Goal: Task Accomplishment & Management: Complete application form

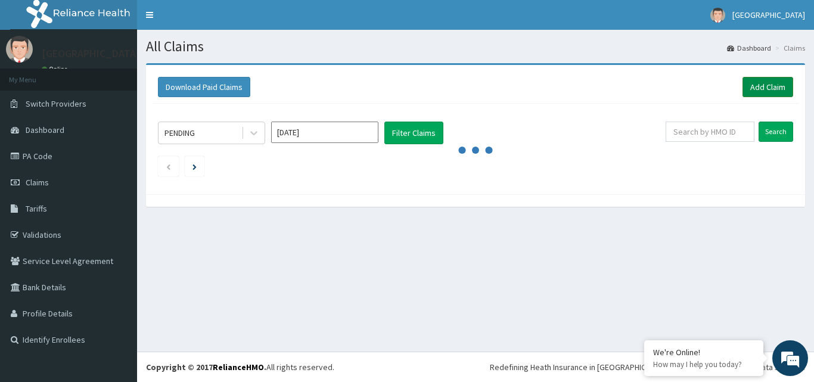
click at [770, 95] on link "Add Claim" at bounding box center [767, 87] width 51 height 20
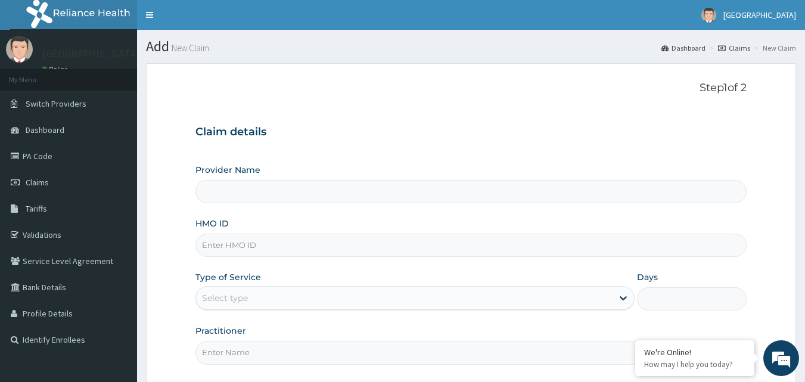
click at [246, 250] on input "HMO ID" at bounding box center [471, 244] width 552 height 23
type input "MFD"
type input "[GEOGRAPHIC_DATA]"
type input "MFD/10138/A"
click at [246, 284] on div "Type of Service Select type" at bounding box center [414, 290] width 439 height 39
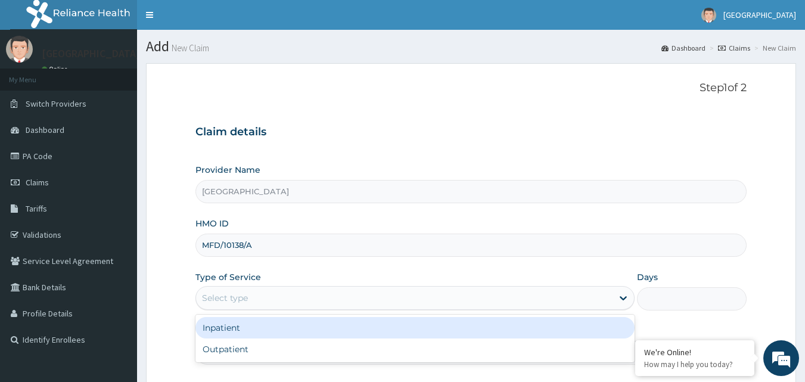
click at [241, 300] on div "Select type" at bounding box center [225, 298] width 46 height 12
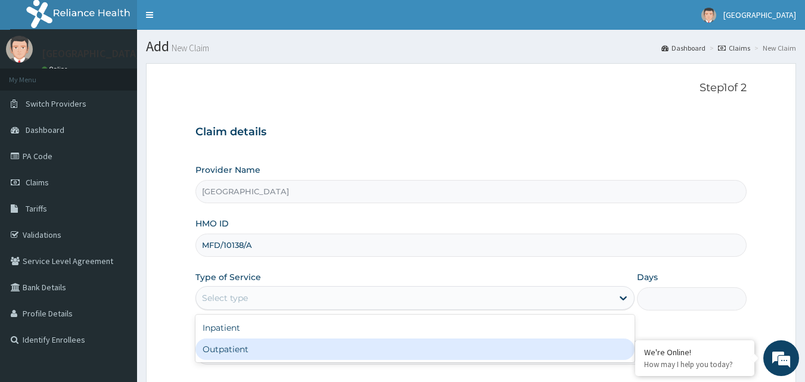
click at [214, 344] on div "Outpatient" at bounding box center [414, 348] width 439 height 21
type input "1"
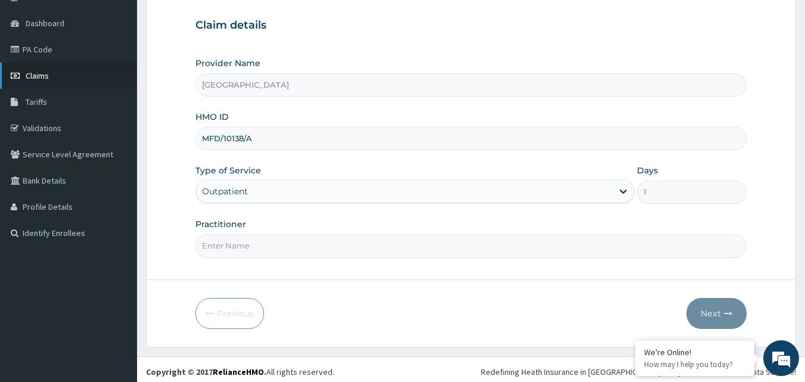
scroll to position [111, 0]
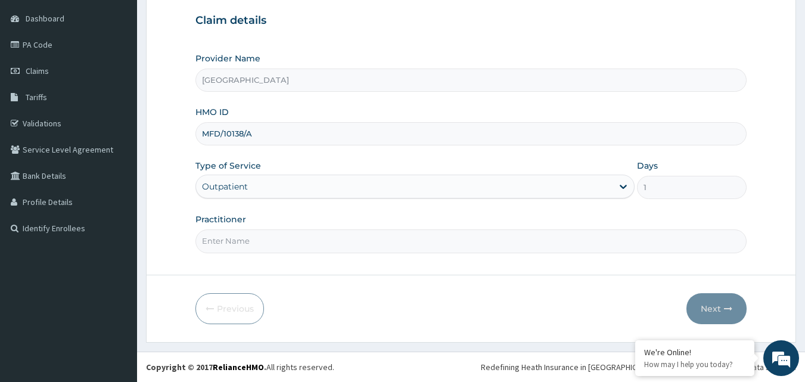
click at [263, 235] on input "Practitioner" at bounding box center [471, 240] width 552 height 23
type input "DR VINCENT"
click at [734, 308] on button "Next" at bounding box center [716, 308] width 60 height 31
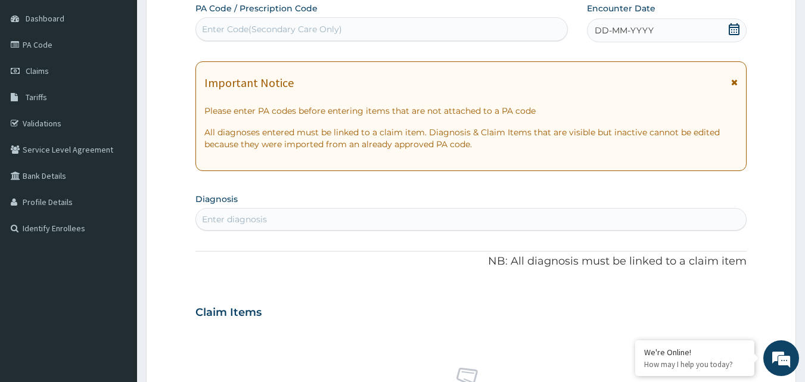
click at [432, 30] on div "Enter Code(Secondary Care Only)" at bounding box center [382, 29] width 372 height 19
type input "PA/434527"
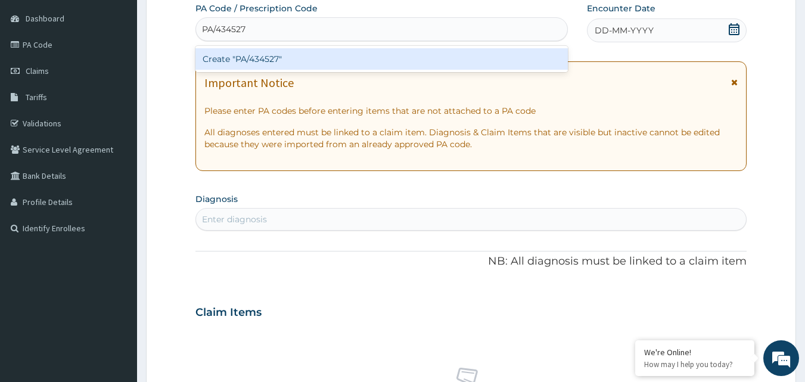
click at [451, 60] on div "Create "PA/434527"" at bounding box center [381, 58] width 373 height 21
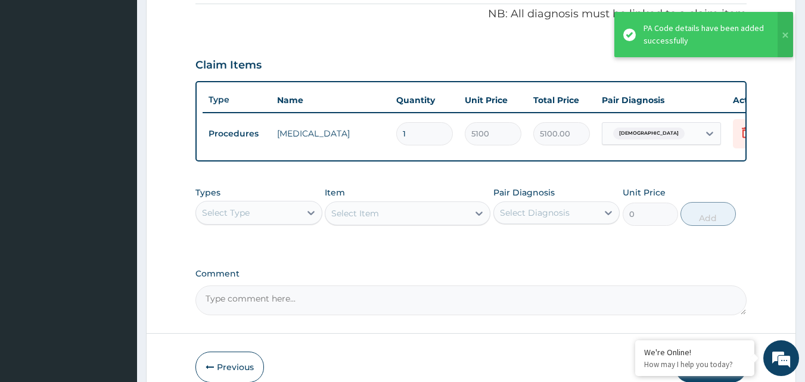
scroll to position [364, 0]
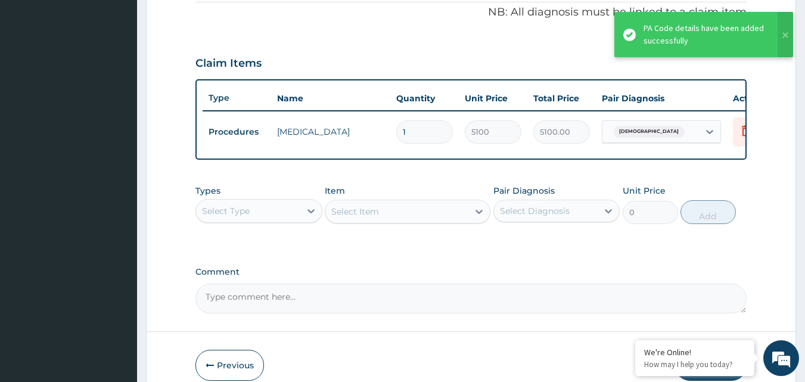
click at [298, 211] on div "Select Type" at bounding box center [248, 210] width 104 height 19
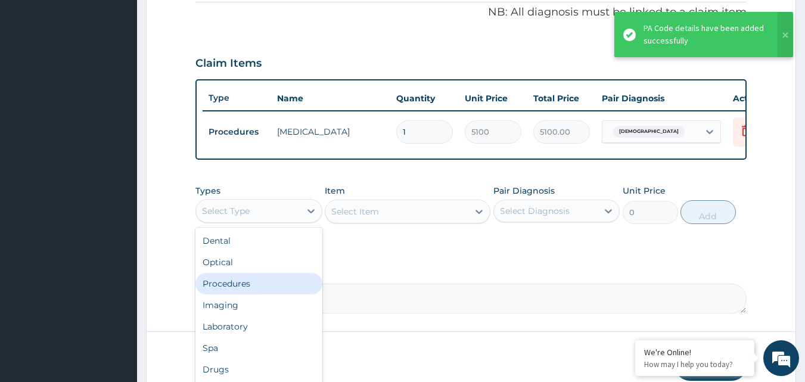
click at [248, 287] on div "Procedures" at bounding box center [258, 283] width 127 height 21
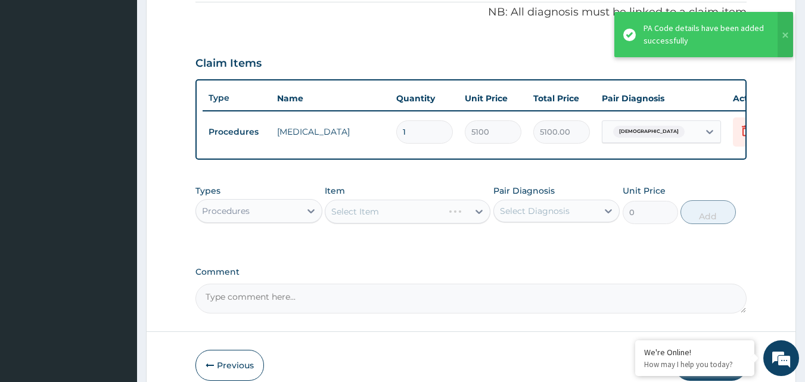
click at [524, 217] on div "Select Diagnosis" at bounding box center [535, 211] width 70 height 12
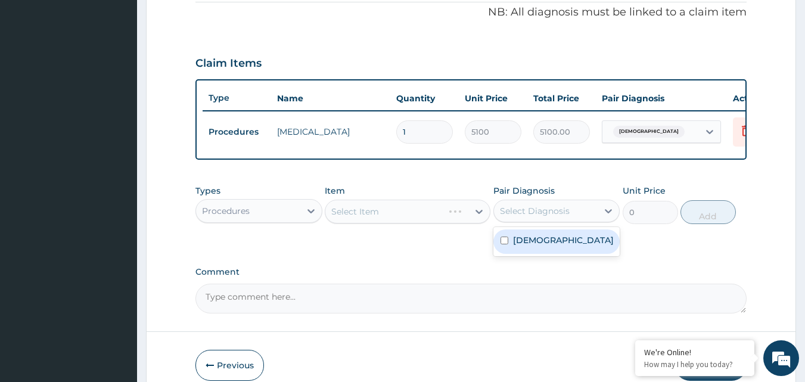
drag, startPoint x: 518, startPoint y: 252, endPoint x: 479, endPoint y: 230, distance: 45.1
click at [508, 247] on div "Asthma" at bounding box center [556, 241] width 127 height 24
checkbox input "true"
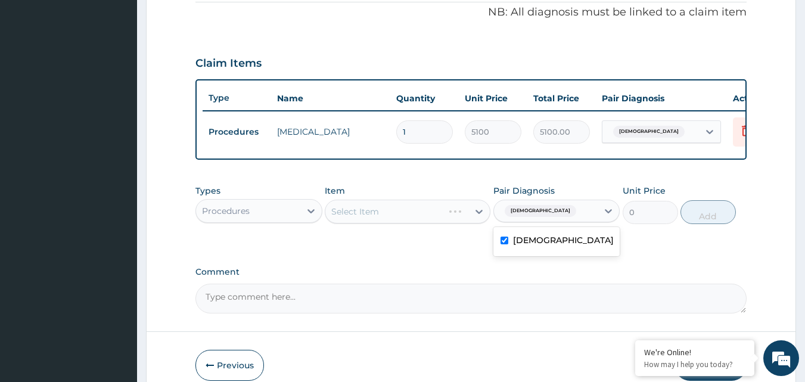
click at [434, 215] on div "Select Item" at bounding box center [408, 212] width 166 height 24
click at [418, 222] on div "Select Item" at bounding box center [408, 212] width 166 height 24
click at [419, 220] on div "Select Item" at bounding box center [396, 211] width 143 height 19
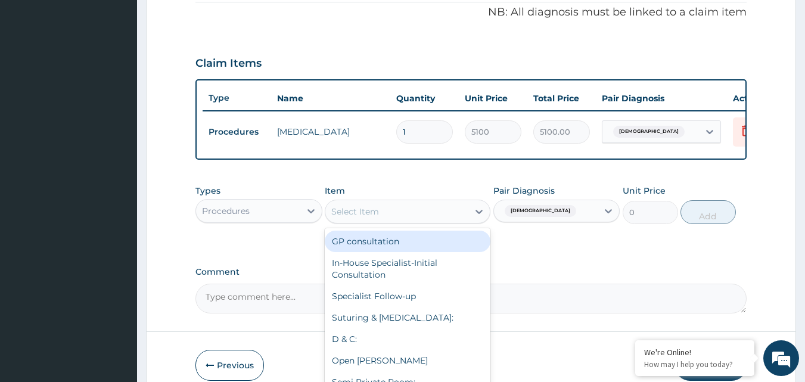
click at [400, 252] on div "GP consultation" at bounding box center [408, 241] width 166 height 21
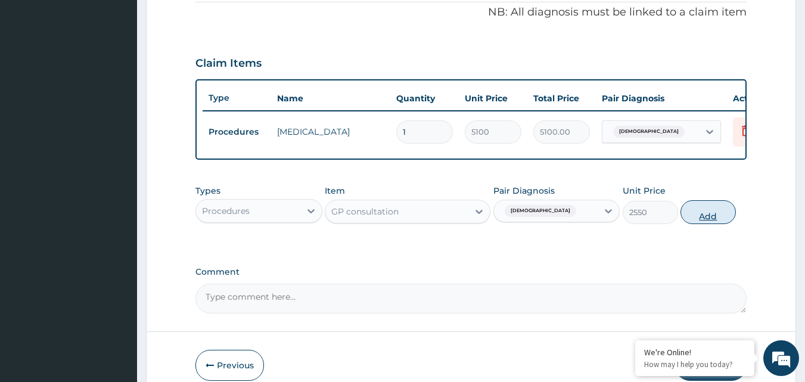
drag, startPoint x: 710, startPoint y: 223, endPoint x: 587, endPoint y: 232, distance: 123.6
click at [709, 223] on button "Add" at bounding box center [707, 212] width 55 height 24
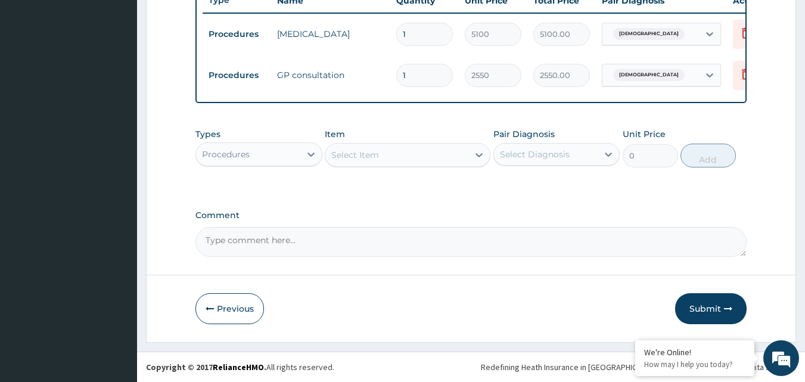
scroll to position [471, 0]
click at [264, 159] on div "Procedures" at bounding box center [248, 154] width 104 height 19
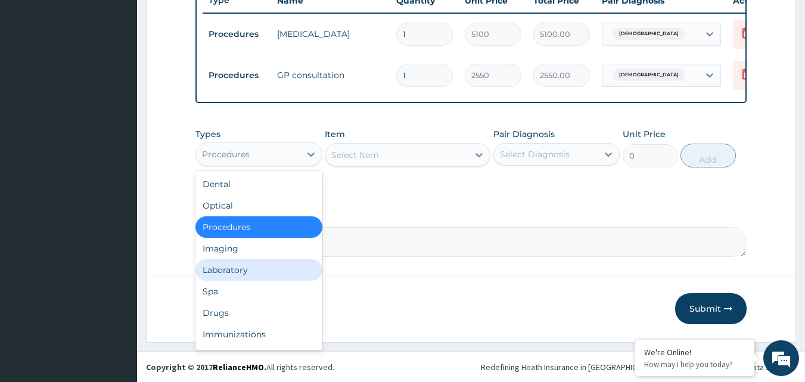
click at [248, 273] on div "Laboratory" at bounding box center [258, 269] width 127 height 21
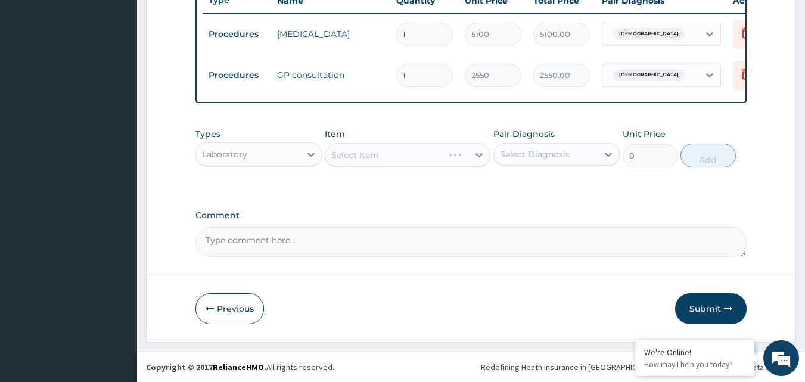
click at [434, 146] on div "Select Item" at bounding box center [408, 155] width 166 height 24
click at [432, 148] on div "Select Item" at bounding box center [408, 155] width 166 height 24
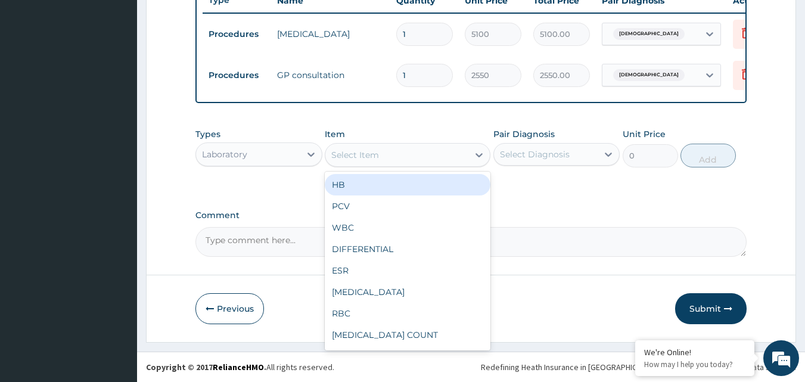
click at [425, 155] on div "Select Item" at bounding box center [396, 154] width 143 height 19
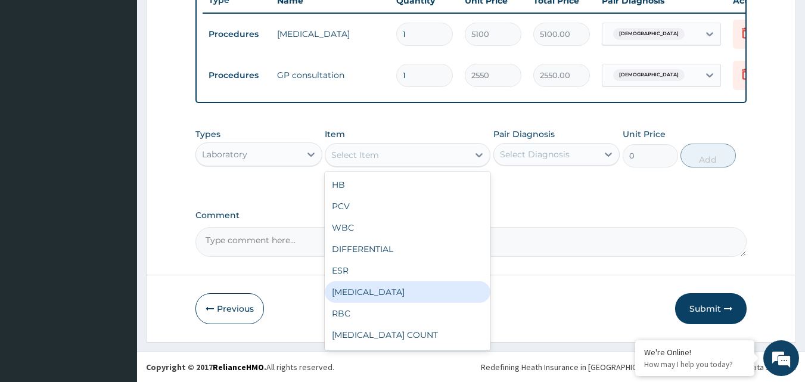
click at [379, 288] on div "FULL BLOOD COUNT" at bounding box center [408, 291] width 166 height 21
type input "2125"
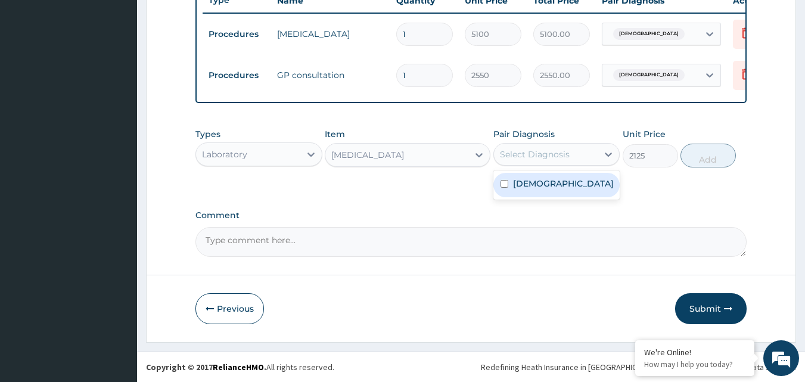
click at [578, 160] on div "Select Diagnosis" at bounding box center [546, 154] width 104 height 19
click at [553, 158] on div "Select Diagnosis" at bounding box center [535, 154] width 70 height 12
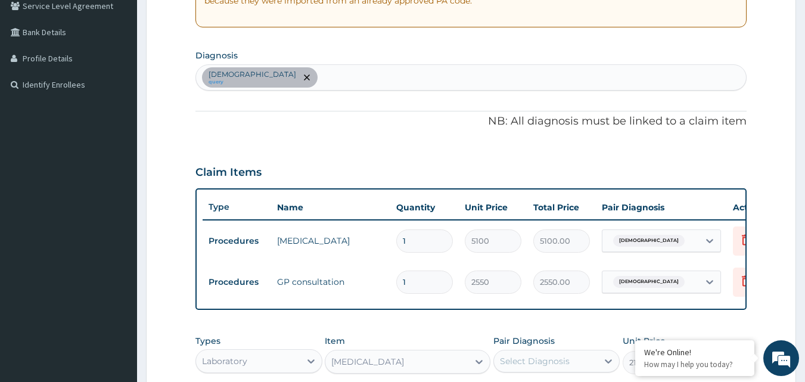
scroll to position [173, 0]
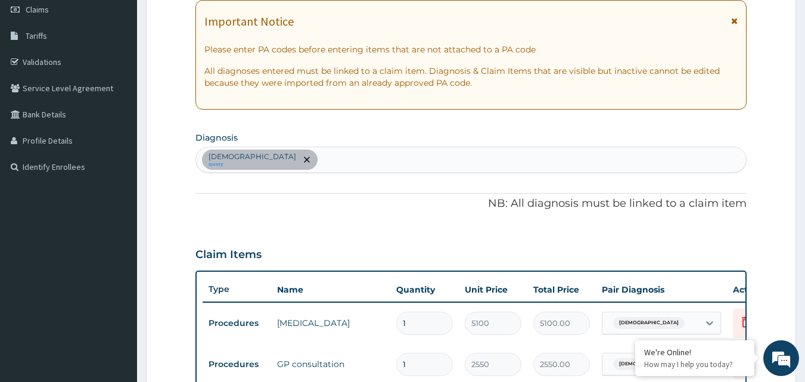
click at [369, 151] on div "Asthma query" at bounding box center [471, 159] width 550 height 25
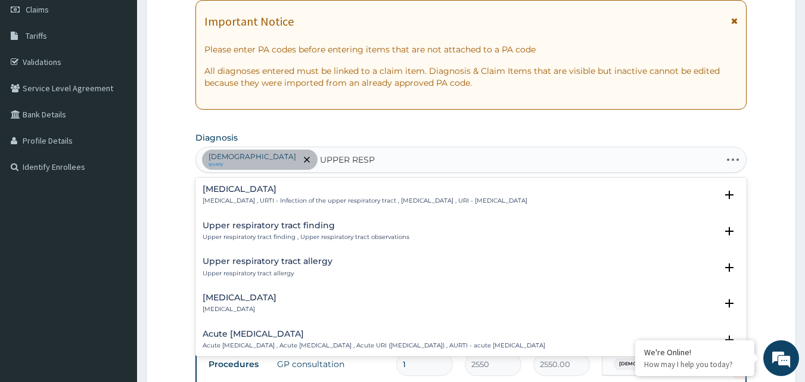
type input "UPPER RESPI"
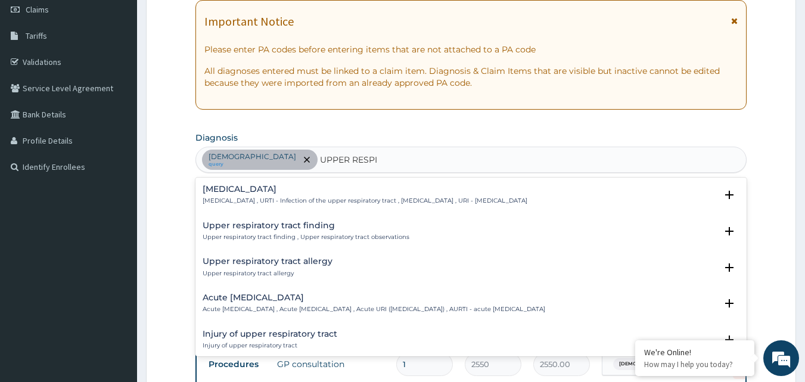
click at [340, 192] on h4 "Upper respiratory infection" at bounding box center [365, 189] width 325 height 9
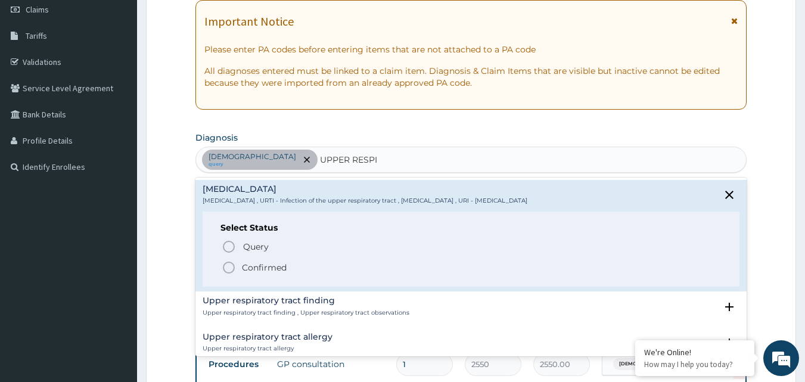
click at [253, 264] on p "Confirmed" at bounding box center [264, 267] width 45 height 12
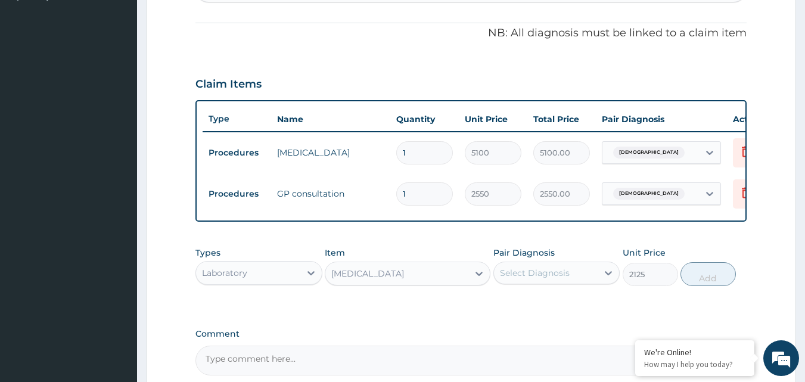
scroll to position [411, 0]
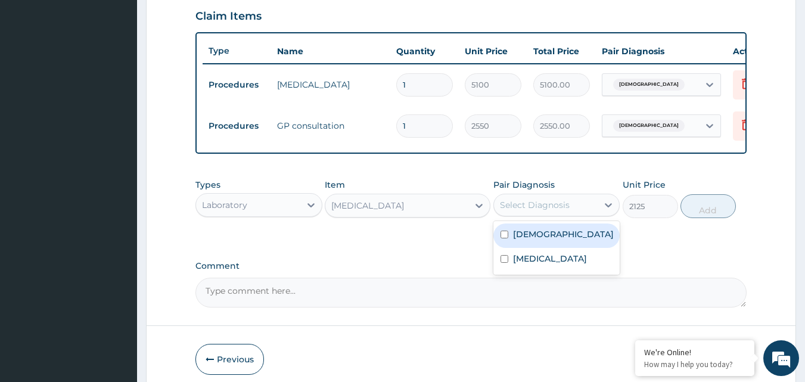
click at [548, 211] on div "Select Diagnosis" at bounding box center [535, 205] width 70 height 12
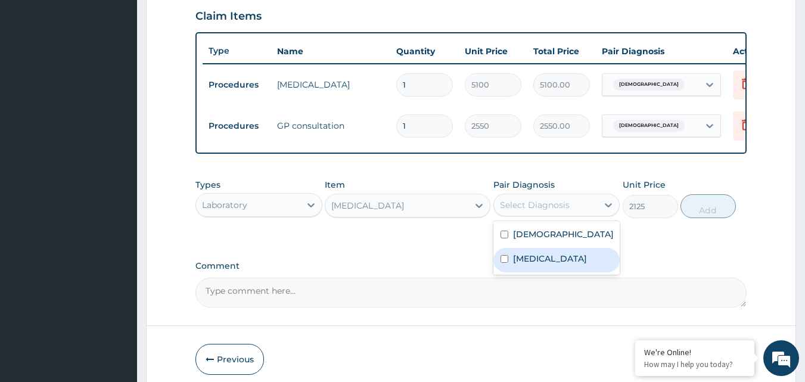
click at [526, 264] on label "Upper respiratory infection" at bounding box center [550, 259] width 74 height 12
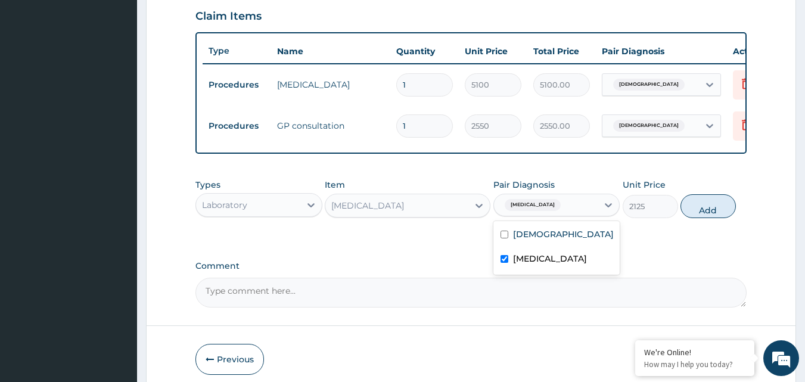
checkbox input "true"
click at [705, 218] on button "Add" at bounding box center [707, 206] width 55 height 24
type input "0"
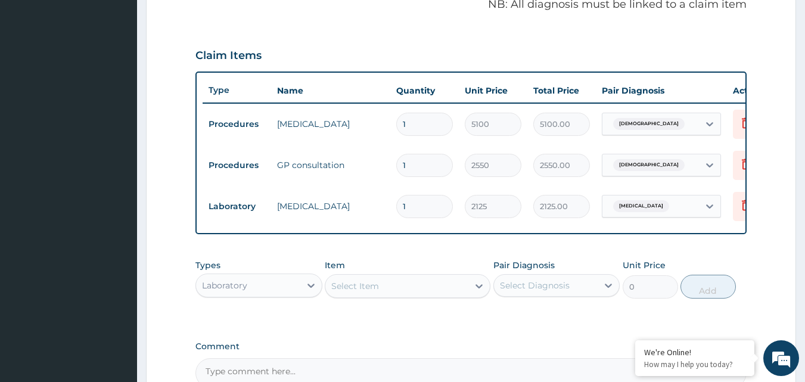
scroll to position [232, 0]
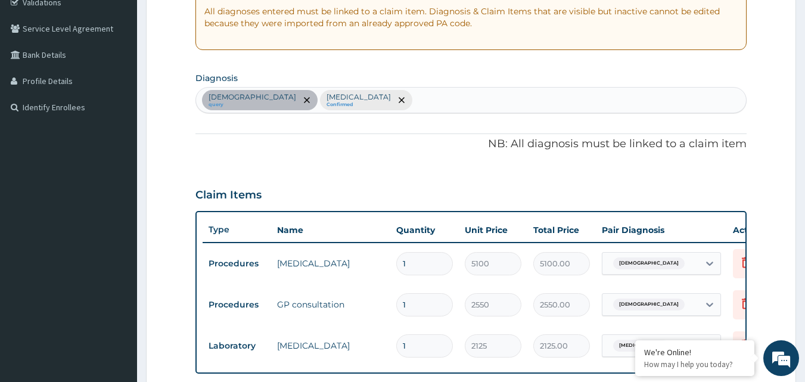
click at [425, 104] on div "Asthma query Upper respiratory infection Confirmed" at bounding box center [471, 100] width 550 height 25
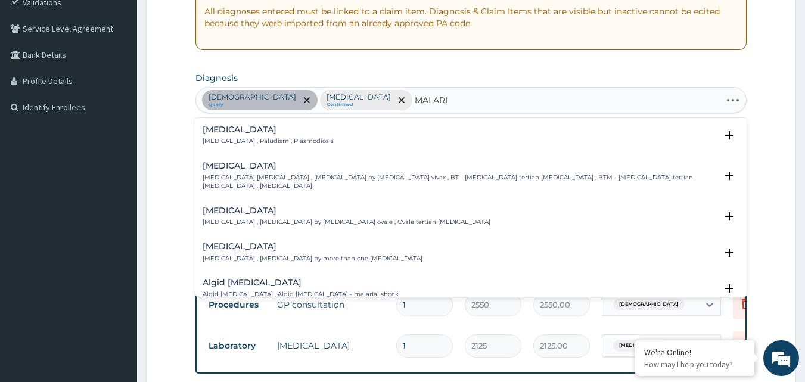
type input "MALARIA"
click at [251, 133] on h4 "Malaria" at bounding box center [268, 129] width 131 height 9
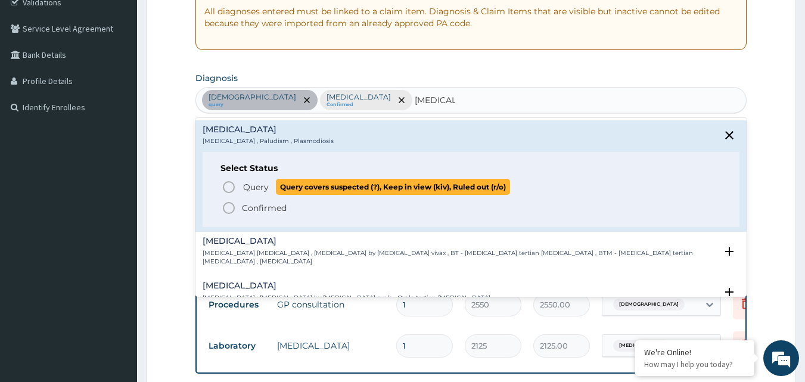
click at [239, 191] on span "Query Query covers suspected (?), Keep in view (kiv), Ruled out (r/o)" at bounding box center [472, 187] width 500 height 16
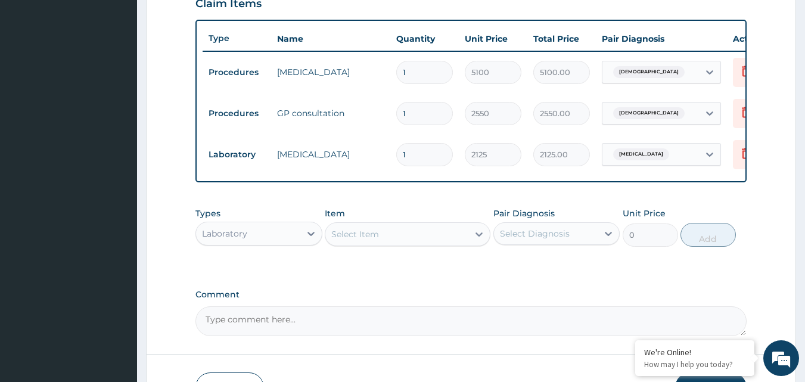
scroll to position [471, 0]
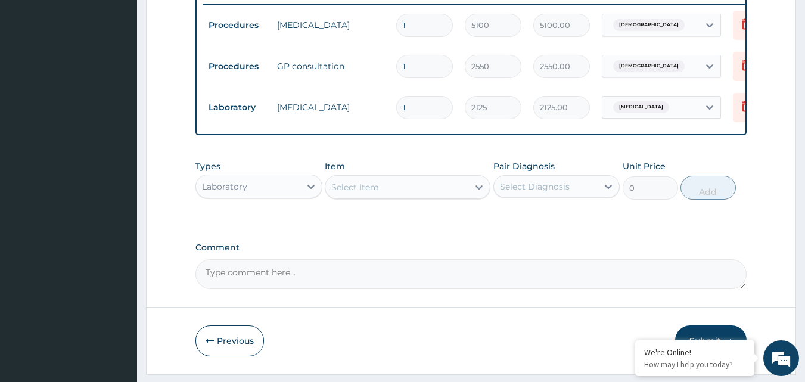
click at [356, 188] on div "Select Item" at bounding box center [396, 186] width 143 height 19
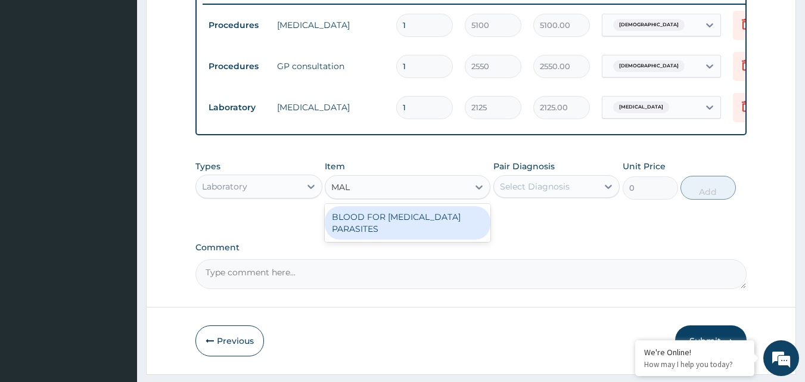
type input "MALA"
click at [411, 230] on div "BLOOD FOR MALARIA PARASITES" at bounding box center [408, 222] width 166 height 33
type input "850"
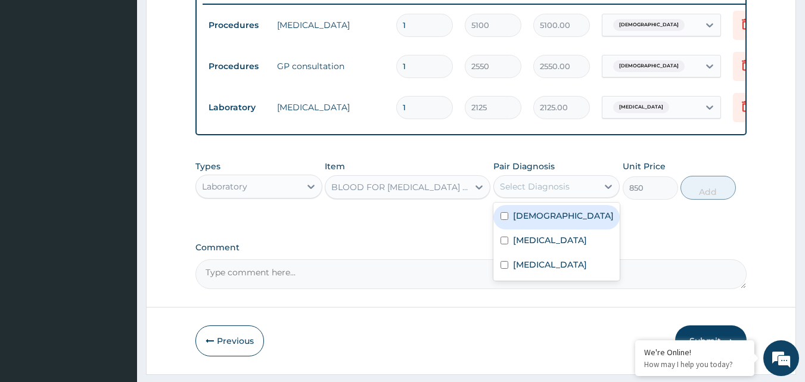
click at [547, 191] on div "Select Diagnosis" at bounding box center [535, 186] width 70 height 12
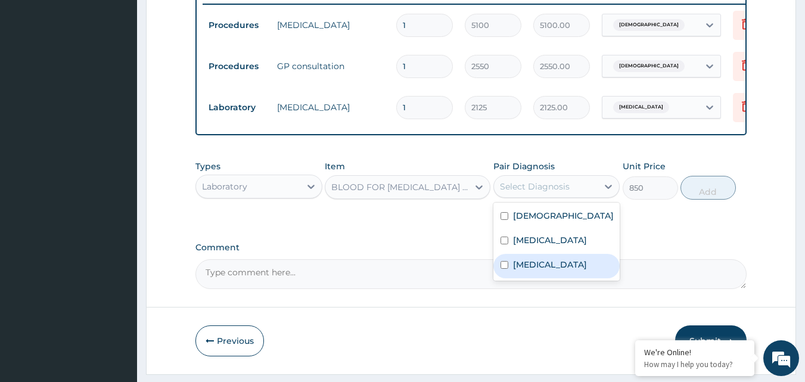
click at [507, 278] on div "Malaria" at bounding box center [556, 266] width 127 height 24
checkbox input "true"
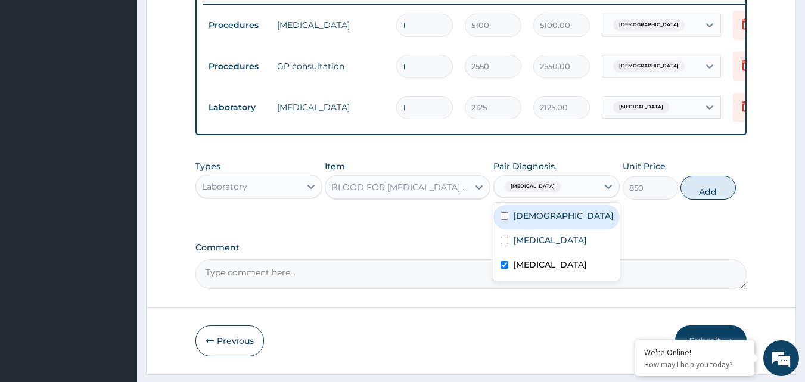
click at [708, 196] on button "Add" at bounding box center [707, 188] width 55 height 24
type input "0"
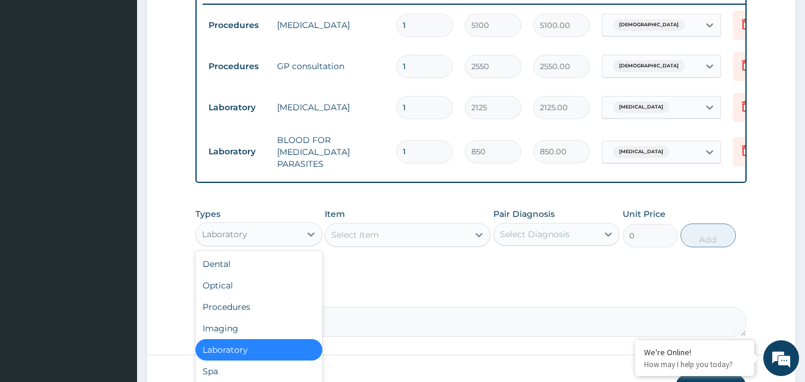
click at [260, 241] on div "Laboratory" at bounding box center [248, 234] width 104 height 19
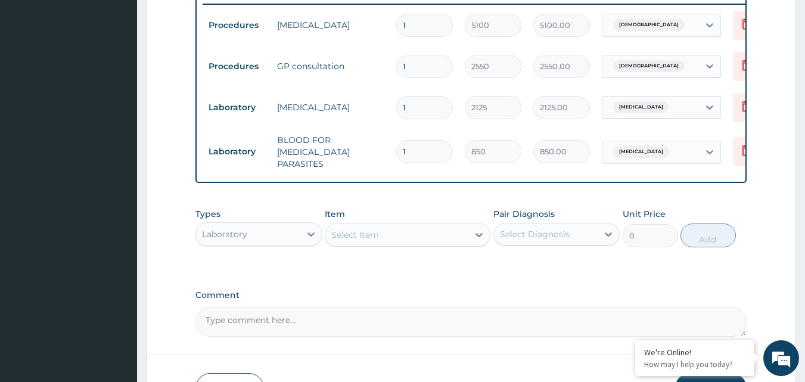
click at [260, 241] on div "Laboratory" at bounding box center [248, 234] width 104 height 19
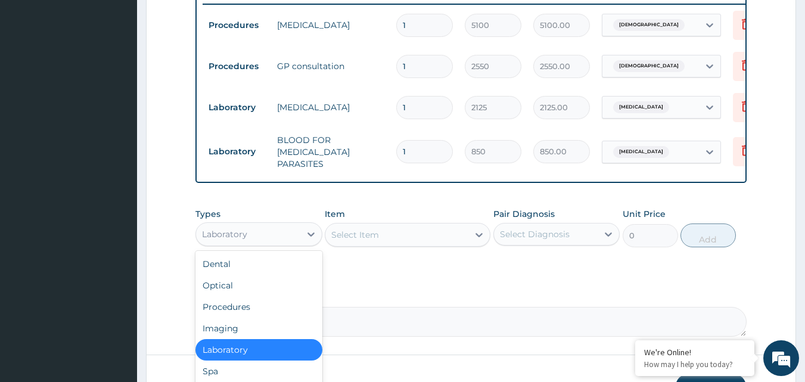
scroll to position [41, 0]
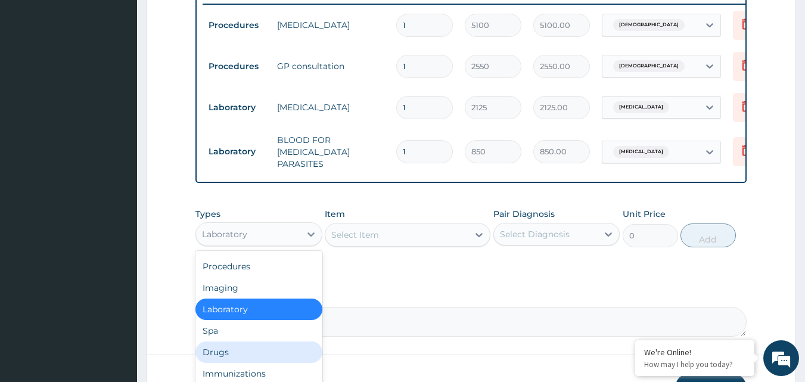
click at [213, 355] on div "Drugs" at bounding box center [258, 351] width 127 height 21
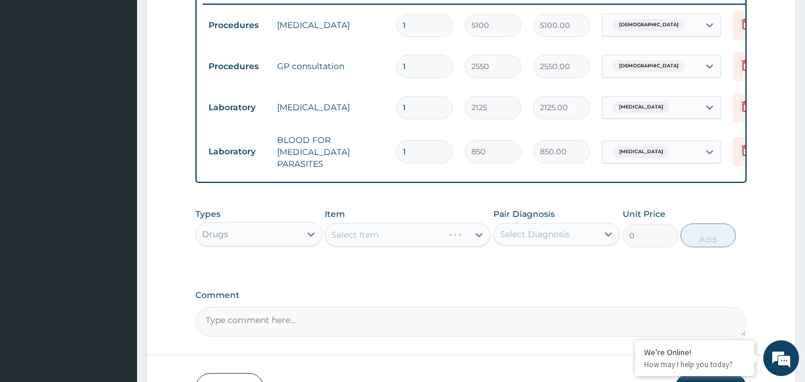
click at [521, 242] on div "Select Diagnosis" at bounding box center [546, 234] width 104 height 19
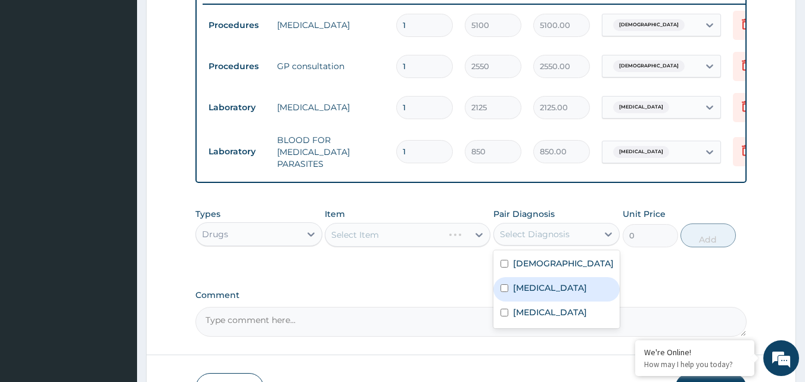
click at [530, 294] on label "Upper respiratory infection" at bounding box center [550, 288] width 74 height 12
checkbox input "true"
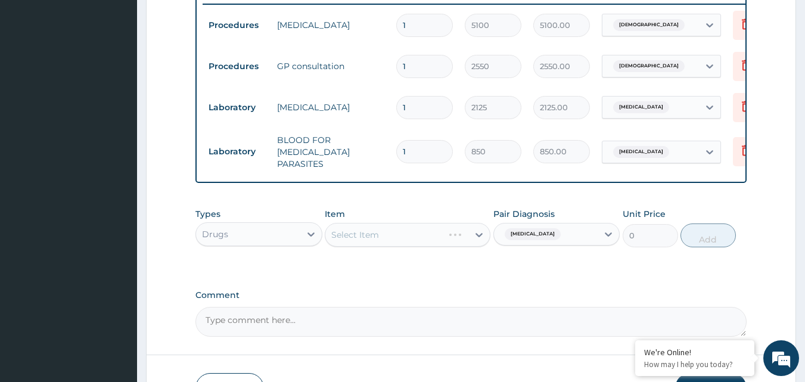
click at [449, 239] on div "Select Item" at bounding box center [408, 235] width 166 height 24
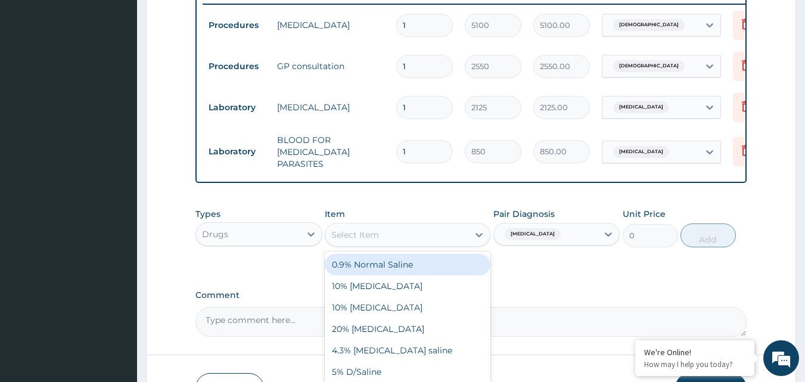
click at [449, 239] on div "Select Item" at bounding box center [396, 234] width 143 height 19
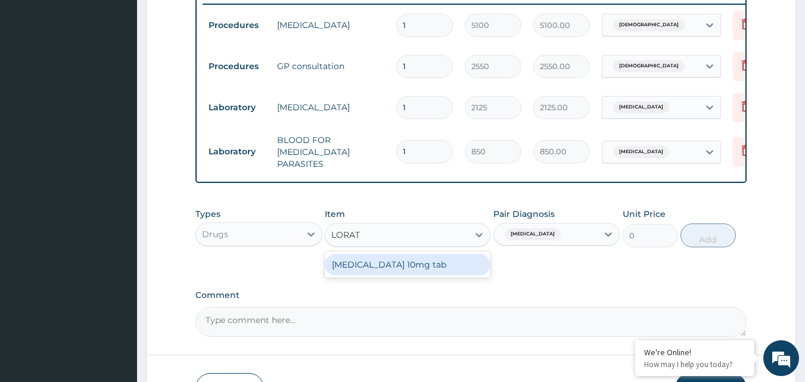
type input "LORAT"
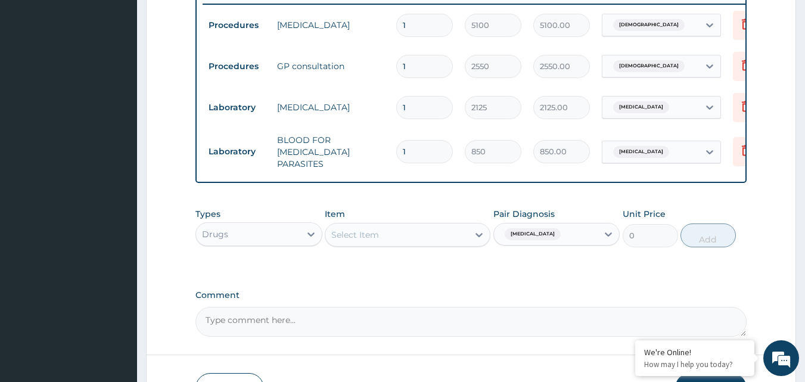
click at [455, 236] on div "Select Item" at bounding box center [396, 234] width 143 height 19
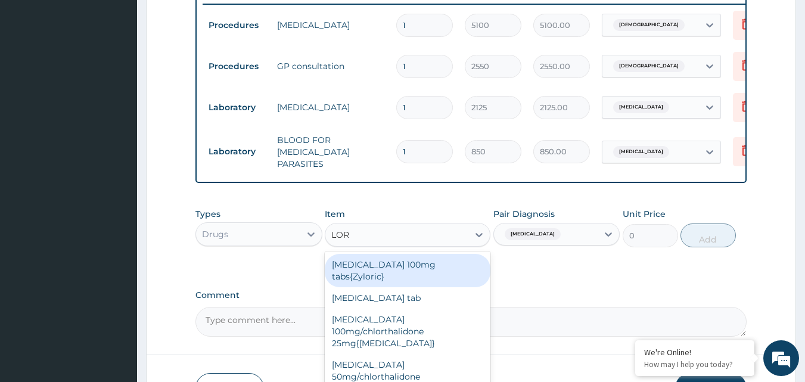
type input "LORA"
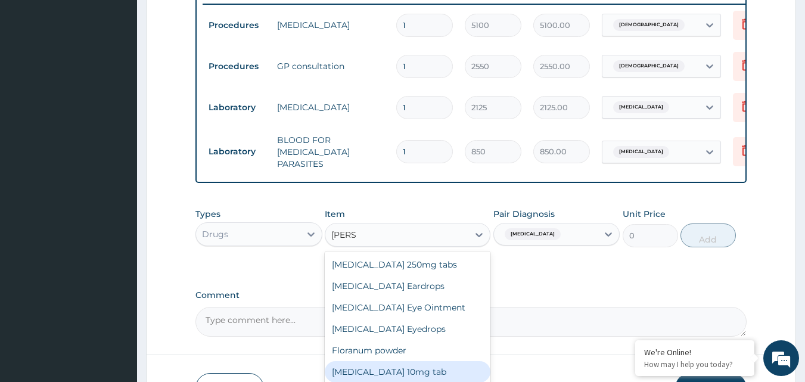
click at [439, 369] on div "Loratadine 10mg tab" at bounding box center [408, 371] width 166 height 21
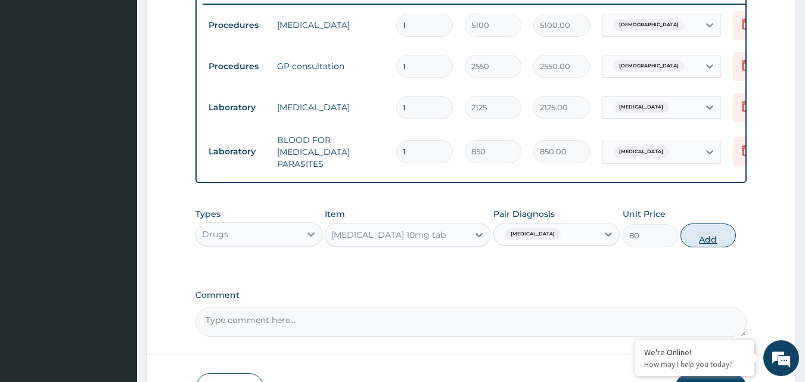
click at [723, 232] on button "Add" at bounding box center [707, 235] width 55 height 24
type input "0"
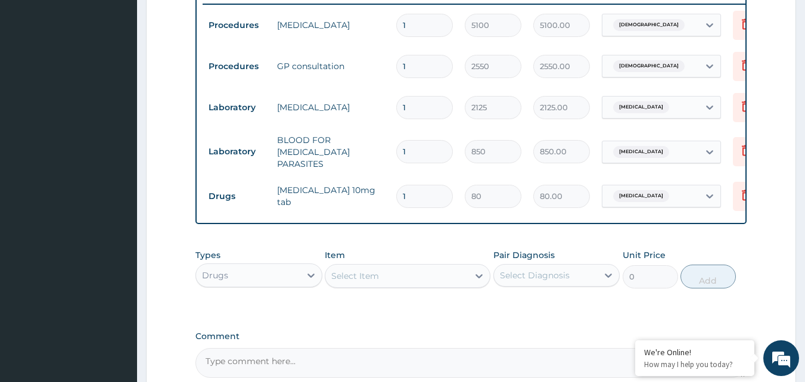
type input "0.00"
type input "5"
type input "400.00"
type input "5"
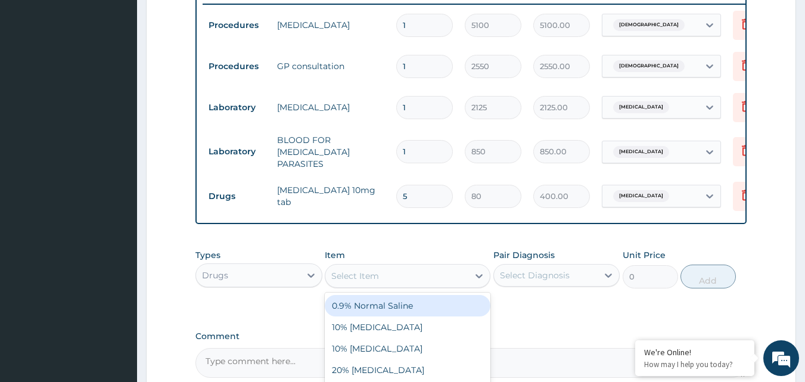
click at [387, 282] on div "Select Item" at bounding box center [396, 275] width 143 height 19
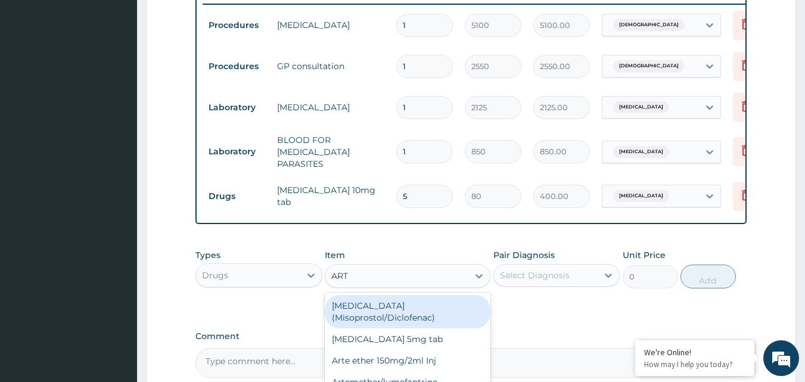
type input "ARTE"
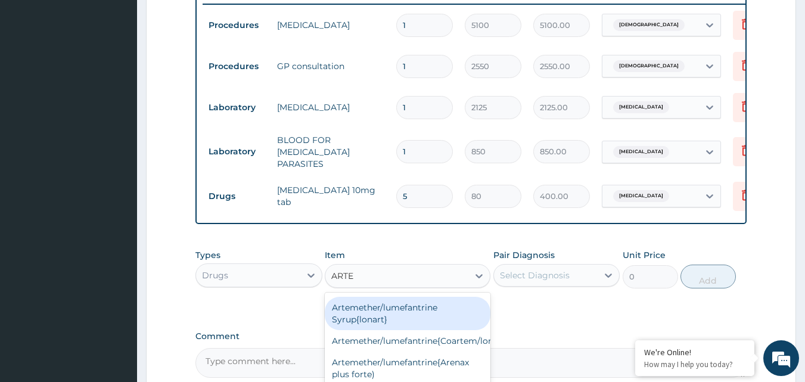
scroll to position [0, 0]
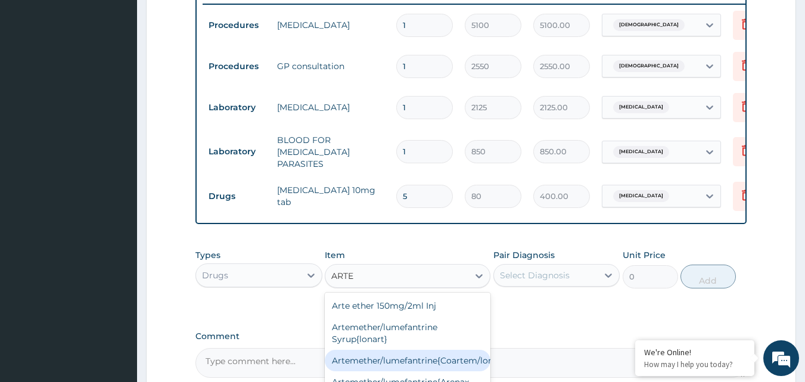
click at [418, 360] on div "Artemether/lumefantrine{Coartem/lonart}" at bounding box center [408, 360] width 166 height 21
type input "400"
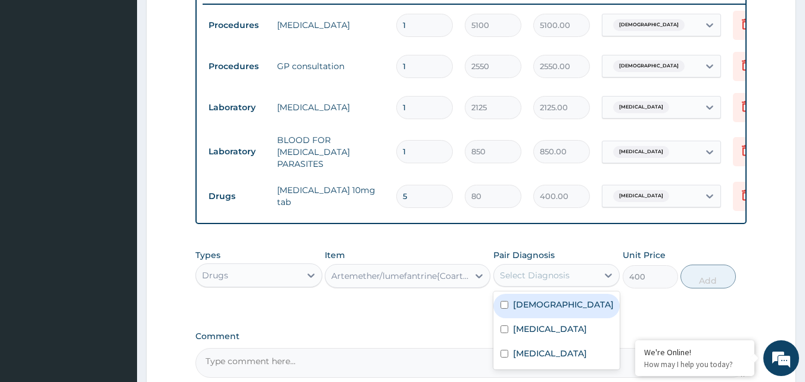
click at [556, 281] on div "Select Diagnosis" at bounding box center [535, 275] width 70 height 12
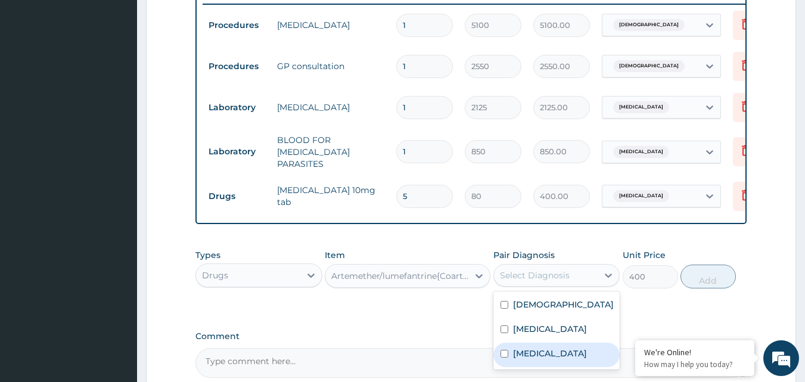
drag, startPoint x: 529, startPoint y: 372, endPoint x: 543, endPoint y: 362, distance: 17.9
click at [529, 359] on label "Malaria" at bounding box center [550, 353] width 74 height 12
checkbox input "true"
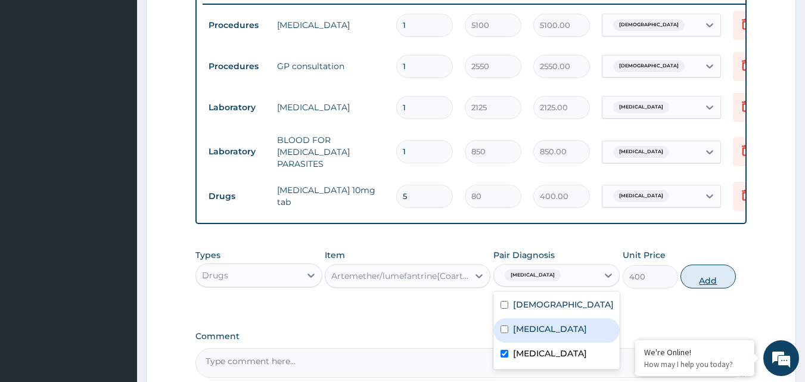
drag, startPoint x: 705, startPoint y: 281, endPoint x: 697, endPoint y: 278, distance: 8.9
click at [705, 281] on button "Add" at bounding box center [707, 276] width 55 height 24
type input "0"
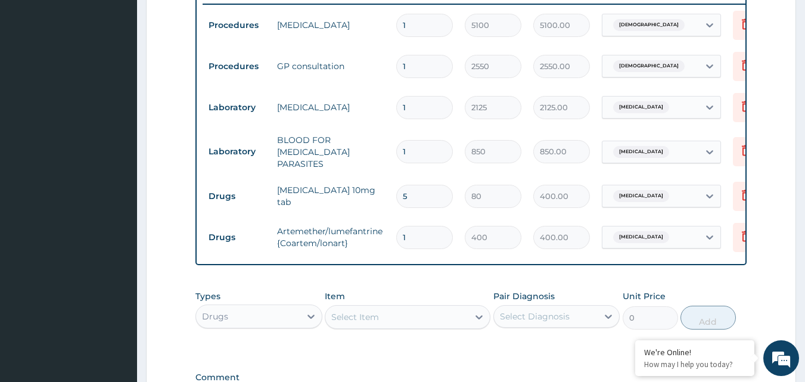
type input "0.00"
type input "6"
type input "2400.00"
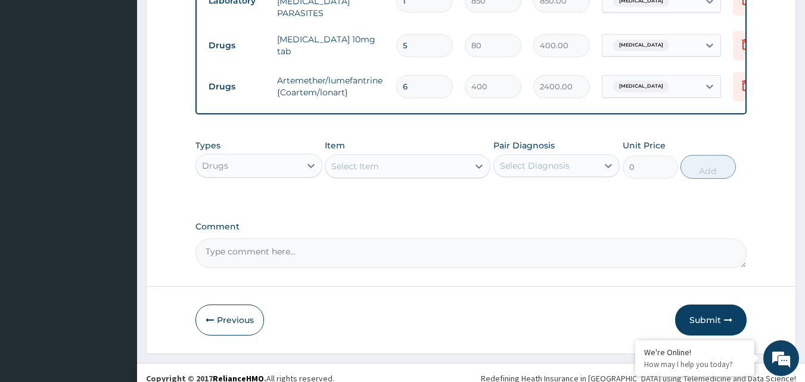
scroll to position [635, 0]
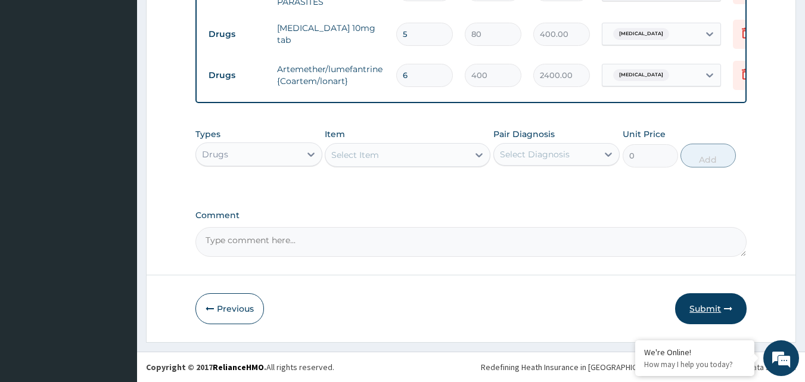
type input "6"
click at [733, 309] on button "Submit" at bounding box center [710, 308] width 71 height 31
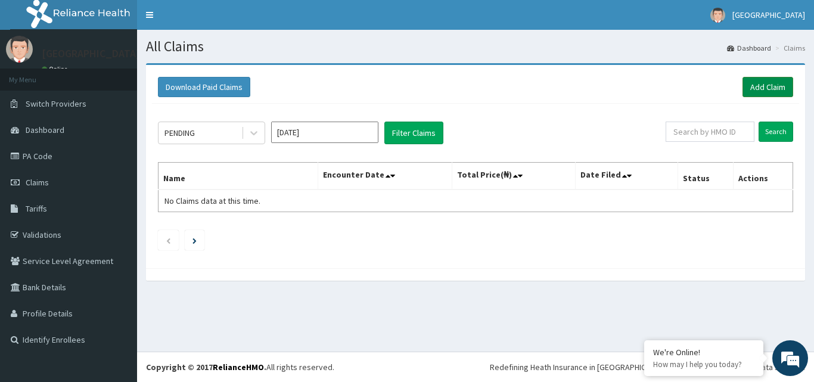
click at [749, 88] on link "Add Claim" at bounding box center [767, 87] width 51 height 20
click at [227, 132] on div "PENDING" at bounding box center [199, 132] width 83 height 19
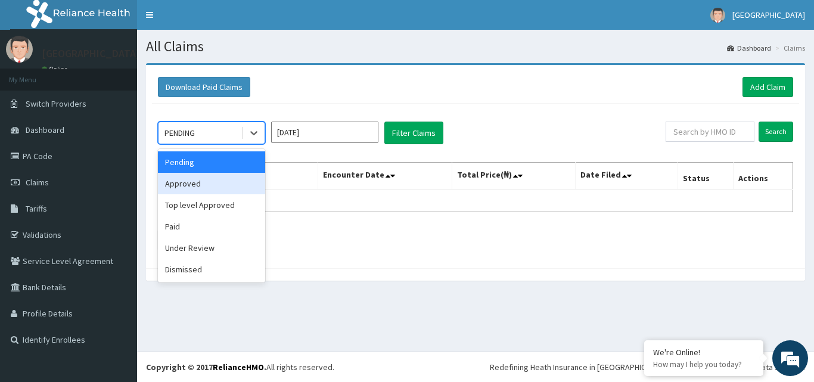
click at [219, 179] on div "Approved" at bounding box center [211, 183] width 107 height 21
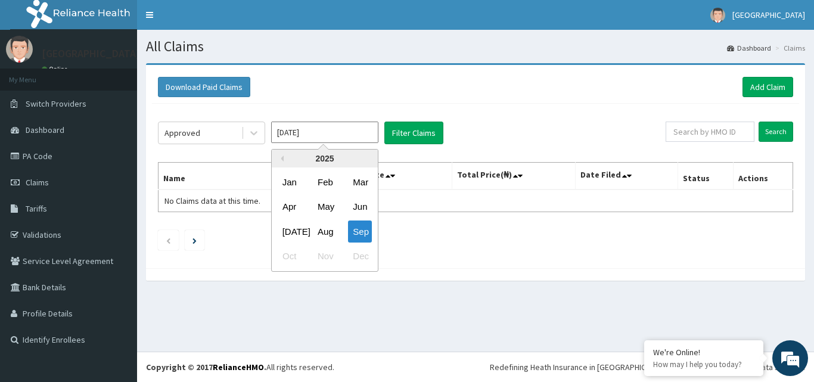
click at [320, 125] on input "[DATE]" at bounding box center [324, 132] width 107 height 21
drag, startPoint x: 320, startPoint y: 235, endPoint x: 321, endPoint y: 229, distance: 6.7
click at [320, 234] on div "Aug" at bounding box center [325, 231] width 24 height 22
type input "[DATE]"
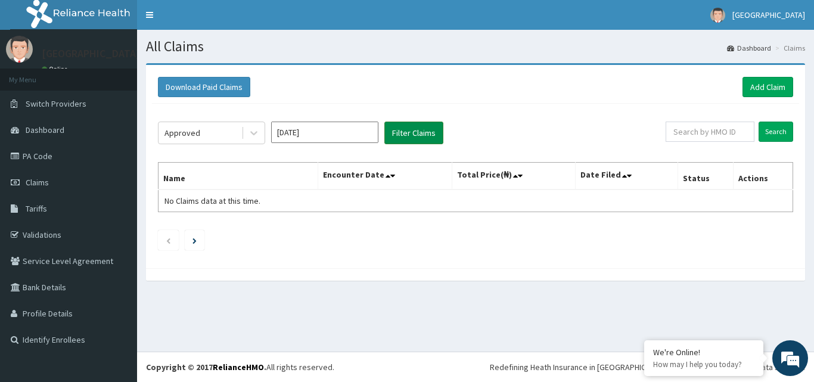
click at [426, 130] on button "Filter Claims" at bounding box center [413, 133] width 59 height 23
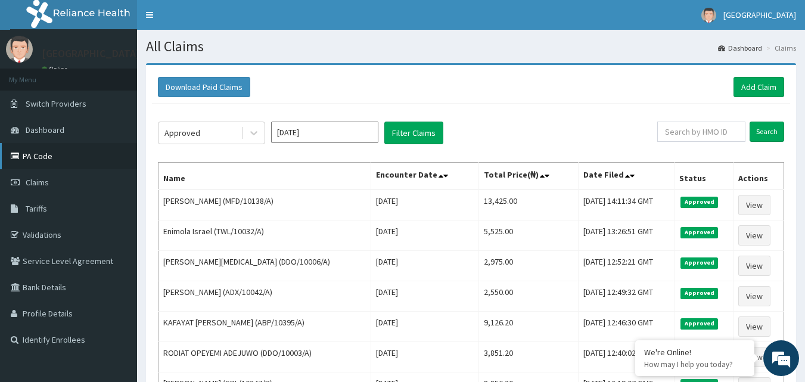
click at [38, 157] on link "PA Code" at bounding box center [68, 156] width 137 height 26
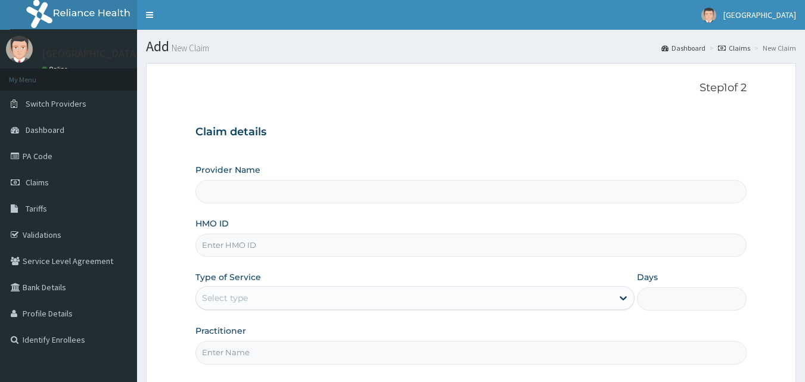
click at [326, 246] on input "HMO ID" at bounding box center [471, 244] width 552 height 23
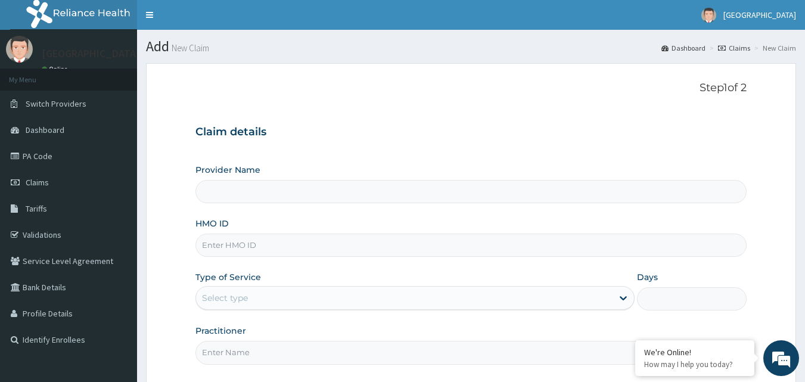
type input "[GEOGRAPHIC_DATA]"
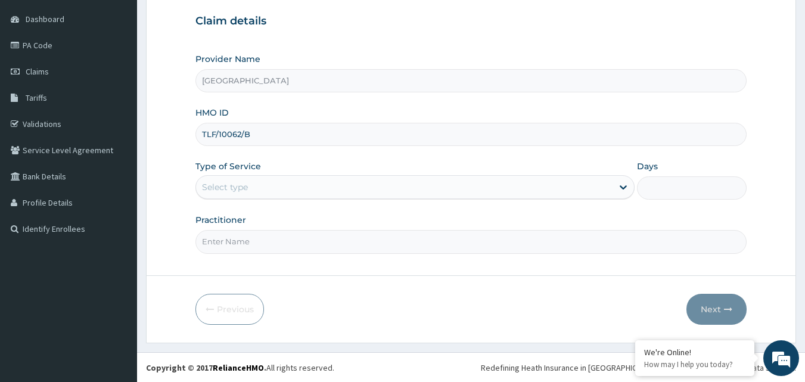
scroll to position [111, 0]
type input "TLF/10062/B"
click at [263, 187] on div "Select type" at bounding box center [404, 186] width 416 height 19
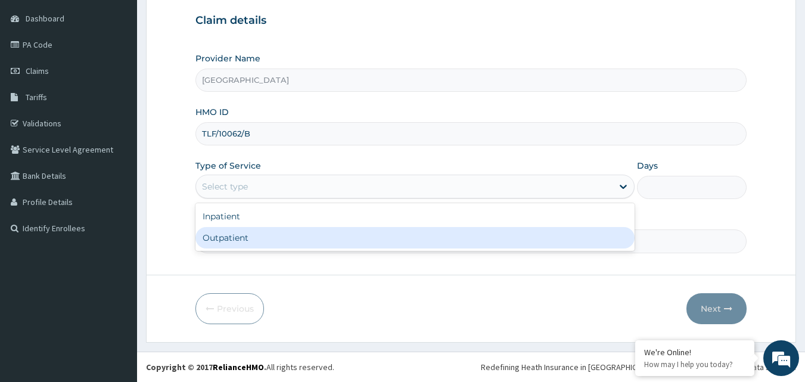
click at [249, 237] on div "Outpatient" at bounding box center [414, 237] width 439 height 21
type input "1"
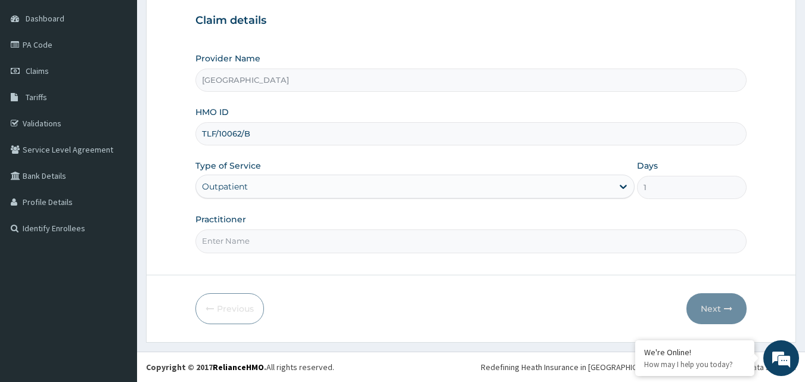
click at [251, 235] on input "Practitioner" at bounding box center [471, 240] width 552 height 23
type input "DR ELVIS"
click at [724, 307] on icon "button" at bounding box center [728, 308] width 8 height 8
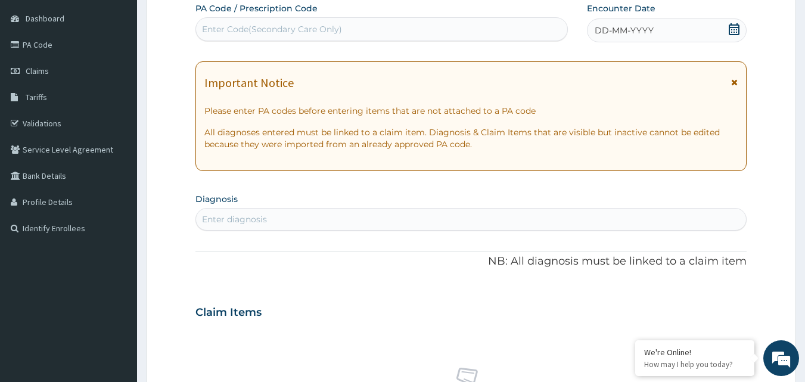
click at [736, 35] on icon at bounding box center [733, 29] width 11 height 12
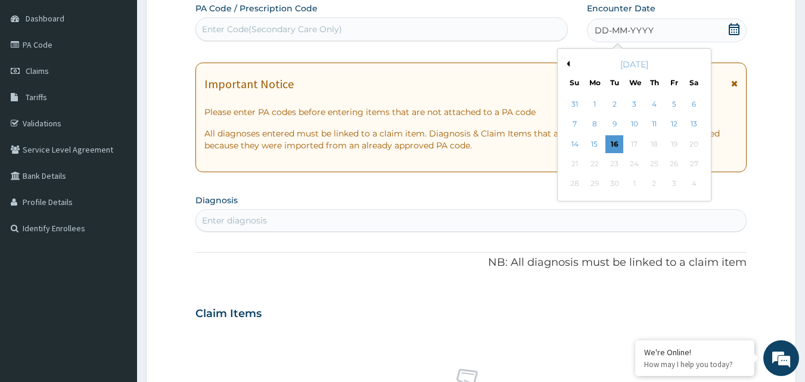
click at [569, 60] on div "[DATE]" at bounding box center [634, 64] width 144 height 12
click at [568, 66] on button "Previous Month" at bounding box center [566, 64] width 6 height 6
click at [609, 184] on div "26" at bounding box center [615, 184] width 18 height 18
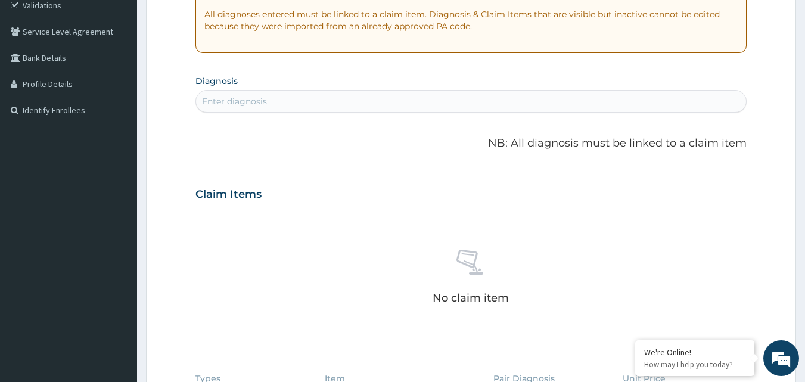
scroll to position [231, 0]
click at [355, 96] on div "Enter diagnosis" at bounding box center [471, 100] width 550 height 19
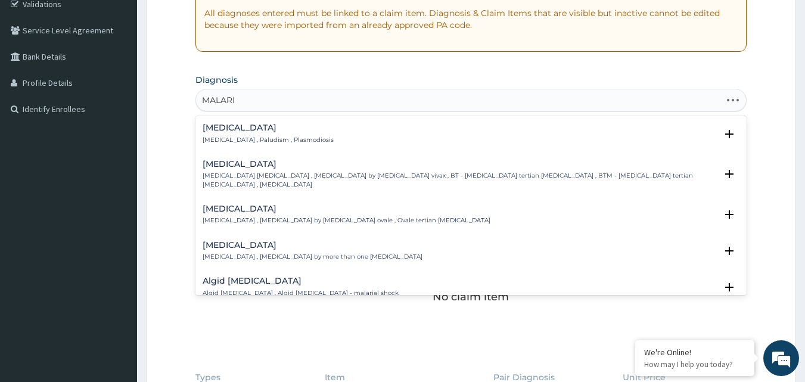
type input "MALARIA"
click at [261, 128] on h4 "Malaria" at bounding box center [268, 127] width 131 height 9
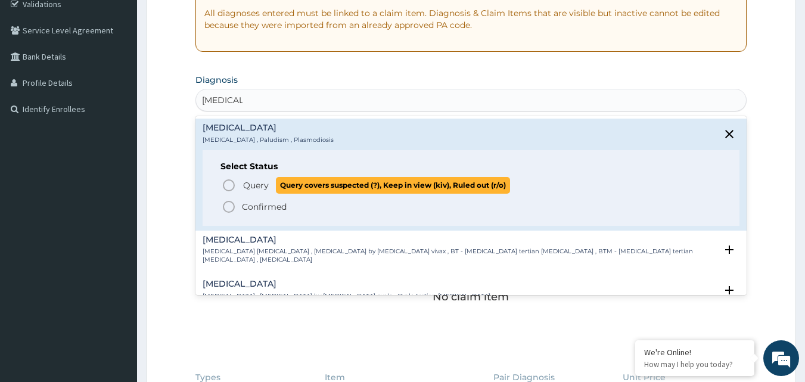
click at [251, 186] on span "Query" at bounding box center [256, 185] width 26 height 12
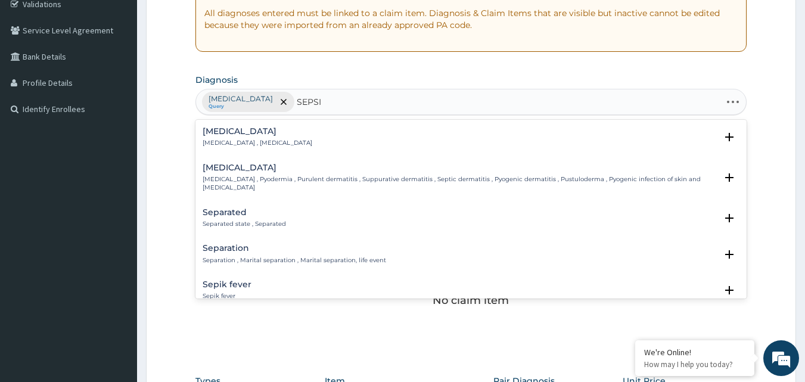
type input "SEPSIS"
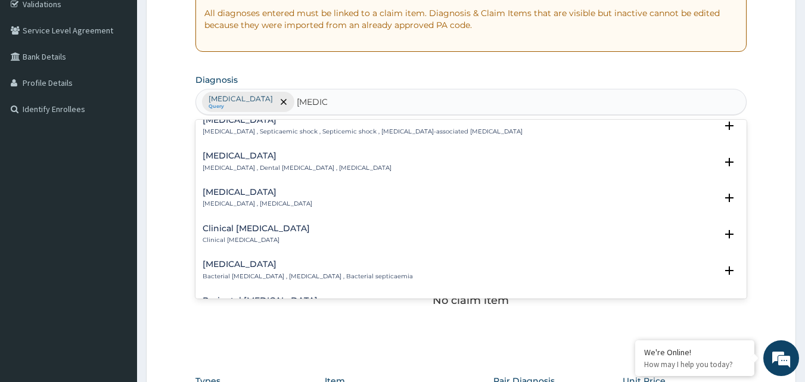
scroll to position [119, 0]
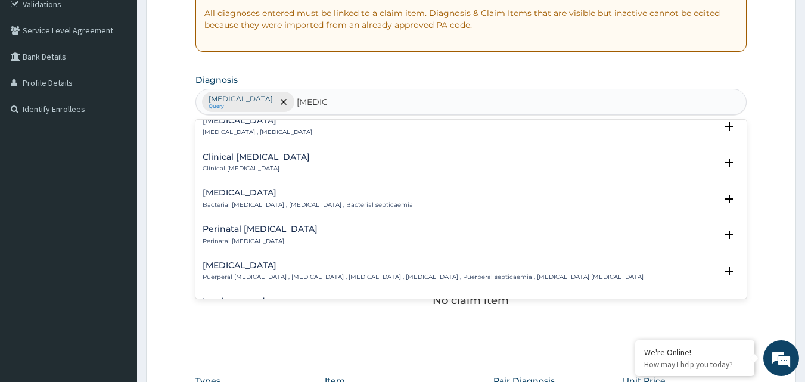
click at [261, 191] on h4 "Bacterial sepsis" at bounding box center [308, 192] width 210 height 9
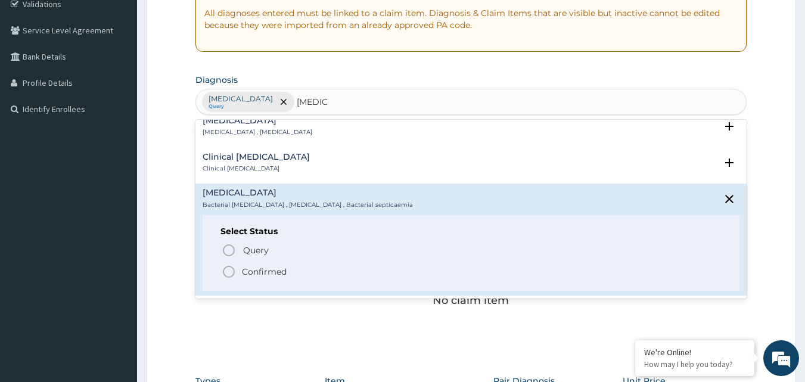
click at [250, 267] on p "Confirmed" at bounding box center [264, 272] width 45 height 12
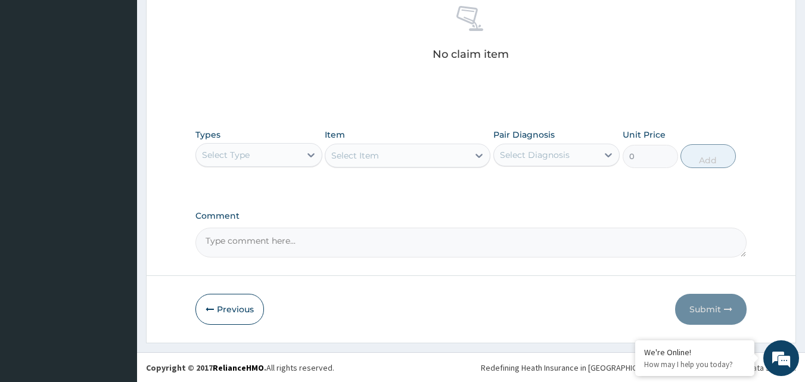
scroll to position [477, 0]
click at [285, 152] on div "Select Type" at bounding box center [248, 154] width 104 height 19
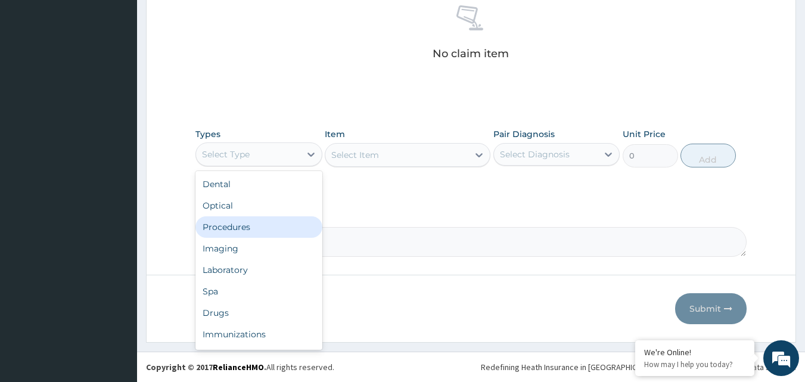
click at [250, 227] on div "Procedures" at bounding box center [258, 226] width 127 height 21
click at [250, 227] on textarea "Comment" at bounding box center [471, 242] width 552 height 30
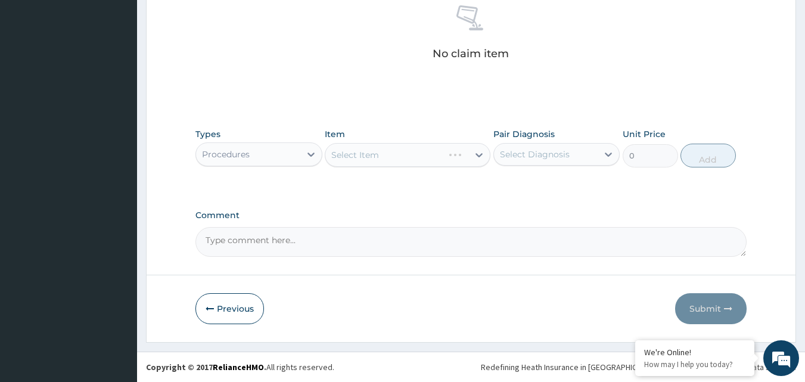
click at [440, 168] on div "Types Procedures Item Select Item Pair Diagnosis Select Diagnosis Unit Price 0 …" at bounding box center [471, 147] width 552 height 51
click at [433, 152] on div "Select Item" at bounding box center [408, 155] width 166 height 24
click at [292, 151] on div "Procedures" at bounding box center [248, 154] width 104 height 19
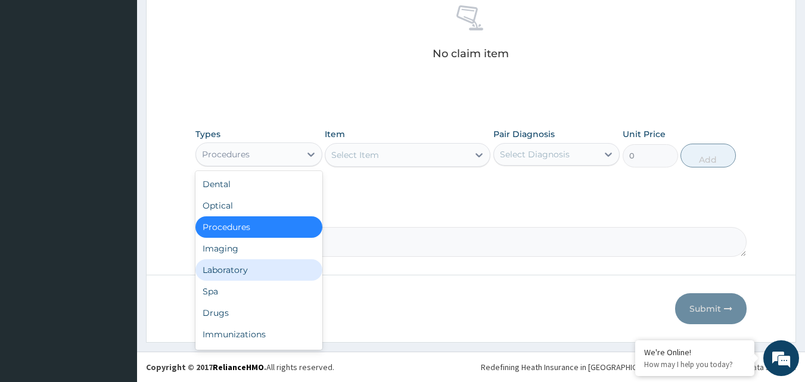
click at [257, 270] on div "Laboratory" at bounding box center [258, 269] width 127 height 21
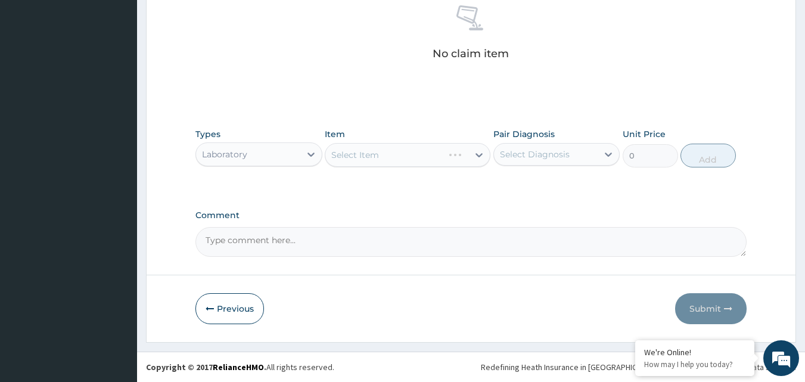
click at [443, 152] on div "Select Item" at bounding box center [408, 155] width 166 height 24
click at [475, 154] on div "Select Item" at bounding box center [408, 155] width 166 height 24
click at [584, 157] on div "Select Diagnosis" at bounding box center [546, 154] width 104 height 19
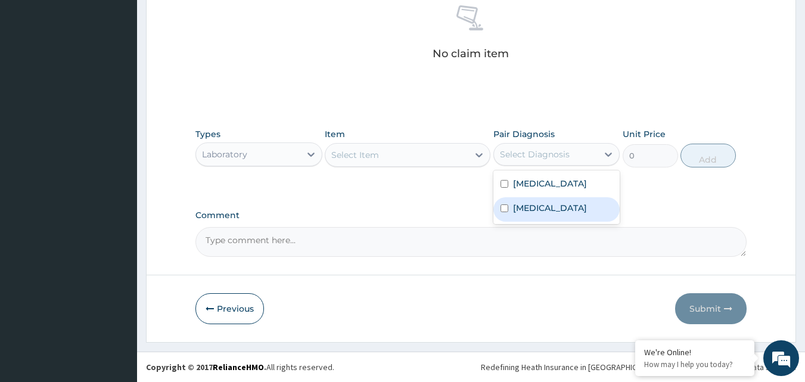
drag, startPoint x: 525, startPoint y: 208, endPoint x: 456, endPoint y: 178, distance: 76.0
click at [524, 207] on label "Bacterial sepsis" at bounding box center [550, 208] width 74 height 12
checkbox input "true"
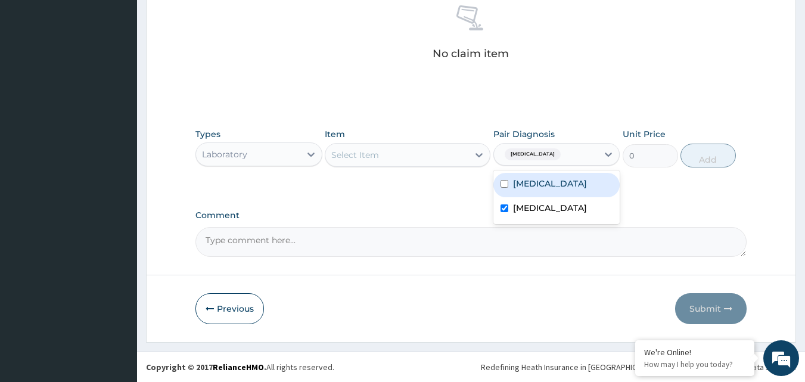
click at [432, 162] on div "Select Item" at bounding box center [396, 154] width 143 height 19
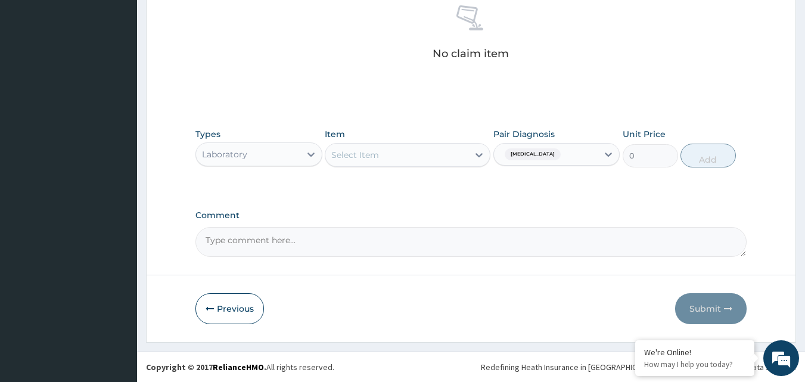
click at [435, 156] on div "Select Item" at bounding box center [396, 154] width 143 height 19
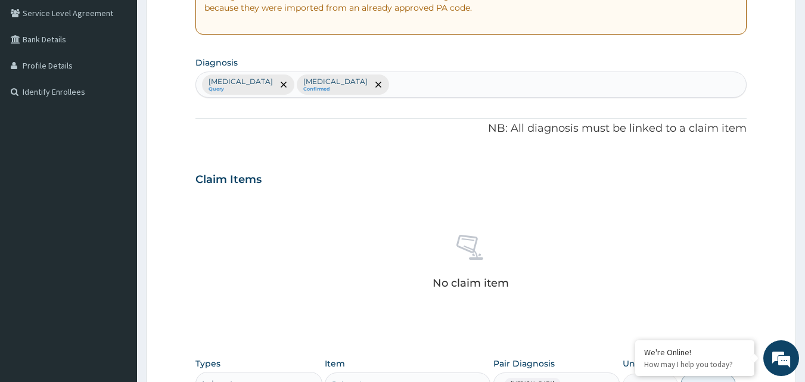
scroll to position [179, 0]
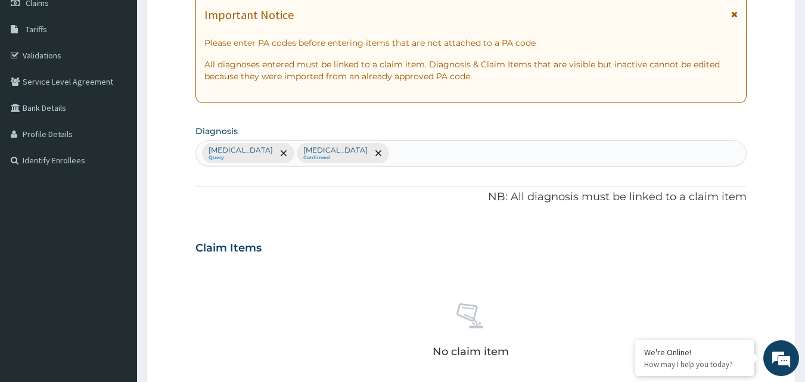
click at [403, 164] on div "Malaria Query Bacterial sepsis Confirmed" at bounding box center [471, 153] width 550 height 25
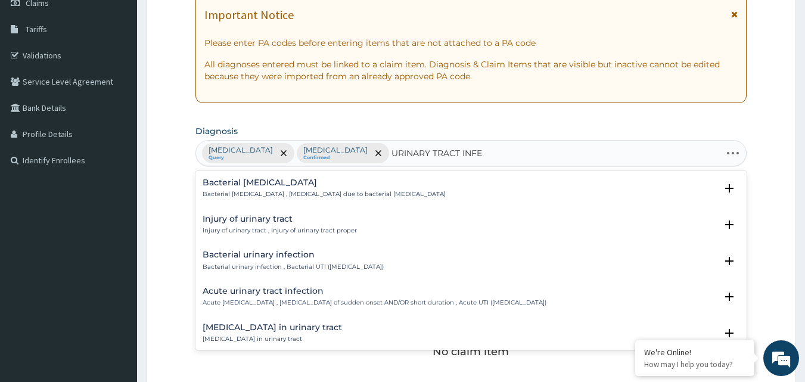
type input "URINARY TRACT INFEC"
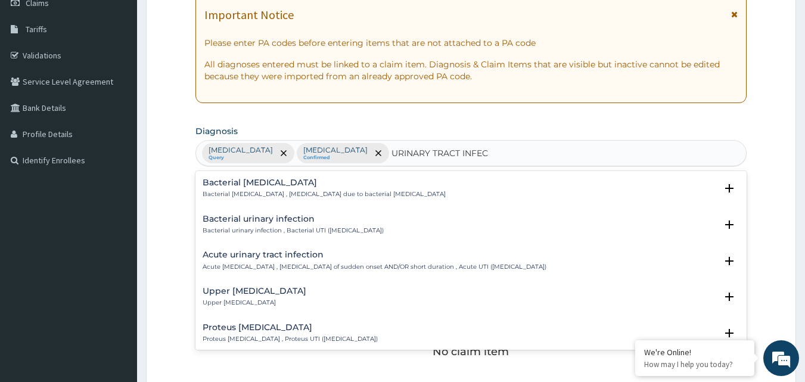
click at [339, 249] on div "Acute urinary tract infection Acute urinary tract infection , Urinary tract inf…" at bounding box center [471, 263] width 552 height 36
click at [309, 260] on div "Acute urinary tract infection Acute urinary tract infection , Urinary tract inf…" at bounding box center [375, 260] width 344 height 21
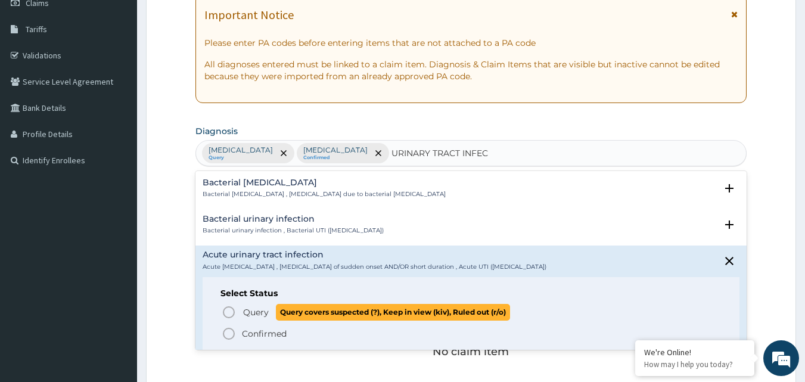
click at [251, 312] on span "Query" at bounding box center [256, 312] width 26 height 12
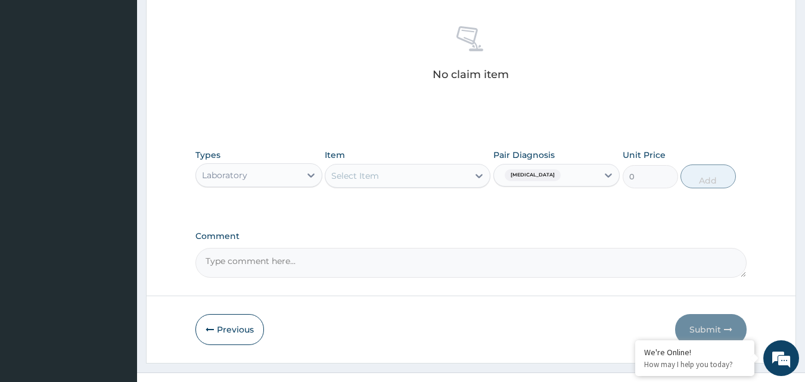
scroll to position [477, 0]
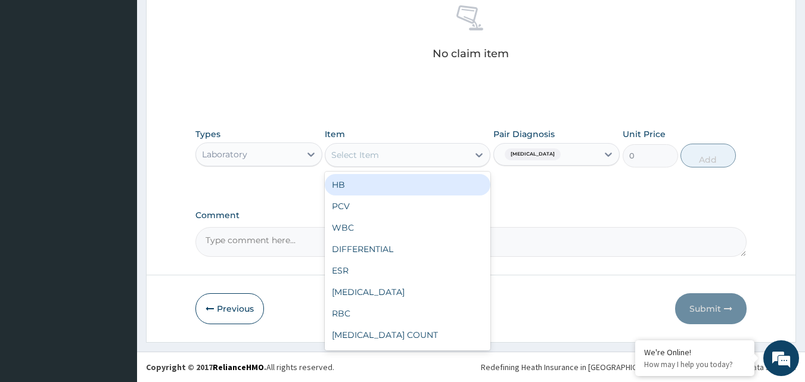
click at [370, 159] on div "Select Item" at bounding box center [355, 155] width 48 height 12
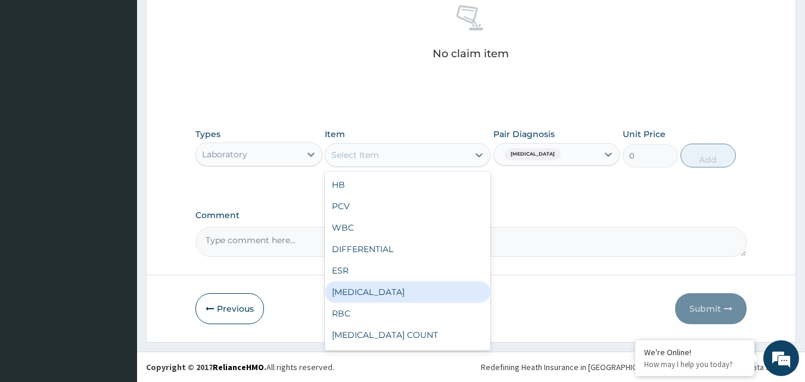
drag, startPoint x: 386, startPoint y: 284, endPoint x: 412, endPoint y: 257, distance: 37.1
click at [386, 284] on div "FULL BLOOD COUNT" at bounding box center [408, 291] width 166 height 21
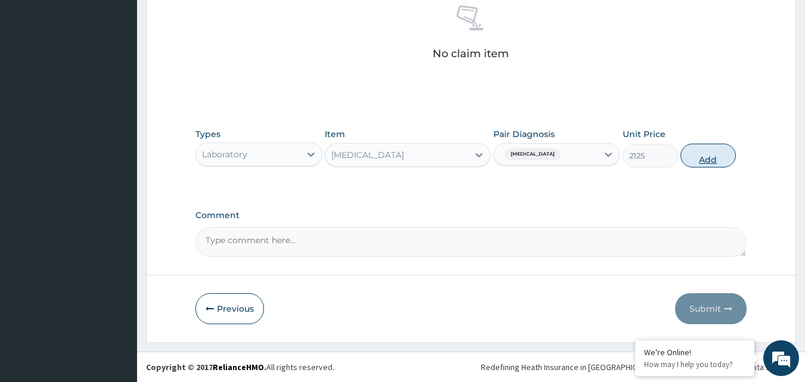
click at [711, 160] on button "Add" at bounding box center [707, 156] width 55 height 24
type input "0"
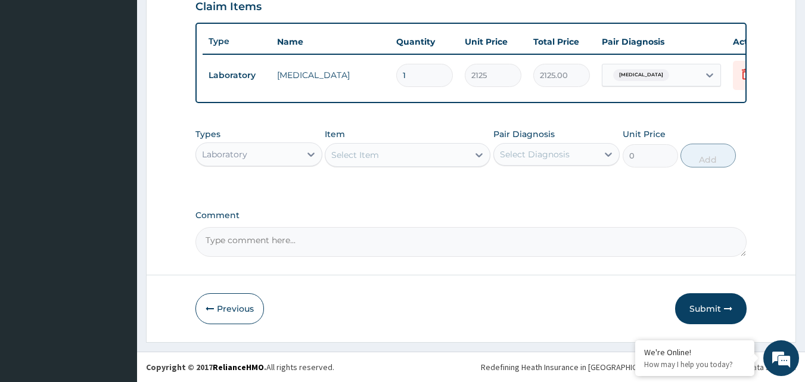
click at [368, 156] on div "Select Item" at bounding box center [355, 155] width 48 height 12
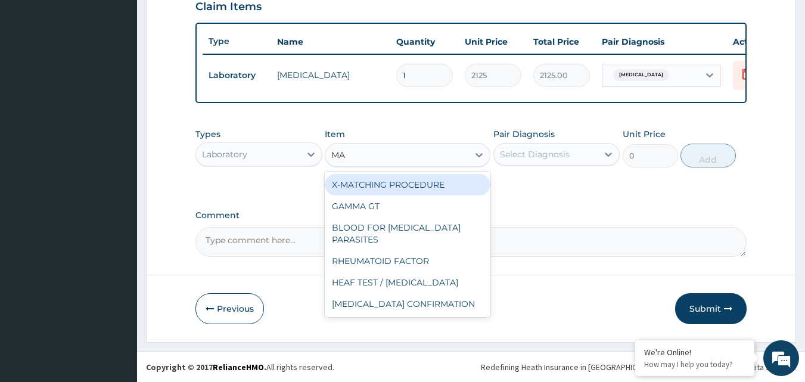
type input "MAL"
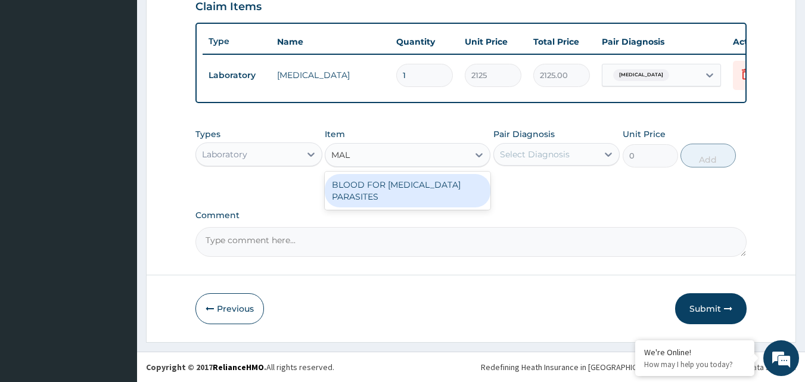
click at [472, 191] on div "BLOOD FOR MALARIA PARASITES" at bounding box center [408, 190] width 166 height 33
type input "850"
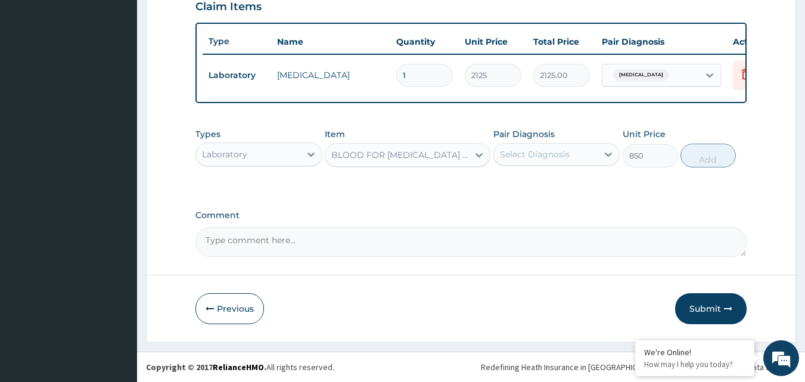
click at [555, 147] on div "Select Diagnosis" at bounding box center [546, 154] width 104 height 19
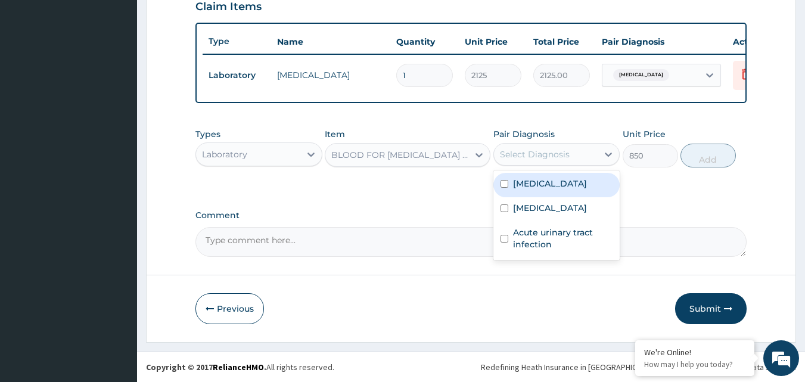
click at [546, 188] on div "Malaria" at bounding box center [556, 185] width 127 height 24
checkbox input "true"
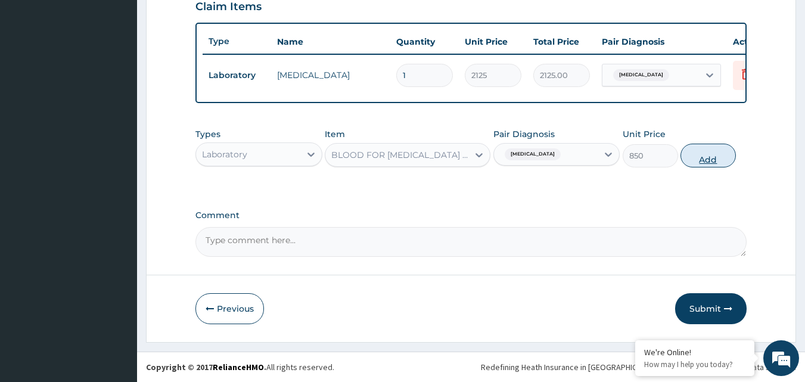
click at [725, 157] on button "Add" at bounding box center [707, 156] width 55 height 24
type input "0"
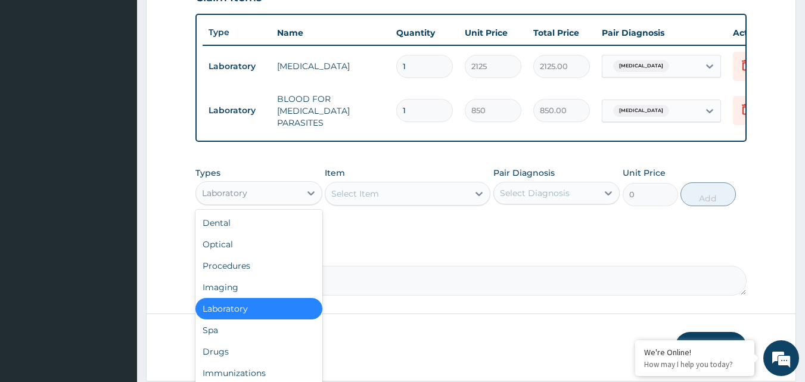
click at [246, 193] on div "Laboratory" at bounding box center [224, 193] width 45 height 12
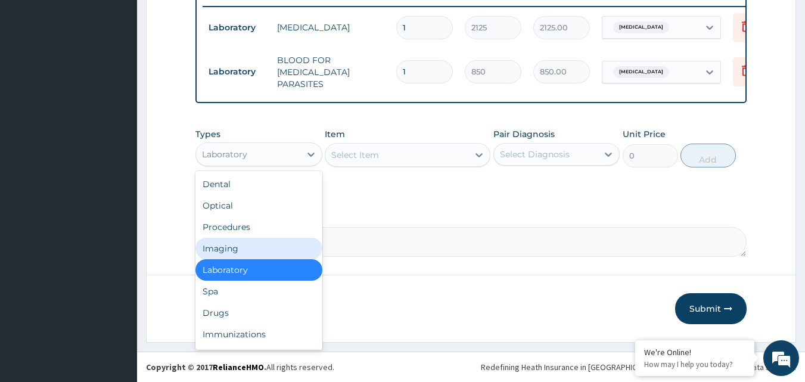
scroll to position [41, 0]
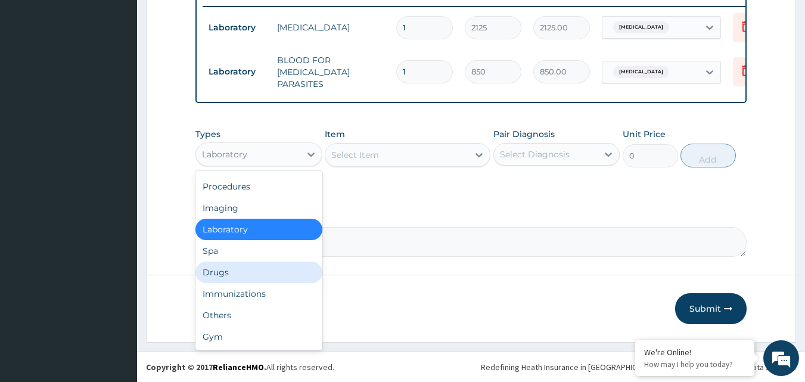
click at [242, 269] on div "Drugs" at bounding box center [258, 271] width 127 height 21
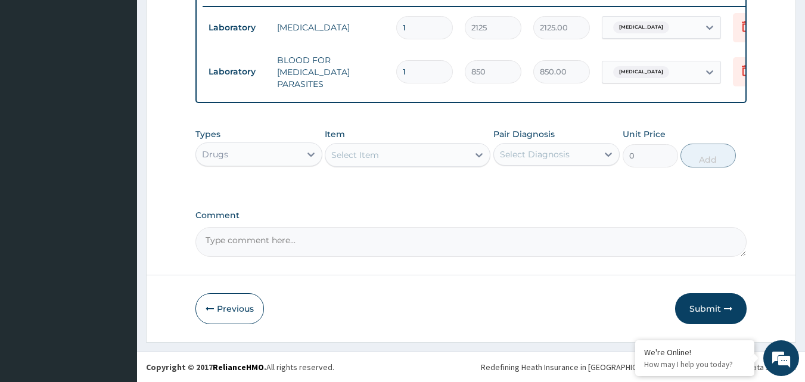
click at [275, 152] on div "Drugs" at bounding box center [248, 154] width 104 height 19
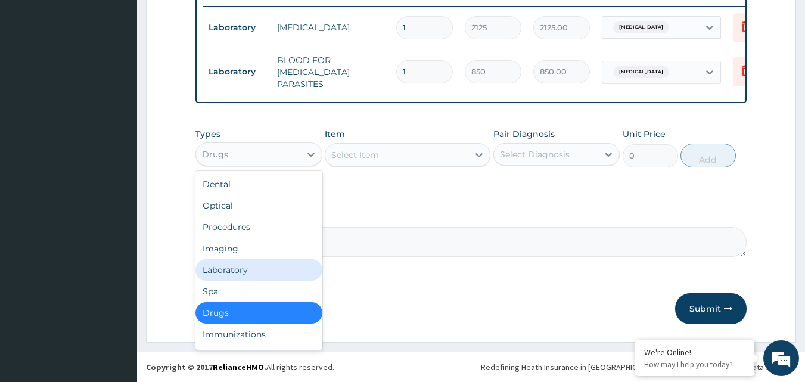
click at [238, 266] on div "Laboratory" at bounding box center [258, 269] width 127 height 21
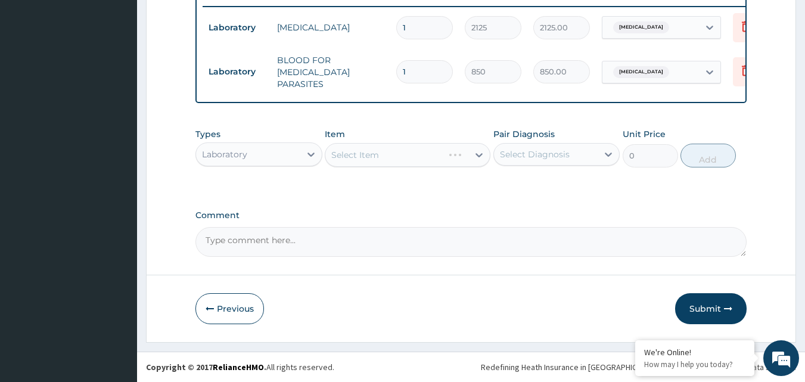
click at [543, 151] on div "Select Diagnosis" at bounding box center [535, 154] width 70 height 12
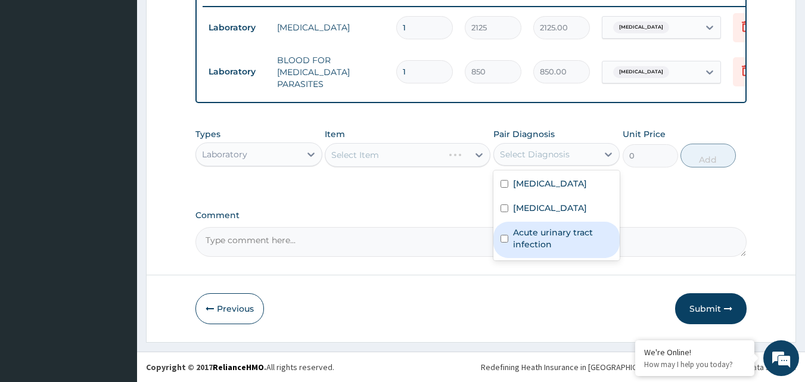
click at [503, 236] on input "checkbox" at bounding box center [504, 239] width 8 height 8
checkbox input "true"
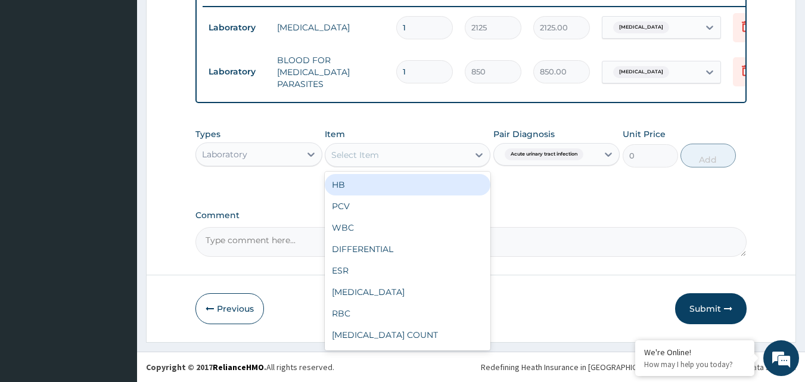
click at [457, 150] on div "Select Item" at bounding box center [396, 154] width 143 height 19
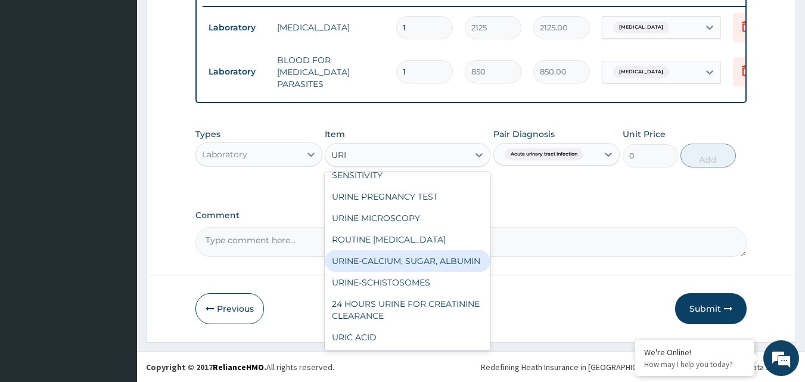
scroll to position [0, 0]
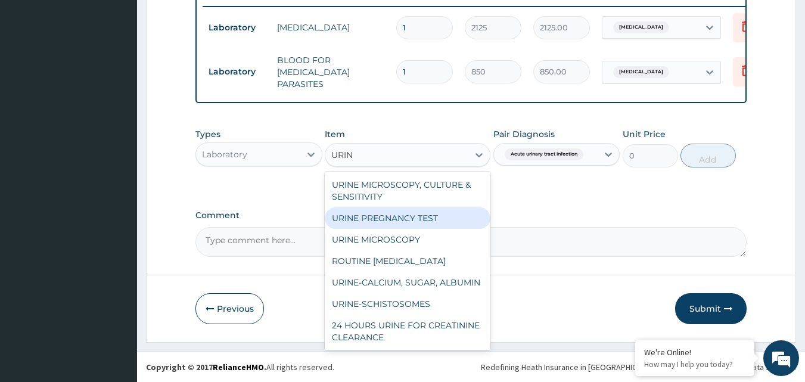
type input "URINA"
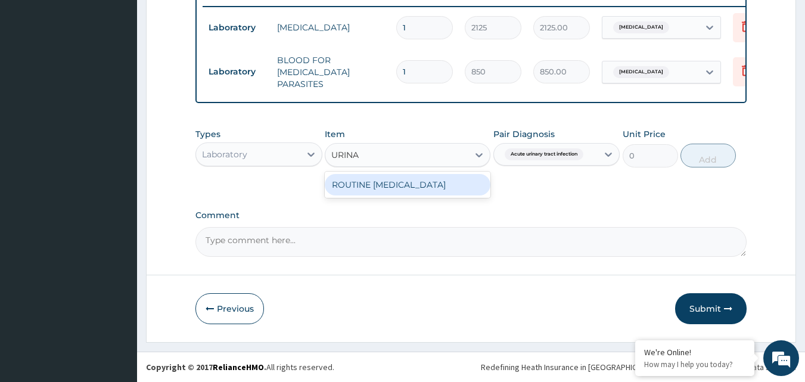
click at [414, 188] on div "ROUTINE URINALYSIS" at bounding box center [408, 184] width 166 height 21
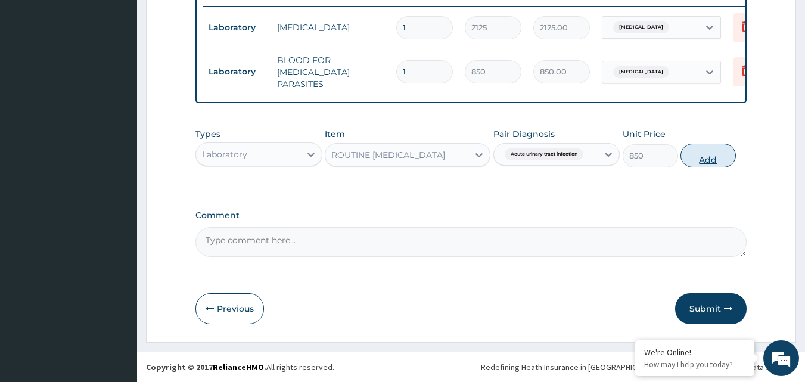
click at [702, 157] on button "Add" at bounding box center [707, 156] width 55 height 24
type input "0"
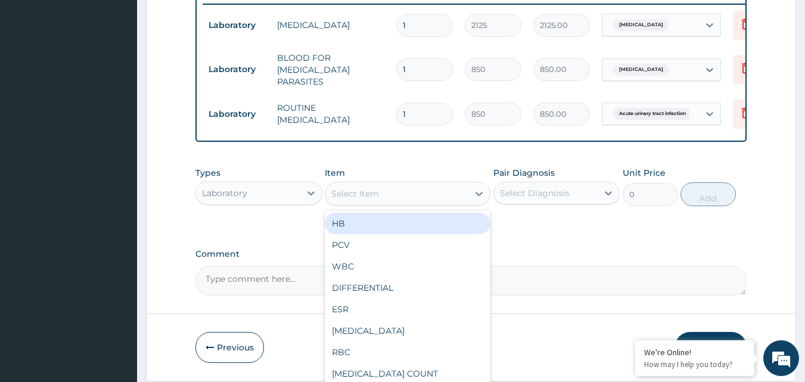
click at [440, 202] on div "Select Item" at bounding box center [396, 193] width 143 height 19
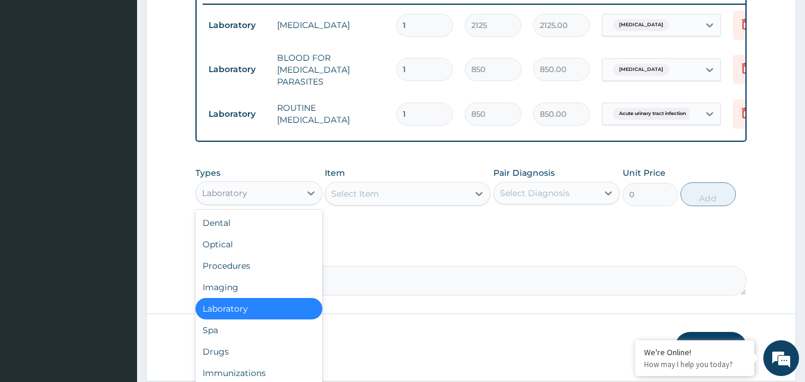
click at [279, 193] on div "Laboratory" at bounding box center [248, 192] width 104 height 19
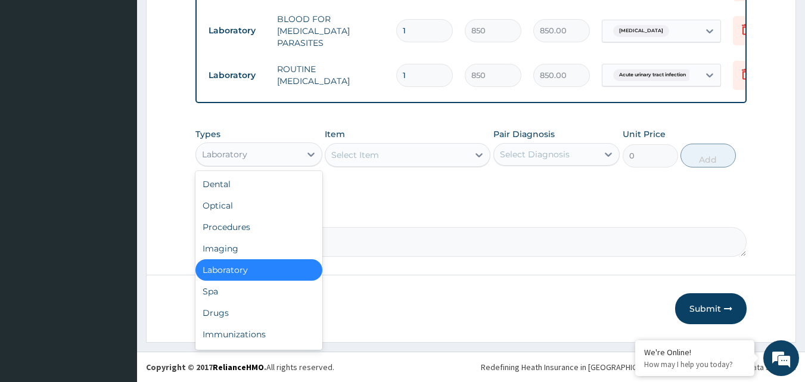
scroll to position [41, 0]
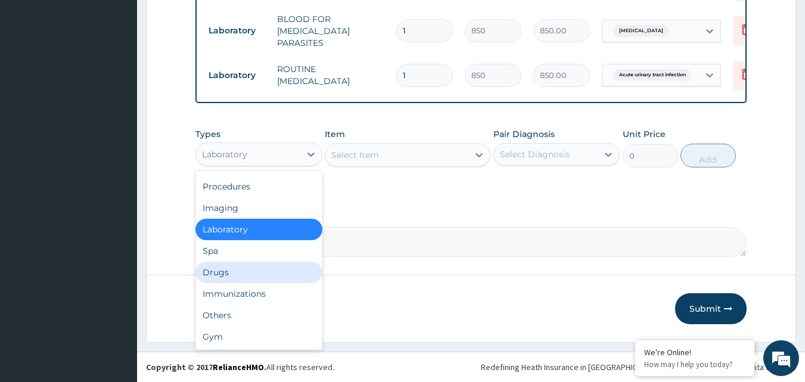
click at [253, 273] on div "Drugs" at bounding box center [258, 271] width 127 height 21
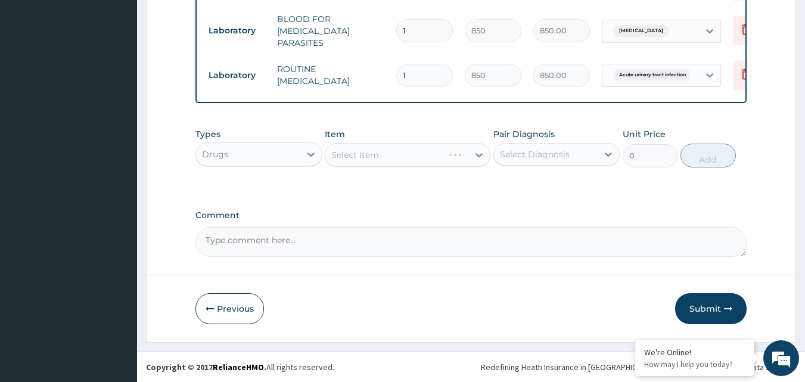
click at [535, 157] on div "Select Diagnosis" at bounding box center [535, 154] width 70 height 12
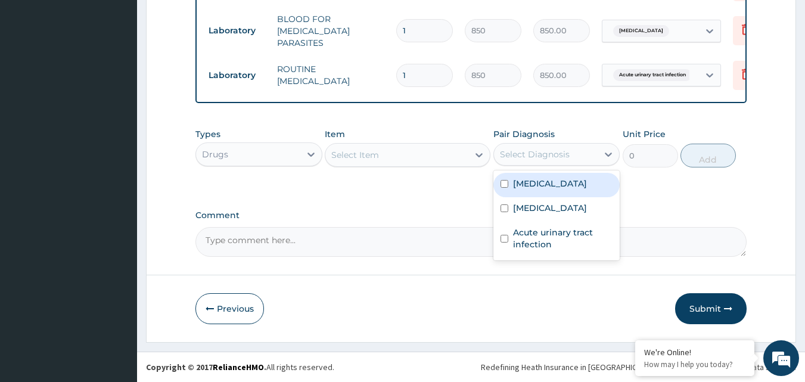
click at [412, 147] on div "Select Item" at bounding box center [396, 154] width 143 height 19
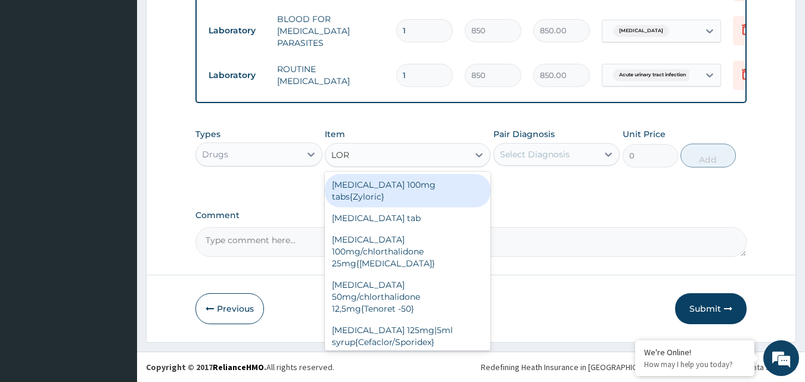
type input "LORA"
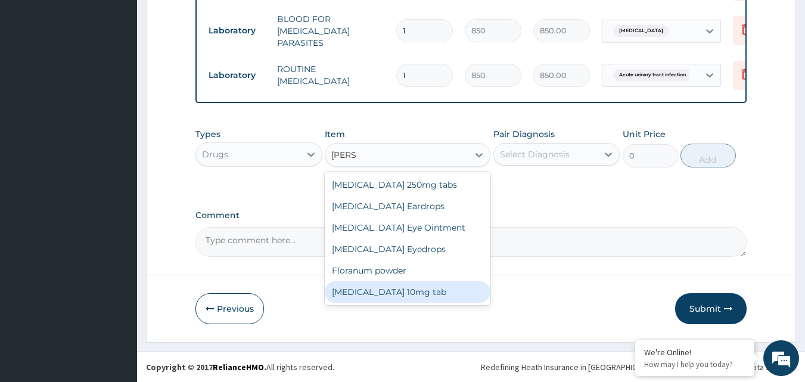
click at [460, 289] on div "Loratadine 10mg tab" at bounding box center [408, 291] width 166 height 21
type input "80"
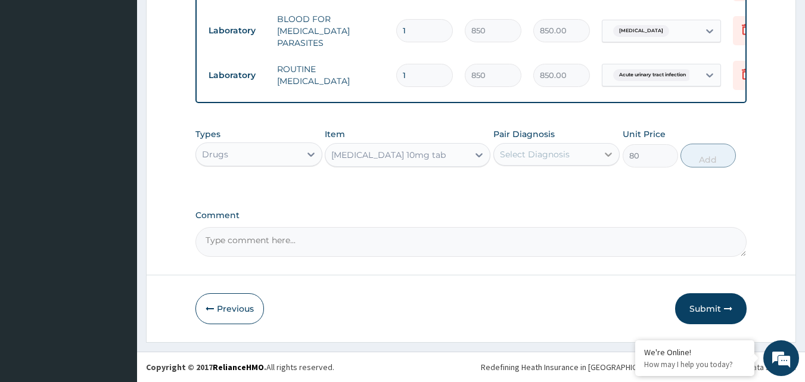
click at [599, 148] on div at bounding box center [607, 154] width 21 height 21
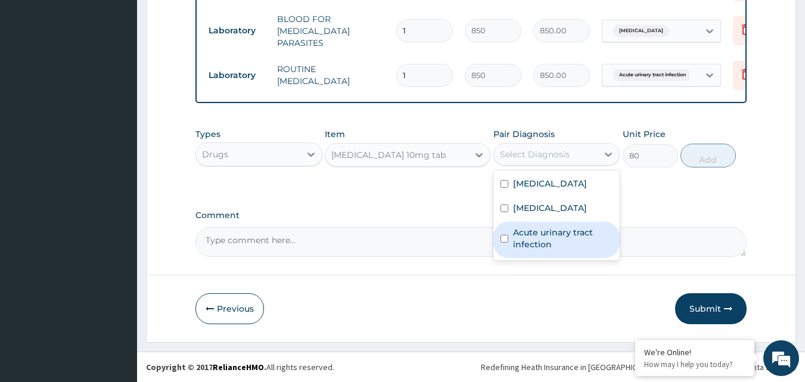
click at [550, 240] on label "Acute urinary tract infection" at bounding box center [563, 238] width 100 height 24
checkbox input "true"
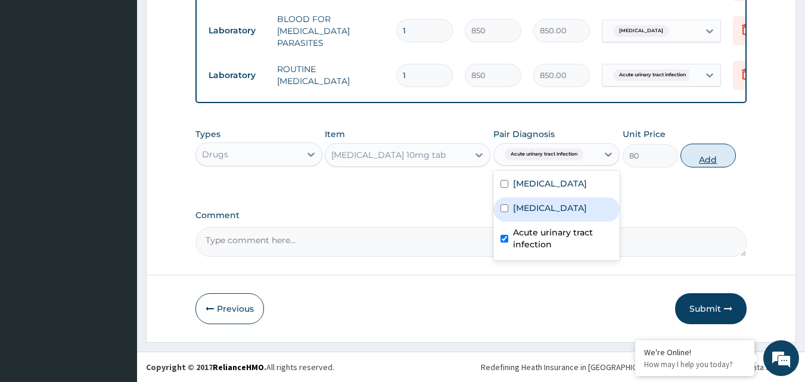
click at [708, 155] on button "Add" at bounding box center [707, 156] width 55 height 24
type input "0"
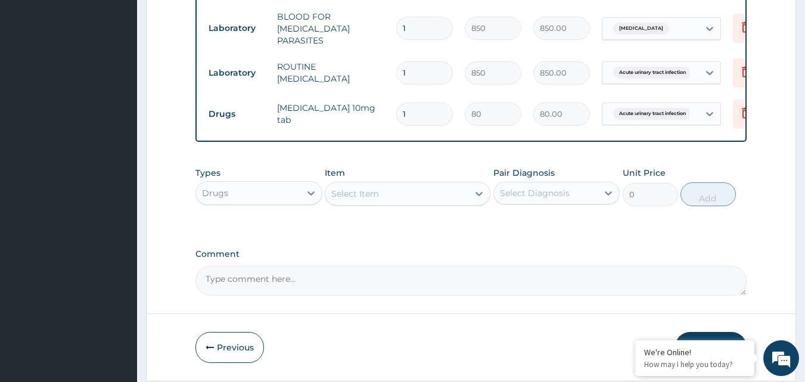
type input "0.00"
type input "5"
type input "400.00"
type input "5"
click at [421, 184] on div "Select Item" at bounding box center [408, 194] width 166 height 24
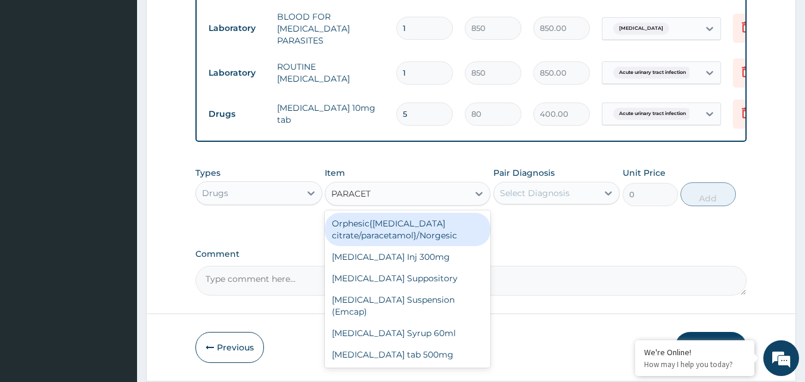
type input "PARACETA"
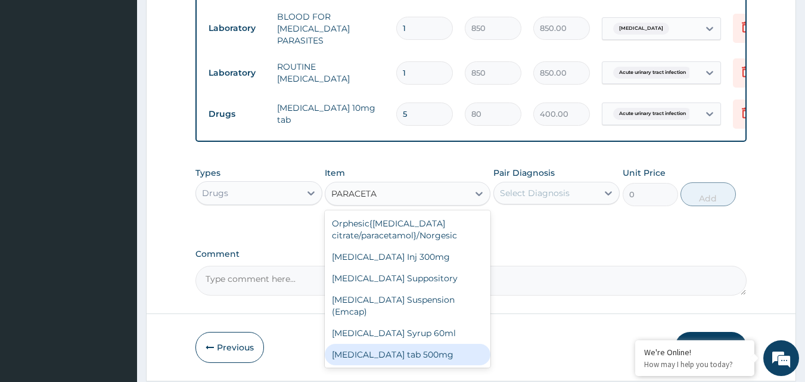
click at [455, 345] on div "[MEDICAL_DATA] tab 500mg" at bounding box center [408, 354] width 166 height 21
type input "18.4"
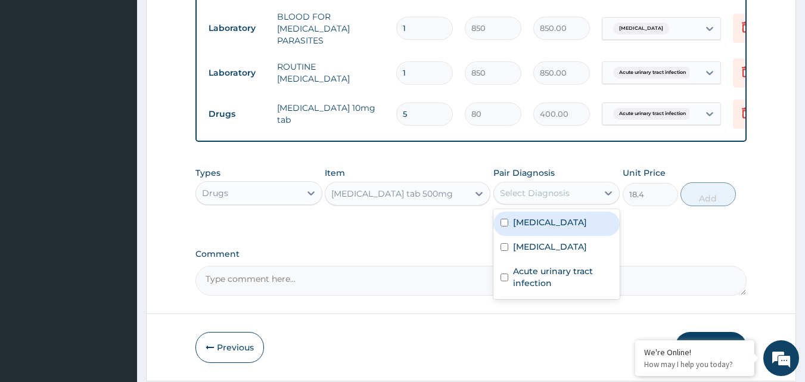
click at [540, 185] on div "Select Diagnosis" at bounding box center [546, 192] width 104 height 19
click at [569, 229] on div "Malaria" at bounding box center [556, 223] width 127 height 24
checkbox input "true"
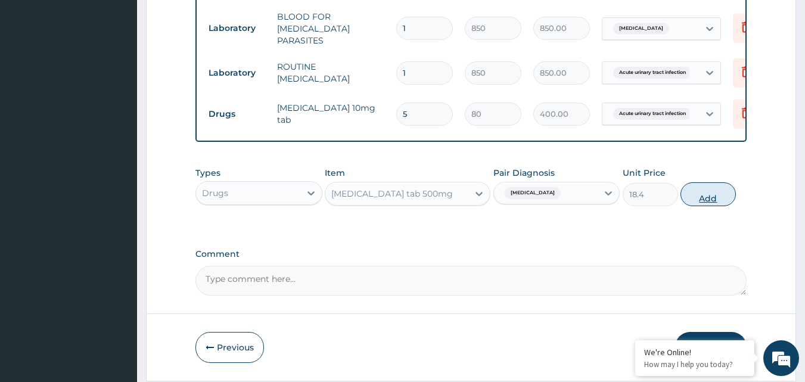
click at [695, 203] on button "Add" at bounding box center [707, 194] width 55 height 24
type input "0"
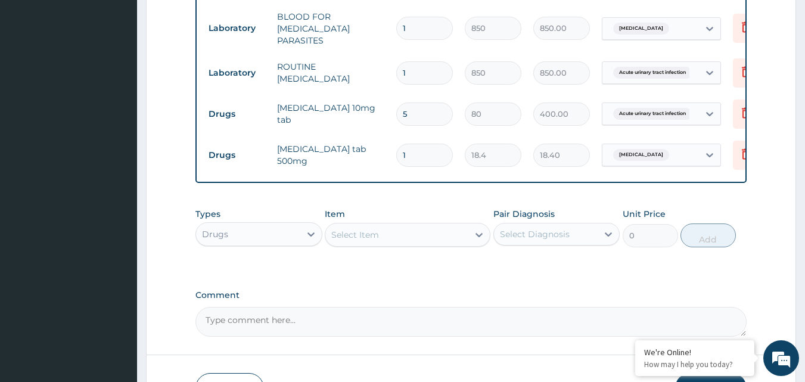
type input "18"
type input "331.20"
type input "18"
click at [391, 234] on div "Select Item" at bounding box center [396, 234] width 143 height 19
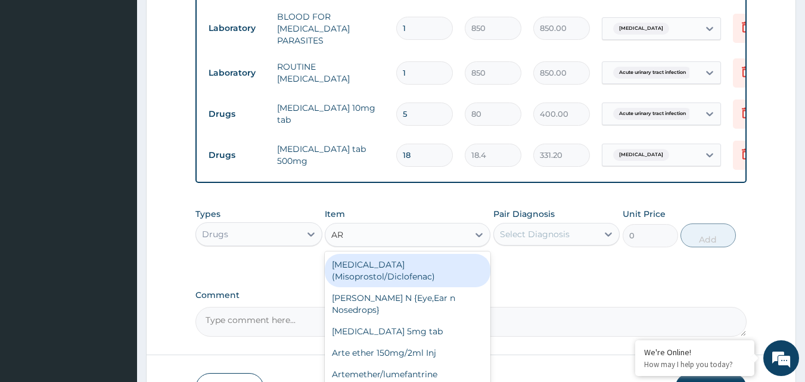
type input "ART"
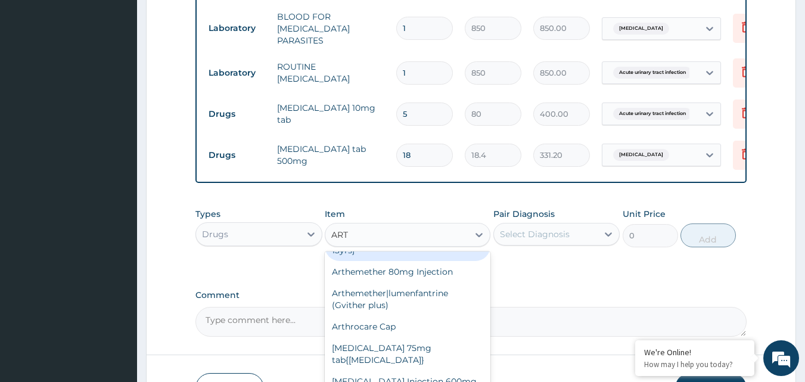
scroll to position [417, 0]
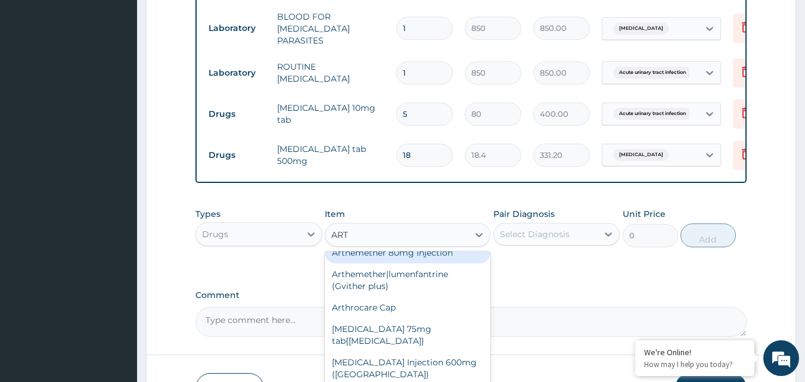
click at [461, 263] on div "Arthemether 80mg Injection" at bounding box center [408, 252] width 166 height 21
type input "800"
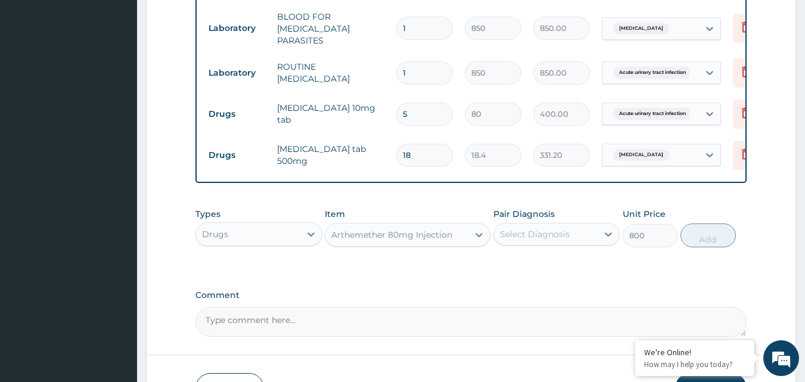
click at [541, 244] on div "Select Diagnosis" at bounding box center [546, 234] width 104 height 19
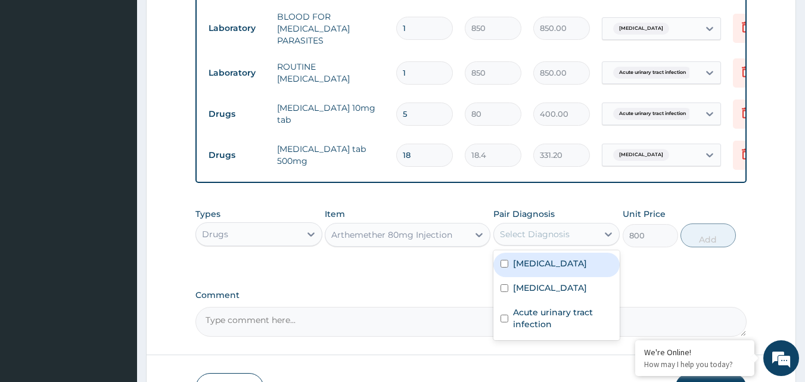
drag, startPoint x: 535, startPoint y: 268, endPoint x: 593, endPoint y: 264, distance: 58.5
click at [534, 267] on label "Malaria" at bounding box center [550, 263] width 74 height 12
checkbox input "true"
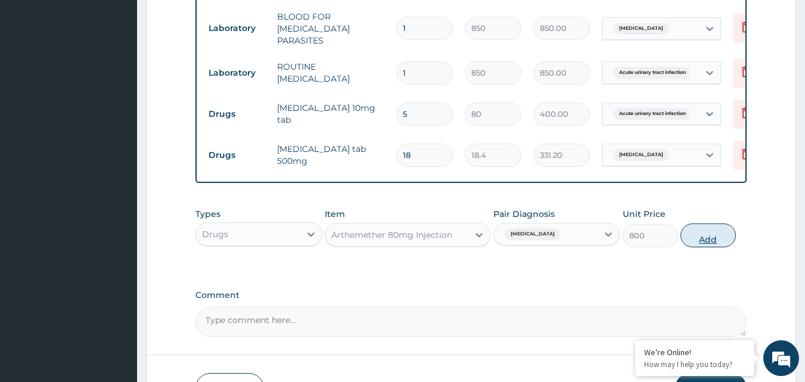
click at [717, 237] on button "Add" at bounding box center [707, 235] width 55 height 24
type input "0"
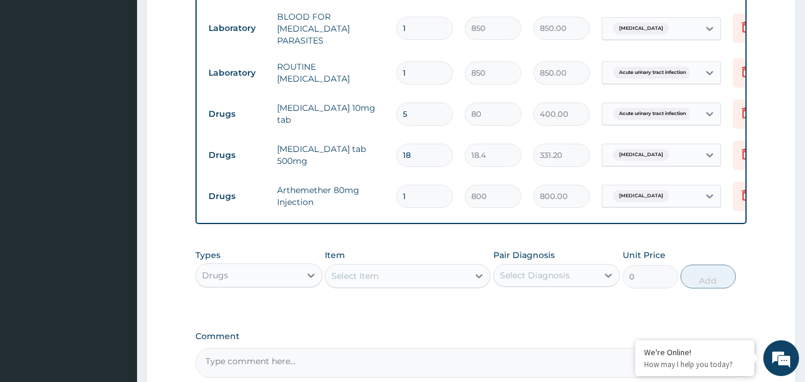
type input "0.00"
type input "6"
type input "4800.00"
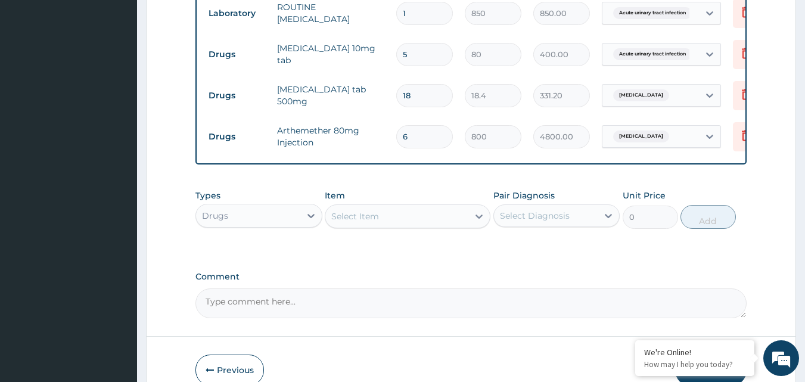
type input "5"
type input "4000.00"
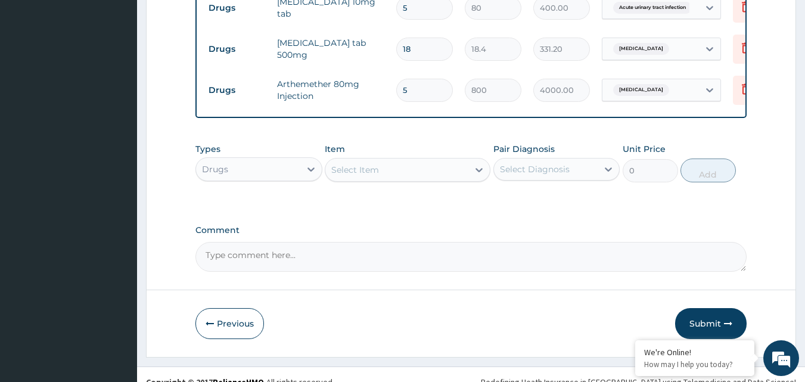
scroll to position [631, 0]
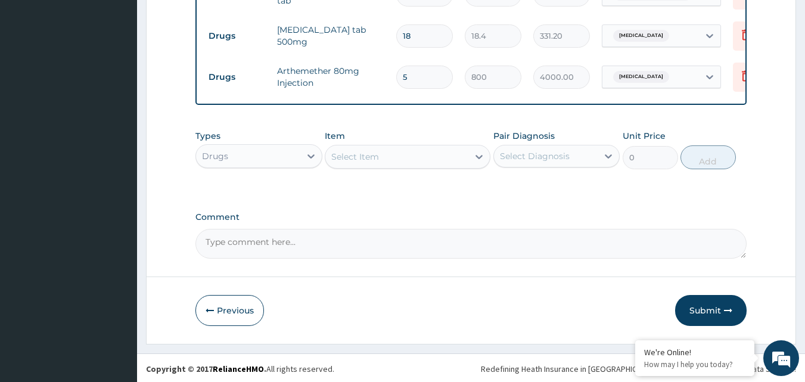
type input "5"
click at [383, 156] on div "Select Item" at bounding box center [396, 156] width 143 height 19
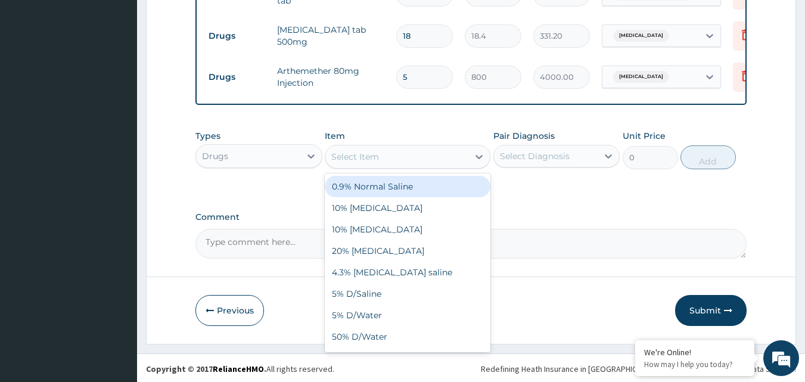
type input "F"
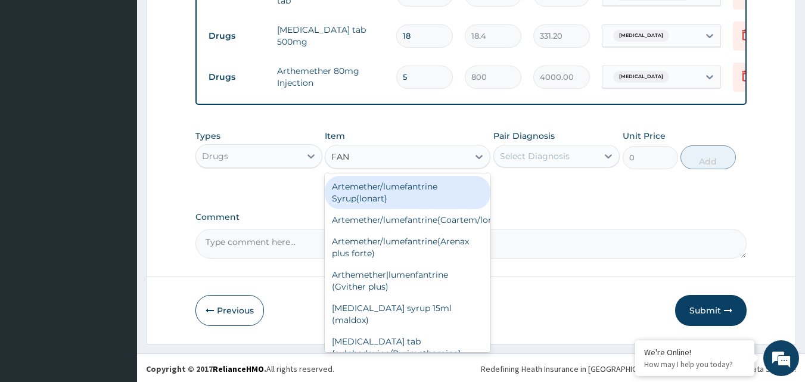
type input "FANS"
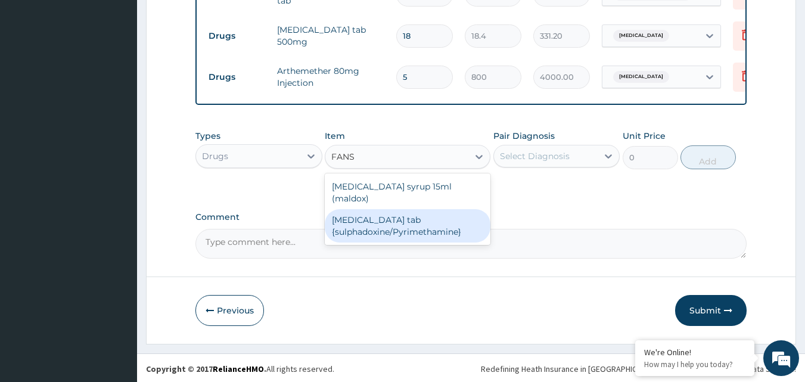
click at [417, 228] on div "Fansidar tab {sulphadoxine/Pyrimethamine}" at bounding box center [408, 225] width 166 height 33
type input "133.6"
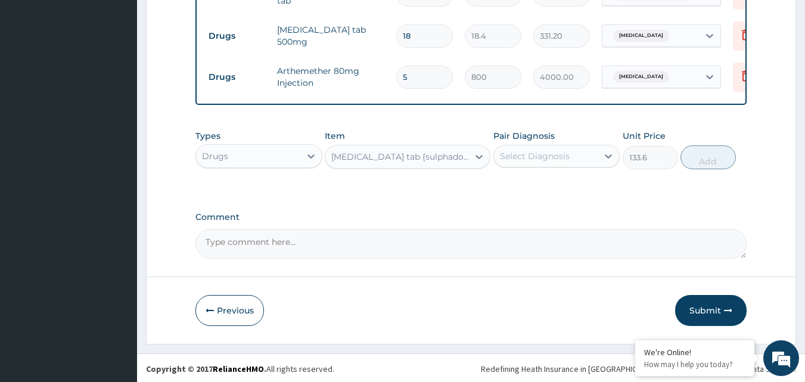
click at [578, 150] on div "Select Diagnosis" at bounding box center [546, 156] width 104 height 19
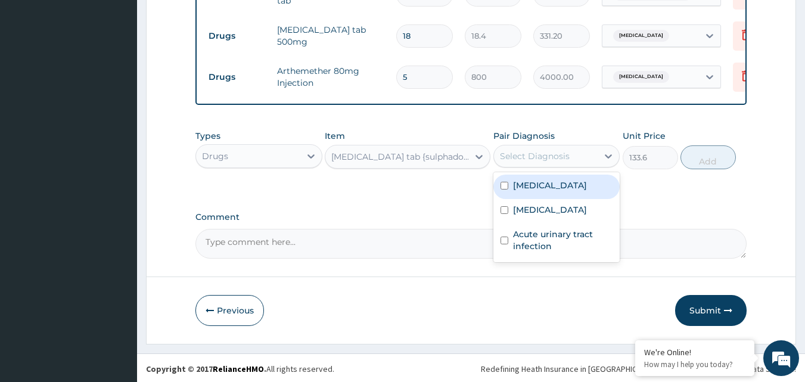
click at [547, 192] on div "Malaria" at bounding box center [556, 187] width 127 height 24
checkbox input "true"
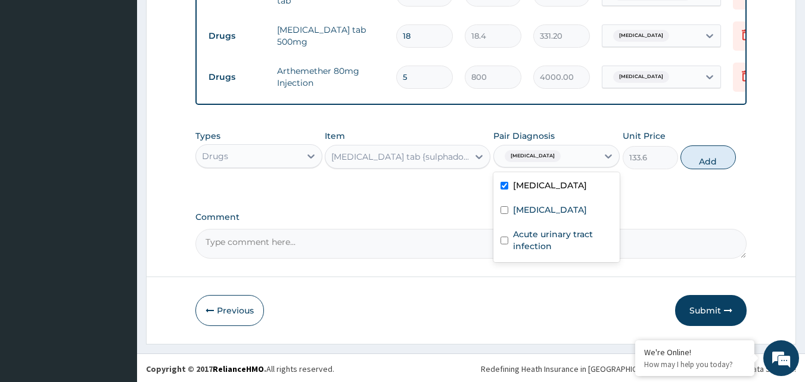
click at [695, 158] on button "Add" at bounding box center [707, 157] width 55 height 24
type input "0"
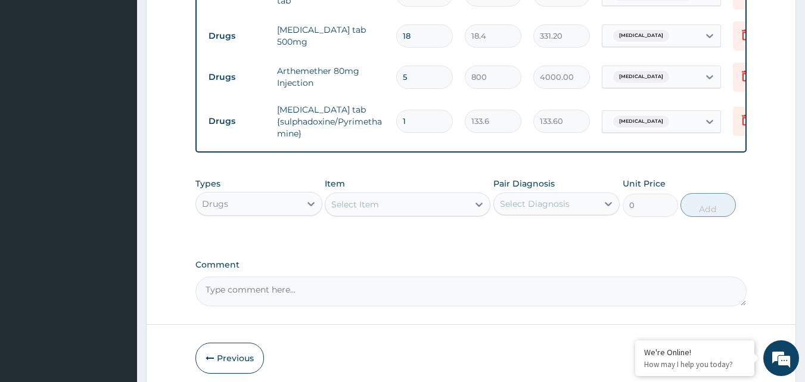
type input "0.00"
type input "3"
type input "400.80"
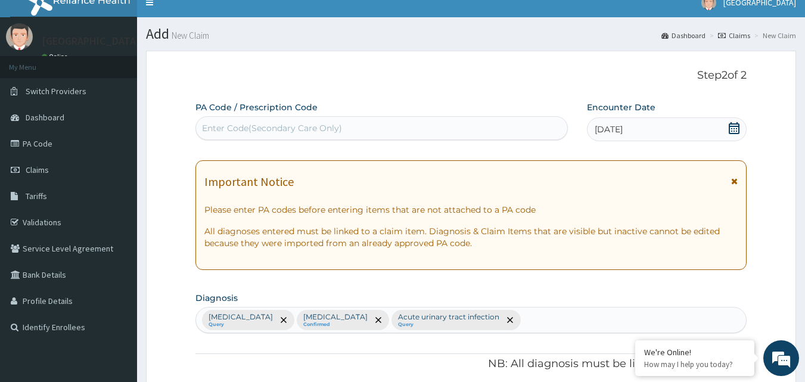
scroll to position [0, 0]
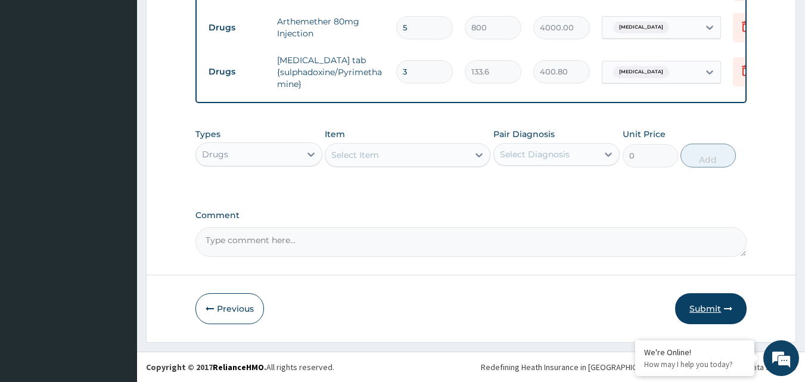
type input "3"
click at [700, 297] on button "Submit" at bounding box center [710, 308] width 71 height 31
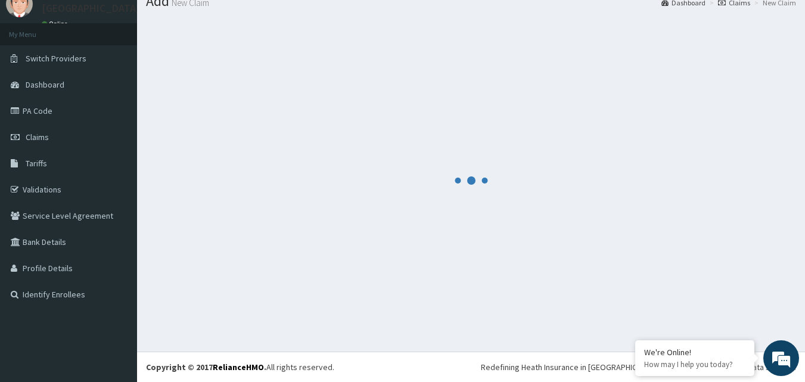
scroll to position [683, 0]
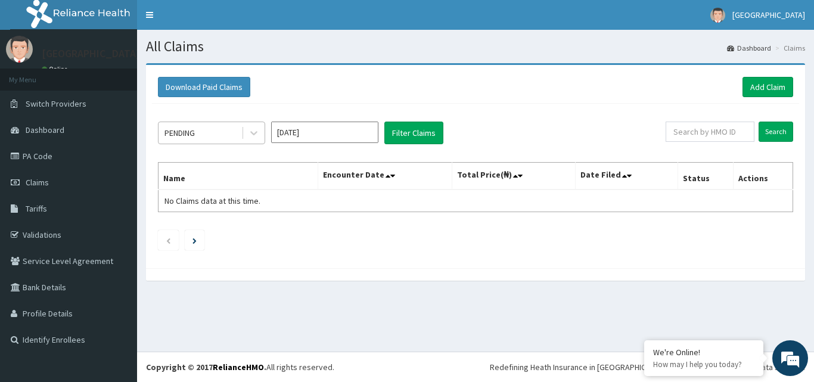
click at [237, 132] on div "PENDING" at bounding box center [199, 132] width 83 height 19
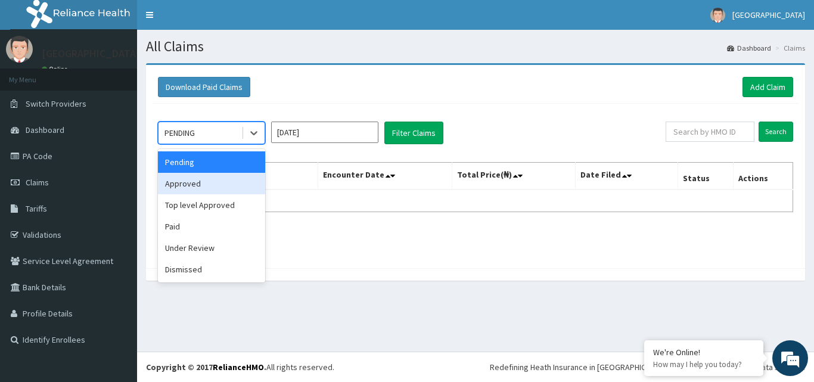
click at [220, 182] on div "Approved" at bounding box center [211, 183] width 107 height 21
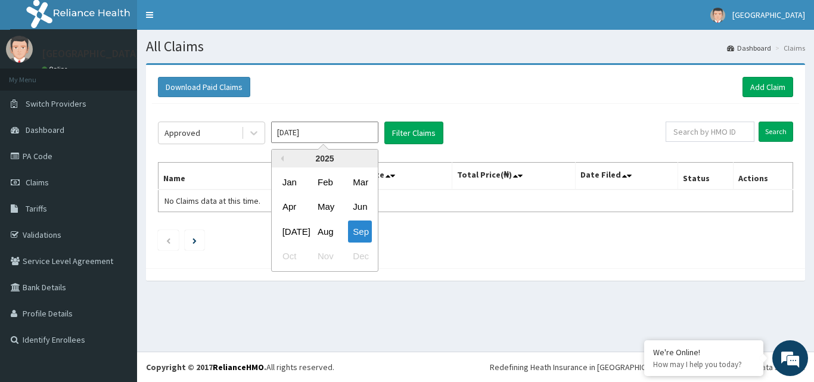
click at [338, 135] on input "[DATE]" at bounding box center [324, 132] width 107 height 21
click at [328, 233] on div "Aug" at bounding box center [325, 231] width 24 height 22
type input "[DATE]"
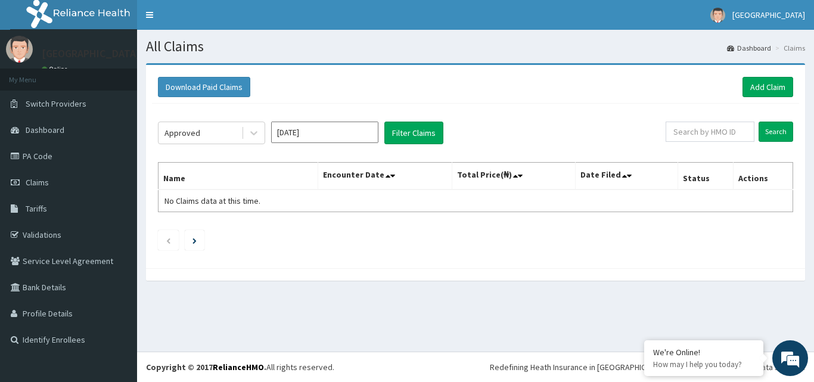
click at [418, 119] on div "Approved Aug 2025 Filter Claims Search Name Encounter Date Total Price(₦) Date …" at bounding box center [475, 183] width 647 height 158
click at [417, 132] on button "Filter Claims" at bounding box center [413, 133] width 59 height 23
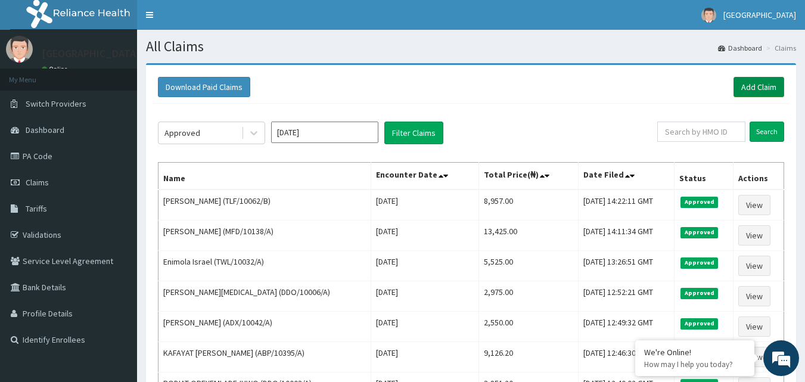
click at [755, 89] on link "Add Claim" at bounding box center [758, 87] width 51 height 20
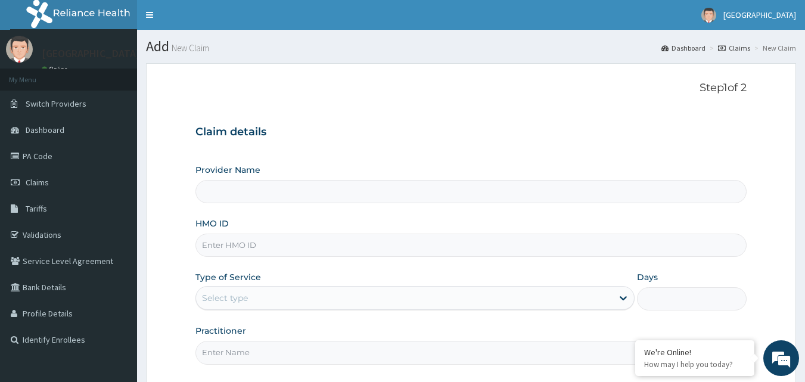
click at [275, 250] on input "HMO ID" at bounding box center [471, 244] width 552 height 23
type input "[GEOGRAPHIC_DATA]"
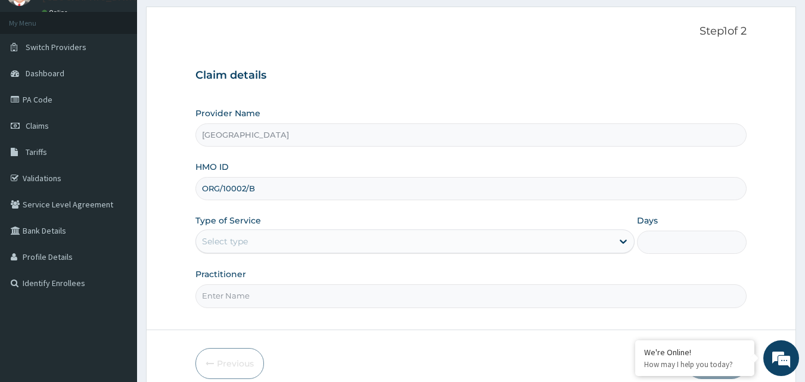
scroll to position [111, 0]
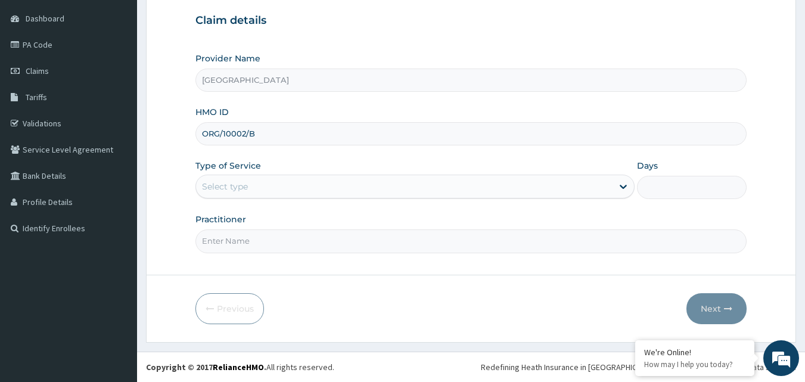
type input "ORG/10002/B"
click at [275, 195] on div "Select type" at bounding box center [404, 186] width 416 height 19
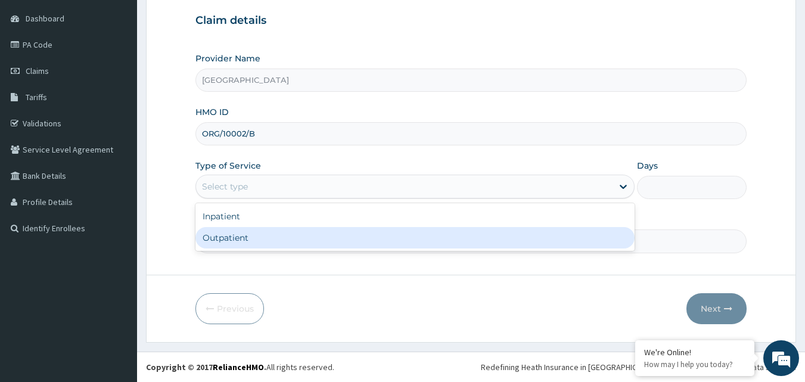
click at [248, 248] on div "Outpatient" at bounding box center [414, 237] width 439 height 21
type input "1"
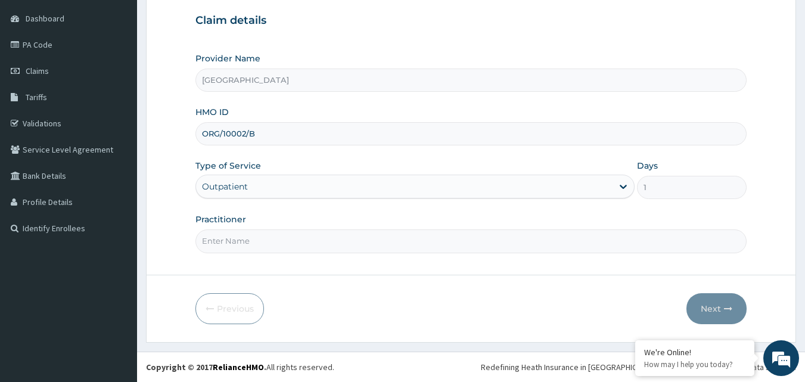
click at [251, 238] on input "Practitioner" at bounding box center [471, 240] width 552 height 23
type input "DR EZE"
click at [728, 316] on button "Next" at bounding box center [716, 308] width 60 height 31
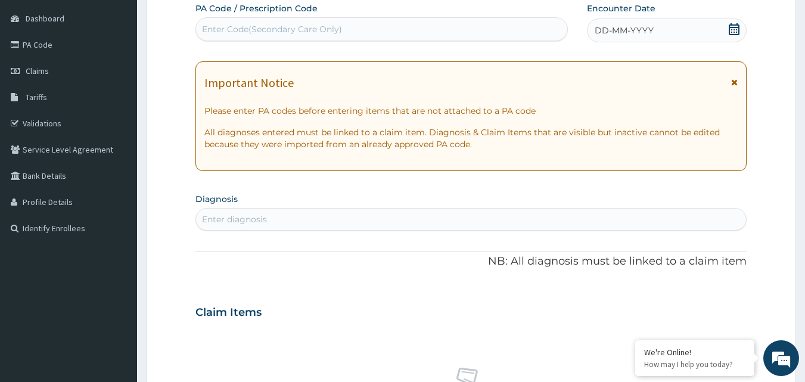
click at [370, 32] on div "Enter Code(Secondary Care Only)" at bounding box center [382, 29] width 372 height 19
type input "PA/A79105"
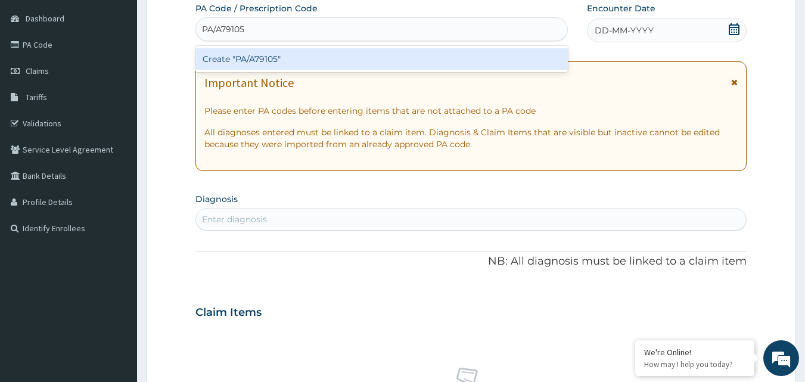
click at [372, 56] on div "Create "PA/A79105"" at bounding box center [381, 58] width 373 height 21
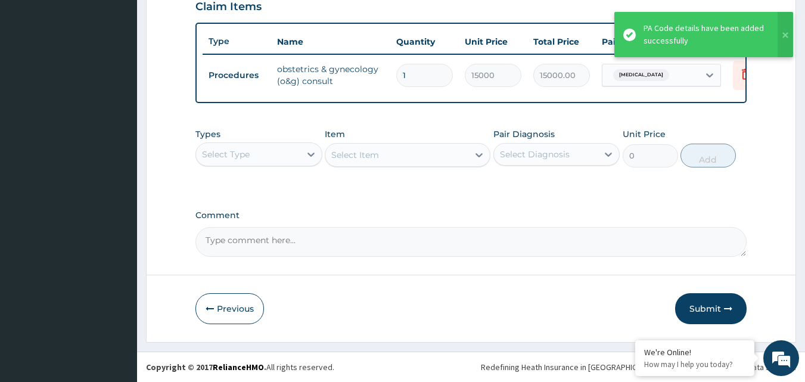
scroll to position [429, 0]
click at [736, 311] on button "Submit" at bounding box center [710, 308] width 71 height 31
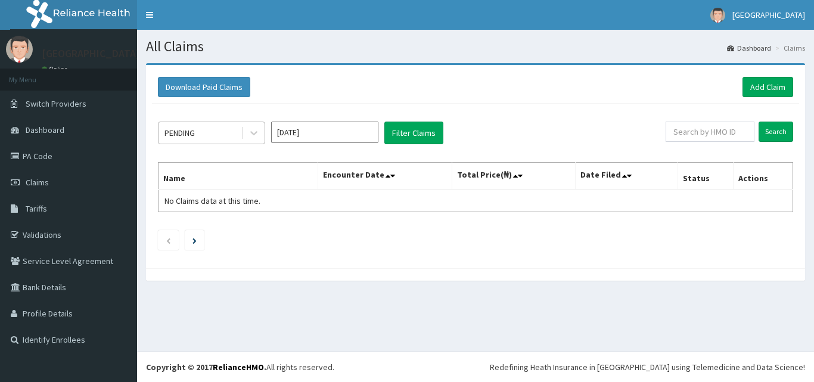
click at [232, 124] on div "PENDING" at bounding box center [199, 132] width 83 height 19
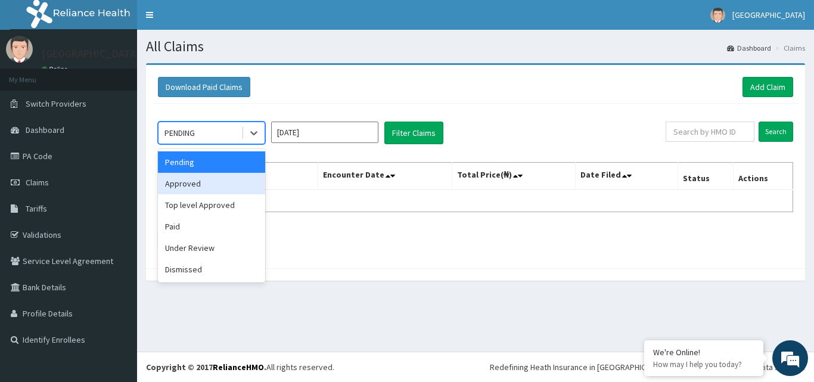
click at [207, 179] on div "Approved" at bounding box center [211, 183] width 107 height 21
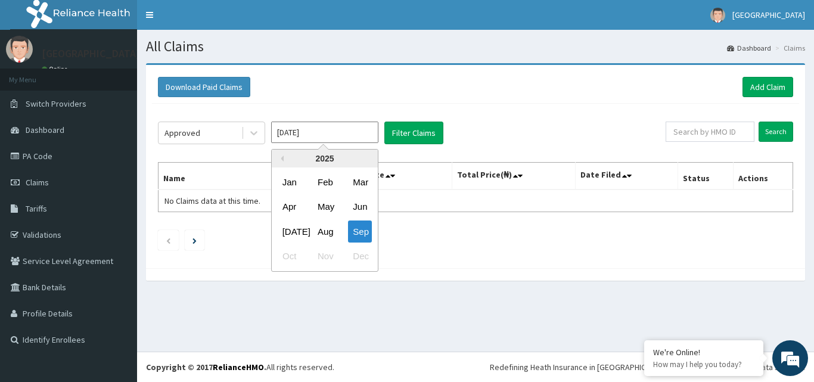
click at [344, 134] on input "Sep 2025" at bounding box center [324, 132] width 107 height 21
click at [327, 230] on div "Aug" at bounding box center [325, 231] width 24 height 22
type input "Aug 2025"
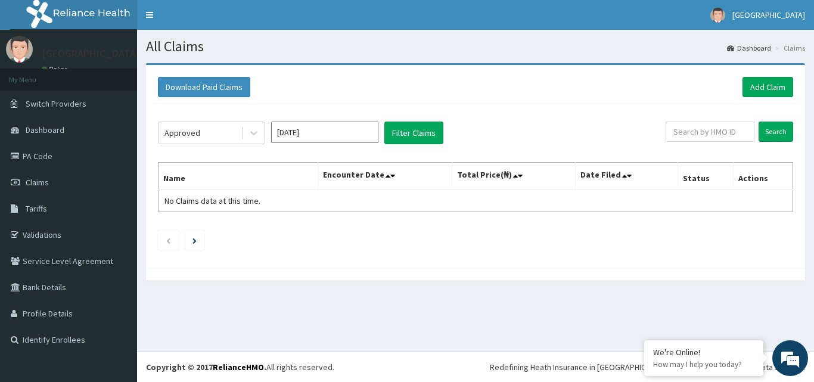
click at [404, 145] on div "Approved Aug 2025 Filter Claims Search Name Encounter Date Total Price(₦) Date …" at bounding box center [475, 183] width 647 height 158
click at [411, 138] on button "Filter Claims" at bounding box center [413, 133] width 59 height 23
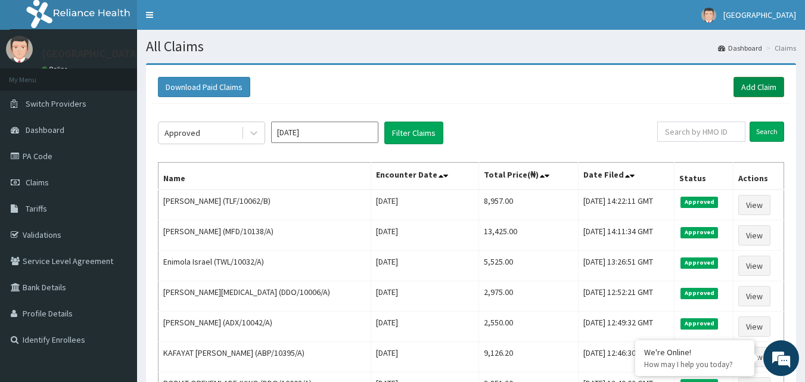
click at [766, 81] on link "Add Claim" at bounding box center [758, 87] width 51 height 20
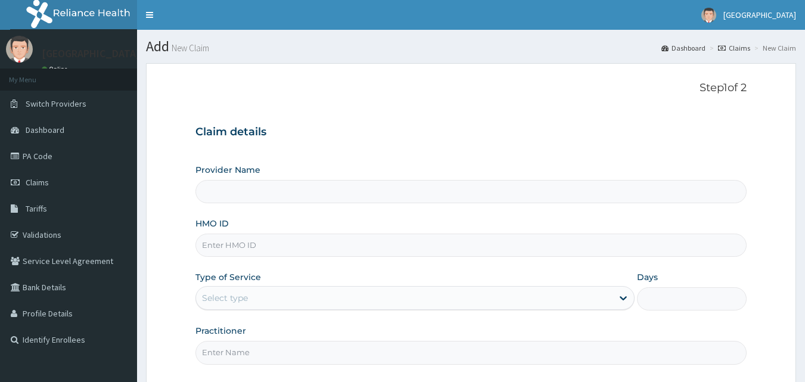
click at [238, 245] on input "HMO ID" at bounding box center [471, 244] width 552 height 23
type input "EIS"
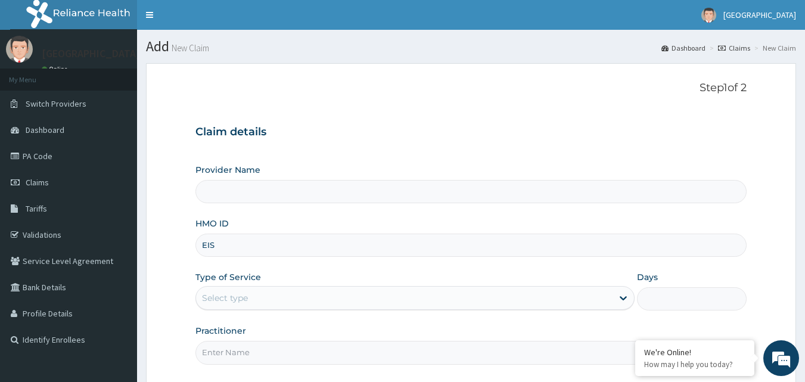
type input "[GEOGRAPHIC_DATA]"
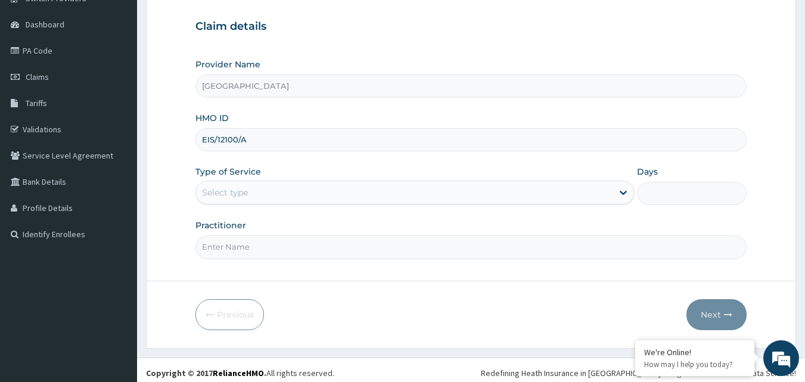
scroll to position [111, 0]
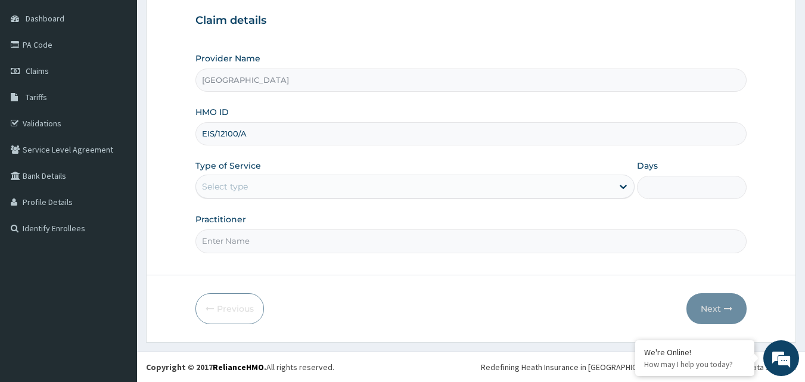
type input "EIS/12100/A"
click at [284, 185] on div "Select type" at bounding box center [404, 186] width 416 height 19
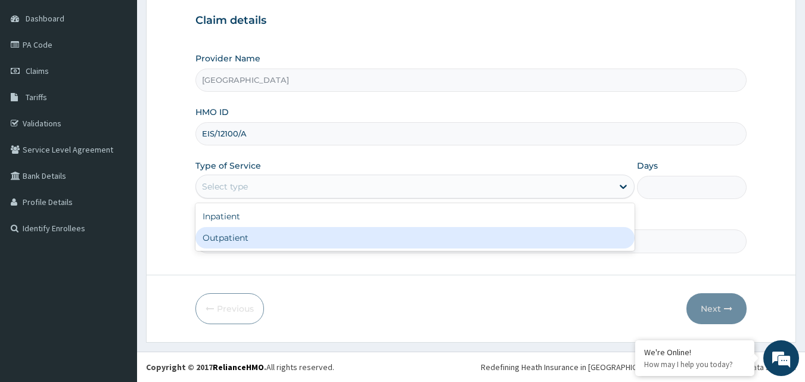
click at [269, 229] on div "Outpatient" at bounding box center [414, 237] width 439 height 21
type input "1"
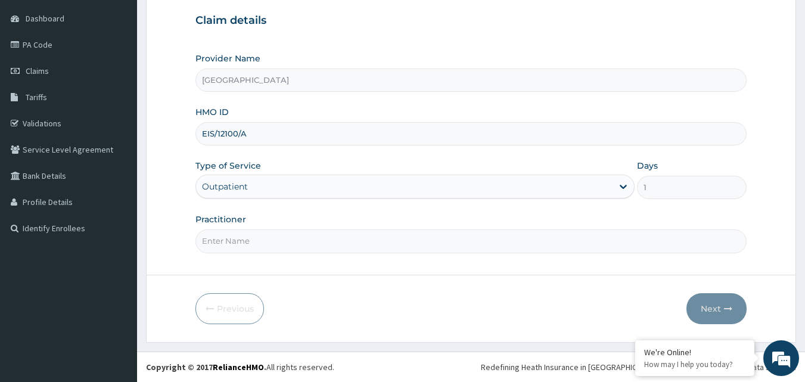
click at [295, 237] on input "Practitioner" at bounding box center [471, 240] width 552 height 23
type input "DR TOMI"
click at [718, 319] on button "Next" at bounding box center [716, 308] width 60 height 31
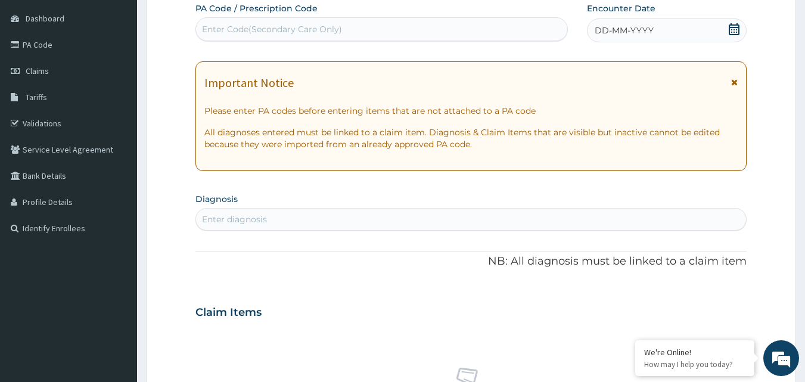
click at [743, 29] on div "DD-MM-YYYY" at bounding box center [667, 30] width 160 height 24
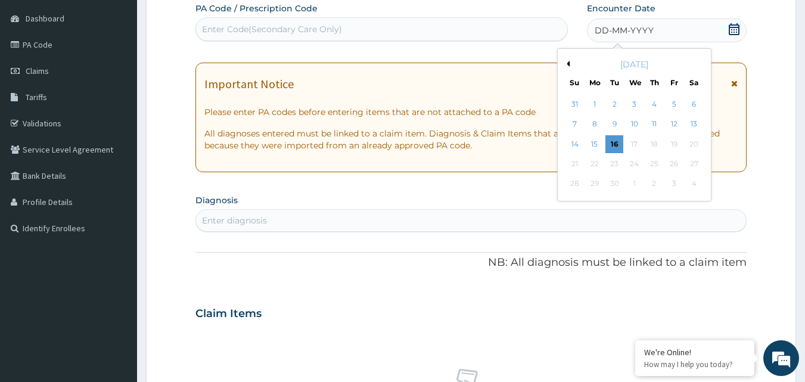
click at [569, 62] on div "[DATE]" at bounding box center [634, 64] width 144 height 12
click at [566, 64] on button "Previous Month" at bounding box center [566, 64] width 6 height 6
click at [615, 182] on div "26" at bounding box center [615, 184] width 18 height 18
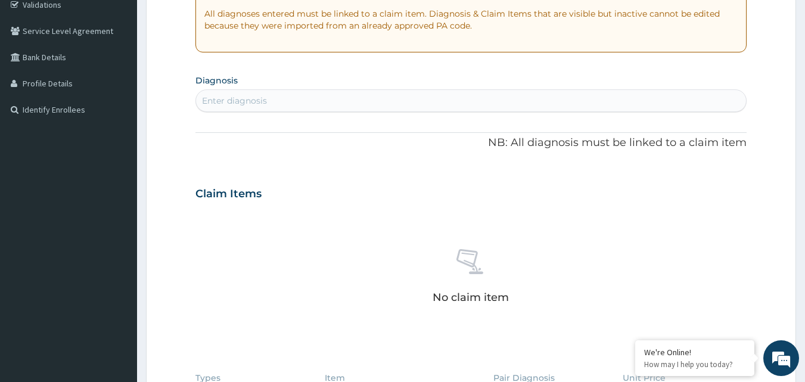
scroll to position [231, 0]
click at [305, 96] on div "Enter diagnosis" at bounding box center [471, 100] width 550 height 19
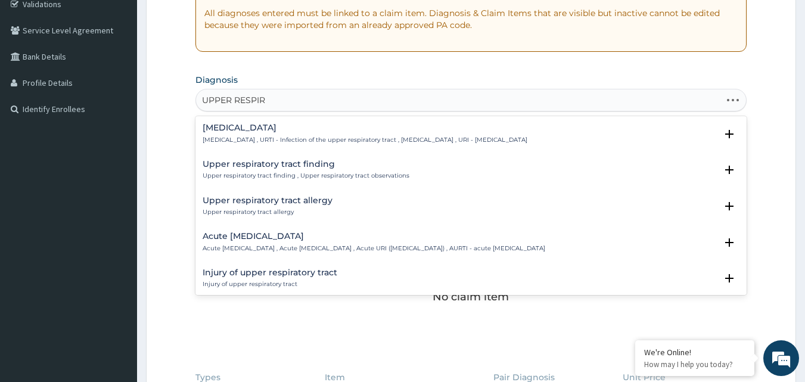
type input "UPPER RESPIRA"
click at [350, 139] on p "Upper respiratory infection , URTI - Infection of the upper respiratory tract ,…" at bounding box center [365, 140] width 325 height 8
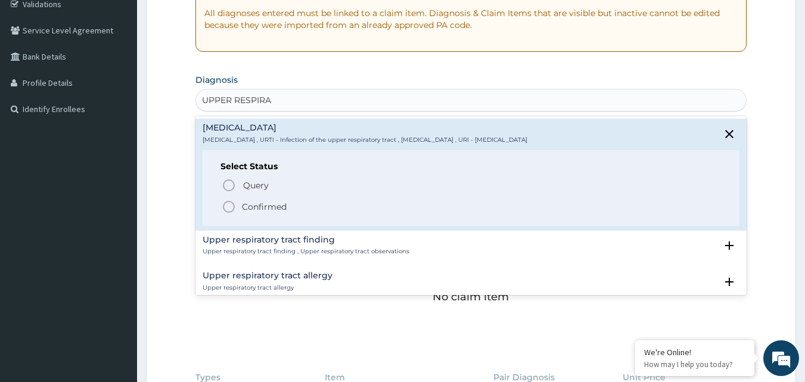
click at [275, 205] on p "Confirmed" at bounding box center [264, 207] width 45 height 12
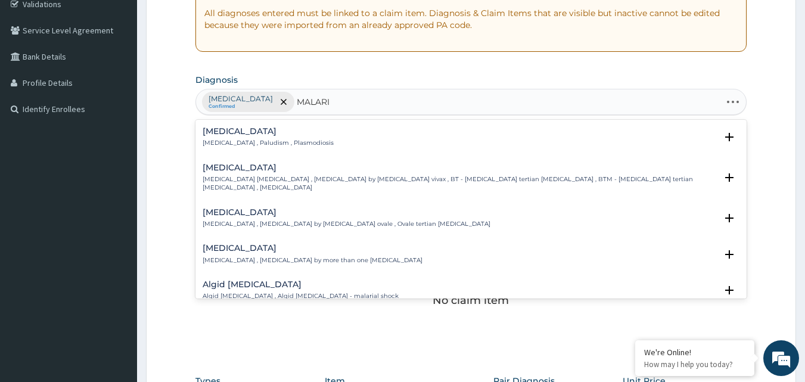
type input "MALARIA"
click at [237, 142] on p "Malaria , Paludism , Plasmodiosis" at bounding box center [268, 143] width 131 height 8
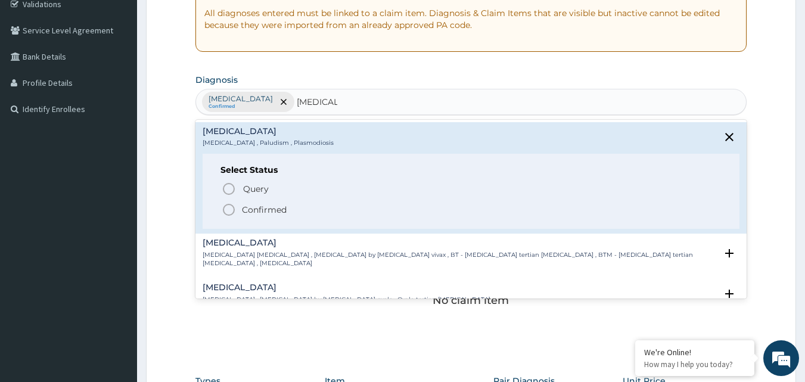
click at [261, 213] on p "Confirmed" at bounding box center [264, 210] width 45 height 12
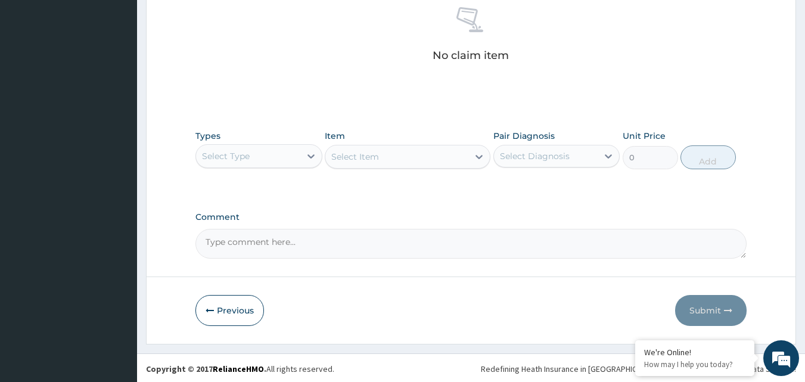
scroll to position [477, 0]
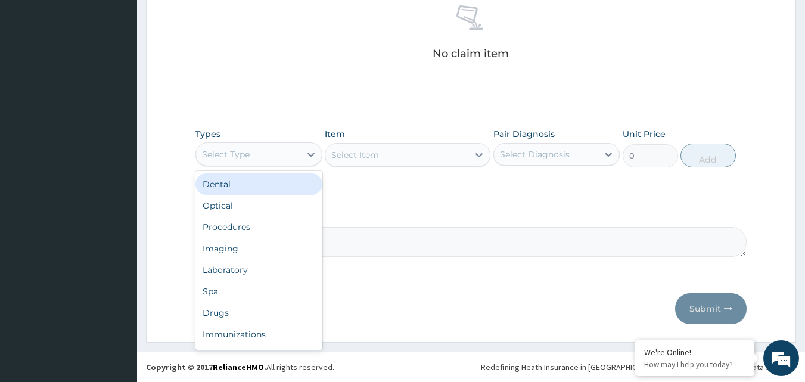
click at [297, 149] on div "Select Type" at bounding box center [248, 154] width 104 height 19
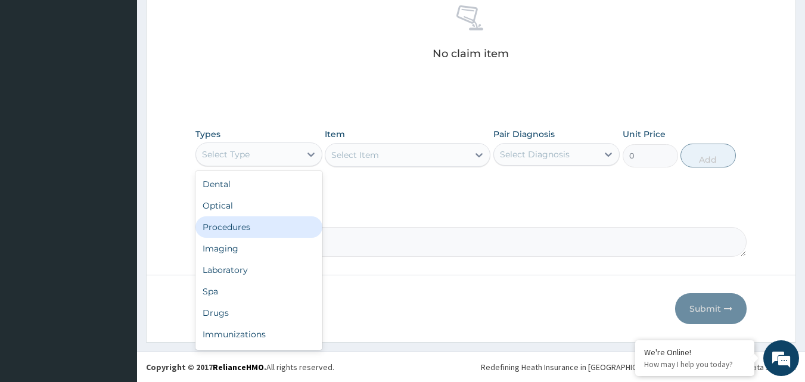
click at [263, 221] on div "Procedures" at bounding box center [258, 226] width 127 height 21
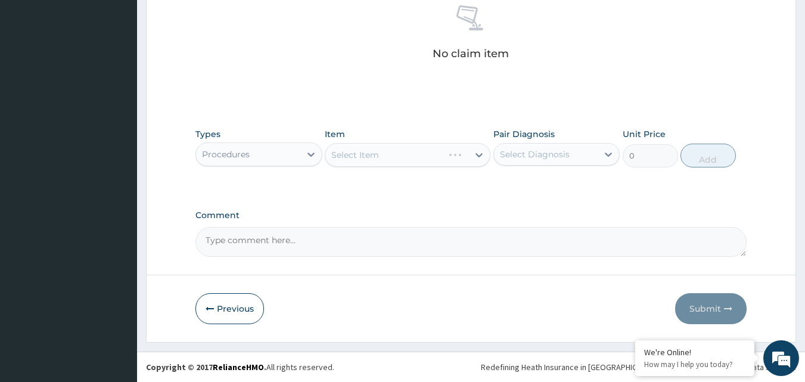
click at [552, 142] on div "Pair Diagnosis Select Diagnosis" at bounding box center [556, 147] width 127 height 39
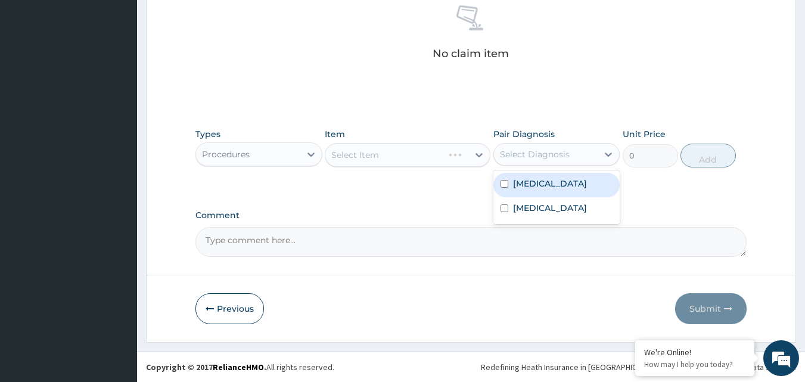
click at [555, 151] on div "Select Diagnosis" at bounding box center [535, 154] width 70 height 12
drag, startPoint x: 550, startPoint y: 189, endPoint x: 518, endPoint y: 175, distance: 35.7
click at [550, 189] on label "Upper respiratory infection" at bounding box center [550, 183] width 74 height 12
checkbox input "true"
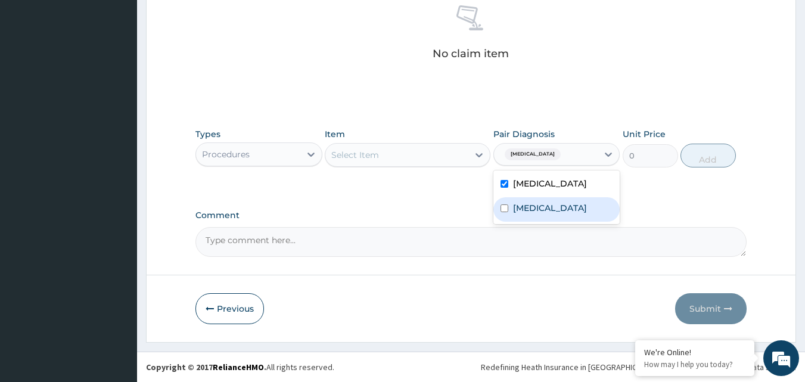
drag, startPoint x: 531, startPoint y: 216, endPoint x: 516, endPoint y: 204, distance: 18.6
click at [525, 211] on div "Malaria" at bounding box center [556, 209] width 127 height 24
checkbox input "true"
click at [460, 143] on div "Select Item" at bounding box center [408, 155] width 166 height 24
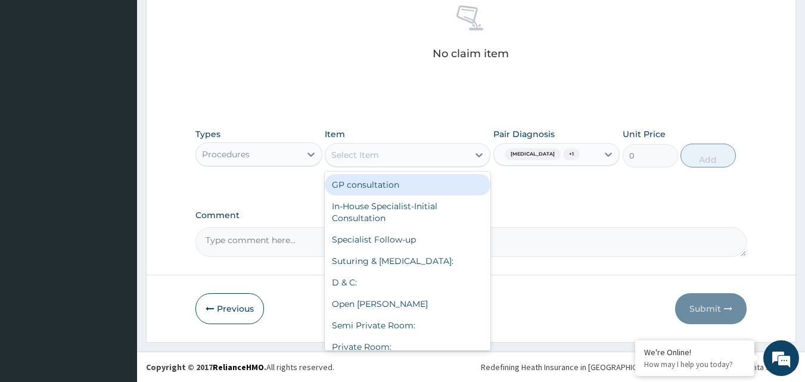
click at [425, 183] on div "GP consultation" at bounding box center [408, 184] width 166 height 21
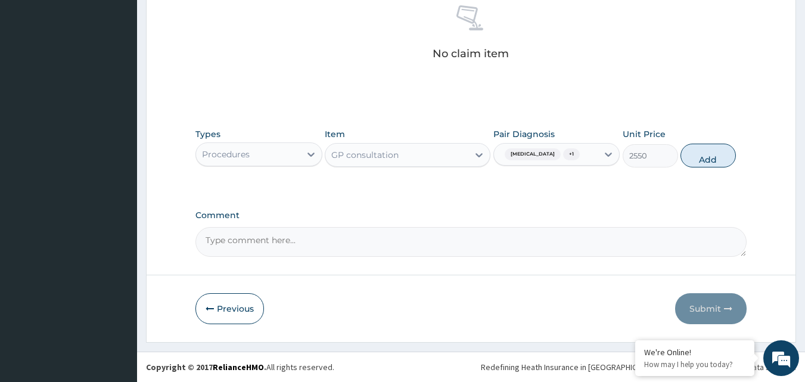
drag, startPoint x: 717, startPoint y: 168, endPoint x: 424, endPoint y: 170, distance: 293.1
click at [711, 165] on button "Add" at bounding box center [707, 156] width 55 height 24
type input "0"
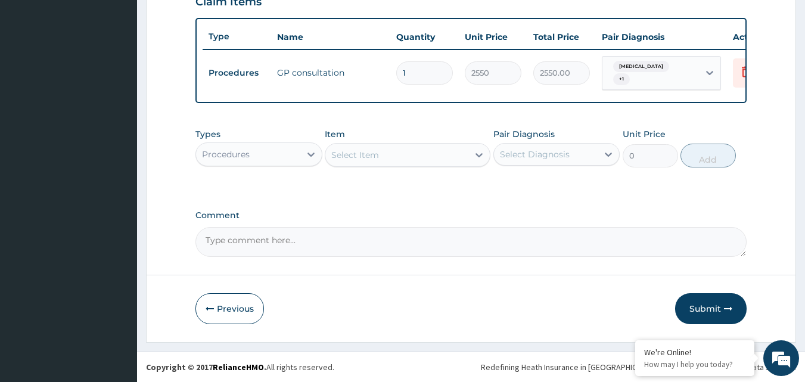
scroll to position [434, 0]
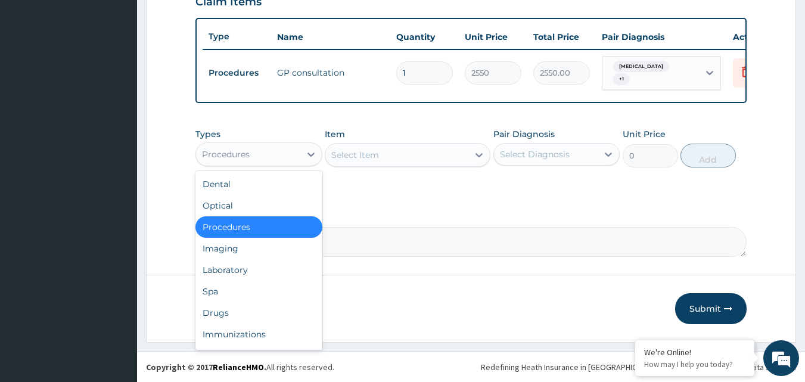
click at [269, 158] on div "Procedures" at bounding box center [248, 154] width 104 height 19
click at [243, 270] on div "Laboratory" at bounding box center [258, 269] width 127 height 21
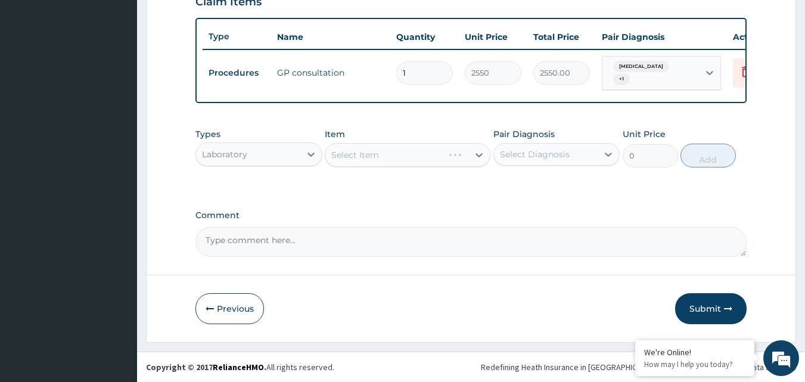
drag, startPoint x: 589, startPoint y: 147, endPoint x: 574, endPoint y: 160, distance: 20.7
click at [588, 147] on div "Select Diagnosis" at bounding box center [546, 154] width 104 height 19
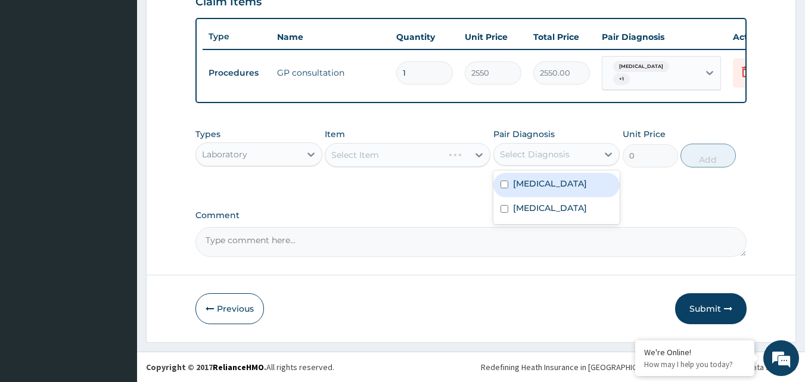
click at [554, 189] on label "Upper respiratory infection" at bounding box center [550, 183] width 74 height 12
checkbox input "true"
click at [419, 157] on div "Select Item" at bounding box center [396, 154] width 143 height 19
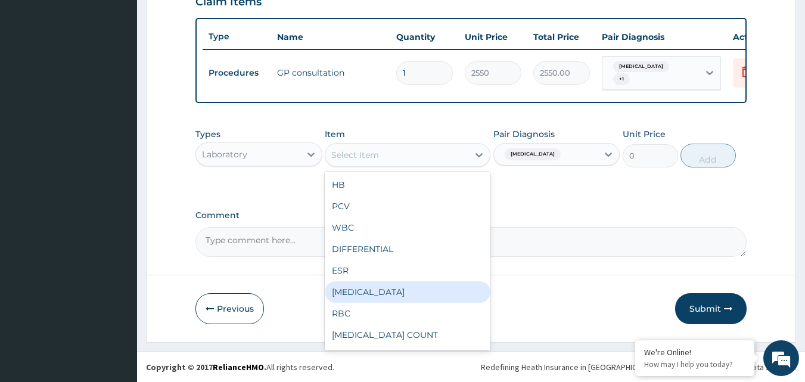
drag, startPoint x: 388, startPoint y: 288, endPoint x: 552, endPoint y: 198, distance: 187.2
click at [388, 286] on div "[MEDICAL_DATA]" at bounding box center [408, 291] width 166 height 21
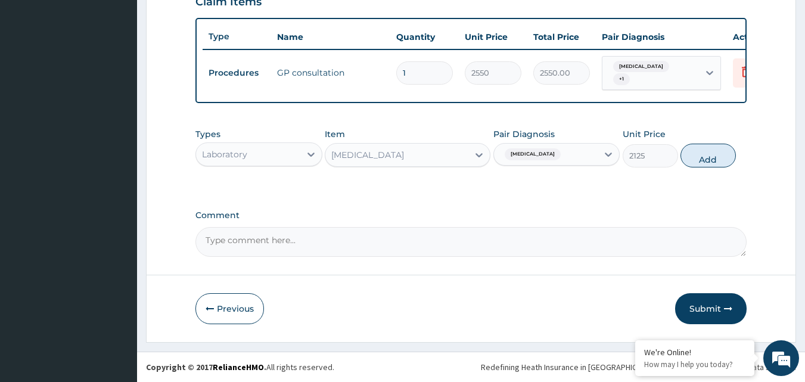
drag, startPoint x: 702, startPoint y: 148, endPoint x: 646, endPoint y: 144, distance: 56.1
click at [697, 147] on button "Add" at bounding box center [707, 156] width 55 height 24
type input "0"
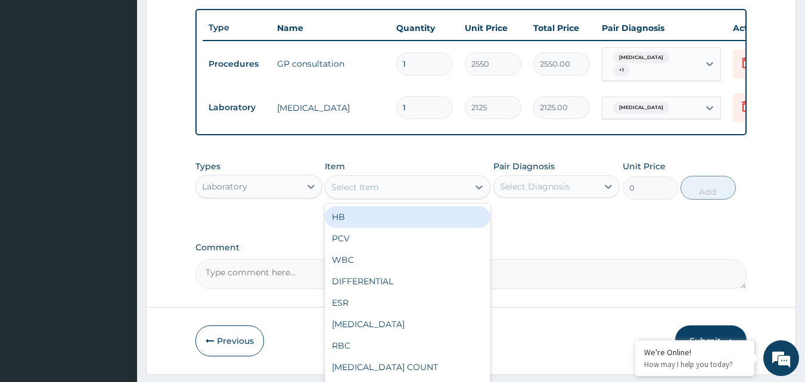
click at [403, 189] on div "Select Item" at bounding box center [396, 186] width 143 height 19
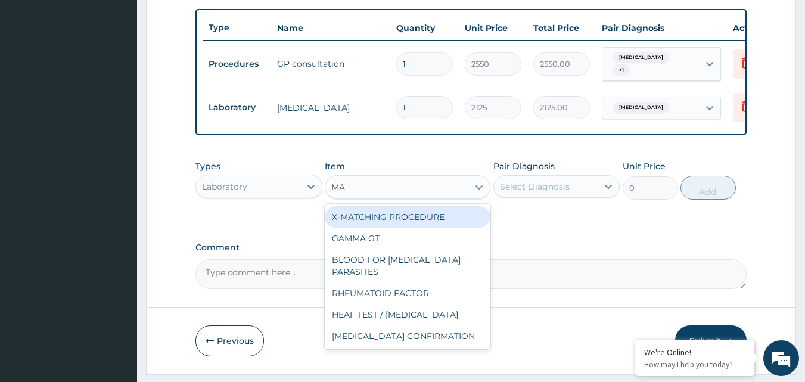
type input "MAL"
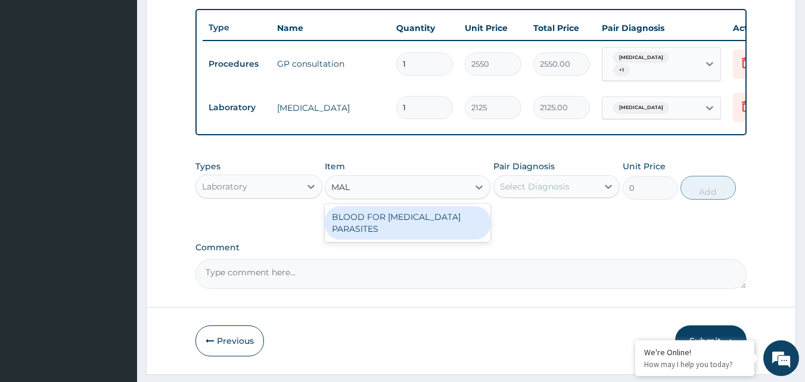
click at [485, 230] on div "BLOOD FOR [MEDICAL_DATA] PARASITES" at bounding box center [408, 222] width 166 height 33
type input "850"
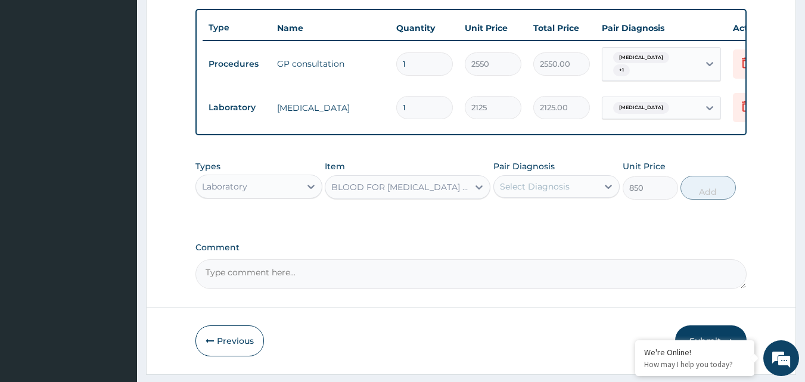
click at [550, 192] on div "Select Diagnosis" at bounding box center [535, 186] width 70 height 12
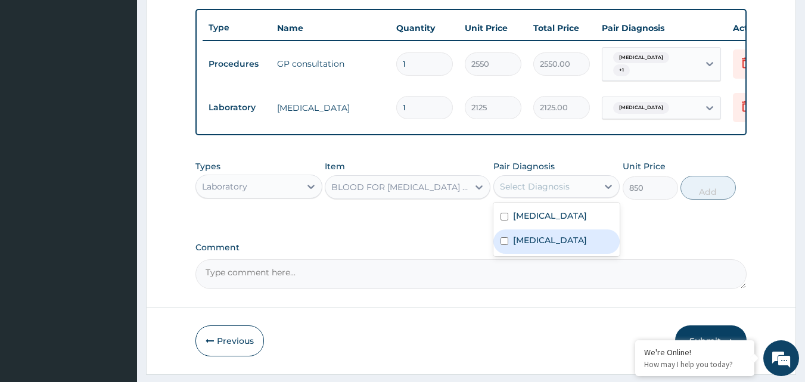
click at [535, 246] on label "Malaria" at bounding box center [550, 240] width 74 height 12
checkbox input "true"
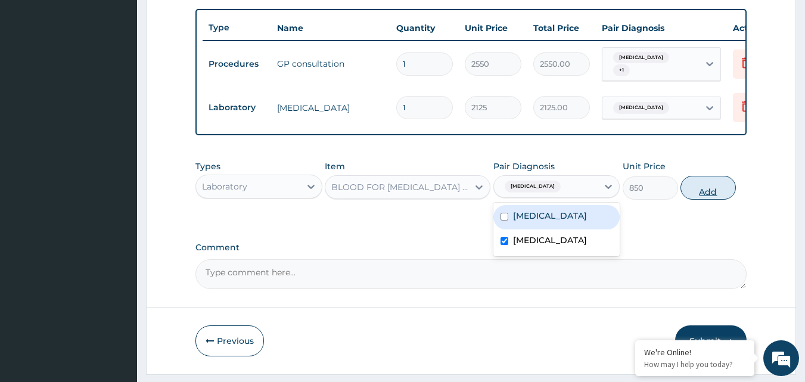
click at [715, 197] on button "Add" at bounding box center [707, 188] width 55 height 24
type input "0"
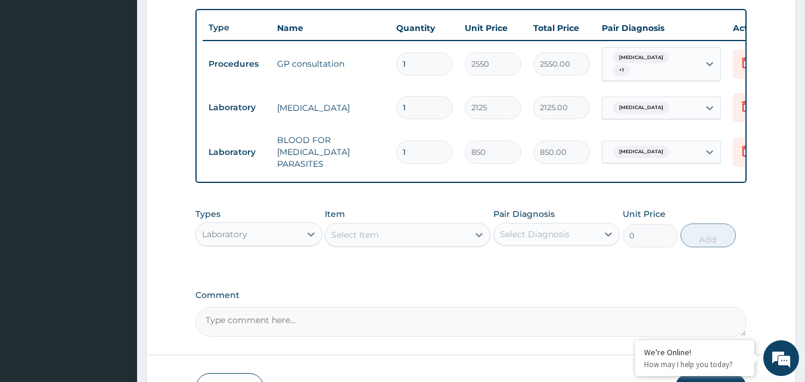
type input "0"
type input "0.00"
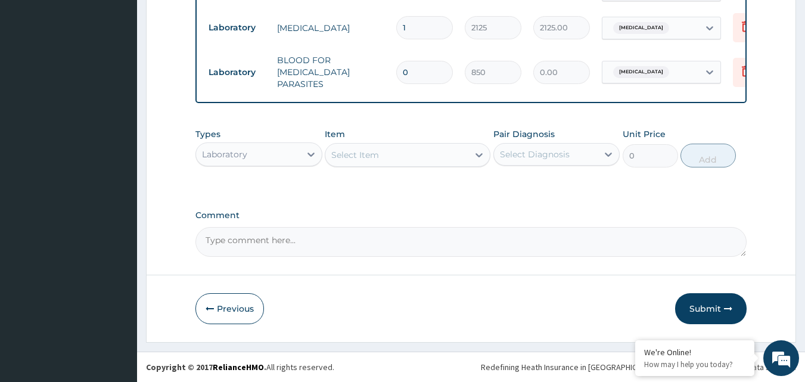
scroll to position [516, 0]
type input "0"
click at [227, 144] on div "Laboratory" at bounding box center [258, 154] width 127 height 24
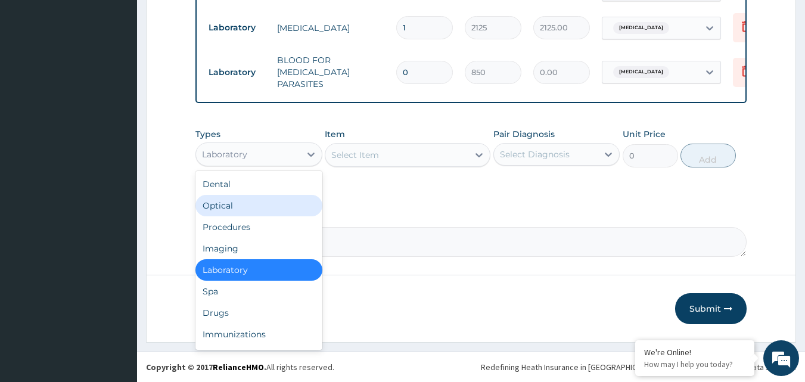
scroll to position [41, 0]
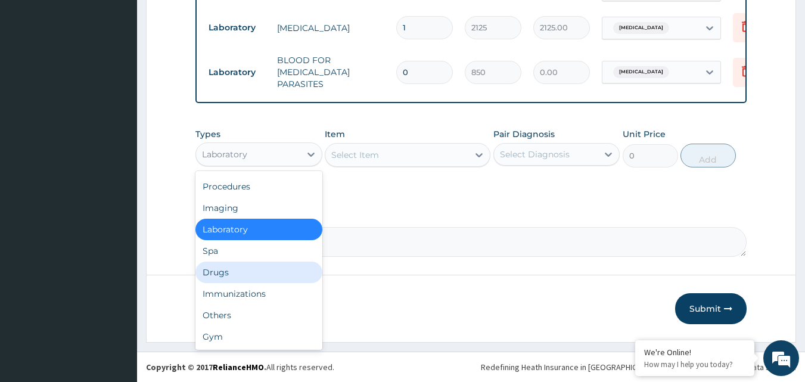
click at [229, 272] on div "Drugs" at bounding box center [258, 271] width 127 height 21
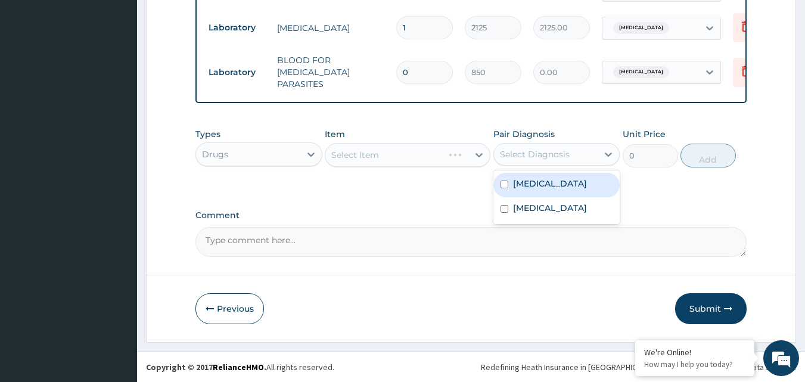
click at [525, 158] on div "Select Diagnosis" at bounding box center [535, 154] width 70 height 12
drag, startPoint x: 529, startPoint y: 191, endPoint x: 461, endPoint y: 161, distance: 74.4
click at [528, 189] on label "Upper respiratory infection" at bounding box center [550, 183] width 74 height 12
checkbox input "true"
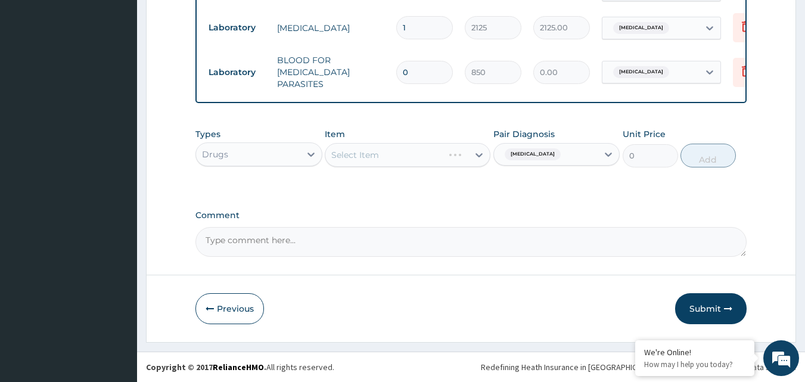
click at [446, 149] on div "Select Item" at bounding box center [408, 155] width 166 height 24
click at [445, 159] on div "Select Item" at bounding box center [408, 155] width 166 height 24
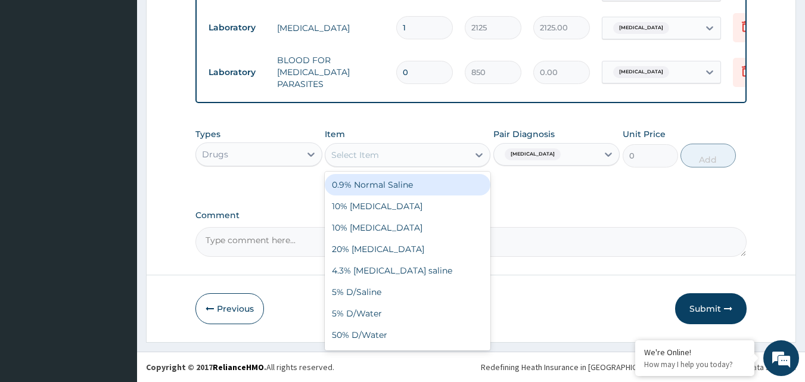
click at [449, 155] on div "Select Item" at bounding box center [396, 154] width 143 height 19
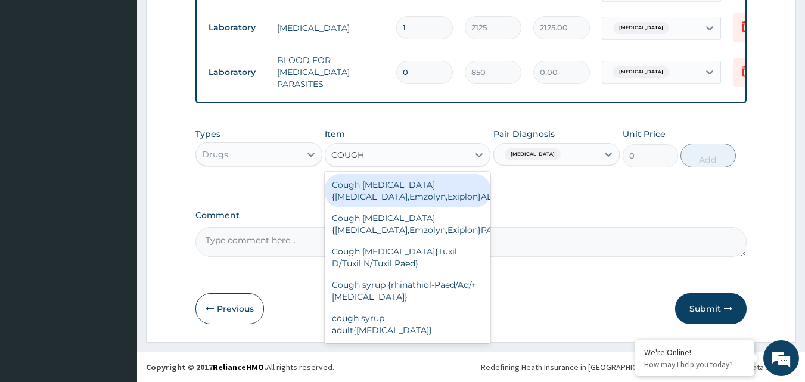
type input "COUGH"
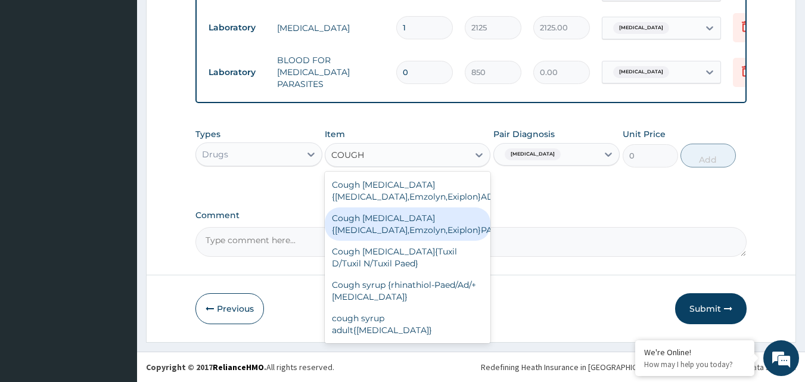
click at [466, 223] on div "Cough Expectorant{benylin,Emzolyn,Exiplon}PAED" at bounding box center [408, 223] width 166 height 33
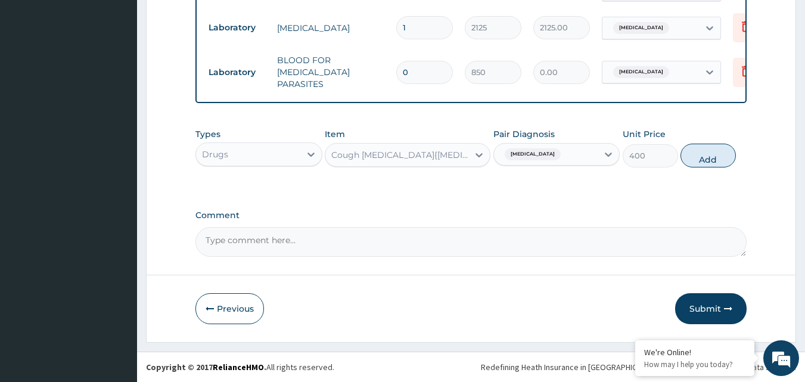
click at [437, 155] on div "Cough Expectorant{benylin,Emzolyn,Exiplon}PAED" at bounding box center [400, 155] width 138 height 12
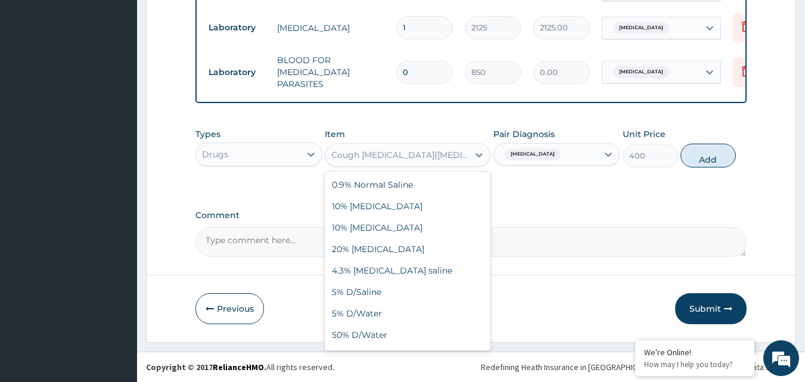
scroll to position [5582, 0]
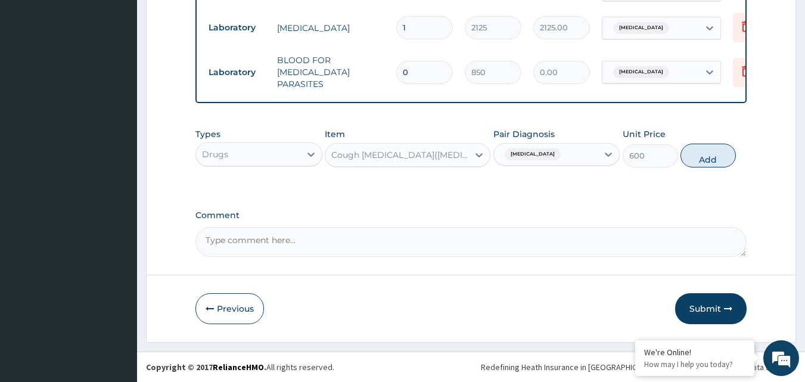
click at [712, 162] on button "Add" at bounding box center [707, 156] width 55 height 24
type input "0"
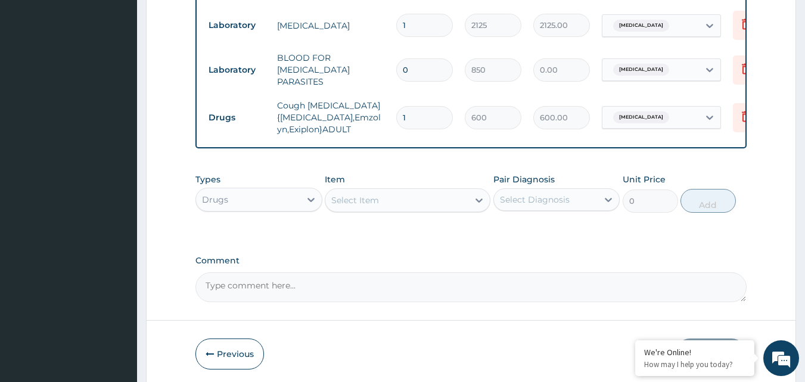
click at [419, 201] on div "Select Item" at bounding box center [396, 200] width 143 height 19
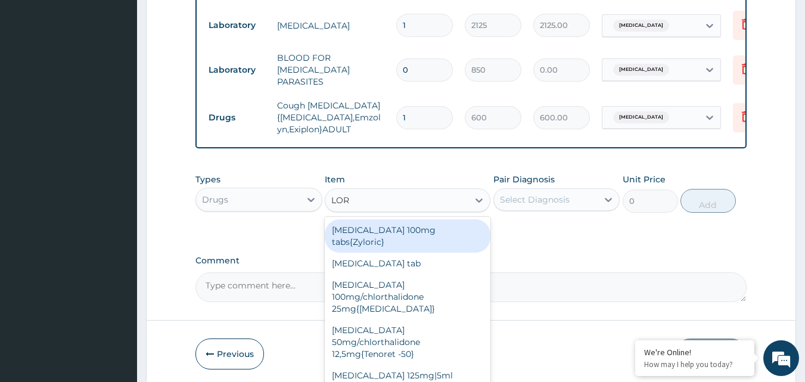
type input "LORA"
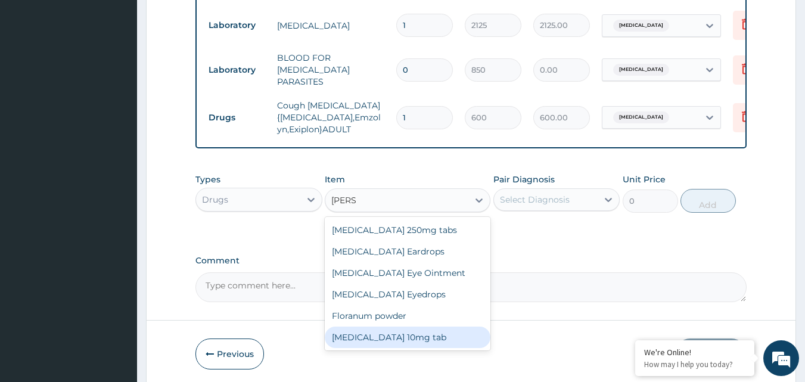
click at [389, 347] on div "Loratadine 10mg tab" at bounding box center [408, 336] width 166 height 21
type input "80"
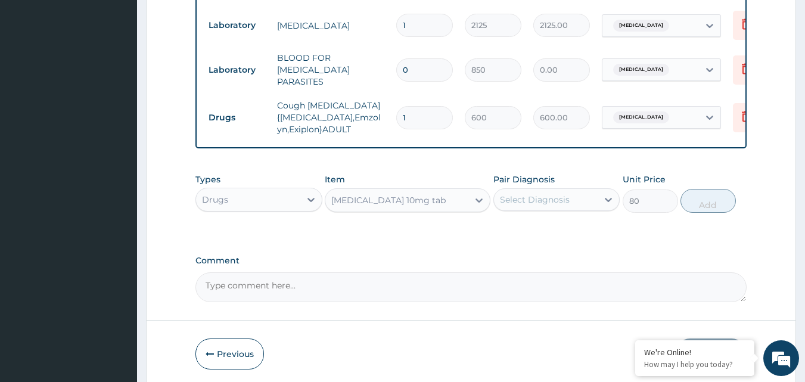
click at [589, 200] on div "Select Diagnosis" at bounding box center [546, 199] width 104 height 19
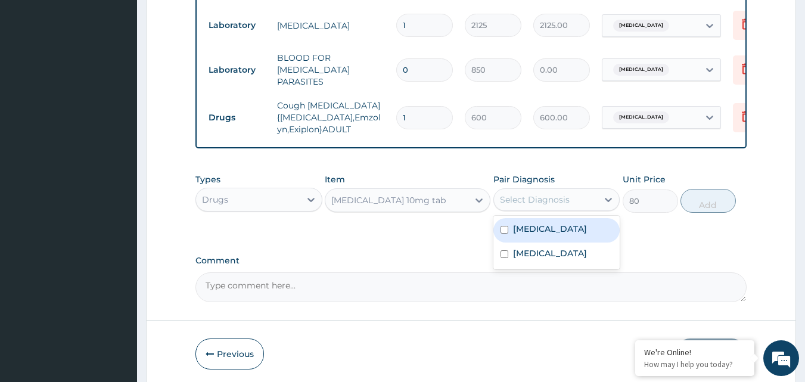
click at [549, 235] on label "Upper respiratory infection" at bounding box center [550, 229] width 74 height 12
checkbox input "true"
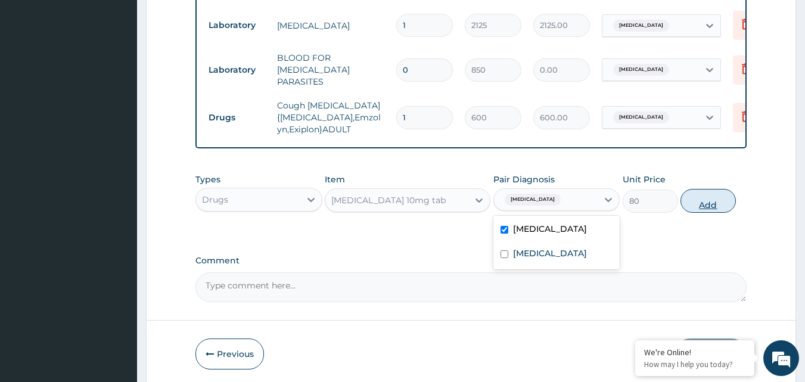
click at [703, 211] on button "Add" at bounding box center [707, 201] width 55 height 24
click at [703, 211] on div "Types Drugs Item Loratadine 10mg tab Pair Diagnosis option Upper respiratory in…" at bounding box center [471, 192] width 552 height 51
type input "0"
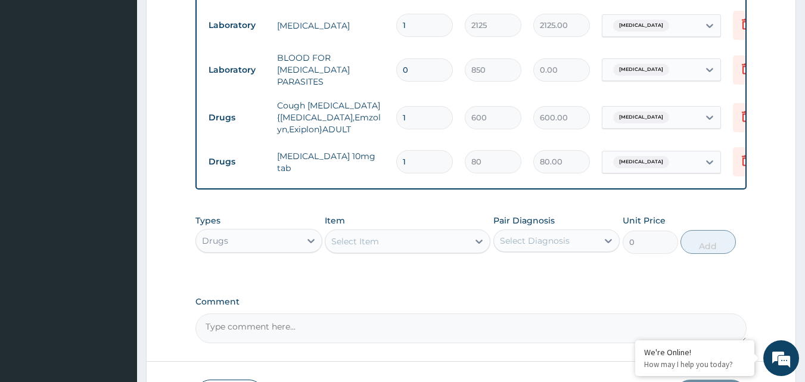
click at [440, 153] on input "1" at bounding box center [424, 161] width 57 height 23
type input "0.00"
type input "4"
type input "320.00"
type input "4"
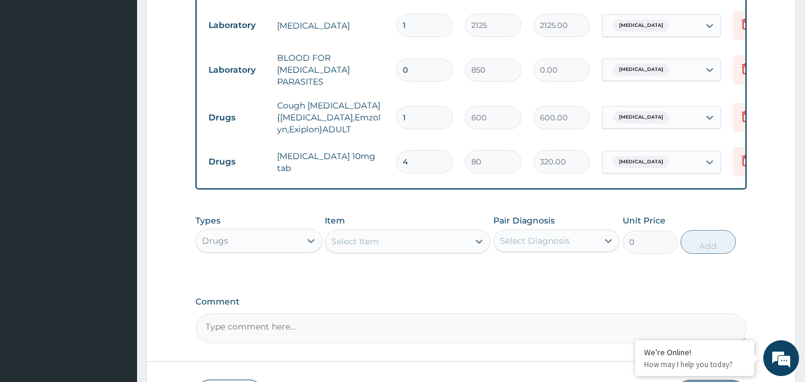
click at [389, 244] on div "Select Item" at bounding box center [396, 241] width 143 height 19
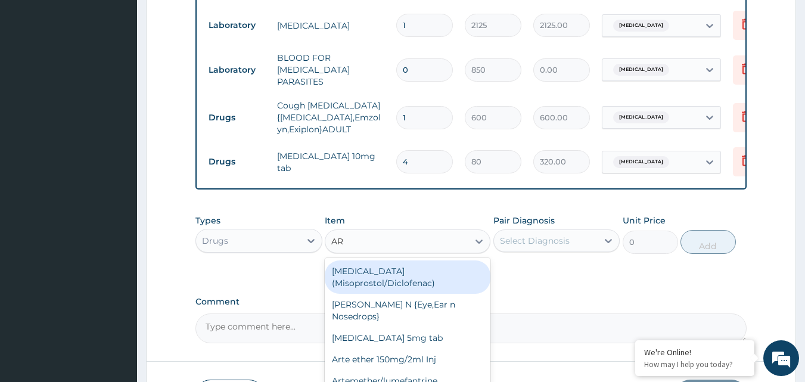
type input "ART"
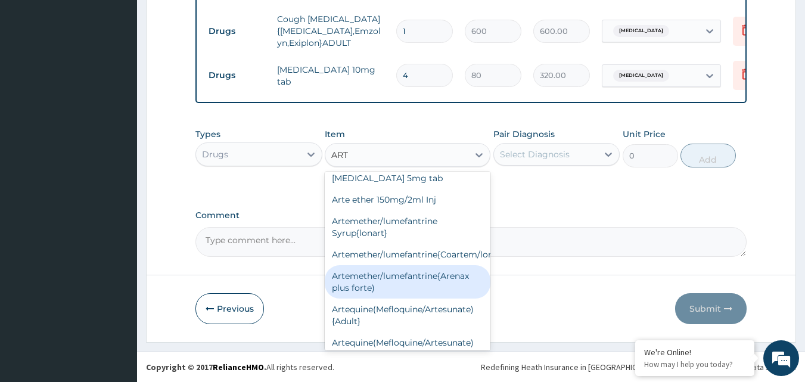
scroll to position [60, 0]
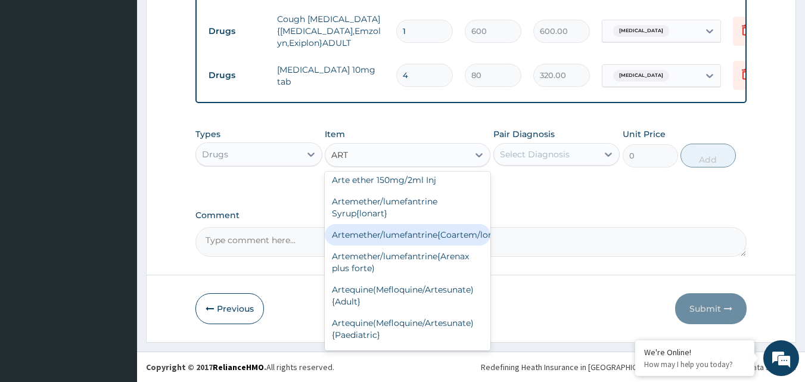
click at [457, 239] on div "Artemether/lumefantrine{Coartem/lonart}" at bounding box center [408, 234] width 166 height 21
type input "400"
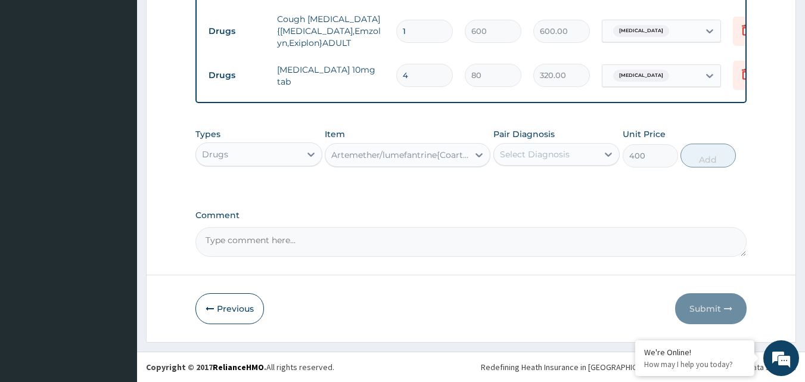
click at [562, 155] on div "Select Diagnosis" at bounding box center [535, 154] width 70 height 12
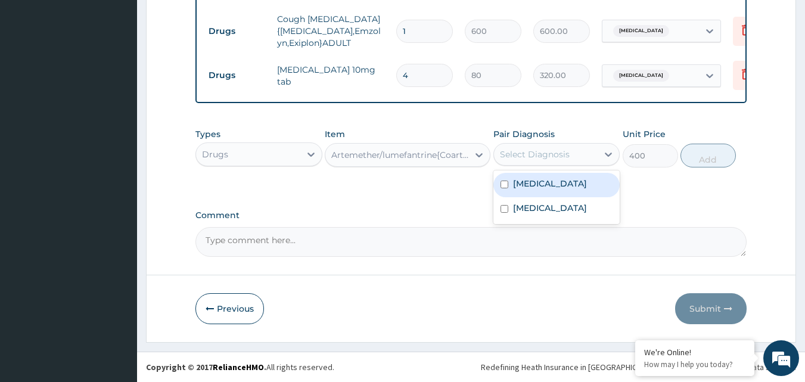
click at [555, 185] on label "Upper respiratory infection" at bounding box center [550, 183] width 74 height 12
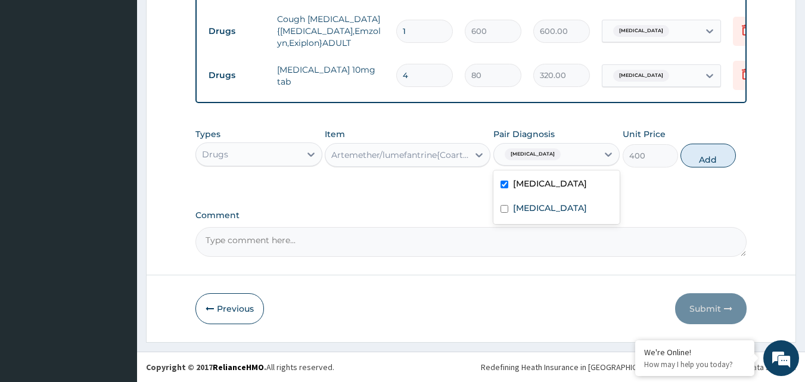
click at [558, 187] on label "Upper respiratory infection" at bounding box center [550, 183] width 74 height 12
checkbox input "false"
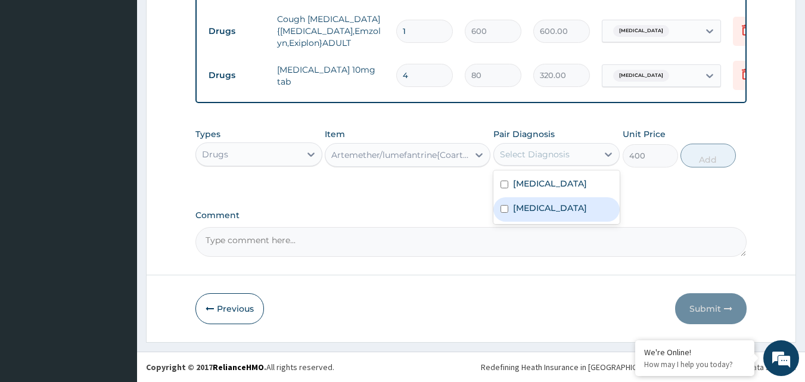
click at [540, 214] on label "Malaria" at bounding box center [550, 208] width 74 height 12
checkbox input "true"
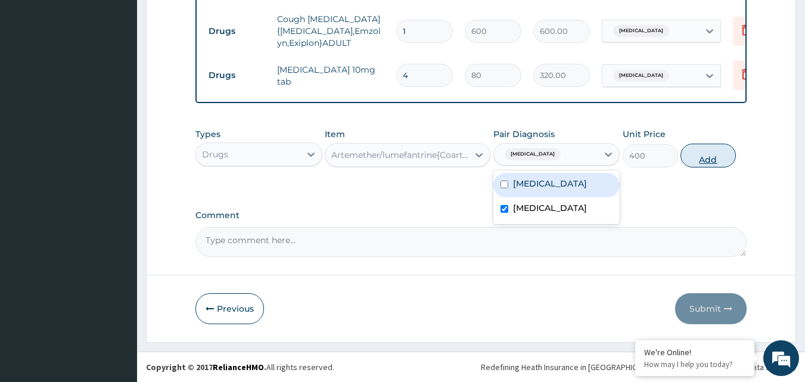
click at [698, 153] on button "Add" at bounding box center [707, 156] width 55 height 24
type input "0"
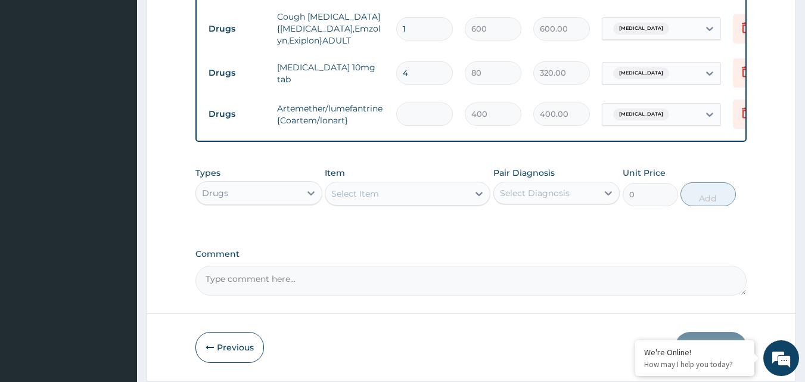
type input "0.00"
type input "6"
type input "2400.00"
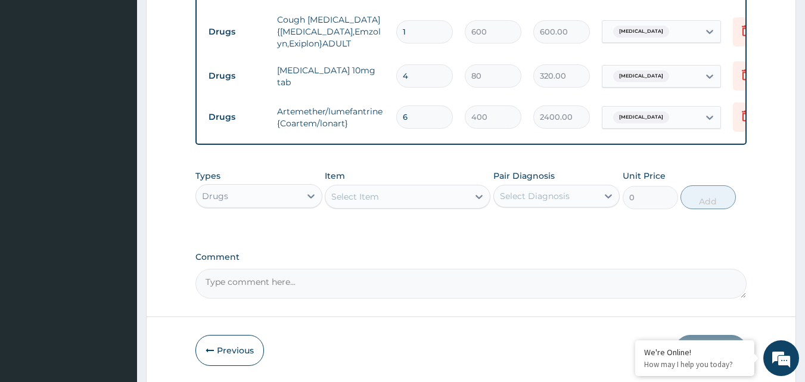
scroll to position [605, 0]
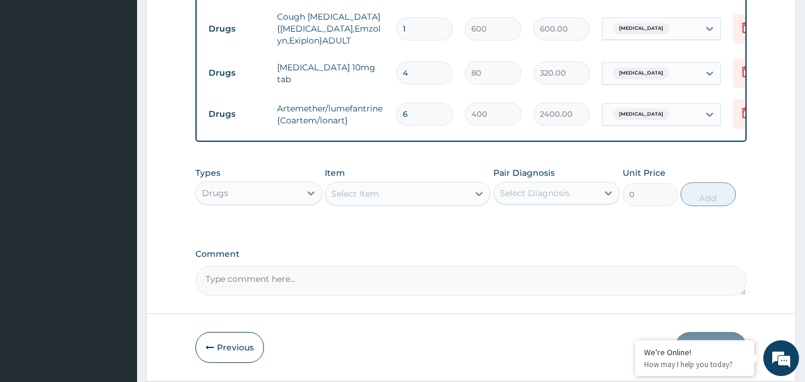
type input "6"
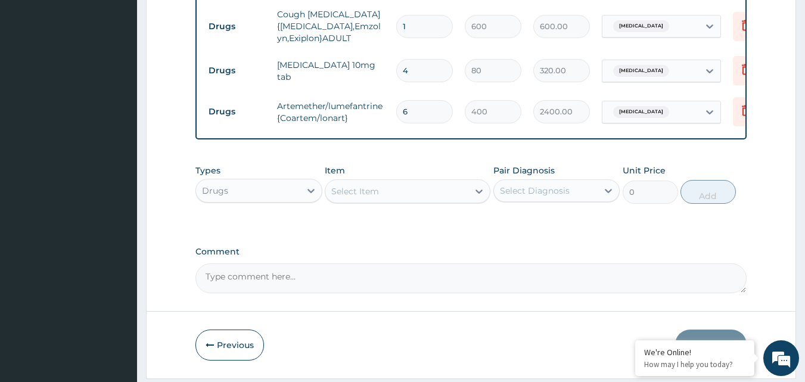
scroll to position [646, 0]
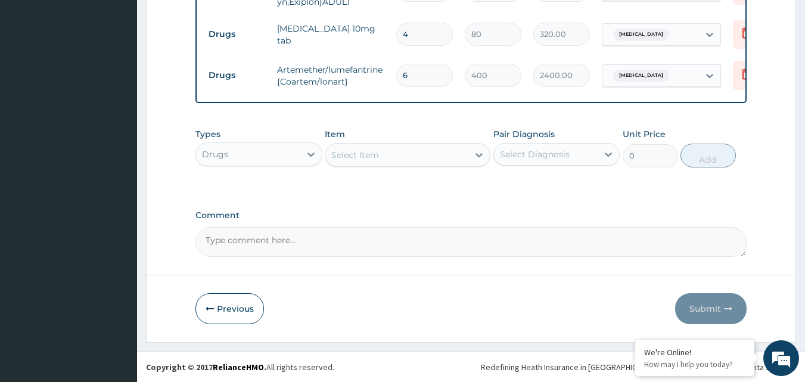
click at [395, 153] on div "Select Item" at bounding box center [396, 154] width 143 height 19
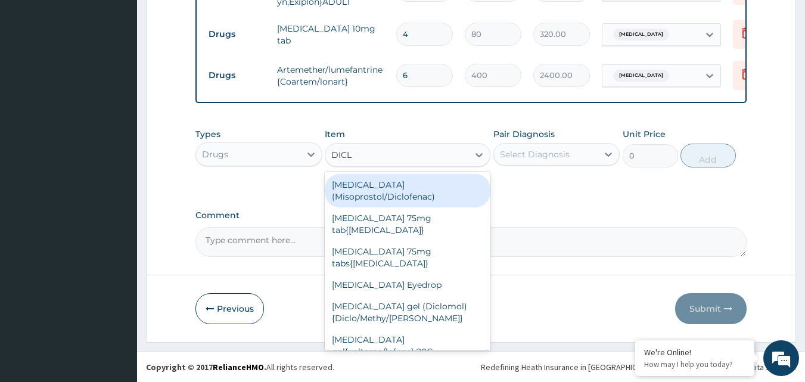
type input "DICLO"
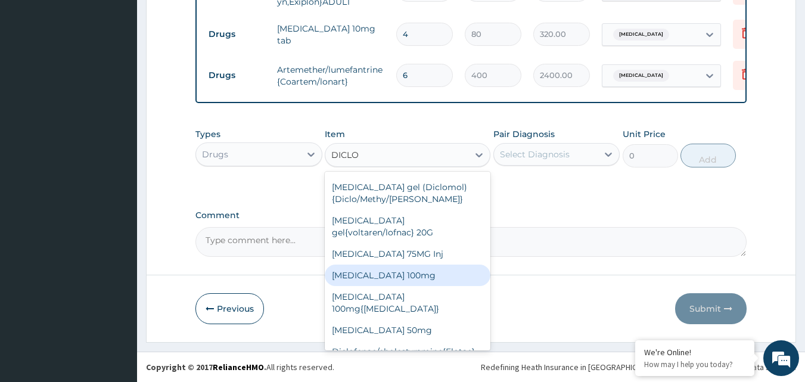
scroll to position [122, 0]
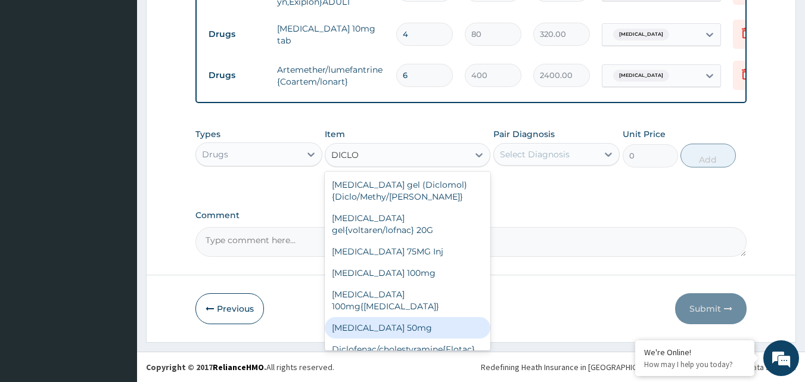
drag, startPoint x: 427, startPoint y: 313, endPoint x: 431, endPoint y: 291, distance: 22.4
click at [426, 317] on div "Diclofenac sodium 50mg" at bounding box center [408, 327] width 166 height 21
type input "80"
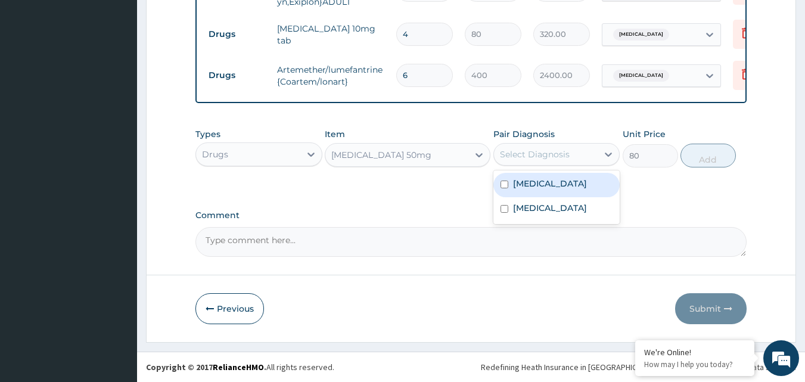
click at [560, 156] on div "Select Diagnosis" at bounding box center [535, 154] width 70 height 12
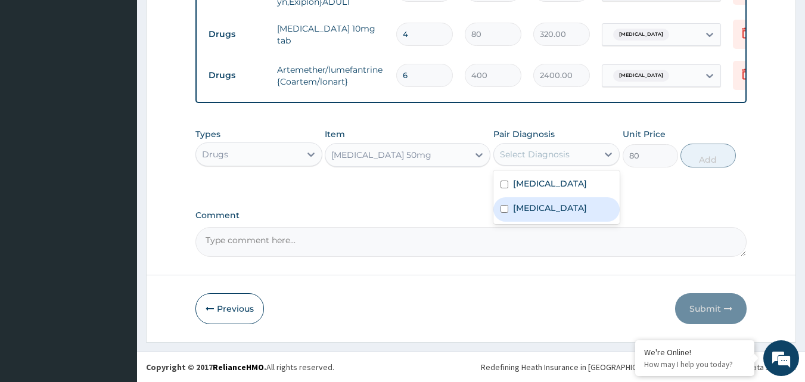
click at [538, 214] on label "Malaria" at bounding box center [550, 208] width 74 height 12
checkbox input "true"
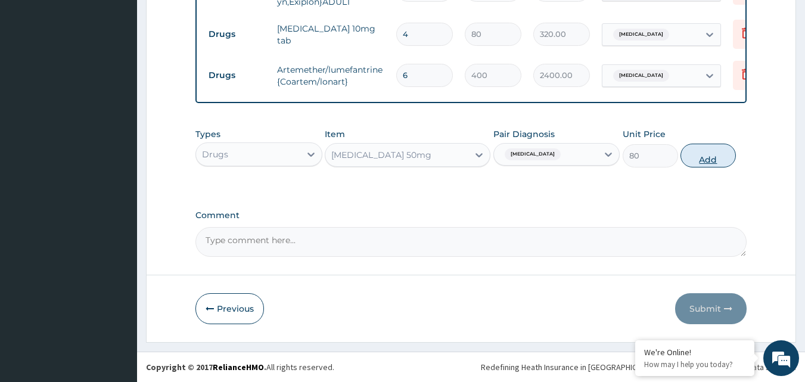
click at [727, 158] on button "Add" at bounding box center [707, 156] width 55 height 24
type input "0"
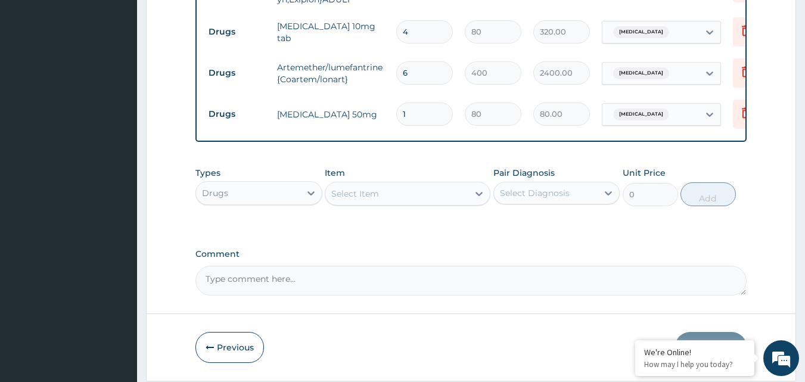
type input "0.00"
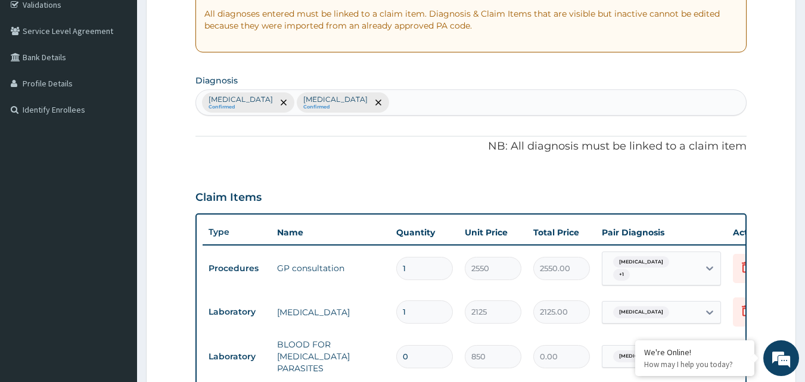
scroll to position [229, 0]
click at [422, 104] on div "Upper respiratory infection Confirmed Malaria Confirmed" at bounding box center [471, 103] width 550 height 25
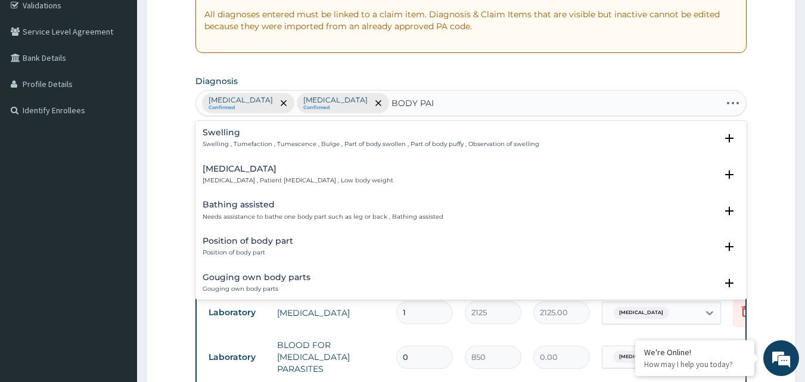
type input "BODY PAIN"
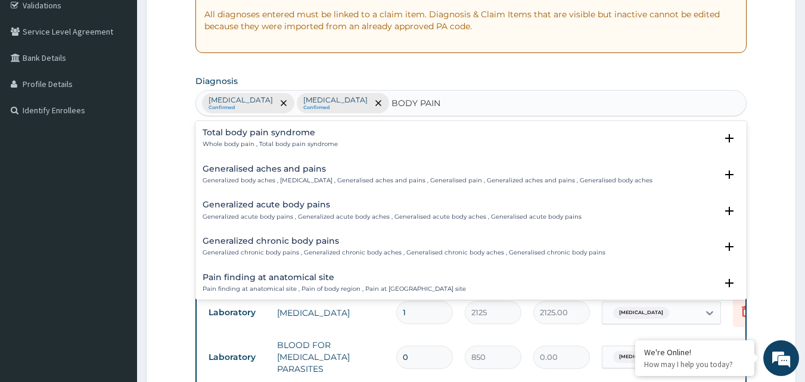
click at [328, 167] on h4 "Generalised aches and pains" at bounding box center [428, 168] width 450 height 9
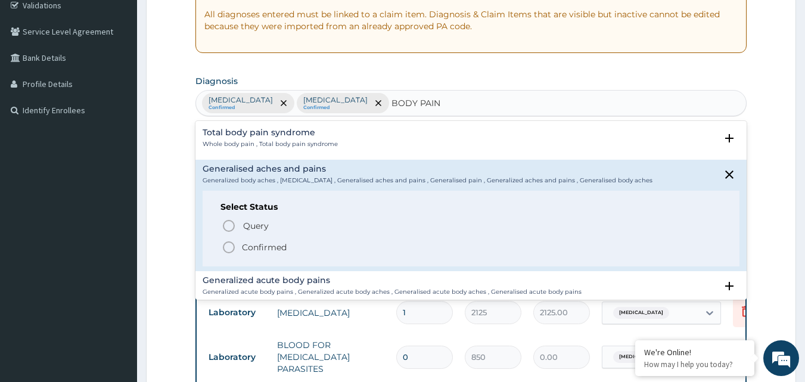
click at [254, 251] on p "Confirmed" at bounding box center [264, 247] width 45 height 12
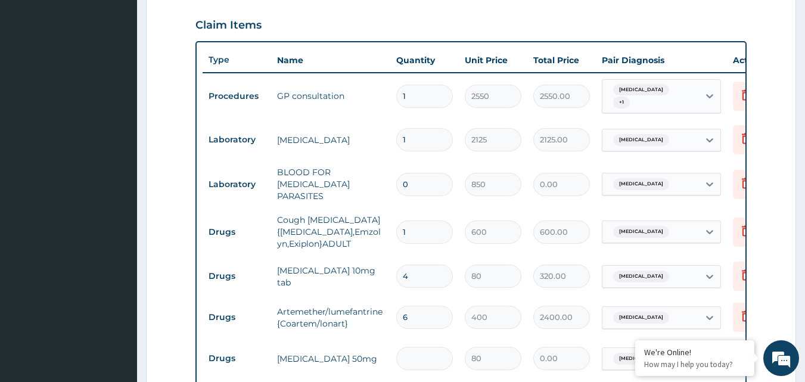
scroll to position [408, 0]
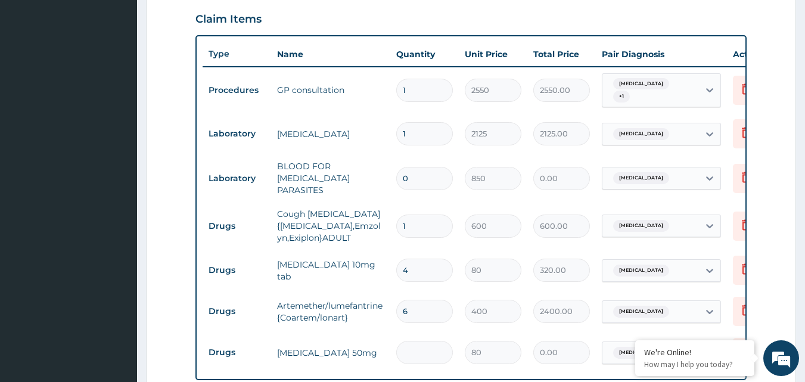
click at [437, 180] on input "0" at bounding box center [424, 178] width 57 height 23
type input "1"
type input "850.00"
type input "0"
type input "0.00"
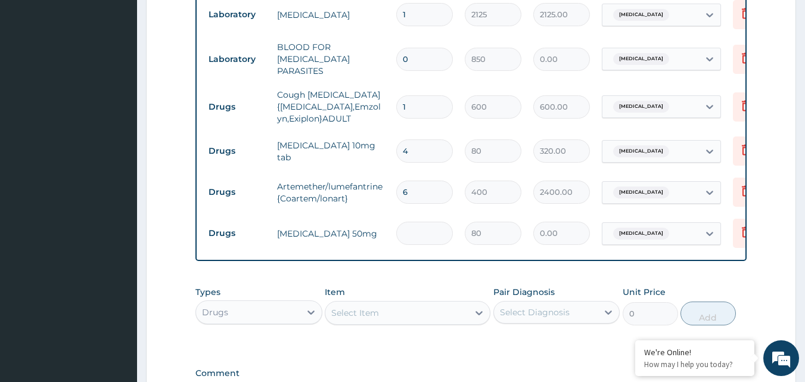
scroll to position [468, 0]
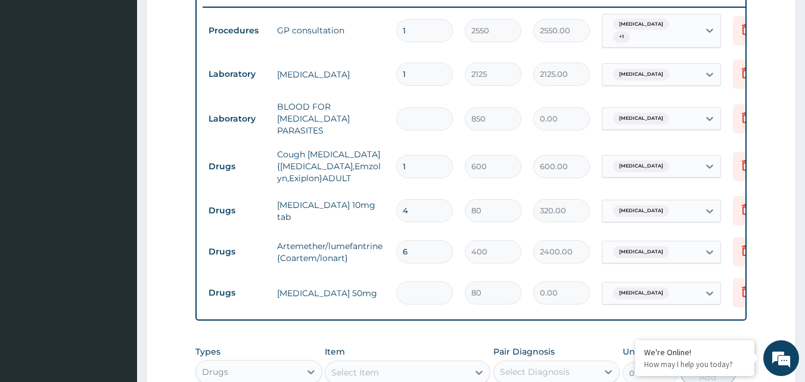
type input "1"
type input "850.00"
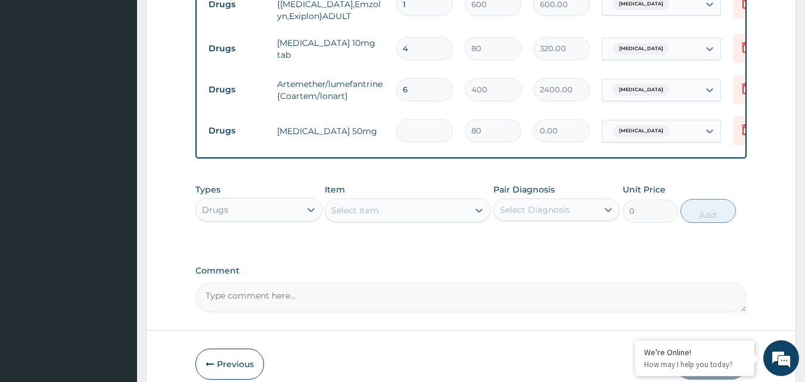
scroll to position [646, 0]
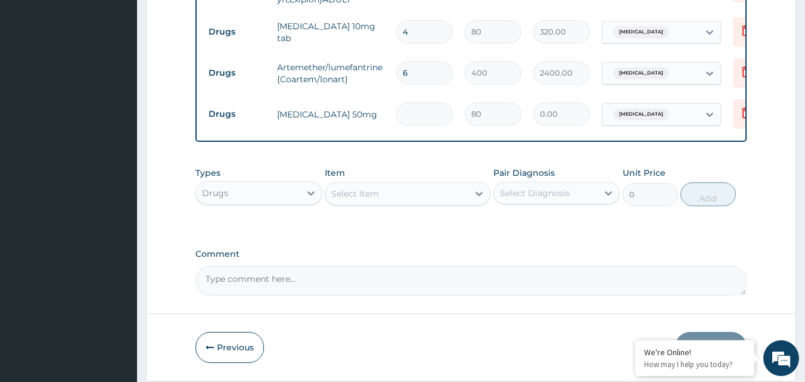
type input "1"
click at [426, 197] on div "Select Item" at bounding box center [396, 193] width 143 height 19
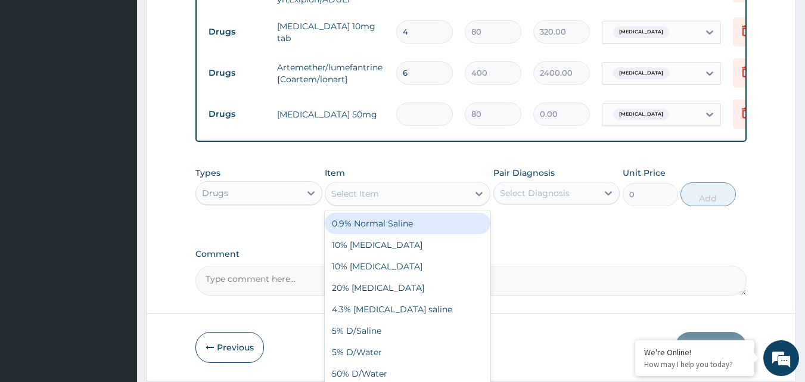
click at [428, 113] on input "number" at bounding box center [424, 113] width 57 height 23
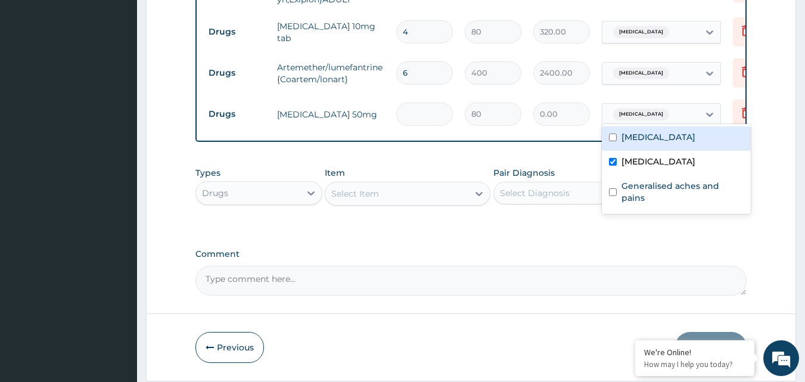
click at [659, 105] on div "Malaria" at bounding box center [650, 114] width 96 height 20
click at [622, 166] on label "Malaria" at bounding box center [658, 161] width 74 height 12
checkbox input "false"
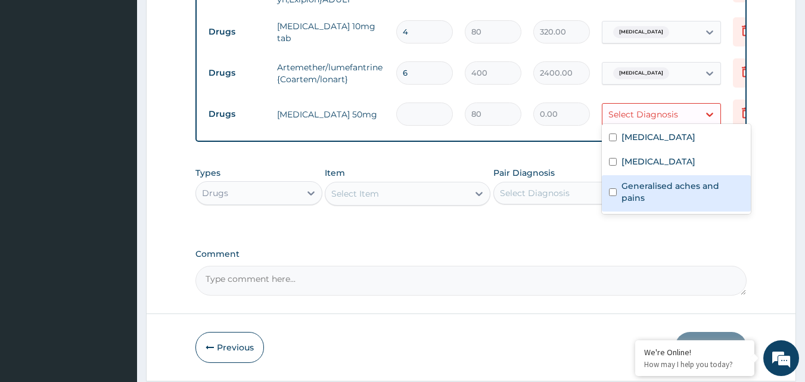
click at [621, 189] on label "Generalised aches and pains" at bounding box center [682, 192] width 122 height 24
checkbox input "true"
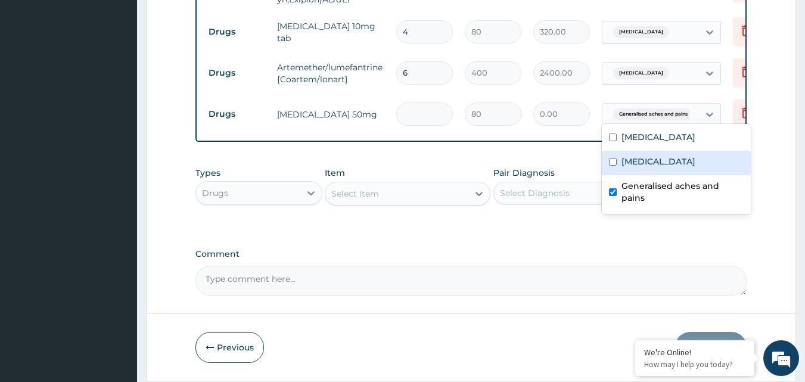
click at [440, 107] on input "number" at bounding box center [424, 113] width 57 height 23
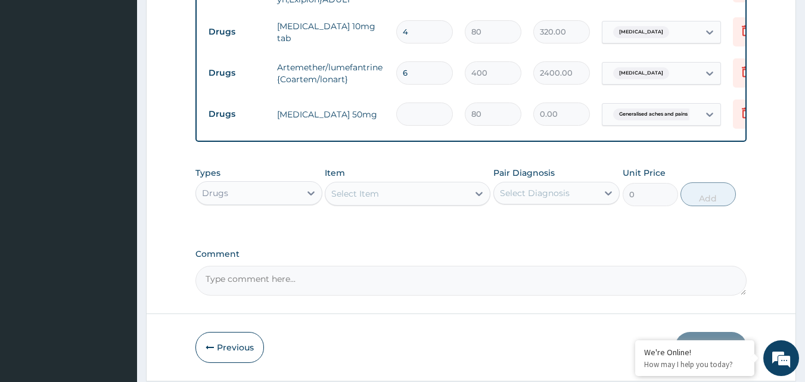
type input "1"
type input "80.00"
type input "10"
type input "800.00"
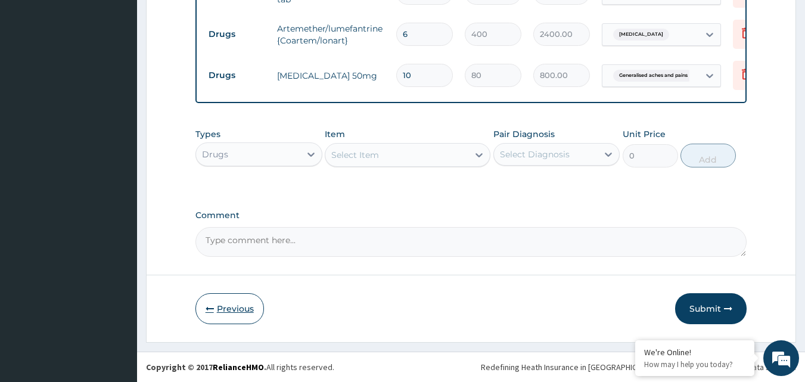
type input "10"
click at [261, 309] on button "Previous" at bounding box center [229, 308] width 68 height 31
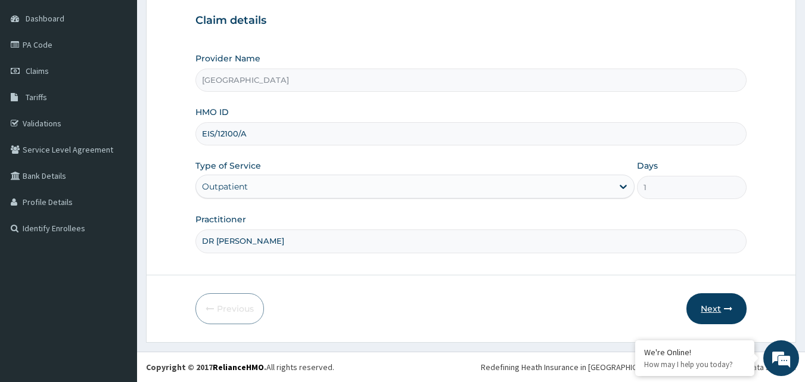
click at [717, 310] on button "Next" at bounding box center [716, 308] width 60 height 31
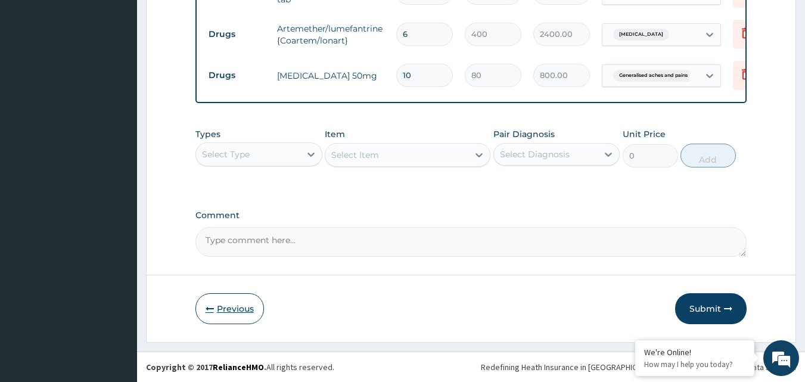
click at [241, 309] on button "Previous" at bounding box center [229, 308] width 68 height 31
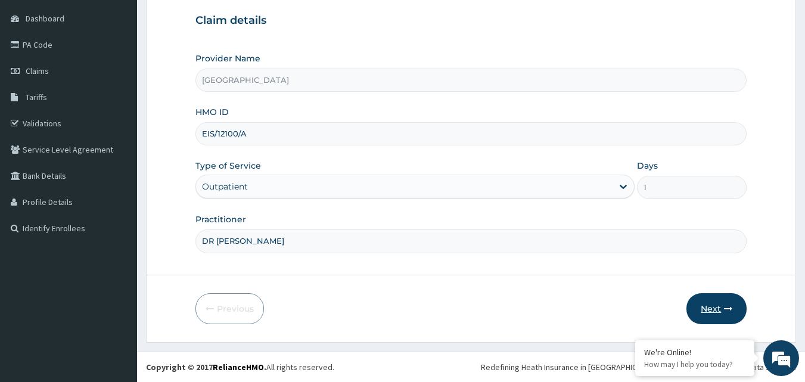
click at [742, 307] on button "Next" at bounding box center [716, 308] width 60 height 31
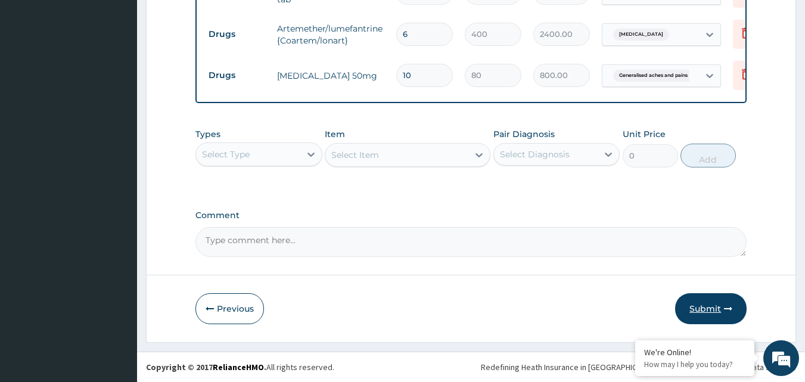
click at [702, 303] on button "Submit" at bounding box center [710, 308] width 71 height 31
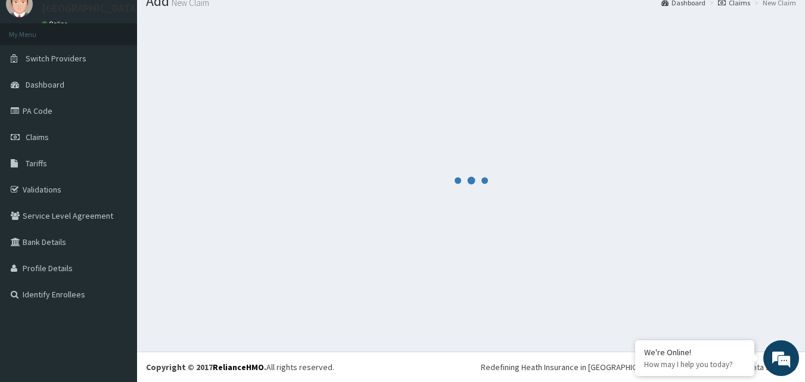
scroll to position [687, 0]
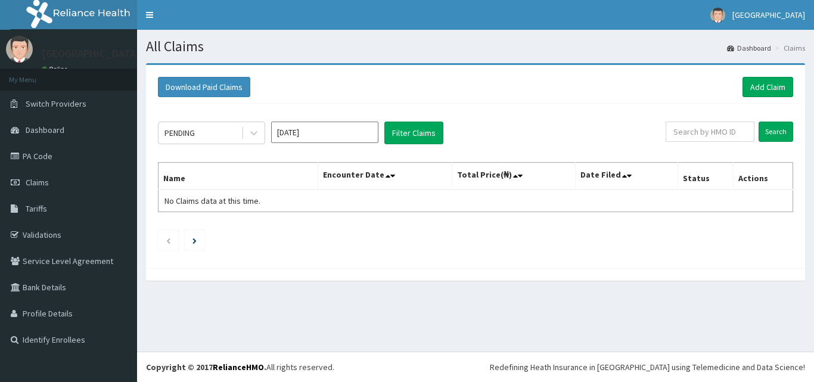
click at [289, 135] on input "[DATE]" at bounding box center [324, 132] width 107 height 21
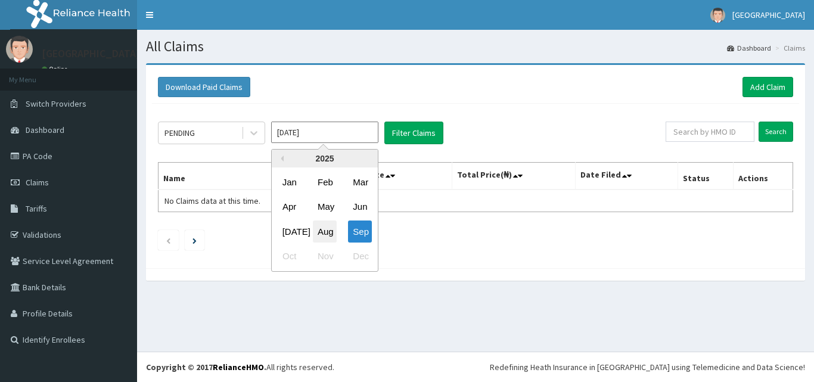
click at [325, 233] on div "Aug" at bounding box center [325, 231] width 24 height 22
type input "[DATE]"
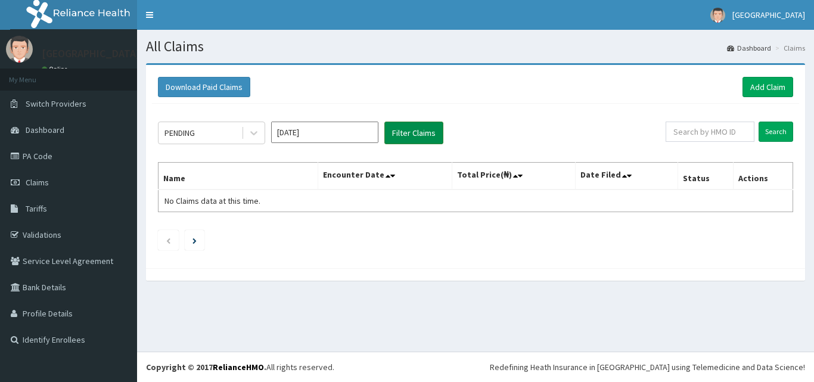
click at [421, 129] on button "Filter Claims" at bounding box center [413, 133] width 59 height 23
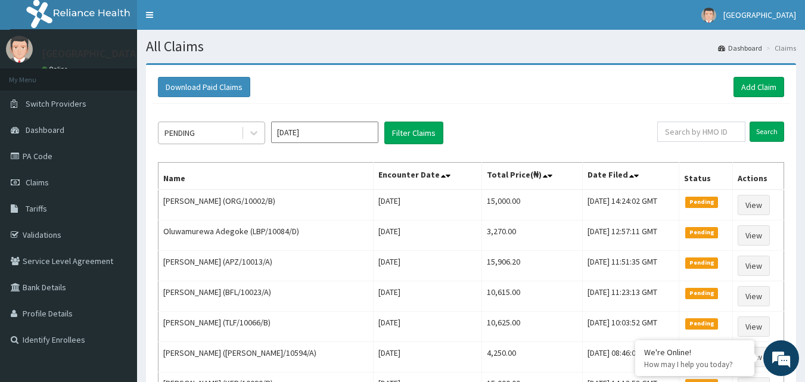
click at [214, 133] on div "PENDING" at bounding box center [199, 132] width 83 height 19
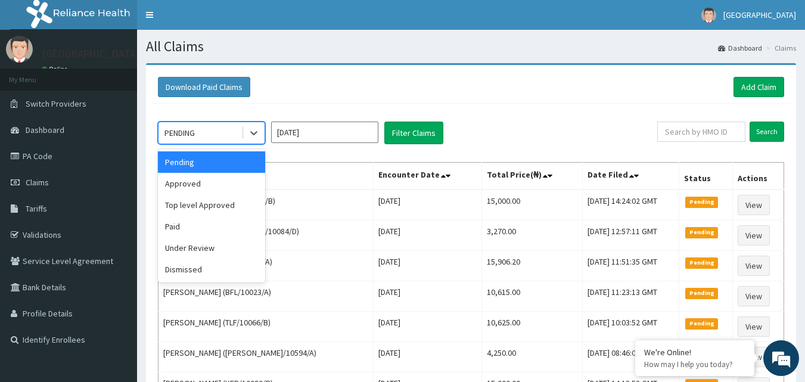
click at [225, 136] on div "PENDING" at bounding box center [199, 132] width 83 height 19
click at [220, 176] on div "Approved" at bounding box center [211, 183] width 107 height 21
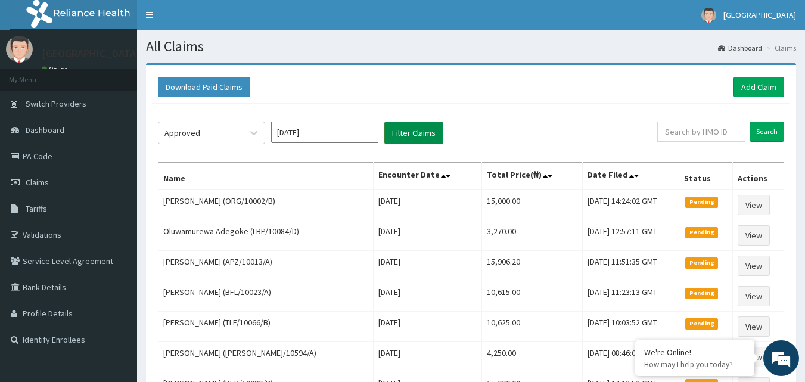
click at [434, 142] on button "Filter Claims" at bounding box center [413, 133] width 59 height 23
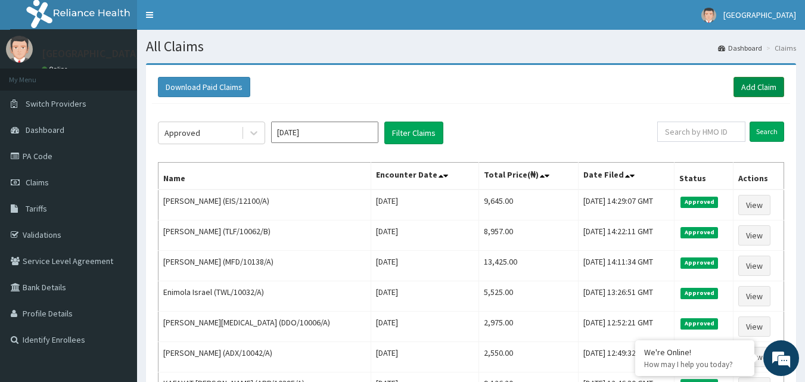
click at [768, 88] on link "Add Claim" at bounding box center [758, 87] width 51 height 20
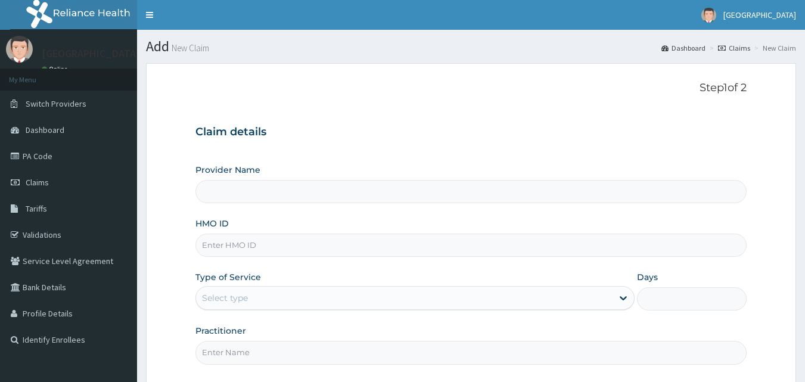
click at [282, 242] on input "HMO ID" at bounding box center [471, 244] width 552 height 23
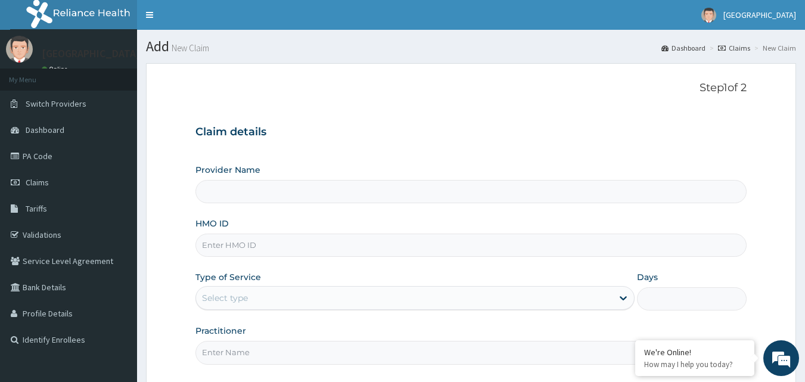
type input "[GEOGRAPHIC_DATA]"
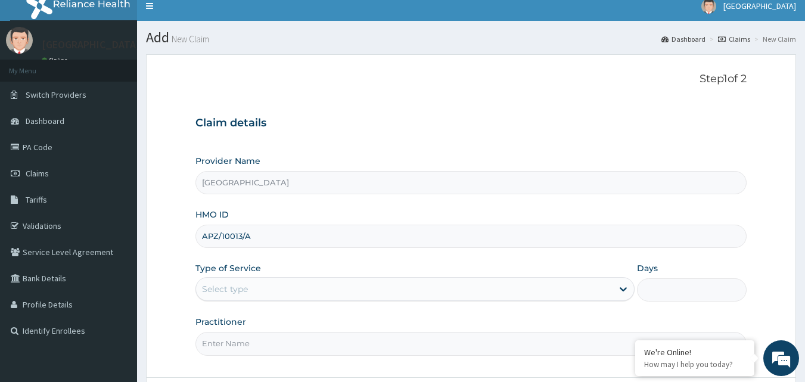
scroll to position [111, 0]
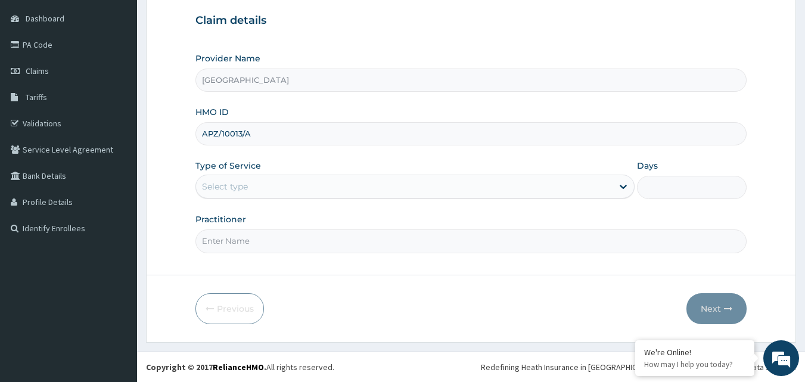
type input "APZ/10013/A"
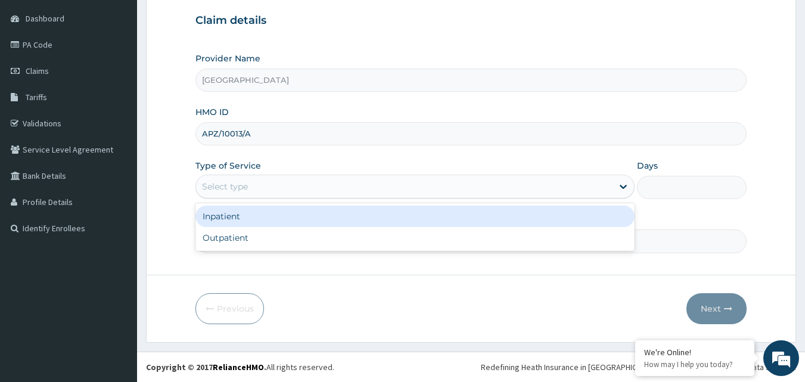
click at [348, 195] on div "Select type" at bounding box center [404, 186] width 416 height 19
click at [320, 226] on div "Inpatient" at bounding box center [414, 215] width 439 height 21
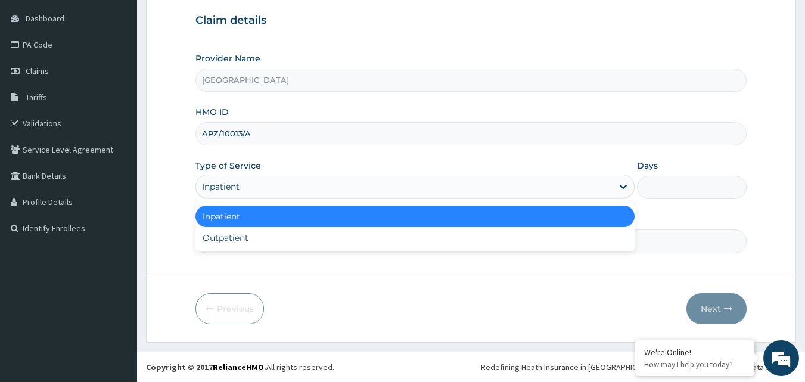
click at [331, 185] on div "Inpatient" at bounding box center [404, 186] width 416 height 19
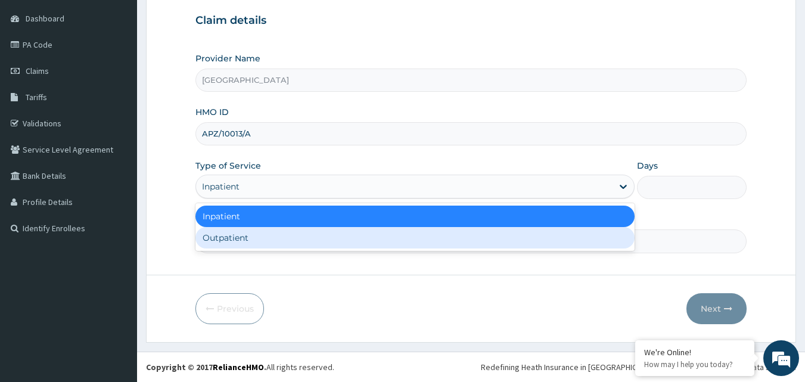
click at [291, 250] on div "Inpatient Outpatient" at bounding box center [414, 227] width 439 height 48
click at [293, 243] on div "Outpatient" at bounding box center [414, 237] width 439 height 21
type input "1"
click at [293, 243] on input "Practitioner" at bounding box center [471, 240] width 552 height 23
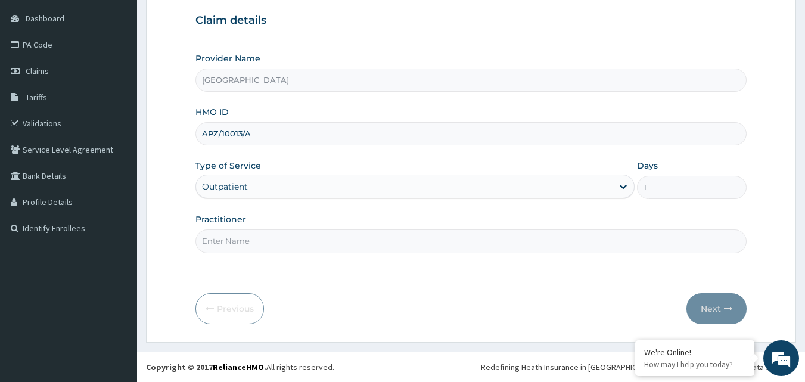
click at [300, 235] on input "Practitioner" at bounding box center [471, 240] width 552 height 23
type input "[PERSON_NAME]"
click at [728, 305] on icon "button" at bounding box center [728, 308] width 8 height 8
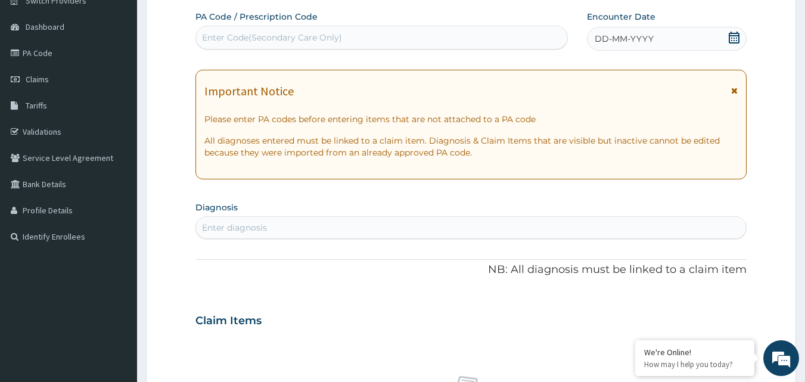
scroll to position [0, 0]
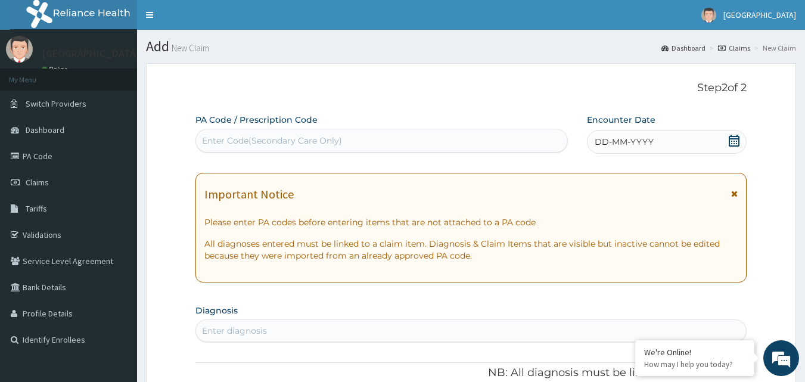
click at [735, 141] on icon at bounding box center [734, 141] width 12 height 12
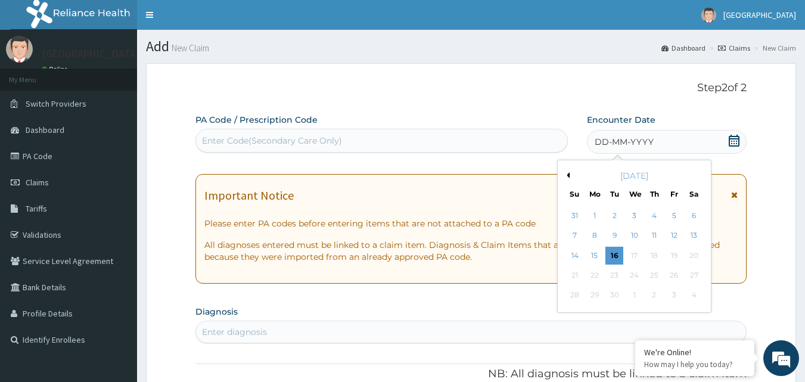
click at [568, 178] on div "[DATE]" at bounding box center [634, 176] width 144 height 12
click at [565, 177] on button "Previous Month" at bounding box center [566, 175] width 6 height 6
click at [636, 291] on div "27" at bounding box center [634, 295] width 18 height 18
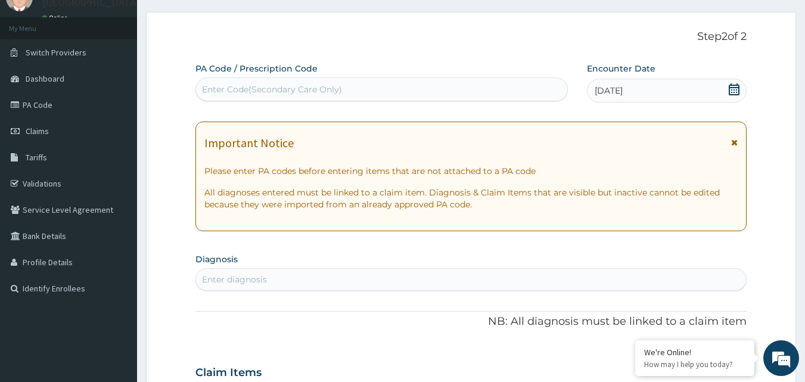
scroll to position [119, 0]
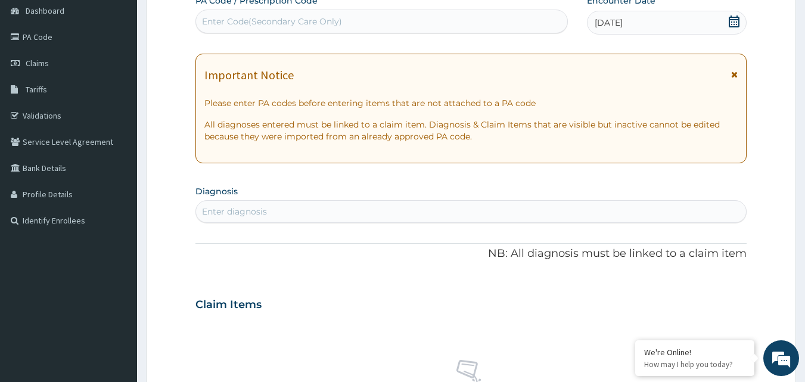
click at [361, 210] on div "Enter diagnosis" at bounding box center [471, 211] width 550 height 19
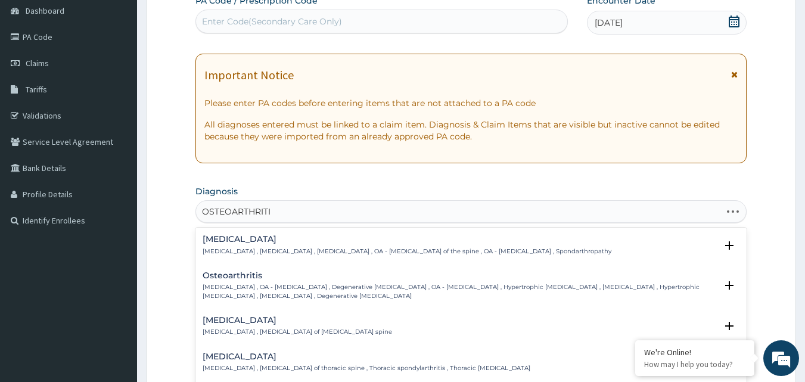
type input "[MEDICAL_DATA]"
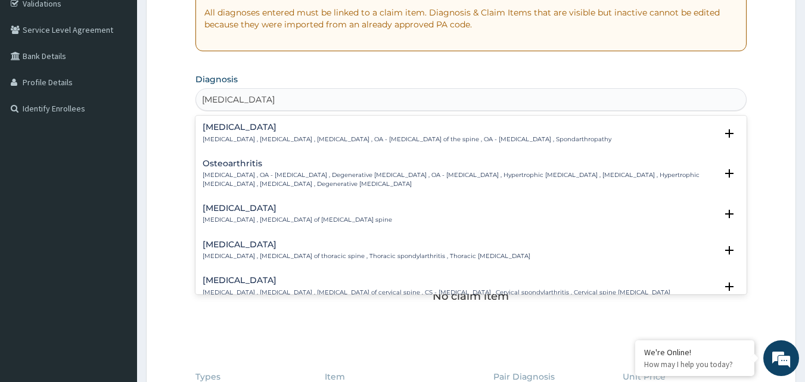
scroll to position [238, 0]
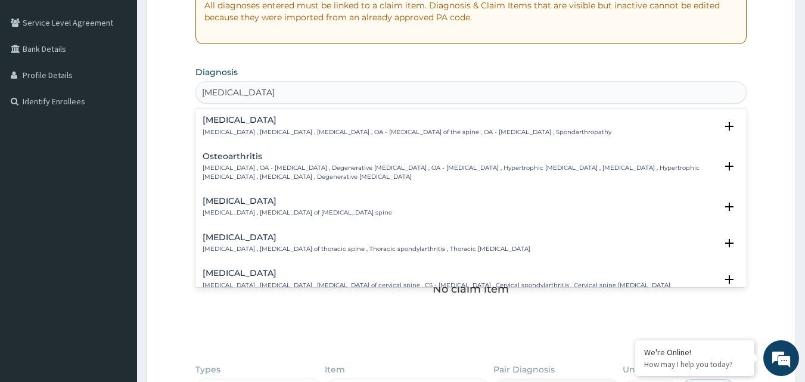
click at [347, 164] on p "[MEDICAL_DATA] , OA - [MEDICAL_DATA] , Degenerative [MEDICAL_DATA] , OA - [MEDI…" at bounding box center [460, 172] width 514 height 17
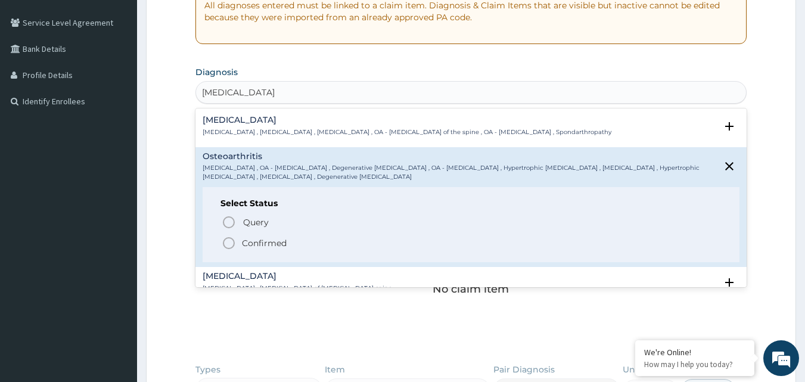
click at [257, 240] on p "Confirmed" at bounding box center [264, 243] width 45 height 12
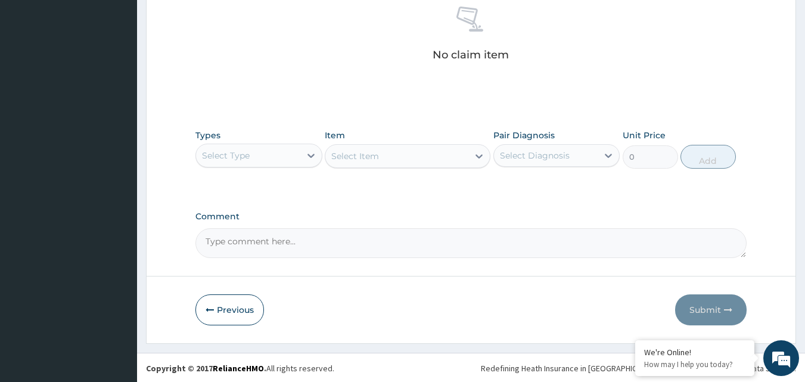
scroll to position [477, 0]
click at [304, 159] on div at bounding box center [310, 154] width 21 height 21
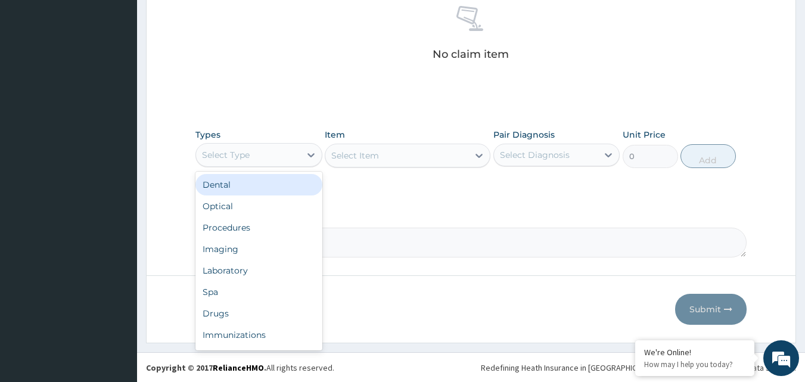
click at [297, 148] on div "Select Type" at bounding box center [248, 154] width 104 height 19
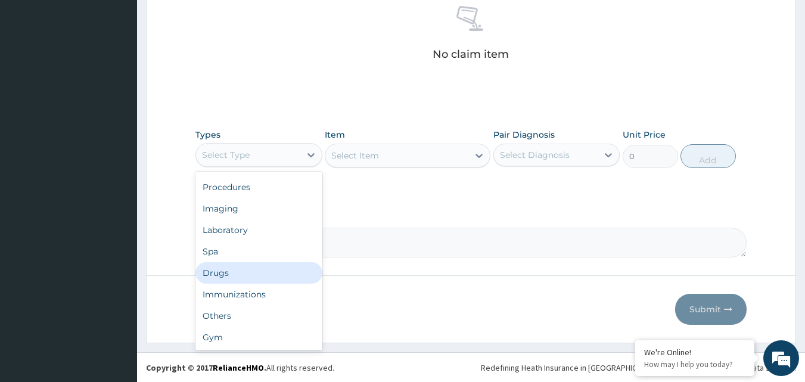
drag, startPoint x: 228, startPoint y: 279, endPoint x: 267, endPoint y: 288, distance: 40.2
click at [227, 279] on div "Drugs" at bounding box center [258, 272] width 127 height 21
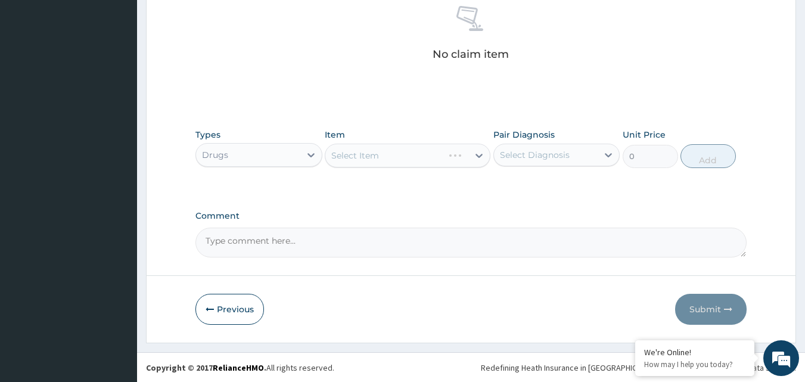
click at [546, 158] on div "Select Diagnosis" at bounding box center [535, 155] width 70 height 12
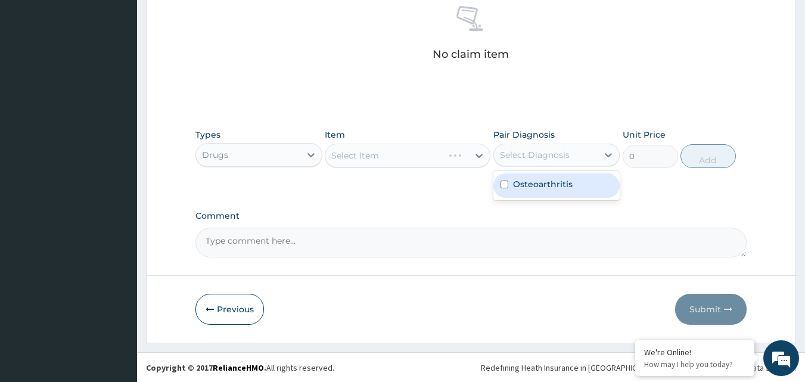
drag, startPoint x: 530, startPoint y: 188, endPoint x: 508, endPoint y: 180, distance: 23.4
click at [528, 186] on label "Osteoarthritis" at bounding box center [543, 184] width 60 height 12
checkbox input "true"
click at [456, 152] on div "Select Item" at bounding box center [408, 156] width 166 height 24
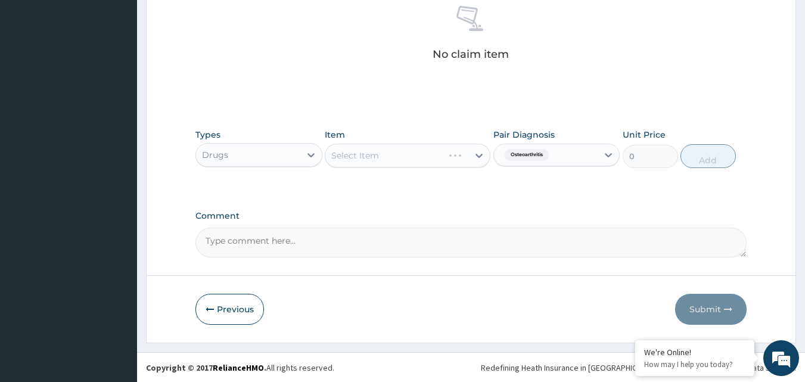
click at [442, 159] on div "Select Item" at bounding box center [408, 156] width 166 height 24
click at [442, 159] on div "Select Item" at bounding box center [384, 155] width 118 height 19
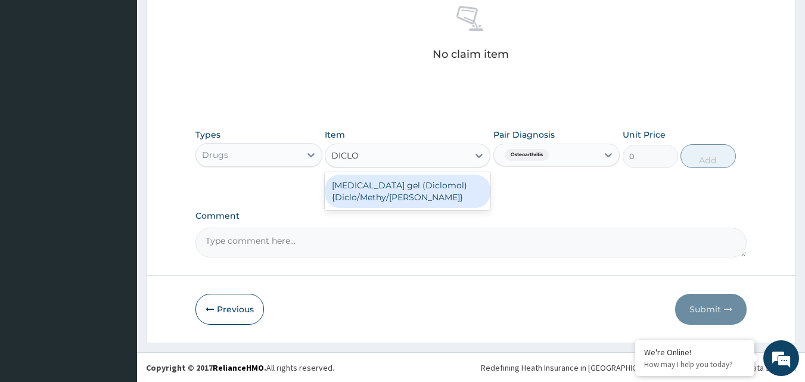
type input "DICLOM"
click at [443, 183] on div "[MEDICAL_DATA] gel (Diclomol) {Diclo/Methy/[PERSON_NAME]}" at bounding box center [408, 191] width 166 height 33
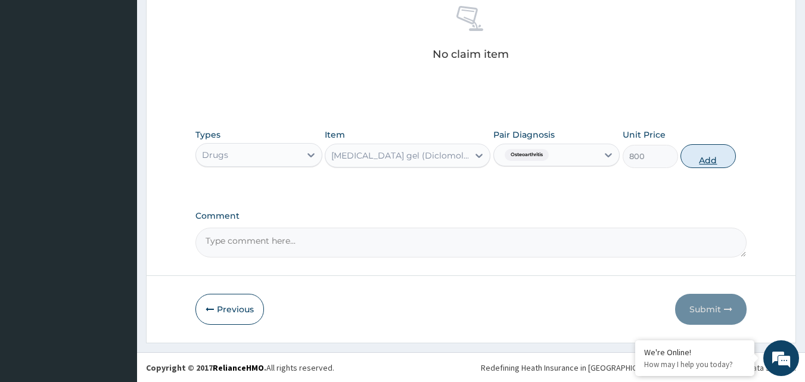
drag, startPoint x: 711, startPoint y: 145, endPoint x: 686, endPoint y: 161, distance: 30.1
click at [711, 145] on button "Add" at bounding box center [707, 156] width 55 height 24
type input "0"
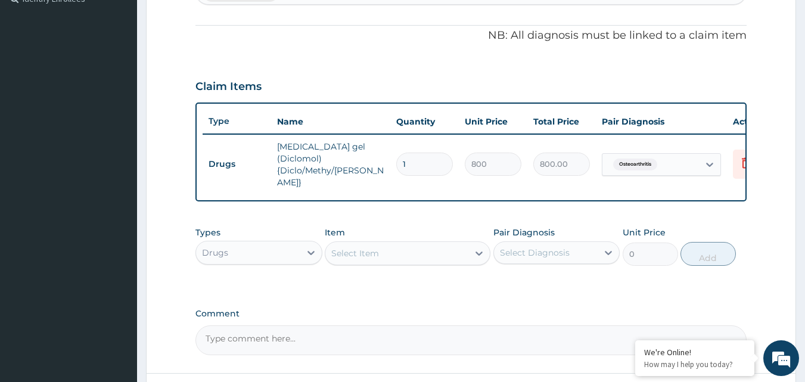
scroll to position [429, 0]
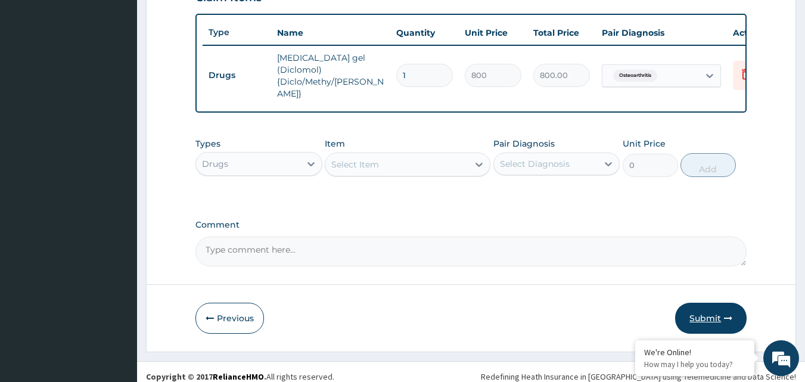
click at [700, 303] on button "Submit" at bounding box center [710, 318] width 71 height 31
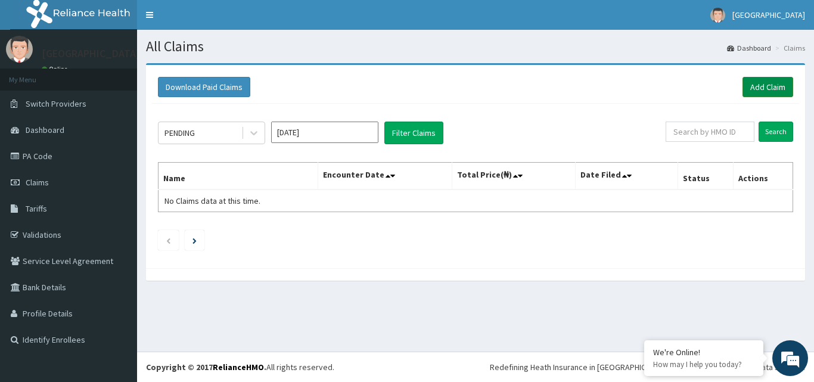
click at [762, 93] on link "Add Claim" at bounding box center [767, 87] width 51 height 20
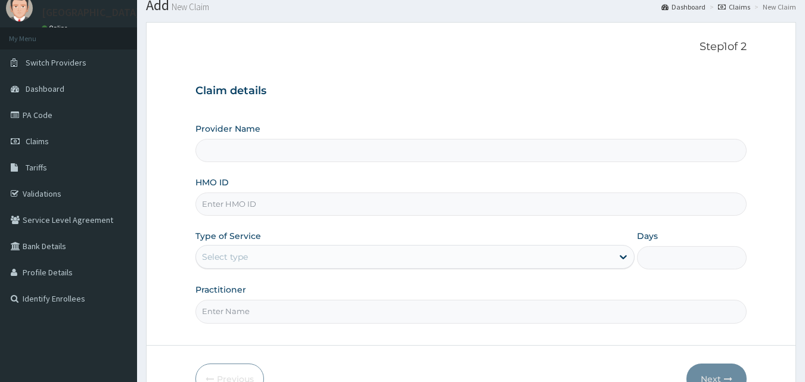
scroll to position [60, 0]
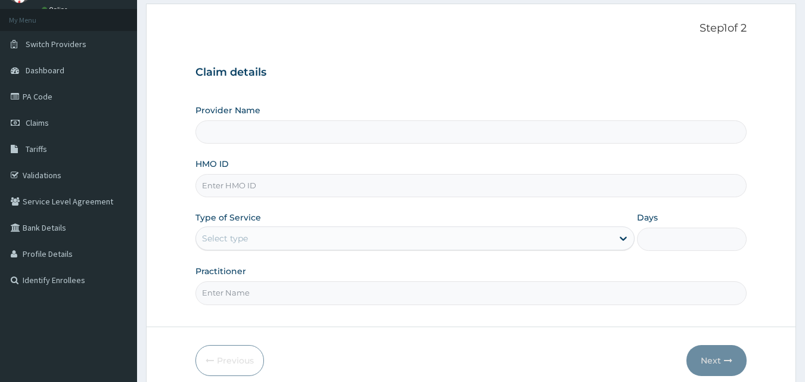
click at [292, 198] on div "Provider Name HMO ID Type of Service Select type Days Practitioner" at bounding box center [471, 204] width 552 height 200
click at [294, 192] on input "HMO ID" at bounding box center [471, 185] width 552 height 23
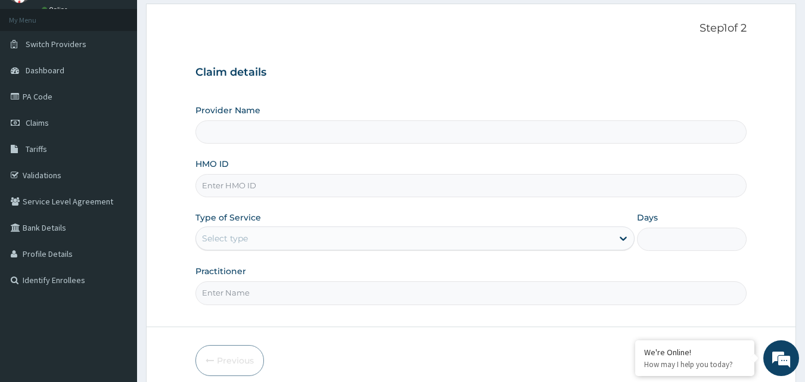
type input "[GEOGRAPHIC_DATA]"
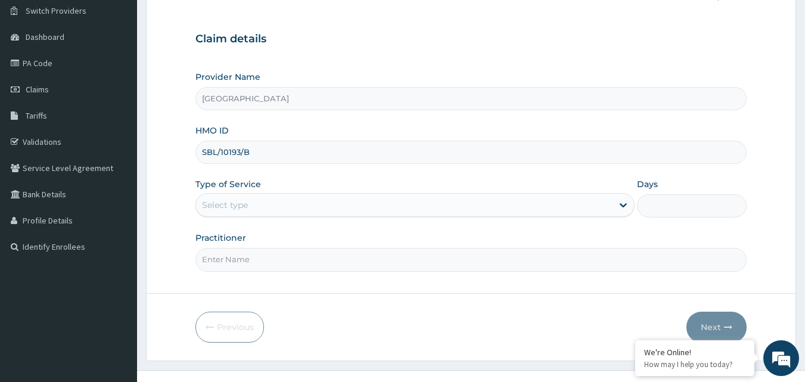
scroll to position [111, 0]
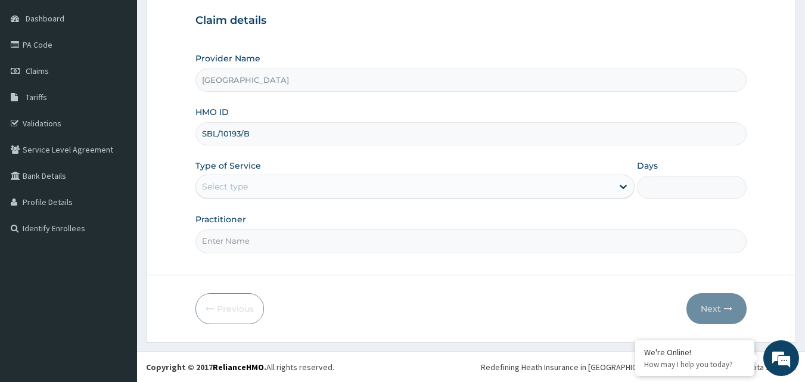
type input "SBL/10193/B"
click at [273, 191] on div "Select type" at bounding box center [404, 186] width 416 height 19
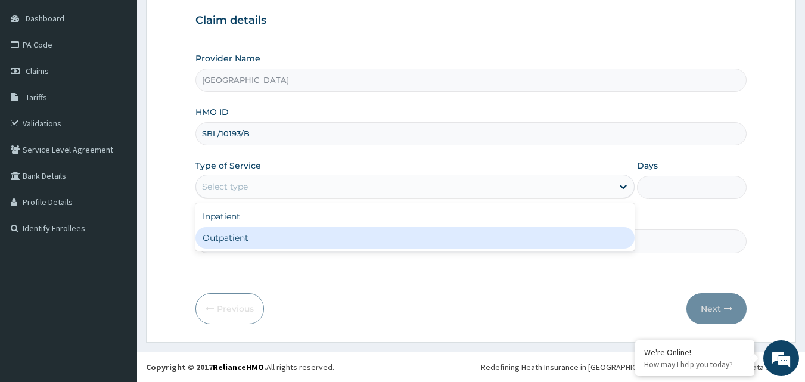
click at [261, 235] on div "Outpatient" at bounding box center [414, 237] width 439 height 21
type input "1"
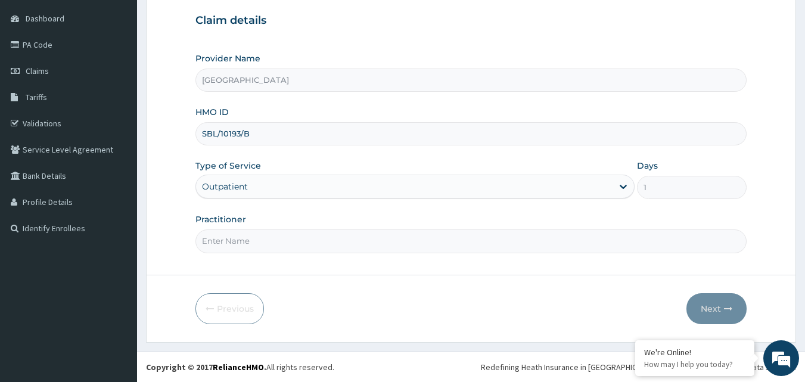
click at [259, 226] on div "Practitioner" at bounding box center [471, 232] width 552 height 39
click at [256, 236] on input "Practitioner" at bounding box center [471, 240] width 552 height 23
type input "[PERSON_NAME]"
click at [712, 312] on button "Next" at bounding box center [716, 308] width 60 height 31
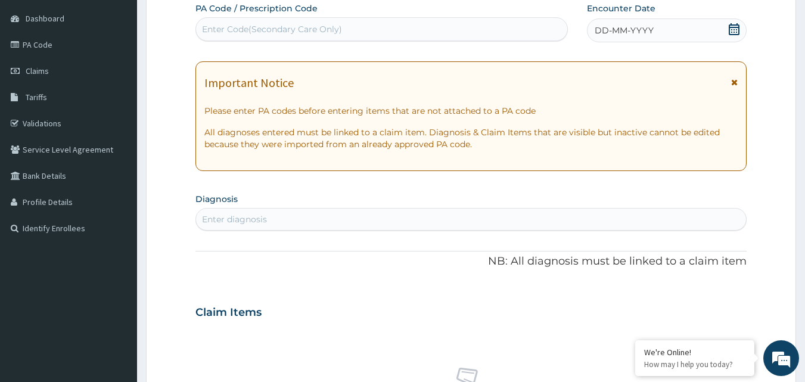
click at [730, 30] on icon at bounding box center [733, 29] width 11 height 12
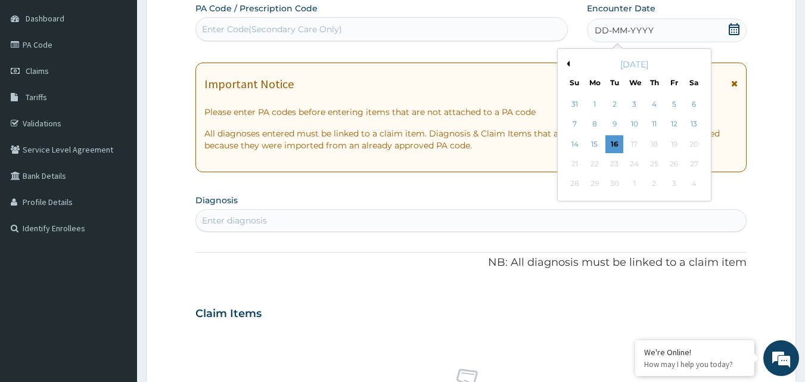
click at [569, 61] on button "Previous Month" at bounding box center [566, 64] width 6 height 6
click at [634, 180] on div "27" at bounding box center [634, 184] width 18 height 18
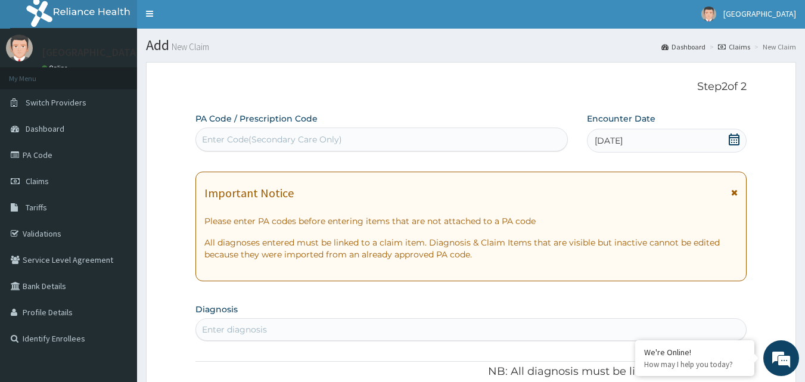
scroll to position [0, 0]
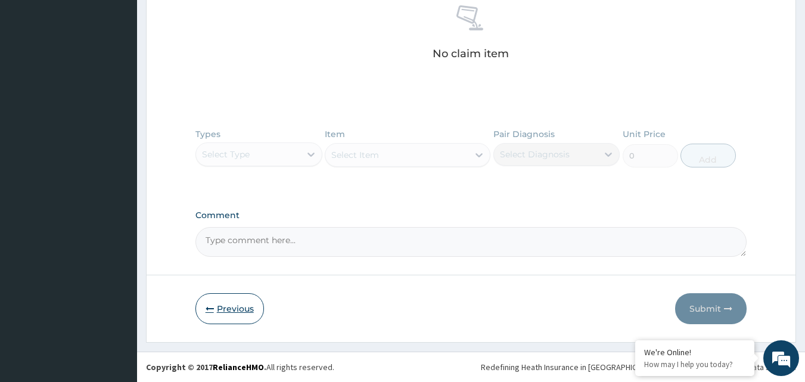
click at [222, 306] on button "Previous" at bounding box center [229, 308] width 68 height 31
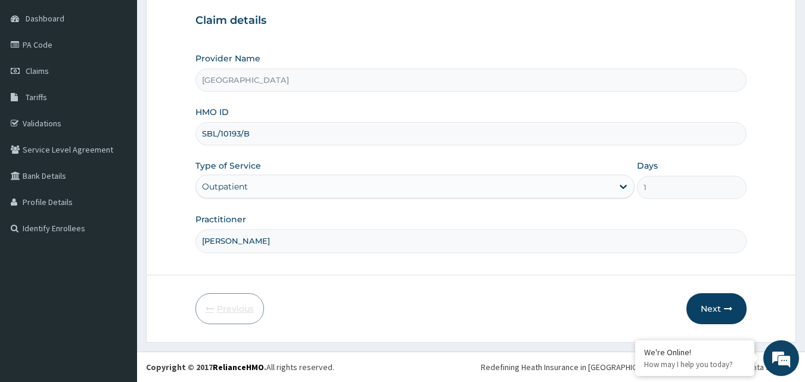
scroll to position [111, 0]
click at [710, 306] on button "Next" at bounding box center [716, 308] width 60 height 31
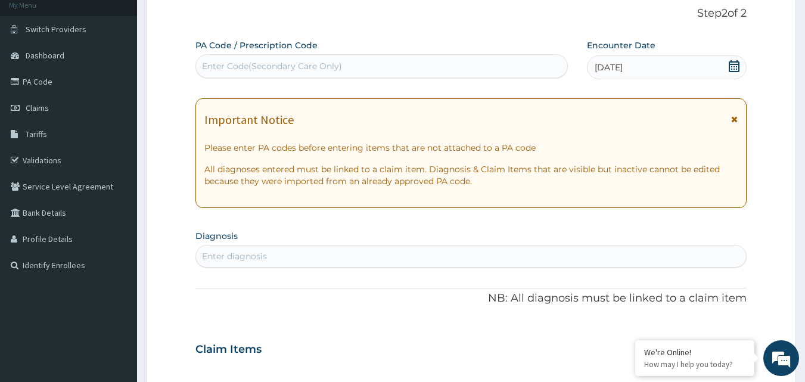
scroll to position [57, 0]
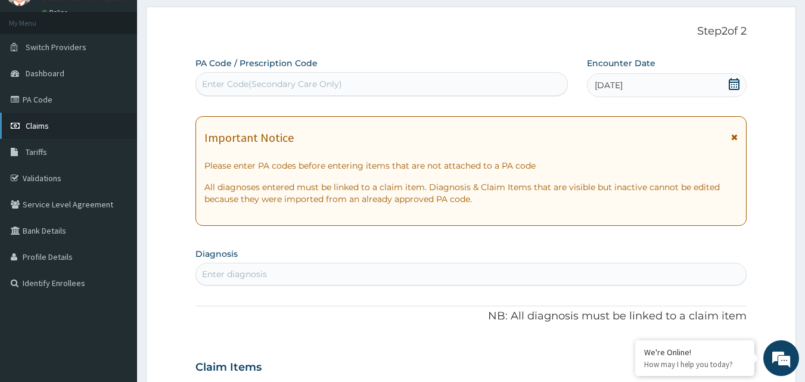
click at [55, 129] on link "Claims" at bounding box center [68, 126] width 137 height 26
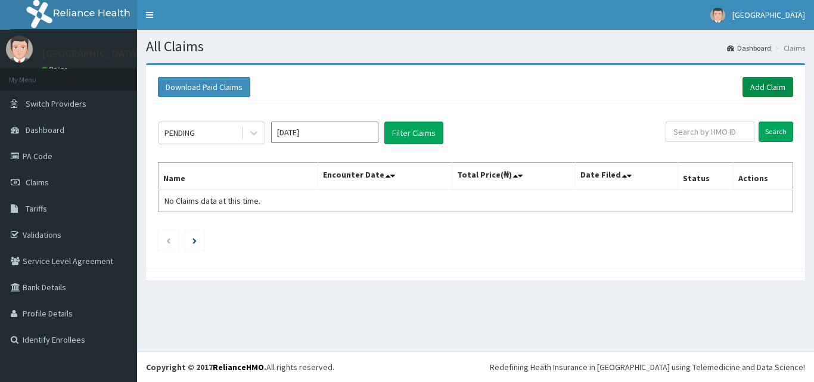
click at [774, 83] on link "Add Claim" at bounding box center [767, 87] width 51 height 20
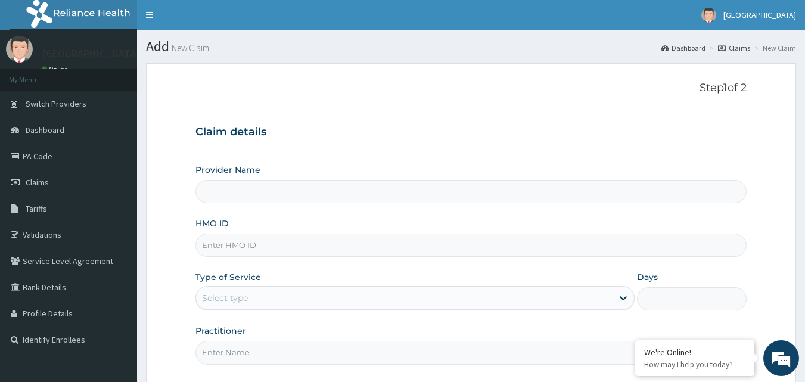
click at [277, 247] on input "HMO ID" at bounding box center [471, 244] width 552 height 23
type input "SB"
type input "[GEOGRAPHIC_DATA]"
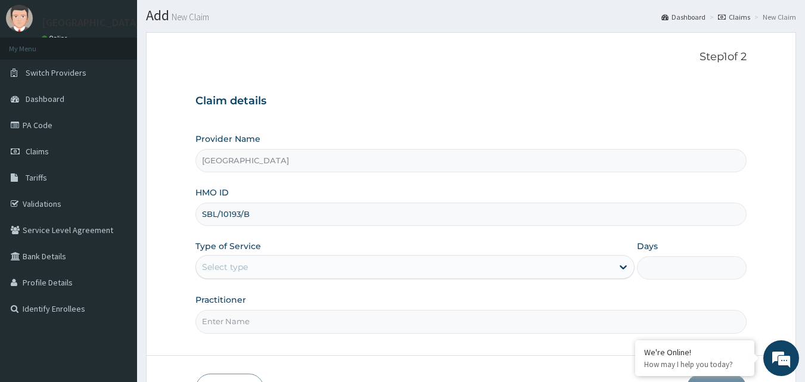
scroll to position [60, 0]
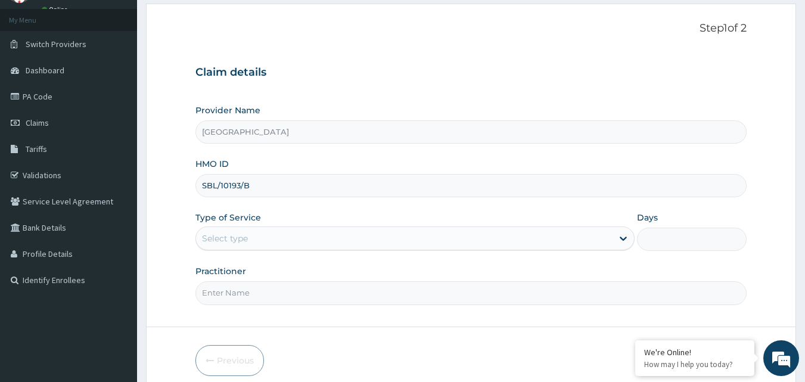
type input "SBL/10193/B"
click at [285, 232] on div "Select type" at bounding box center [404, 238] width 416 height 19
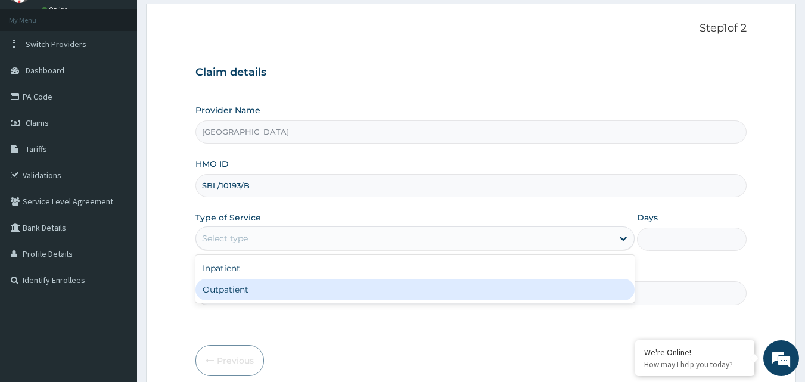
click at [242, 283] on div "Outpatient" at bounding box center [414, 289] width 439 height 21
type input "1"
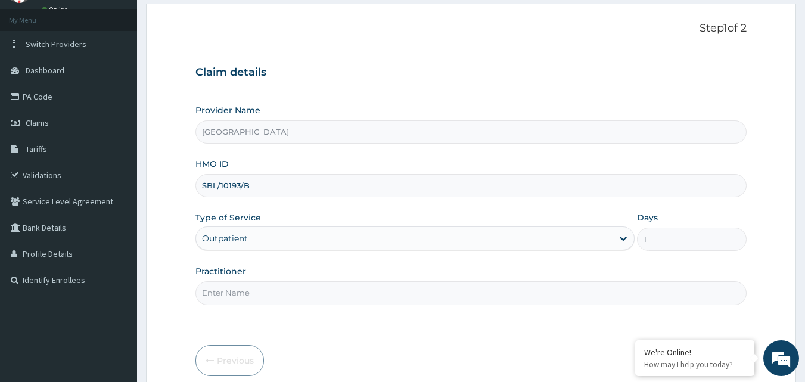
click at [242, 283] on input "Practitioner" at bounding box center [471, 292] width 552 height 23
type input "D"
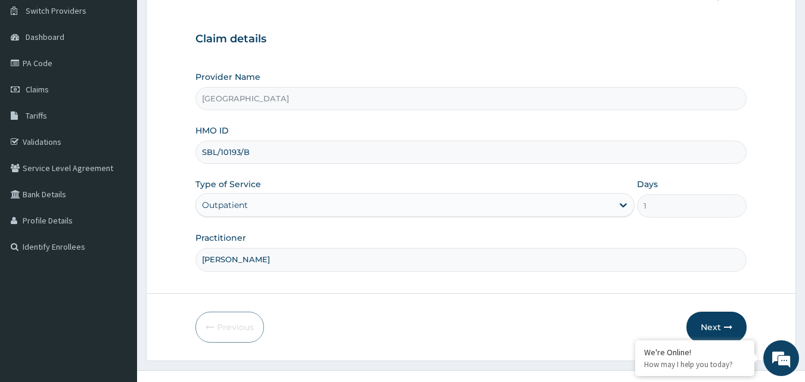
scroll to position [111, 0]
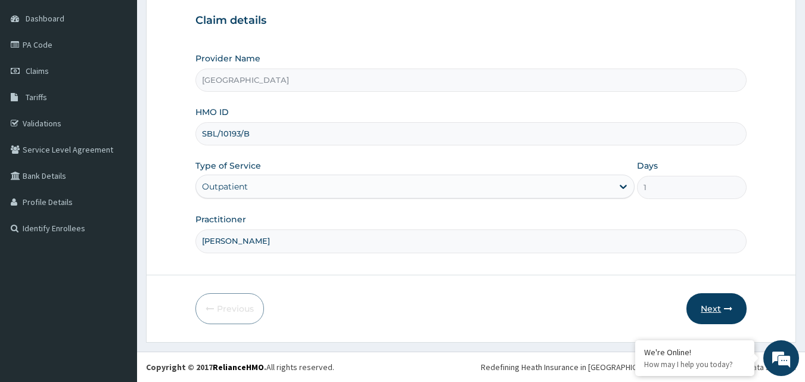
type input "[PERSON_NAME]"
click at [708, 311] on button "Next" at bounding box center [716, 308] width 60 height 31
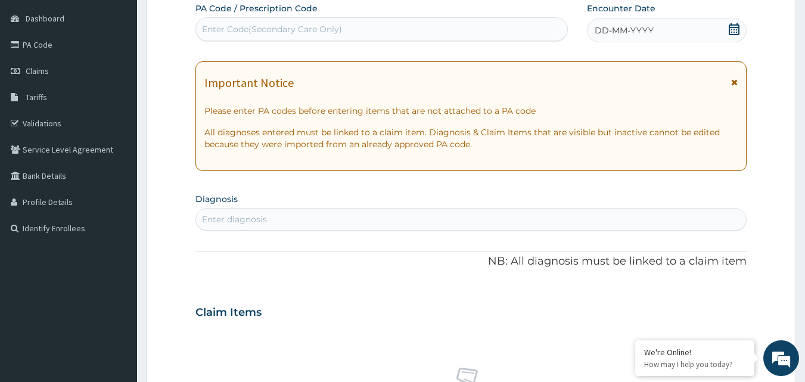
click at [734, 27] on icon at bounding box center [733, 29] width 11 height 12
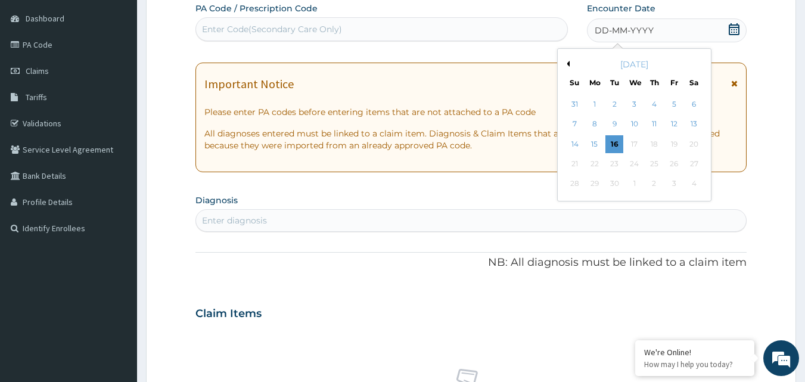
click at [567, 63] on button "Previous Month" at bounding box center [566, 64] width 6 height 6
click at [636, 185] on div "27" at bounding box center [634, 184] width 18 height 18
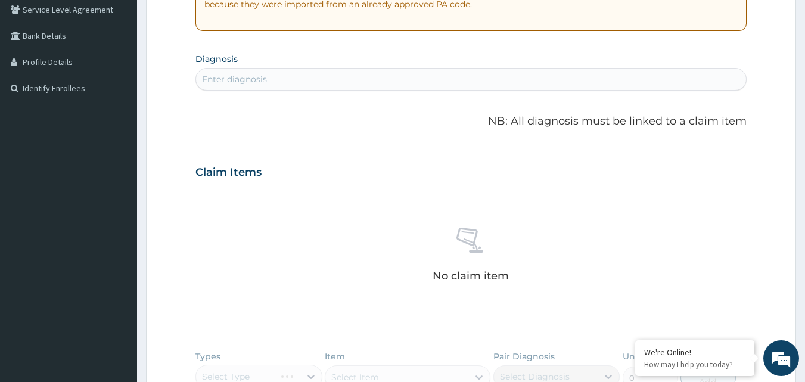
scroll to position [231, 0]
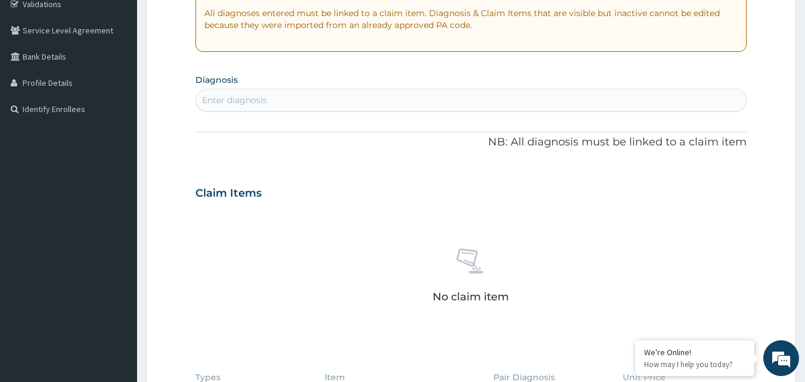
click at [466, 107] on div "Enter diagnosis" at bounding box center [471, 100] width 550 height 19
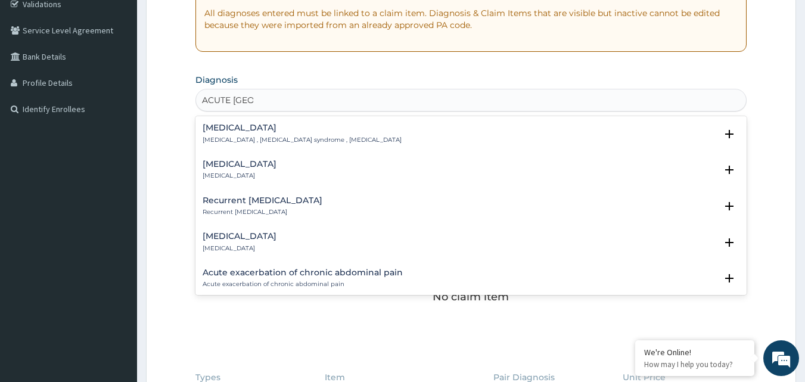
type input "ACUTE ABDO"
click at [322, 133] on div "[MEDICAL_DATA] [MEDICAL_DATA] , [MEDICAL_DATA] syndrome , [MEDICAL_DATA]" at bounding box center [302, 133] width 199 height 21
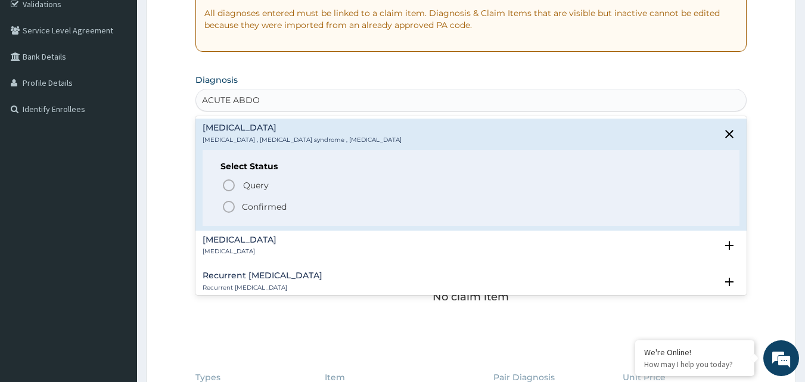
click at [253, 208] on p "Confirmed" at bounding box center [264, 207] width 45 height 12
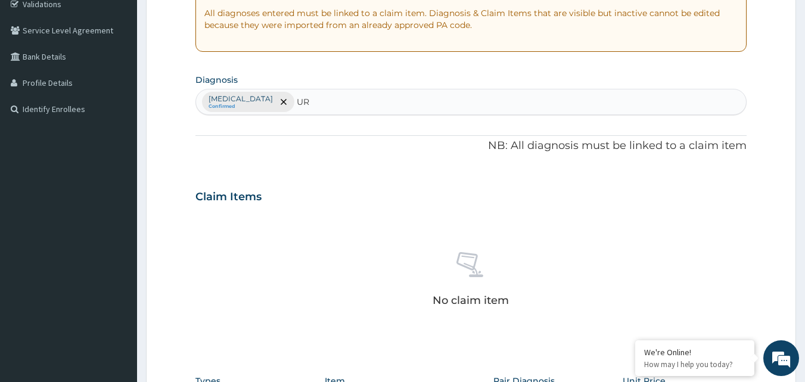
type input "U"
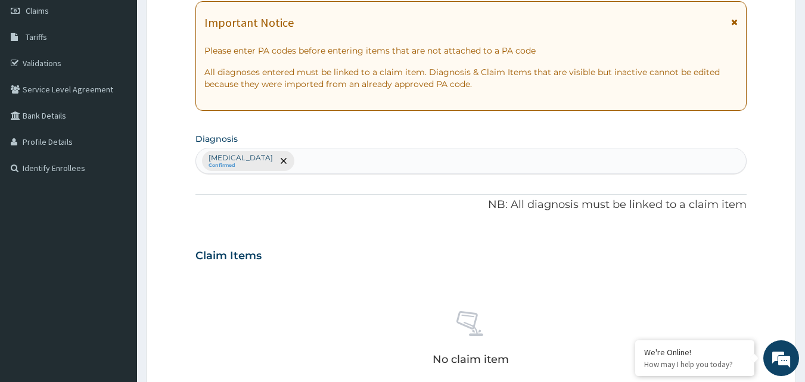
scroll to position [171, 0]
click at [278, 160] on span "remove selection option" at bounding box center [283, 161] width 11 height 11
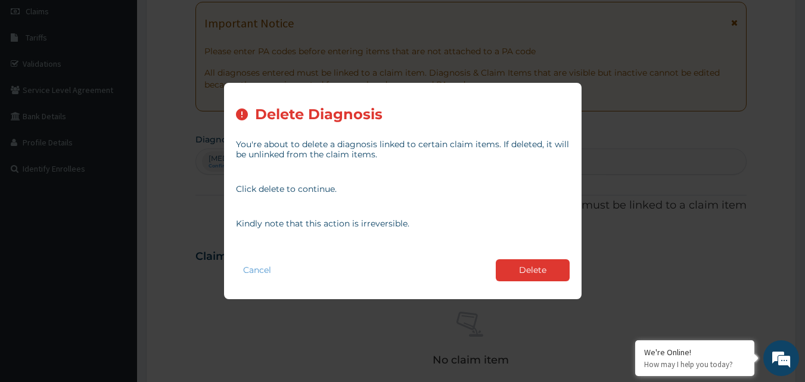
drag, startPoint x: 527, startPoint y: 267, endPoint x: 359, endPoint y: 222, distance: 173.2
click at [527, 267] on button "Delete" at bounding box center [533, 270] width 74 height 22
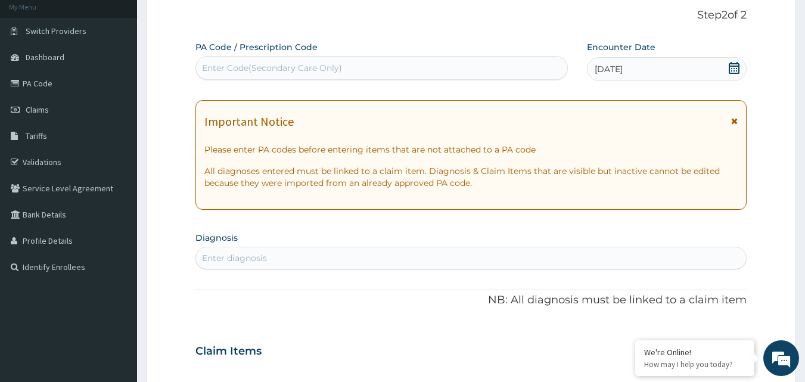
scroll to position [52, 0]
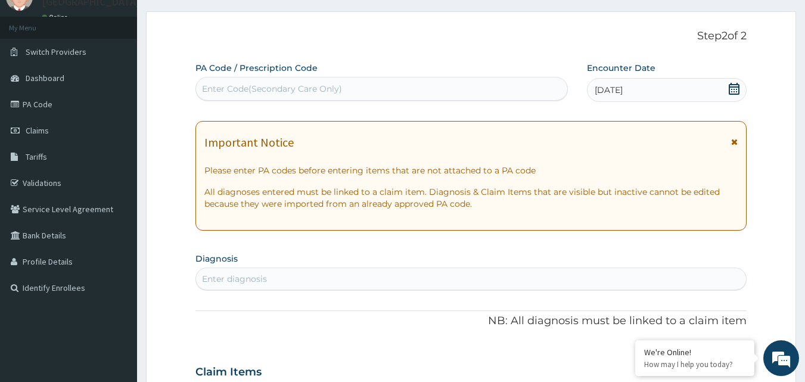
click at [443, 90] on div "Enter Code(Secondary Care Only)" at bounding box center [382, 88] width 372 height 19
type input "PA/DE7B92"
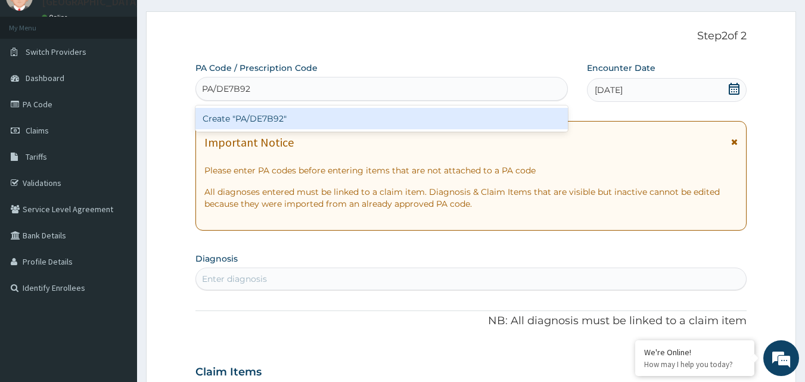
click at [449, 126] on div "Create "PA/DE7B92"" at bounding box center [381, 118] width 373 height 21
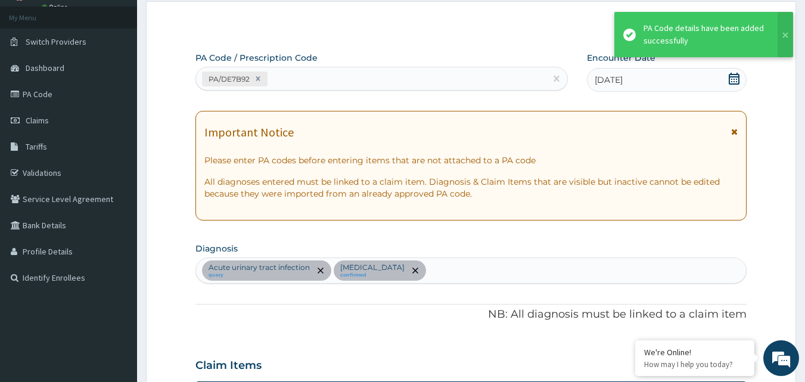
scroll to position [48, 0]
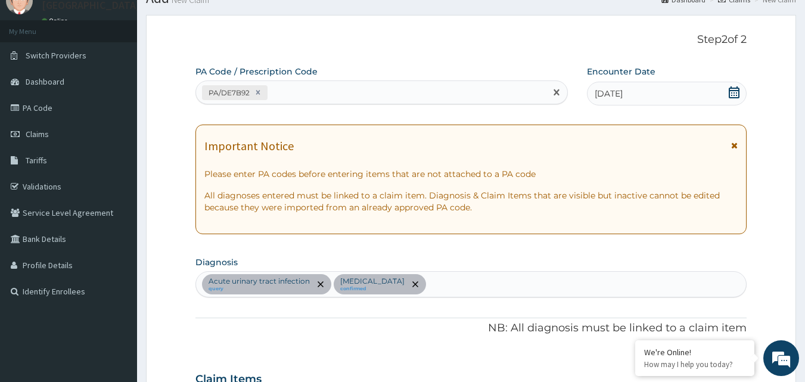
click at [397, 92] on div "PA/DE7B92" at bounding box center [371, 93] width 350 height 20
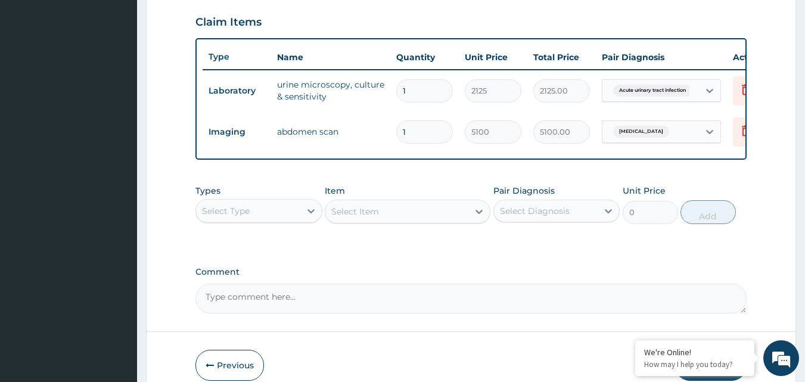
scroll to position [417, 0]
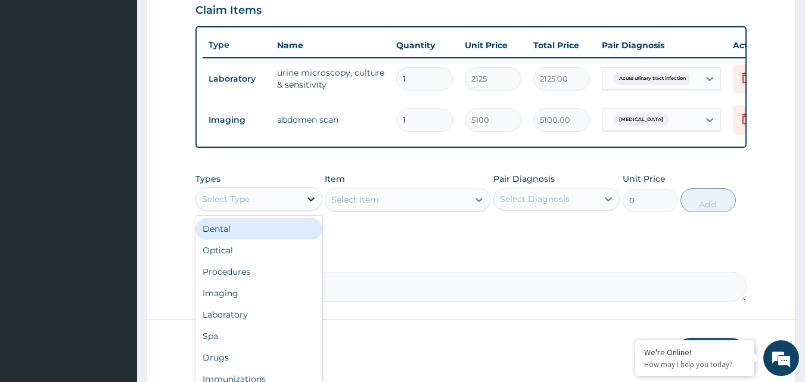
click at [304, 210] on div at bounding box center [310, 198] width 21 height 21
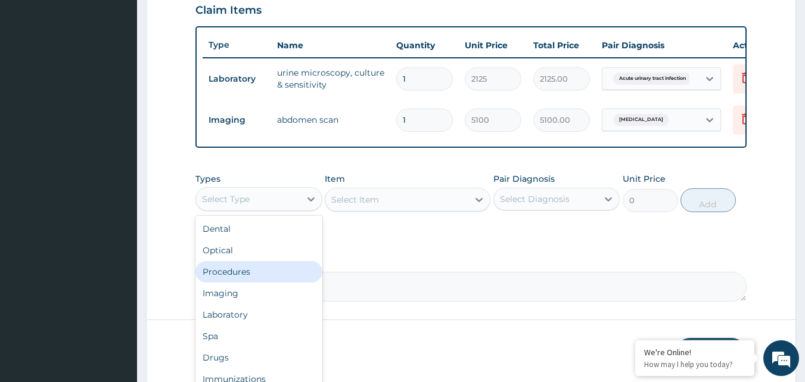
click at [244, 279] on div "Procedures" at bounding box center [258, 271] width 127 height 21
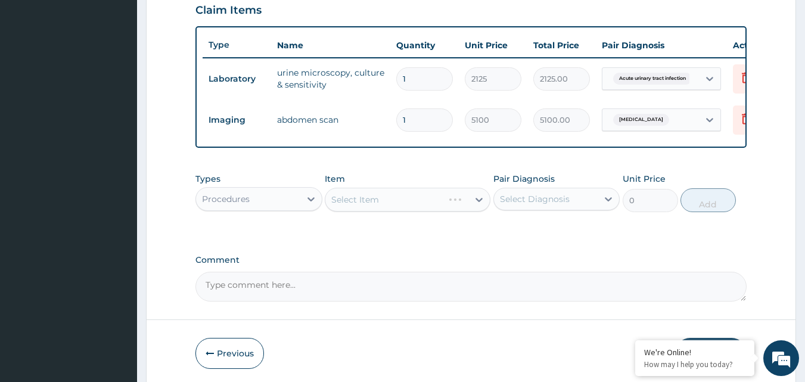
click at [547, 205] on div "Select Diagnosis" at bounding box center [535, 199] width 70 height 12
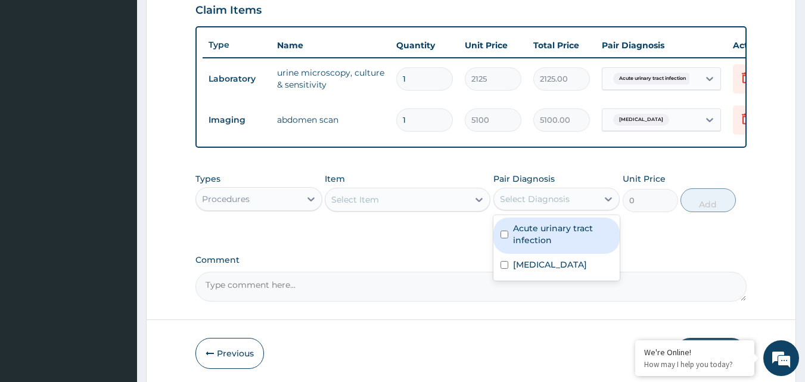
click at [534, 243] on label "Acute urinary tract infection" at bounding box center [563, 234] width 100 height 24
checkbox input "true"
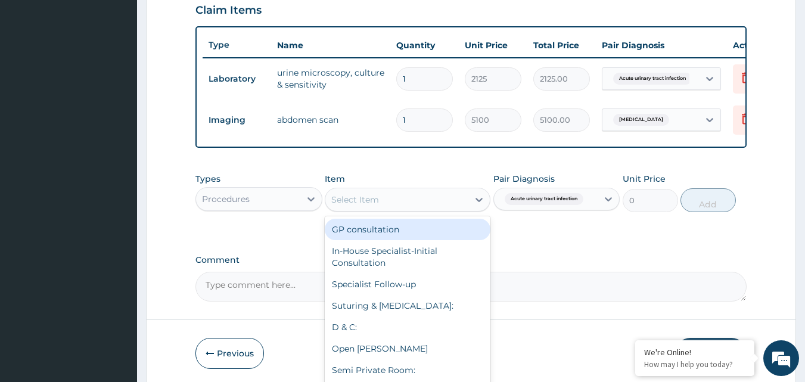
click at [382, 208] on div "Select Item" at bounding box center [396, 199] width 143 height 19
type input "U"
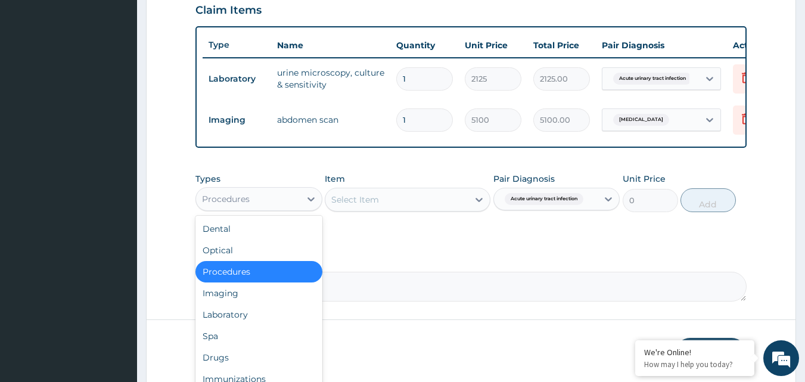
click at [272, 199] on div "Procedures" at bounding box center [248, 198] width 104 height 19
click at [237, 322] on div "Laboratory" at bounding box center [258, 314] width 127 height 21
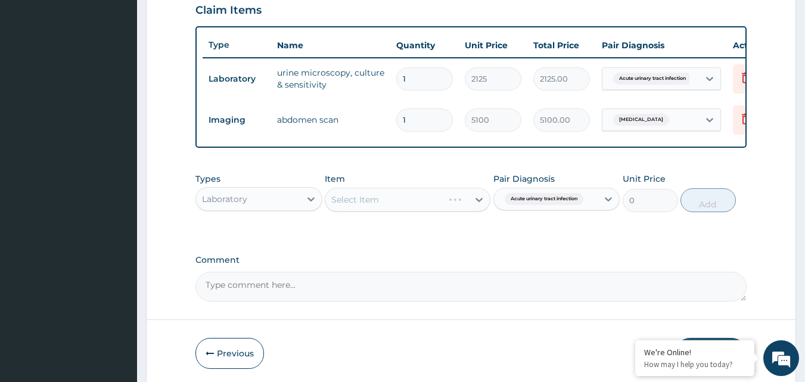
click at [410, 211] on div "Select Item" at bounding box center [408, 200] width 166 height 24
click at [410, 207] on div "Select Item" at bounding box center [408, 200] width 166 height 24
click at [418, 208] on div "Select Item" at bounding box center [396, 199] width 143 height 19
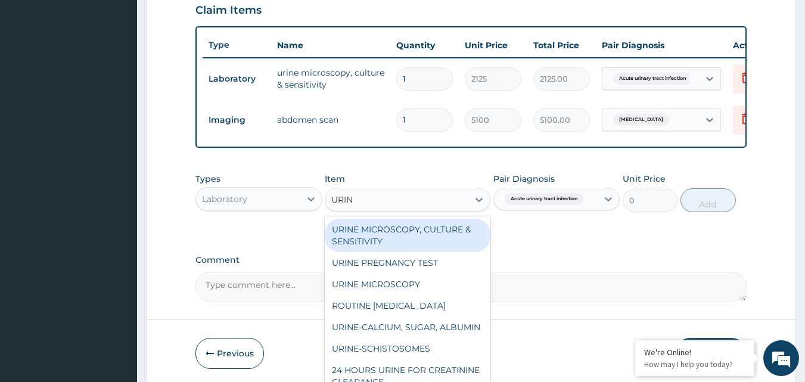
type input "URINA"
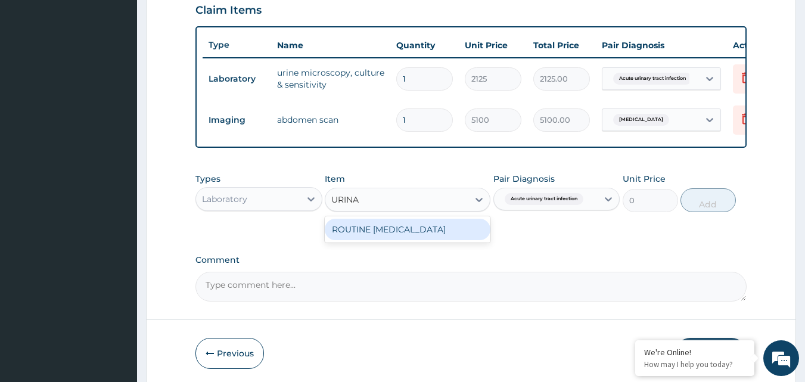
click at [413, 238] on div "ROUTINE [MEDICAL_DATA]" at bounding box center [408, 229] width 166 height 21
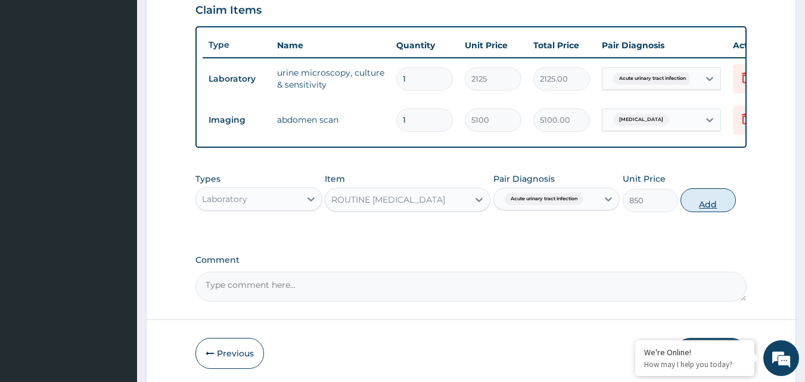
click at [704, 212] on button "Add" at bounding box center [707, 200] width 55 height 24
type input "0"
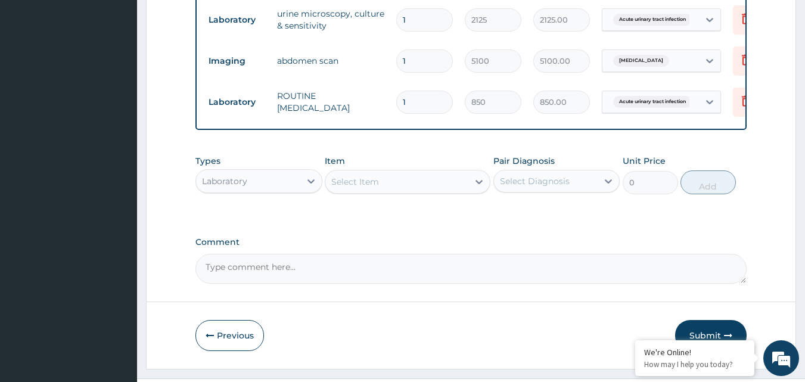
scroll to position [477, 0]
click at [310, 186] on icon at bounding box center [311, 181] width 12 height 12
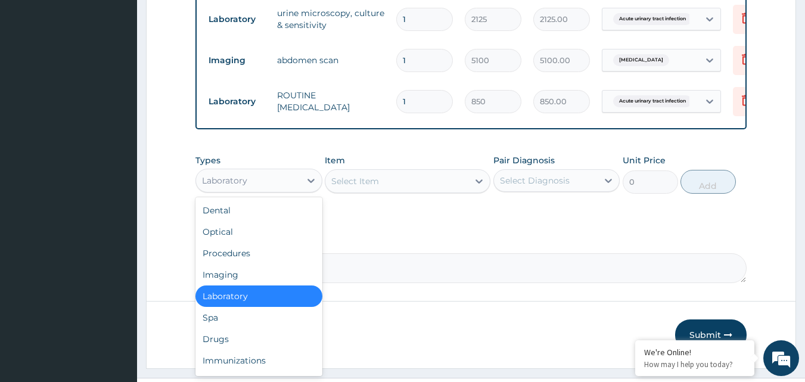
scroll to position [41, 0]
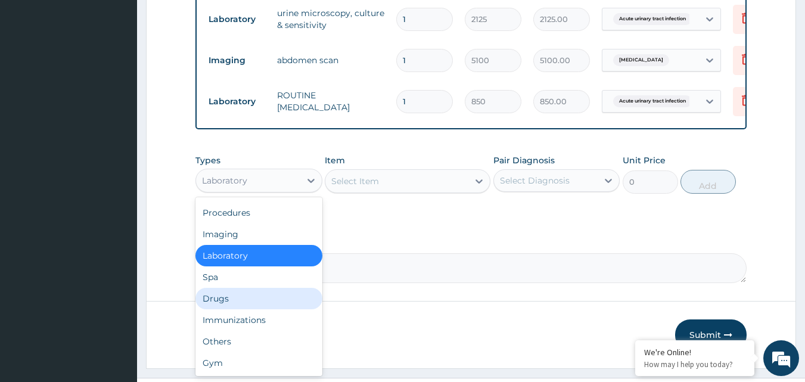
click at [244, 309] on div "Drugs" at bounding box center [258, 298] width 127 height 21
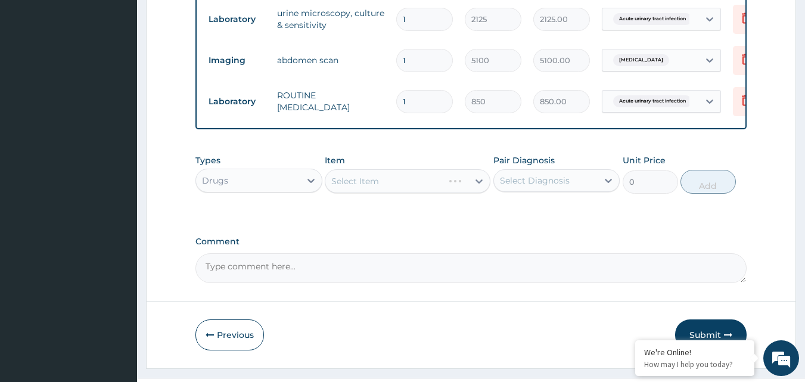
click at [555, 186] on div "Select Diagnosis" at bounding box center [535, 181] width 70 height 12
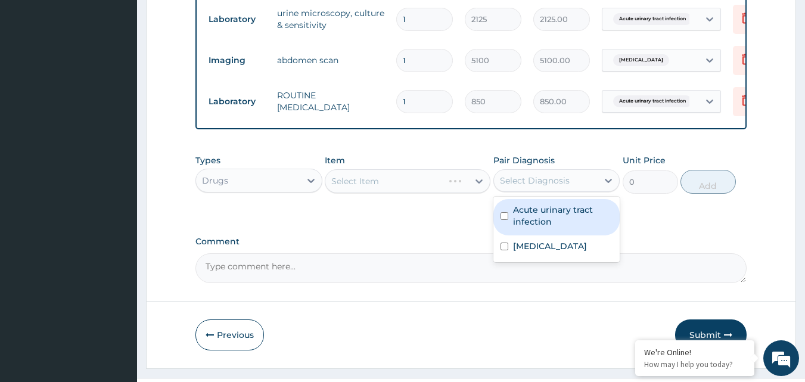
click at [396, 190] on div "Select Item" at bounding box center [408, 181] width 166 height 24
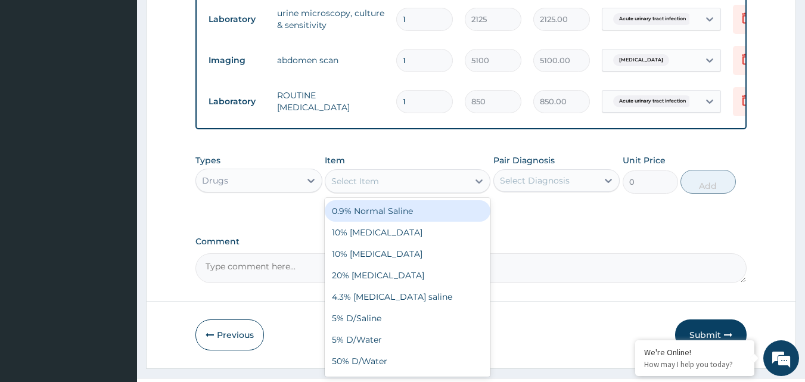
click at [397, 190] on div "Select Item" at bounding box center [396, 181] width 143 height 19
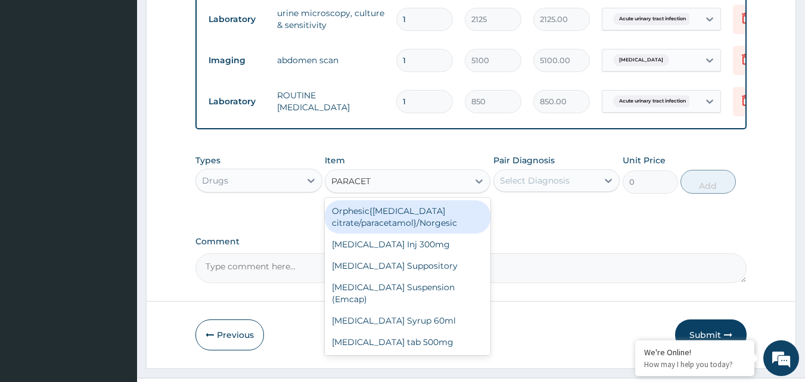
type input "PARACETA"
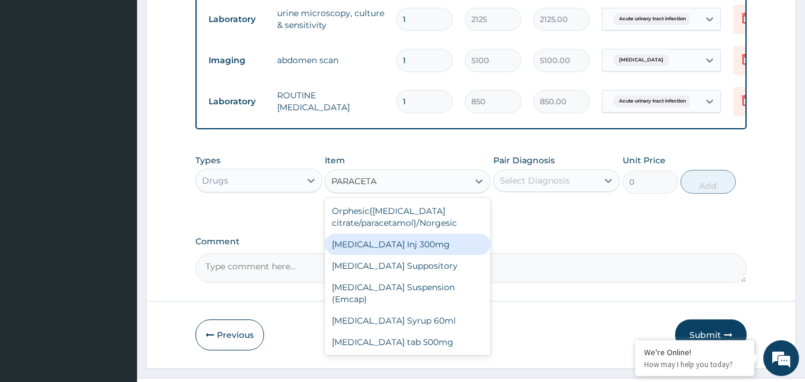
click at [458, 255] on div "[MEDICAL_DATA] Inj 300mg" at bounding box center [408, 243] width 166 height 21
type input "200"
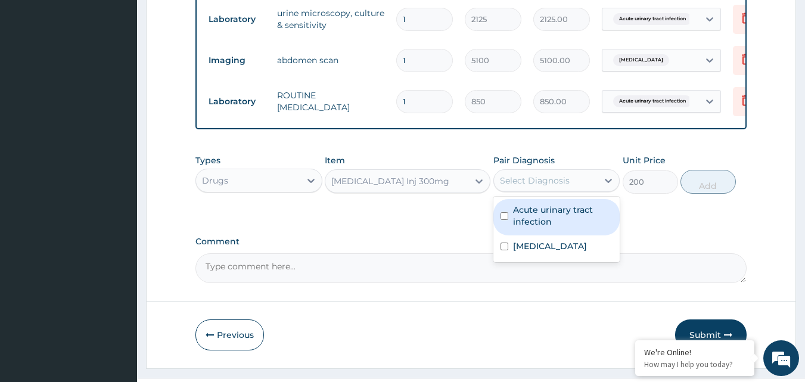
click at [552, 190] on div "Select Diagnosis" at bounding box center [546, 180] width 104 height 19
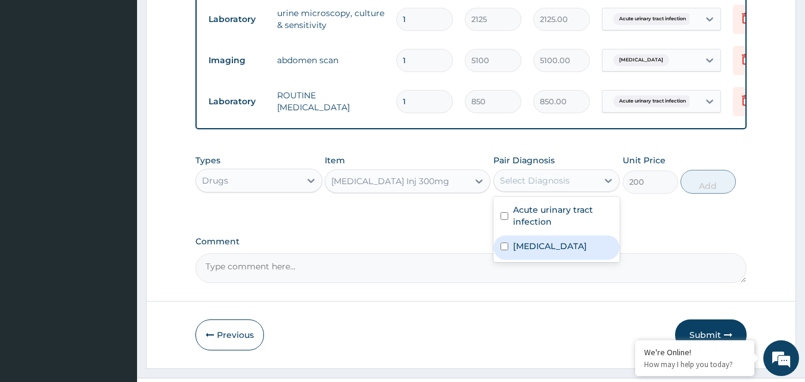
drag, startPoint x: 549, startPoint y: 261, endPoint x: 614, endPoint y: 224, distance: 75.2
click at [549, 260] on div "[MEDICAL_DATA]" at bounding box center [556, 247] width 127 height 24
checkbox input "true"
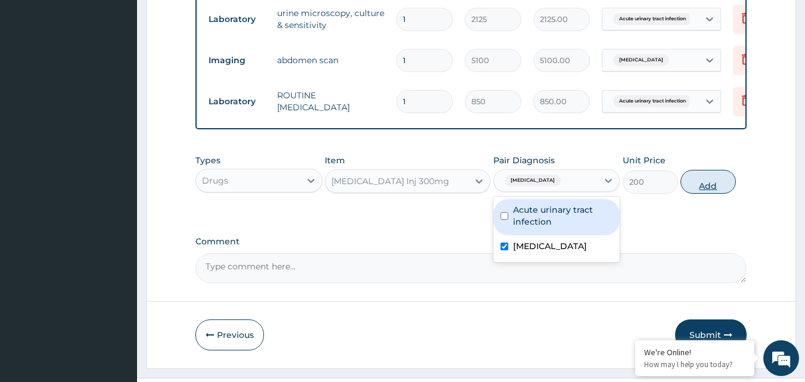
click at [700, 191] on button "Add" at bounding box center [707, 182] width 55 height 24
type input "0"
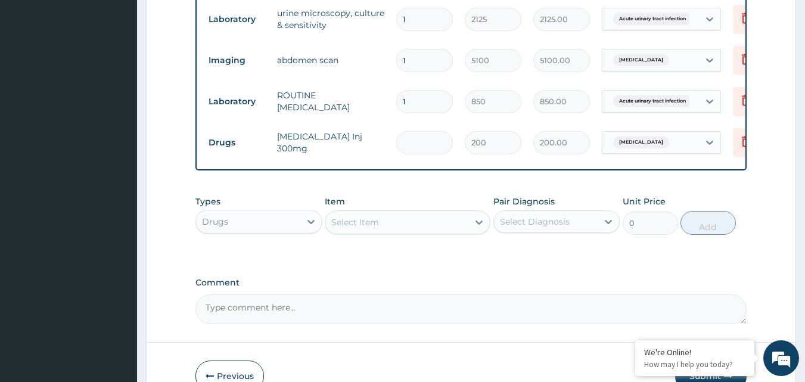
type input "0.00"
type input "2"
type input "400.00"
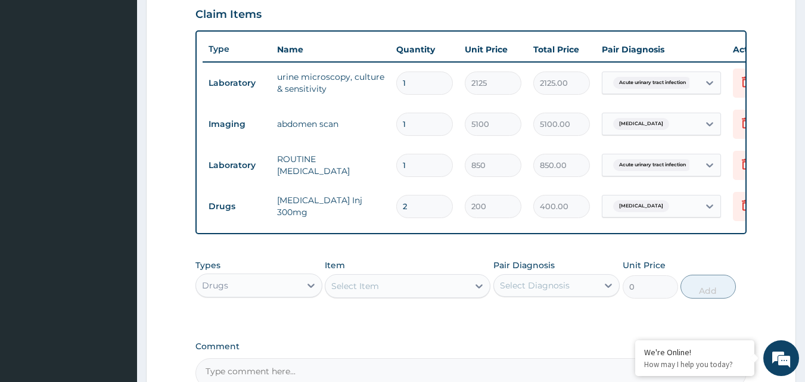
scroll to position [434, 0]
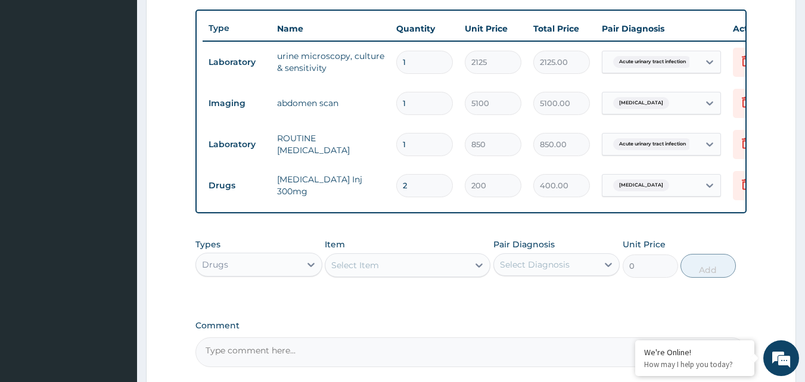
type input "3"
type input "600.00"
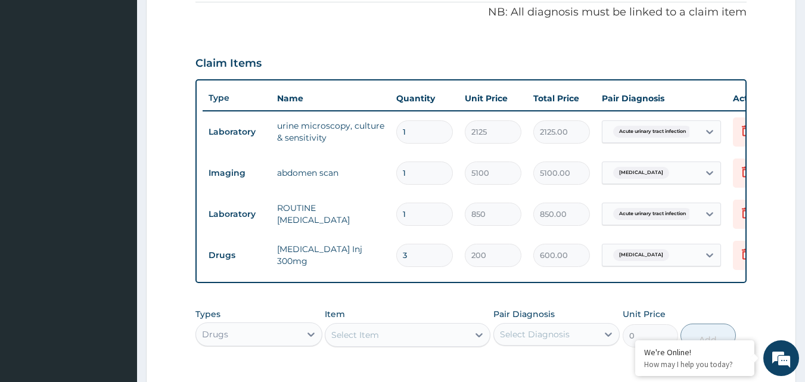
scroll to position [314, 0]
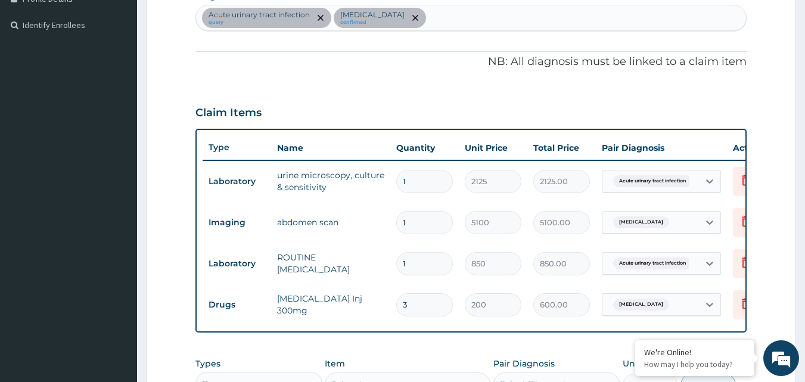
type input "3"
click at [518, 14] on div "Acute urinary tract infection query Acute abdomen confirmed" at bounding box center [471, 17] width 550 height 25
type input "SEPSIS"
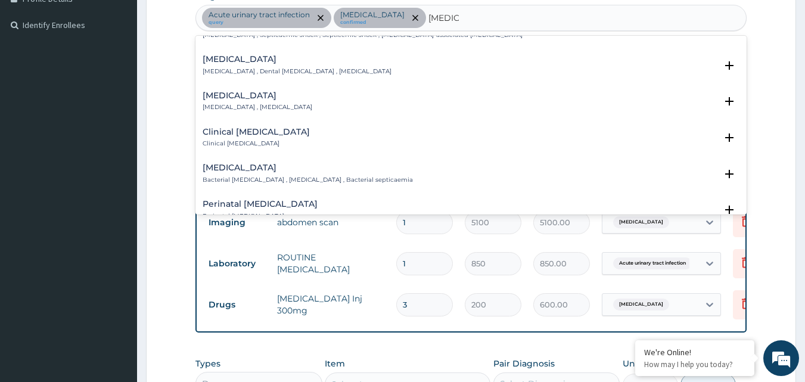
scroll to position [119, 0]
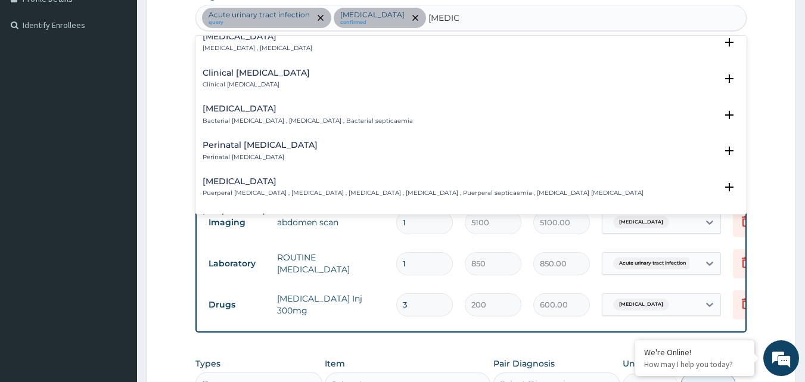
click at [247, 122] on p "Bacterial septicemia , Bacterial sepsis , Bacterial septicaemia" at bounding box center [308, 121] width 210 height 8
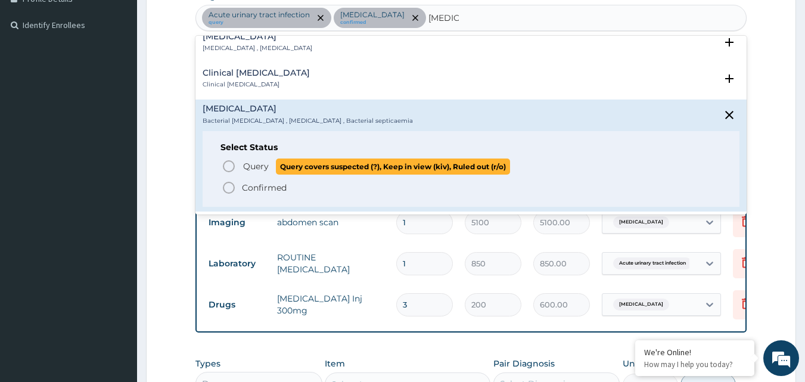
click at [243, 166] on span "Query" at bounding box center [256, 166] width 26 height 12
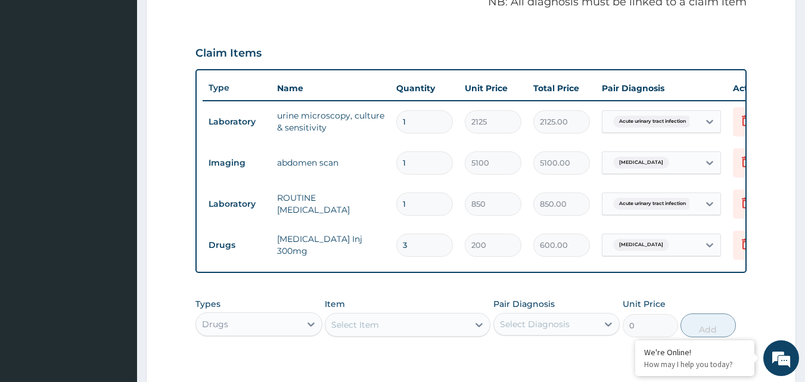
scroll to position [553, 0]
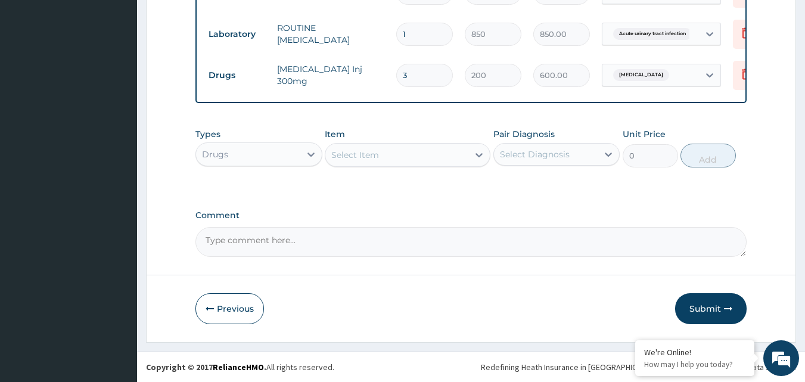
click at [376, 164] on div "Select Item" at bounding box center [396, 154] width 143 height 19
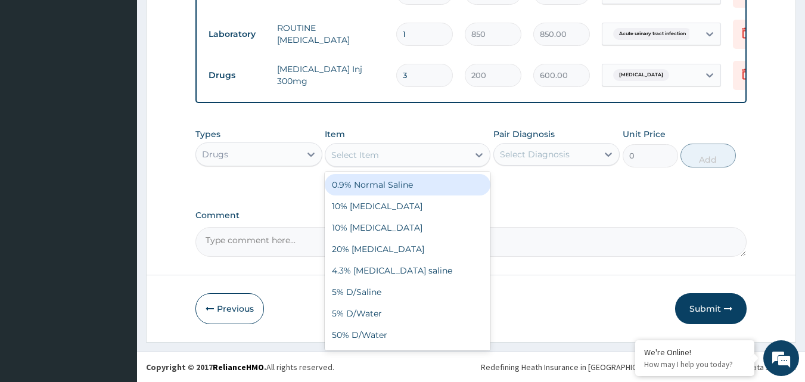
click at [211, 155] on div "Drugs" at bounding box center [215, 154] width 26 height 12
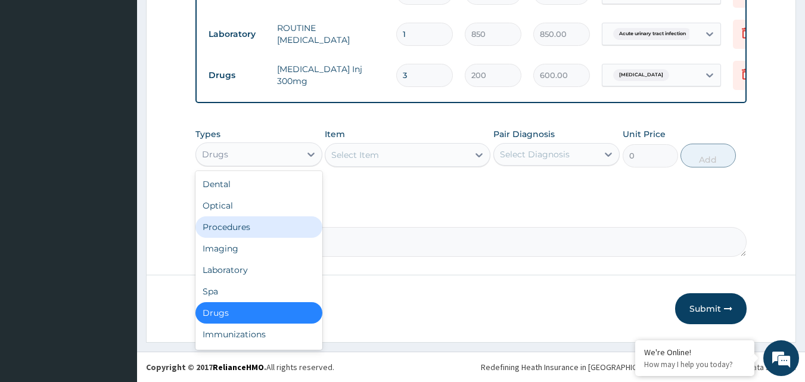
click at [225, 225] on div "Procedures" at bounding box center [258, 226] width 127 height 21
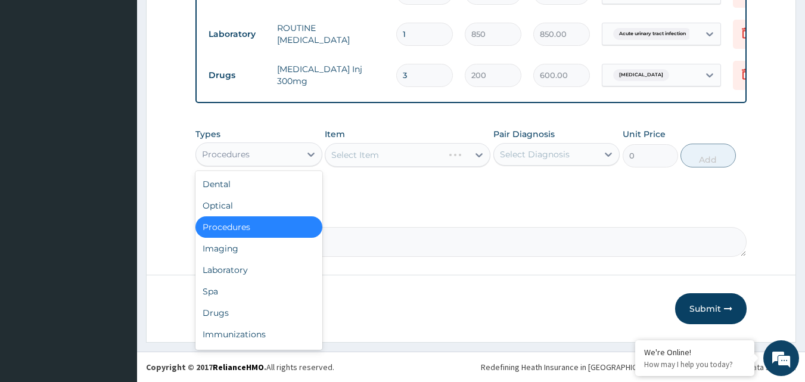
click at [285, 154] on div "Procedures" at bounding box center [248, 154] width 104 height 19
drag, startPoint x: 232, startPoint y: 268, endPoint x: 409, endPoint y: 174, distance: 200.4
click at [238, 264] on div "Laboratory" at bounding box center [258, 269] width 127 height 21
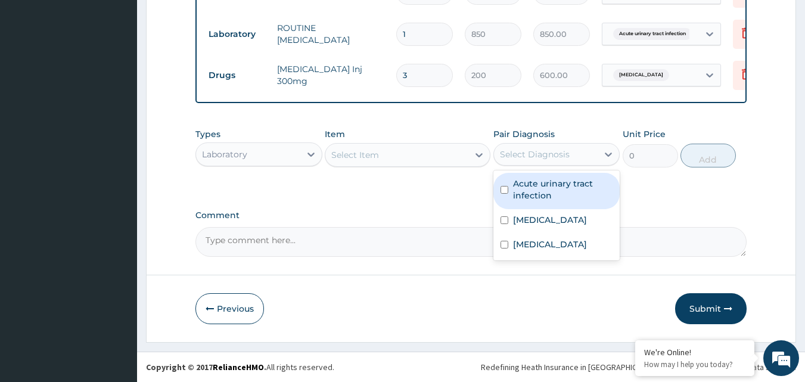
drag, startPoint x: 507, startPoint y: 154, endPoint x: 540, endPoint y: 167, distance: 35.3
click at [510, 154] on div "Select Diagnosis" at bounding box center [535, 154] width 70 height 12
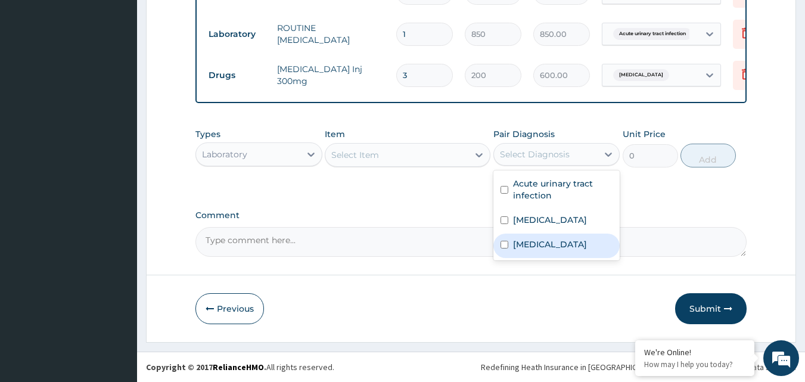
drag, startPoint x: 536, startPoint y: 244, endPoint x: 490, endPoint y: 198, distance: 64.4
click at [532, 242] on label "[MEDICAL_DATA]" at bounding box center [550, 244] width 74 height 12
checkbox input "true"
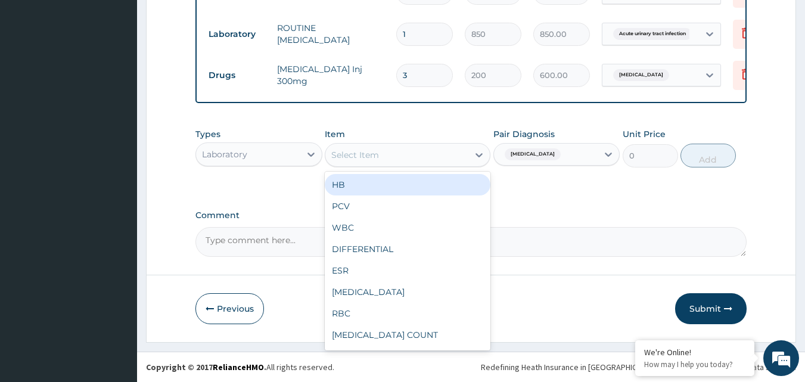
click at [416, 158] on div "Select Item" at bounding box center [396, 154] width 143 height 19
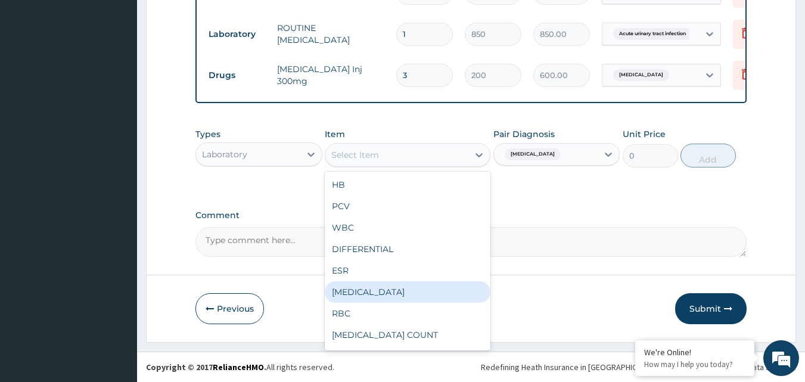
click at [413, 288] on div "[MEDICAL_DATA]" at bounding box center [408, 291] width 166 height 21
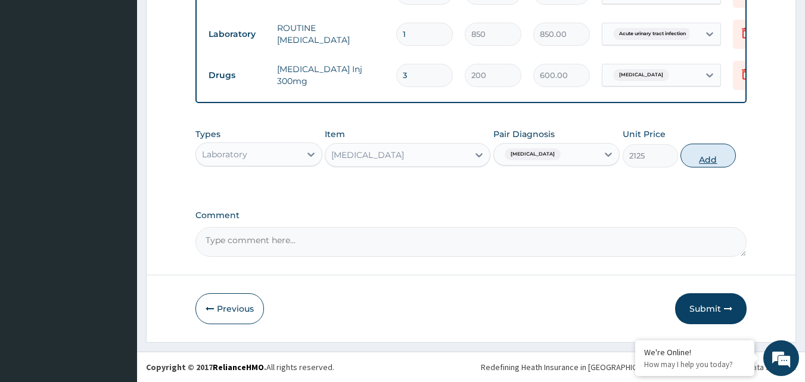
click at [735, 157] on button "Add" at bounding box center [707, 156] width 55 height 24
type input "0"
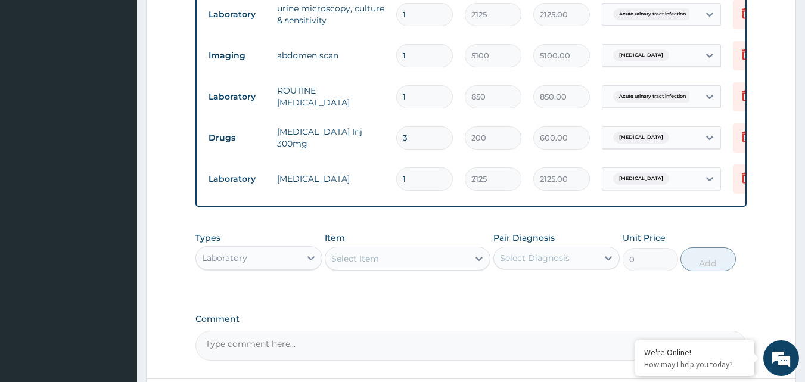
scroll to position [594, 0]
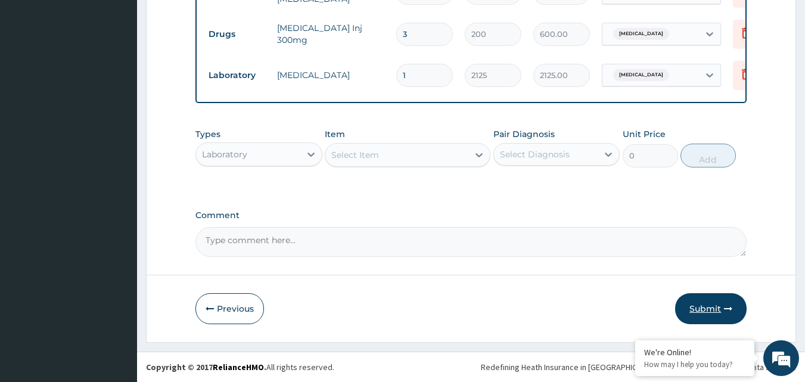
click at [715, 305] on button "Submit" at bounding box center [710, 308] width 71 height 31
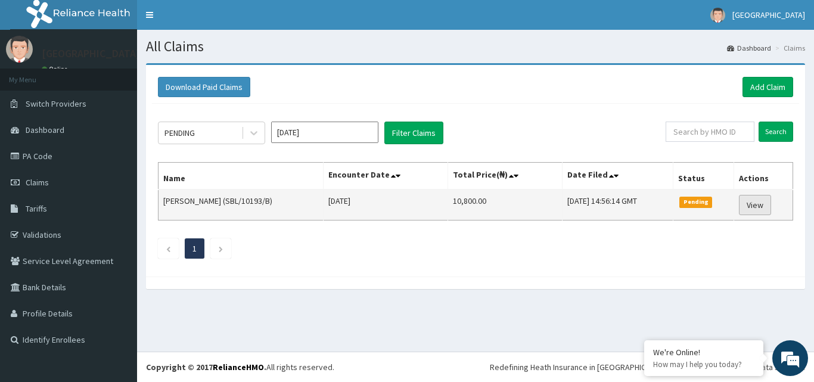
click at [764, 210] on link "View" at bounding box center [755, 205] width 32 height 20
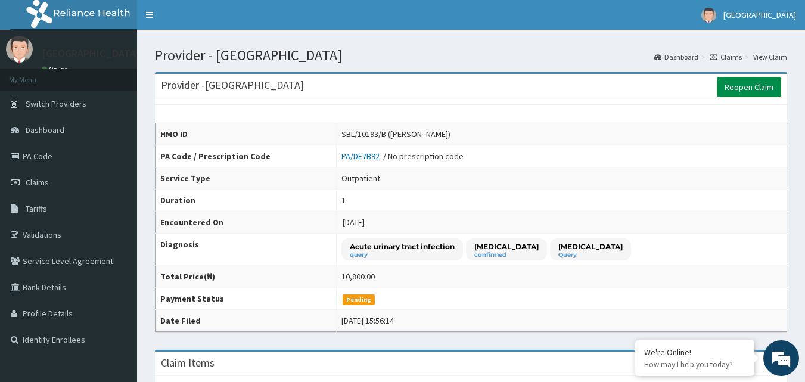
click at [763, 82] on link "Reopen Claim" at bounding box center [749, 87] width 64 height 20
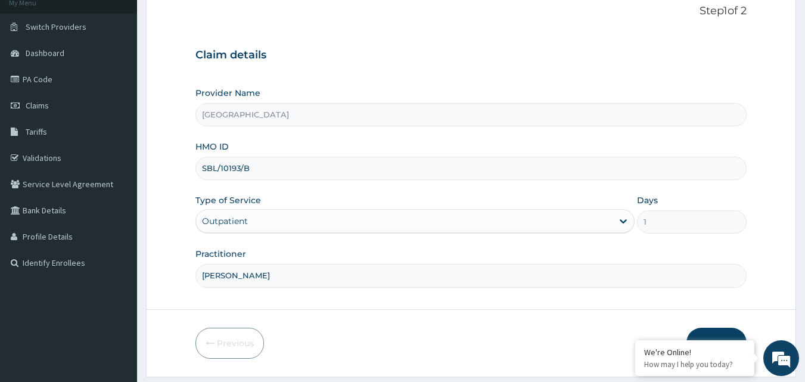
scroll to position [111, 0]
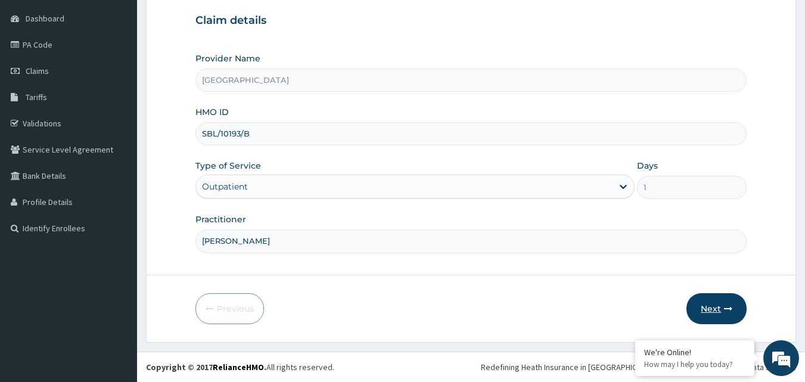
click at [703, 309] on button "Next" at bounding box center [716, 308] width 60 height 31
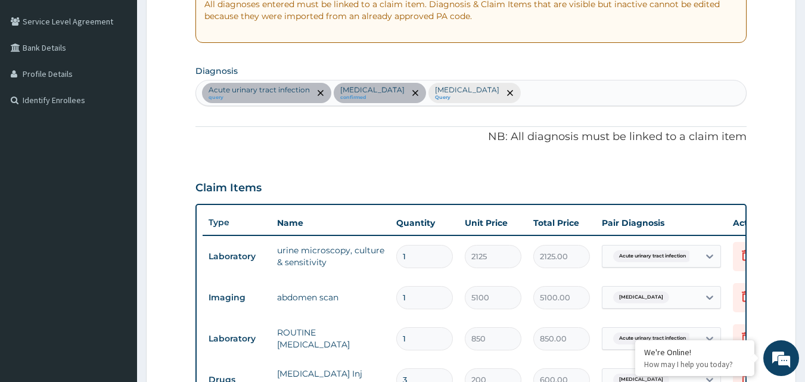
scroll to position [350, 0]
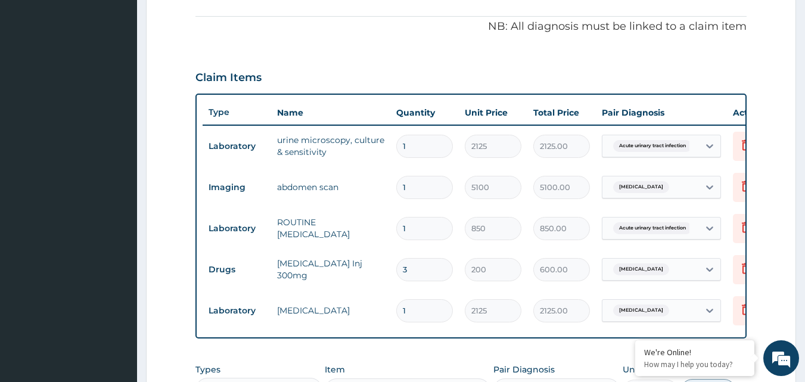
click at [410, 262] on input "3" at bounding box center [424, 269] width 57 height 23
type input "0.00"
type input "2"
type input "400.00"
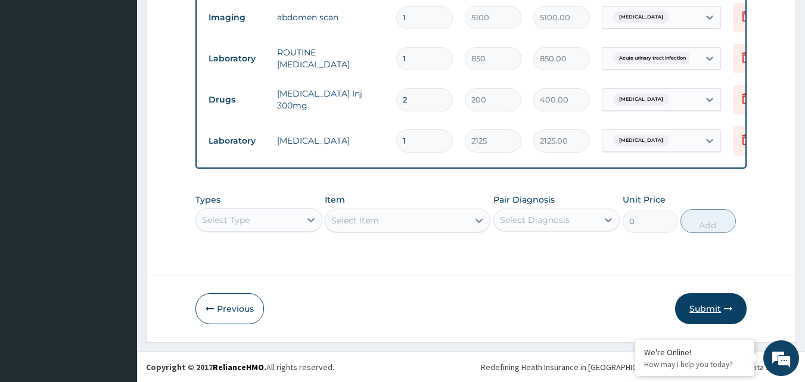
scroll to position [0, 0]
type input "2"
drag, startPoint x: 720, startPoint y: 297, endPoint x: 687, endPoint y: 260, distance: 49.8
click at [719, 297] on button "Submit" at bounding box center [710, 308] width 71 height 31
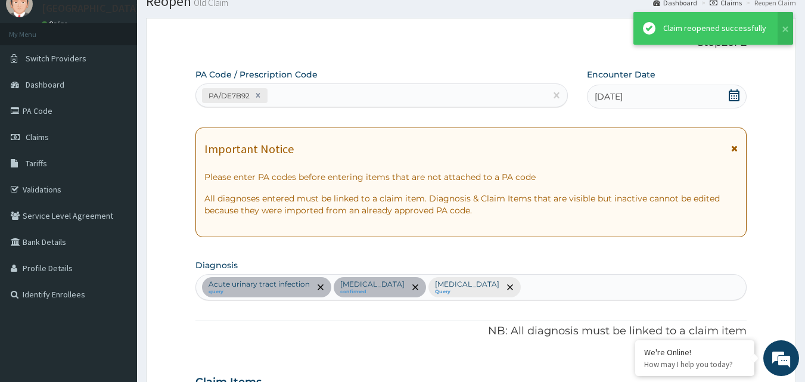
scroll to position [528, 0]
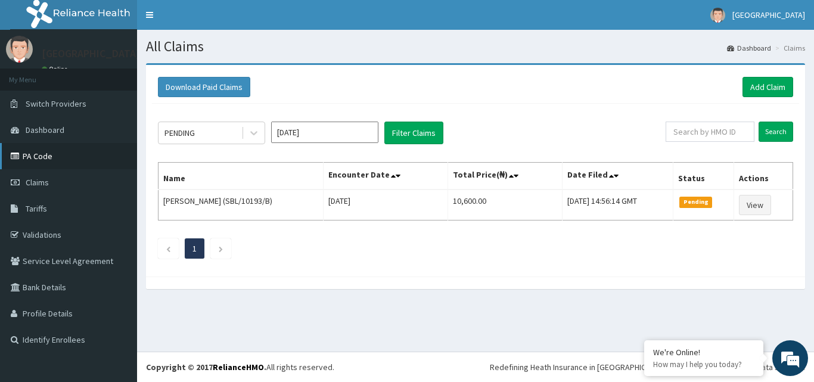
click at [80, 152] on link "PA Code" at bounding box center [68, 156] width 137 height 26
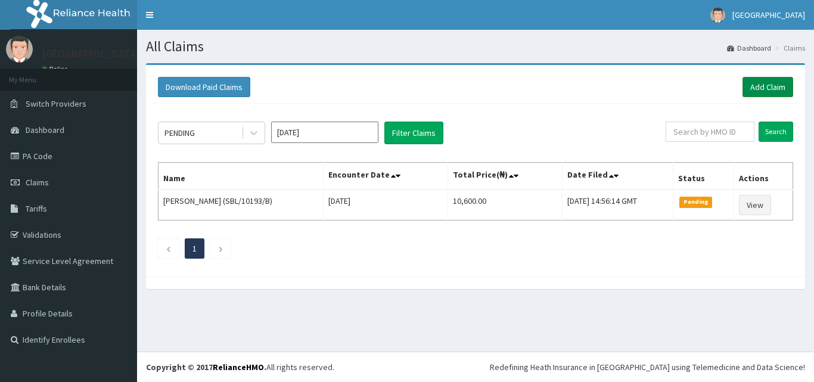
click at [770, 94] on link "Add Claim" at bounding box center [767, 87] width 51 height 20
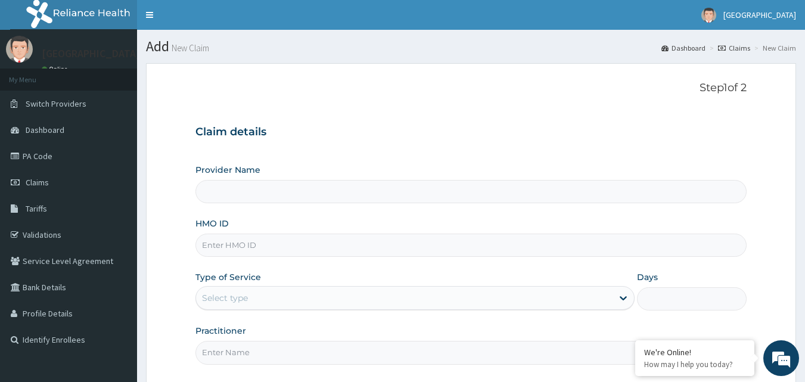
click at [257, 242] on input "HMO ID" at bounding box center [471, 244] width 552 height 23
type input "S"
type input "[GEOGRAPHIC_DATA]"
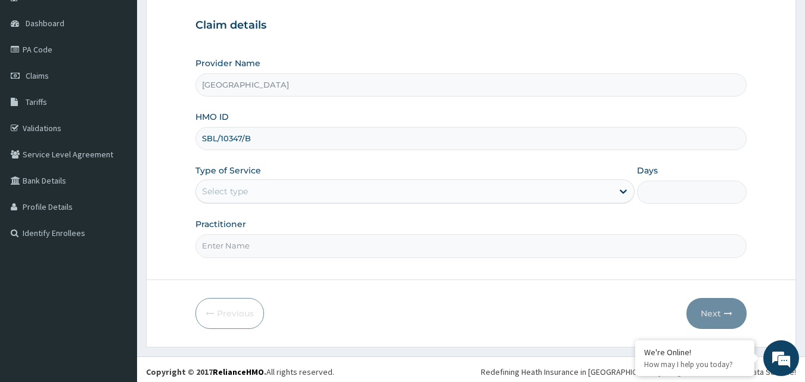
scroll to position [111, 0]
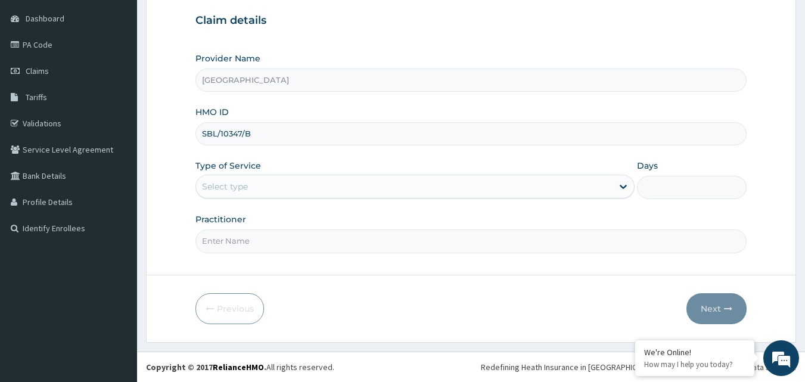
type input "SBL/10347/B"
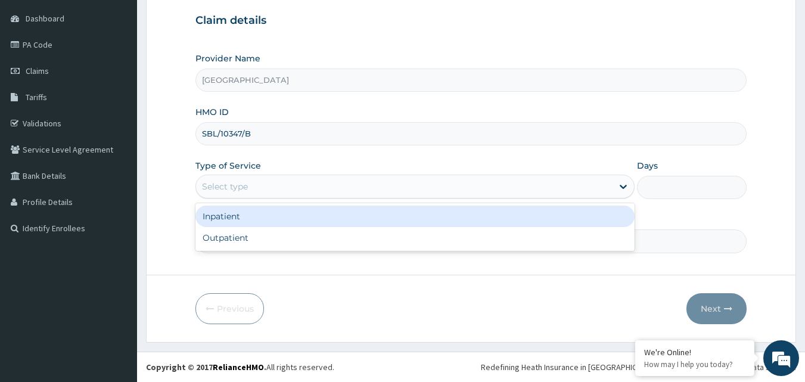
click at [323, 187] on div "Select type" at bounding box center [404, 186] width 416 height 19
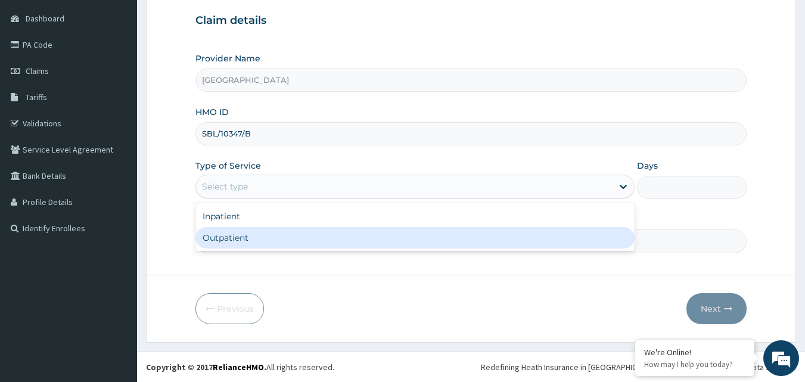
click at [232, 242] on div "Outpatient" at bounding box center [414, 237] width 439 height 21
type input "1"
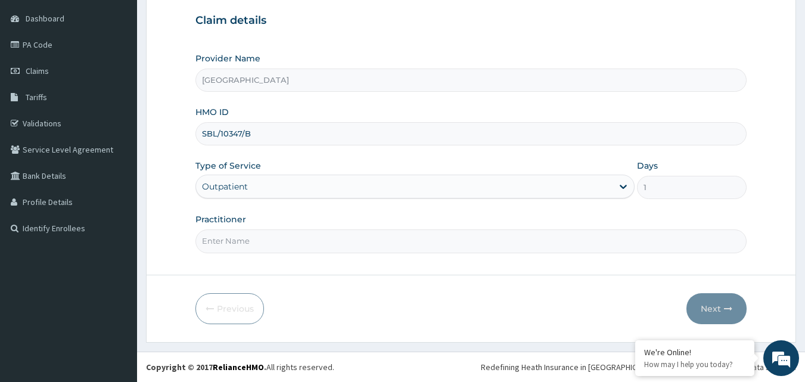
click at [281, 238] on input "Practitioner" at bounding box center [471, 240] width 552 height 23
type input "[PERSON_NAME]"
click at [725, 308] on icon "button" at bounding box center [728, 308] width 8 height 8
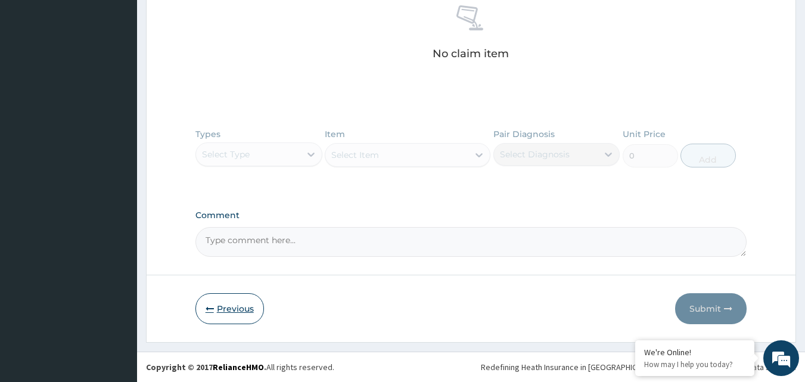
click at [242, 306] on button "Previous" at bounding box center [229, 308] width 68 height 31
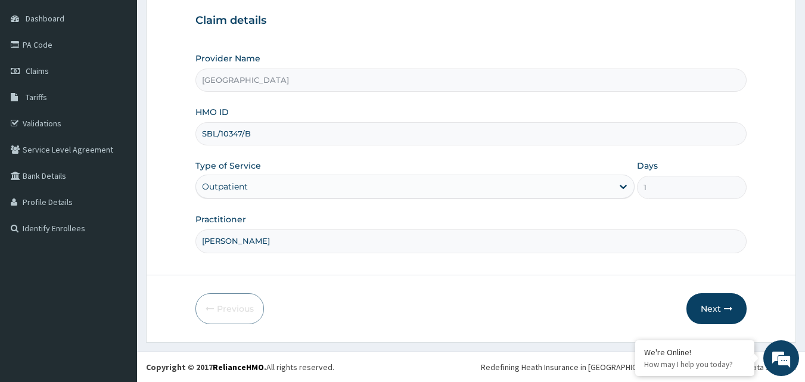
click at [282, 239] on input "[PERSON_NAME]" at bounding box center [471, 240] width 552 height 23
type input "DR ADEWUYI"
click at [724, 298] on button "Next" at bounding box center [716, 308] width 60 height 31
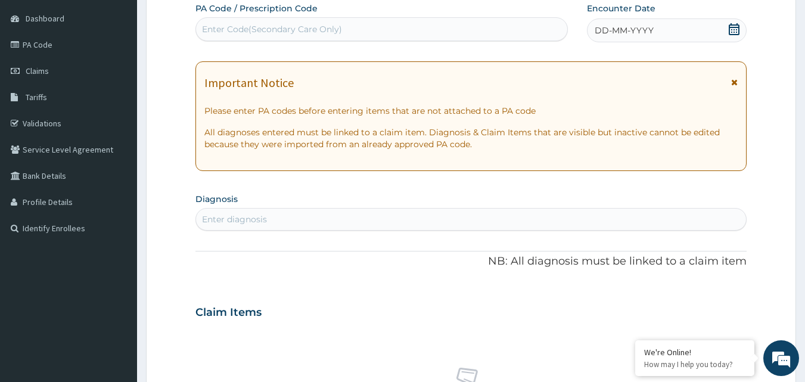
click at [344, 36] on div "Enter Code(Secondary Care Only)" at bounding box center [382, 29] width 372 height 19
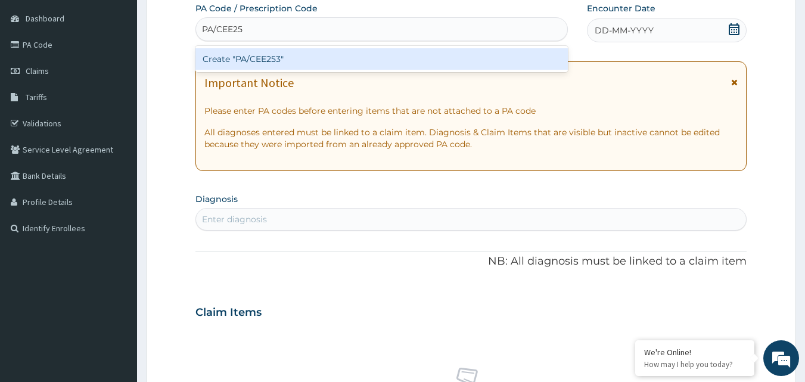
type input "PA/CEE253"
click at [330, 51] on div "Create "PA/CEE253"" at bounding box center [381, 58] width 373 height 21
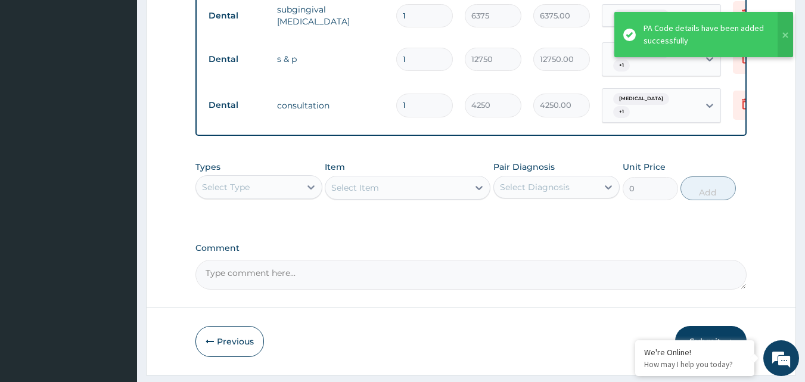
scroll to position [512, 0]
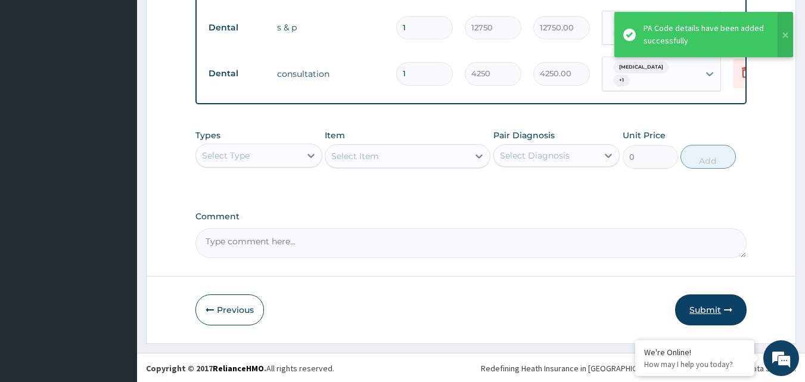
click at [686, 302] on button "Submit" at bounding box center [710, 309] width 71 height 31
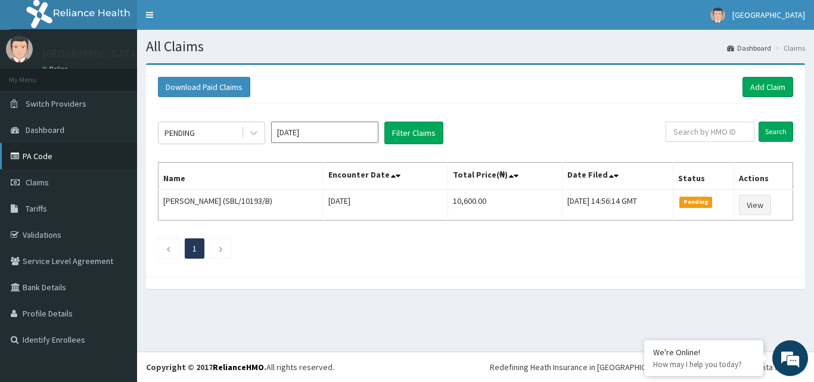
click at [86, 154] on link "PA Code" at bounding box center [68, 156] width 137 height 26
click at [778, 81] on link "Add Claim" at bounding box center [767, 87] width 51 height 20
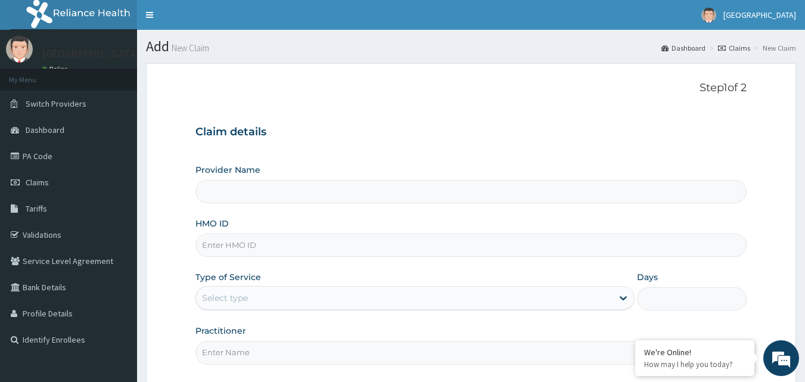
click at [250, 240] on input "HMO ID" at bounding box center [471, 244] width 552 height 23
type input "N"
type input "[GEOGRAPHIC_DATA]"
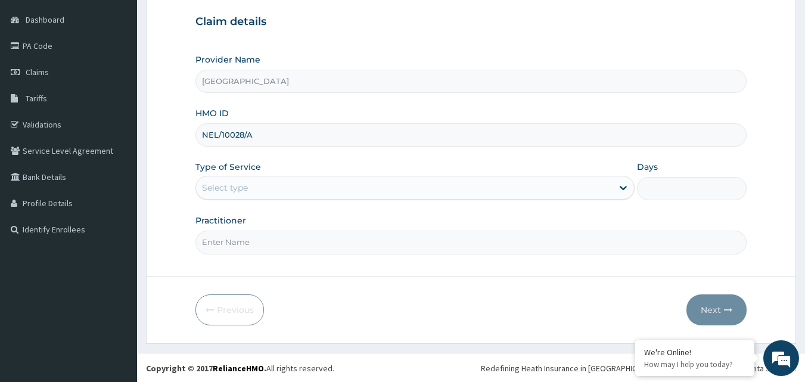
scroll to position [111, 0]
type input "NEL/10028/A"
click at [531, 176] on div "Select type" at bounding box center [414, 187] width 439 height 24
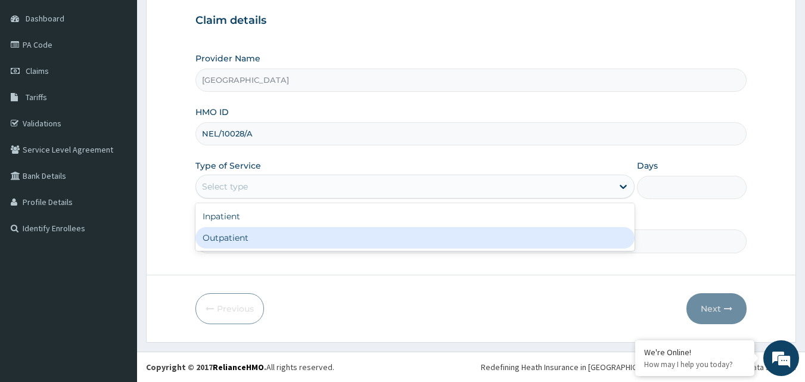
click at [412, 240] on div "Outpatient" at bounding box center [414, 237] width 439 height 21
type input "1"
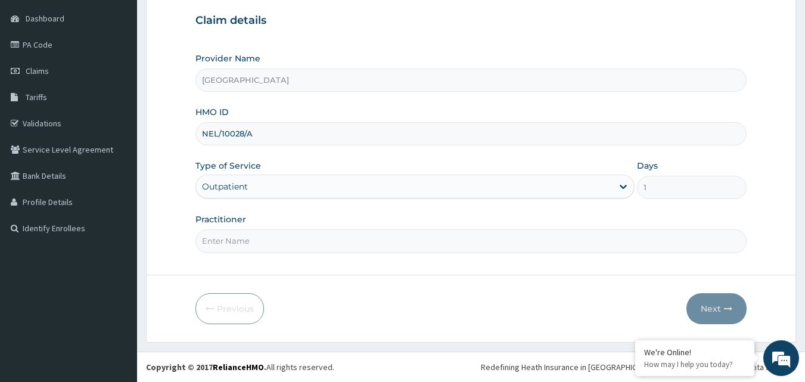
click at [248, 234] on input "Practitioner" at bounding box center [471, 240] width 552 height 23
type input "DR ALONGE"
click at [744, 309] on button "Next" at bounding box center [716, 308] width 60 height 31
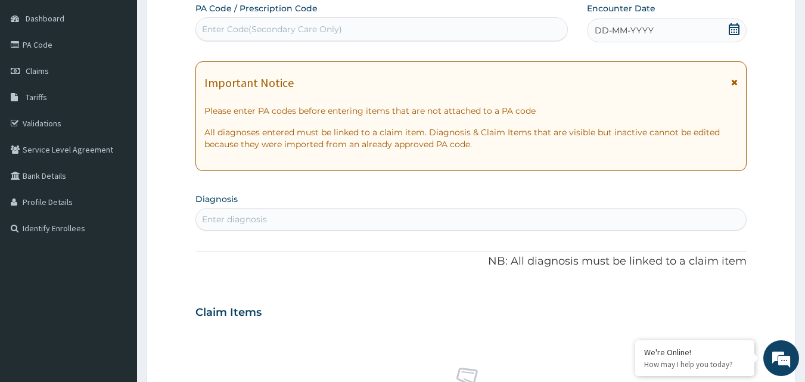
click at [734, 30] on icon at bounding box center [733, 29] width 11 height 12
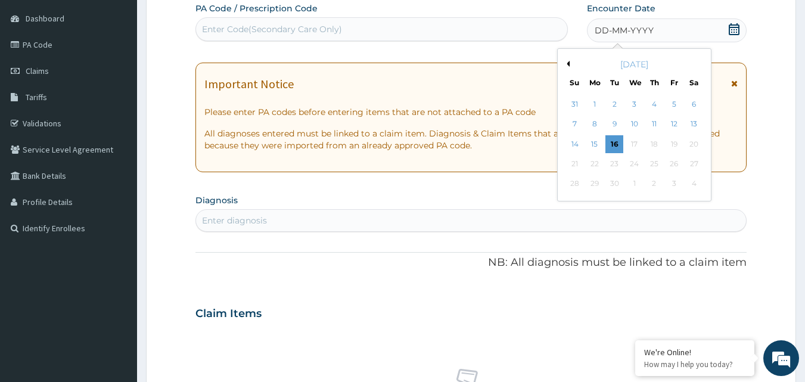
click at [569, 64] on button "Previous Month" at bounding box center [566, 64] width 6 height 6
click at [589, 187] on div "25" at bounding box center [595, 184] width 18 height 18
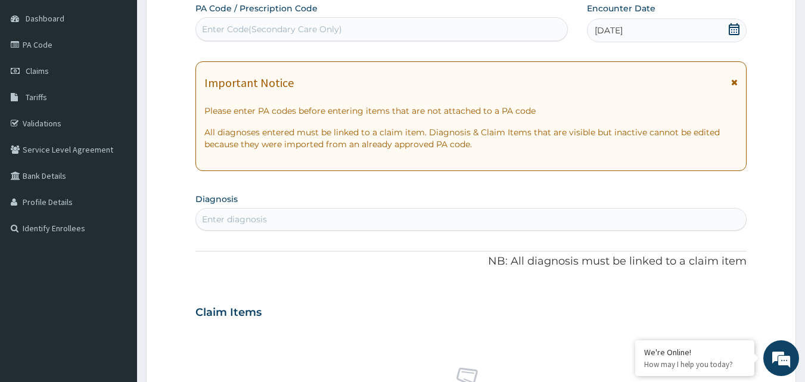
click at [450, 29] on div "Enter Code(Secondary Care Only)" at bounding box center [382, 29] width 372 height 19
drag, startPoint x: 450, startPoint y: 29, endPoint x: 424, endPoint y: 26, distance: 26.4
drag, startPoint x: 424, startPoint y: 26, endPoint x: 409, endPoint y: 29, distance: 15.9
drag, startPoint x: 409, startPoint y: 29, endPoint x: 355, endPoint y: 44, distance: 55.6
click at [355, 44] on div "PA Code / Prescription Code Select is focused ,type to refine list, press Down …" at bounding box center [471, 310] width 552 height 616
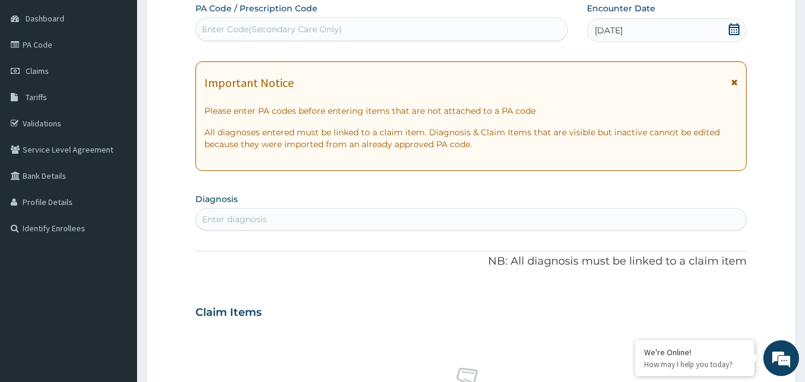
drag, startPoint x: 353, startPoint y: 45, endPoint x: 351, endPoint y: 33, distance: 12.6
click at [353, 44] on div "PA Code / Prescription Code Enter Code(Secondary Care Only) Encounter Date 25-0…" at bounding box center [471, 310] width 552 height 616
click at [351, 33] on div "Enter Code(Secondary Care Only)" at bounding box center [382, 29] width 372 height 19
type input "PA/0950BE"
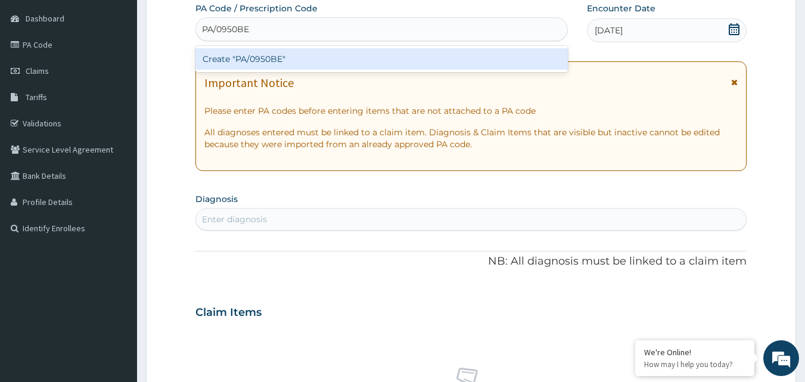
click at [412, 50] on div "Create "PA/0950BE"" at bounding box center [381, 58] width 373 height 21
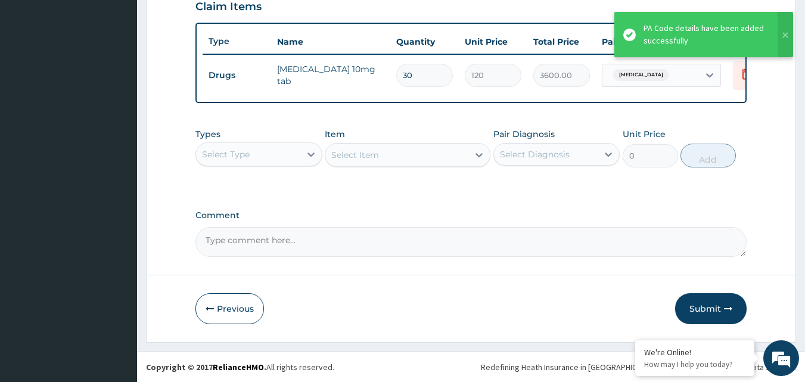
scroll to position [429, 0]
drag, startPoint x: 703, startPoint y: 301, endPoint x: 700, endPoint y: 292, distance: 9.6
click at [702, 301] on button "Submit" at bounding box center [710, 308] width 71 height 31
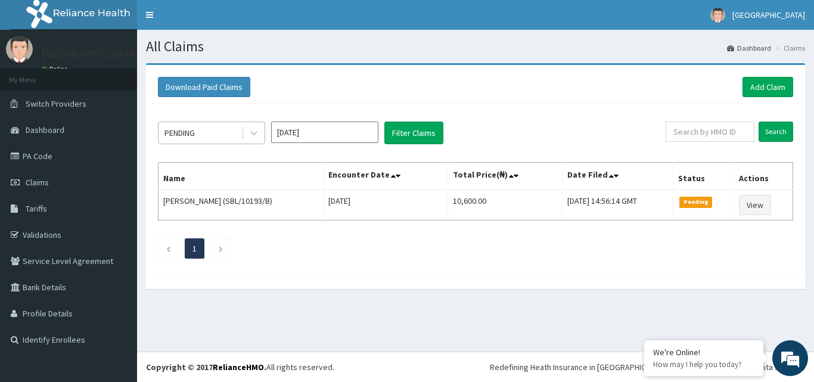
click at [233, 138] on div "PENDING" at bounding box center [199, 132] width 83 height 19
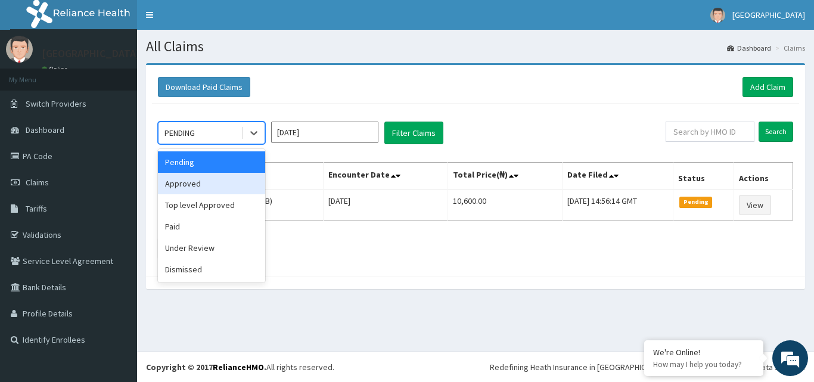
click at [210, 176] on div "Approved" at bounding box center [211, 183] width 107 height 21
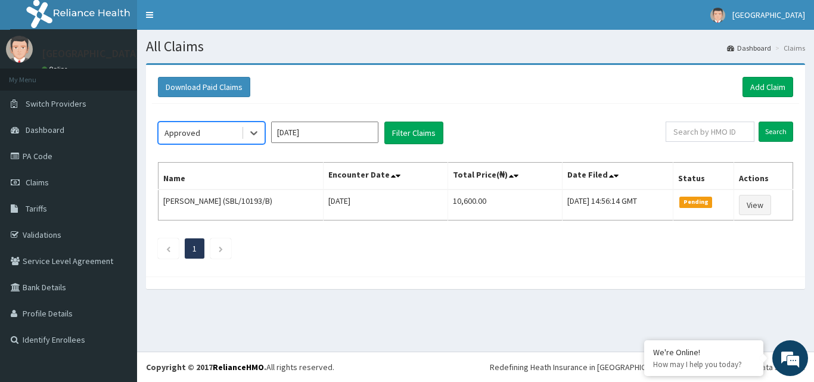
click at [346, 131] on input "Sep 2025" at bounding box center [324, 132] width 107 height 21
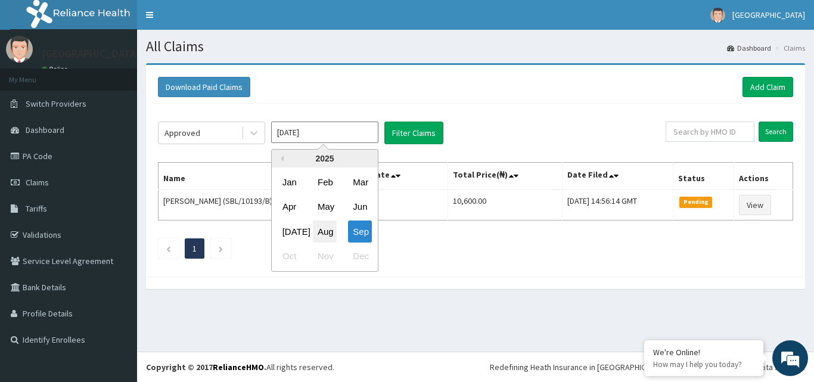
click at [329, 232] on div "Aug" at bounding box center [325, 231] width 24 height 22
type input "Aug 2025"
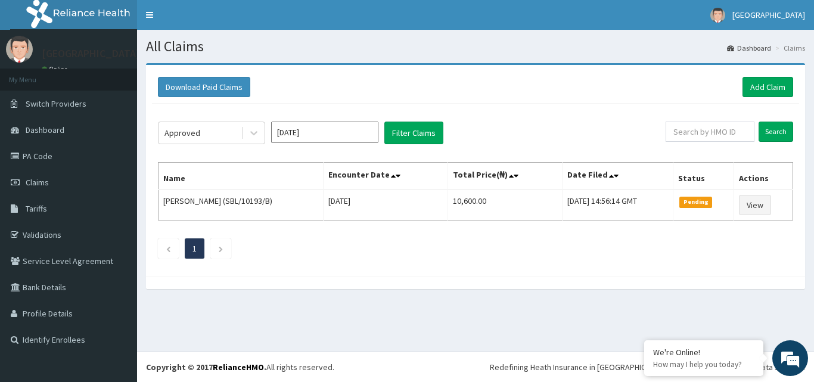
click at [428, 120] on div "Approved Aug 2025 Filter Claims Search Name Encounter Date Total Price(₦) Date …" at bounding box center [475, 187] width 647 height 167
click at [428, 128] on button "Filter Claims" at bounding box center [413, 133] width 59 height 23
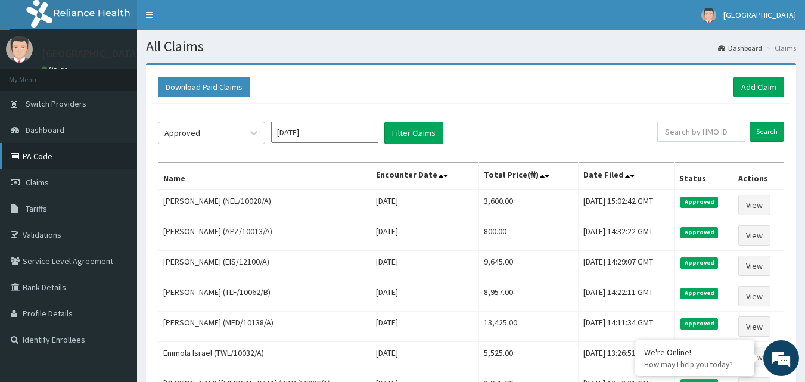
click at [48, 155] on link "PA Code" at bounding box center [68, 156] width 137 height 26
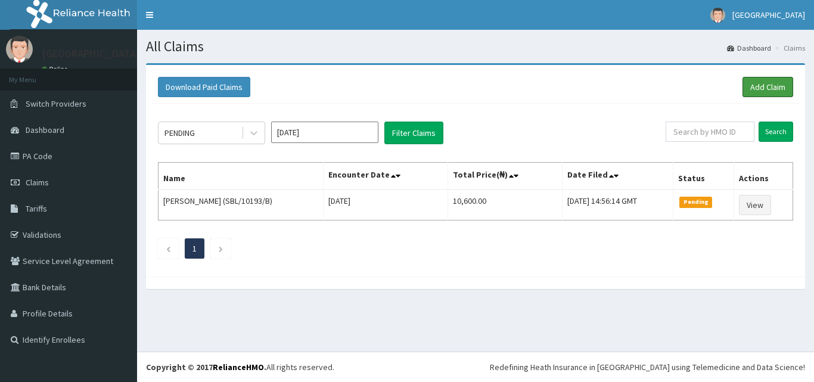
click at [780, 85] on link "Add Claim" at bounding box center [767, 87] width 51 height 20
drag, startPoint x: 0, startPoint y: 0, endPoint x: 780, endPoint y: 85, distance: 784.3
click at [780, 85] on link "Add Claim" at bounding box center [767, 87] width 51 height 20
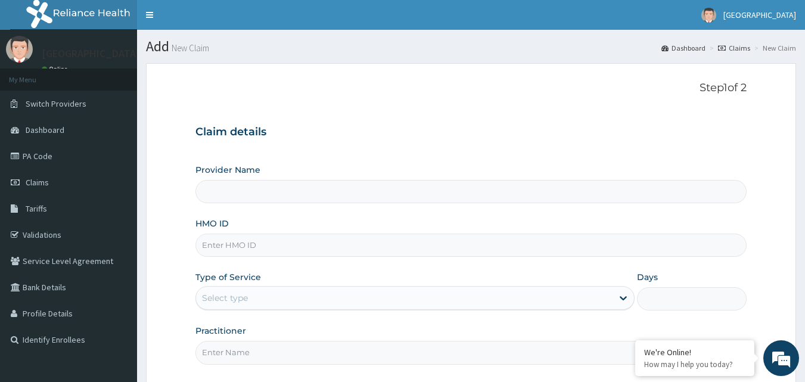
click at [270, 238] on input "HMO ID" at bounding box center [471, 244] width 552 height 23
type input "TLF"
type input "[GEOGRAPHIC_DATA]"
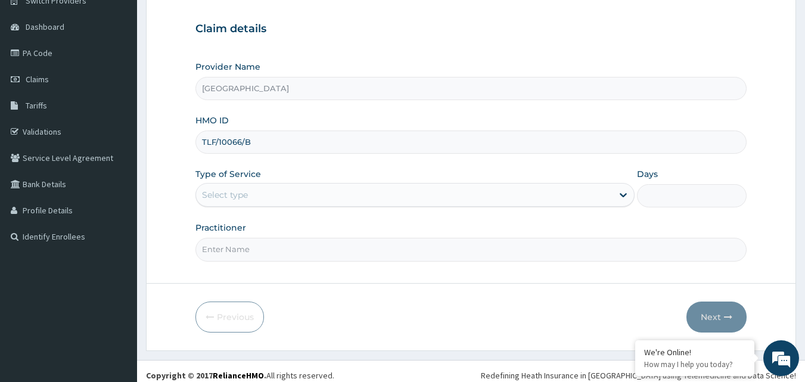
scroll to position [111, 0]
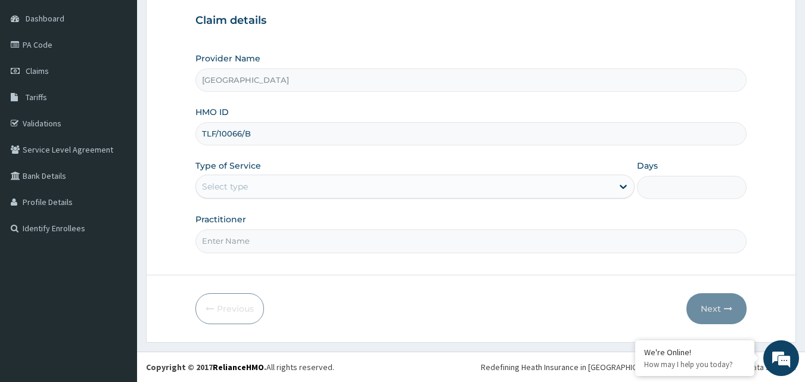
type input "TLF/10066/B"
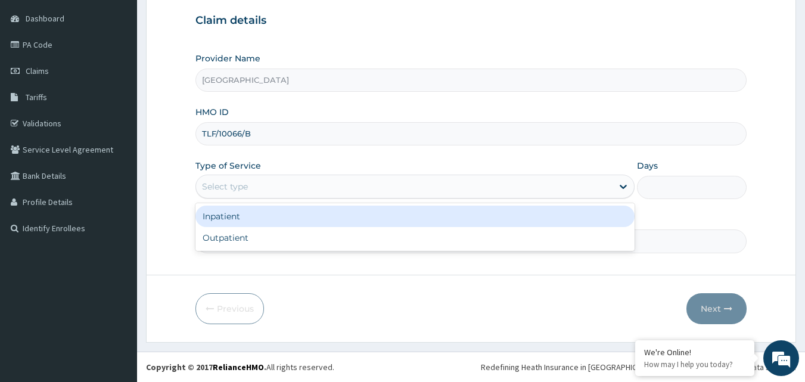
click at [325, 193] on div "Select type" at bounding box center [404, 186] width 416 height 19
click at [289, 226] on div "Inpatient" at bounding box center [414, 215] width 439 height 21
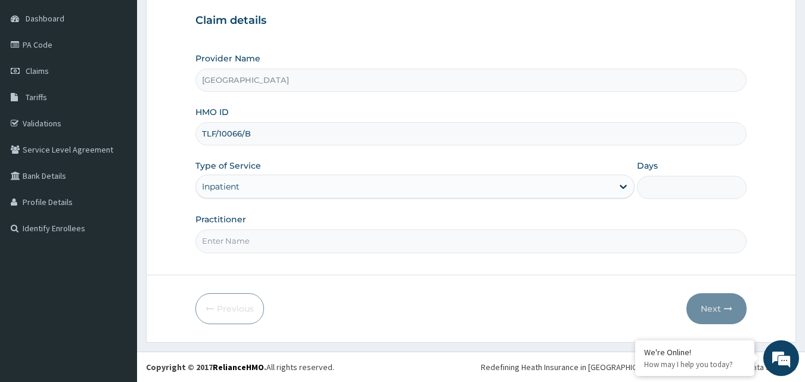
click at [302, 189] on div "Inpatient" at bounding box center [404, 186] width 416 height 19
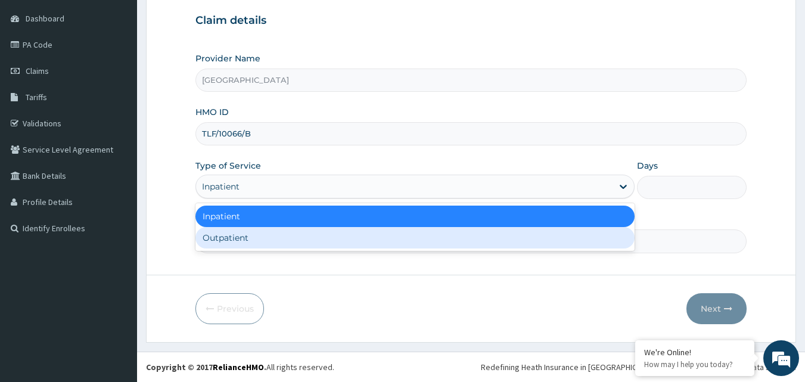
click at [267, 247] on div "Outpatient" at bounding box center [414, 237] width 439 height 21
type input "1"
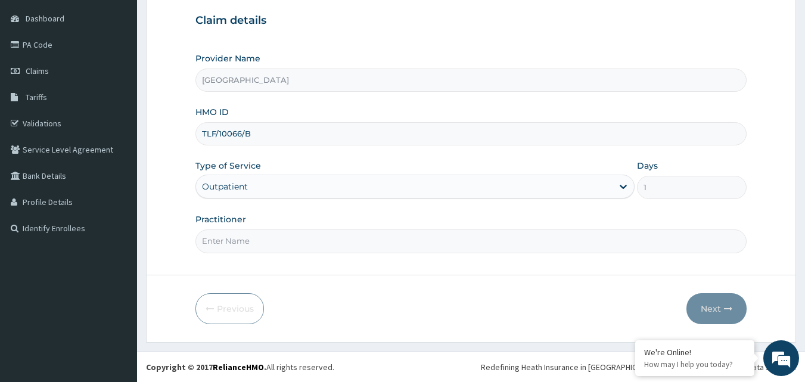
drag, startPoint x: 267, startPoint y: 245, endPoint x: 263, endPoint y: 228, distance: 17.9
click at [267, 245] on input "Practitioner" at bounding box center [471, 240] width 552 height 23
type input "DR JOYCE"
click at [706, 301] on button "Next" at bounding box center [716, 308] width 60 height 31
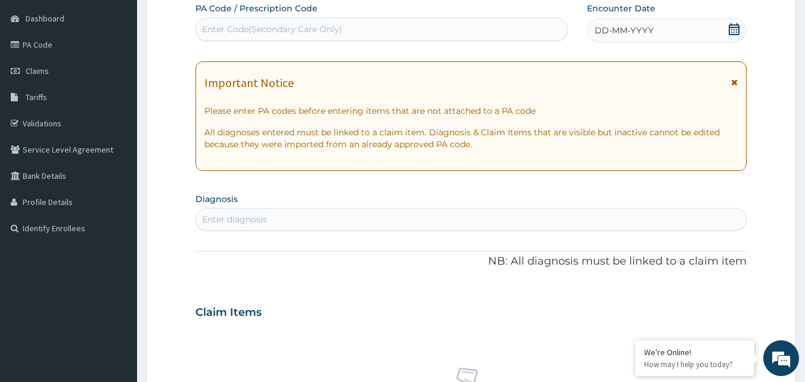
click at [384, 23] on div "Enter Code(Secondary Care Only)" at bounding box center [382, 29] width 372 height 19
type input "PA/25D767"
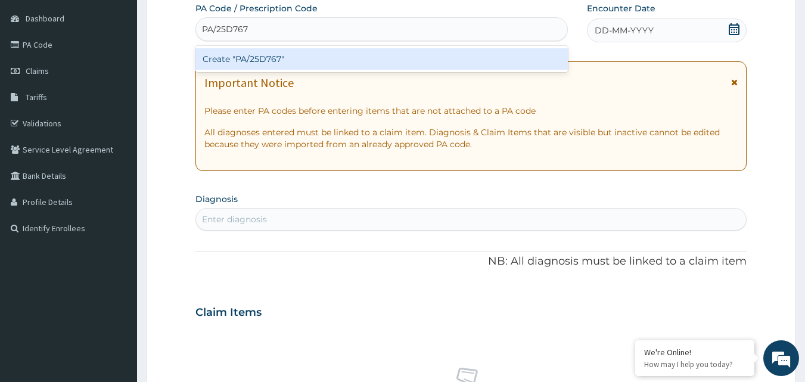
click at [394, 64] on div "Create "PA/25D767"" at bounding box center [381, 58] width 373 height 21
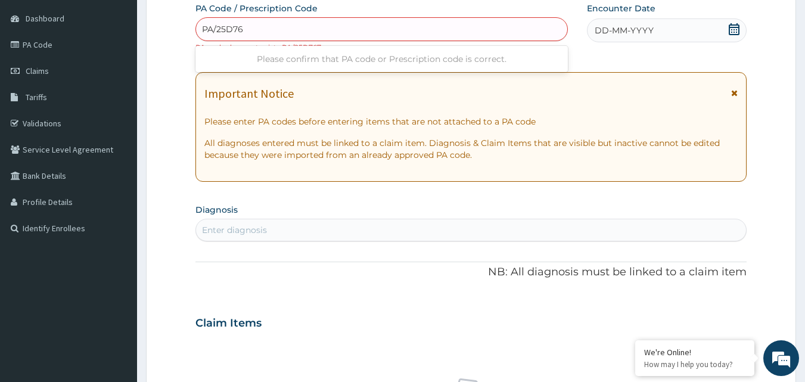
type input "PA/25D76F"
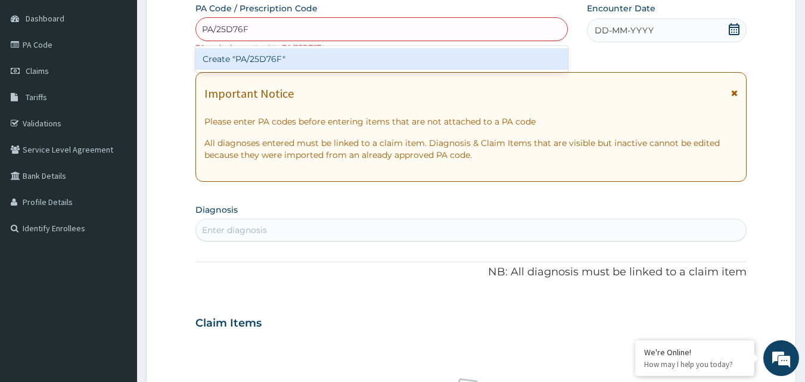
click at [328, 61] on div "Create "PA/25D76F"" at bounding box center [381, 58] width 373 height 21
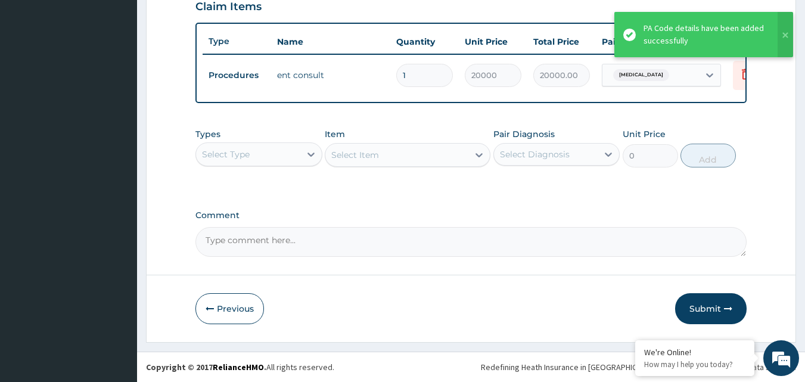
scroll to position [429, 0]
drag, startPoint x: 711, startPoint y: 311, endPoint x: 660, endPoint y: 265, distance: 68.8
click at [708, 306] on button "Submit" at bounding box center [710, 308] width 71 height 31
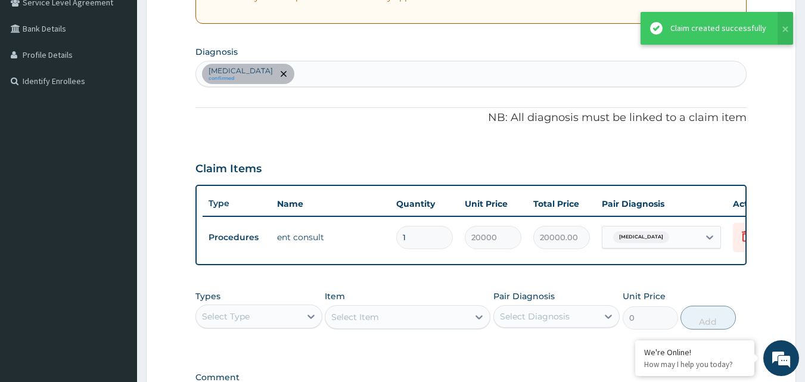
scroll to position [191, 0]
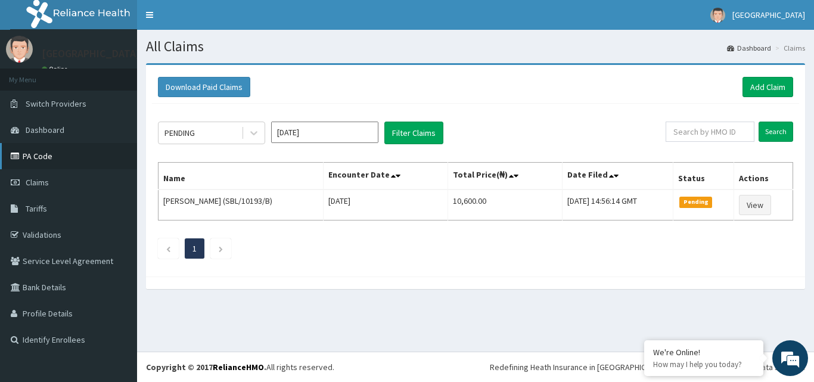
click at [32, 158] on link "PA Code" at bounding box center [68, 156] width 137 height 26
click at [21, 155] on icon at bounding box center [17, 156] width 12 height 8
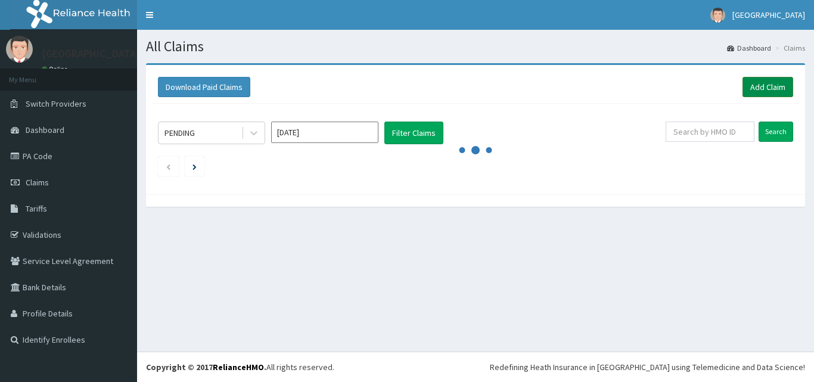
click at [777, 84] on link "Add Claim" at bounding box center [767, 87] width 51 height 20
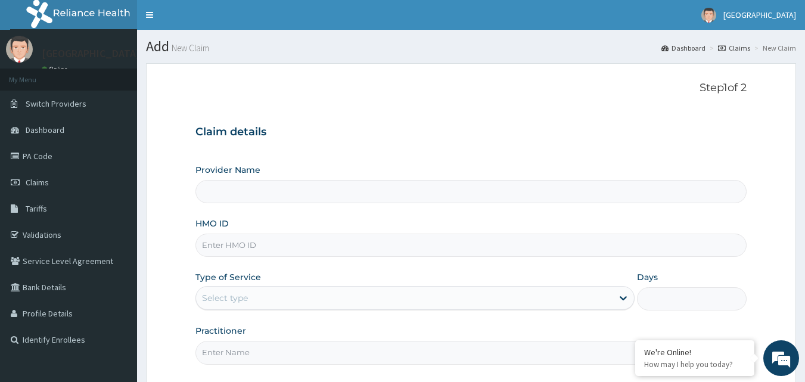
click at [249, 248] on input "HMO ID" at bounding box center [471, 244] width 552 height 23
type input "K"
type input "[GEOGRAPHIC_DATA]"
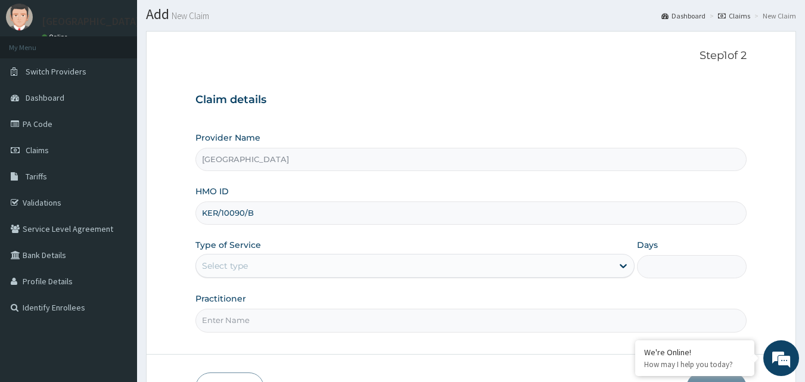
scroll to position [60, 0]
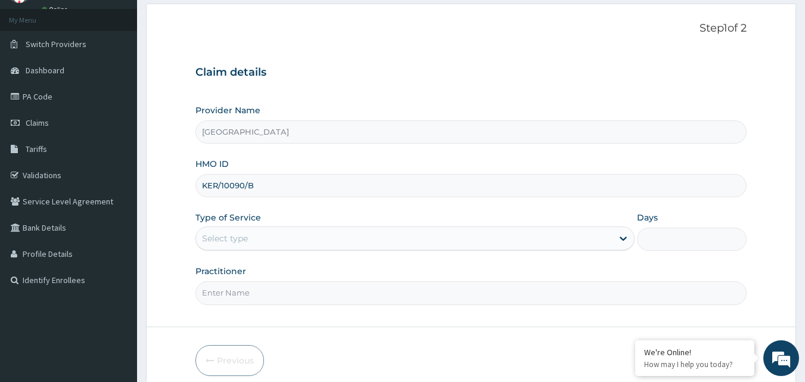
type input "KER/10090/B"
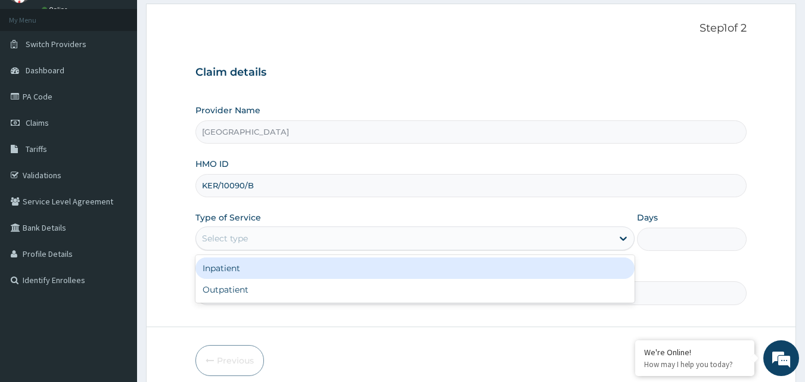
click at [228, 246] on div "Select type" at bounding box center [404, 238] width 416 height 19
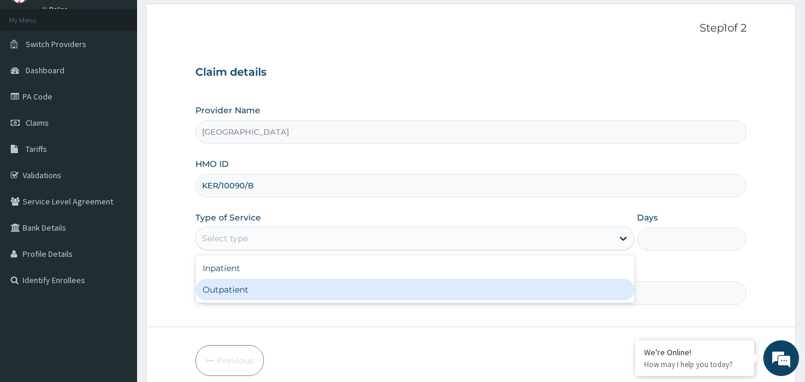
click at [221, 290] on div "Outpatient" at bounding box center [414, 289] width 439 height 21
type input "1"
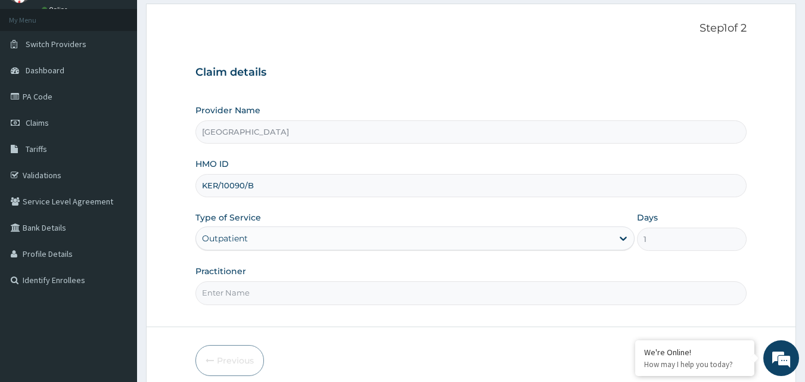
drag, startPoint x: 230, startPoint y: 294, endPoint x: 230, endPoint y: 285, distance: 8.3
click at [230, 294] on input "Practitioner" at bounding box center [471, 292] width 552 height 23
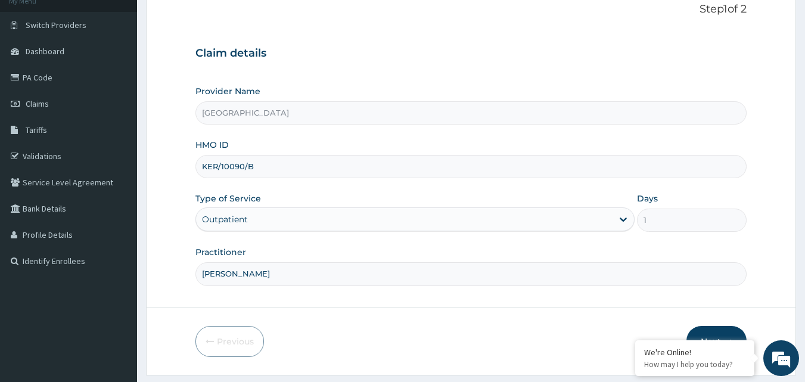
scroll to position [111, 0]
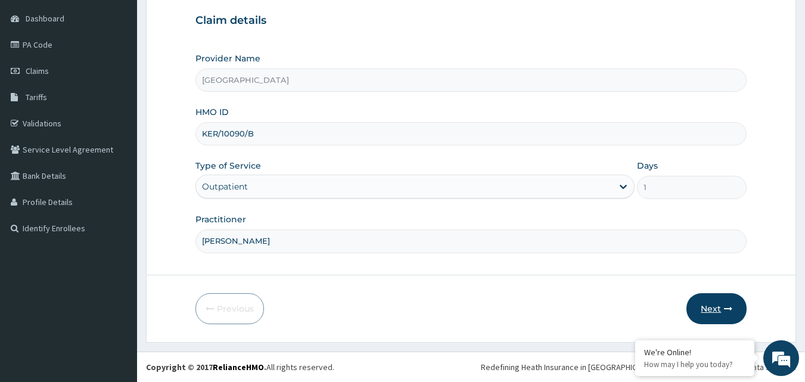
type input "DR DADA"
click at [703, 304] on button "Next" at bounding box center [716, 308] width 60 height 31
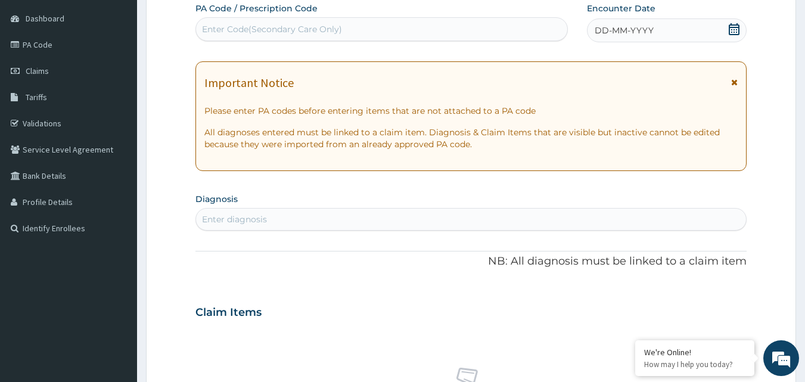
click at [733, 30] on icon at bounding box center [734, 29] width 12 height 12
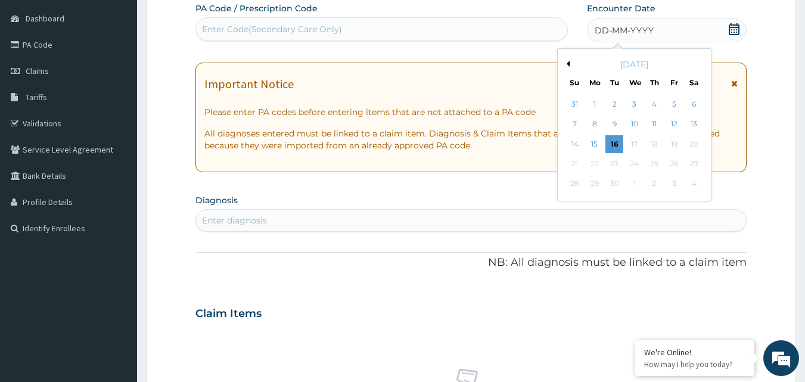
click at [568, 62] on button "Previous Month" at bounding box center [566, 64] width 6 height 6
click at [667, 123] on div "8" at bounding box center [674, 125] width 18 height 18
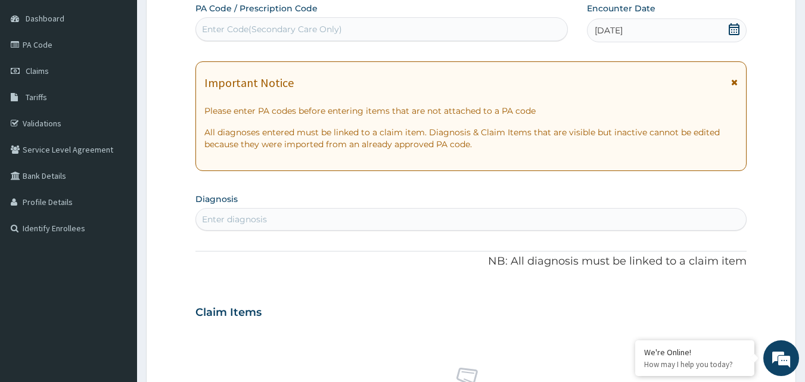
click at [291, 31] on div "Enter Code(Secondary Care Only)" at bounding box center [272, 29] width 140 height 12
type input "PA/C11ADB"
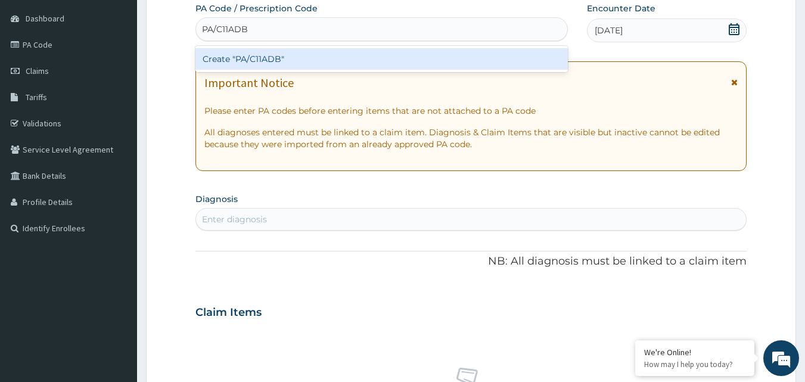
click at [307, 64] on div "Create "PA/C11ADB"" at bounding box center [381, 58] width 373 height 21
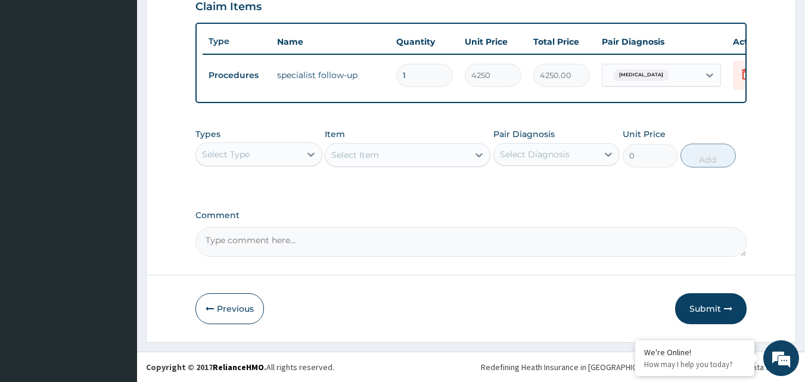
scroll to position [429, 0]
drag, startPoint x: 701, startPoint y: 300, endPoint x: 699, endPoint y: 288, distance: 12.0
click at [701, 297] on button "Submit" at bounding box center [710, 308] width 71 height 31
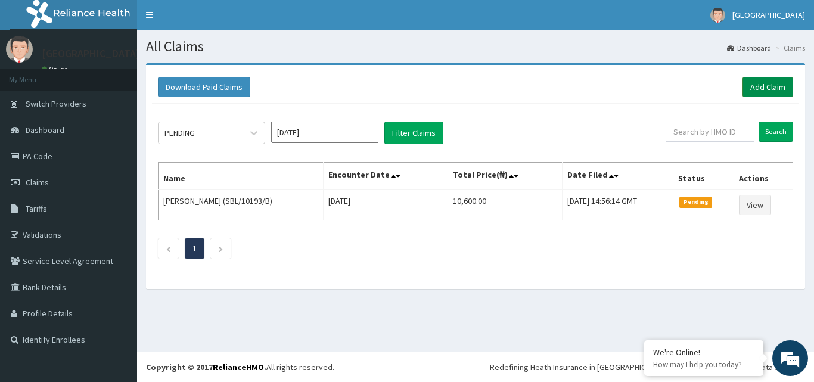
drag, startPoint x: 770, startPoint y: 90, endPoint x: 763, endPoint y: 79, distance: 12.6
click at [770, 89] on link "Add Claim" at bounding box center [767, 87] width 51 height 20
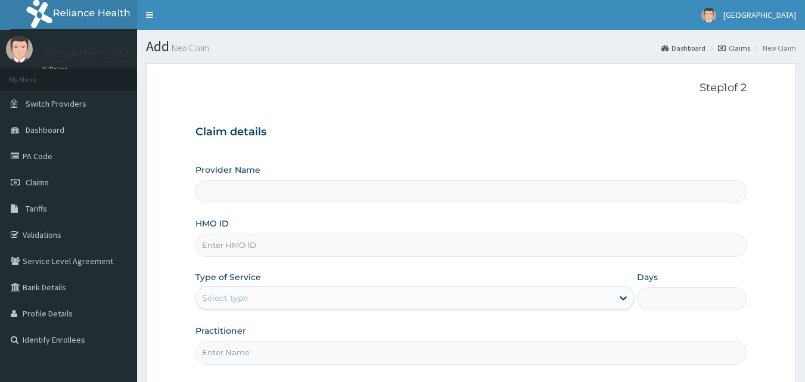
click at [254, 244] on input "HMO ID" at bounding box center [471, 244] width 552 height 23
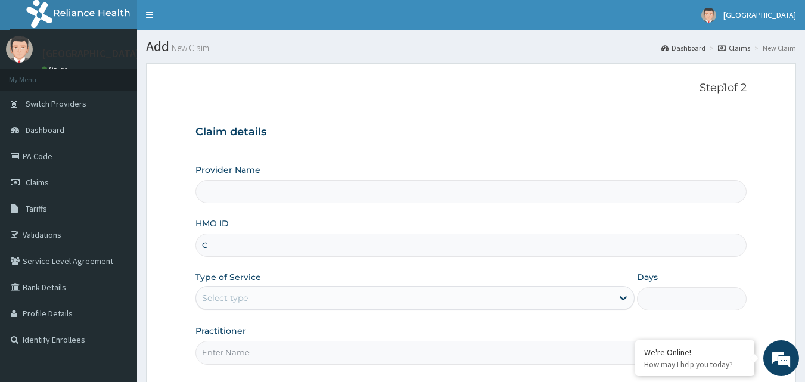
type input "CA"
type input "[GEOGRAPHIC_DATA]"
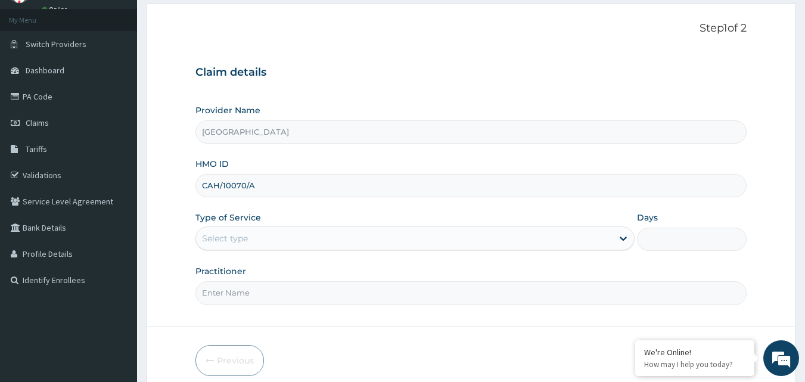
type input "CAH/10070/A"
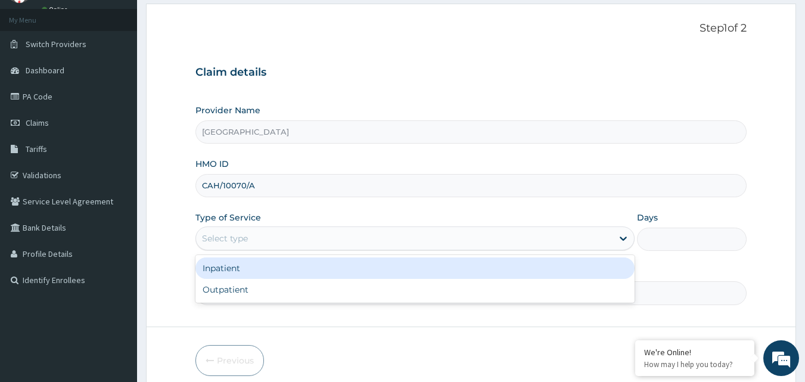
click at [326, 235] on div "Select type" at bounding box center [404, 238] width 416 height 19
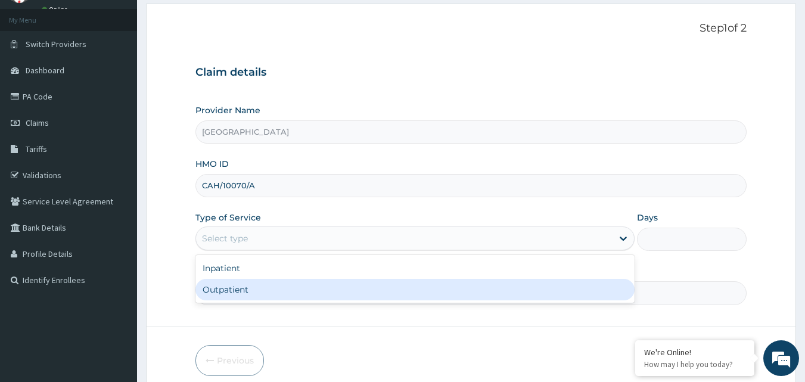
click at [273, 295] on div "Outpatient" at bounding box center [414, 289] width 439 height 21
type input "1"
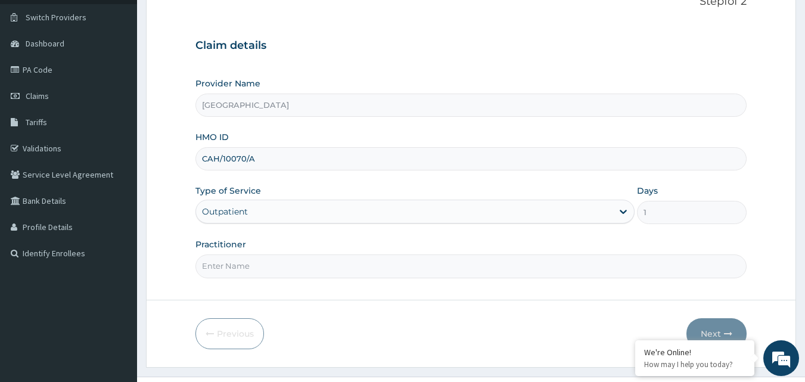
scroll to position [111, 0]
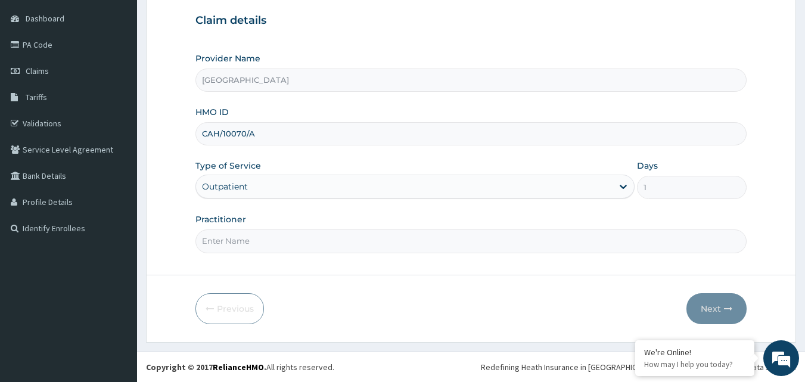
click at [285, 247] on input "Practitioner" at bounding box center [471, 240] width 552 height 23
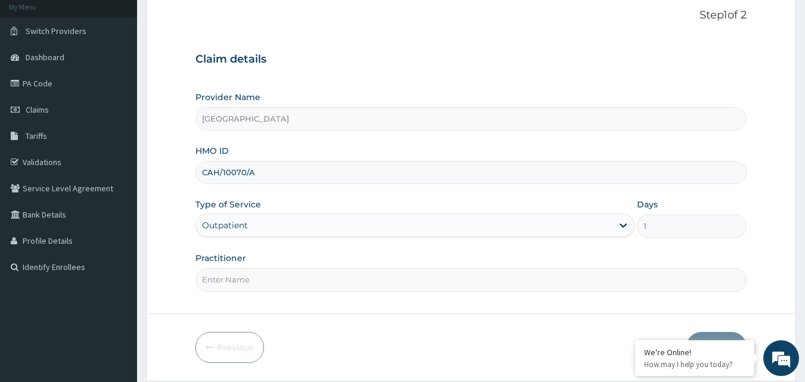
scroll to position [52, 0]
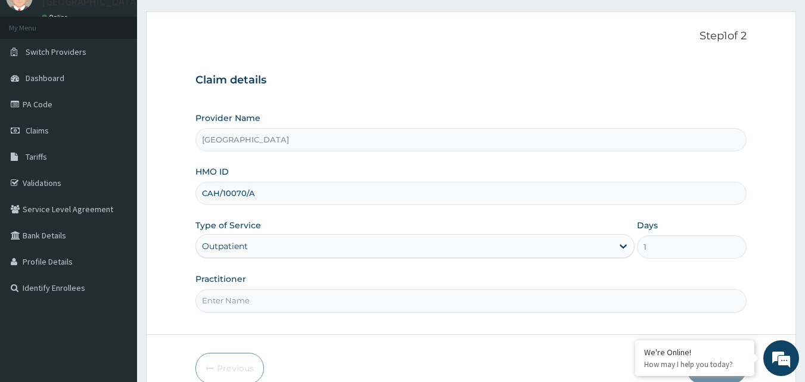
click at [258, 297] on input "Practitioner" at bounding box center [471, 300] width 552 height 23
click at [283, 282] on div "Practitioner" at bounding box center [471, 292] width 552 height 39
click at [279, 300] on input "Practitioner" at bounding box center [471, 300] width 552 height 23
type input "[PERSON_NAME]"
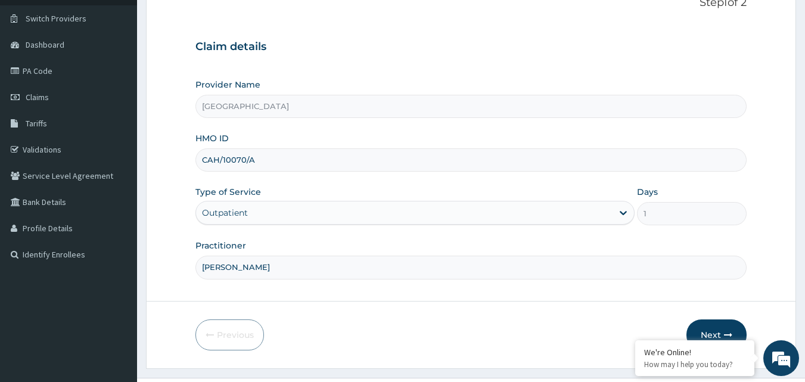
scroll to position [111, 0]
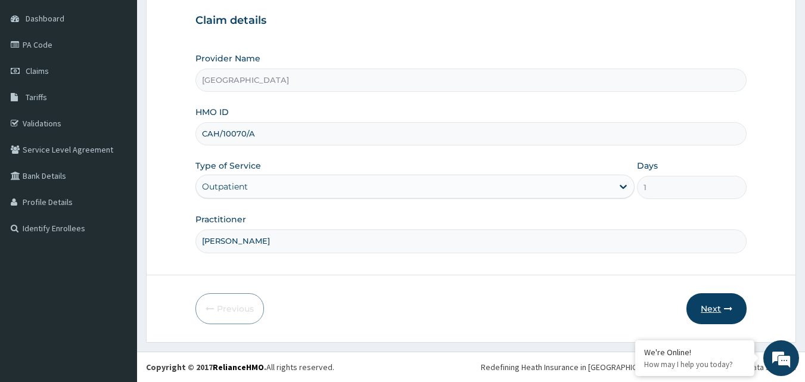
click at [711, 305] on button "Next" at bounding box center [716, 308] width 60 height 31
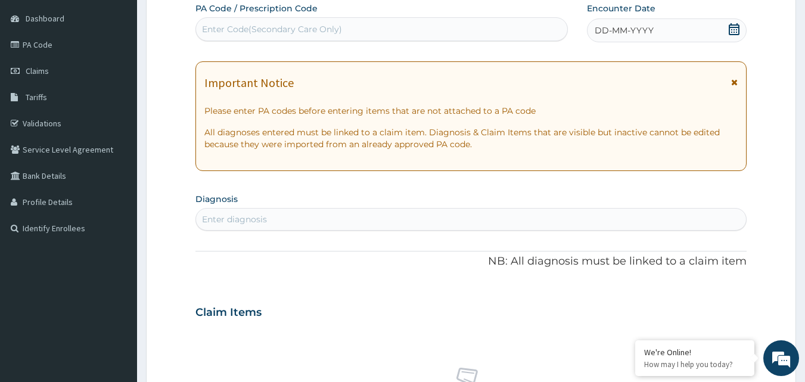
click at [727, 31] on div "DD-MM-YYYY" at bounding box center [667, 30] width 160 height 24
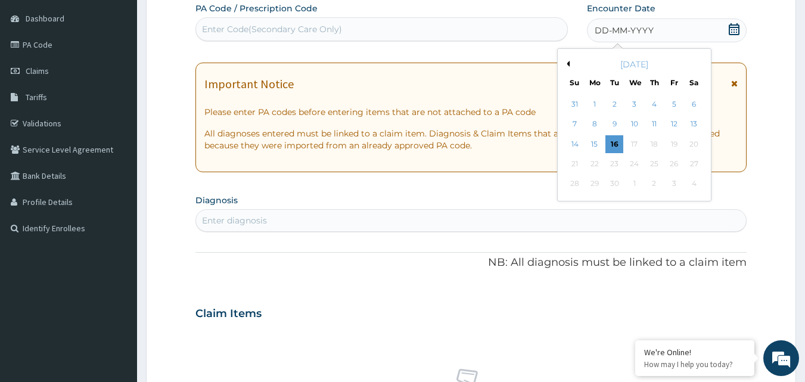
click at [568, 64] on button "Previous Month" at bounding box center [566, 64] width 6 height 6
click at [674, 184] on div "29" at bounding box center [674, 184] width 18 height 18
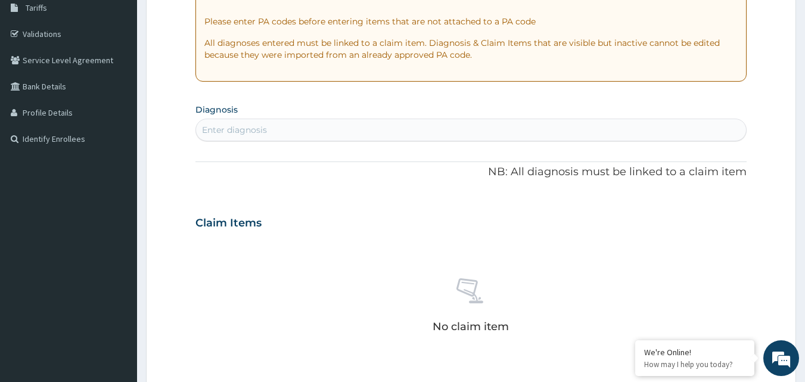
scroll to position [231, 0]
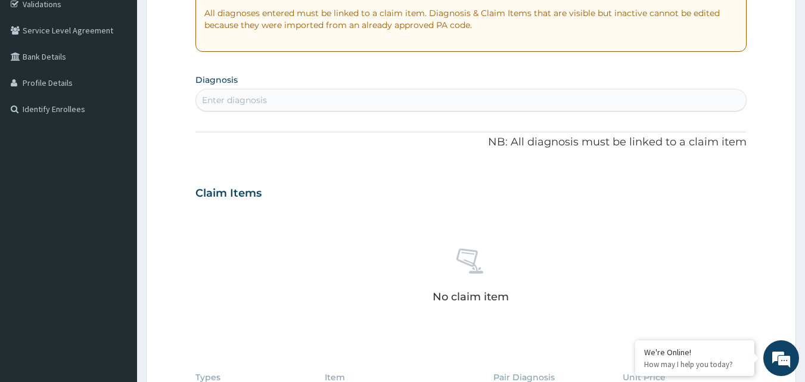
click at [414, 102] on div "Enter diagnosis" at bounding box center [471, 100] width 550 height 19
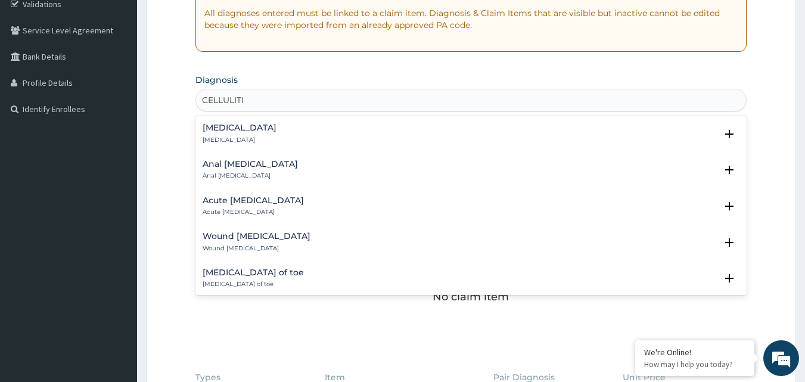
type input "[MEDICAL_DATA]"
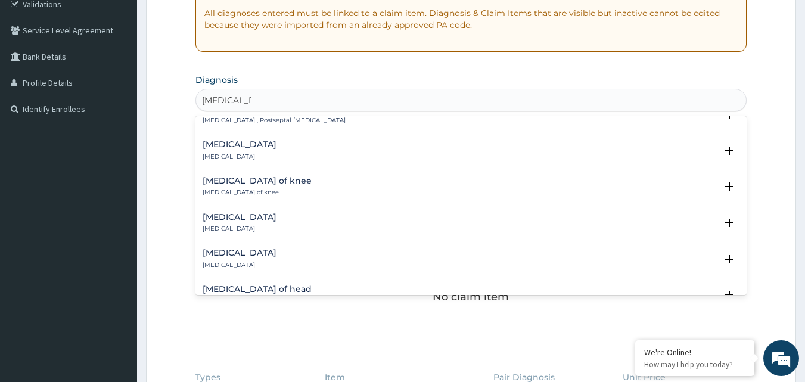
scroll to position [477, 0]
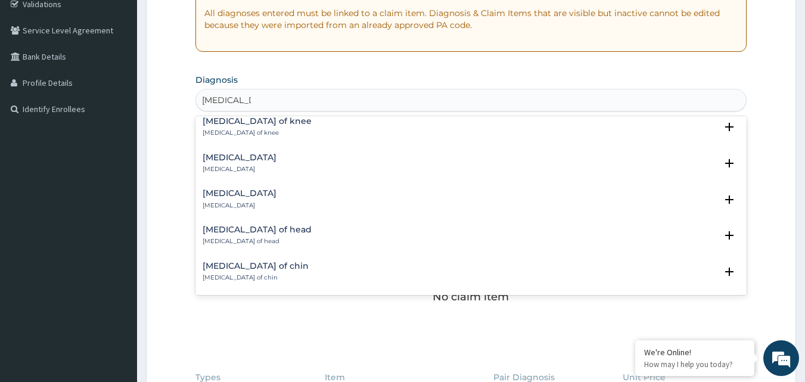
click at [255, 203] on p "[MEDICAL_DATA]" at bounding box center [240, 205] width 74 height 8
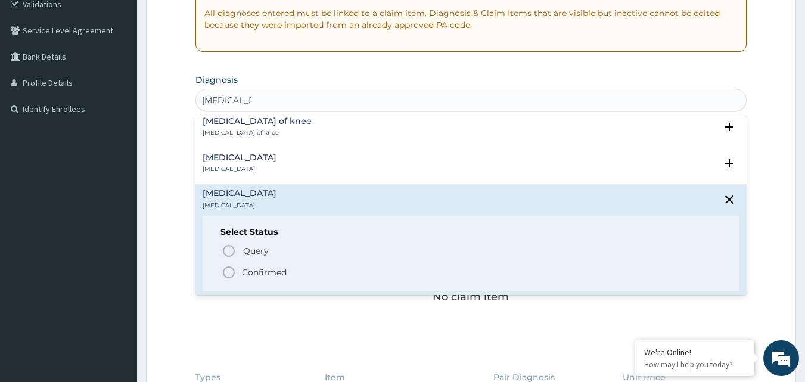
click at [239, 270] on span "Confirmed" at bounding box center [472, 272] width 500 height 14
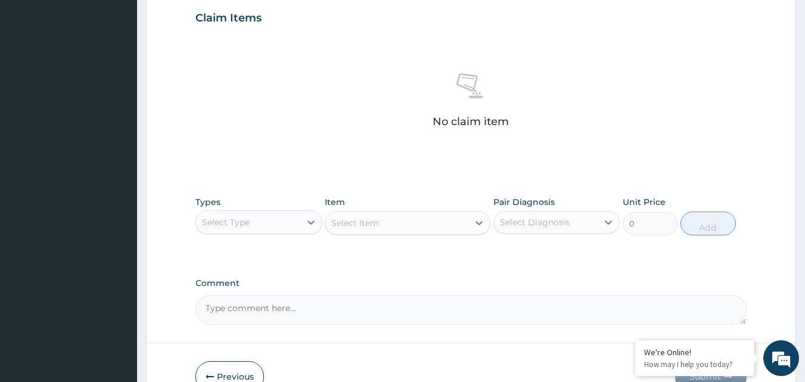
scroll to position [469, 0]
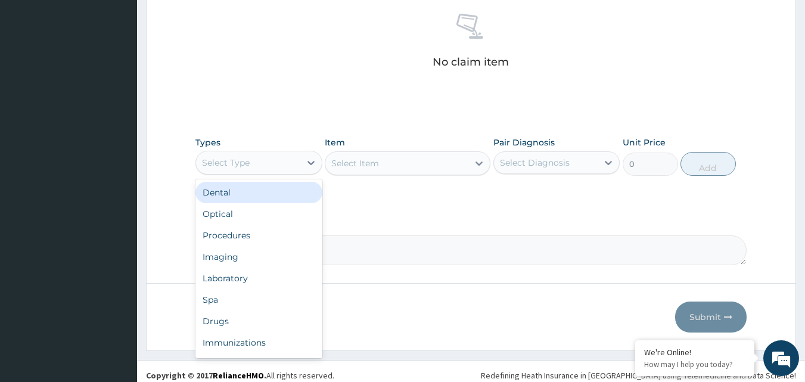
click at [292, 163] on div "Select Type" at bounding box center [248, 162] width 104 height 19
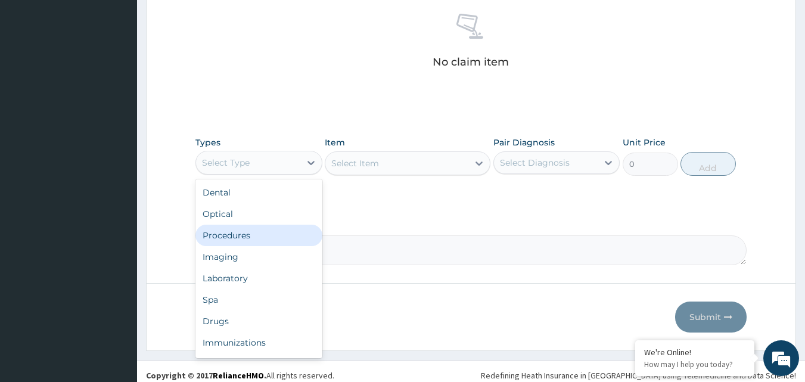
click at [233, 234] on div "Procedures" at bounding box center [258, 235] width 127 height 21
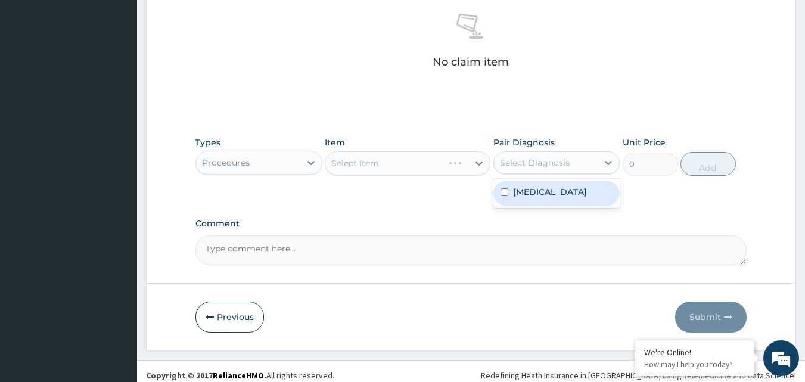
click at [533, 163] on div "Select Diagnosis" at bounding box center [535, 163] width 70 height 12
drag, startPoint x: 534, startPoint y: 188, endPoint x: 472, endPoint y: 162, distance: 67.3
click at [524, 182] on div "[MEDICAL_DATA]" at bounding box center [556, 193] width 127 height 24
checkbox input "true"
click at [424, 160] on div "Select Item" at bounding box center [408, 163] width 166 height 24
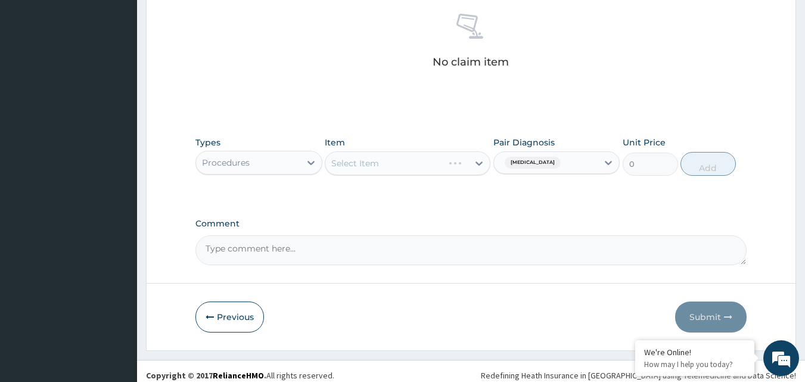
click at [418, 172] on div "Select Item" at bounding box center [408, 163] width 166 height 24
click at [423, 164] on div "Select Item" at bounding box center [408, 163] width 166 height 24
click at [431, 164] on div "Select Item" at bounding box center [396, 163] width 143 height 19
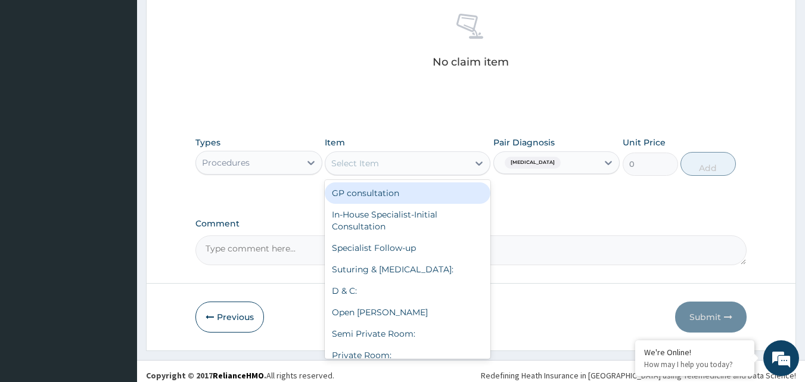
click at [405, 191] on div "GP consultation" at bounding box center [408, 192] width 166 height 21
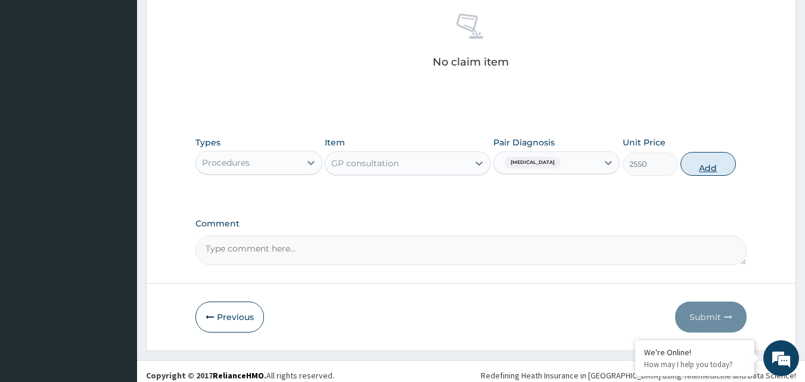
click at [697, 170] on button "Add" at bounding box center [707, 164] width 55 height 24
type input "0"
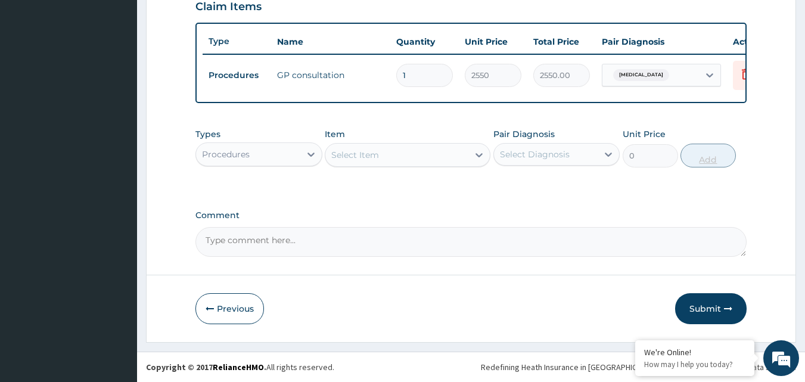
scroll to position [429, 0]
click at [244, 317] on button "Previous" at bounding box center [229, 308] width 68 height 31
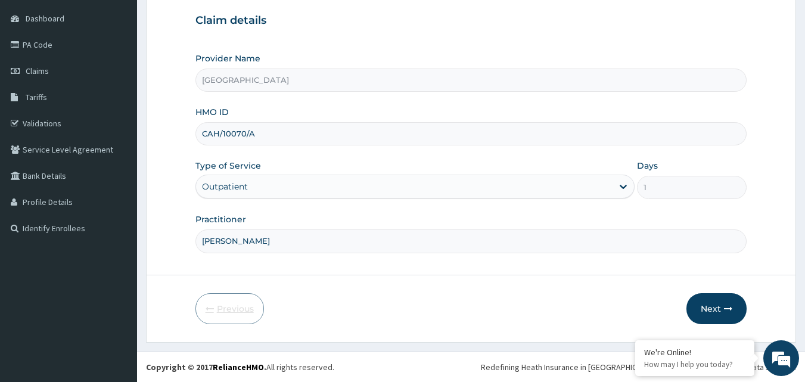
scroll to position [111, 0]
click at [738, 304] on button "Next" at bounding box center [716, 308] width 60 height 31
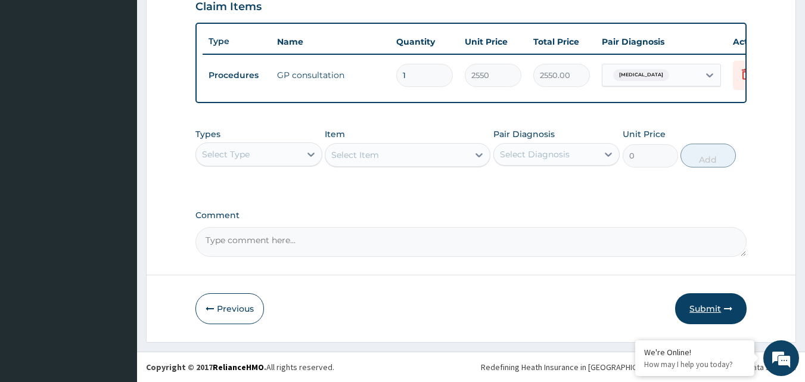
click at [715, 314] on button "Submit" at bounding box center [710, 308] width 71 height 31
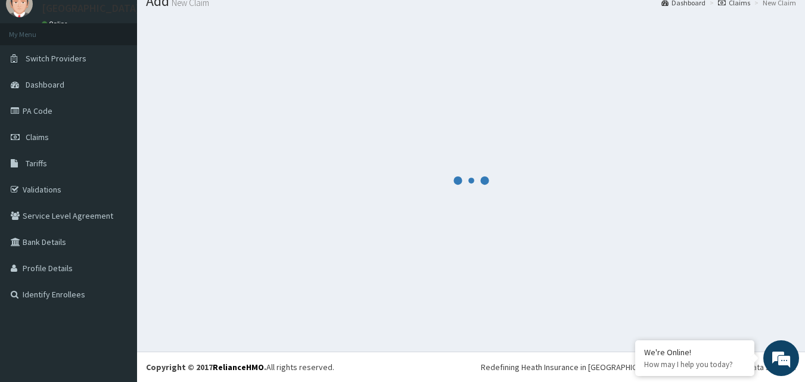
scroll to position [429, 0]
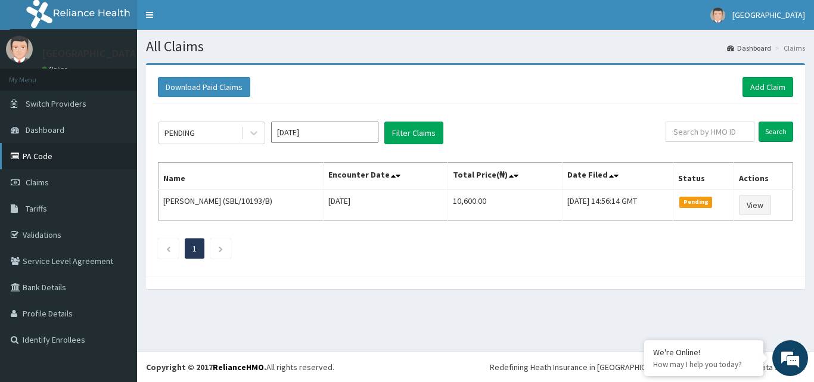
click at [51, 152] on link "PA Code" at bounding box center [68, 156] width 137 height 26
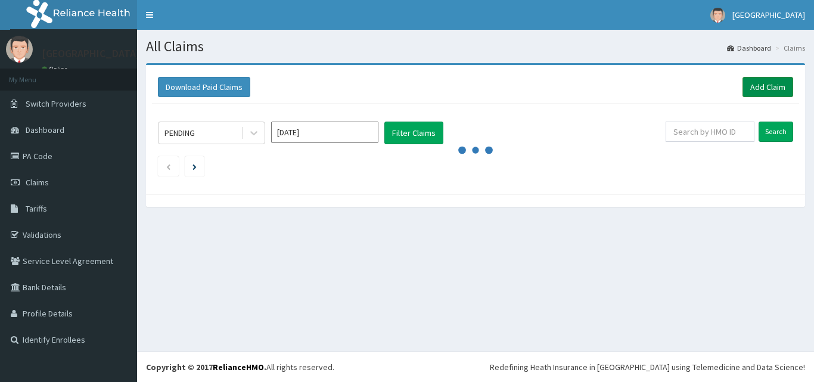
drag, startPoint x: 0, startPoint y: 0, endPoint x: 759, endPoint y: 88, distance: 764.5
click at [760, 88] on link "Add Claim" at bounding box center [767, 87] width 51 height 20
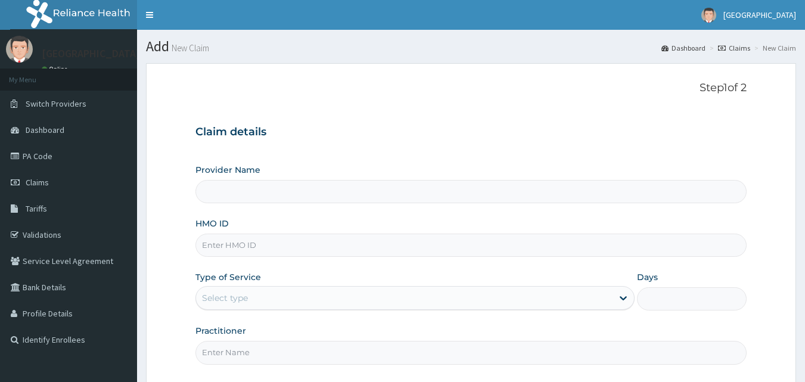
click at [235, 248] on input "HMO ID" at bounding box center [471, 244] width 552 height 23
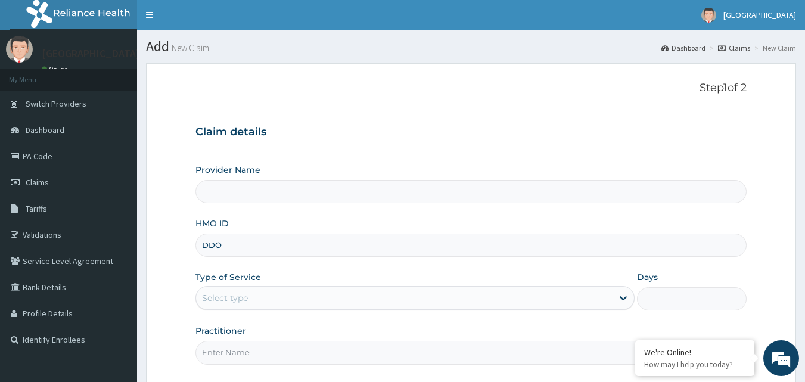
type input "DDO/"
type input "[GEOGRAPHIC_DATA]"
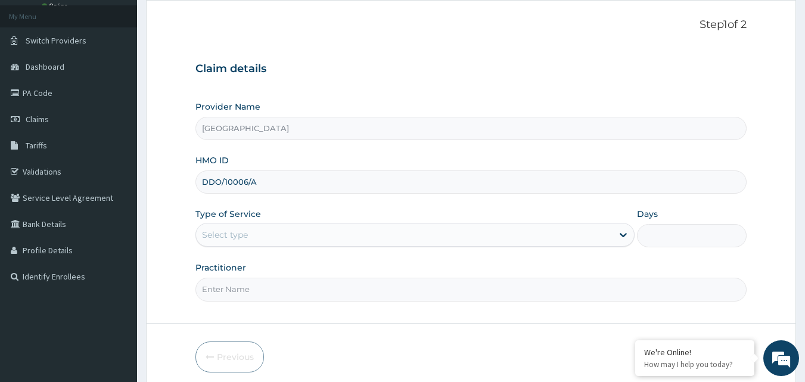
scroll to position [111, 0]
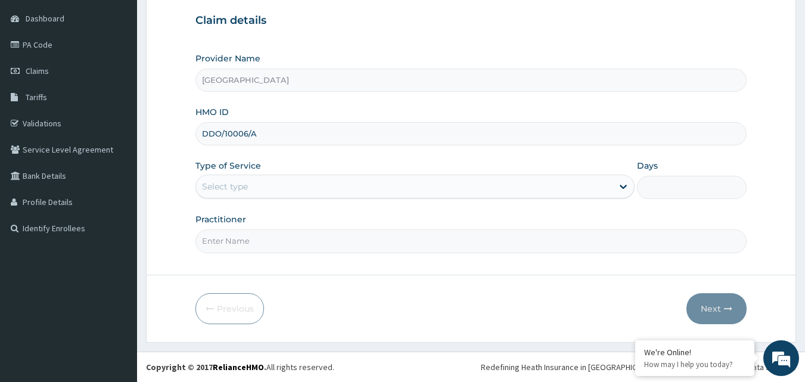
type input "DDO/10006/A"
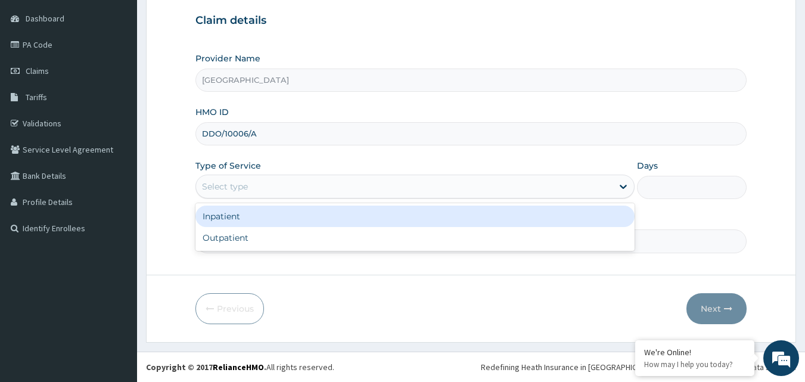
click at [310, 176] on div "Select type" at bounding box center [414, 187] width 439 height 24
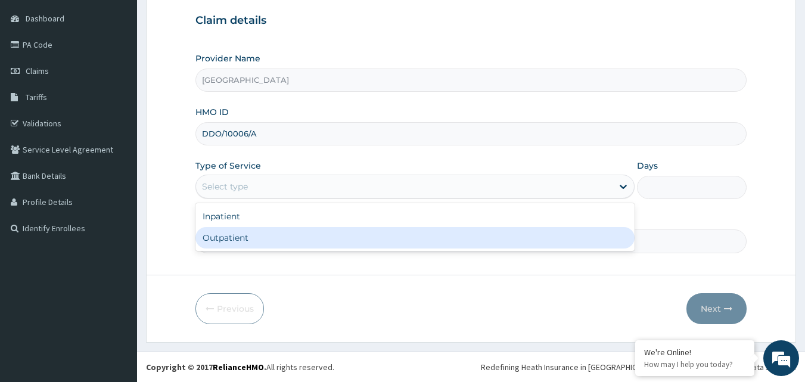
click at [248, 235] on div "Outpatient" at bounding box center [414, 237] width 439 height 21
type input "1"
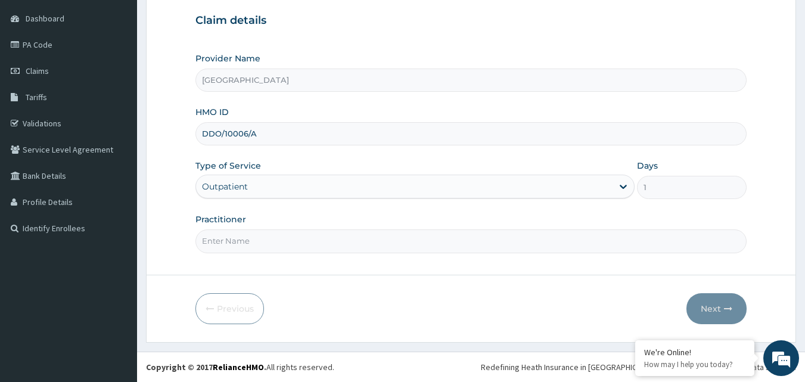
drag, startPoint x: 253, startPoint y: 234, endPoint x: 255, endPoint y: 220, distance: 13.9
click at [253, 234] on input "Practitioner" at bounding box center [471, 240] width 552 height 23
type input "[PERSON_NAME]"
click at [731, 319] on button "Next" at bounding box center [716, 308] width 60 height 31
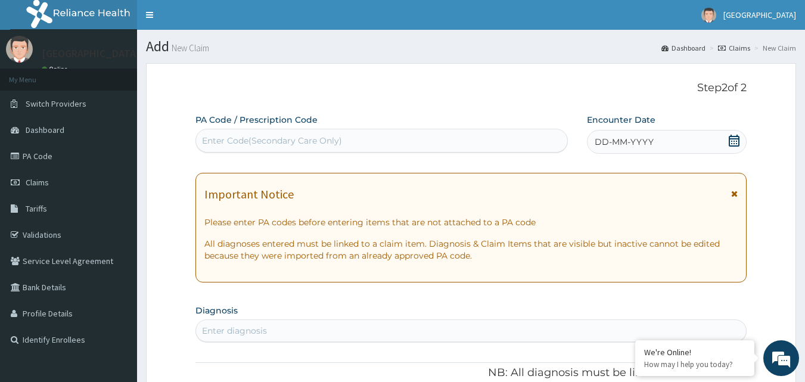
drag, startPoint x: 437, startPoint y: 175, endPoint x: 393, endPoint y: 157, distance: 47.3
click at [733, 142] on icon at bounding box center [734, 141] width 12 height 12
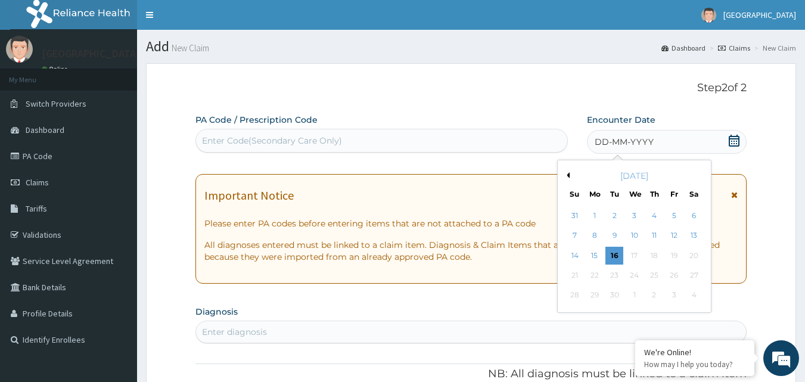
click at [566, 172] on div "[DATE]" at bounding box center [634, 176] width 144 height 12
click at [569, 175] on div "[DATE]" at bounding box center [634, 176] width 144 height 12
click at [568, 175] on button "Previous Month" at bounding box center [566, 175] width 6 height 6
drag, startPoint x: 653, startPoint y: 297, endPoint x: 649, endPoint y: 291, distance: 7.3
click at [649, 293] on div "28" at bounding box center [654, 295] width 18 height 18
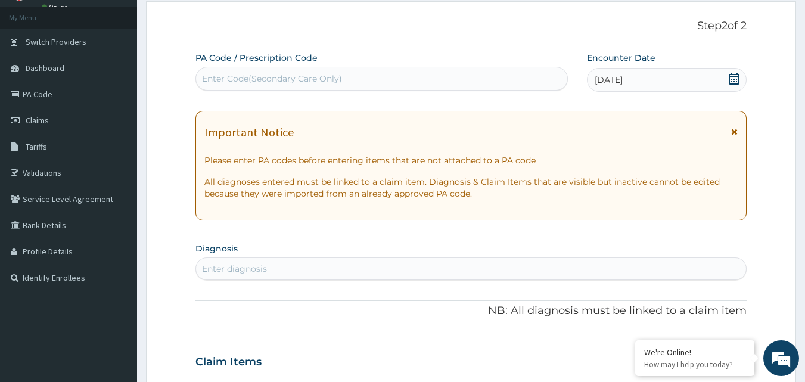
scroll to position [119, 0]
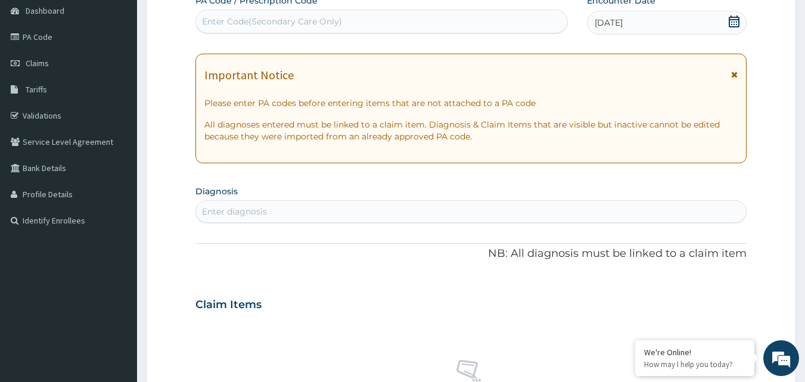
click at [288, 208] on div "Enter diagnosis" at bounding box center [471, 211] width 550 height 19
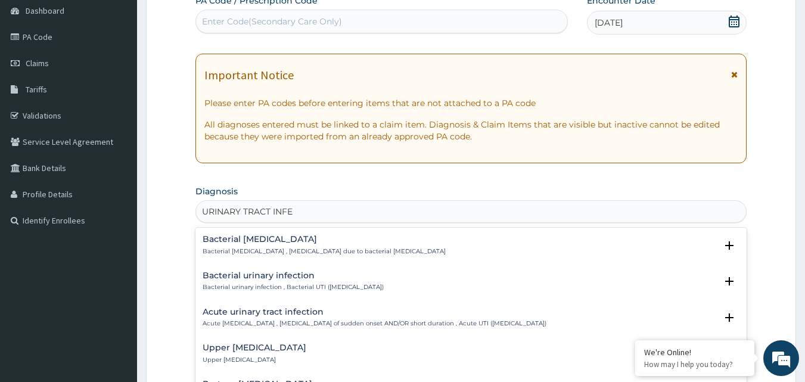
type input "URINARY TRACT INFEC"
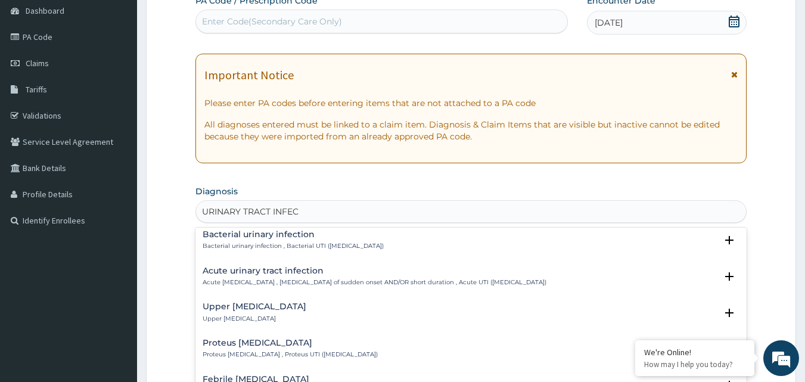
scroll to position [60, 0]
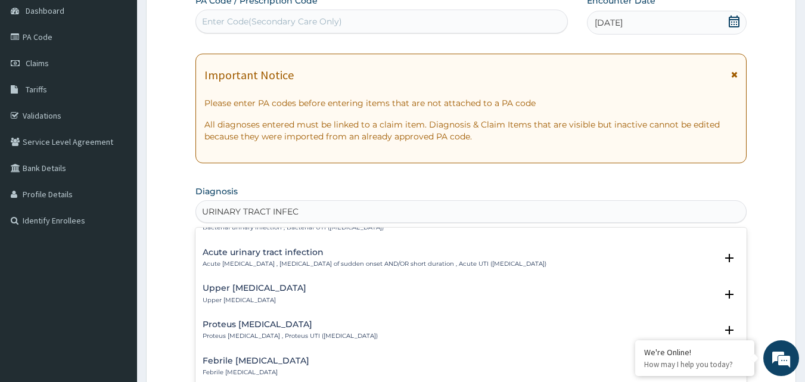
click at [307, 261] on p "Acute [MEDICAL_DATA] , [MEDICAL_DATA] of sudden onset AND/OR short duration , A…" at bounding box center [375, 264] width 344 height 8
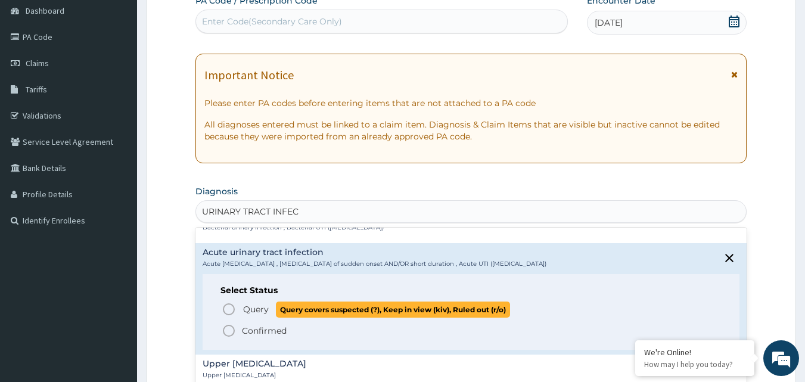
click at [254, 306] on span "Query" at bounding box center [256, 309] width 26 height 12
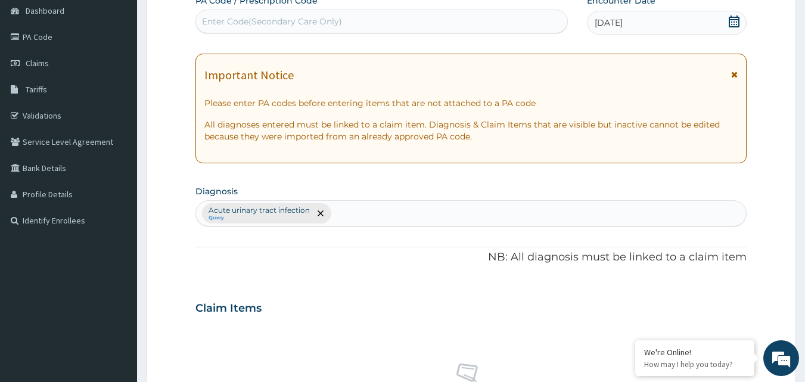
type input "G"
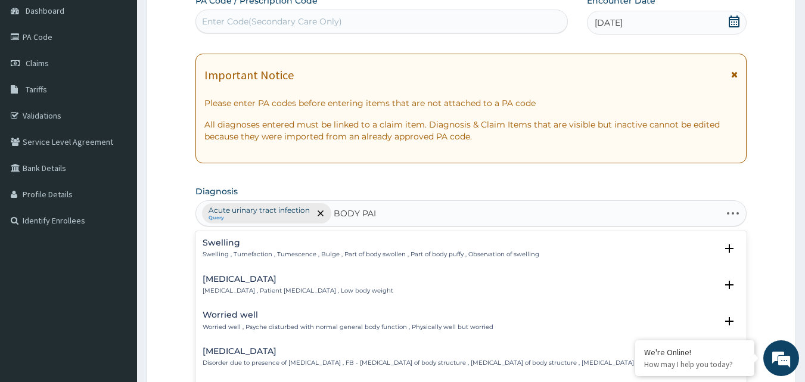
type input "BODY PAIN"
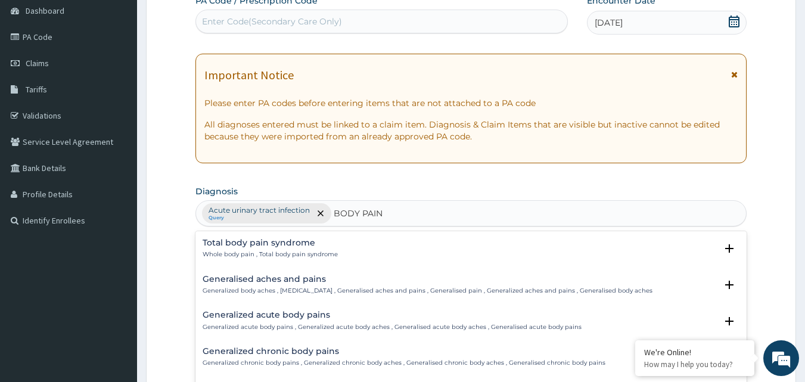
click at [265, 285] on div "Generalised aches and pains Generalized body aches , [MEDICAL_DATA] , Generalis…" at bounding box center [428, 285] width 450 height 21
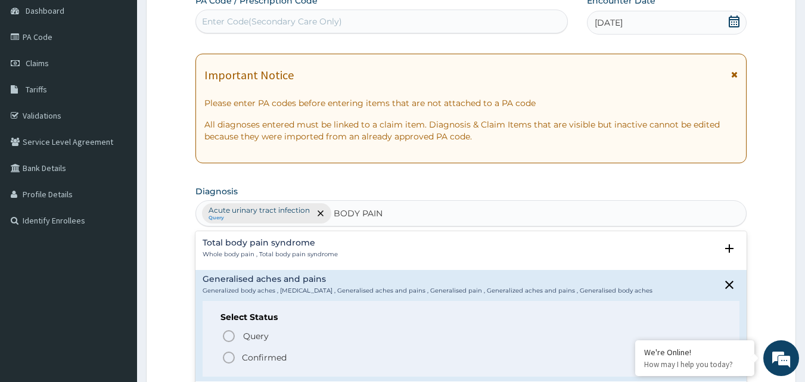
click at [247, 351] on p "Confirmed" at bounding box center [264, 357] width 45 height 12
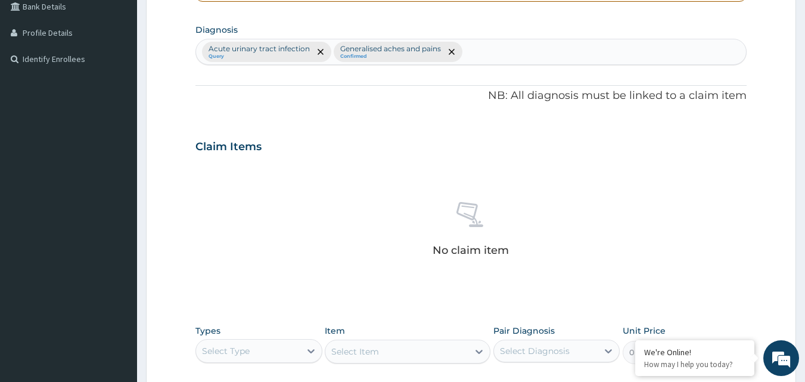
scroll to position [357, 0]
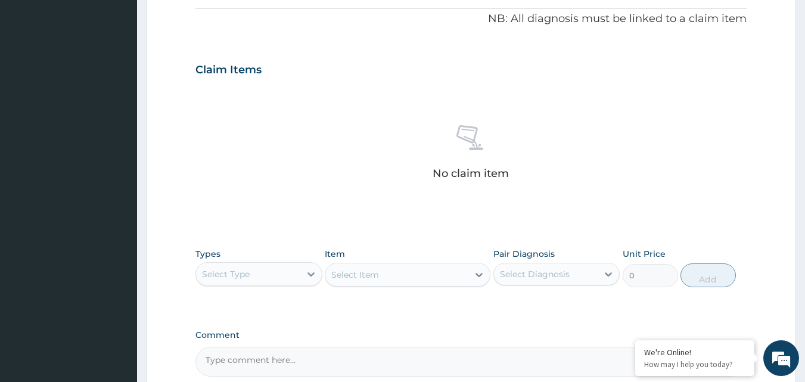
click at [239, 267] on div "Select Type" at bounding box center [248, 273] width 104 height 19
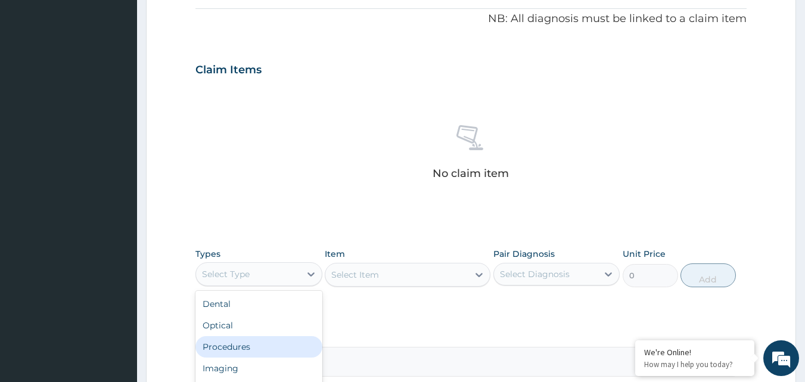
drag, startPoint x: 260, startPoint y: 345, endPoint x: 273, endPoint y: 343, distance: 13.3
click at [263, 345] on div "Procedures" at bounding box center [258, 346] width 127 height 21
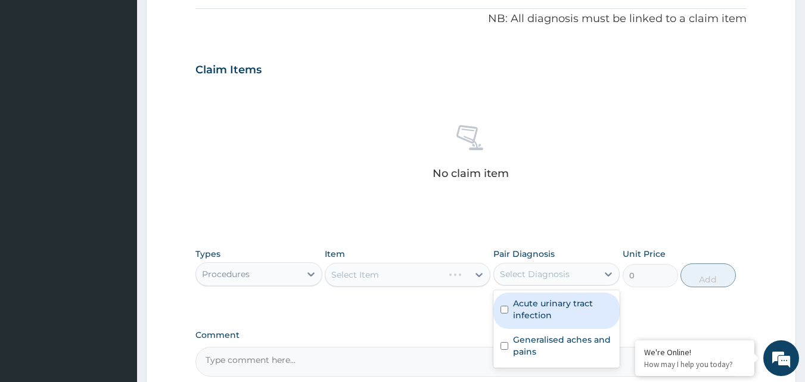
drag, startPoint x: 540, startPoint y: 266, endPoint x: 530, endPoint y: 300, distance: 35.4
click at [540, 266] on div "Select Diagnosis" at bounding box center [546, 273] width 104 height 19
drag, startPoint x: 522, startPoint y: 304, endPoint x: 534, endPoint y: 335, distance: 32.6
click at [522, 305] on label "Acute urinary tract infection" at bounding box center [563, 309] width 100 height 24
checkbox input "true"
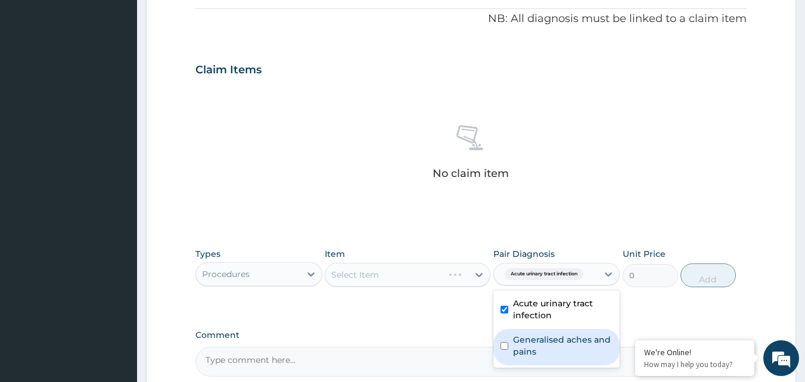
drag, startPoint x: 532, startPoint y: 342, endPoint x: 522, endPoint y: 334, distance: 12.7
click at [527, 338] on label "Generalised aches and pains" at bounding box center [563, 346] width 100 height 24
checkbox input "true"
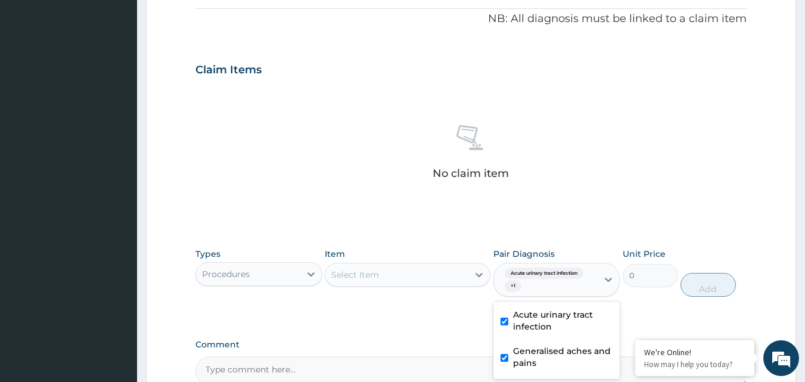
click at [416, 286] on div "Select Item" at bounding box center [408, 275] width 166 height 24
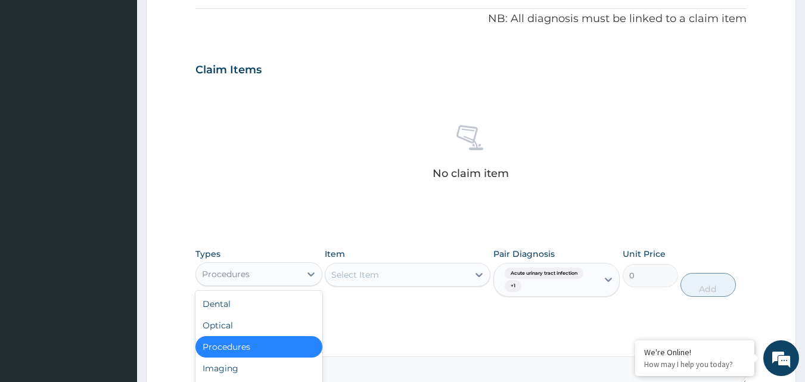
click at [261, 276] on div "Procedures" at bounding box center [248, 273] width 104 height 19
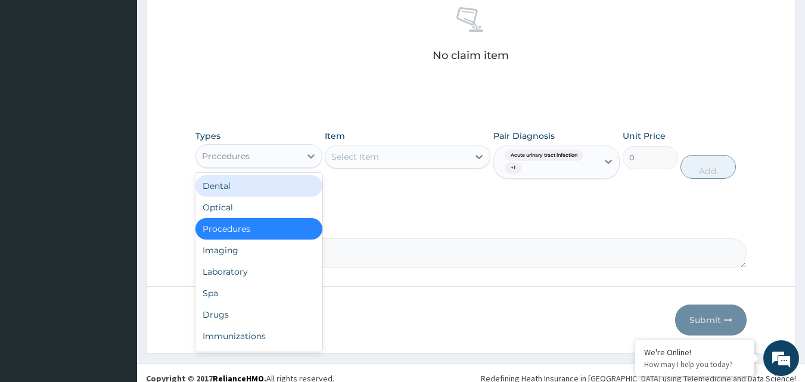
scroll to position [477, 0]
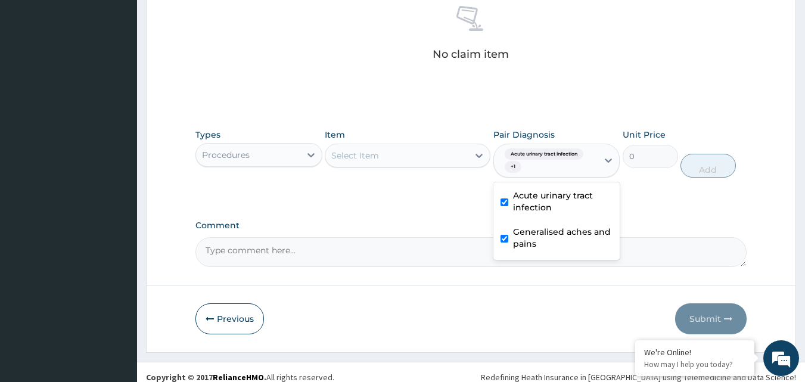
click at [570, 164] on div "Acute [MEDICAL_DATA] + 1" at bounding box center [544, 161] width 89 height 29
click at [514, 235] on label "Generalised aches and pains" at bounding box center [563, 238] width 100 height 24
checkbox input "false"
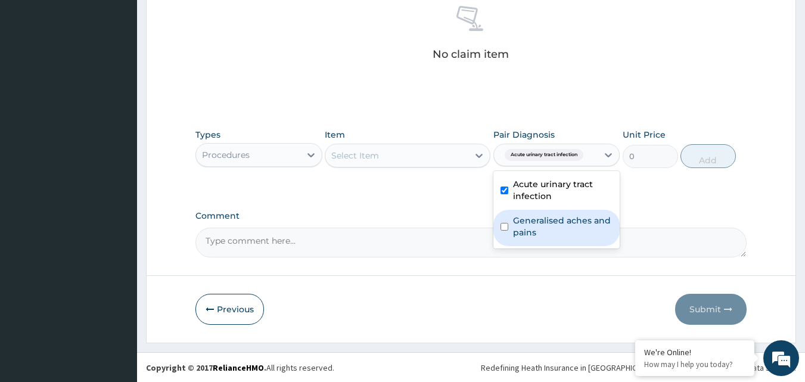
click at [294, 154] on div "Procedures" at bounding box center [248, 154] width 104 height 19
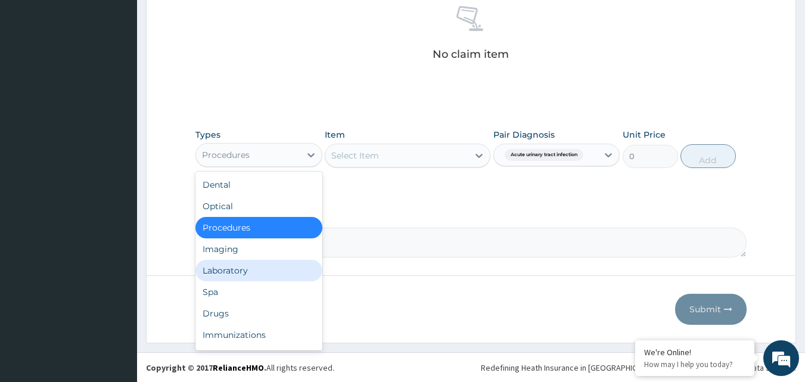
click at [236, 270] on div "Laboratory" at bounding box center [258, 270] width 127 height 21
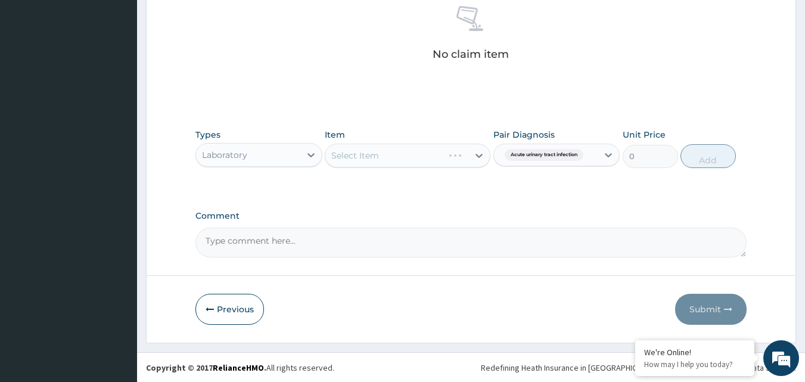
click at [457, 149] on div "Select Item" at bounding box center [408, 156] width 166 height 24
click at [454, 159] on div "Select Item" at bounding box center [408, 156] width 166 height 24
click at [459, 160] on div "Select Item" at bounding box center [396, 155] width 143 height 19
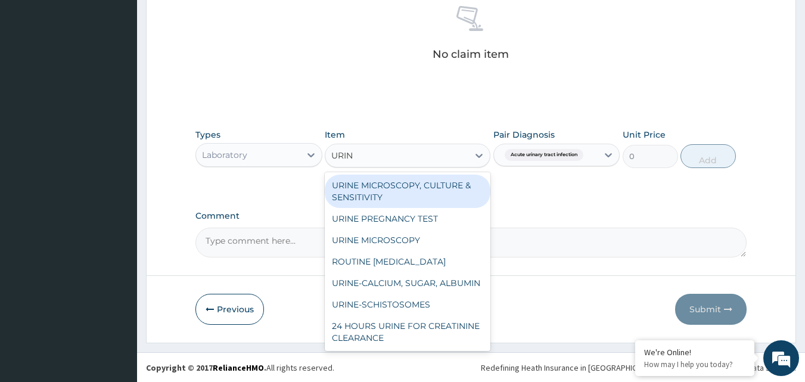
type input "URINA"
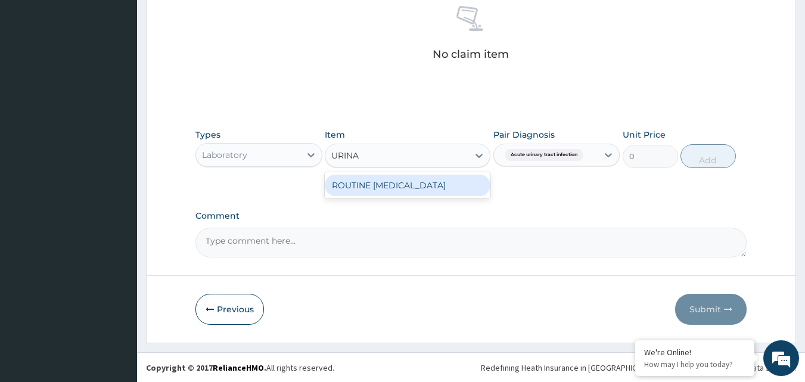
click at [471, 186] on div "ROUTINE [MEDICAL_DATA]" at bounding box center [408, 185] width 166 height 21
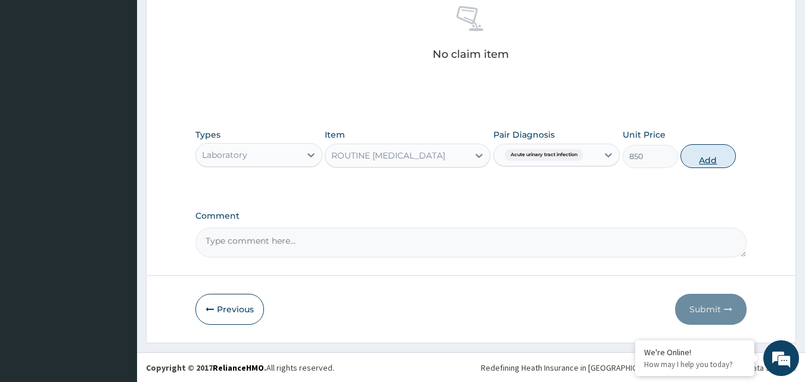
drag, startPoint x: 696, startPoint y: 157, endPoint x: 630, endPoint y: 151, distance: 67.0
click at [695, 157] on button "Add" at bounding box center [707, 156] width 55 height 24
type input "0"
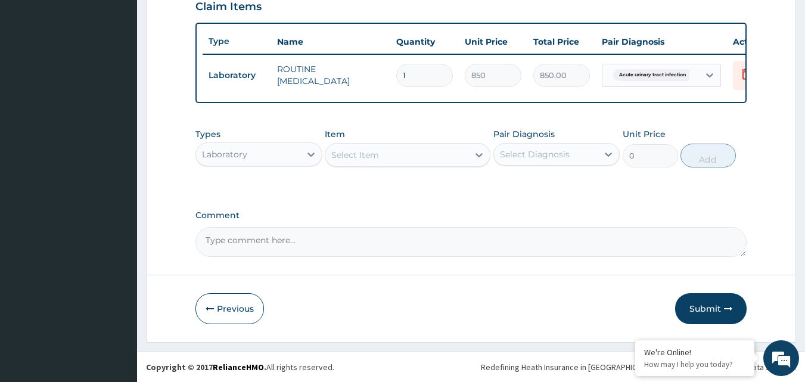
scroll to position [429, 0]
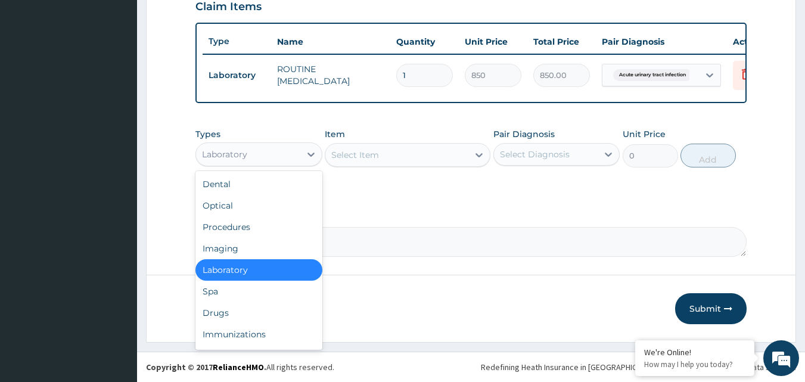
click at [261, 153] on div "Laboratory" at bounding box center [248, 154] width 104 height 19
click at [228, 310] on div "Drugs" at bounding box center [258, 312] width 127 height 21
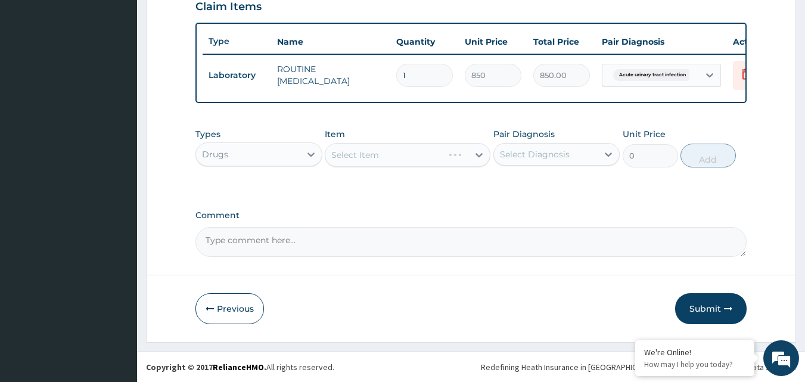
click at [567, 155] on div "Select Diagnosis" at bounding box center [535, 154] width 70 height 12
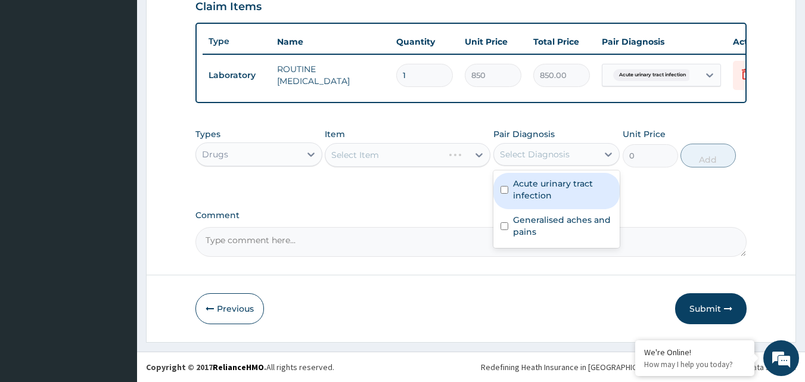
click at [523, 192] on label "Acute urinary tract infection" at bounding box center [563, 189] width 100 height 24
checkbox input "true"
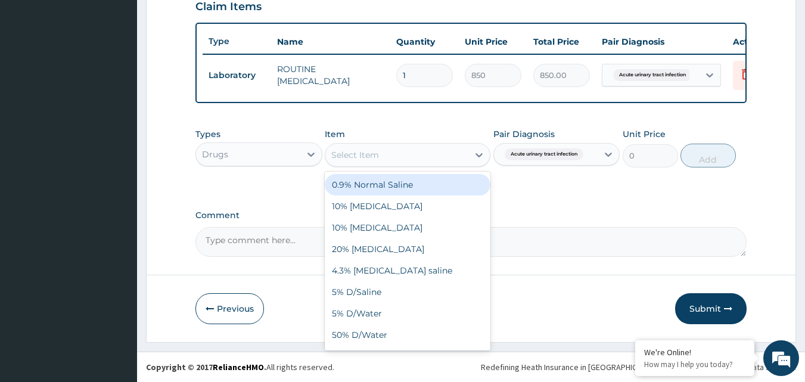
click at [436, 151] on div "Select Item" at bounding box center [396, 154] width 143 height 19
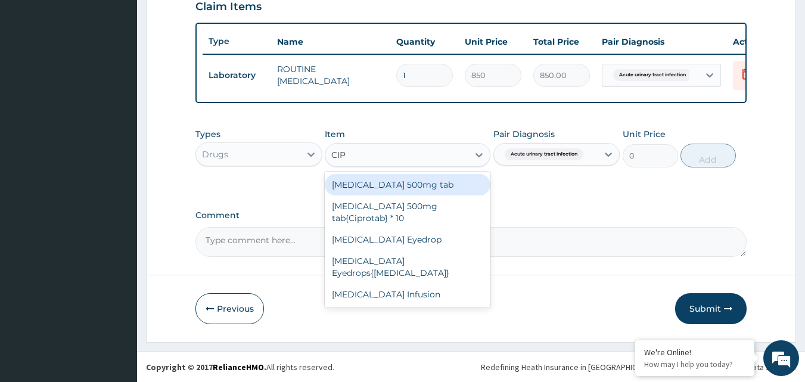
type input "CIPR"
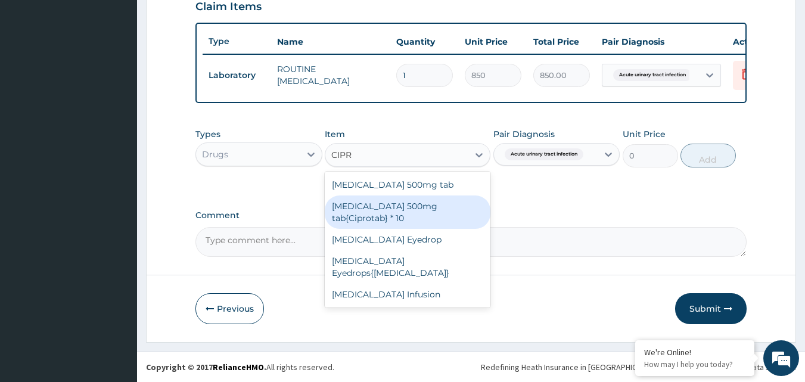
drag, startPoint x: 451, startPoint y: 211, endPoint x: 583, endPoint y: 201, distance: 131.4
click at [452, 211] on div "[MEDICAL_DATA] 500mg tab{Ciprotab} * 10" at bounding box center [408, 211] width 166 height 33
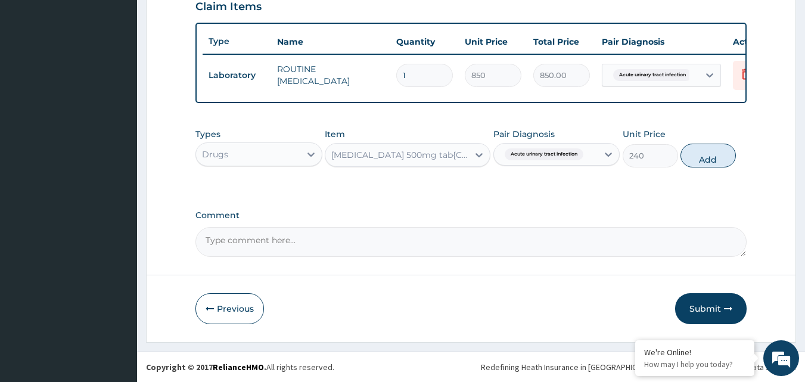
drag, startPoint x: 689, startPoint y: 154, endPoint x: 625, endPoint y: 145, distance: 64.3
click at [688, 152] on button "Add" at bounding box center [707, 156] width 55 height 24
type input "0"
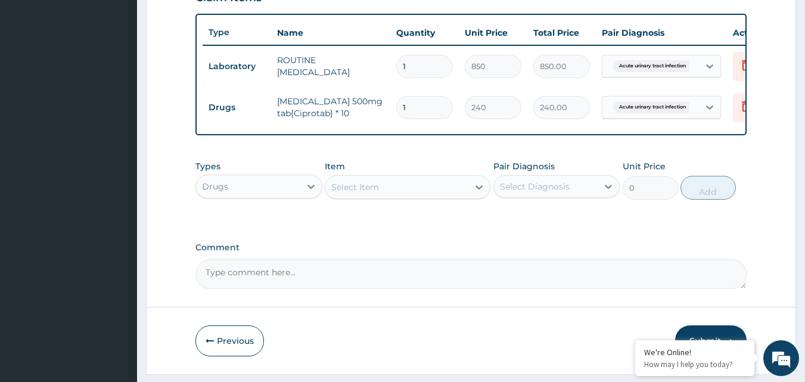
type input "10"
type input "2400.00"
type input "10"
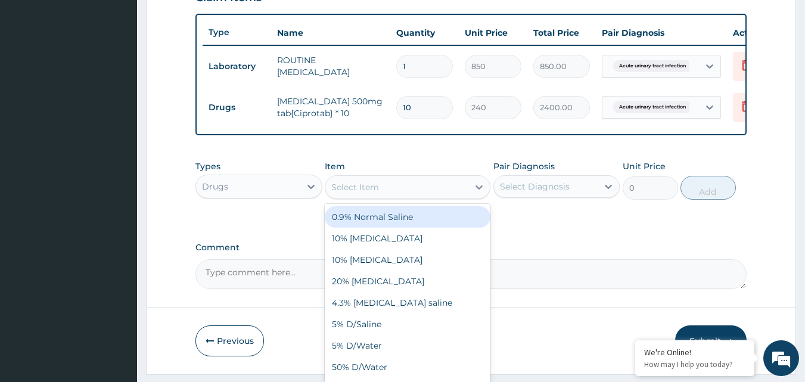
click at [359, 193] on div "Select Item" at bounding box center [355, 187] width 48 height 12
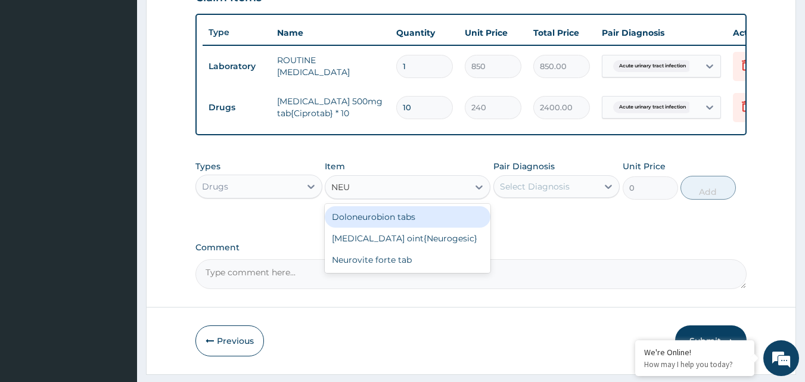
type input "NEUR"
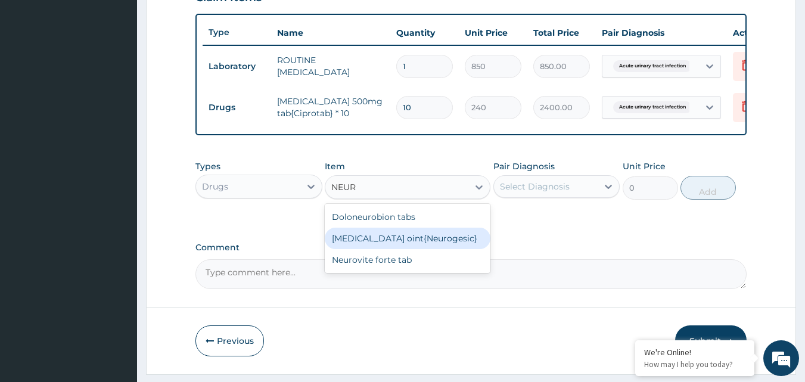
click at [432, 249] on div "[MEDICAL_DATA] oint{Neurogesic}" at bounding box center [408, 238] width 166 height 21
type input "1600"
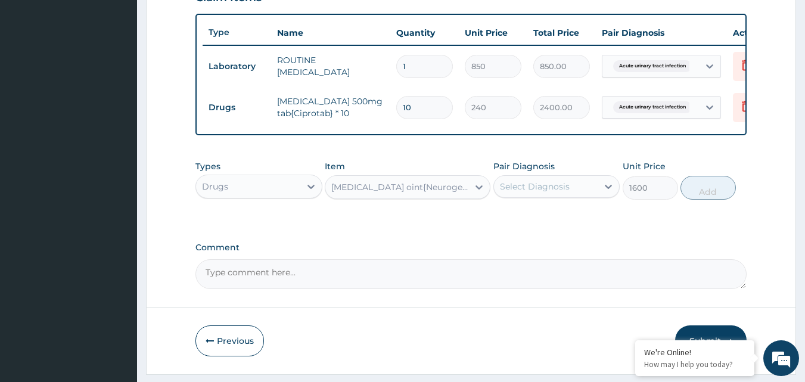
click at [590, 196] on div "Select Diagnosis" at bounding box center [546, 186] width 104 height 19
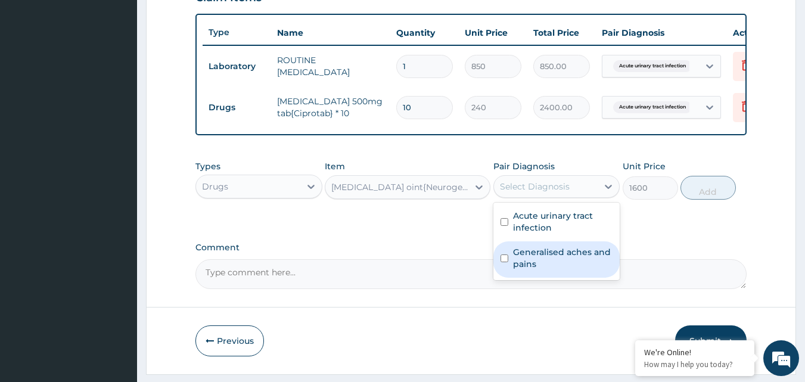
click at [550, 258] on label "Generalised aches and pains" at bounding box center [563, 258] width 100 height 24
checkbox input "true"
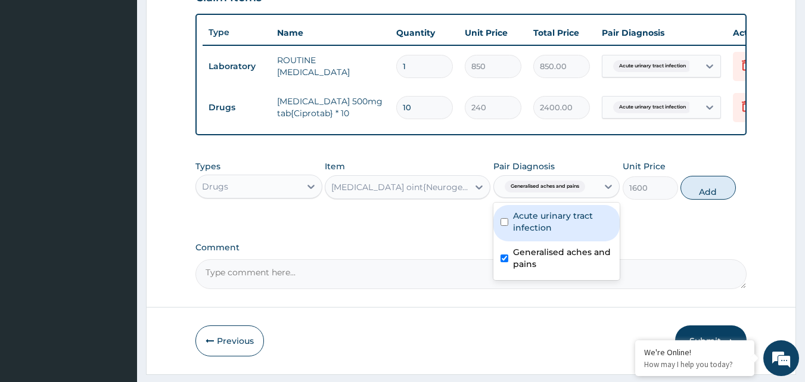
click at [704, 196] on button "Add" at bounding box center [707, 188] width 55 height 24
type input "0"
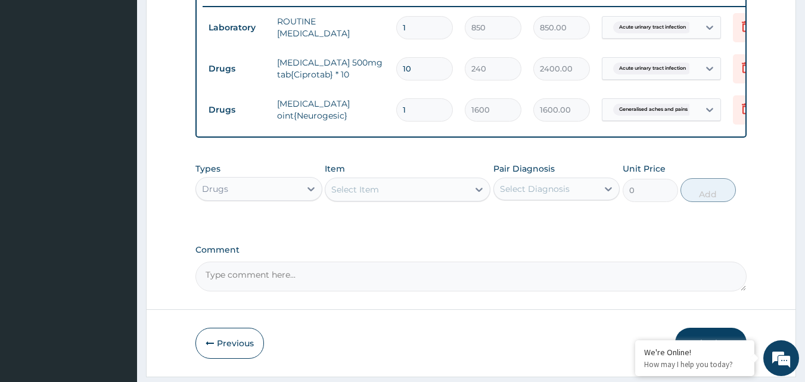
scroll to position [489, 0]
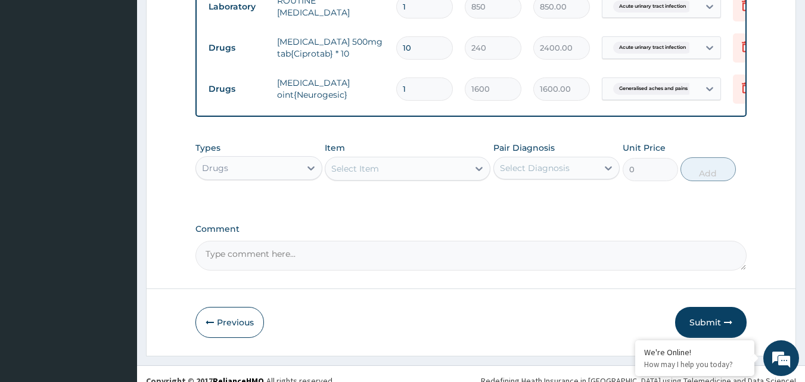
click at [391, 177] on div "Select Item" at bounding box center [396, 168] width 143 height 19
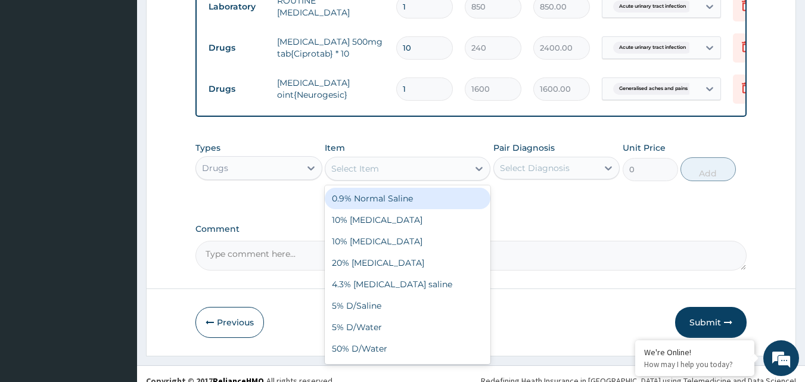
scroll to position [512, 0]
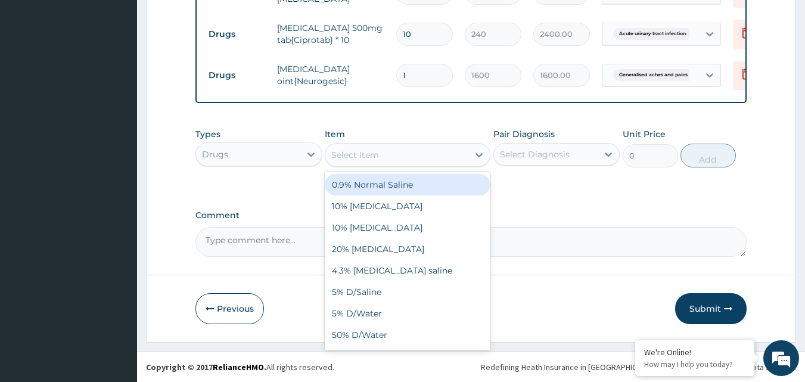
click at [722, 232] on textarea "Comment" at bounding box center [471, 242] width 552 height 30
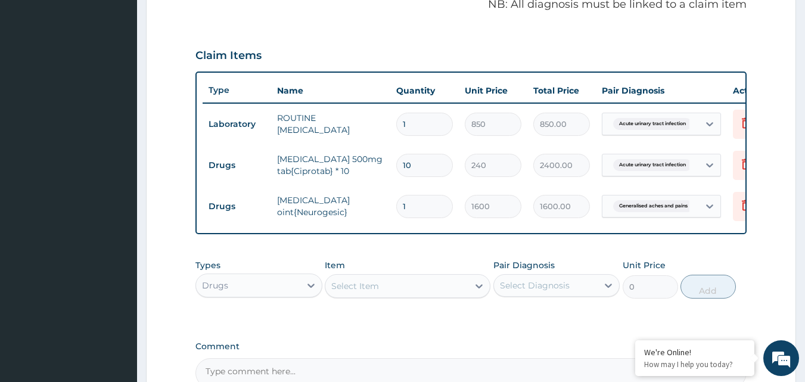
scroll to position [393, 0]
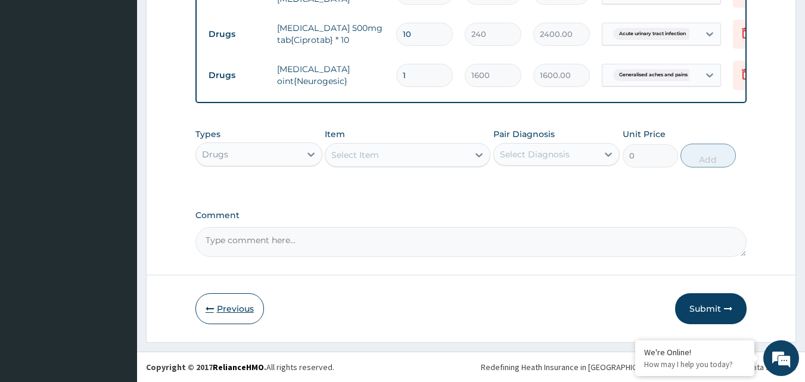
click at [226, 310] on button "Previous" at bounding box center [229, 308] width 68 height 31
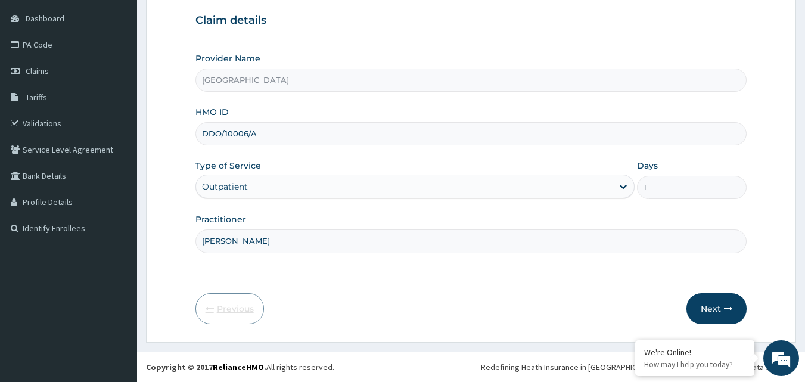
scroll to position [111, 0]
click at [728, 306] on icon "button" at bounding box center [728, 308] width 8 height 8
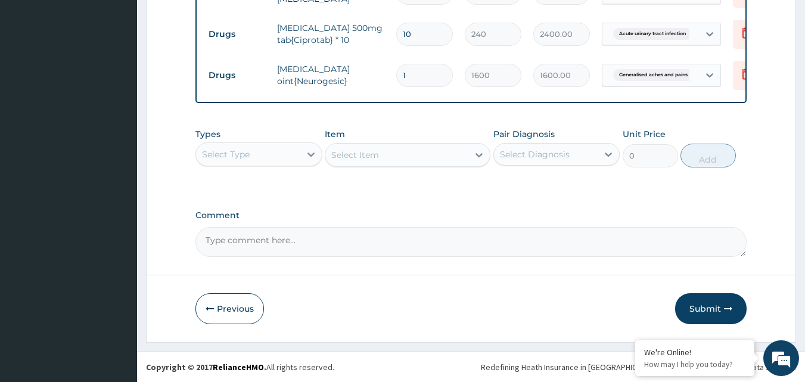
click at [709, 300] on button "Submit" at bounding box center [710, 308] width 71 height 31
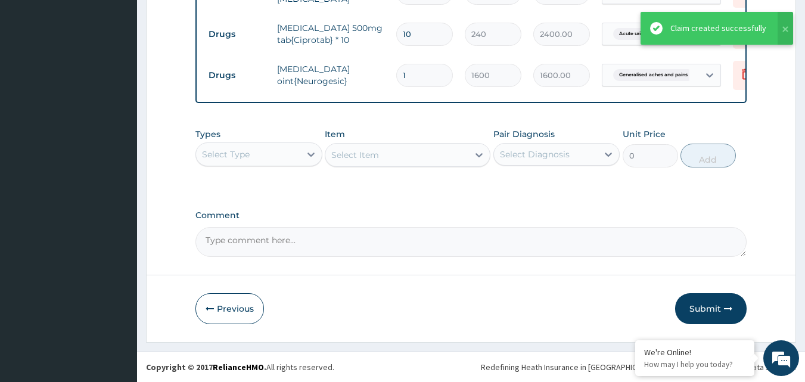
scroll to position [273, 0]
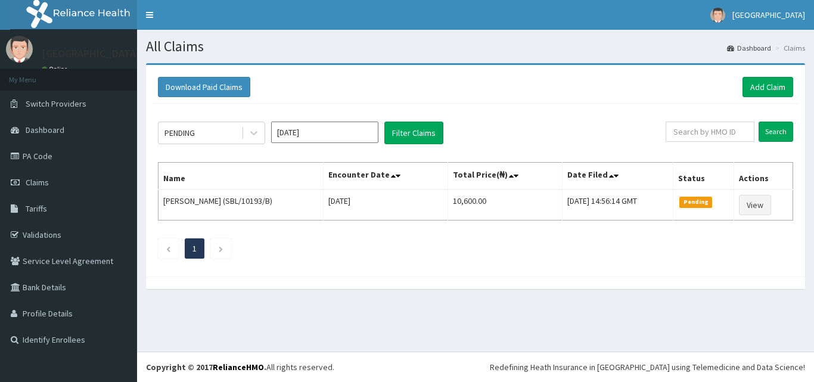
click at [200, 137] on div "PENDING" at bounding box center [199, 132] width 83 height 19
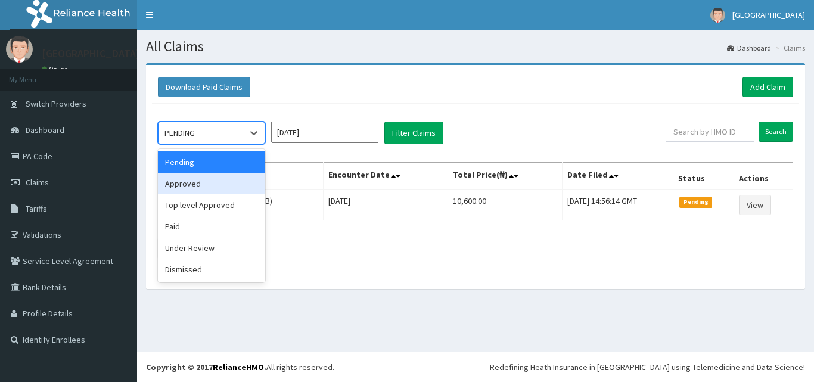
click at [183, 183] on div "Approved" at bounding box center [211, 183] width 107 height 21
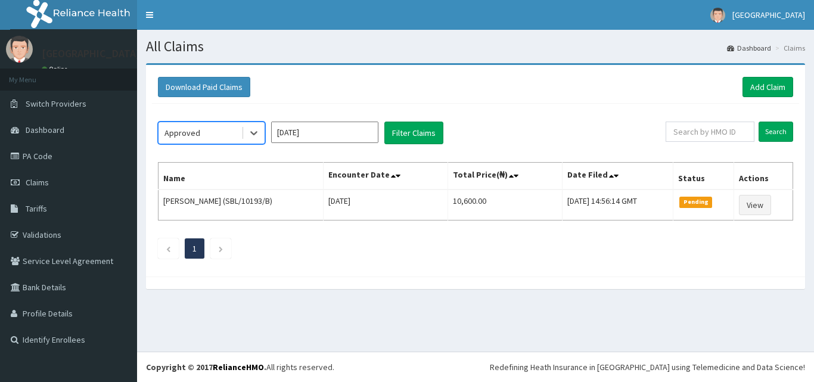
drag, startPoint x: 334, startPoint y: 121, endPoint x: 334, endPoint y: 136, distance: 14.9
click at [333, 121] on div "option Approved, selected. Select is focused ,type to refine list, press Down t…" at bounding box center [475, 187] width 647 height 167
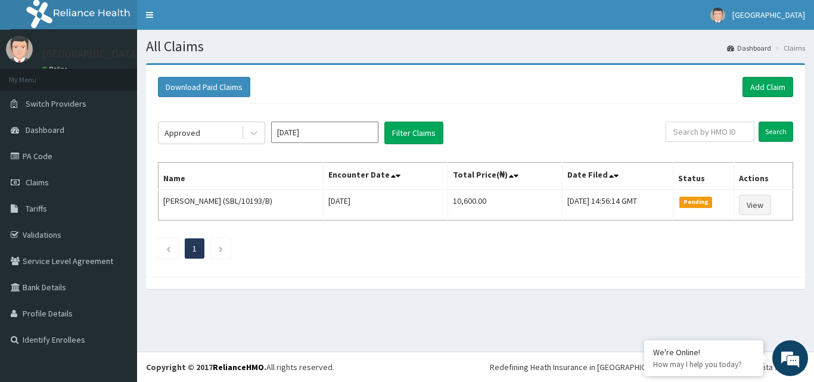
click at [360, 139] on input "Sep 2025" at bounding box center [324, 132] width 107 height 21
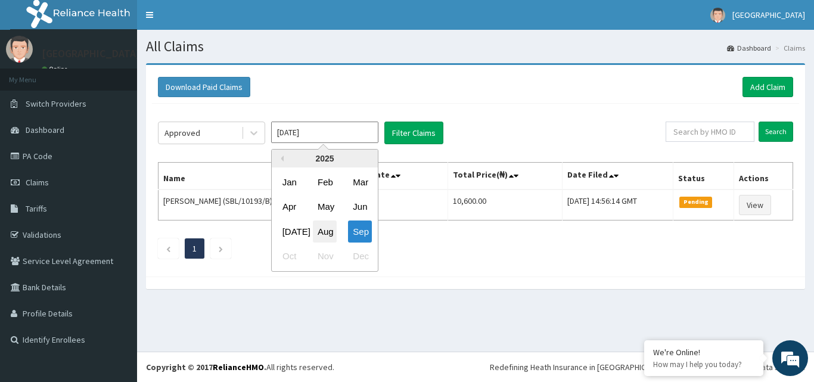
drag, startPoint x: 323, startPoint y: 232, endPoint x: 378, endPoint y: 167, distance: 85.4
click at [323, 232] on div "Aug" at bounding box center [325, 231] width 24 height 22
type input "Aug 2025"
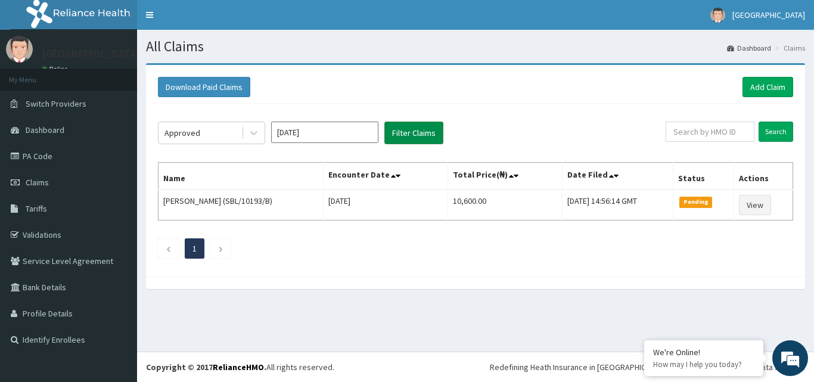
drag, startPoint x: 392, startPoint y: 148, endPoint x: 397, endPoint y: 133, distance: 15.3
click at [391, 143] on div "Approved Aug 2025 Filter Claims Search Name Encounter Date Total Price(₦) Date …" at bounding box center [475, 187] width 647 height 167
click at [398, 130] on button "Filter Claims" at bounding box center [413, 133] width 59 height 23
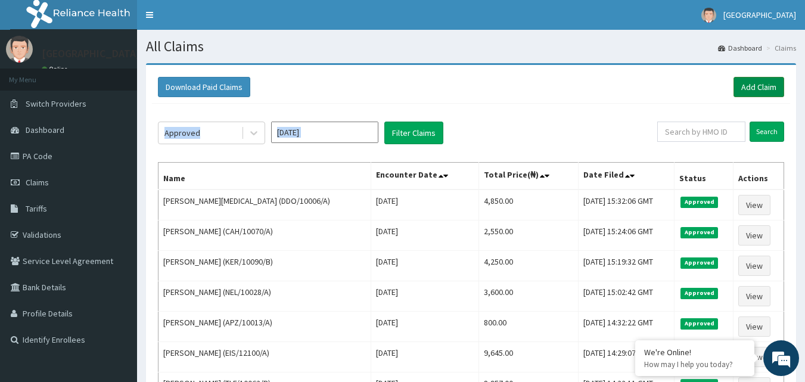
click at [742, 94] on link "Add Claim" at bounding box center [758, 87] width 51 height 20
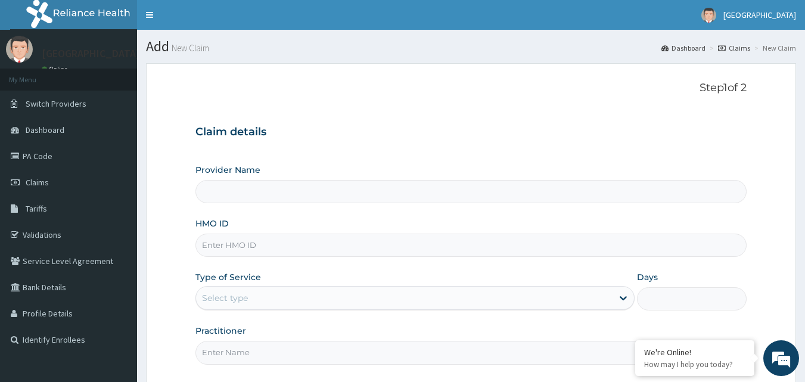
type input "[GEOGRAPHIC_DATA]"
click at [251, 245] on input "HMO ID" at bounding box center [471, 244] width 552 height 23
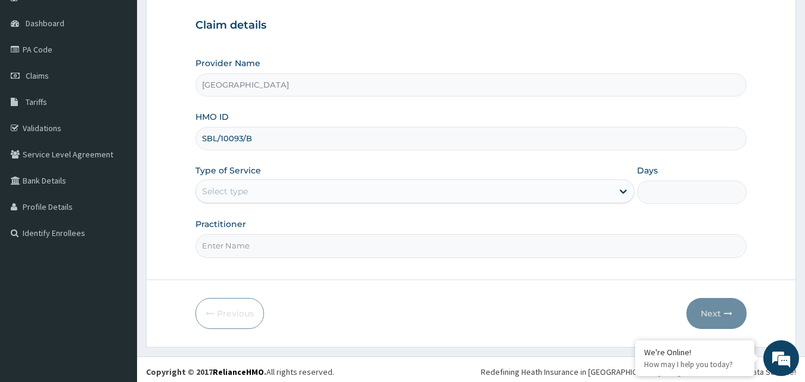
scroll to position [111, 0]
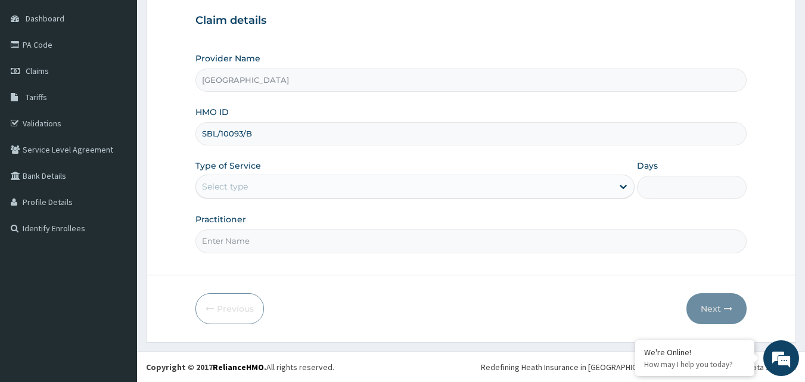
type input "SBL/10093/B"
click at [337, 193] on div "Select type" at bounding box center [404, 186] width 416 height 19
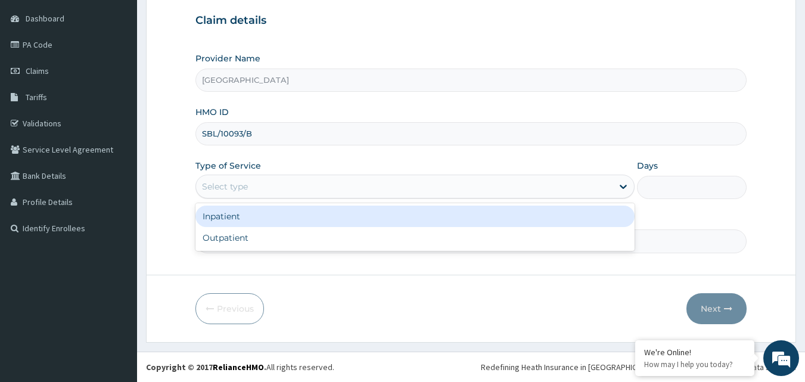
click at [270, 229] on div "Outpatient" at bounding box center [414, 237] width 439 height 21
type input "1"
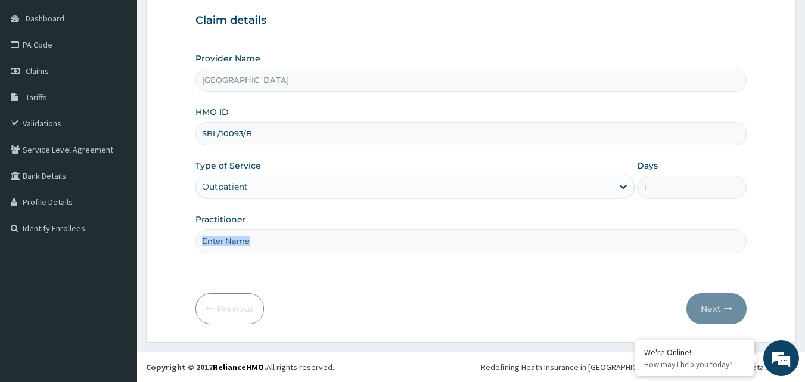
click at [270, 229] on div "Practitioner" at bounding box center [471, 232] width 552 height 39
click at [265, 241] on input "Practitioner" at bounding box center [471, 240] width 552 height 23
type input "DR VINCENT"
click at [728, 301] on button "Next" at bounding box center [716, 308] width 60 height 31
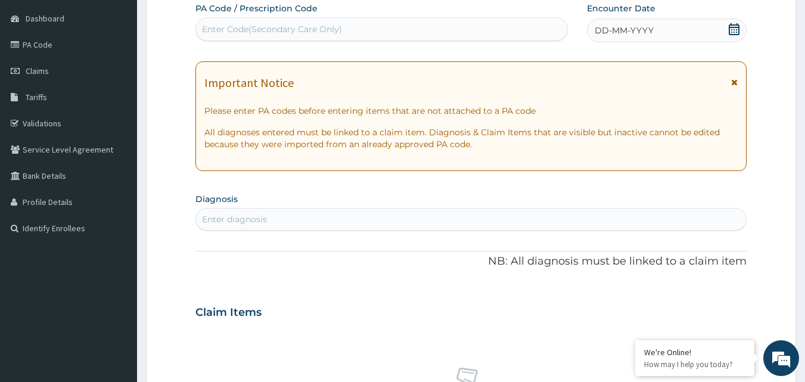
click at [733, 28] on icon at bounding box center [734, 29] width 12 height 12
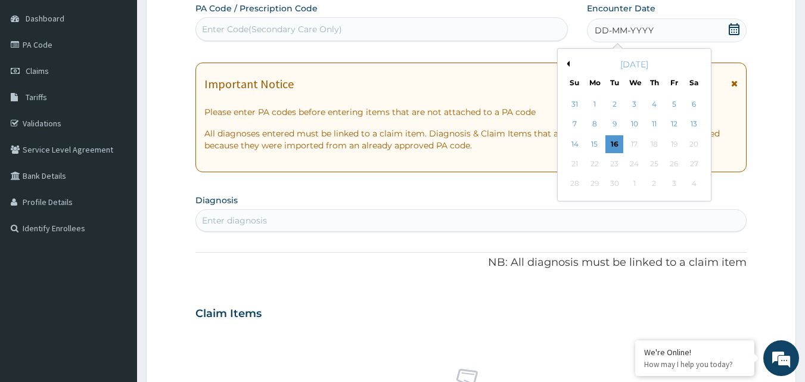
click at [568, 60] on div "[DATE]" at bounding box center [634, 64] width 144 height 12
click at [568, 64] on button "Previous Month" at bounding box center [566, 64] width 6 height 6
click at [657, 182] on div "28" at bounding box center [654, 184] width 18 height 18
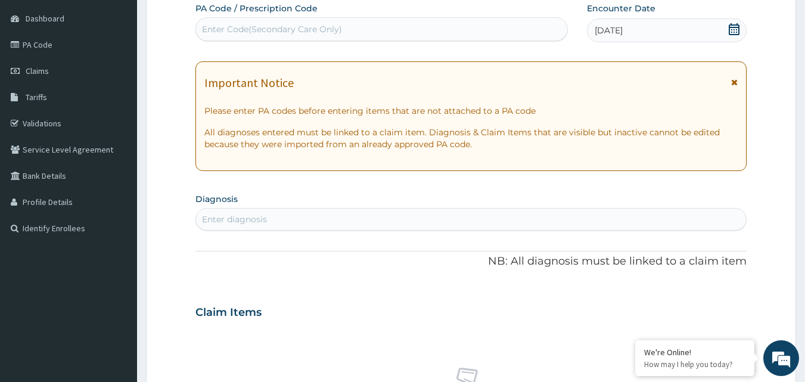
click at [471, 23] on div "Enter Code(Secondary Care Only)" at bounding box center [382, 29] width 372 height 19
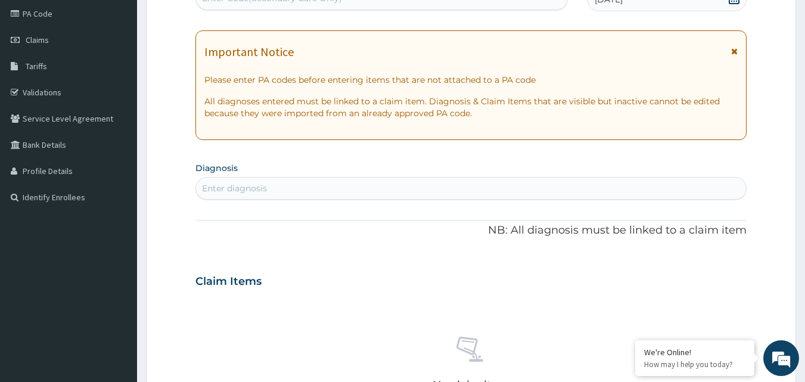
scroll to position [171, 0]
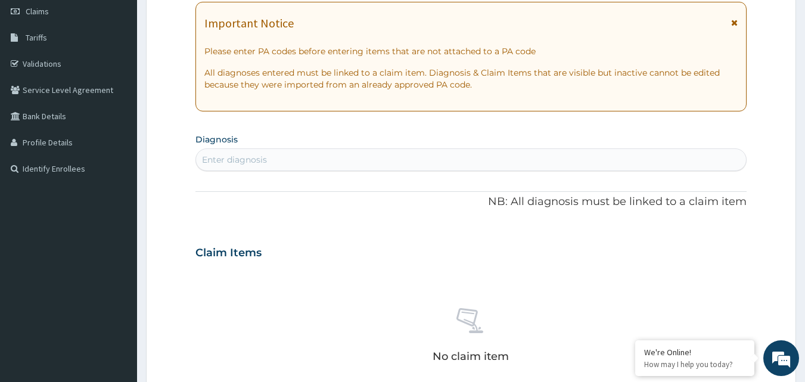
click at [316, 158] on div "Enter diagnosis" at bounding box center [471, 159] width 550 height 19
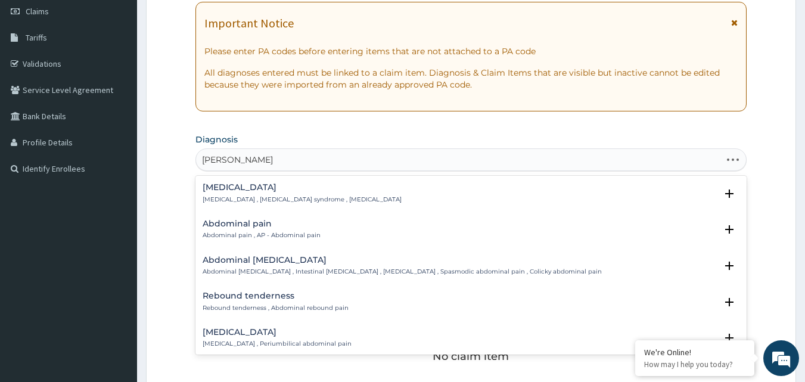
type input "ABDOMINAL PAIN"
click at [244, 197] on p "Acute abdomen , Acute abdominal pain syndrome , Surgical abdomen" at bounding box center [302, 199] width 199 height 8
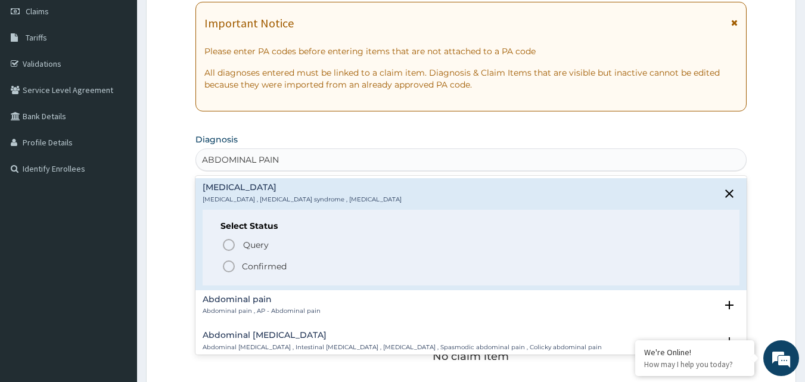
click at [232, 263] on icon "status option filled" at bounding box center [229, 266] width 14 height 14
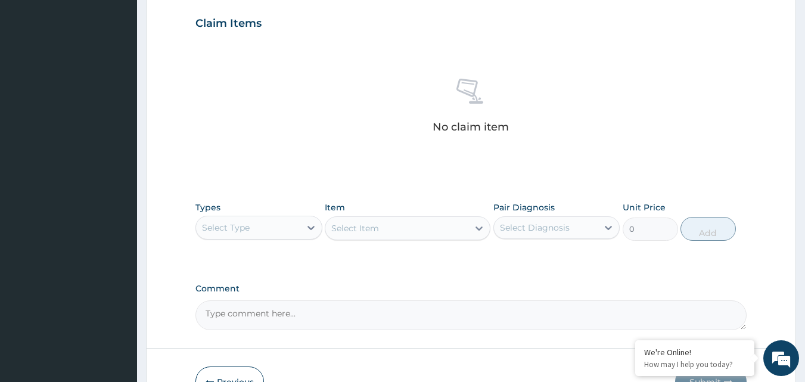
scroll to position [409, 0]
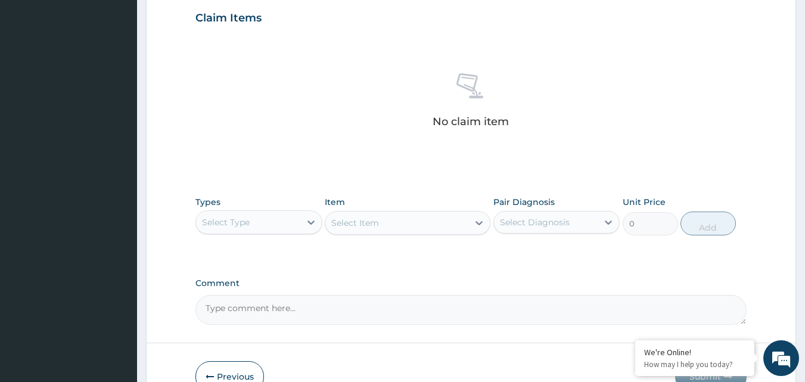
click at [243, 222] on div "Select Type" at bounding box center [226, 222] width 48 height 12
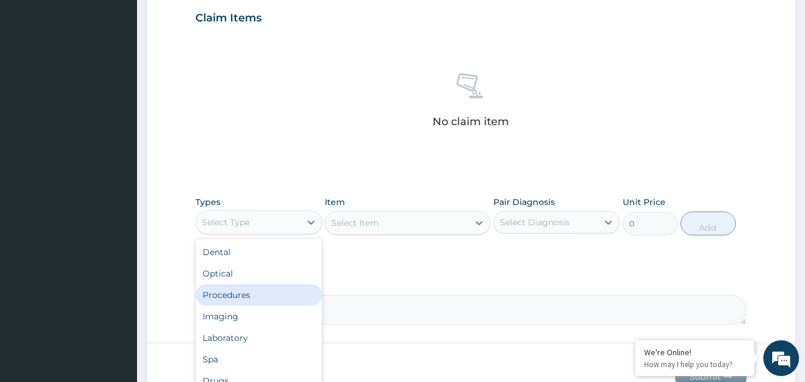
scroll to position [41, 0]
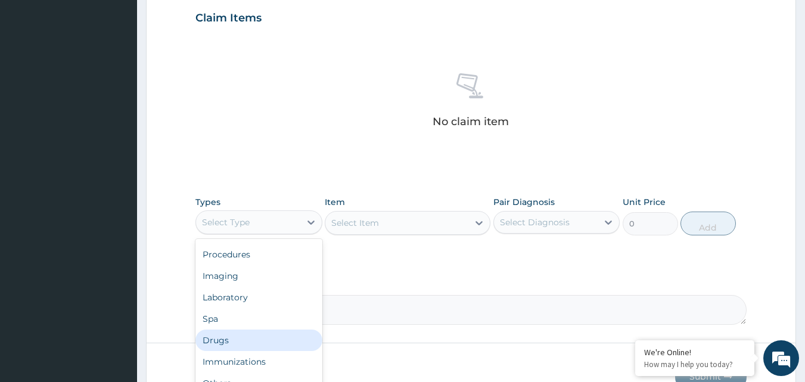
click at [225, 338] on div "Drugs" at bounding box center [258, 339] width 127 height 21
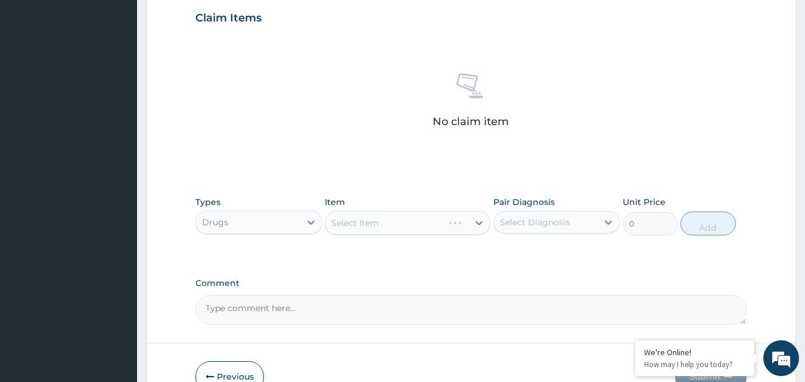
drag, startPoint x: 534, startPoint y: 226, endPoint x: 538, endPoint y: 232, distance: 7.8
click at [533, 226] on div "Select Diagnosis" at bounding box center [535, 222] width 70 height 12
drag, startPoint x: 535, startPoint y: 247, endPoint x: 467, endPoint y: 222, distance: 72.4
click at [532, 246] on label "Acute abdomen" at bounding box center [550, 251] width 74 height 12
checkbox input "true"
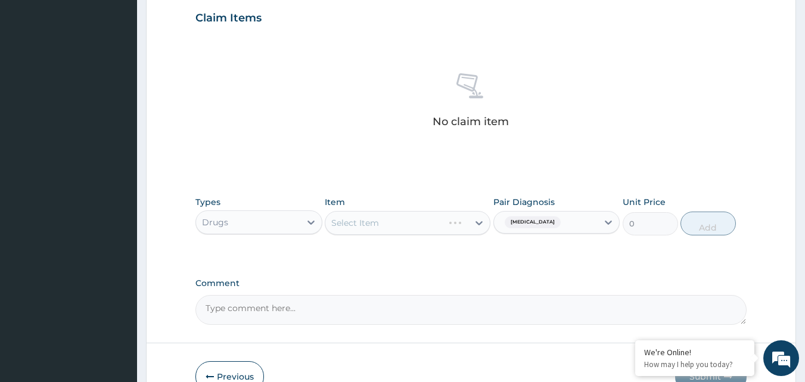
click at [437, 216] on div "Select Item" at bounding box center [408, 223] width 166 height 24
click at [432, 221] on div "Select Item" at bounding box center [408, 223] width 166 height 24
click at [440, 229] on div "Select Item" at bounding box center [408, 223] width 166 height 24
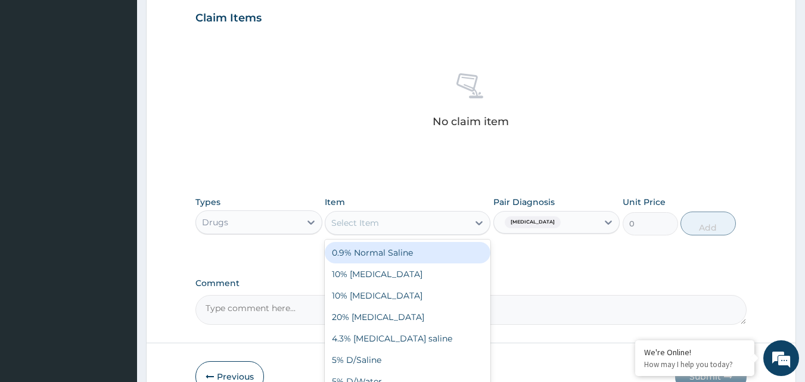
click at [435, 227] on div "Select Item" at bounding box center [396, 222] width 143 height 19
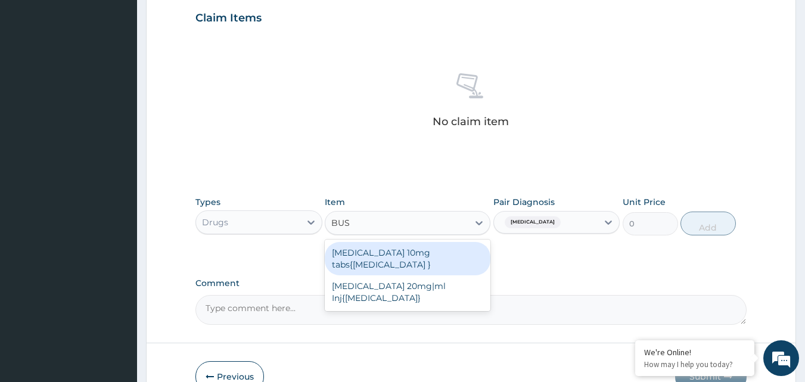
type input "BUSC"
click at [444, 252] on div "Buscopan 10mg tabs{Hyoscine }" at bounding box center [408, 258] width 166 height 33
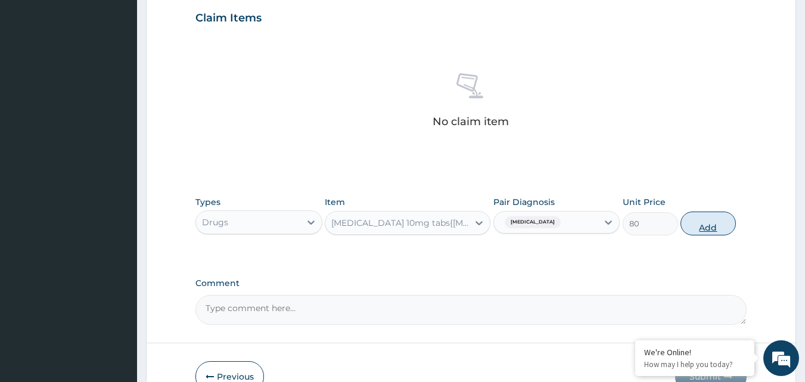
click at [715, 215] on button "Add" at bounding box center [707, 223] width 55 height 24
type input "0"
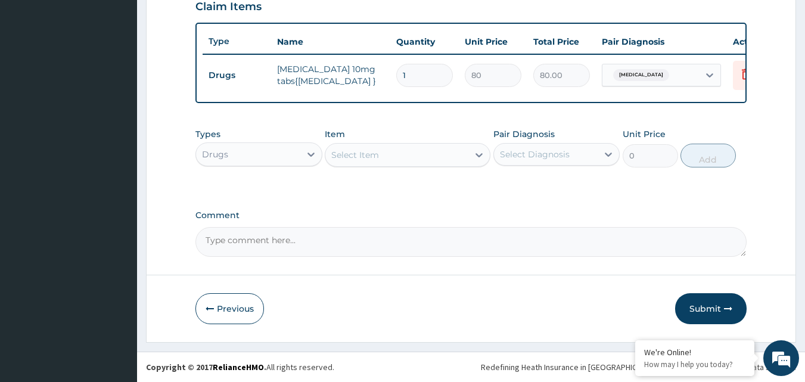
scroll to position [429, 0]
paste textarea "Buscopan 10mg tabs( Hyoscine ) : 20mg twice daily for 5 days"
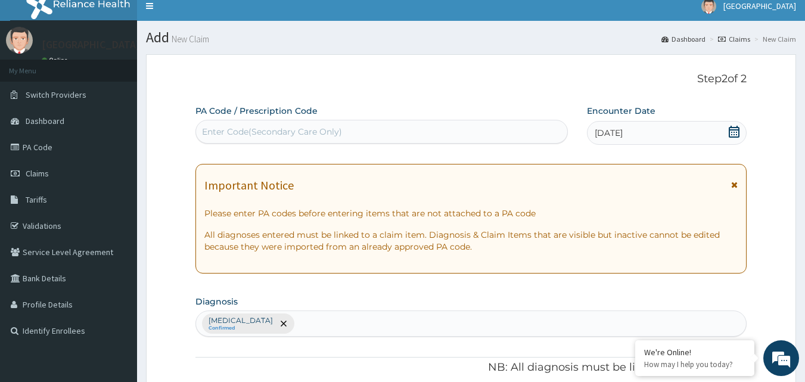
scroll to position [0, 0]
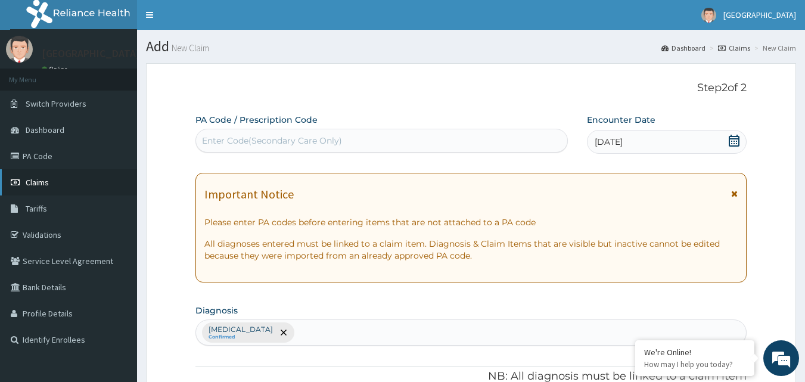
type textarea "Buscopan 10mg tabs( Hyoscine ) : 20mg twice daily for 5 days"
click at [52, 182] on link "Claims" at bounding box center [68, 182] width 137 height 26
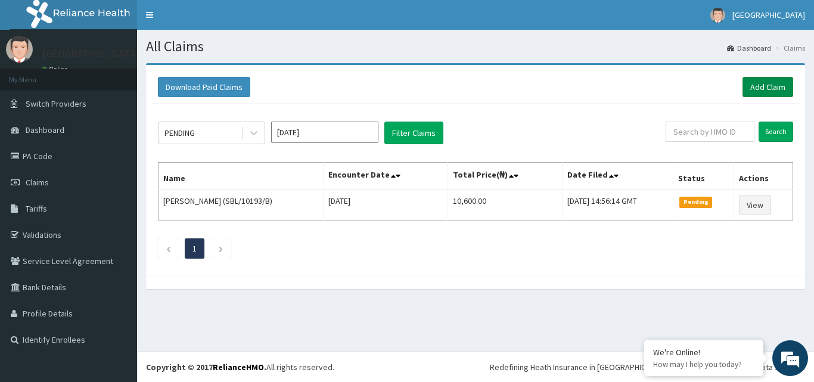
click at [765, 82] on link "Add Claim" at bounding box center [767, 87] width 51 height 20
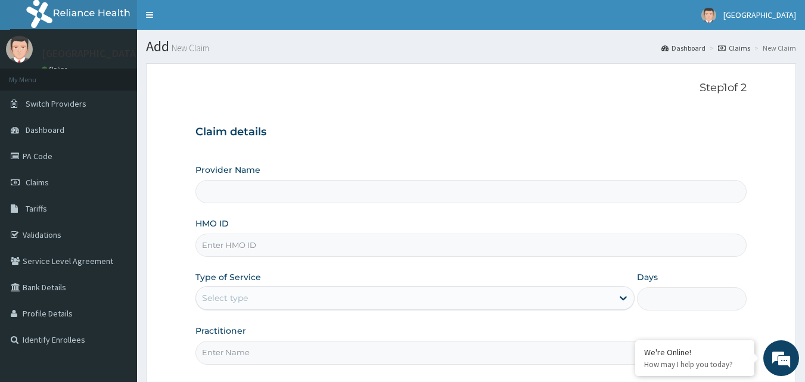
click at [269, 247] on input "HMO ID" at bounding box center [471, 244] width 552 height 23
type input "[GEOGRAPHIC_DATA]"
type input "A"
type input "SBL/10093/B"
click at [256, 302] on div "Select type" at bounding box center [404, 297] width 416 height 19
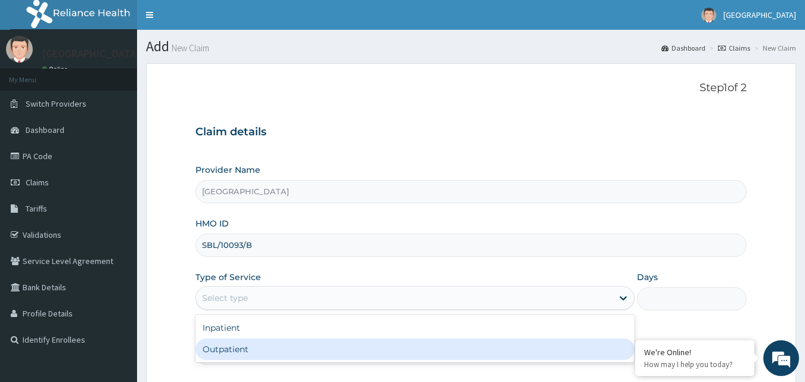
click at [237, 342] on div "Outpatient" at bounding box center [414, 348] width 439 height 21
type input "1"
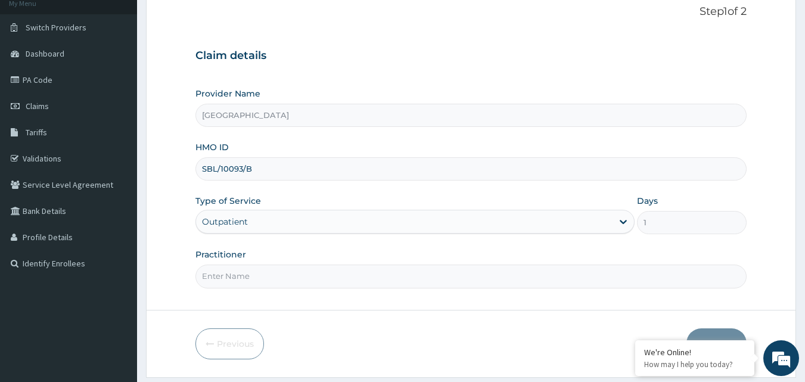
scroll to position [111, 0]
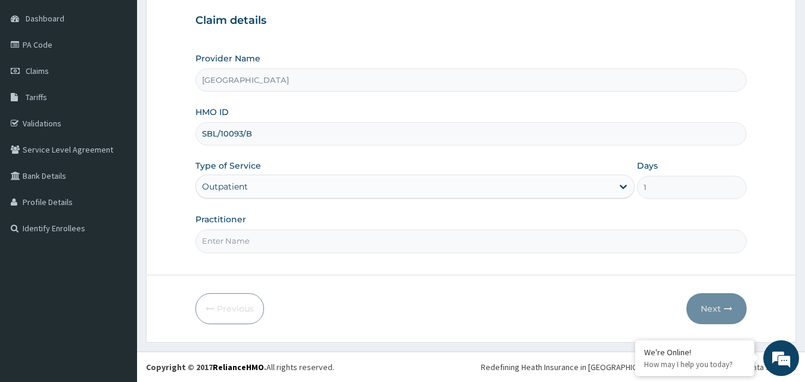
click at [308, 235] on input "Practitioner" at bounding box center [471, 240] width 552 height 23
type input "[PERSON_NAME]"
click at [708, 316] on button "Next" at bounding box center [716, 308] width 60 height 31
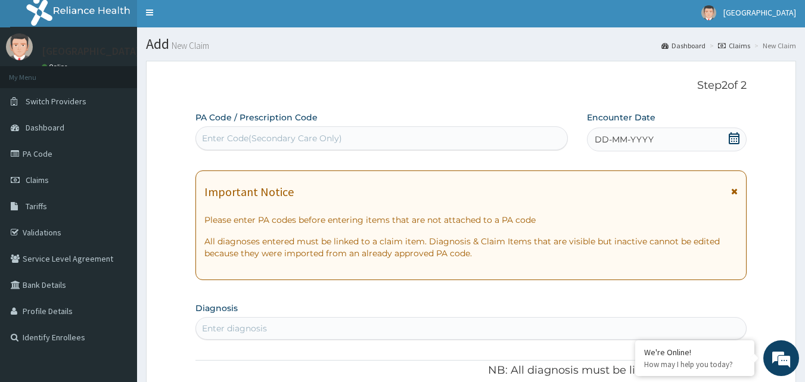
scroll to position [0, 0]
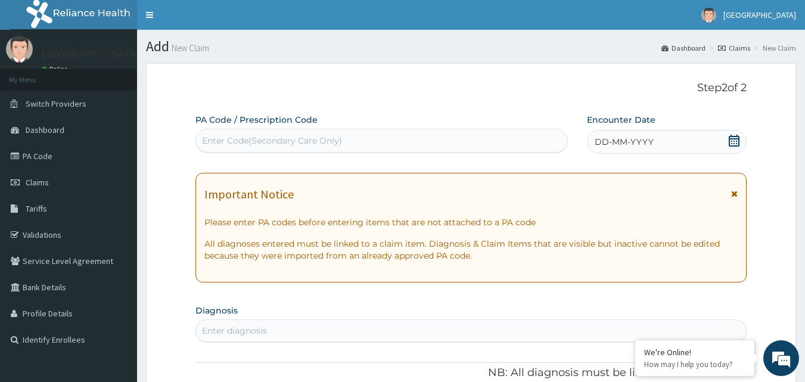
click at [739, 141] on icon at bounding box center [733, 141] width 11 height 12
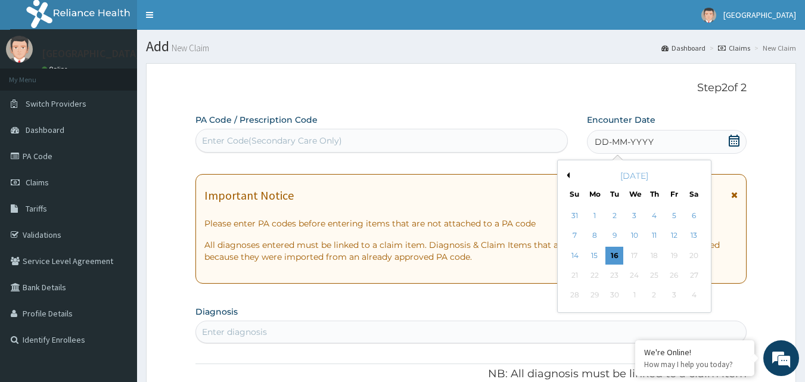
click at [565, 169] on div "[DATE] Su Mo Tu We Th Fr Sa" at bounding box center [634, 182] width 144 height 35
click at [567, 177] on button "Previous Month" at bounding box center [566, 175] width 6 height 6
click at [658, 296] on div "28" at bounding box center [654, 295] width 18 height 18
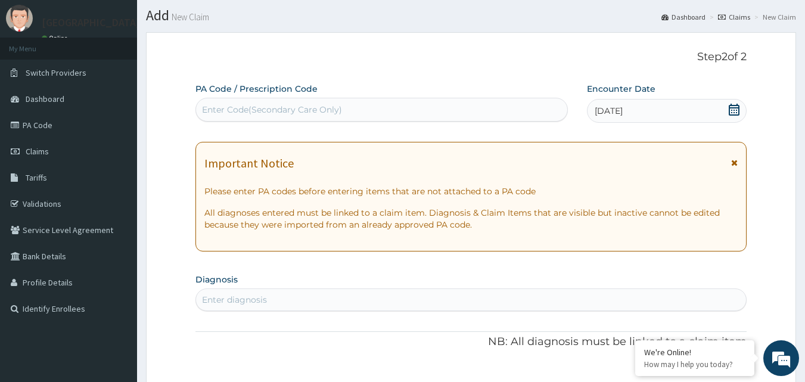
scroll to position [60, 0]
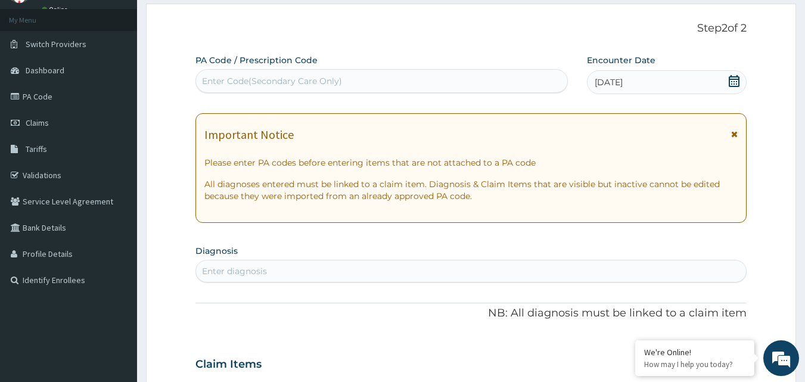
click at [309, 269] on div "Enter diagnosis" at bounding box center [471, 270] width 550 height 19
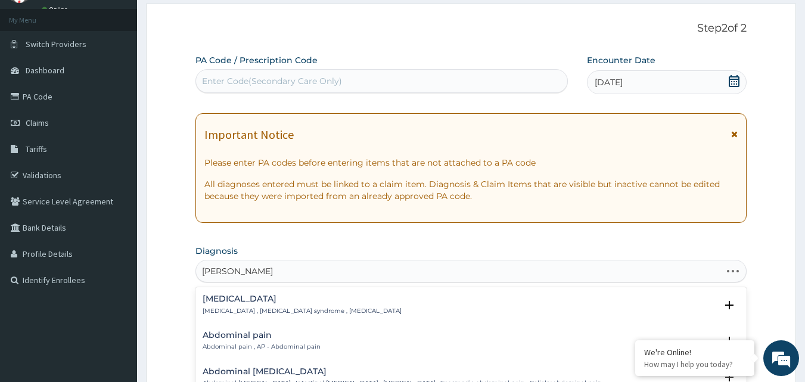
type input "ABDOMINAL PAIN"
click at [242, 305] on div "[MEDICAL_DATA] [MEDICAL_DATA] , [MEDICAL_DATA] syndrome , [MEDICAL_DATA]" at bounding box center [302, 304] width 199 height 21
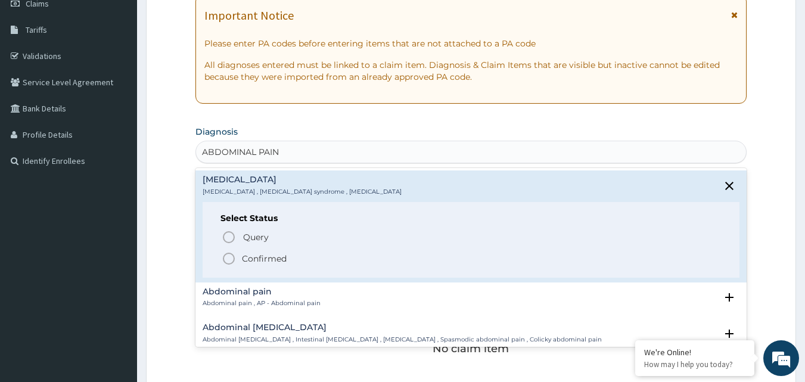
click at [258, 256] on p "Confirmed" at bounding box center [264, 259] width 45 height 12
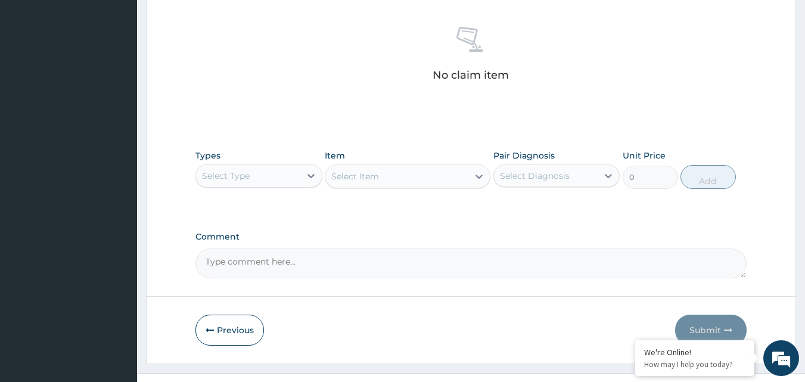
scroll to position [477, 0]
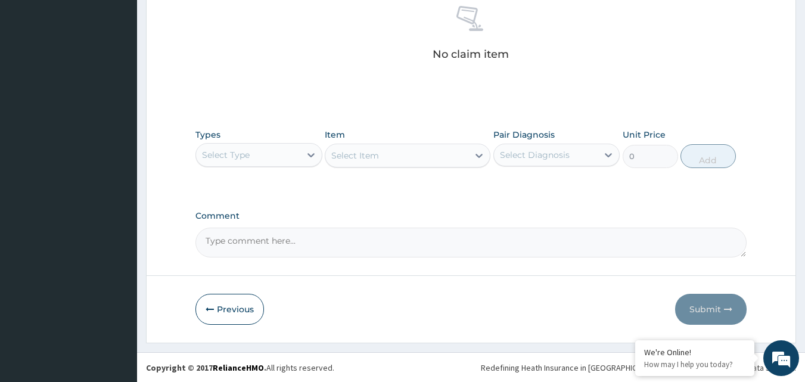
click at [295, 151] on div "Select Type" at bounding box center [248, 154] width 104 height 19
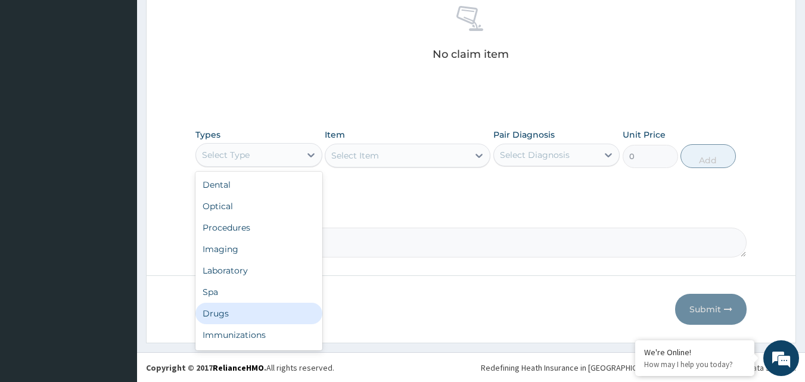
click at [220, 309] on div "Drugs" at bounding box center [258, 313] width 127 height 21
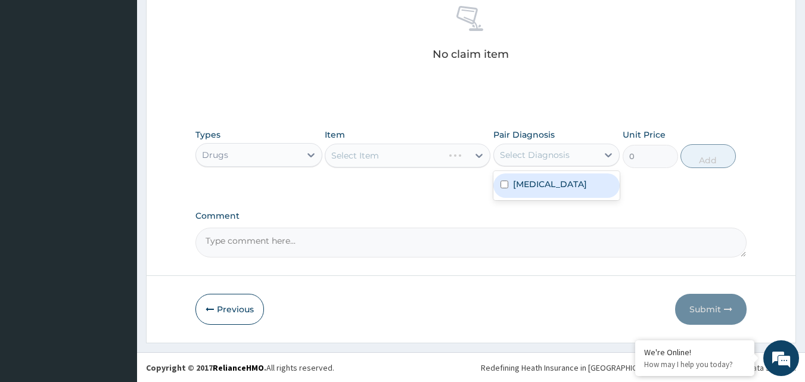
click at [530, 155] on div "Select Diagnosis" at bounding box center [535, 155] width 70 height 12
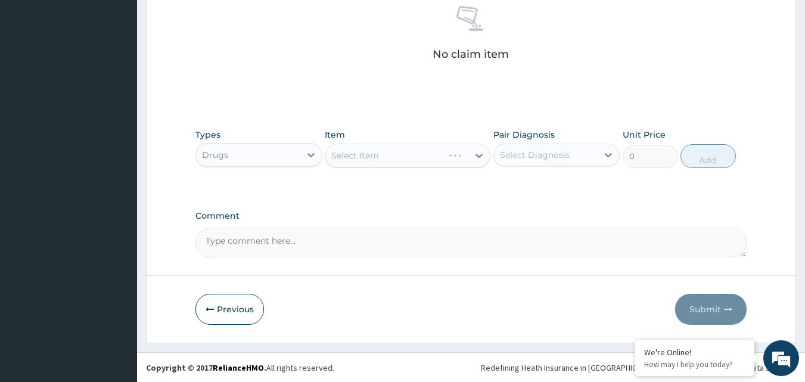
click at [544, 149] on div "Select Diagnosis" at bounding box center [535, 155] width 70 height 12
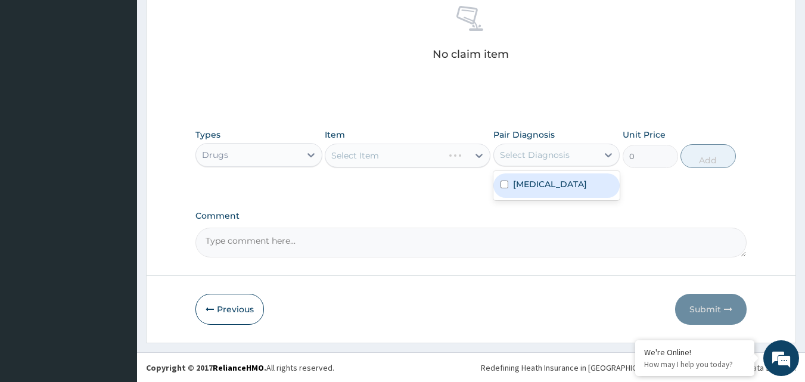
click at [522, 191] on div "[MEDICAL_DATA]" at bounding box center [556, 185] width 127 height 24
checkbox input "true"
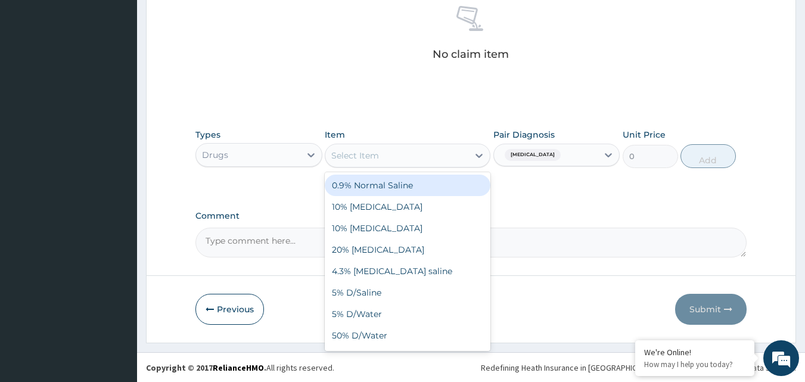
click at [387, 157] on div "Select Item" at bounding box center [396, 155] width 143 height 19
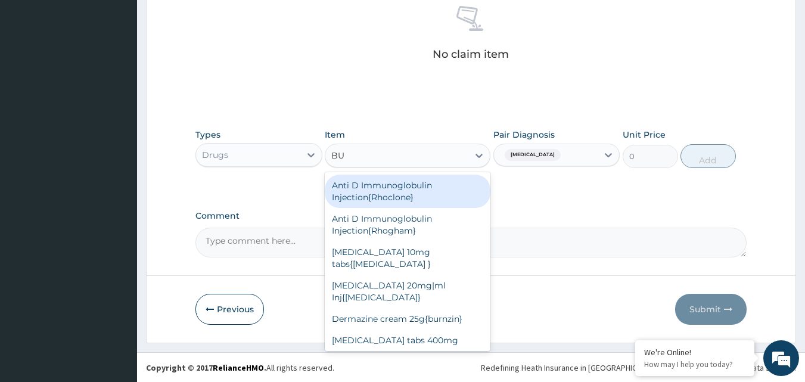
type input "BUS"
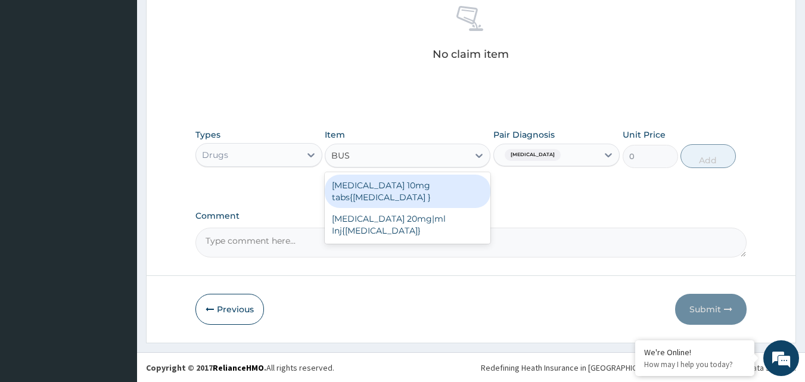
click at [428, 189] on div "[MEDICAL_DATA] 10mg tabs{[MEDICAL_DATA] }" at bounding box center [408, 191] width 166 height 33
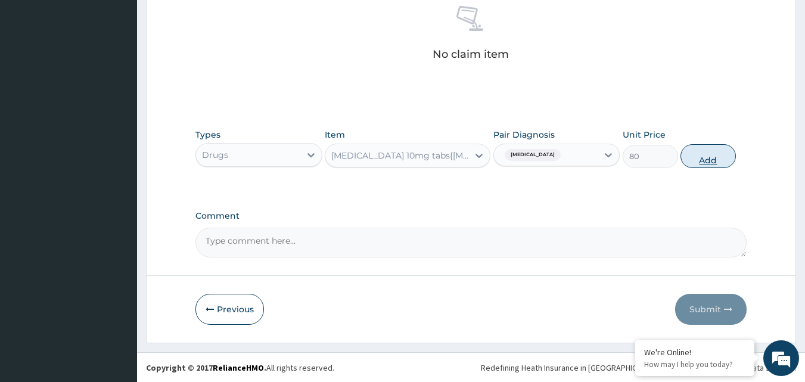
drag, startPoint x: 699, startPoint y: 155, endPoint x: 695, endPoint y: 146, distance: 9.6
click at [699, 154] on button "Add" at bounding box center [707, 156] width 55 height 24
type input "0"
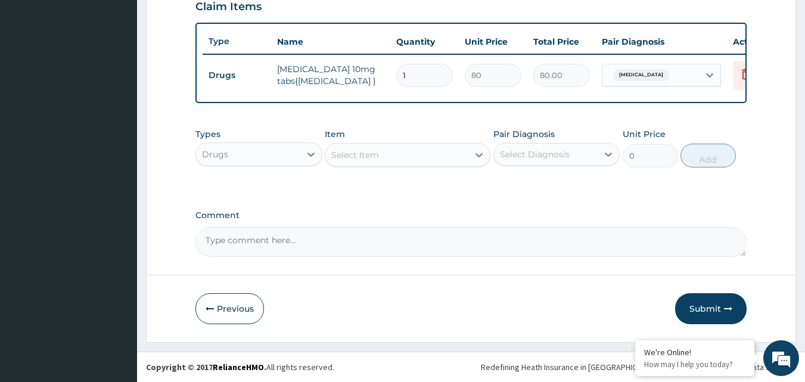
scroll to position [429, 0]
type input "11"
type input "880.00"
type input "110"
type input "8800.00"
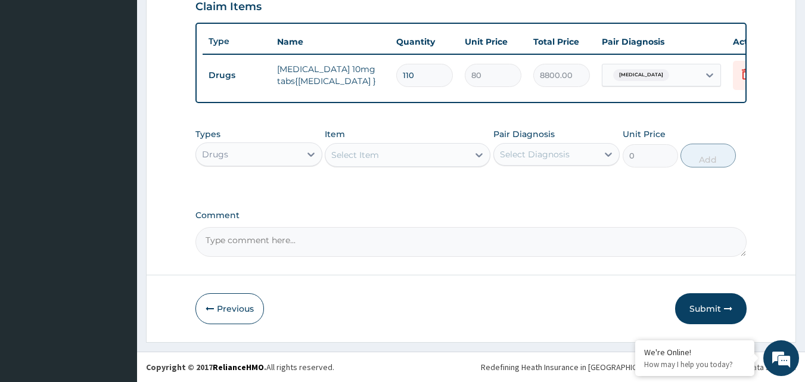
type input "11"
type input "880.00"
type input "1"
type input "80.00"
type input "10"
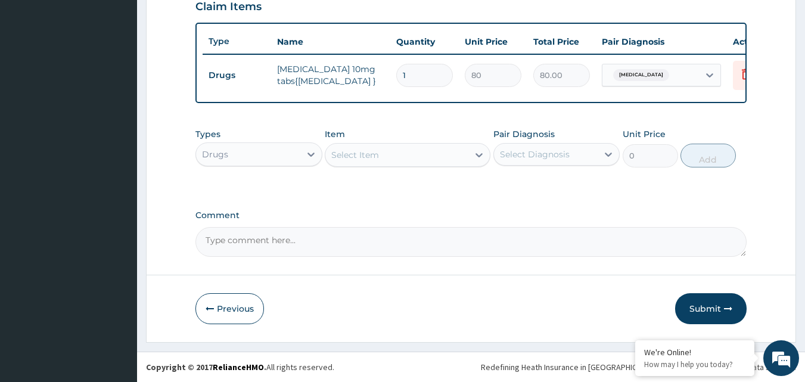
type input "800.00"
type input "10"
paste textarea "[MEDICAL_DATA] 10mg tabs( [MEDICAL_DATA] ) : 20mg twice daily for 5 days"
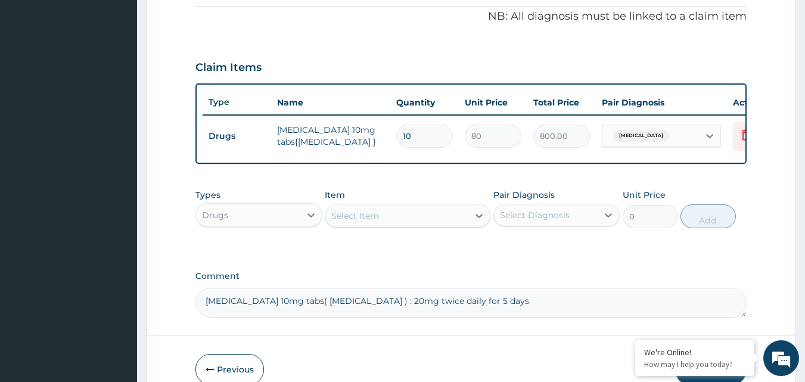
scroll to position [251, 0]
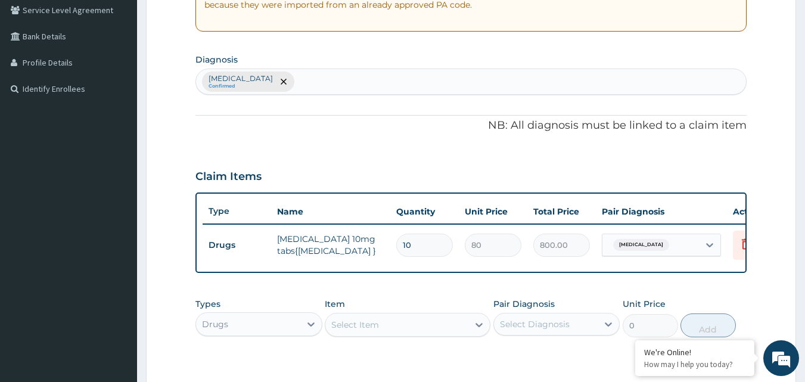
type textarea "[MEDICAL_DATA] 10mg tabs( [MEDICAL_DATA] ) : 20mg twice daily for 5 days"
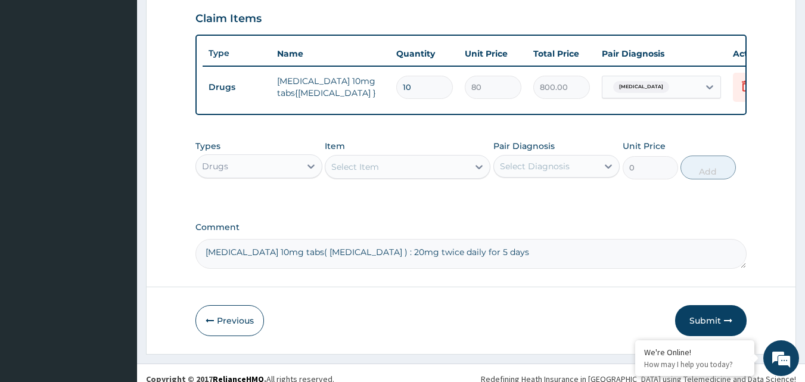
scroll to position [429, 0]
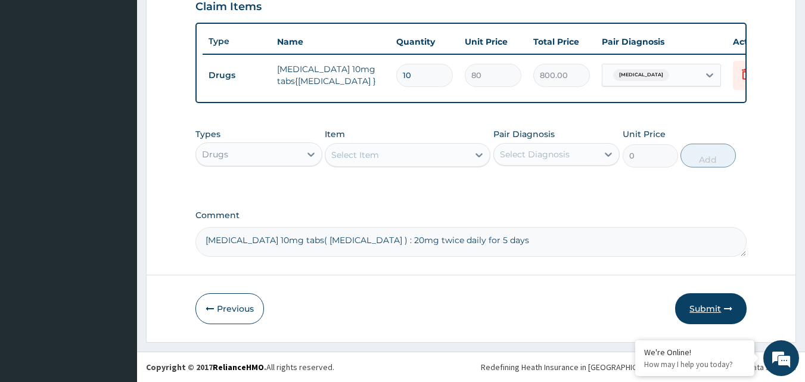
click at [725, 310] on icon "button" at bounding box center [728, 308] width 8 height 8
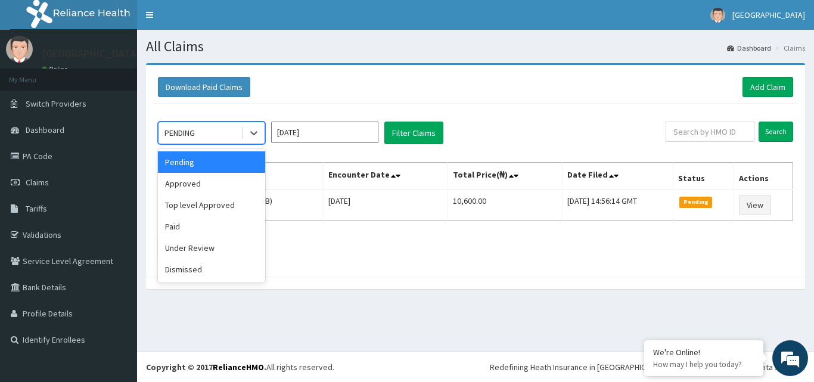
click at [187, 128] on div "PENDING" at bounding box center [179, 133] width 30 height 12
click at [214, 189] on div "Approved" at bounding box center [211, 183] width 107 height 21
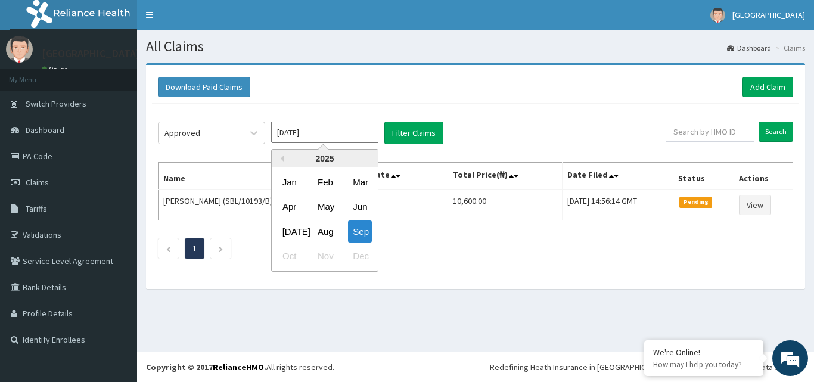
click at [335, 123] on input "[DATE]" at bounding box center [324, 132] width 107 height 21
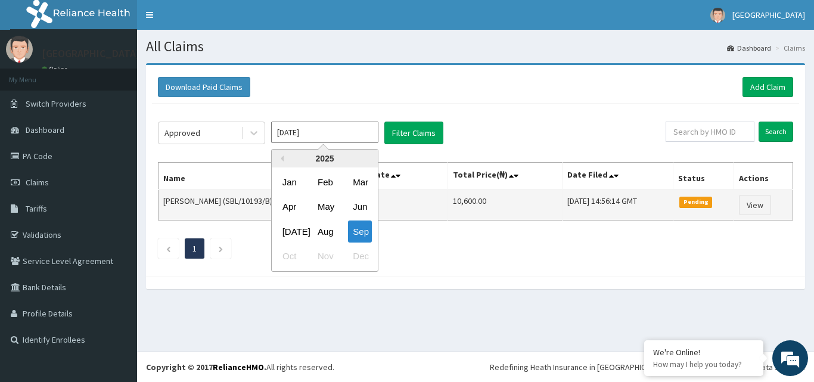
drag, startPoint x: 317, startPoint y: 231, endPoint x: 338, endPoint y: 197, distance: 40.0
click at [317, 229] on div "Aug" at bounding box center [325, 231] width 24 height 22
type input "[DATE]"
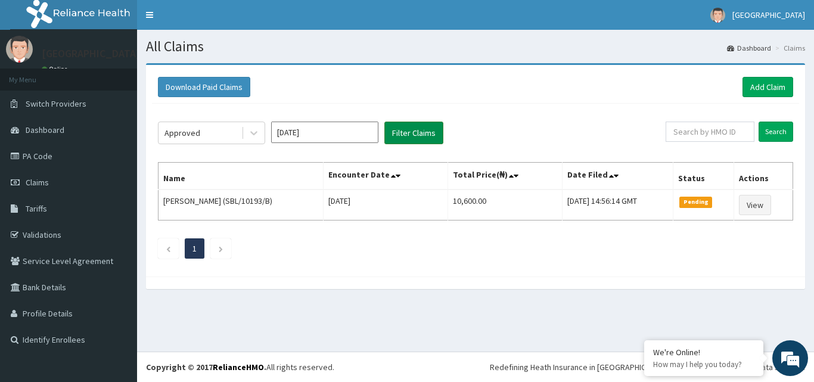
click at [404, 134] on button "Filter Claims" at bounding box center [413, 133] width 59 height 23
click at [76, 155] on link "PA Code" at bounding box center [68, 156] width 137 height 26
click at [227, 131] on div "PENDING" at bounding box center [199, 132] width 83 height 19
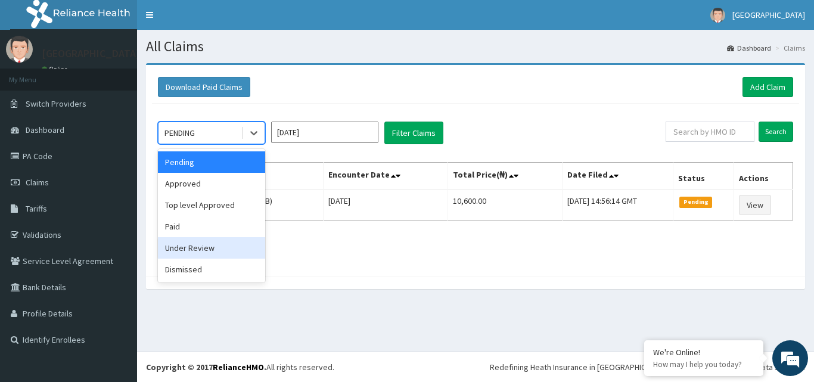
click at [203, 254] on div "Under Review" at bounding box center [211, 247] width 107 height 21
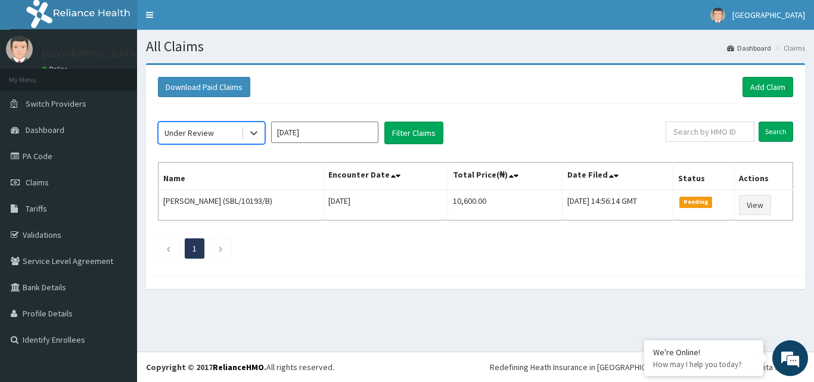
click at [351, 132] on input "[DATE]" at bounding box center [324, 132] width 107 height 21
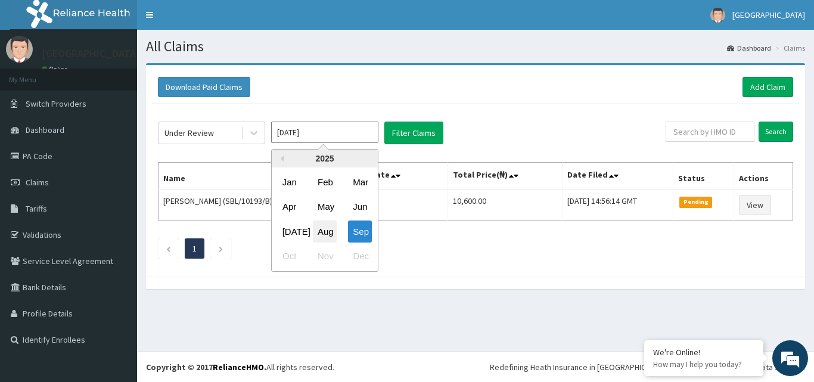
click at [322, 231] on div "Aug" at bounding box center [325, 231] width 24 height 22
type input "[DATE]"
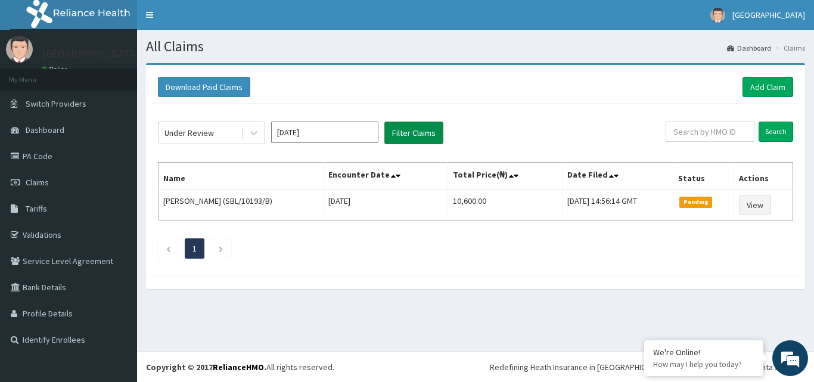
click at [440, 127] on button "Filter Claims" at bounding box center [413, 133] width 59 height 23
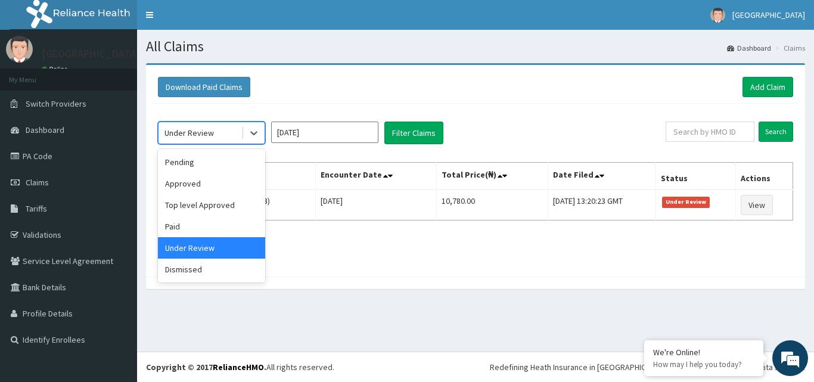
click at [239, 130] on div "Under Review" at bounding box center [199, 132] width 83 height 19
click at [205, 169] on div "Pending" at bounding box center [211, 161] width 107 height 21
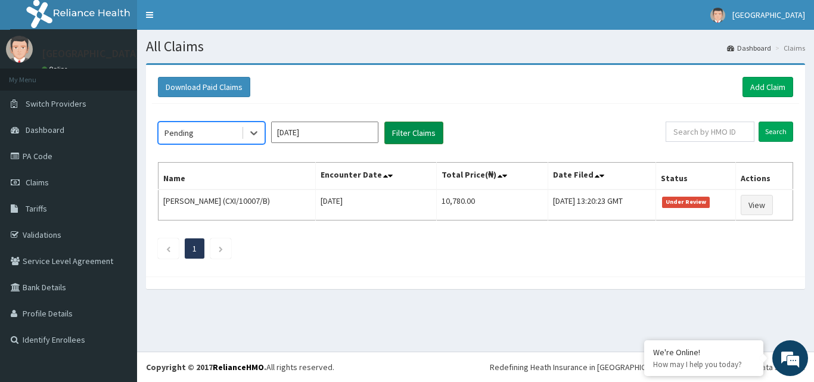
click at [410, 136] on button "Filter Claims" at bounding box center [413, 133] width 59 height 23
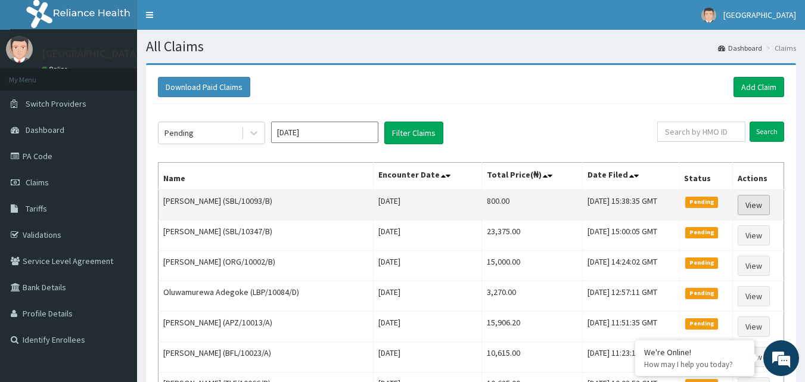
click at [756, 199] on link "View" at bounding box center [753, 205] width 32 height 20
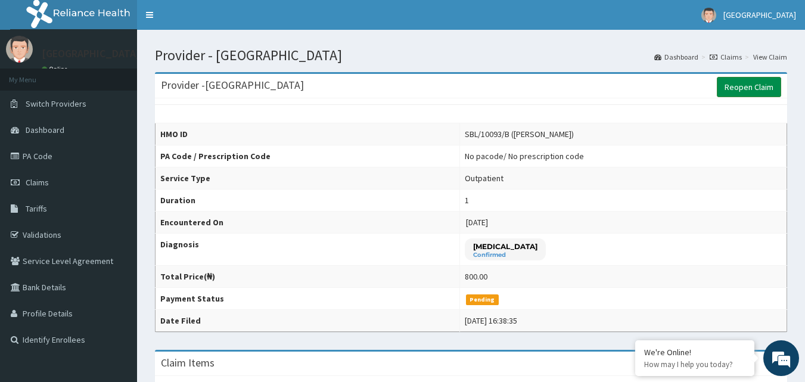
click at [749, 86] on link "Reopen Claim" at bounding box center [749, 87] width 64 height 20
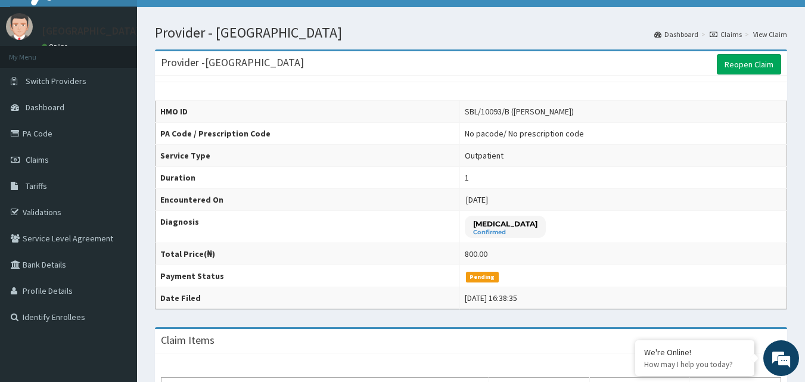
scroll to position [60, 0]
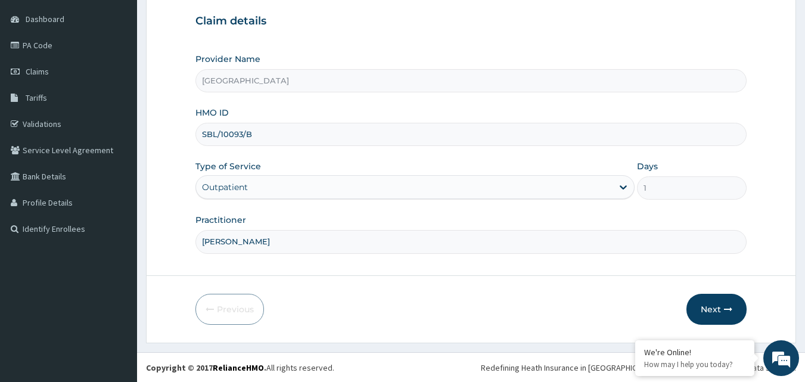
scroll to position [111, 0]
click at [703, 304] on button "Next" at bounding box center [716, 308] width 60 height 31
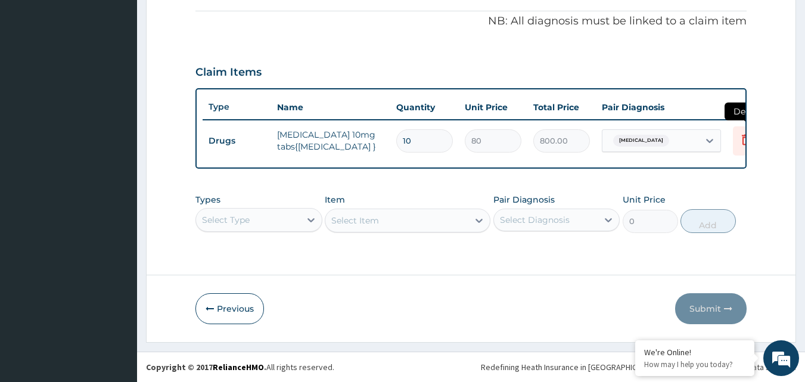
scroll to position [0, 0]
click at [741, 133] on icon at bounding box center [746, 139] width 14 height 14
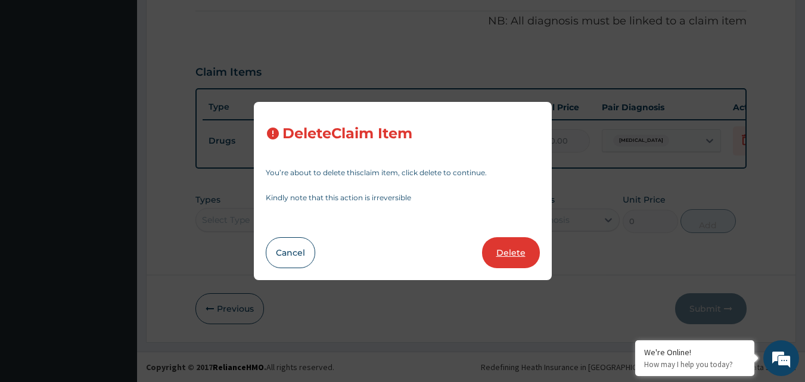
click at [503, 251] on button "Delete" at bounding box center [511, 252] width 58 height 31
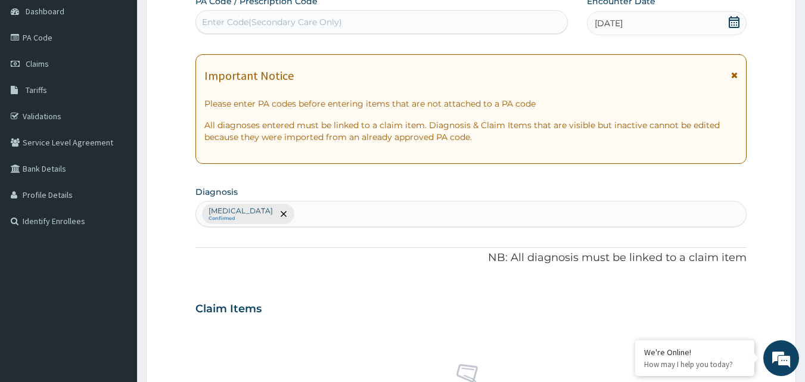
scroll to position [114, 0]
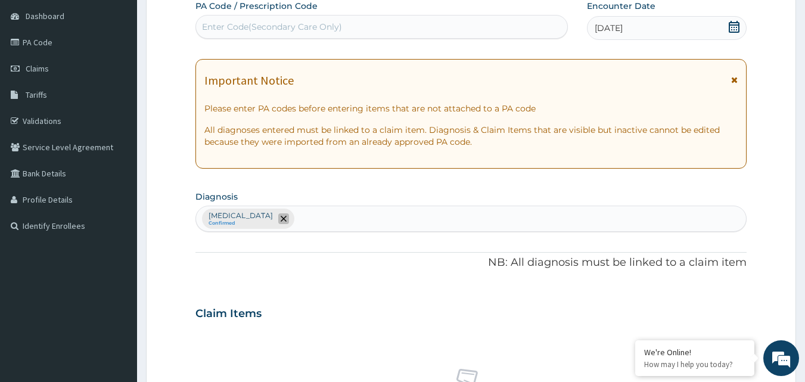
click at [281, 219] on icon "remove selection option" at bounding box center [284, 219] width 6 height 6
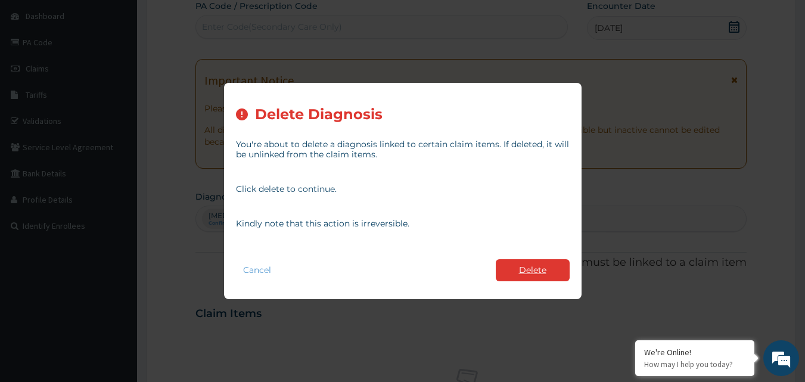
click at [519, 274] on button "Delete" at bounding box center [533, 270] width 74 height 22
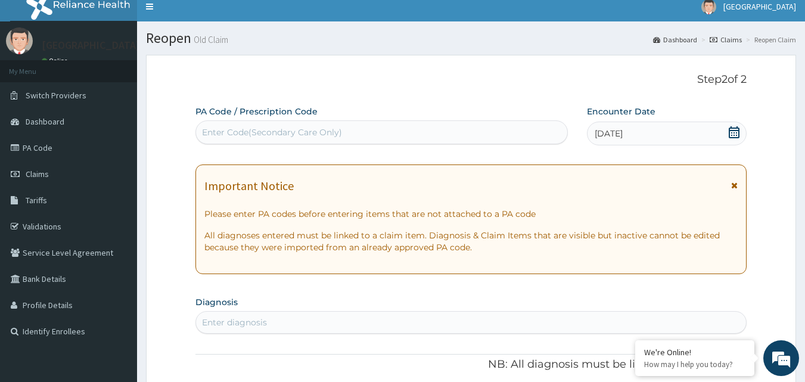
scroll to position [0, 0]
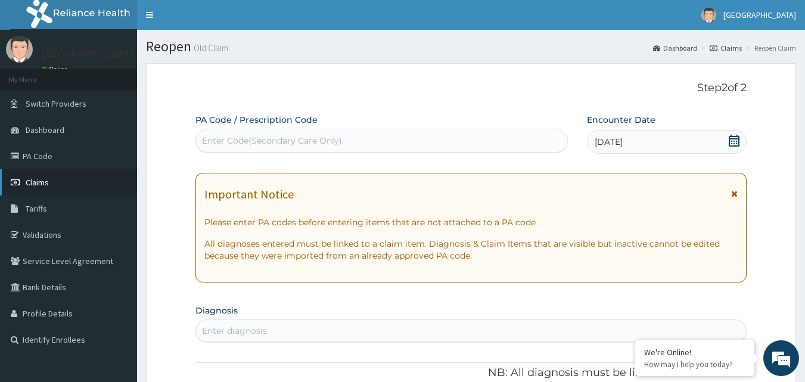
click at [50, 188] on link "Claims" at bounding box center [68, 182] width 137 height 26
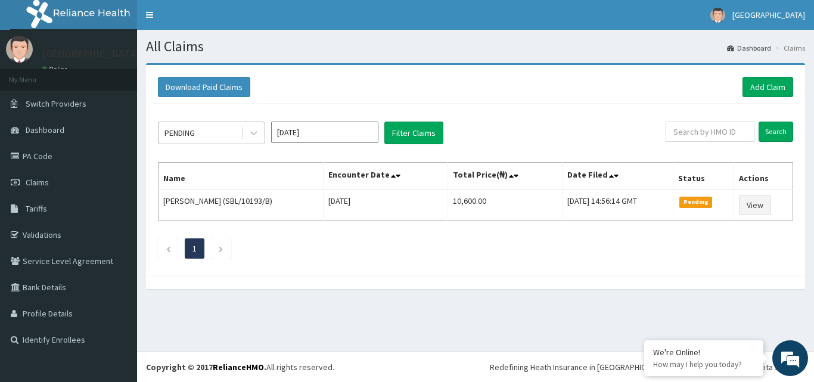
click at [223, 138] on div "PENDING" at bounding box center [199, 132] width 83 height 19
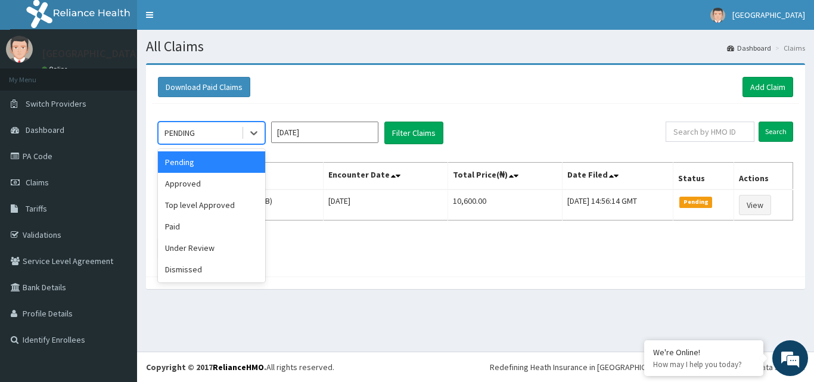
click at [220, 159] on div "Pending" at bounding box center [211, 161] width 107 height 21
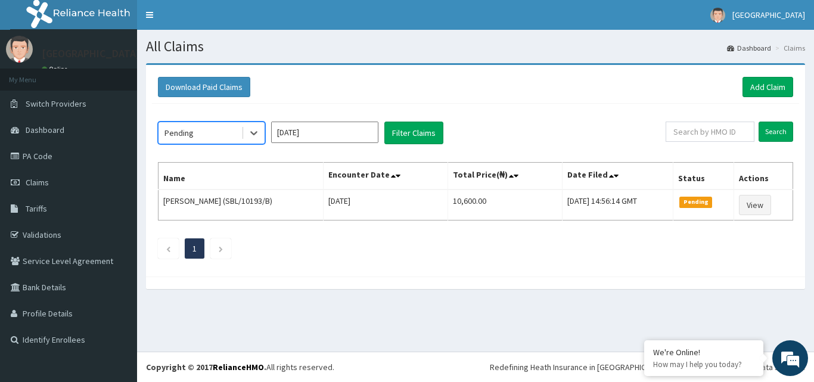
click at [350, 137] on input "Sep 2025" at bounding box center [324, 132] width 107 height 21
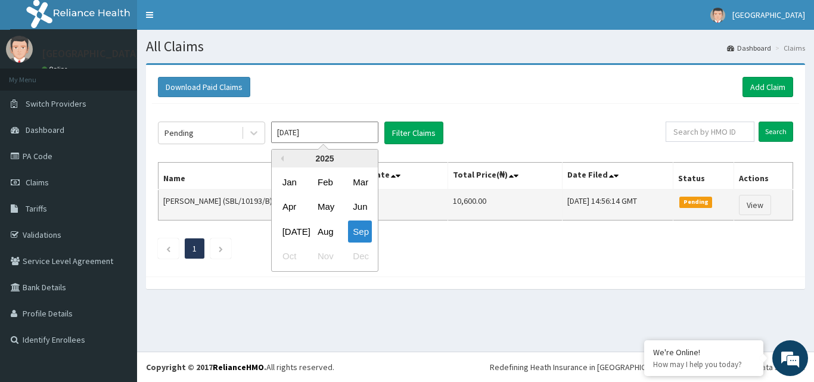
drag, startPoint x: 324, startPoint y: 227, endPoint x: 331, endPoint y: 214, distance: 14.4
click at [323, 227] on div "Aug" at bounding box center [325, 231] width 24 height 22
type input "Aug 2025"
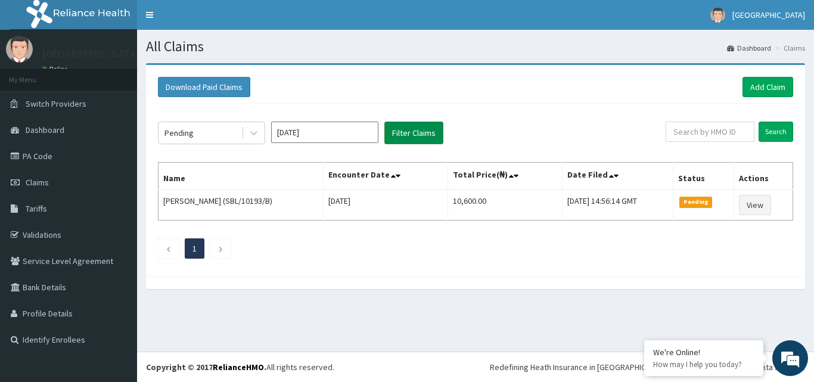
click at [407, 139] on button "Filter Claims" at bounding box center [413, 133] width 59 height 23
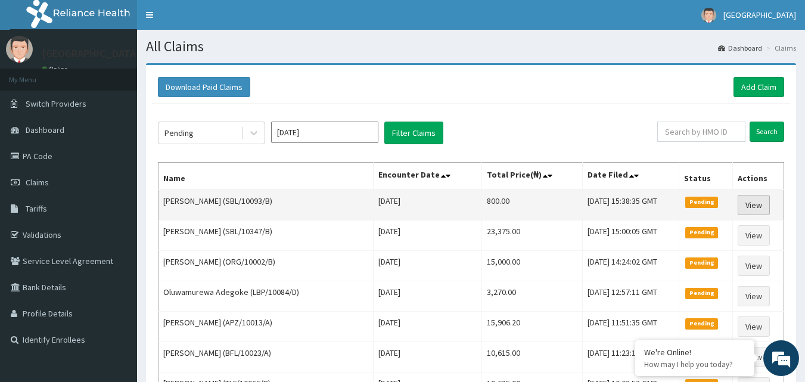
click at [754, 211] on link "View" at bounding box center [753, 205] width 32 height 20
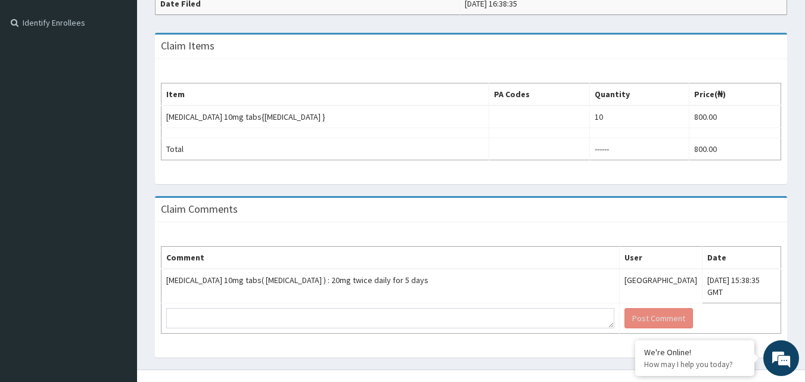
scroll to position [323, 0]
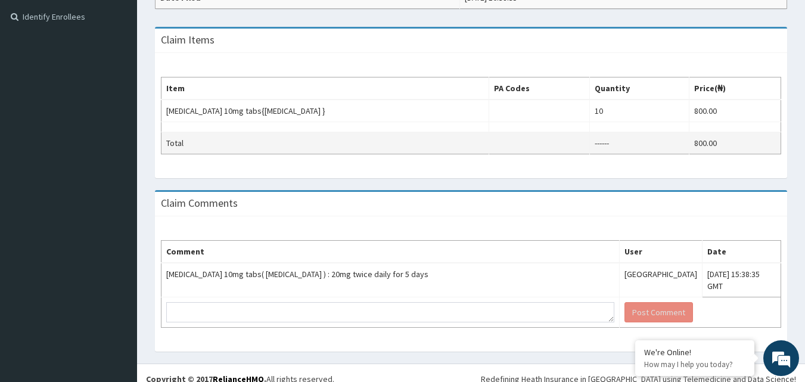
click at [432, 135] on td "Total" at bounding box center [325, 143] width 328 height 22
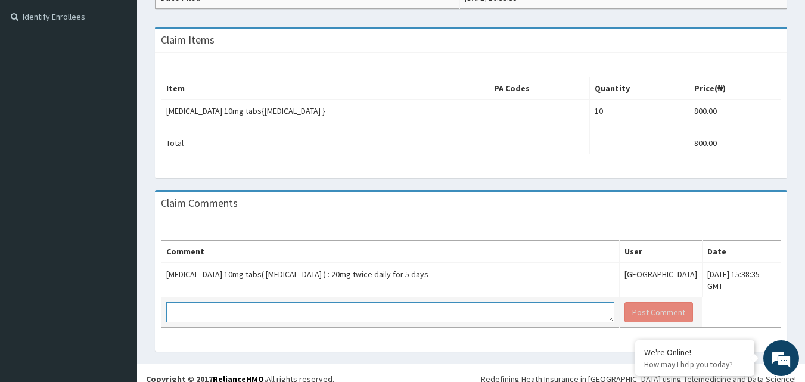
click at [323, 302] on textarea at bounding box center [390, 312] width 448 height 20
type textarea "KINDY DELETE THIS CLAIM. THANKS"
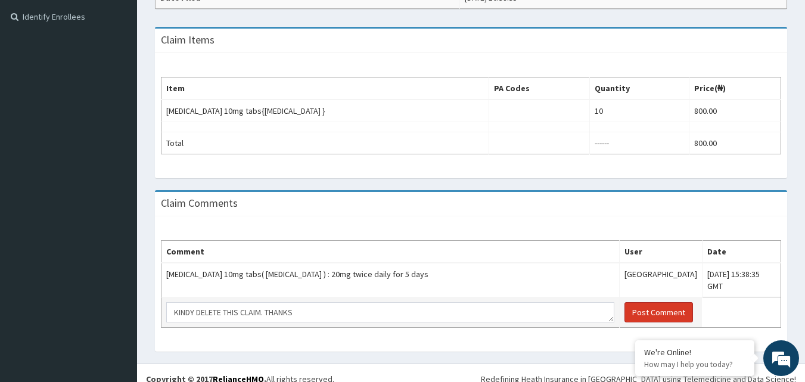
click at [624, 304] on button "Post Comment" at bounding box center [658, 312] width 68 height 20
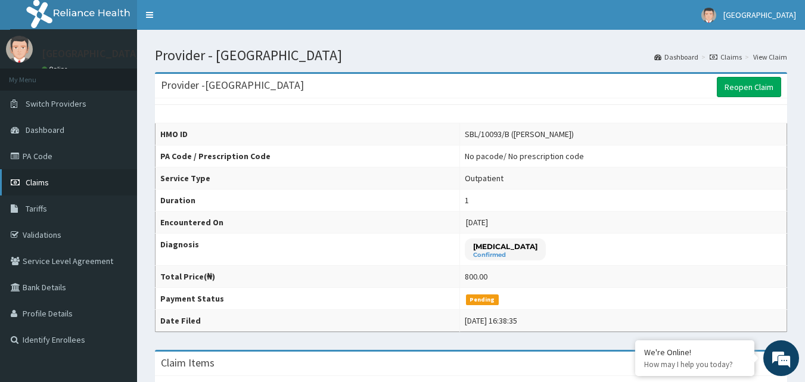
click at [56, 185] on link "Claims" at bounding box center [68, 182] width 137 height 26
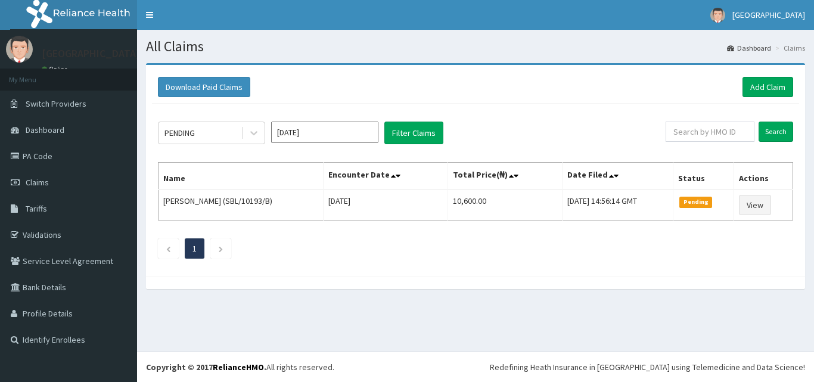
click at [777, 104] on div "Download Paid Claims Add Claim" at bounding box center [475, 87] width 647 height 33
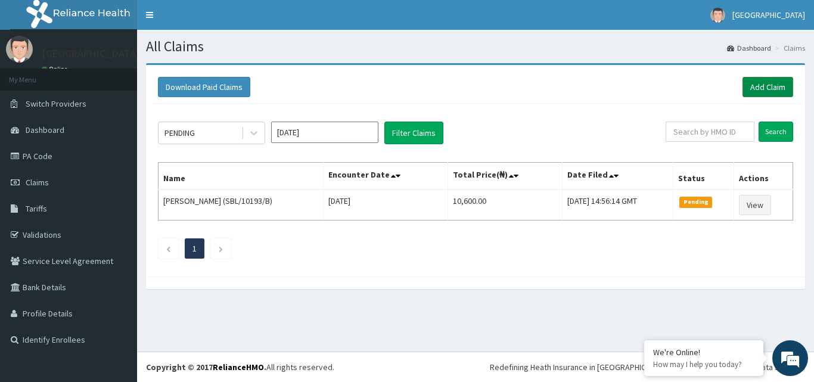
click at [775, 83] on link "Add Claim" at bounding box center [767, 87] width 51 height 20
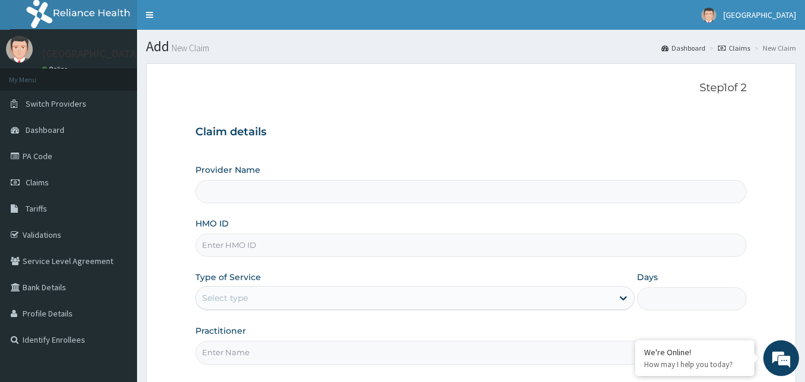
click at [264, 242] on input "HMO ID" at bounding box center [471, 244] width 552 height 23
type input "SB"
type input "[GEOGRAPHIC_DATA]"
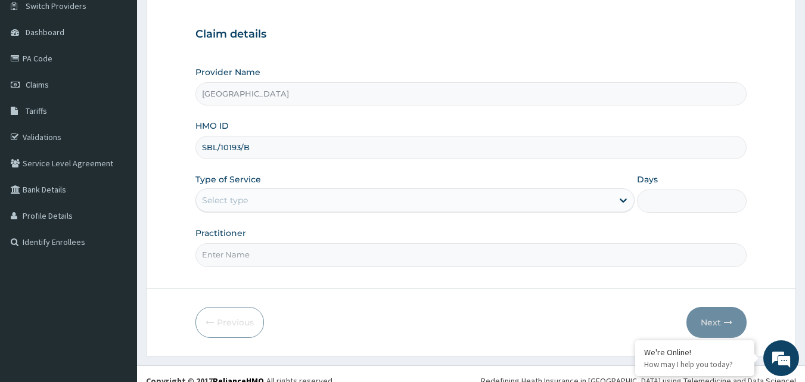
scroll to position [111, 0]
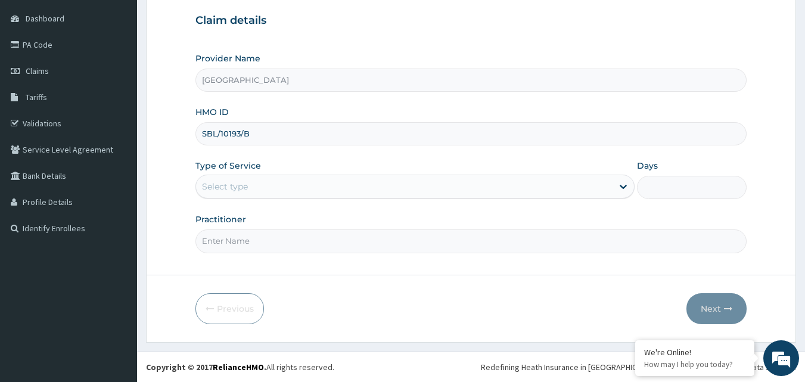
type input "SBL/10193/B"
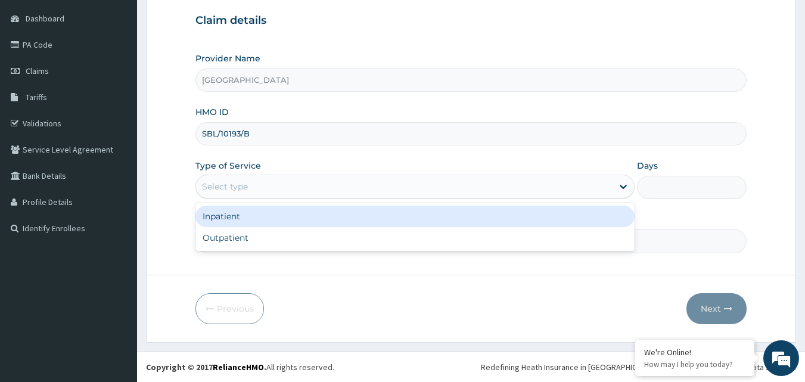
click at [313, 182] on div "Select type" at bounding box center [404, 186] width 416 height 19
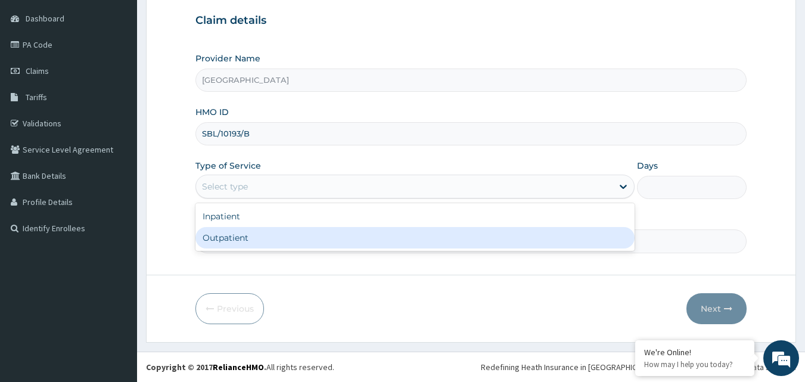
click at [244, 236] on div "Outpatient" at bounding box center [414, 237] width 439 height 21
type input "1"
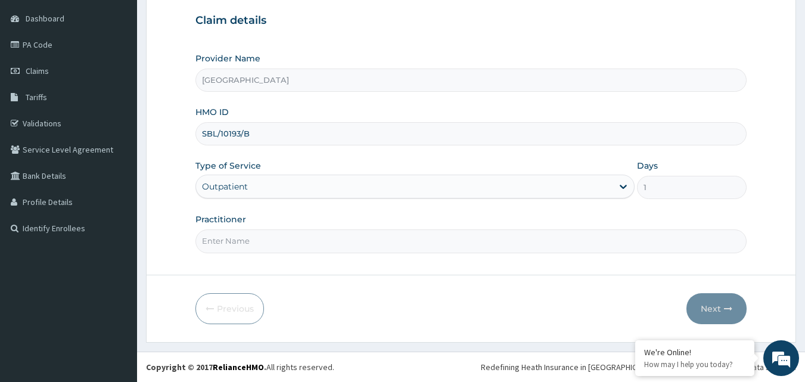
click at [242, 242] on input "Practitioner" at bounding box center [471, 240] width 552 height 23
type input "DR VINCENT"
click at [714, 300] on button "Next" at bounding box center [716, 308] width 60 height 31
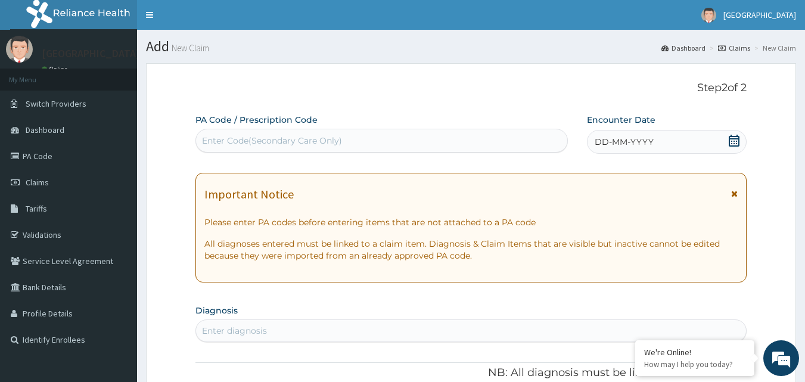
click at [731, 144] on icon at bounding box center [734, 141] width 12 height 12
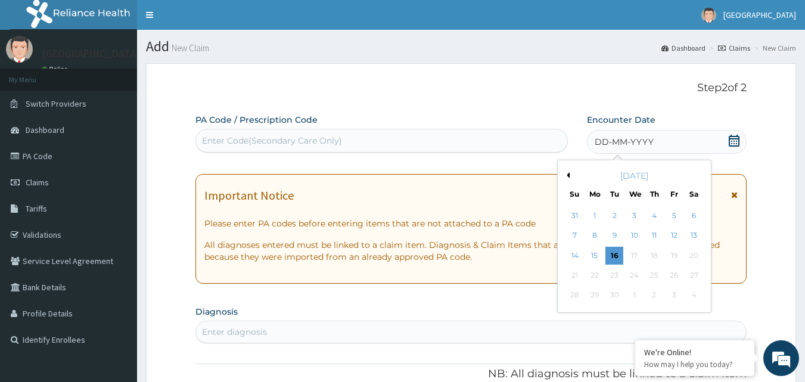
click at [566, 173] on button "Previous Month" at bounding box center [566, 175] width 6 height 6
click at [656, 294] on div "28" at bounding box center [654, 295] width 18 height 18
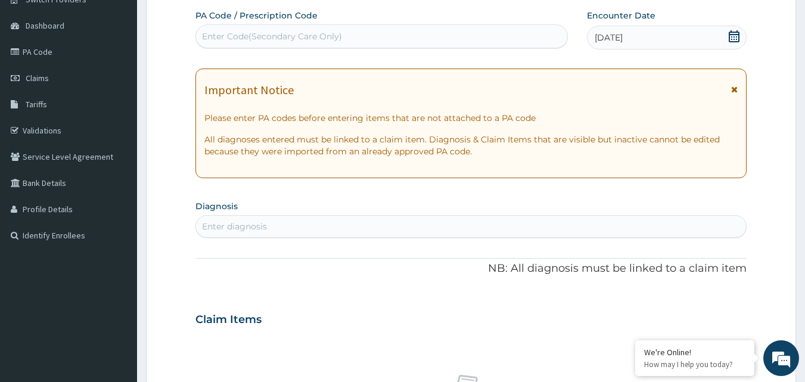
scroll to position [119, 0]
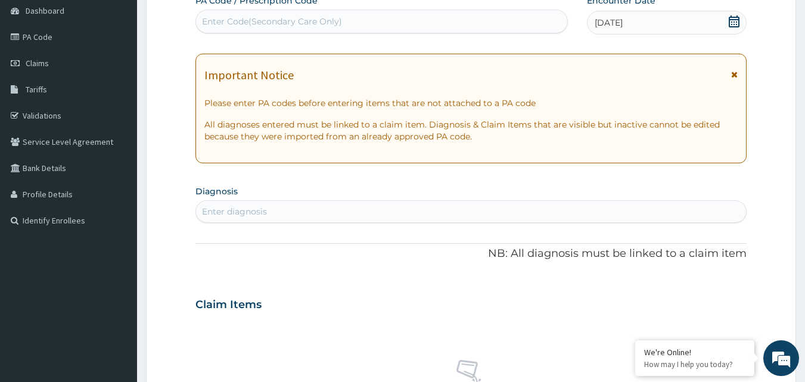
click at [455, 208] on div "Enter diagnosis" at bounding box center [471, 211] width 550 height 19
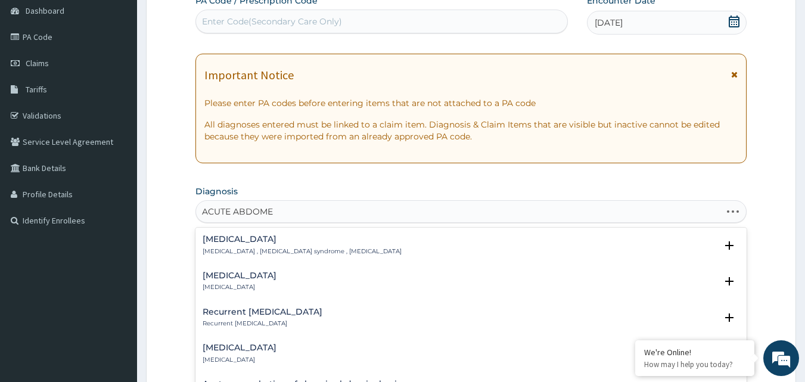
type input "ACUTE ABDOMEN"
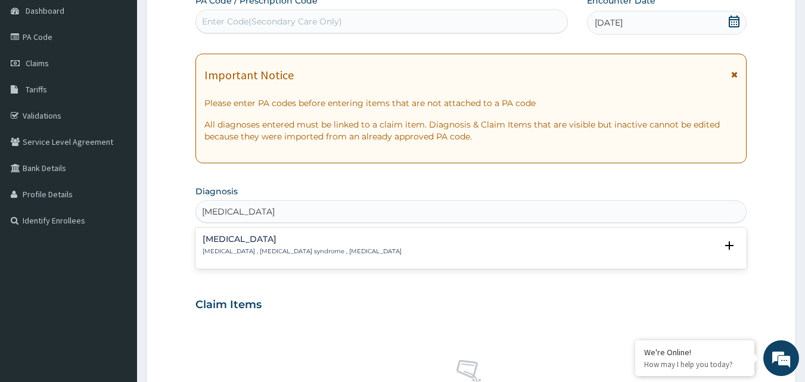
click at [346, 233] on div "Acute abdomen Acute abdomen , Acute abdominal pain syndrome , Surgical abdomen …" at bounding box center [471, 248] width 552 height 36
click at [349, 244] on div "Acute abdomen Acute abdomen , Acute abdominal pain syndrome , Surgical abdomen" at bounding box center [302, 245] width 199 height 21
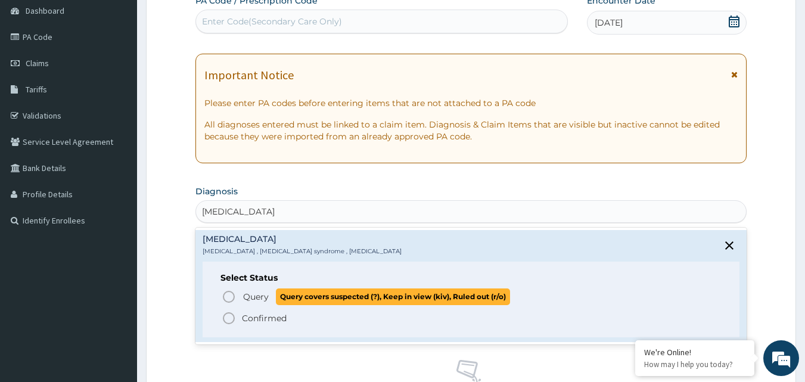
click at [267, 304] on p "Query Query covers suspected (?), Keep in view (kiv), Ruled out (r/o)" at bounding box center [376, 296] width 268 height 16
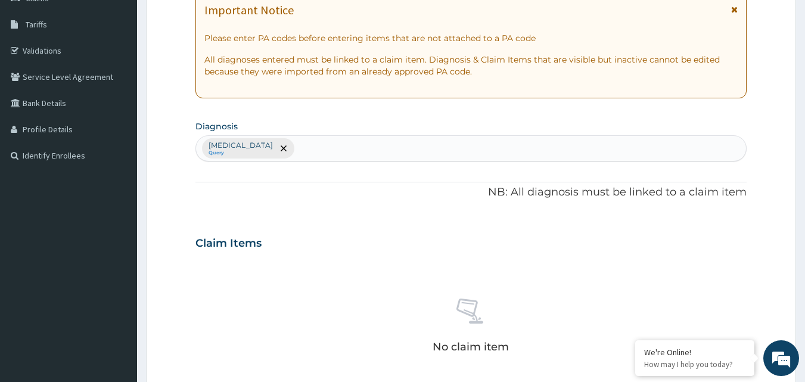
scroll to position [179, 0]
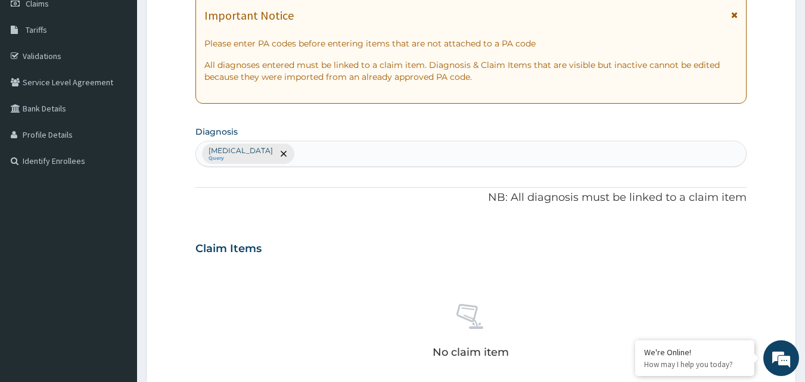
click at [275, 154] on div at bounding box center [283, 153] width 17 height 19
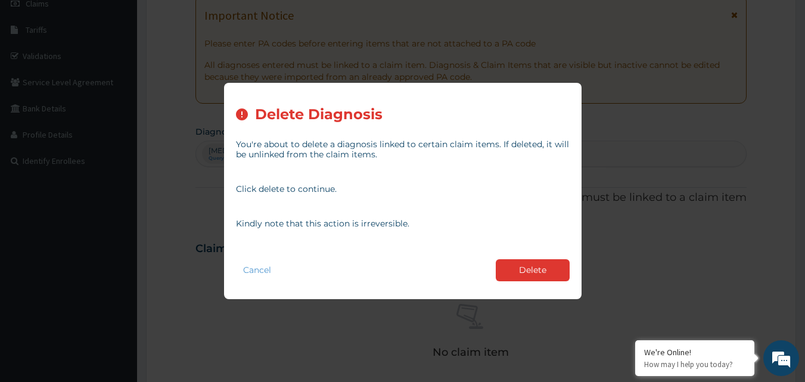
drag, startPoint x: 534, startPoint y: 275, endPoint x: 322, endPoint y: 160, distance: 240.9
click at [528, 270] on button "Delete" at bounding box center [533, 270] width 74 height 22
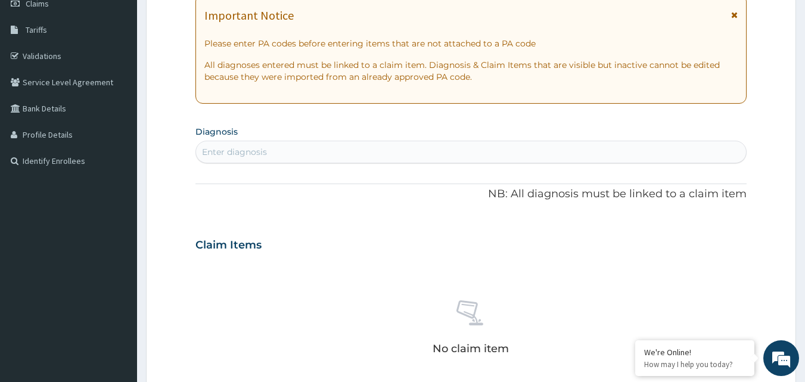
click at [302, 152] on div "Enter diagnosis" at bounding box center [471, 151] width 550 height 19
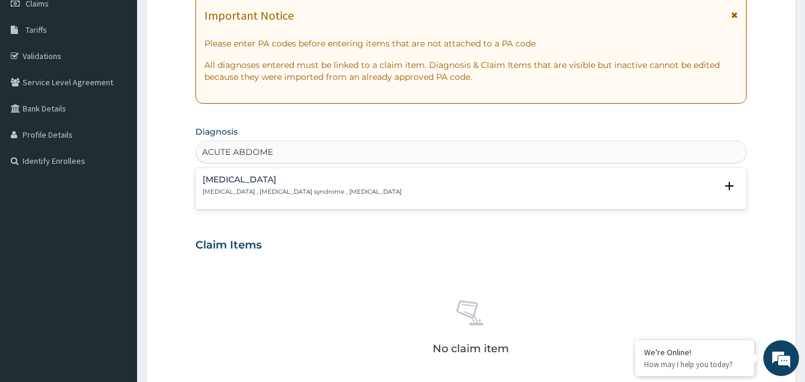
type input "ACUTE ABDOMEN"
click at [312, 169] on div "Acute abdomen Acute abdomen , Acute abdominal pain syndrome , Surgical abdomen …" at bounding box center [471, 188] width 552 height 41
click at [307, 188] on p "Acute abdomen , Acute abdominal pain syndrome , Surgical abdomen" at bounding box center [302, 192] width 199 height 8
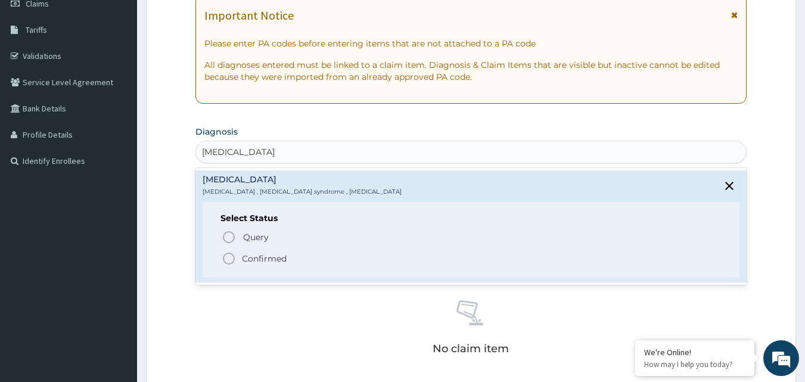
click at [268, 251] on span "Confirmed" at bounding box center [472, 258] width 500 height 14
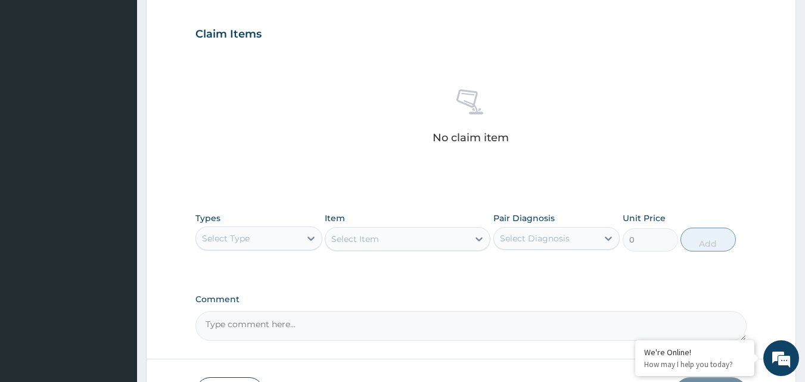
scroll to position [417, 0]
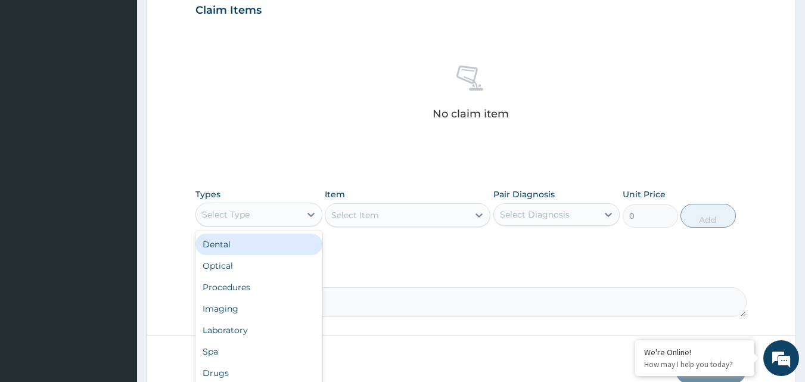
click at [275, 220] on div "Select Type" at bounding box center [248, 214] width 104 height 19
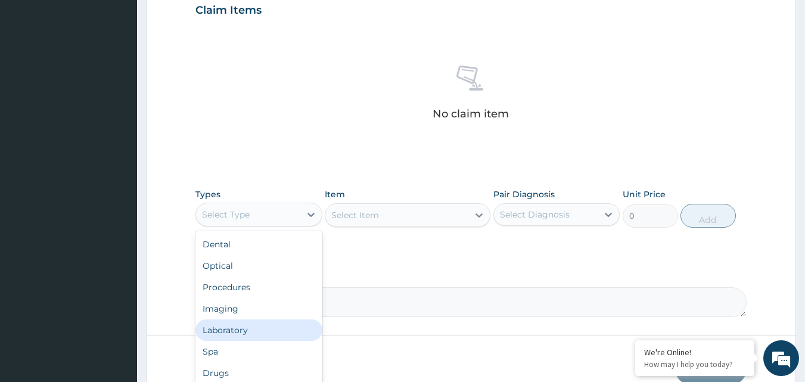
scroll to position [41, 0]
click at [236, 325] on div "Drugs" at bounding box center [258, 332] width 127 height 21
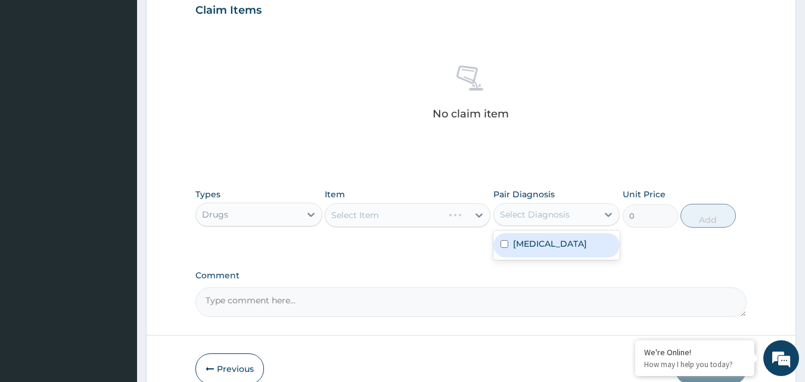
drag, startPoint x: 596, startPoint y: 217, endPoint x: 586, endPoint y: 219, distance: 10.4
click at [596, 217] on div "Select Diagnosis" at bounding box center [546, 214] width 104 height 19
drag, startPoint x: 555, startPoint y: 254, endPoint x: 526, endPoint y: 236, distance: 34.2
click at [552, 248] on div "Acute abdomen" at bounding box center [556, 245] width 127 height 24
checkbox input "true"
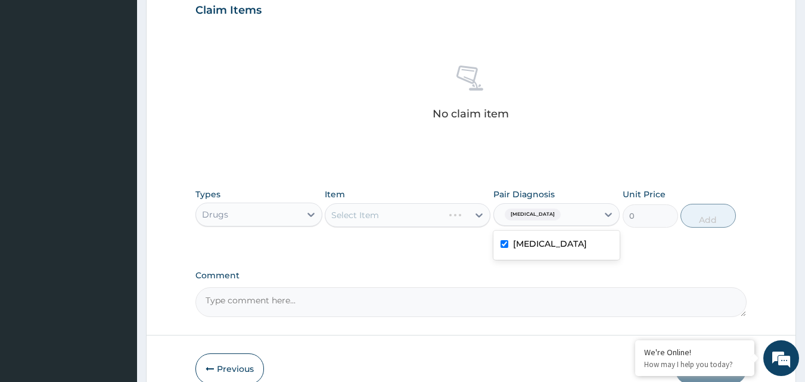
click at [431, 226] on div "Select Item" at bounding box center [408, 215] width 166 height 24
click at [428, 214] on div "Select Item" at bounding box center [408, 215] width 166 height 24
click at [426, 219] on div "Select Item" at bounding box center [408, 215] width 166 height 24
click at [426, 216] on div "Select Item" at bounding box center [396, 214] width 143 height 19
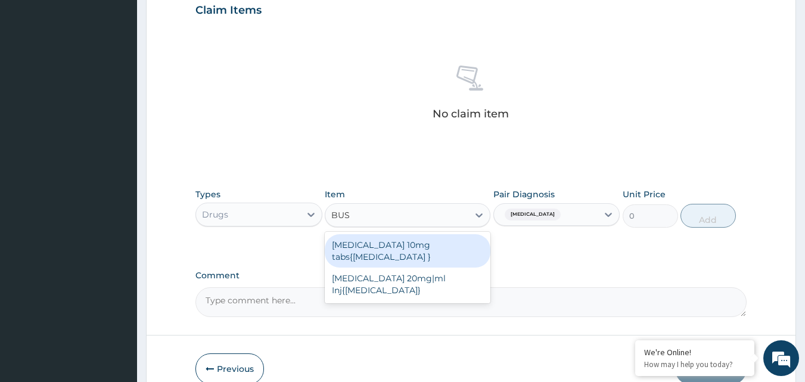
type input "BUSC"
drag, startPoint x: 411, startPoint y: 246, endPoint x: 418, endPoint y: 228, distance: 19.0
click at [412, 245] on div "Buscopan 10mg tabs{Hyoscine }" at bounding box center [408, 250] width 166 height 33
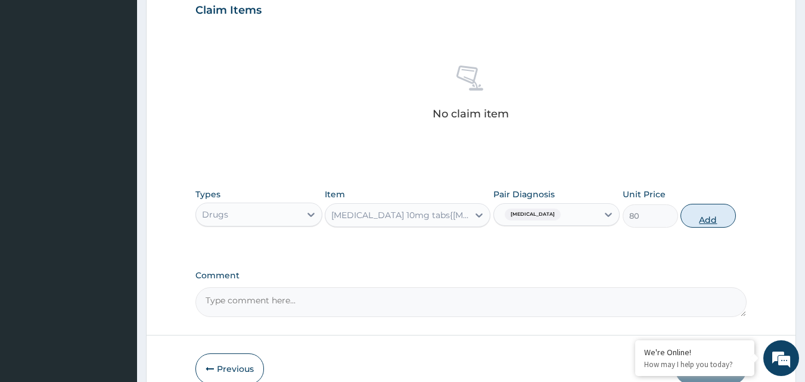
click at [709, 225] on button "Add" at bounding box center [707, 216] width 55 height 24
type input "0"
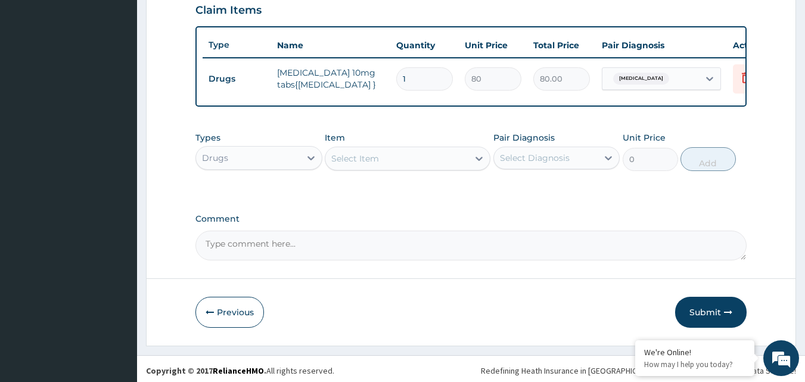
paste textarea "Buscopan 10mg tabs( Hyoscine ) : 20mg twice daily for 5 days"
type textarea "Buscopan 10mg tabs( Hyoscine ) : 20mg twice daily for 5 days"
click at [232, 328] on button "Previous" at bounding box center [229, 312] width 68 height 31
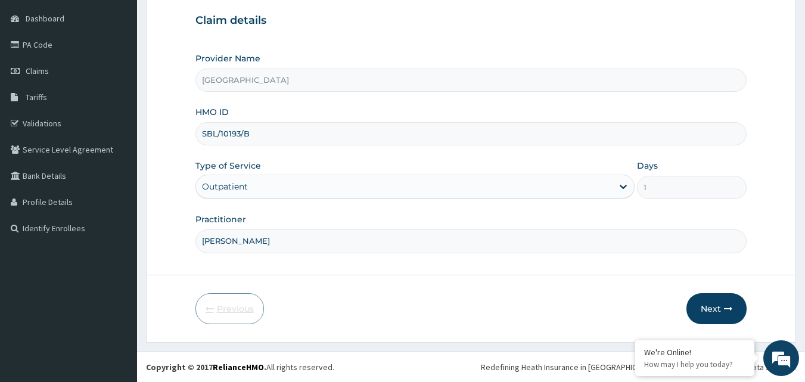
scroll to position [111, 0]
click at [719, 297] on button "Next" at bounding box center [716, 308] width 60 height 31
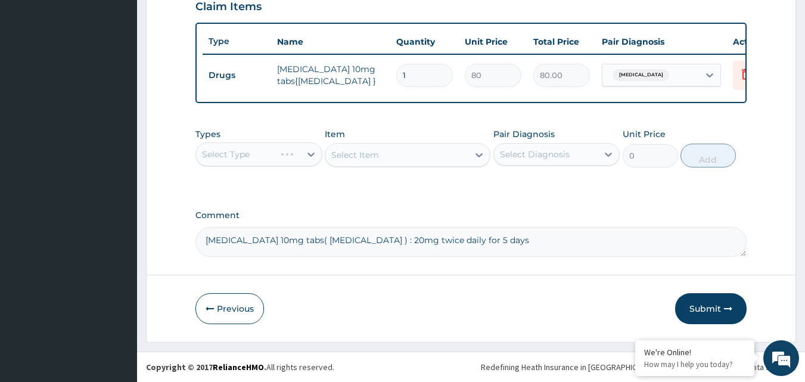
scroll to position [429, 0]
click at [257, 148] on div "Select Type" at bounding box center [248, 154] width 104 height 19
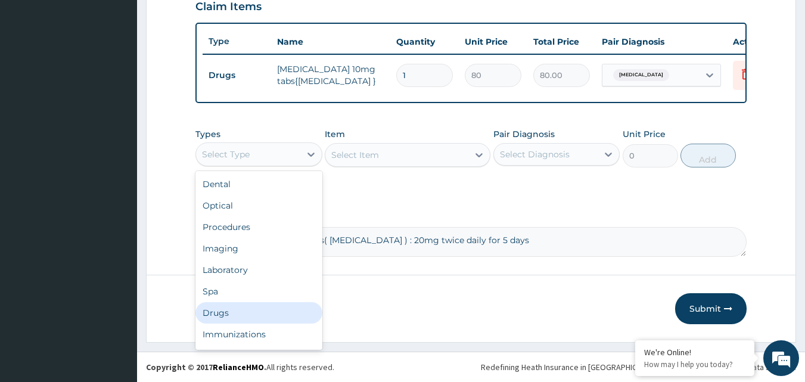
drag, startPoint x: 225, startPoint y: 310, endPoint x: 335, endPoint y: 242, distance: 129.7
click at [224, 310] on div "Drugs" at bounding box center [258, 312] width 127 height 21
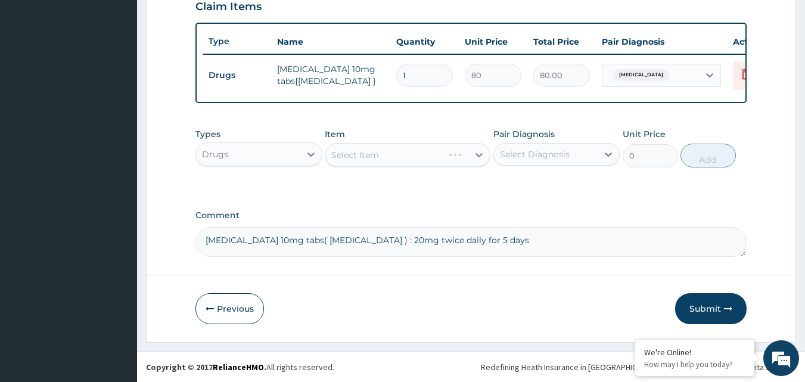
click at [526, 160] on div "Select Diagnosis" at bounding box center [546, 154] width 104 height 19
drag, startPoint x: 527, startPoint y: 182, endPoint x: 497, endPoint y: 167, distance: 33.3
click at [522, 178] on label "Acute abdomen" at bounding box center [550, 183] width 74 height 12
drag, startPoint x: 558, startPoint y: 192, endPoint x: 552, endPoint y: 185, distance: 9.8
click at [555, 189] on div "Acute abdomen" at bounding box center [556, 185] width 127 height 24
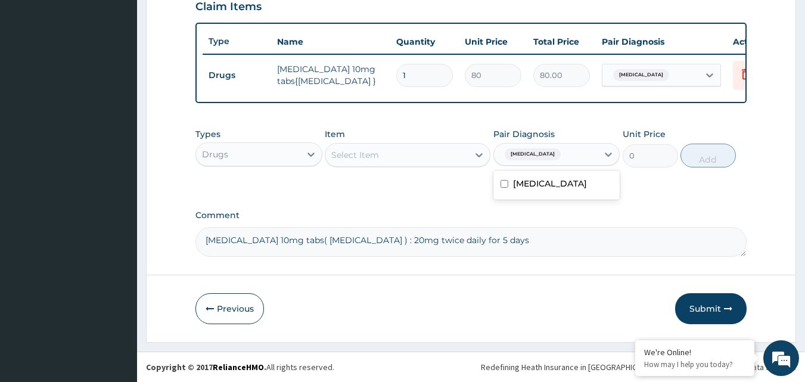
checkbox input "false"
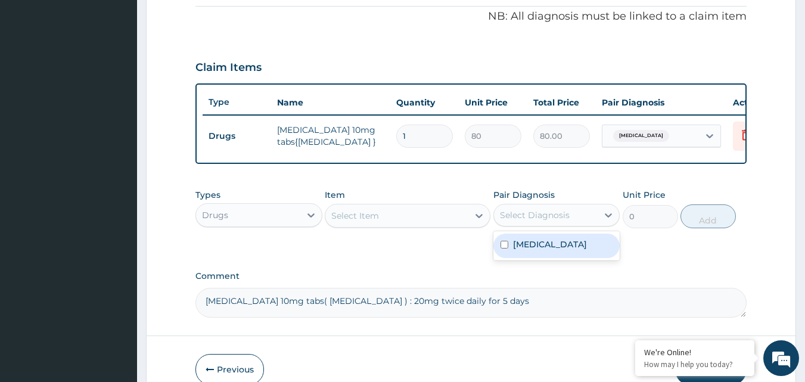
scroll to position [251, 0]
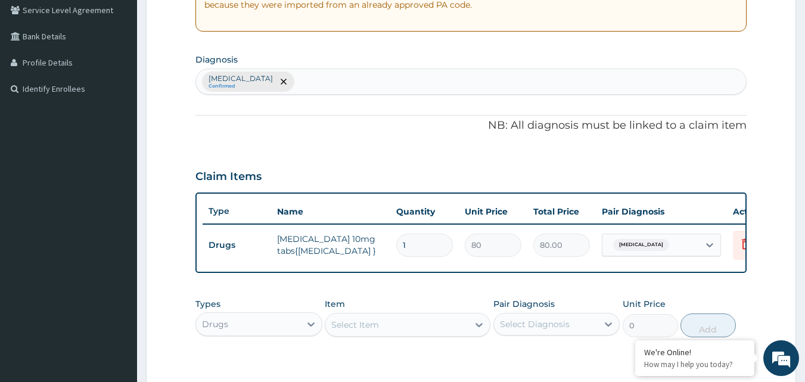
click at [350, 81] on div "Acute abdomen Confirmed" at bounding box center [471, 81] width 550 height 25
type input "N"
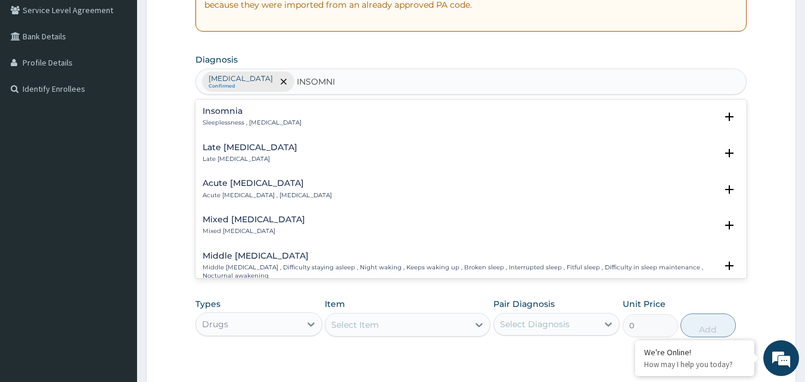
type input "INSOMNIA"
click at [280, 113] on div "Insomnia Sleeplessness , Insomnia" at bounding box center [471, 117] width 537 height 21
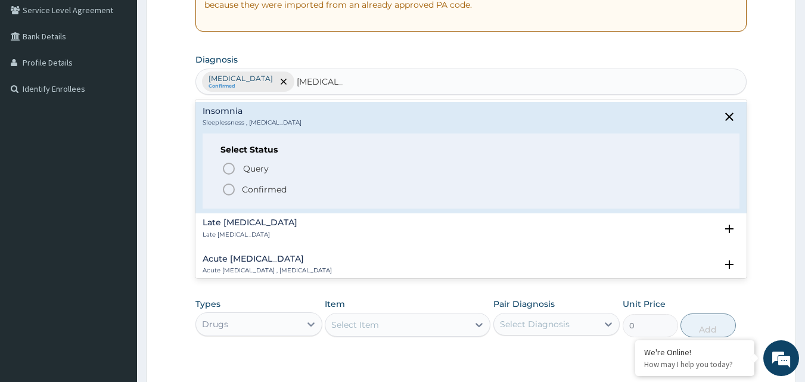
click at [265, 197] on span "Confirmed" at bounding box center [472, 189] width 500 height 14
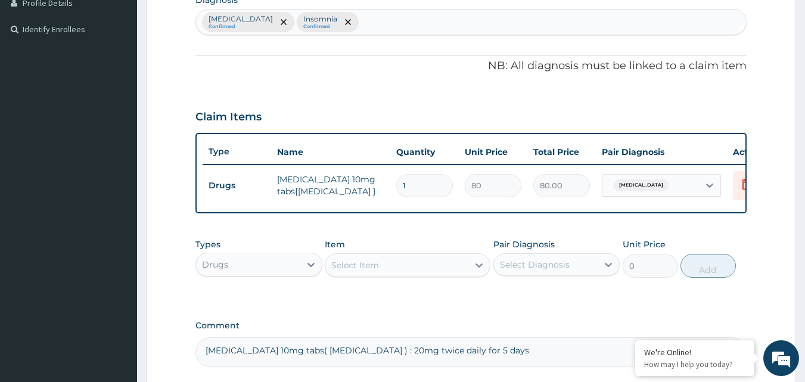
scroll to position [429, 0]
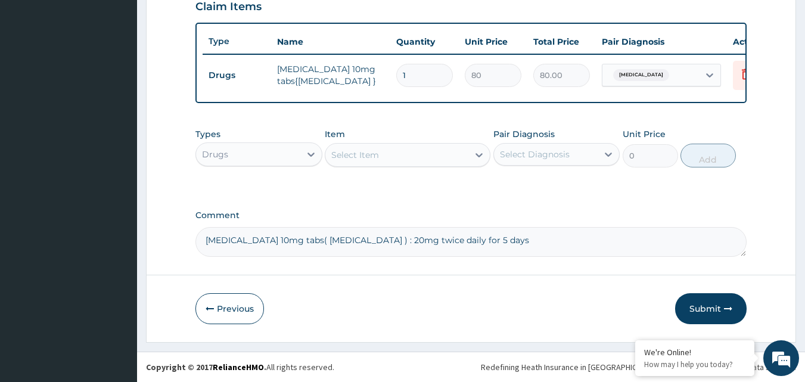
click at [460, 150] on div "Select Item" at bounding box center [396, 154] width 143 height 19
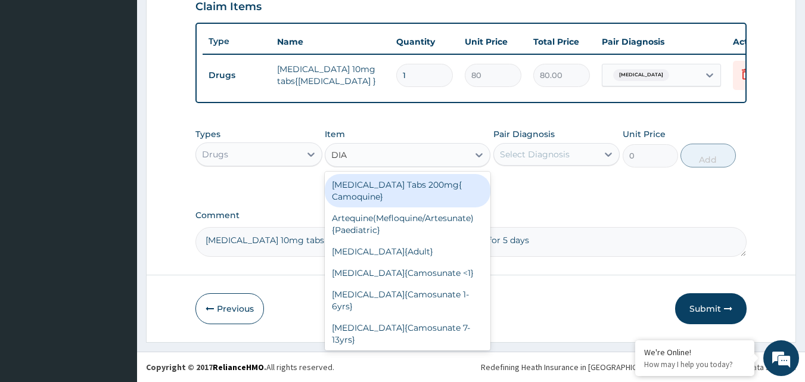
type input "DIAZ"
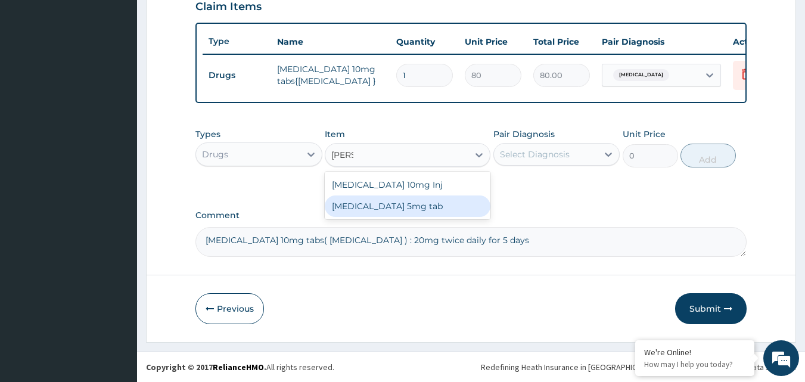
click at [407, 207] on div "Diazepam 5mg tab" at bounding box center [408, 205] width 166 height 21
type input "40"
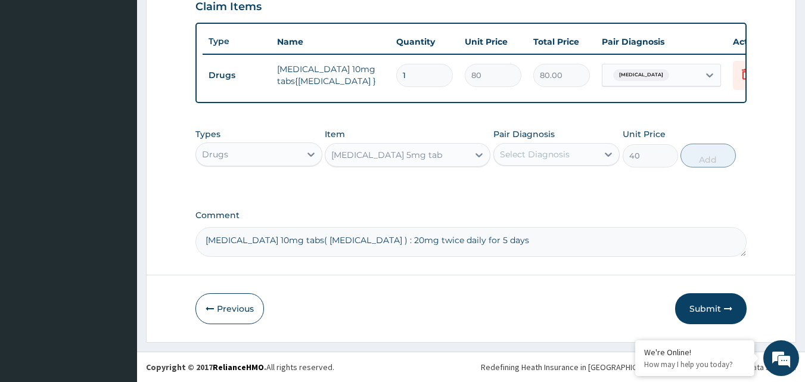
click at [574, 150] on div "Select Diagnosis" at bounding box center [546, 154] width 104 height 19
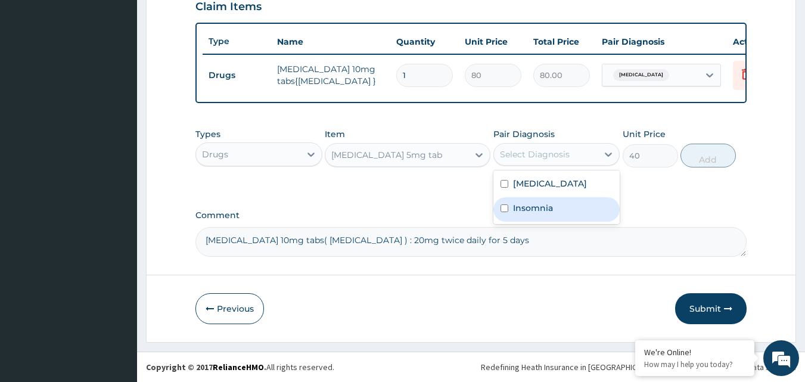
click at [565, 208] on div "Insomnia" at bounding box center [556, 209] width 127 height 24
checkbox input "true"
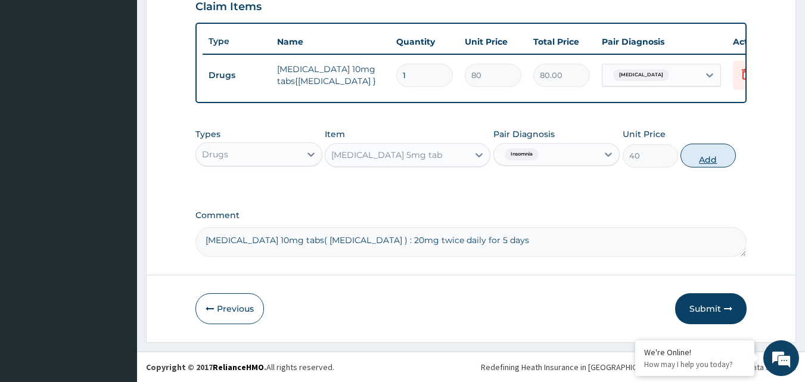
click at [707, 163] on button "Add" at bounding box center [707, 156] width 55 height 24
type input "0"
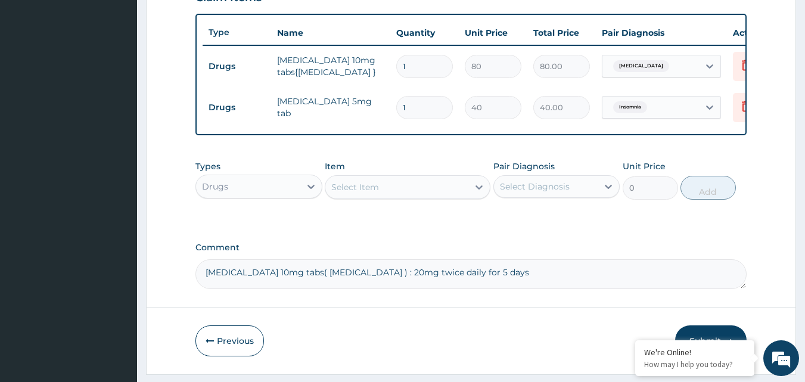
type input "0.00"
type input "4"
type input "160.00"
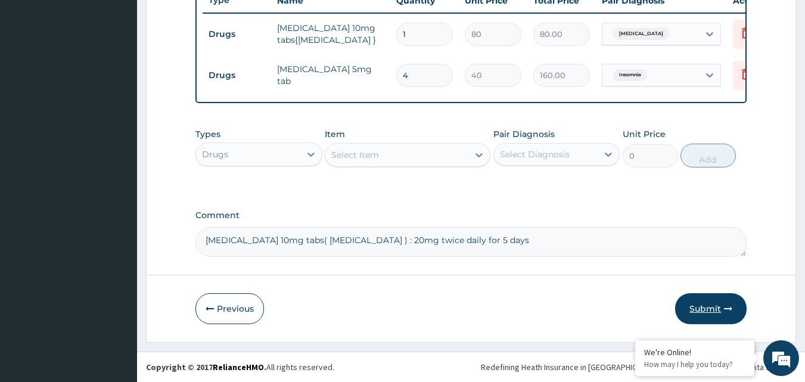
type input "4"
click at [711, 301] on button "Submit" at bounding box center [710, 308] width 71 height 31
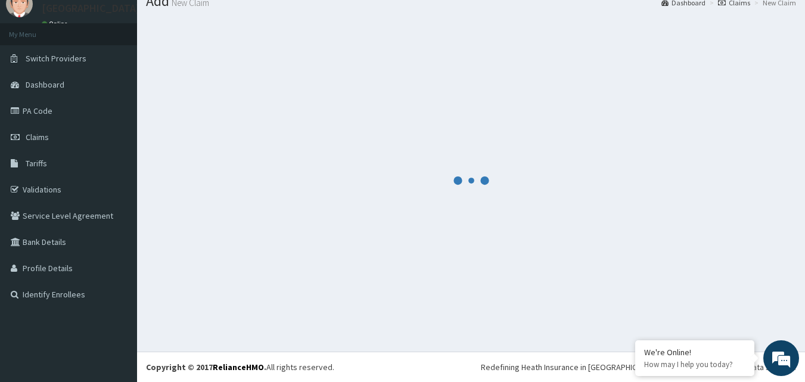
scroll to position [0, 0]
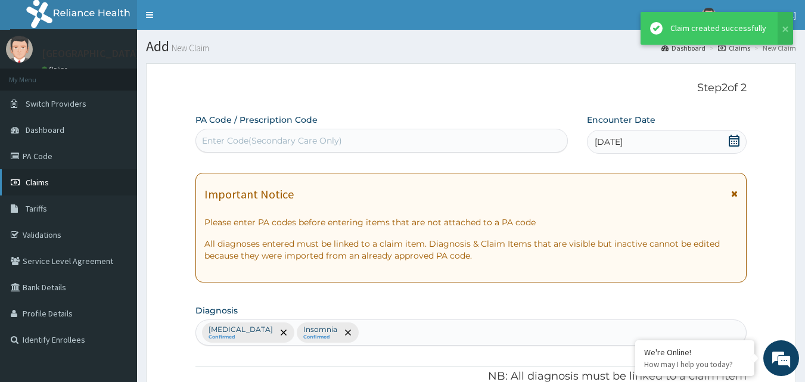
click at [83, 177] on link "Claims" at bounding box center [68, 182] width 137 height 26
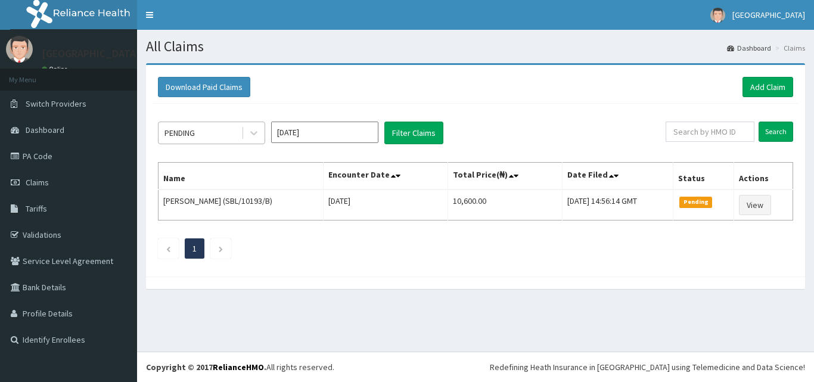
click at [235, 133] on div "PENDING" at bounding box center [199, 132] width 83 height 19
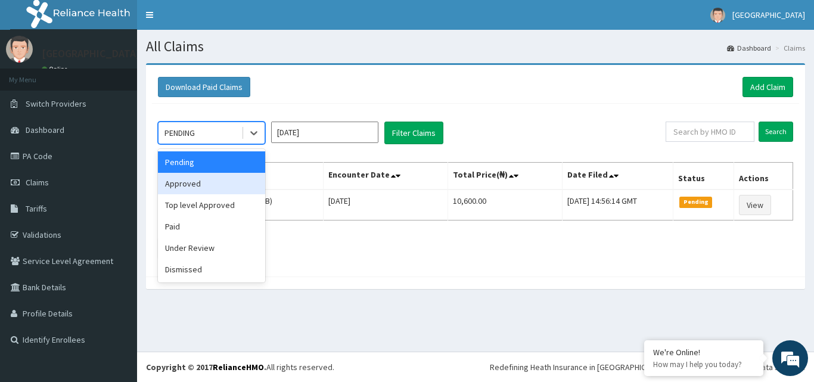
click at [222, 177] on div "Approved" at bounding box center [211, 183] width 107 height 21
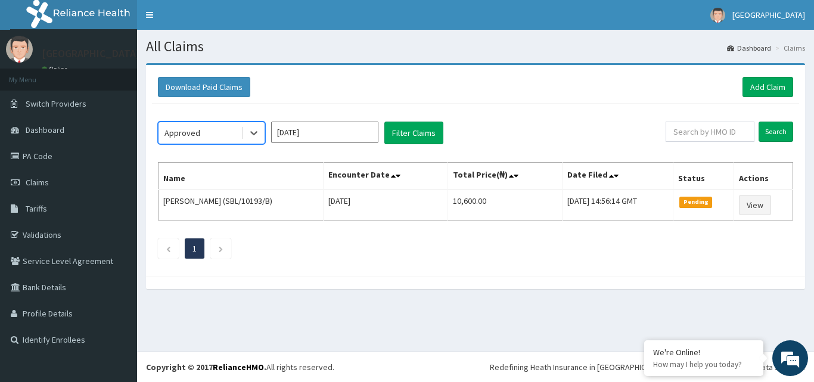
click at [358, 140] on input "[DATE]" at bounding box center [324, 132] width 107 height 21
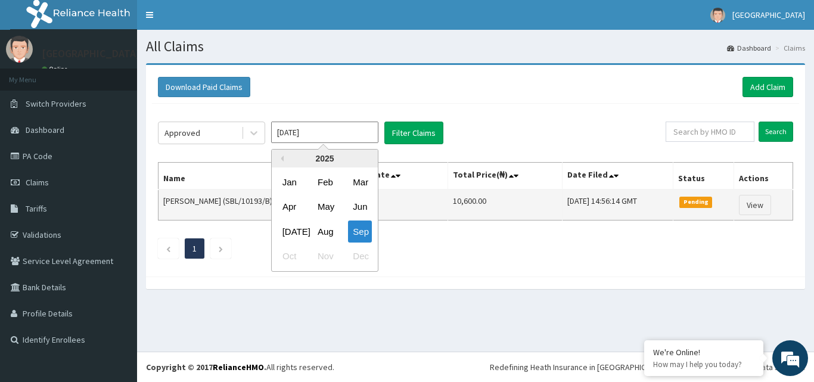
drag, startPoint x: 326, startPoint y: 228, endPoint x: 342, endPoint y: 204, distance: 28.3
click at [326, 227] on div "Aug" at bounding box center [325, 231] width 24 height 22
type input "Aug 2025"
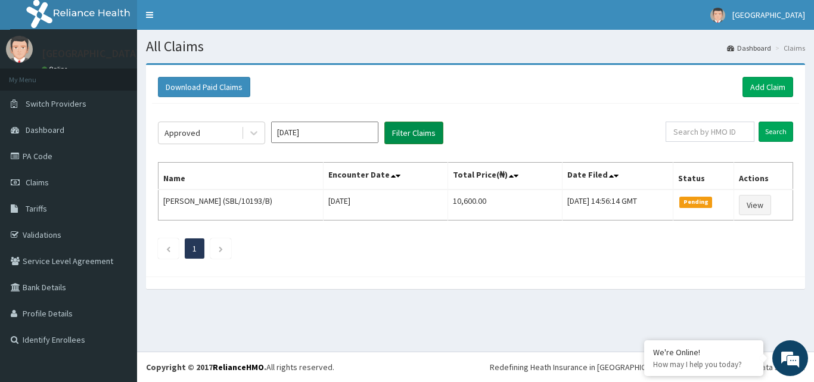
click at [406, 139] on button "Filter Claims" at bounding box center [413, 133] width 59 height 23
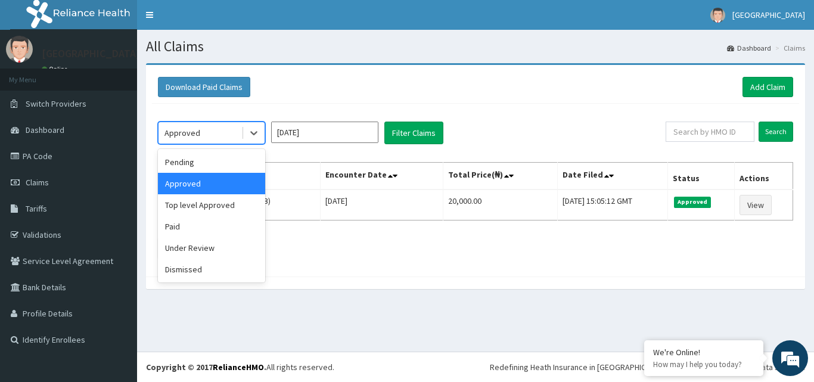
click at [225, 137] on div "Approved" at bounding box center [199, 132] width 83 height 19
click at [220, 166] on div "Pending" at bounding box center [211, 161] width 107 height 21
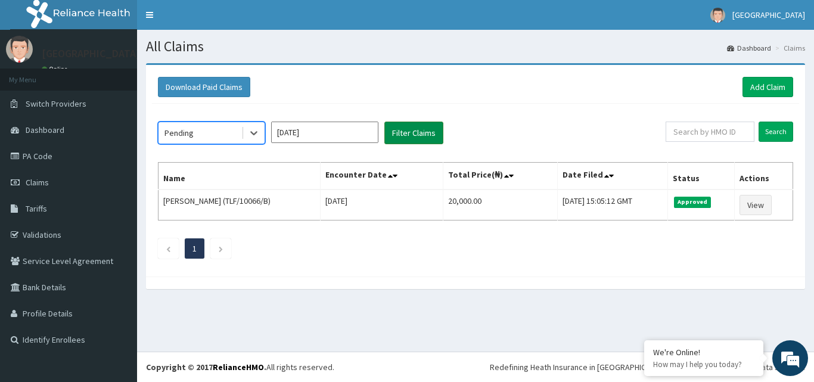
click at [416, 136] on button "Filter Claims" at bounding box center [413, 133] width 59 height 23
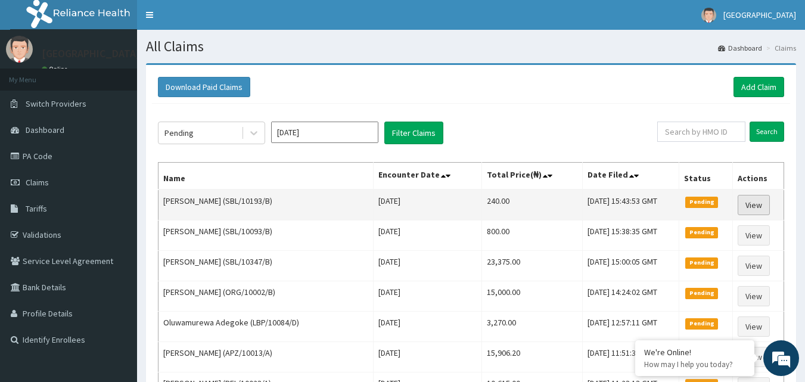
click at [745, 203] on link "View" at bounding box center [753, 205] width 32 height 20
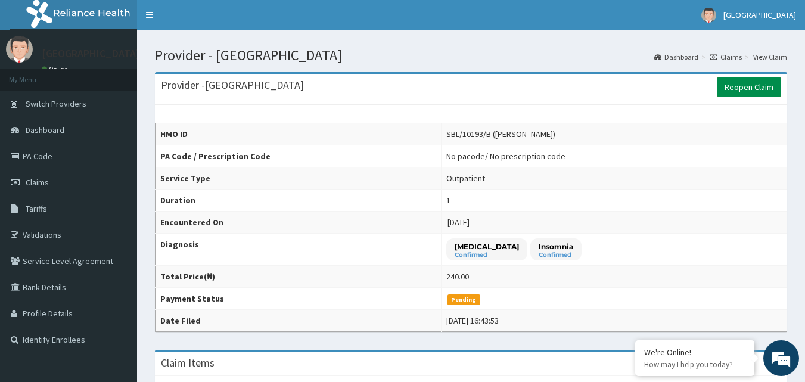
click at [738, 87] on link "Reopen Claim" at bounding box center [749, 87] width 64 height 20
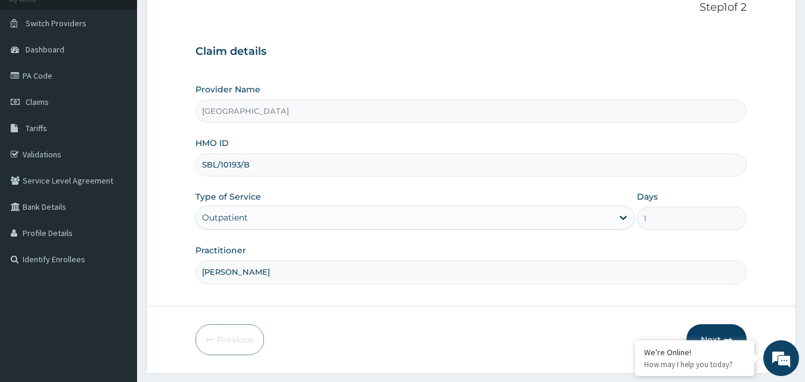
scroll to position [111, 0]
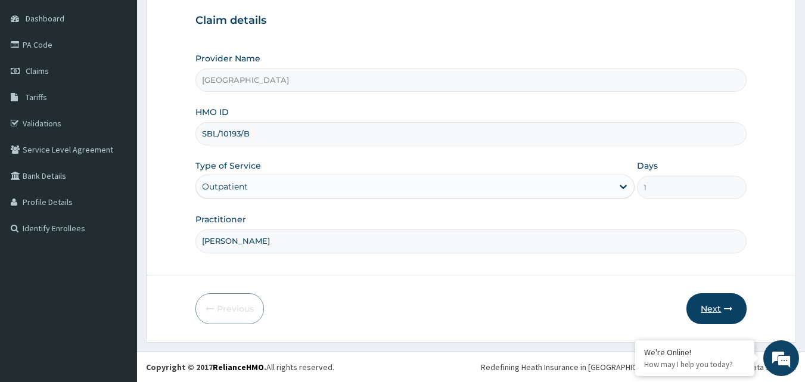
click at [715, 295] on button "Next" at bounding box center [716, 308] width 60 height 31
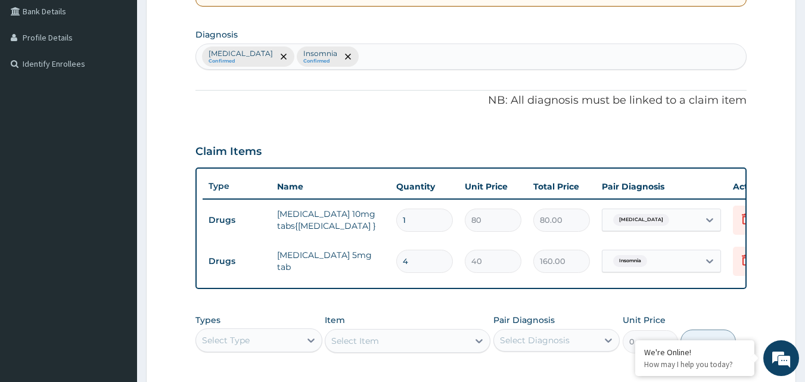
scroll to position [290, 0]
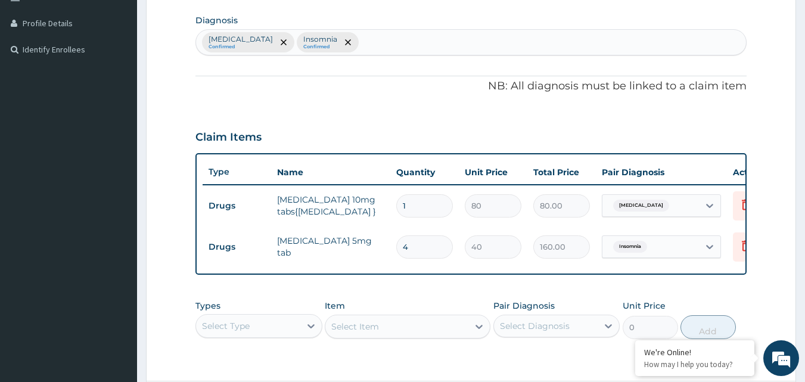
click at [443, 206] on input "1" at bounding box center [424, 205] width 57 height 23
type input "10"
type input "800.00"
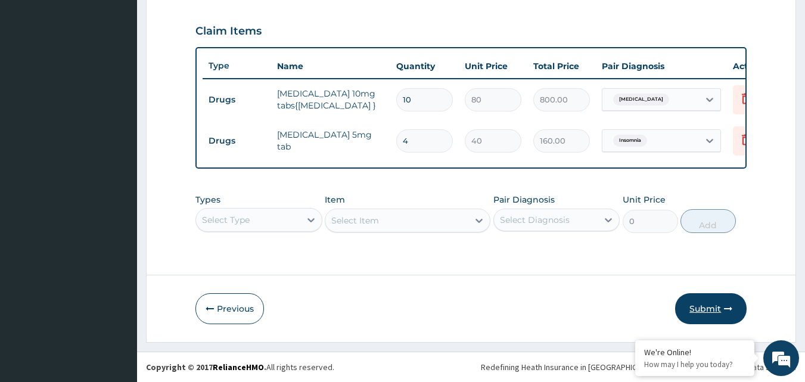
type input "10"
click at [703, 309] on button "Submit" at bounding box center [710, 308] width 71 height 31
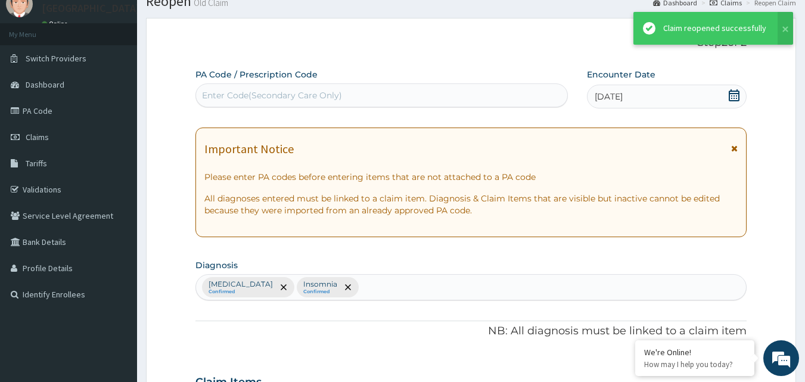
scroll to position [405, 0]
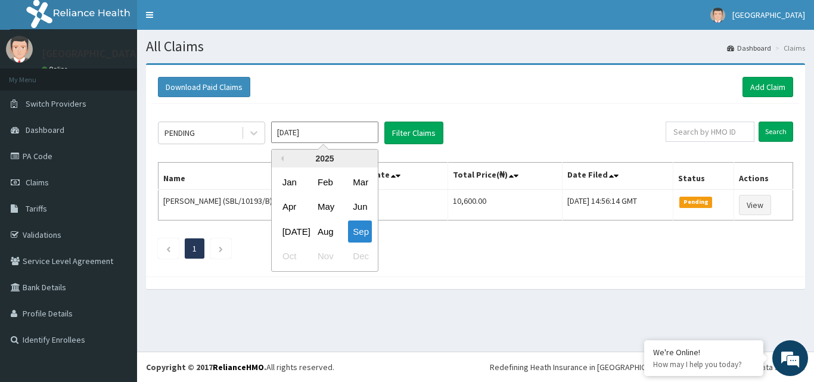
click at [350, 129] on input "[DATE]" at bounding box center [324, 132] width 107 height 21
click at [327, 239] on div "Aug" at bounding box center [325, 231] width 24 height 22
type input "[DATE]"
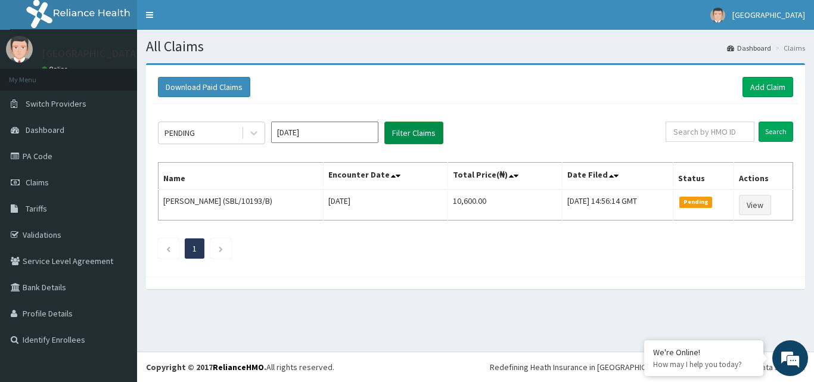
click at [428, 136] on button "Filter Claims" at bounding box center [413, 133] width 59 height 23
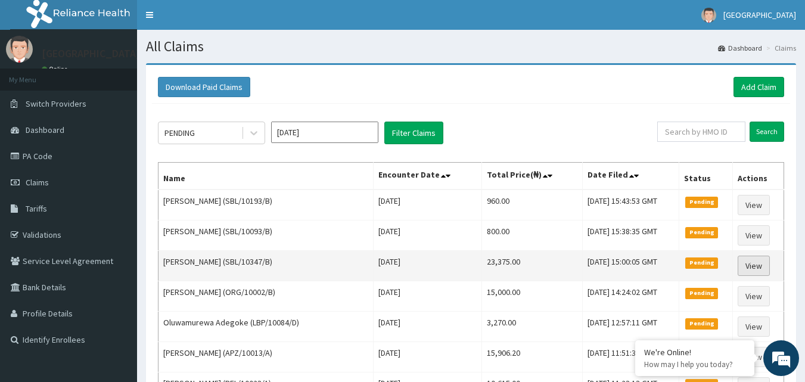
click at [756, 264] on link "View" at bounding box center [753, 266] width 32 height 20
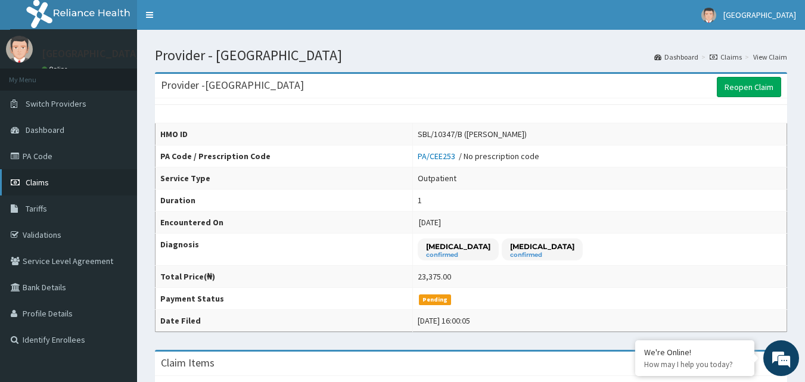
click at [61, 178] on link "Claims" at bounding box center [68, 182] width 137 height 26
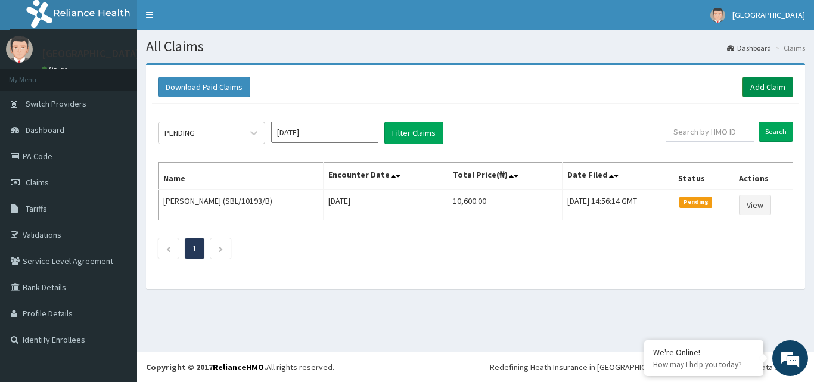
click at [767, 87] on link "Add Claim" at bounding box center [767, 87] width 51 height 20
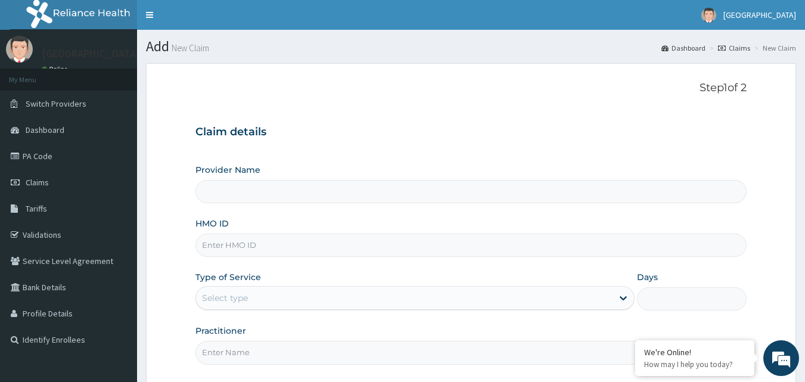
type input "[GEOGRAPHIC_DATA]"
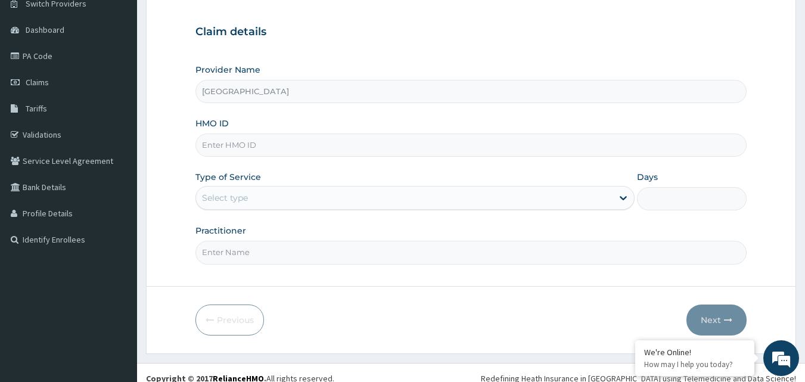
scroll to position [111, 0]
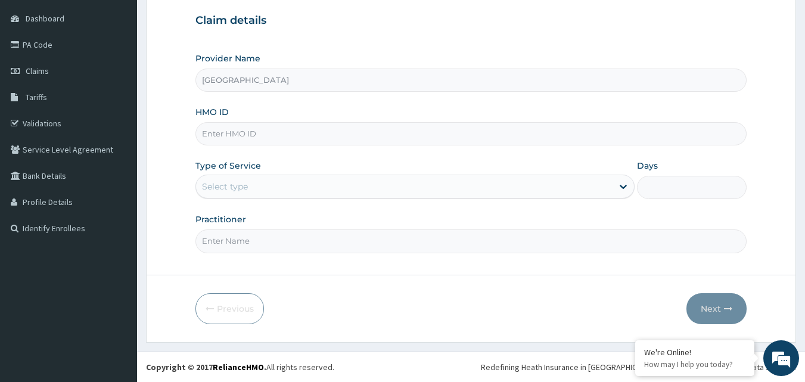
click at [293, 133] on input "HMO ID" at bounding box center [471, 133] width 552 height 23
type input "CWM/10018/B"
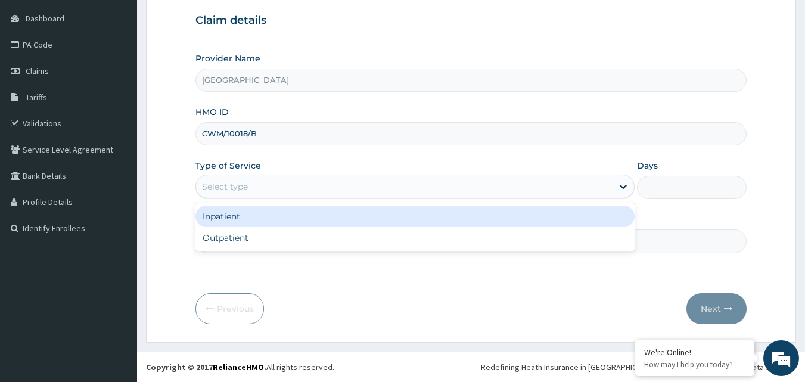
click at [288, 191] on div "Select type" at bounding box center [404, 186] width 416 height 19
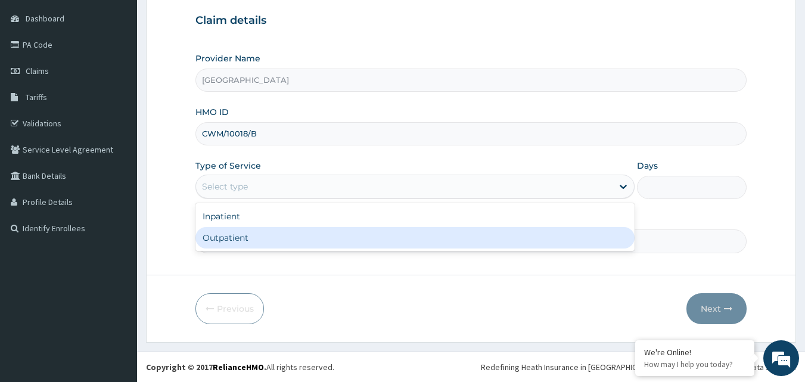
click at [257, 228] on div "Outpatient" at bounding box center [414, 237] width 439 height 21
type input "1"
click at [257, 228] on div "Practitioner" at bounding box center [471, 232] width 552 height 39
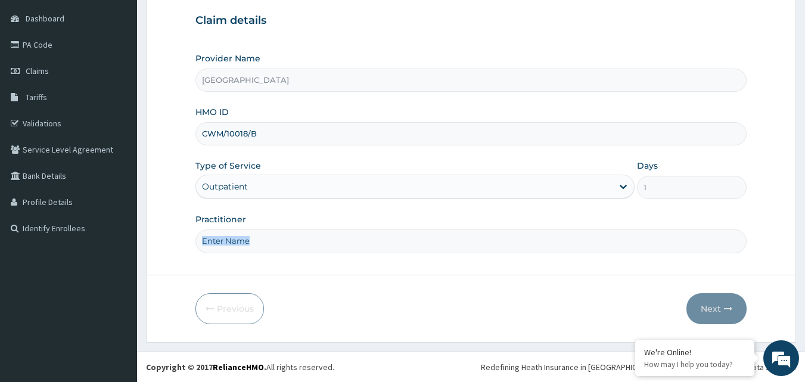
click at [269, 236] on input "Practitioner" at bounding box center [471, 240] width 552 height 23
type input "DR IBUKUN"
click at [717, 304] on button "Next" at bounding box center [716, 308] width 60 height 31
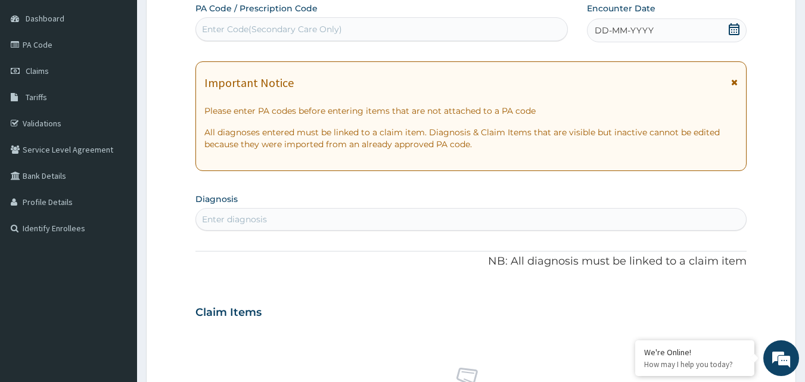
click at [733, 33] on icon at bounding box center [734, 29] width 12 height 12
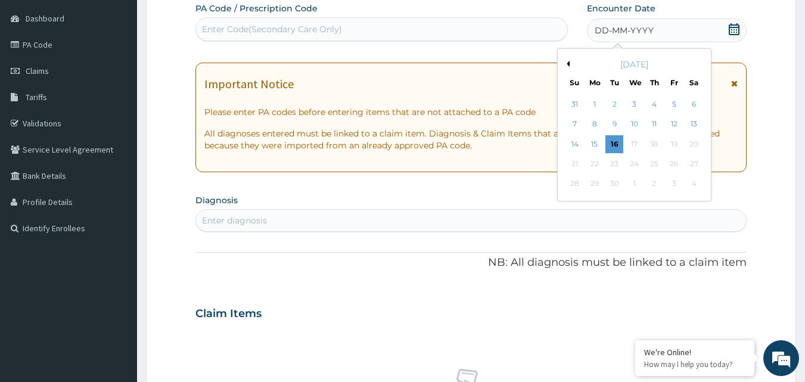
click at [569, 65] on div "September 2025" at bounding box center [634, 64] width 144 height 12
click at [569, 63] on button "Previous Month" at bounding box center [566, 64] width 6 height 6
drag, startPoint x: 652, startPoint y: 182, endPoint x: 637, endPoint y: 160, distance: 26.8
click at [651, 182] on div "28" at bounding box center [654, 184] width 18 height 18
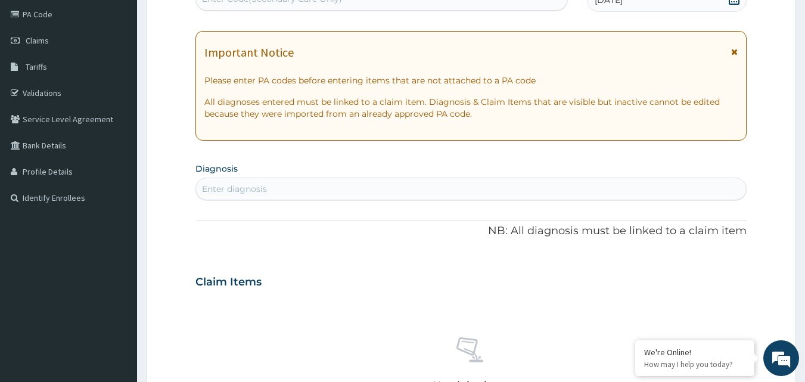
scroll to position [171, 0]
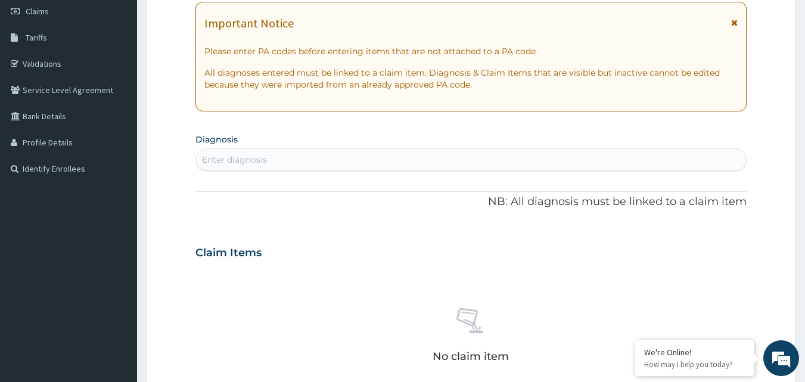
click at [353, 160] on div "Enter diagnosis" at bounding box center [471, 159] width 550 height 19
type input "MALARIA"
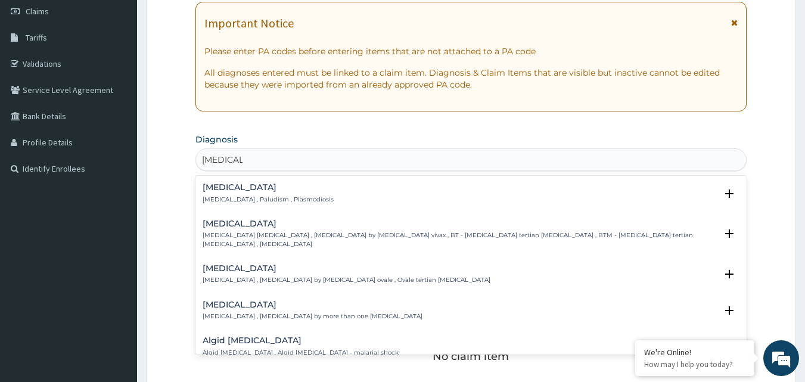
click at [326, 182] on div "Malaria Malaria , Paludism , Plasmodiosis Select Status Query Query covers susp…" at bounding box center [471, 196] width 552 height 36
click at [298, 188] on h4 "Malaria" at bounding box center [268, 187] width 131 height 9
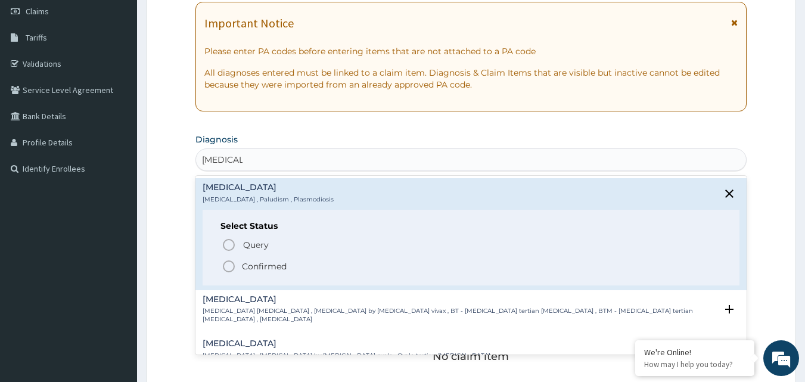
click at [251, 268] on p "Confirmed" at bounding box center [264, 266] width 45 height 12
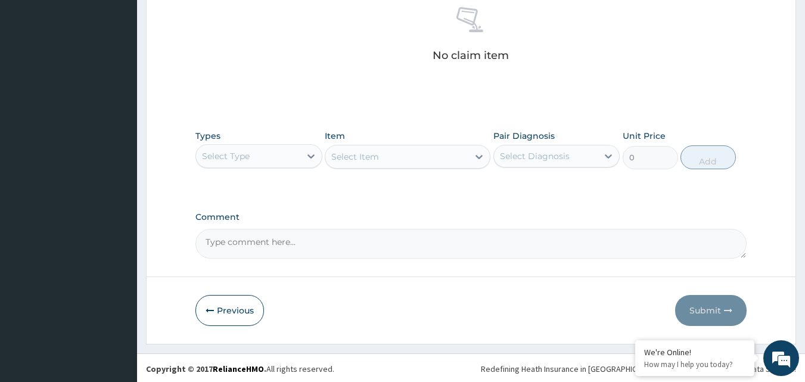
scroll to position [477, 0]
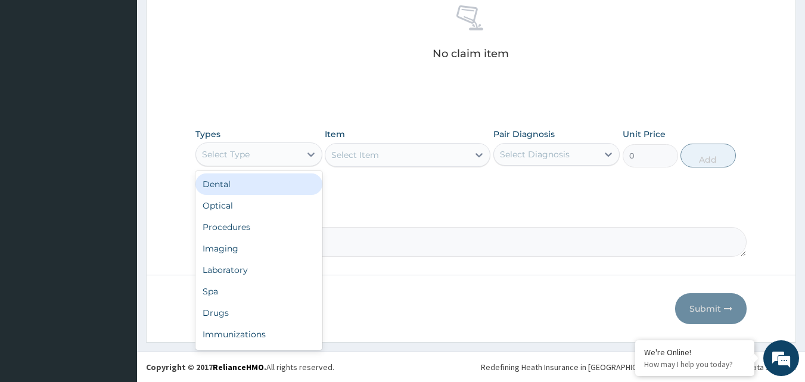
click at [284, 153] on div "Select Type" at bounding box center [248, 154] width 104 height 19
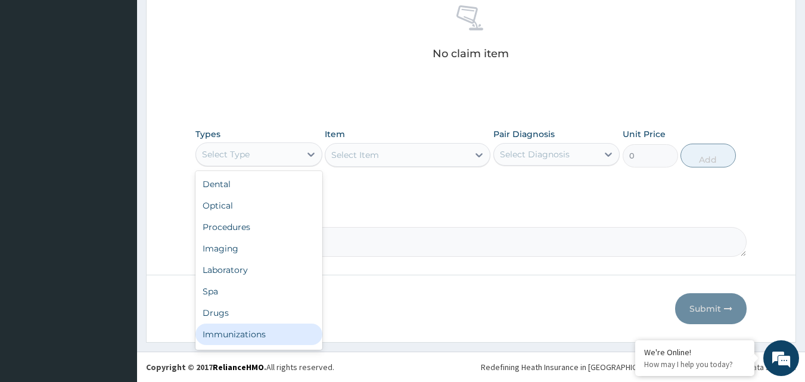
scroll to position [41, 0]
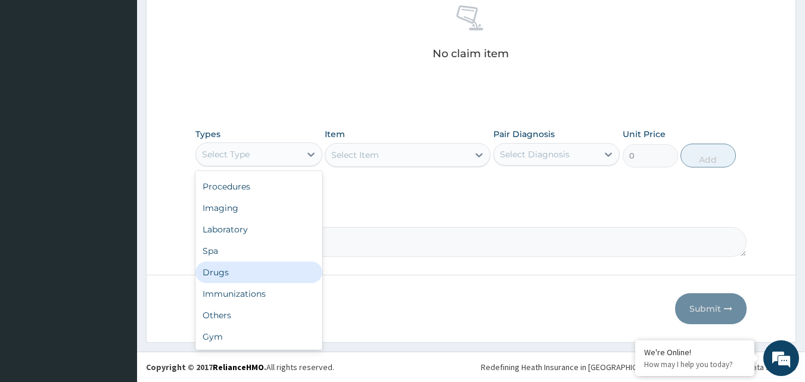
click at [241, 274] on div "Drugs" at bounding box center [258, 271] width 127 height 21
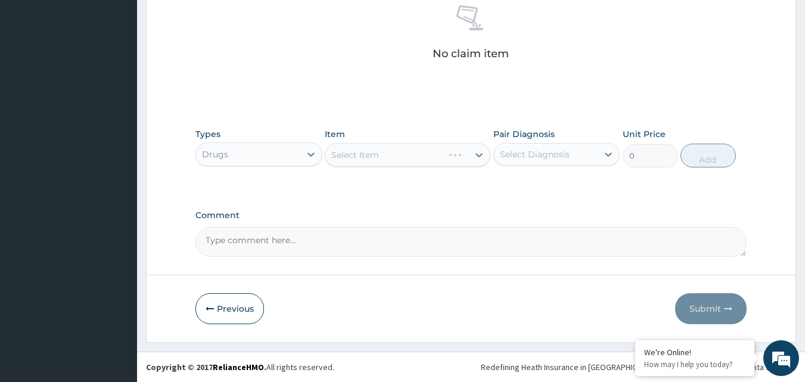
click at [540, 147] on div "Select Diagnosis" at bounding box center [546, 154] width 104 height 19
drag, startPoint x: 523, startPoint y: 189, endPoint x: 463, endPoint y: 160, distance: 66.9
click at [515, 184] on label "Malaria" at bounding box center [550, 183] width 74 height 12
checkbox input "true"
click at [430, 158] on div "Select Item" at bounding box center [408, 155] width 166 height 24
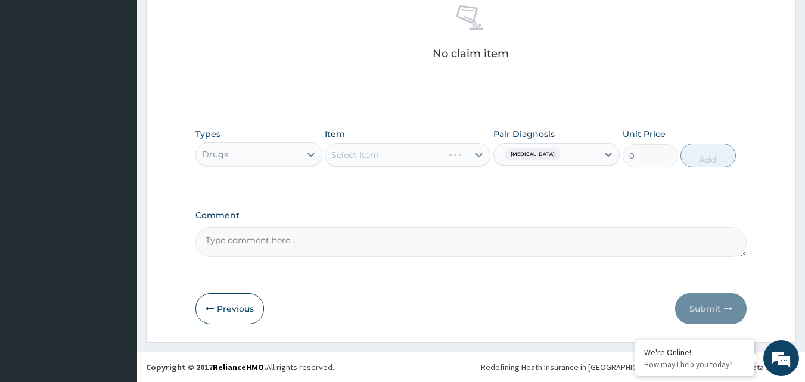
click at [420, 151] on div "Select Item" at bounding box center [408, 155] width 166 height 24
click at [415, 161] on div "Select Item" at bounding box center [408, 155] width 166 height 24
click at [411, 160] on div "Select Item" at bounding box center [408, 155] width 166 height 24
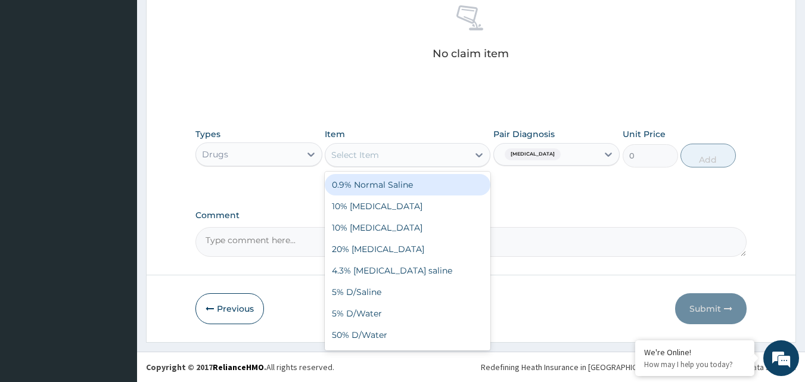
click at [417, 147] on div "Select Item" at bounding box center [396, 154] width 143 height 19
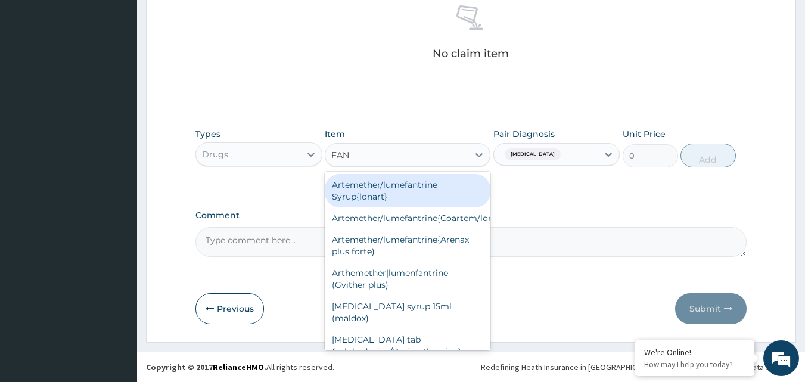
type input "FANS"
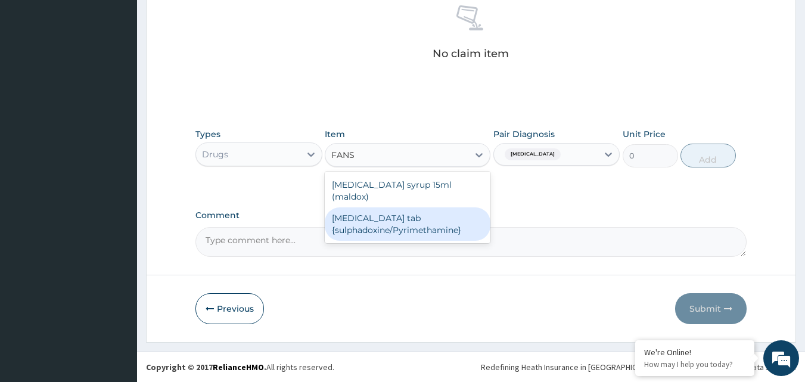
click at [407, 219] on div "Fansidar tab {sulphadoxine/Pyrimethamine}" at bounding box center [408, 223] width 166 height 33
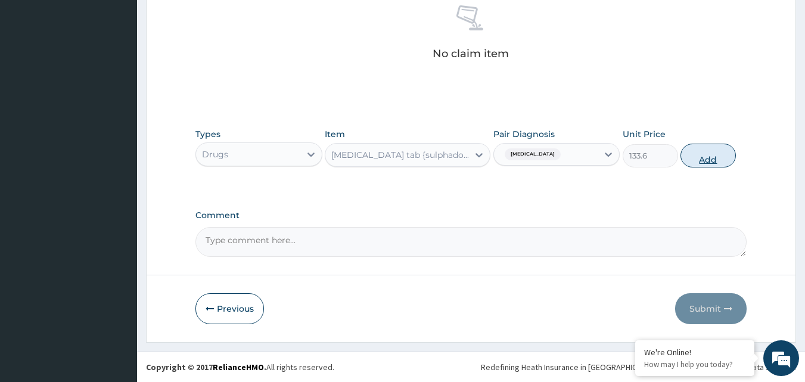
click at [716, 153] on button "Add" at bounding box center [707, 156] width 55 height 24
type input "0"
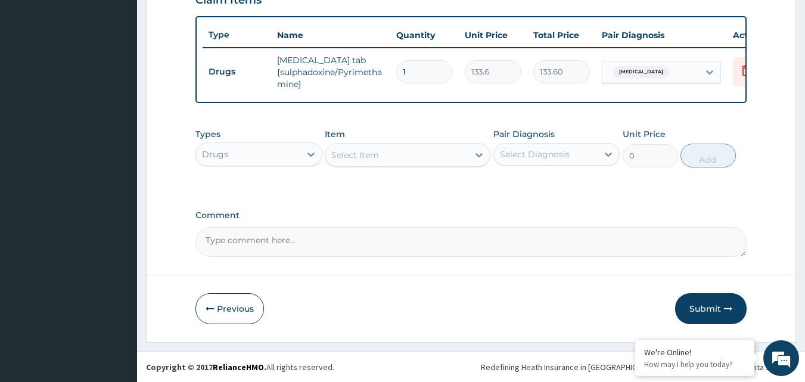
scroll to position [436, 0]
type input "0.00"
type input "3"
type input "400.80"
type input "3"
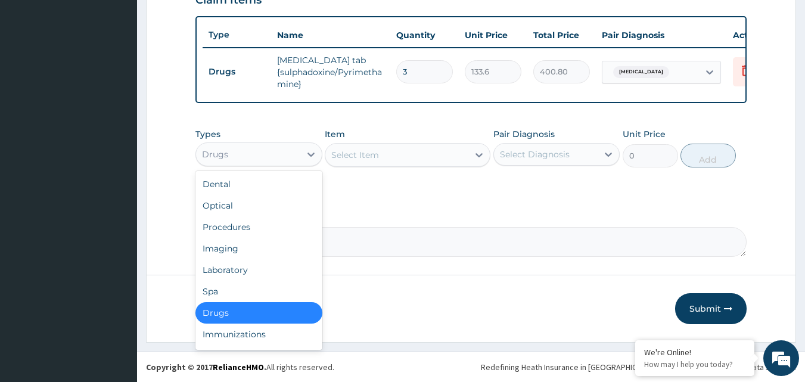
click at [287, 152] on div "Drugs" at bounding box center [248, 154] width 104 height 19
click at [252, 232] on div "Procedures" at bounding box center [258, 226] width 127 height 21
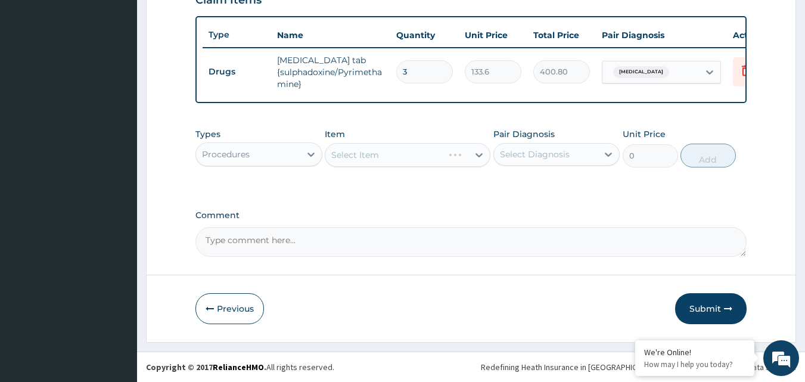
click at [469, 151] on div "Select Item" at bounding box center [408, 155] width 166 height 24
click at [514, 146] on div "Select Diagnosis" at bounding box center [546, 154] width 104 height 19
drag, startPoint x: 519, startPoint y: 179, endPoint x: 506, endPoint y: 172, distance: 15.7
click at [513, 176] on div "Malaria" at bounding box center [556, 185] width 127 height 24
checkbox input "true"
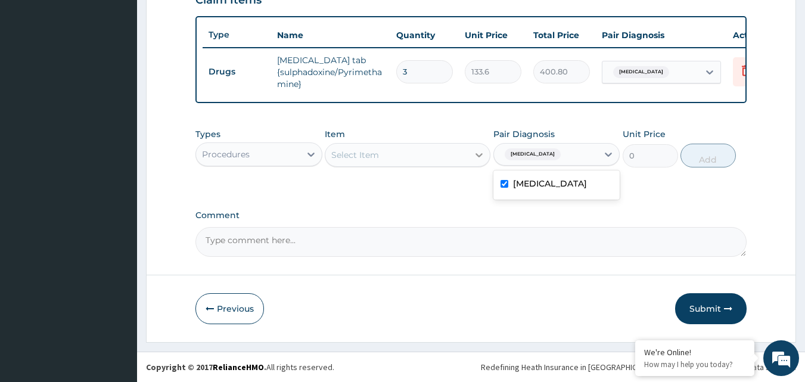
click at [472, 151] on div at bounding box center [478, 154] width 21 height 21
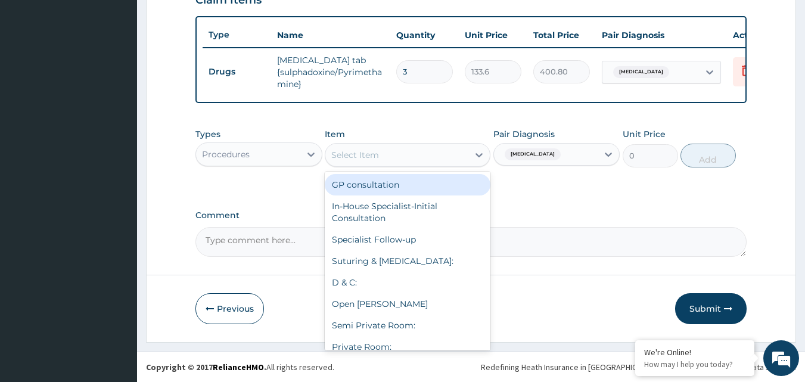
click at [427, 177] on div "GP consultation" at bounding box center [408, 184] width 166 height 21
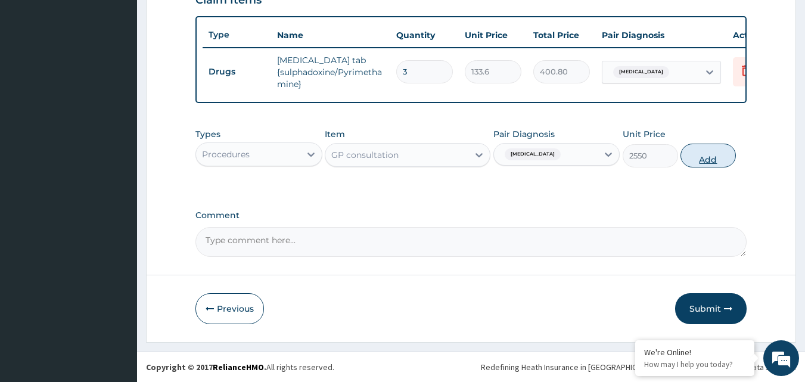
click at [693, 155] on button "Add" at bounding box center [707, 156] width 55 height 24
type input "0"
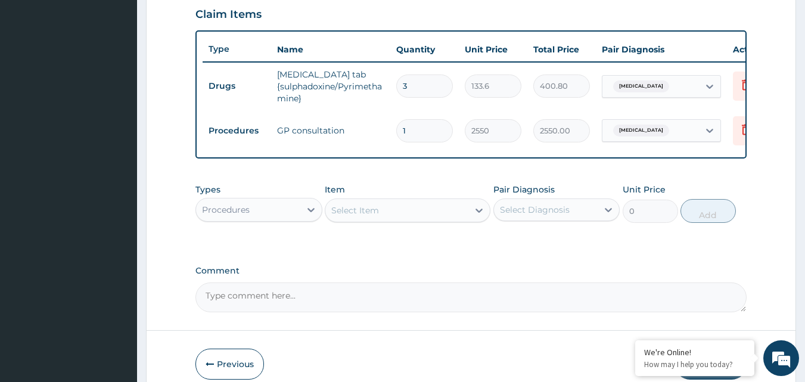
scroll to position [477, 0]
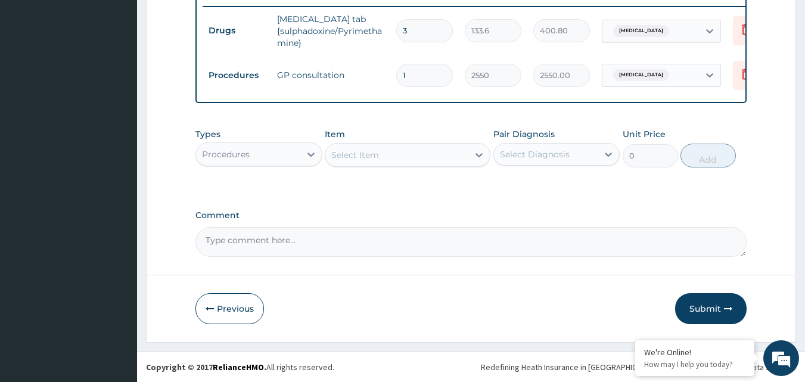
drag, startPoint x: 702, startPoint y: 315, endPoint x: 724, endPoint y: 295, distance: 29.9
click at [702, 314] on button "Submit" at bounding box center [710, 308] width 71 height 31
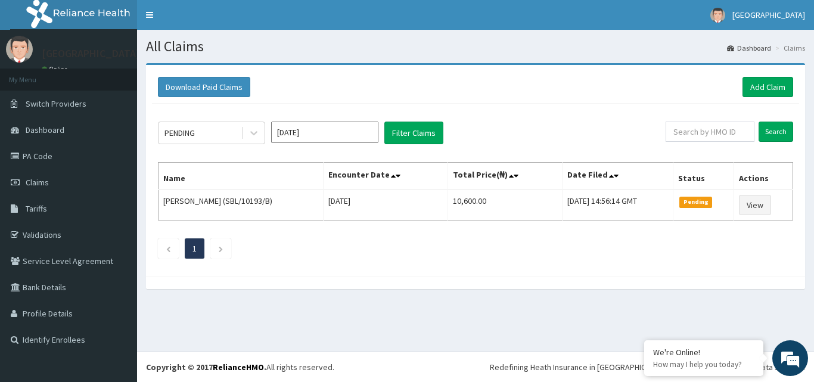
click at [214, 120] on div "PENDING [DATE] Filter Claims Search Name Encounter Date Total Price(₦) Date Fil…" at bounding box center [475, 187] width 647 height 167
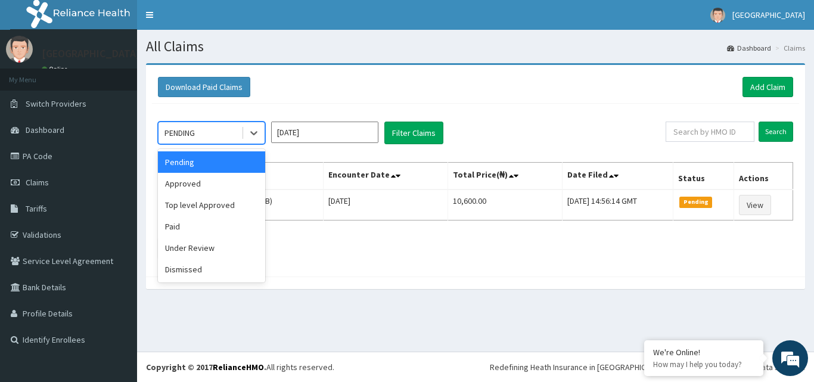
click at [228, 136] on div "PENDING" at bounding box center [199, 132] width 83 height 19
click at [214, 186] on div "Approved" at bounding box center [211, 183] width 107 height 21
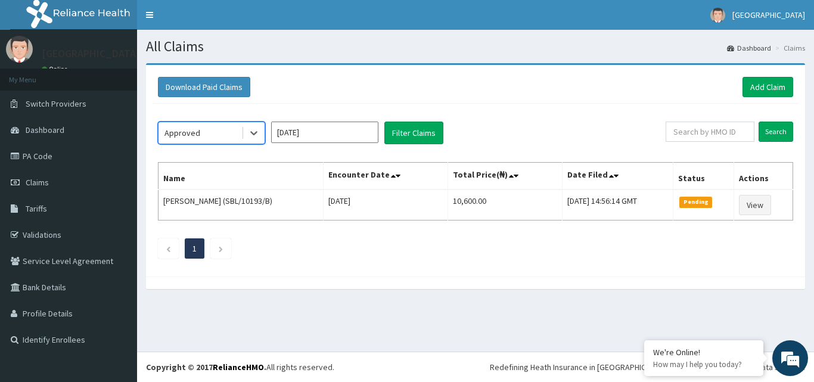
click at [360, 138] on input "[DATE]" at bounding box center [324, 132] width 107 height 21
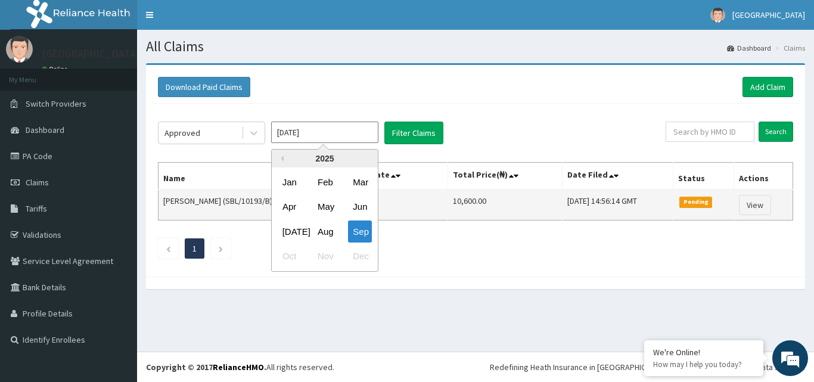
drag, startPoint x: 331, startPoint y: 230, endPoint x: 343, endPoint y: 216, distance: 19.0
click at [329, 230] on div "Aug" at bounding box center [325, 231] width 24 height 22
type input "[DATE]"
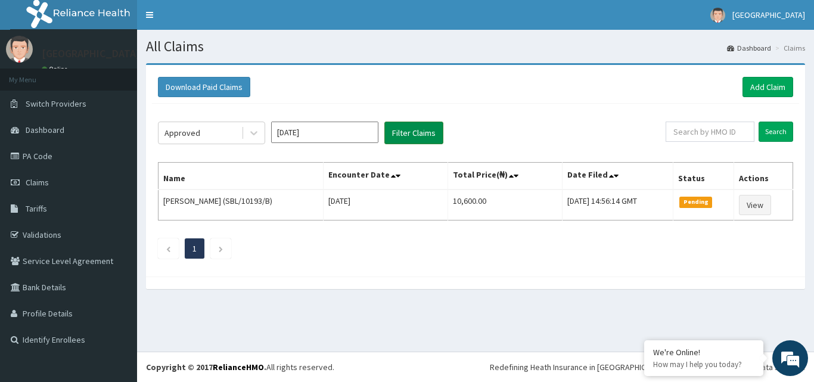
click at [408, 134] on button "Filter Claims" at bounding box center [413, 133] width 59 height 23
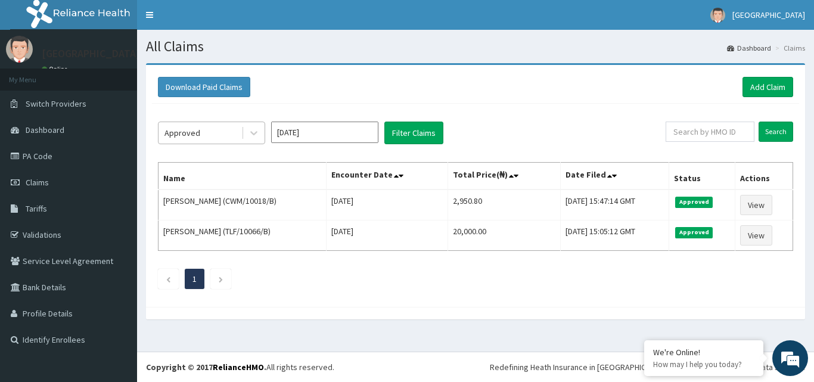
click at [215, 136] on div "Approved" at bounding box center [199, 132] width 83 height 19
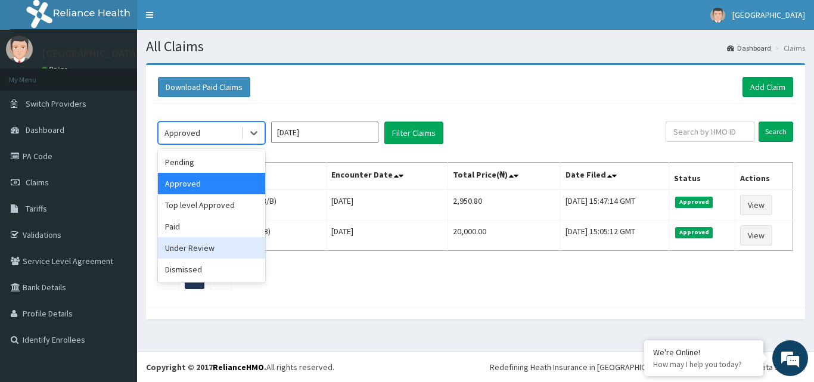
click at [214, 251] on div "Under Review" at bounding box center [211, 247] width 107 height 21
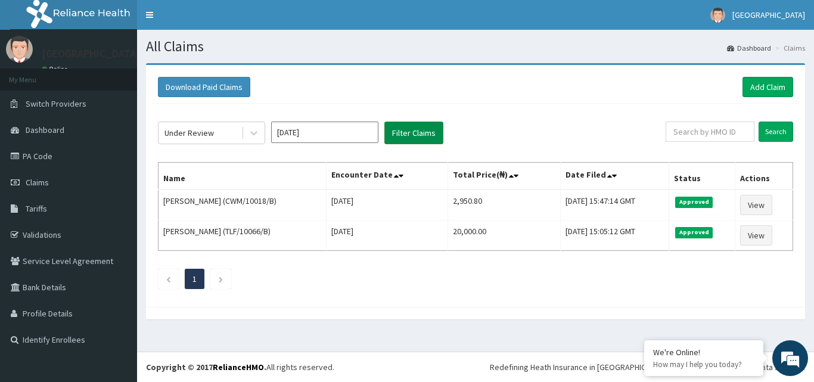
click at [418, 143] on button "Filter Claims" at bounding box center [413, 133] width 59 height 23
click at [417, 141] on button "Filter Claims" at bounding box center [413, 133] width 59 height 23
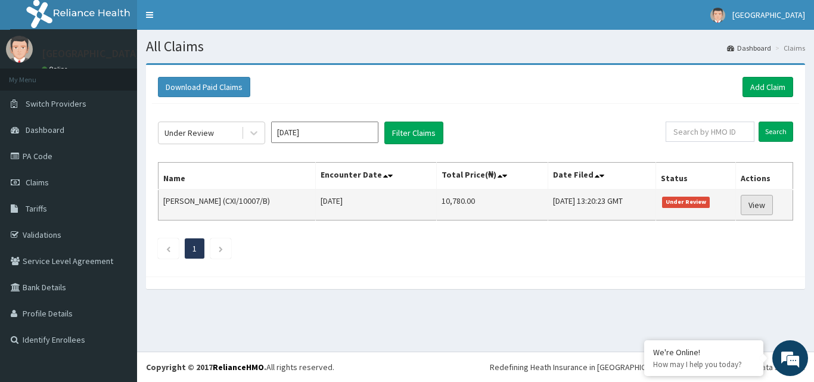
click at [756, 203] on link "View" at bounding box center [756, 205] width 32 height 20
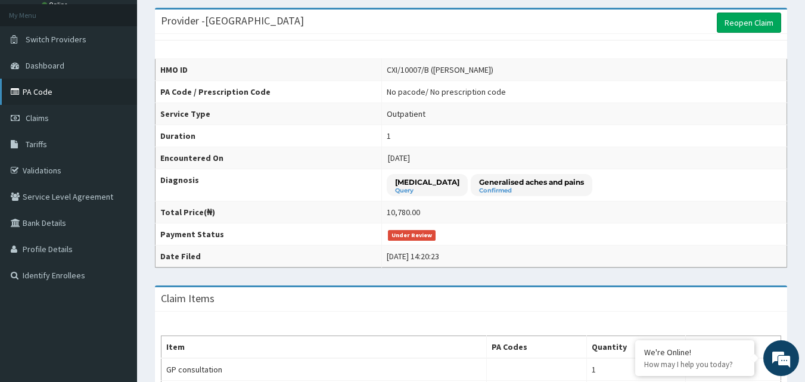
scroll to position [60, 0]
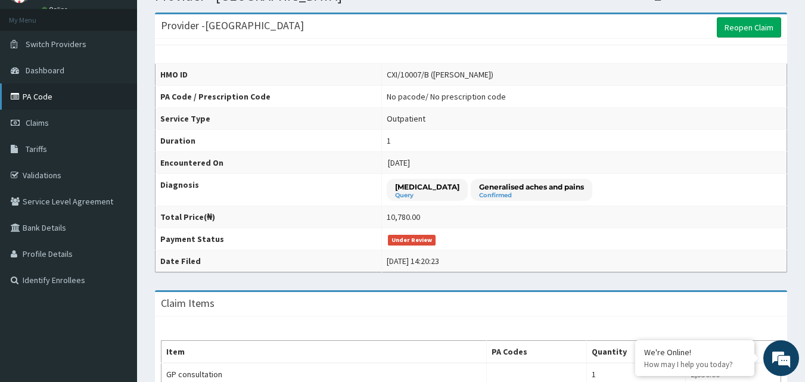
click at [56, 99] on link "PA Code" at bounding box center [68, 96] width 137 height 26
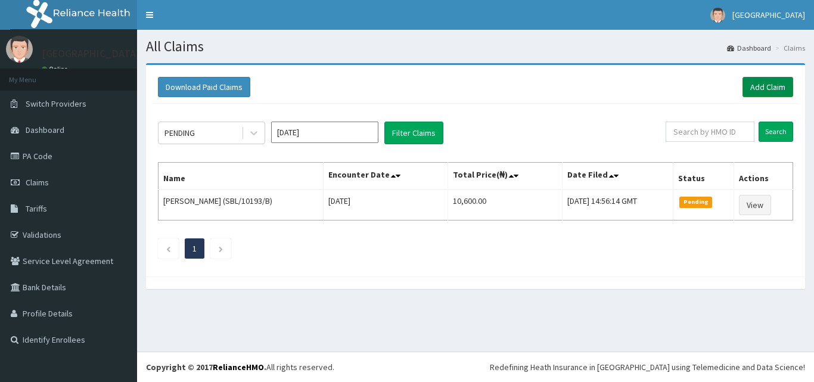
click at [769, 89] on link "Add Claim" at bounding box center [767, 87] width 51 height 20
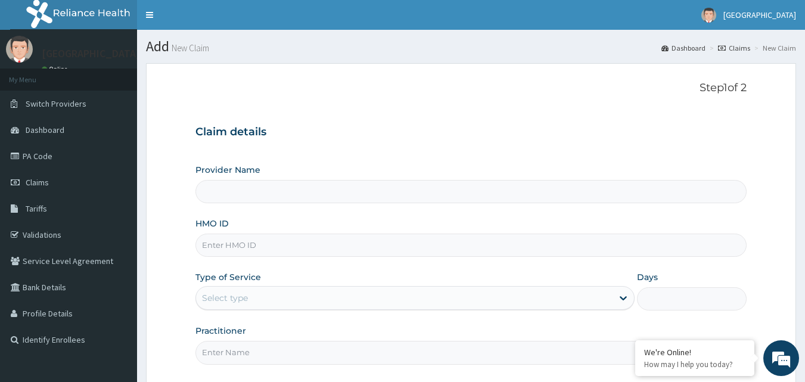
click at [234, 248] on input "HMO ID" at bounding box center [471, 244] width 552 height 23
type input "[GEOGRAPHIC_DATA]"
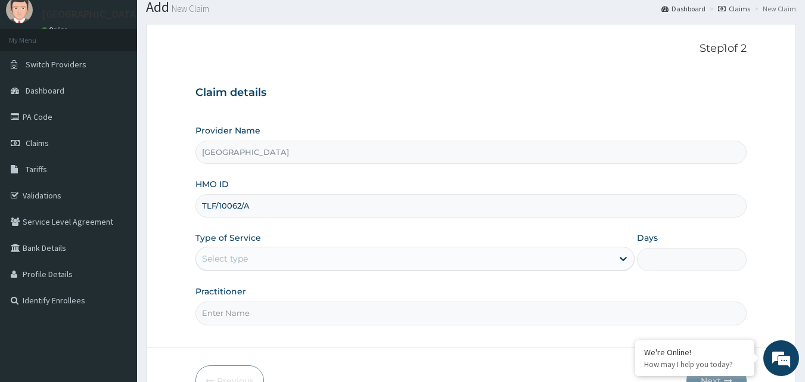
scroll to position [111, 0]
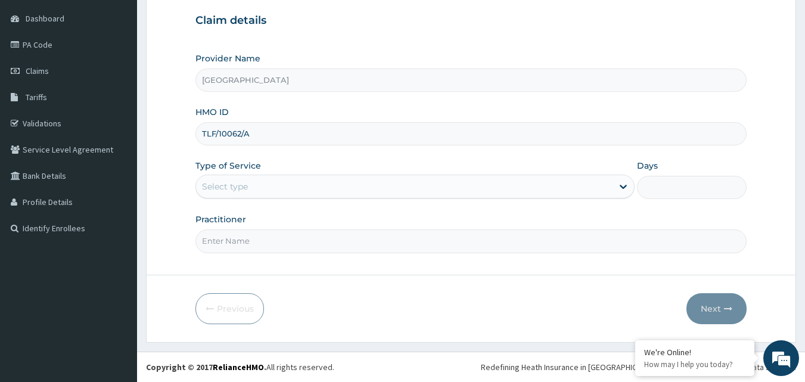
type input "TLF/10062/A"
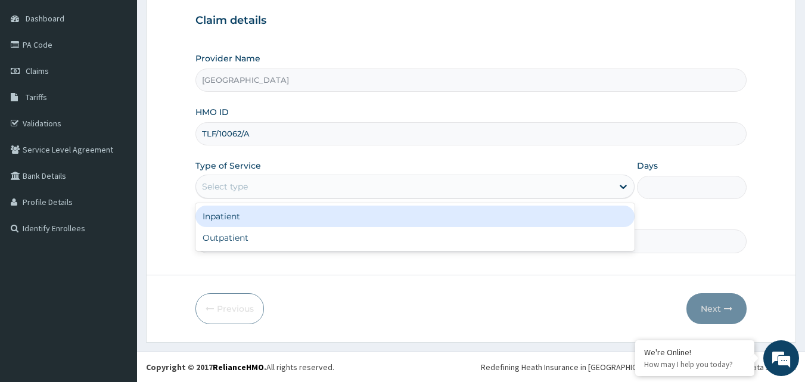
click at [290, 184] on div "Select type" at bounding box center [404, 186] width 416 height 19
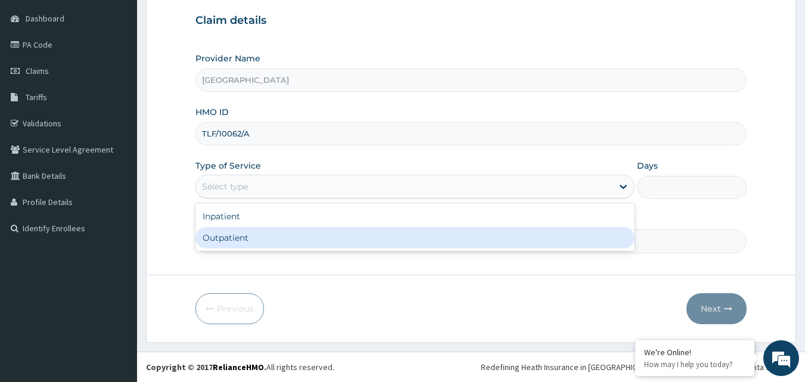
click at [263, 238] on div "Outpatient" at bounding box center [414, 237] width 439 height 21
type input "1"
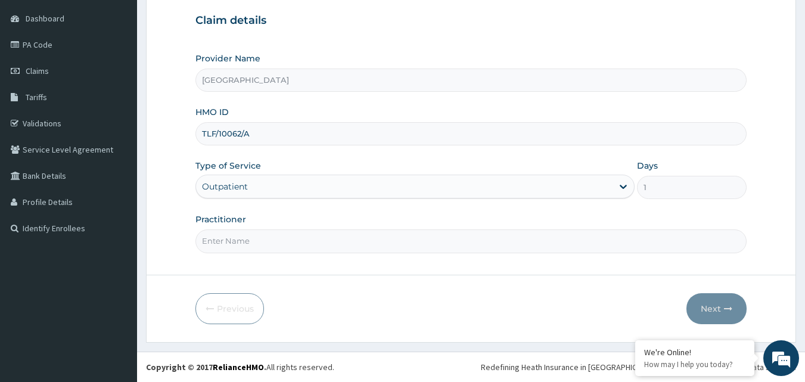
click at [263, 237] on input "Practitioner" at bounding box center [471, 240] width 552 height 23
click at [242, 235] on input "Practitioner" at bounding box center [471, 240] width 552 height 23
type input "[PERSON_NAME]"
click at [725, 306] on icon "button" at bounding box center [728, 308] width 8 height 8
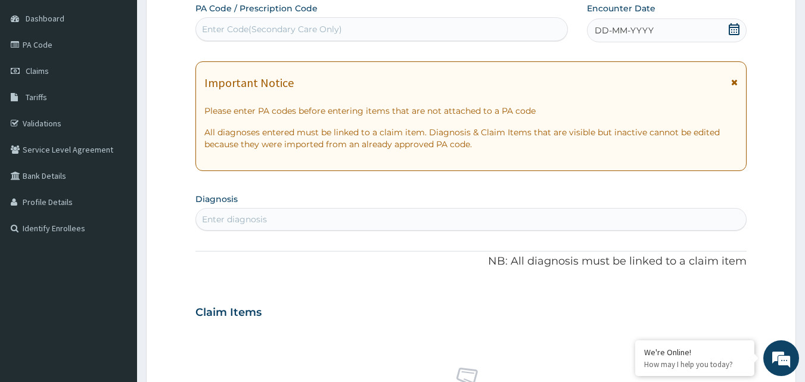
click at [482, 21] on div "Enter Code(Secondary Care Only)" at bounding box center [382, 29] width 372 height 19
type input "PA/F6719F"
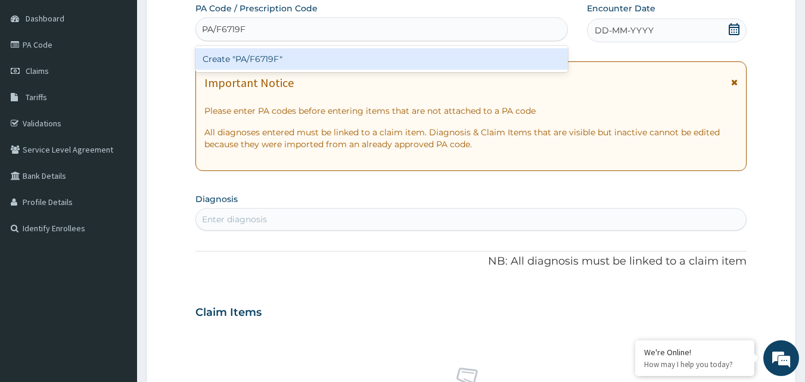
click at [493, 56] on div "Create "PA/F6719F"" at bounding box center [381, 58] width 373 height 21
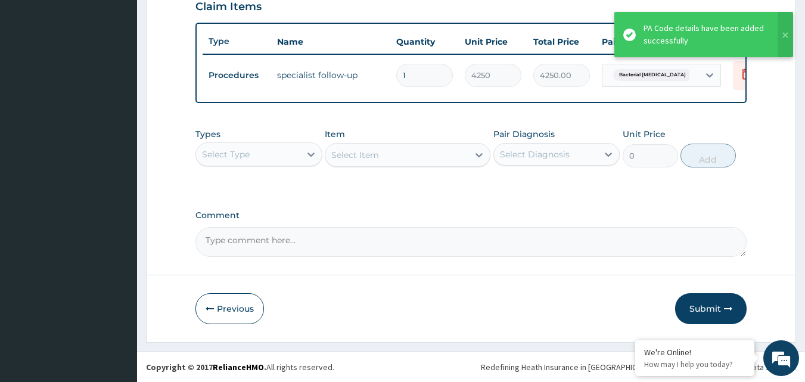
scroll to position [429, 0]
click at [728, 315] on button "Submit" at bounding box center [710, 308] width 71 height 31
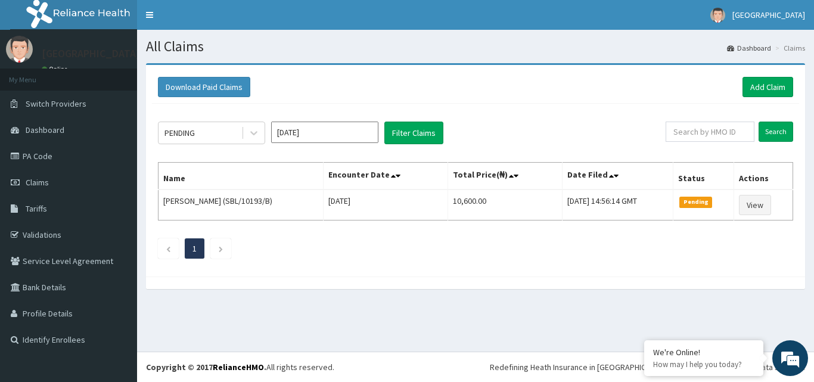
drag, startPoint x: 204, startPoint y: 131, endPoint x: 195, endPoint y: 108, distance: 24.3
click at [204, 129] on div "PENDING" at bounding box center [199, 132] width 83 height 19
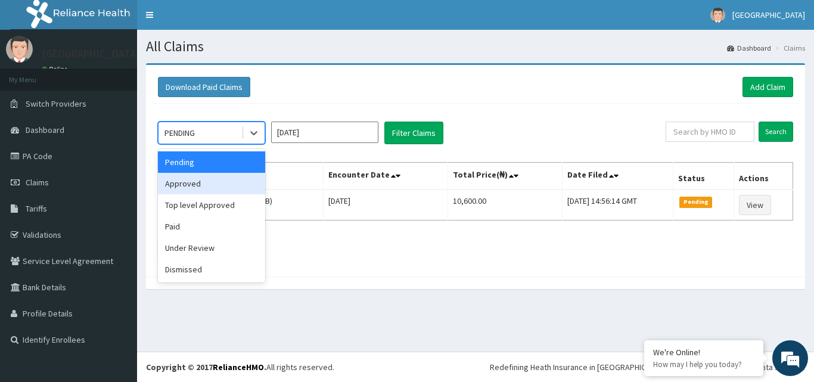
drag, startPoint x: 213, startPoint y: 189, endPoint x: 251, endPoint y: 163, distance: 46.8
click at [213, 183] on div "Approved" at bounding box center [211, 183] width 107 height 21
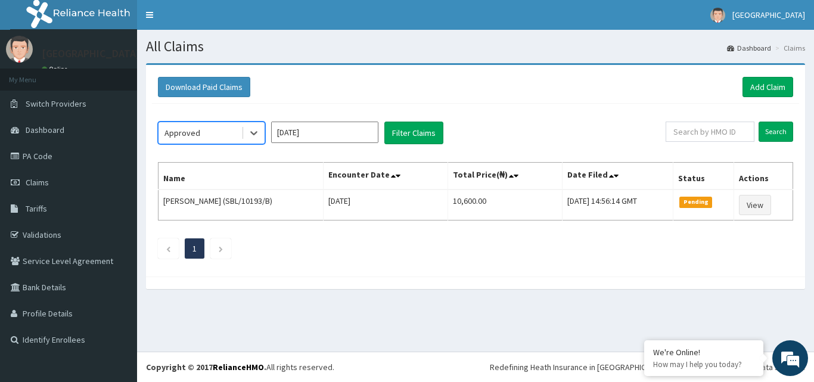
click at [314, 134] on input "Sep 2025" at bounding box center [324, 132] width 107 height 21
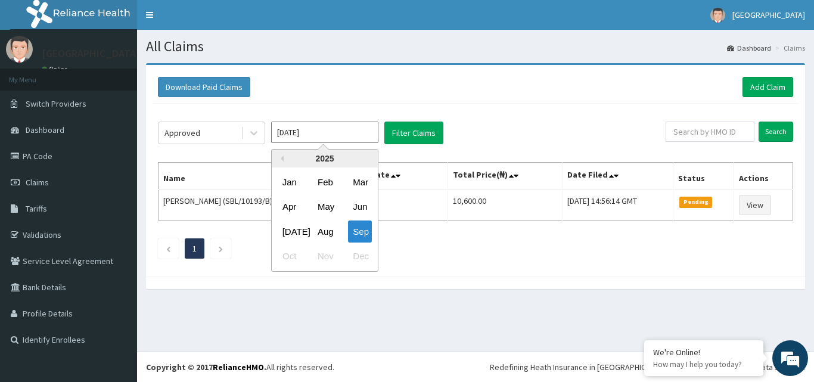
drag, startPoint x: 328, startPoint y: 229, endPoint x: 345, endPoint y: 197, distance: 36.5
click at [338, 211] on div "Jan Feb Mar Apr May Jun Jul Aug Sep Oct Nov Dec" at bounding box center [325, 219] width 106 height 99
click at [321, 229] on div "Aug" at bounding box center [325, 231] width 24 height 22
type input "[DATE]"
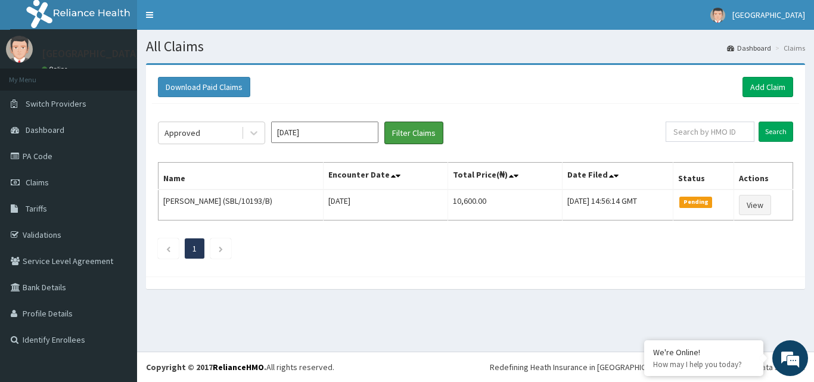
drag, startPoint x: 417, startPoint y: 138, endPoint x: 423, endPoint y: 117, distance: 22.4
click at [416, 138] on button "Filter Claims" at bounding box center [413, 133] width 59 height 23
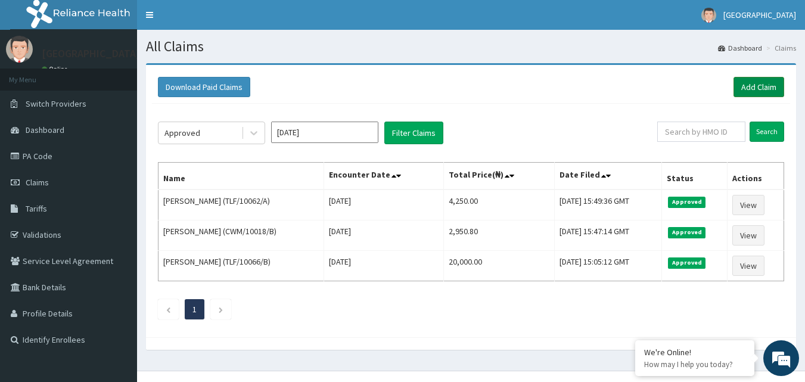
click at [755, 82] on link "Add Claim" at bounding box center [758, 87] width 51 height 20
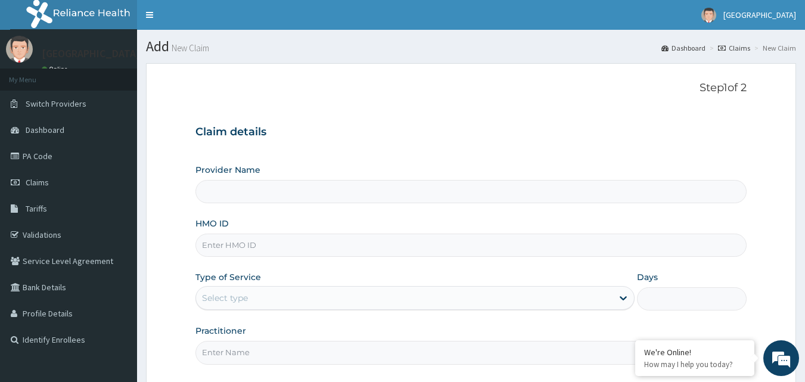
click at [246, 242] on input "HMO ID" at bounding box center [471, 244] width 552 height 23
type input "S"
type input "[GEOGRAPHIC_DATA]"
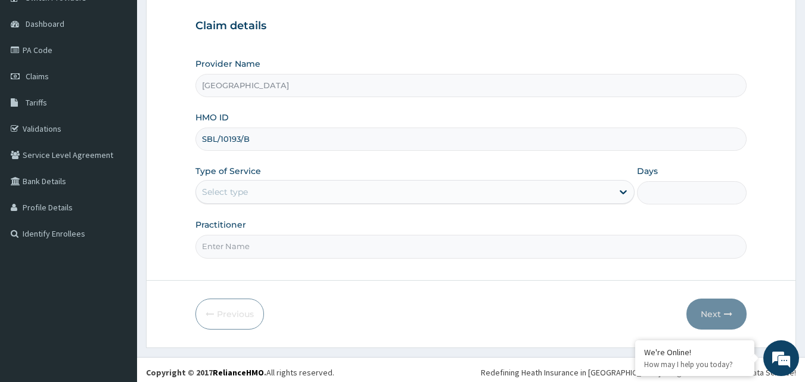
scroll to position [111, 0]
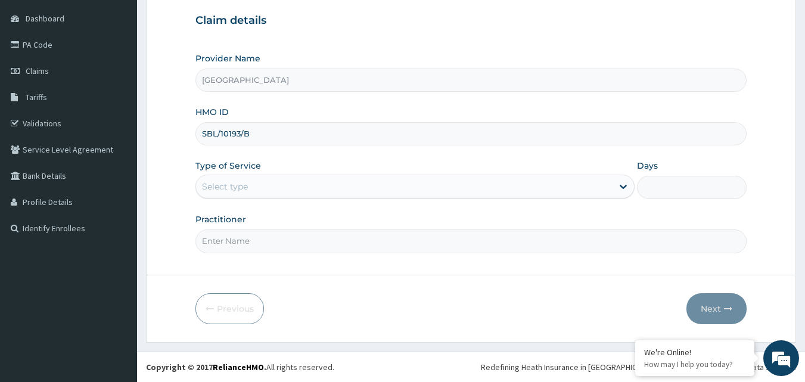
type input "SBL/10193/B"
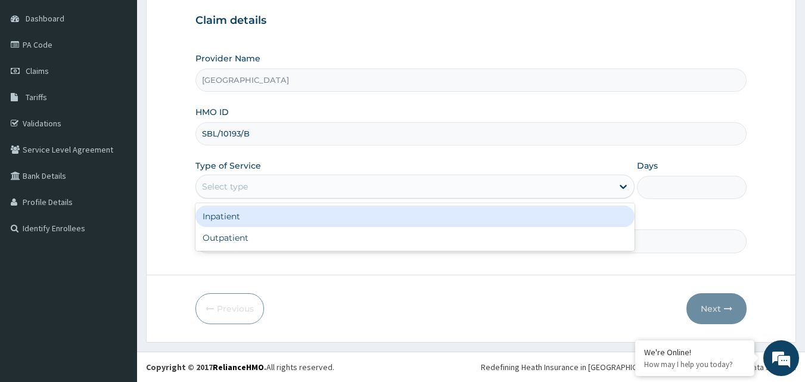
click at [312, 179] on div "Select type" at bounding box center [404, 186] width 416 height 19
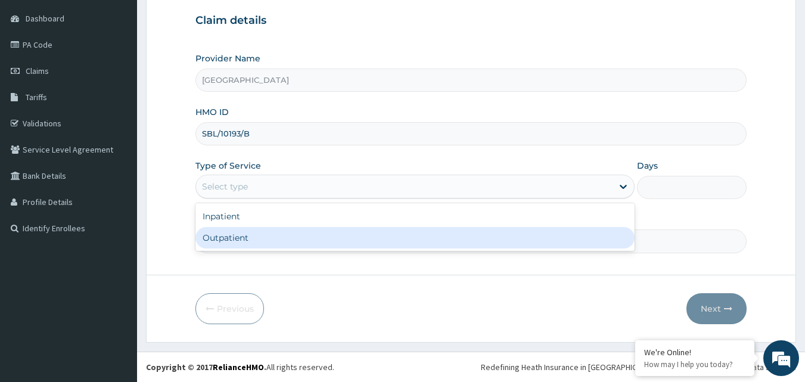
click at [260, 233] on div "Outpatient" at bounding box center [414, 237] width 439 height 21
type input "1"
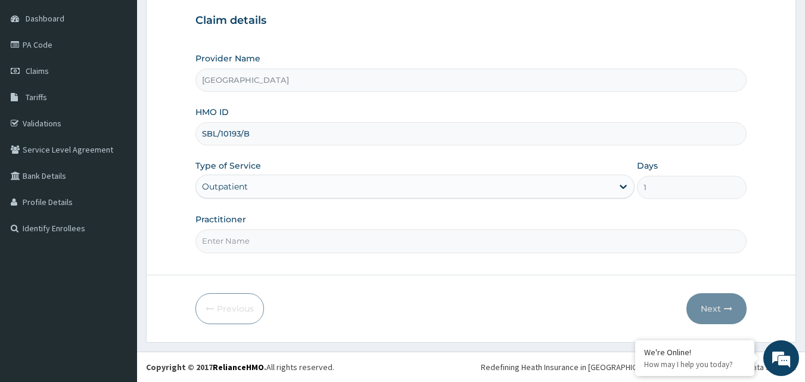
drag, startPoint x: 252, startPoint y: 242, endPoint x: 251, endPoint y: 234, distance: 8.4
click at [252, 242] on input "Practitioner" at bounding box center [471, 240] width 552 height 23
type input "DR TOMI"
click at [729, 319] on button "Next" at bounding box center [716, 308] width 60 height 31
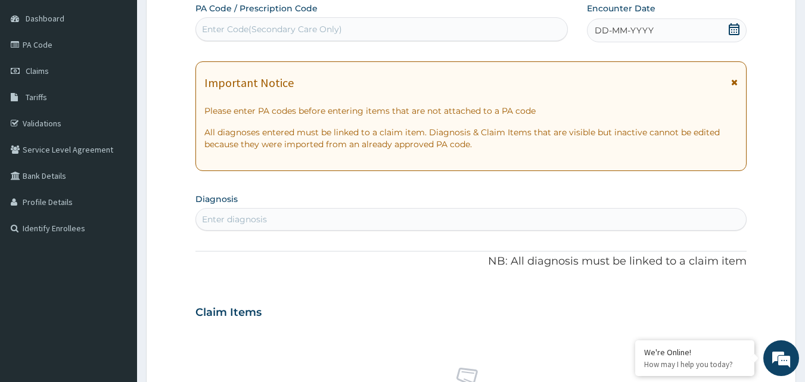
click at [734, 27] on icon at bounding box center [733, 29] width 11 height 12
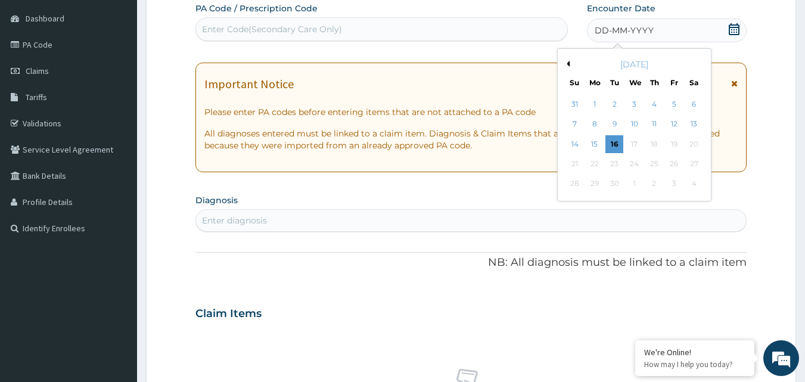
click at [568, 65] on button "Previous Month" at bounding box center [566, 64] width 6 height 6
drag, startPoint x: 695, startPoint y: 183, endPoint x: 671, endPoint y: 169, distance: 27.3
click at [695, 182] on div "30" at bounding box center [694, 184] width 18 height 18
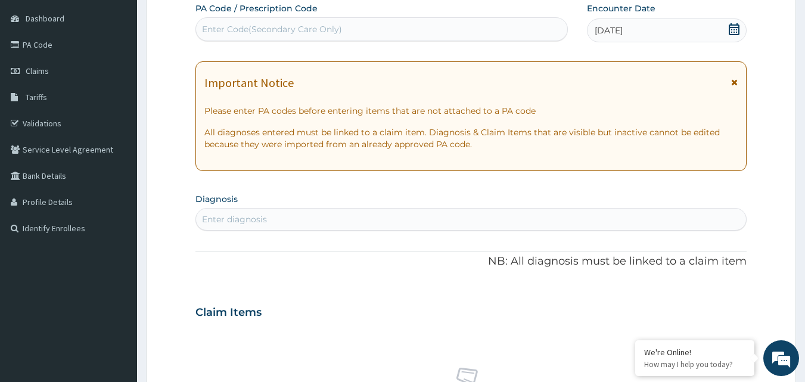
click at [353, 217] on div "Enter diagnosis" at bounding box center [471, 219] width 550 height 19
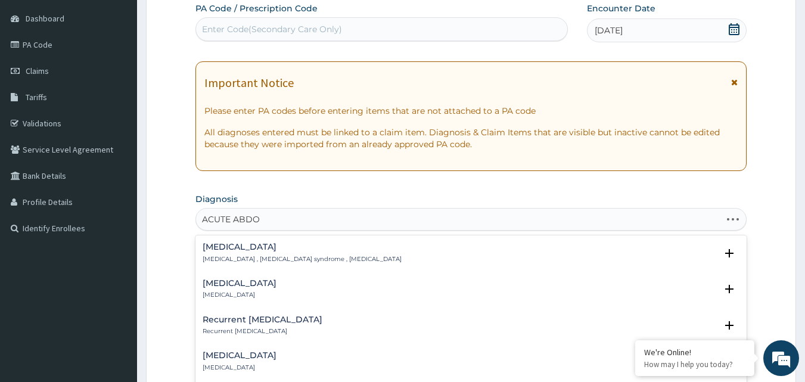
type input "ACUTE ABDOM"
click at [351, 249] on h4 "[MEDICAL_DATA]" at bounding box center [302, 246] width 199 height 9
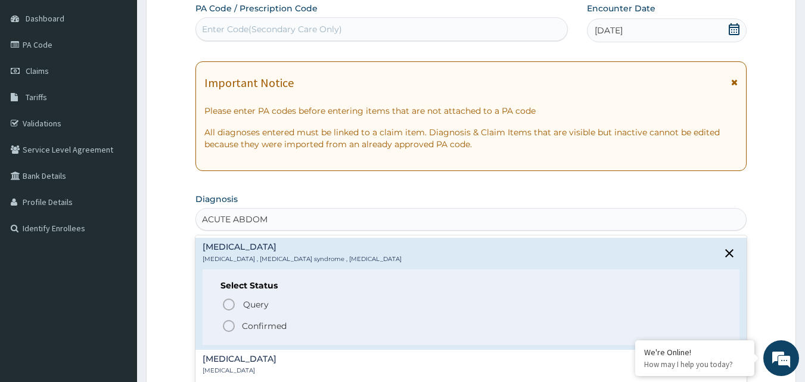
click at [262, 323] on p "Confirmed" at bounding box center [264, 326] width 45 height 12
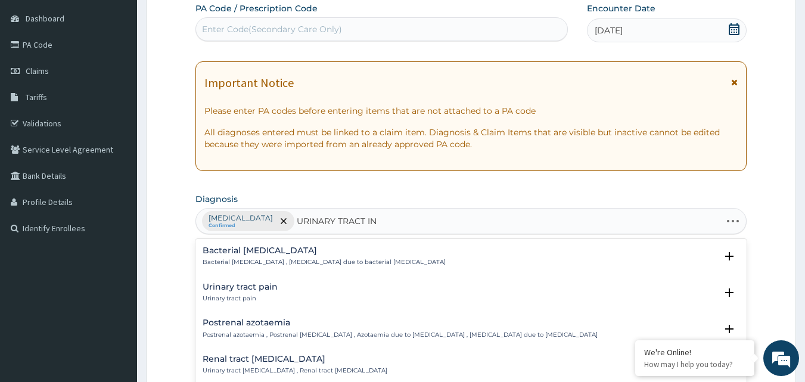
type input "URINARY TRACT INF"
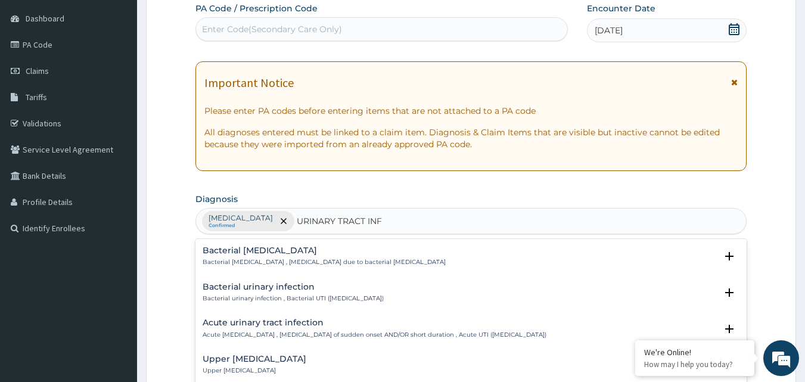
click at [284, 289] on h4 "Bacterial urinary infection" at bounding box center [293, 286] width 181 height 9
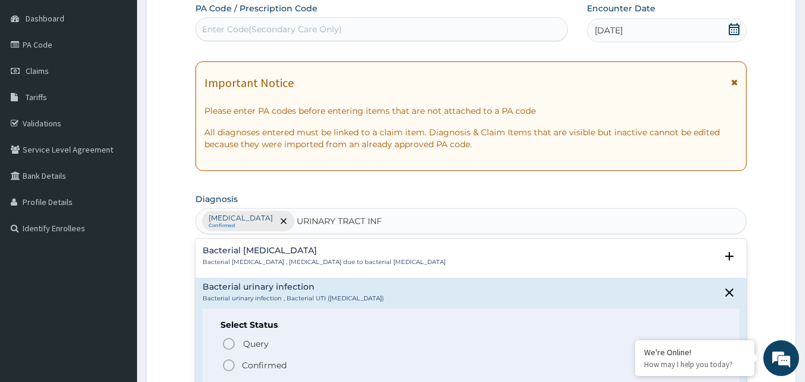
click at [440, 241] on div "Bacterial pyuria Bacterial pyuria , Pyuria due to bacterial urinary tract infec…" at bounding box center [471, 328] width 552 height 179
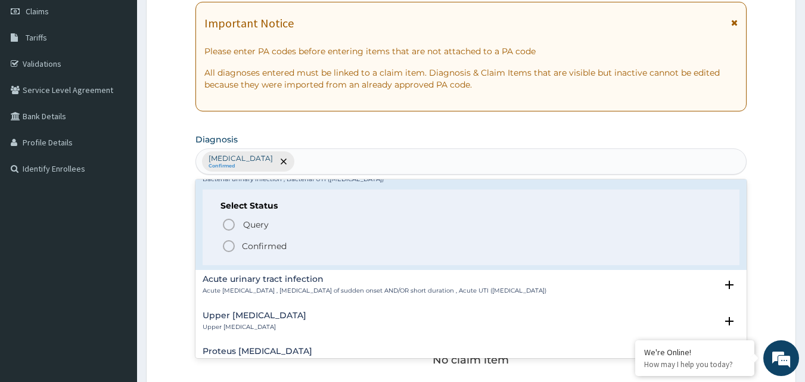
scroll to position [0, 0]
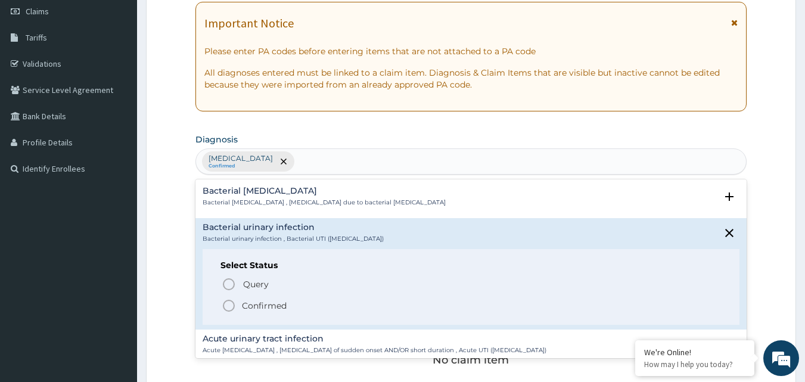
click at [461, 157] on div "Acute abdomen Confirmed URINARY TRACT INF" at bounding box center [471, 161] width 550 height 25
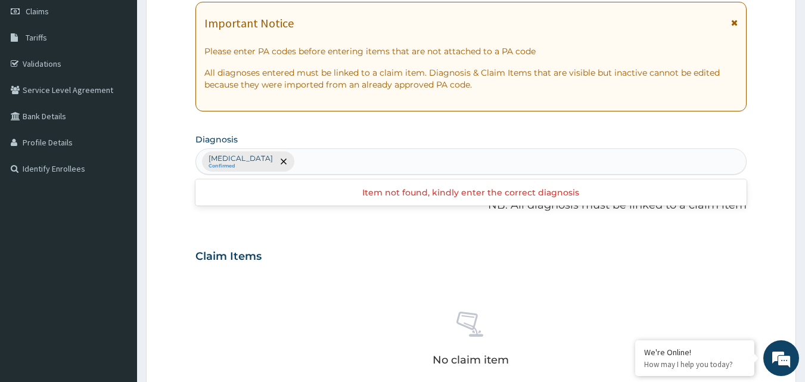
click at [369, 167] on div "Acute abdomen Confirmed" at bounding box center [471, 161] width 550 height 25
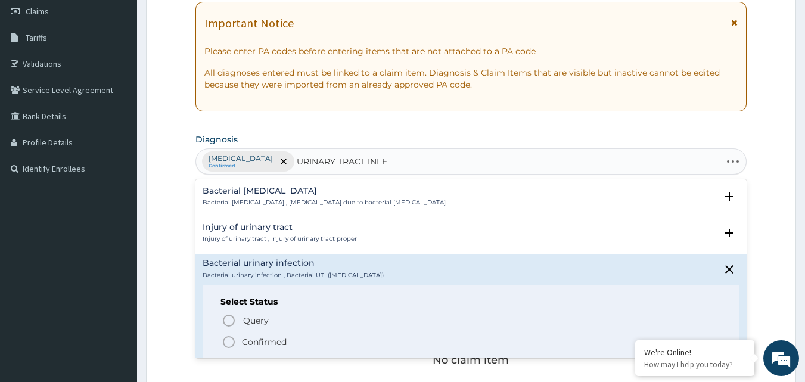
type input "URINARY TRACT INFEC"
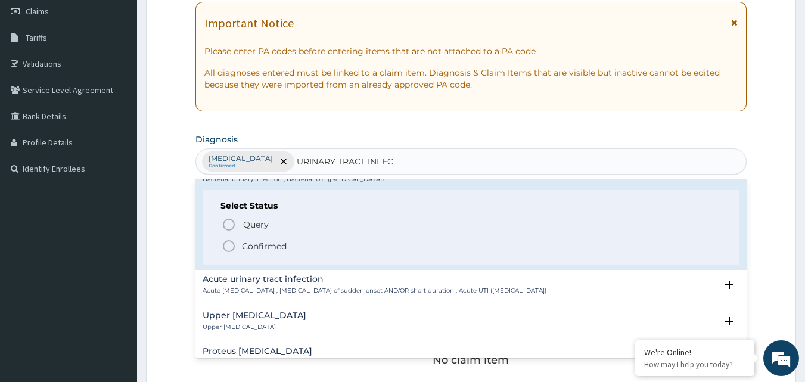
scroll to position [119, 0]
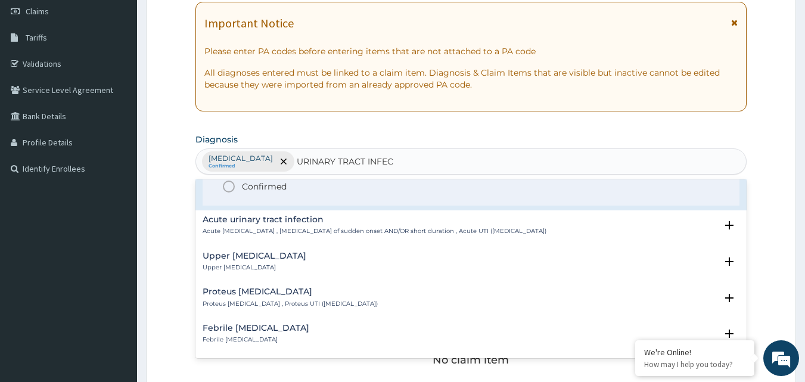
click at [284, 232] on p "Acute urinary tract infection , Urinary tract infection of sudden onset AND/OR …" at bounding box center [375, 231] width 344 height 8
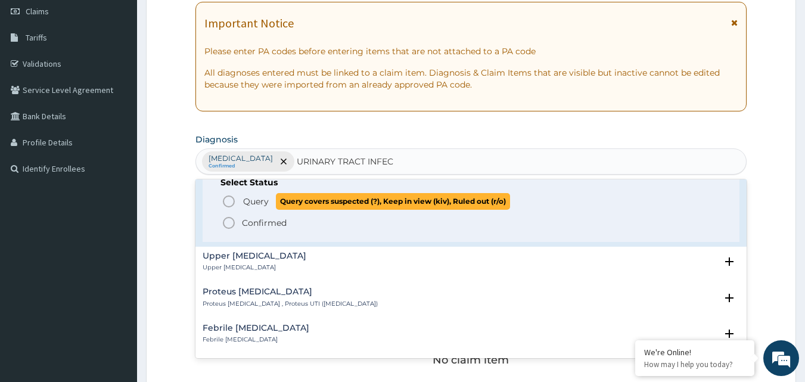
click at [289, 203] on span "Query covers suspected (?), Keep in view (kiv), Ruled out (r/o)" at bounding box center [393, 201] width 234 height 16
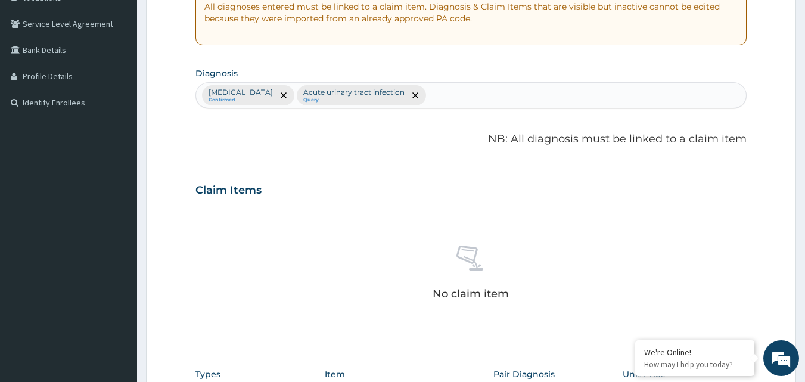
scroll to position [350, 0]
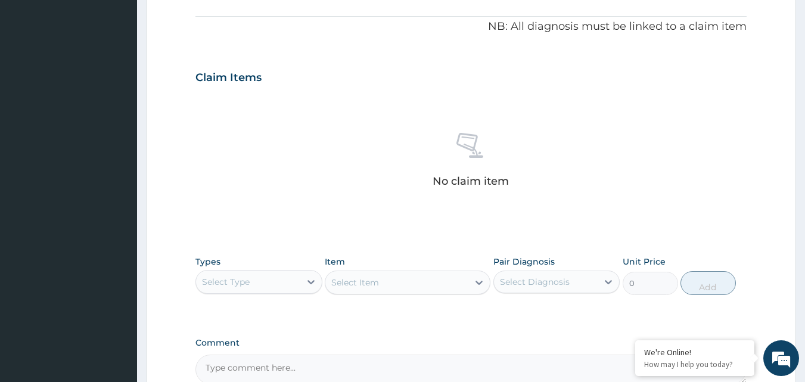
click at [284, 280] on div "Select Type" at bounding box center [248, 281] width 104 height 19
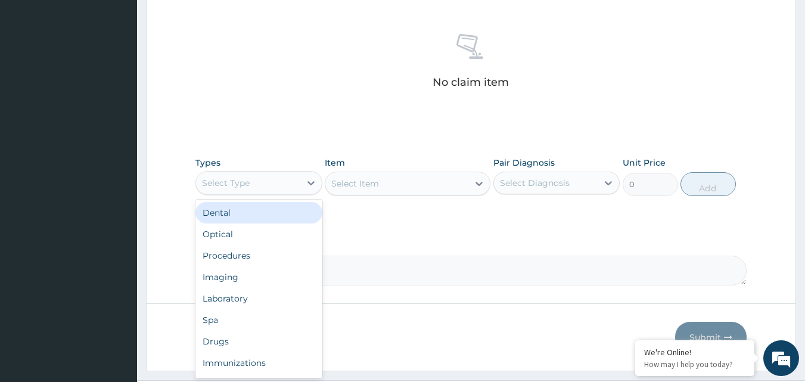
scroll to position [477, 0]
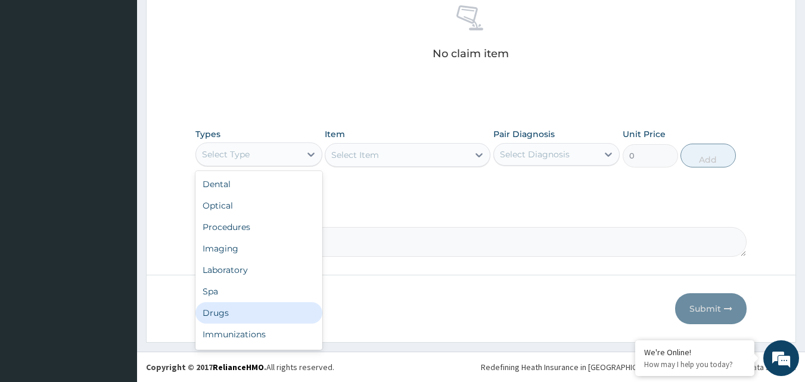
click at [225, 311] on div "Drugs" at bounding box center [258, 312] width 127 height 21
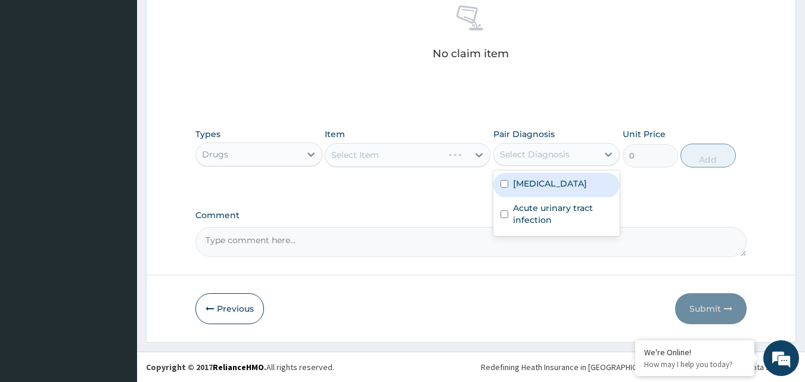
drag, startPoint x: 586, startPoint y: 150, endPoint x: 558, endPoint y: 180, distance: 40.9
click at [586, 151] on div "Select Diagnosis" at bounding box center [546, 154] width 104 height 19
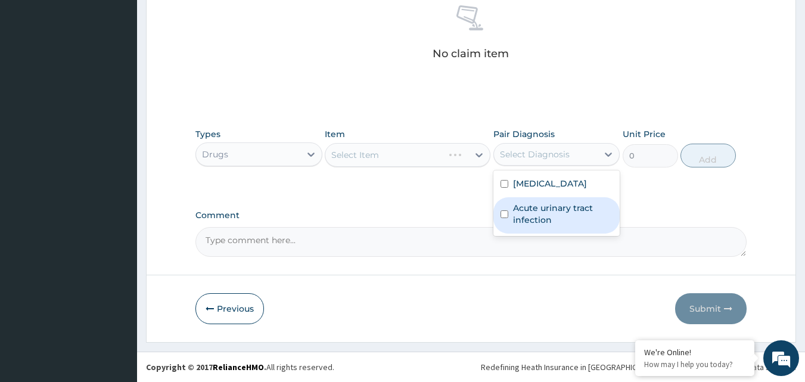
drag, startPoint x: 532, startPoint y: 212, endPoint x: 524, endPoint y: 201, distance: 14.1
click at [529, 208] on label "Acute urinary tract infection" at bounding box center [563, 214] width 100 height 24
checkbox input "true"
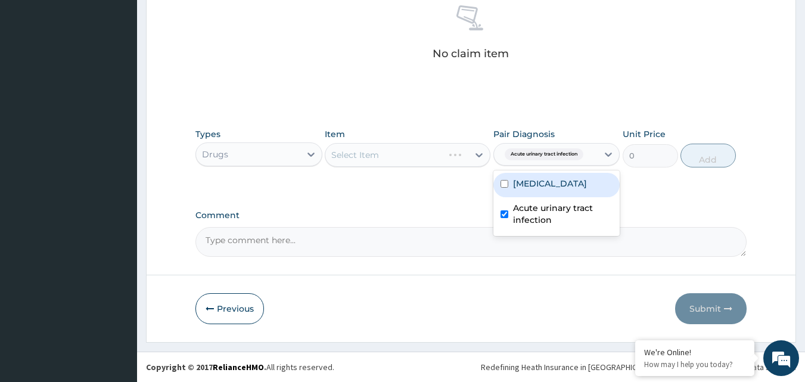
click at [456, 151] on div "Select Item" at bounding box center [408, 155] width 166 height 24
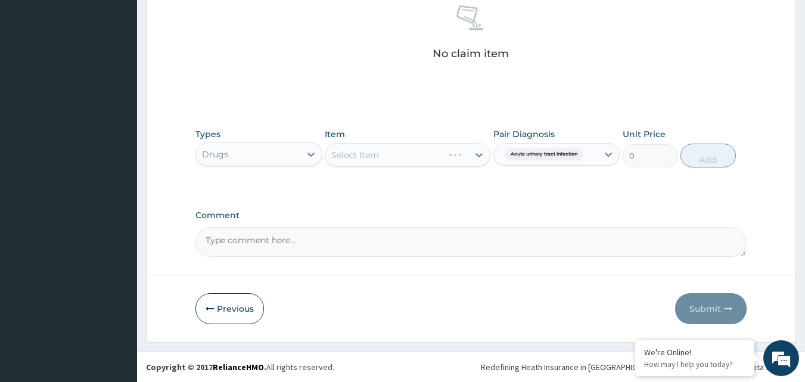
click at [453, 155] on div "Select Item" at bounding box center [408, 155] width 166 height 24
click at [453, 156] on div "Select Item" at bounding box center [408, 155] width 166 height 24
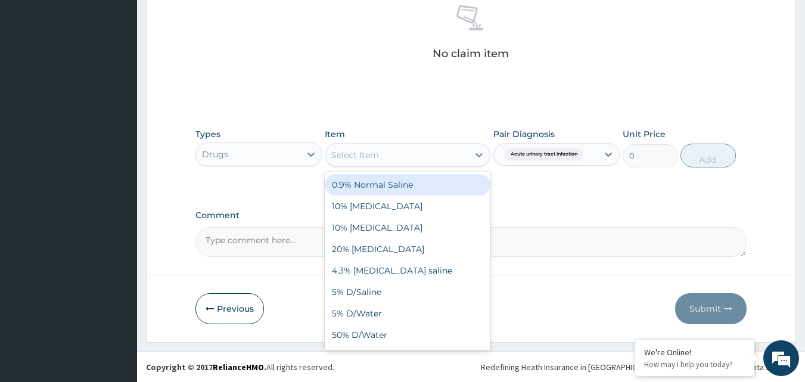
click at [405, 153] on div "Select Item" at bounding box center [396, 154] width 143 height 19
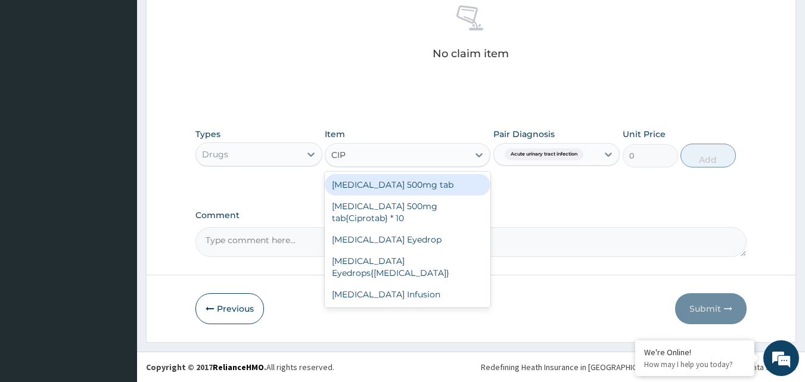
type input "CIPR"
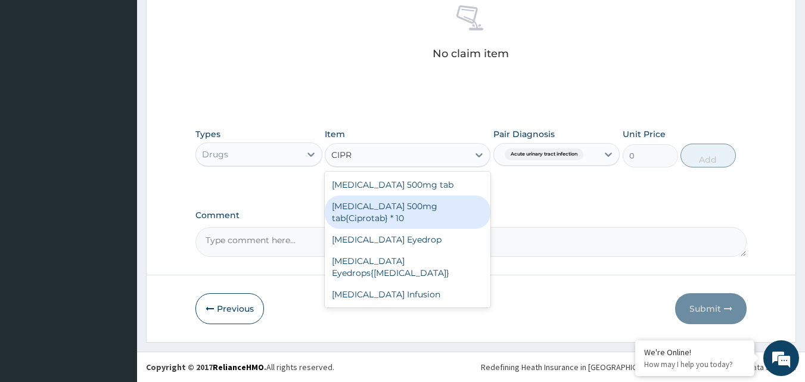
click at [435, 209] on div "[MEDICAL_DATA] 500mg tab{Ciprotab} * 10" at bounding box center [408, 211] width 166 height 33
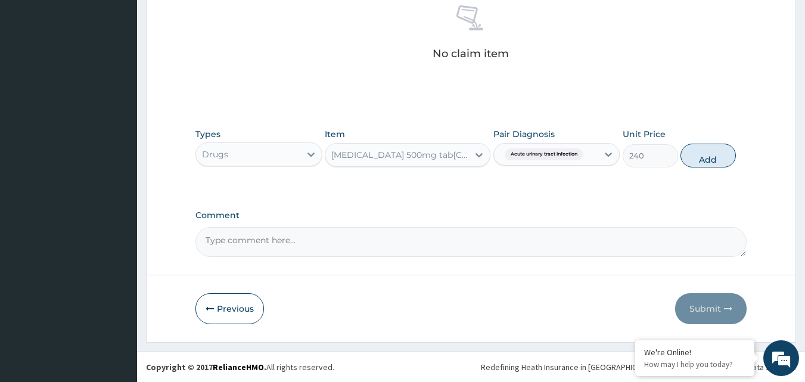
drag, startPoint x: 706, startPoint y: 163, endPoint x: 671, endPoint y: 161, distance: 35.2
click at [706, 163] on button "Add" at bounding box center [707, 156] width 55 height 24
type input "0"
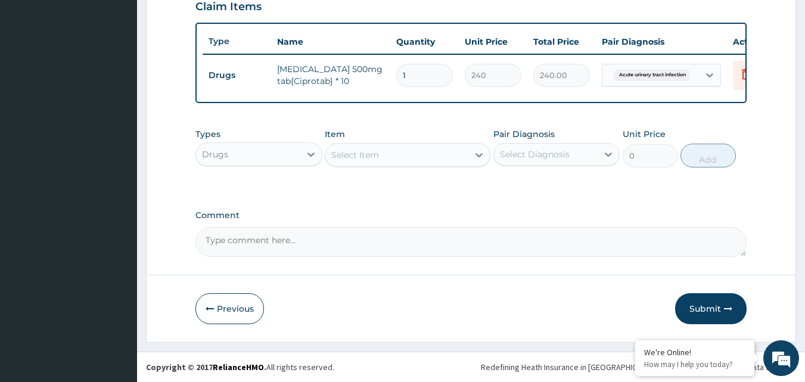
type input "10"
type input "2400.00"
type input "10"
drag, startPoint x: 406, startPoint y: 126, endPoint x: 400, endPoint y: 147, distance: 21.3
click at [404, 139] on div "Types Drugs Item Select Item Pair Diagnosis Select Diagnosis Unit Price 0 Add" at bounding box center [471, 147] width 552 height 51
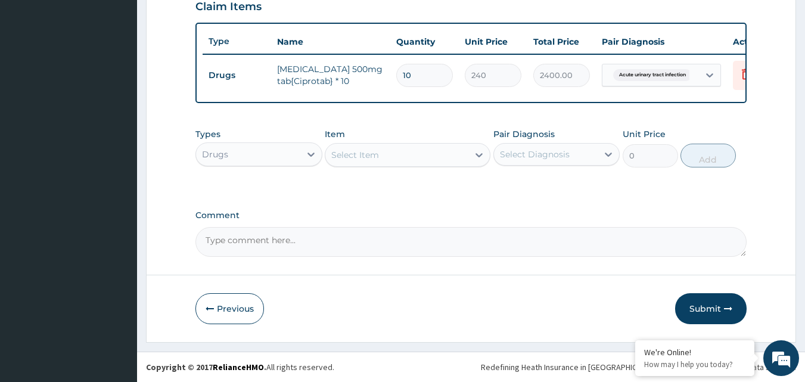
click at [399, 148] on div "Select Item" at bounding box center [396, 154] width 143 height 19
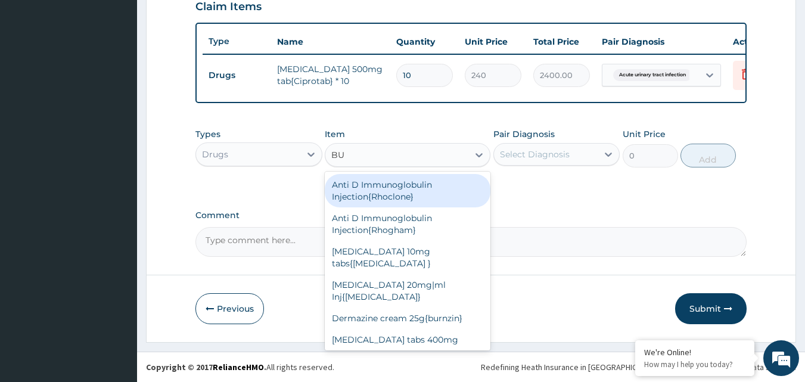
type input "BUS"
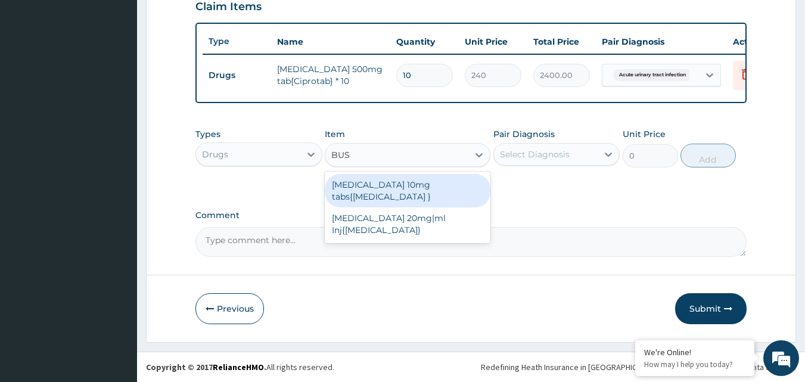
click at [420, 180] on div "[MEDICAL_DATA] 10mg tabs{[MEDICAL_DATA] }" at bounding box center [408, 190] width 166 height 33
type input "80"
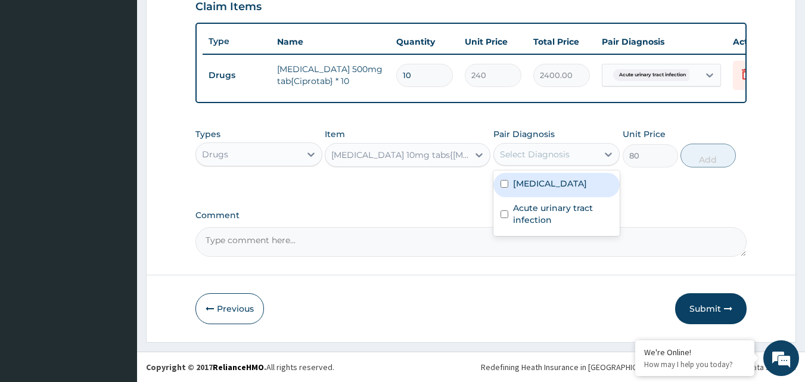
click at [571, 155] on div "Select Diagnosis" at bounding box center [546, 154] width 104 height 19
drag, startPoint x: 555, startPoint y: 188, endPoint x: 671, endPoint y: 161, distance: 119.9
click at [554, 188] on label "[MEDICAL_DATA]" at bounding box center [550, 183] width 74 height 12
checkbox input "true"
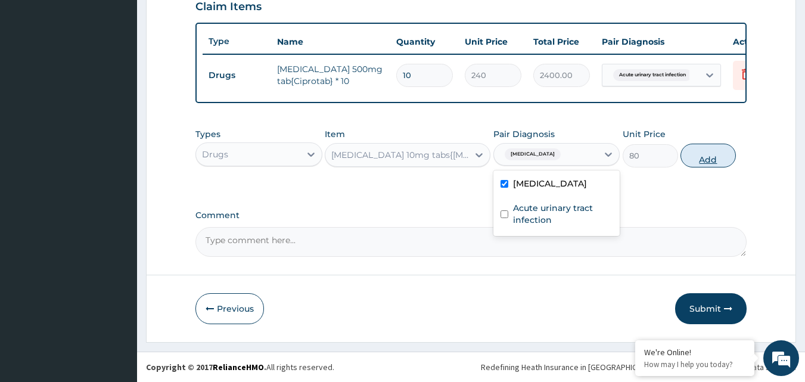
click at [696, 158] on button "Add" at bounding box center [707, 156] width 55 height 24
type input "0"
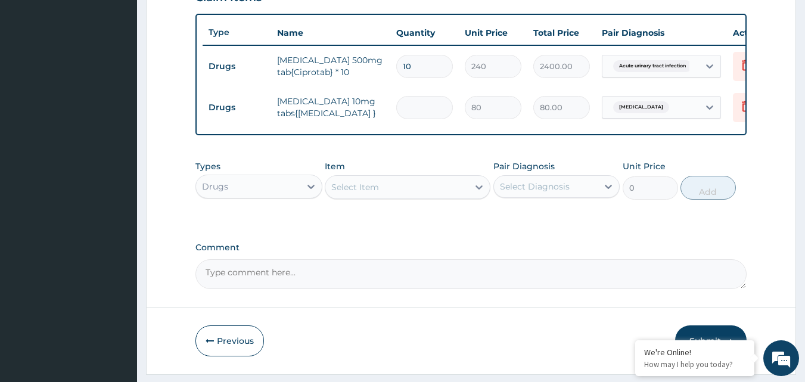
type input "0.00"
type input "6"
type input "480.00"
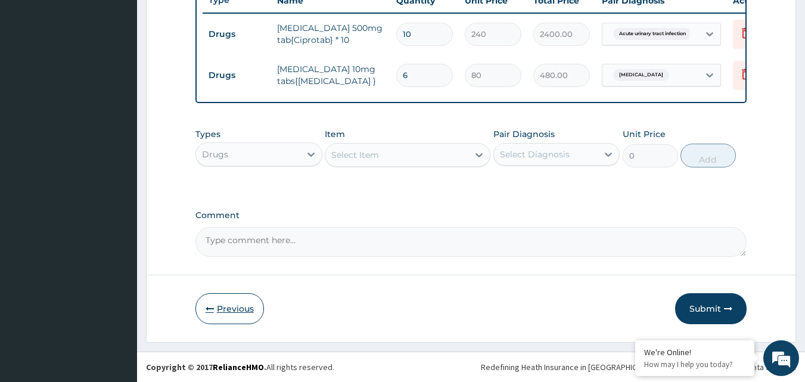
type input "6"
click at [238, 307] on button "Previous" at bounding box center [229, 308] width 68 height 31
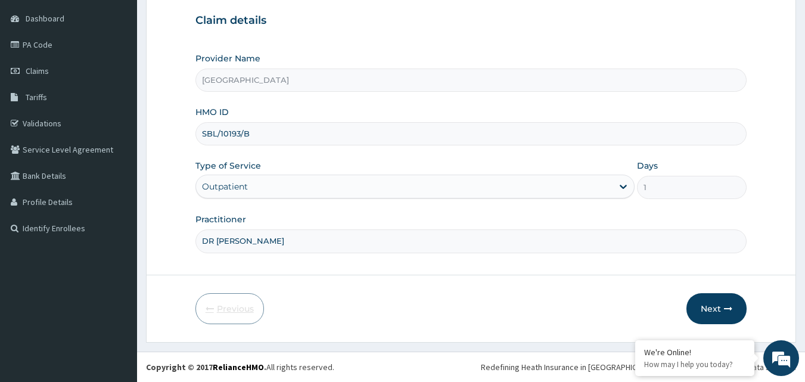
scroll to position [111, 0]
click at [699, 304] on button "Next" at bounding box center [716, 308] width 60 height 31
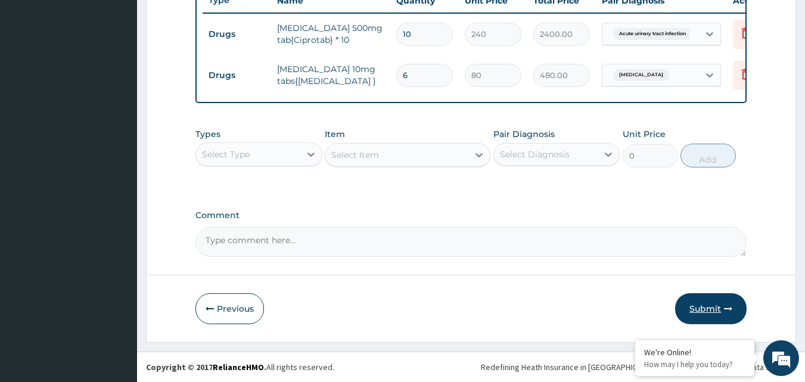
click at [717, 299] on button "Submit" at bounding box center [710, 308] width 71 height 31
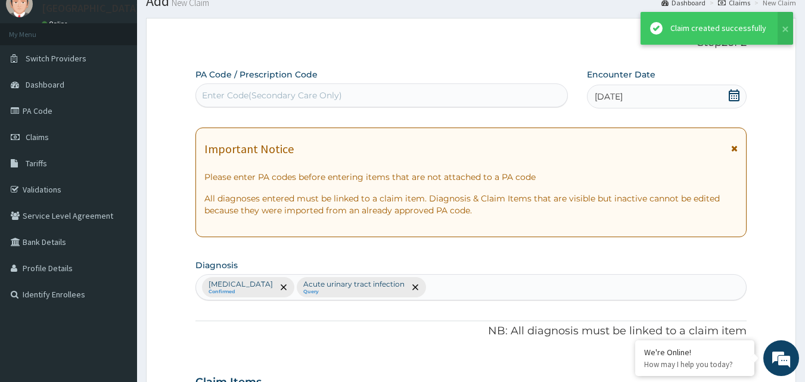
scroll to position [471, 0]
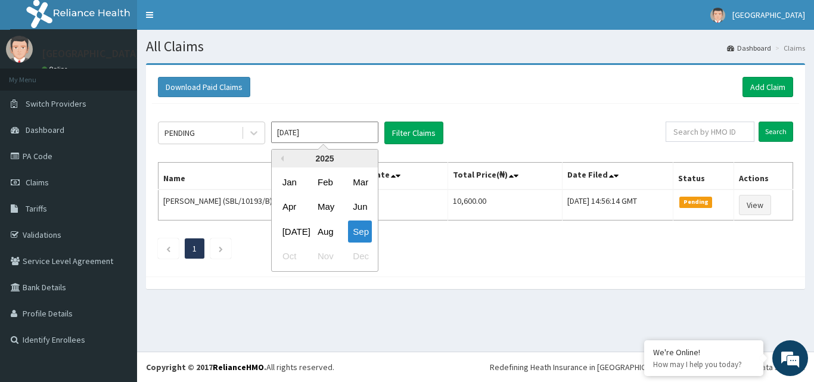
click at [310, 132] on input "[DATE]" at bounding box center [324, 132] width 107 height 21
click at [320, 228] on div "Aug" at bounding box center [325, 231] width 24 height 22
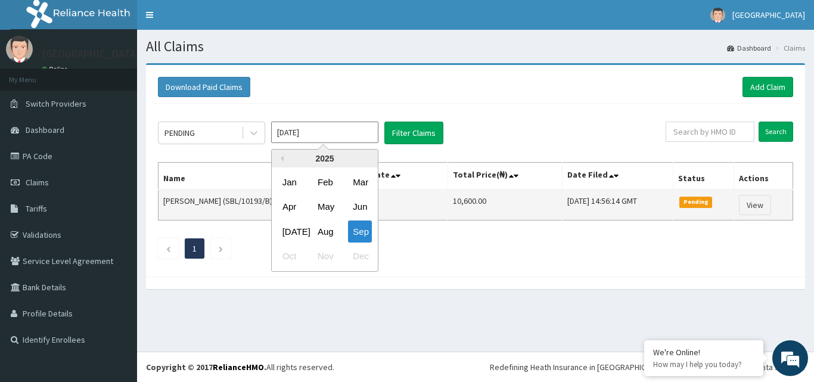
type input "[DATE]"
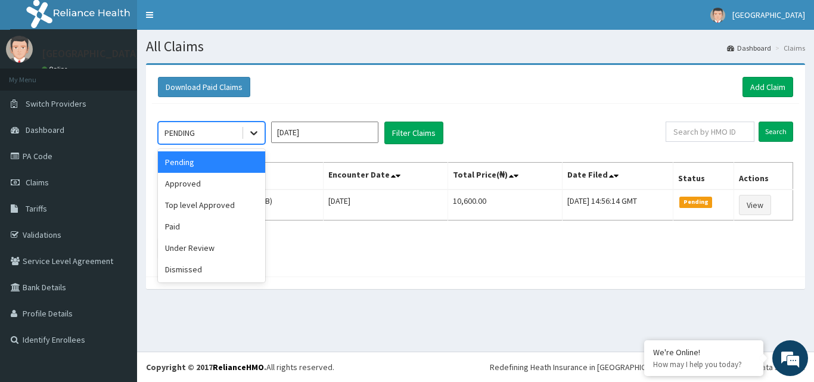
click at [250, 128] on icon at bounding box center [254, 133] width 12 height 12
click at [215, 179] on div "Approved" at bounding box center [211, 183] width 107 height 21
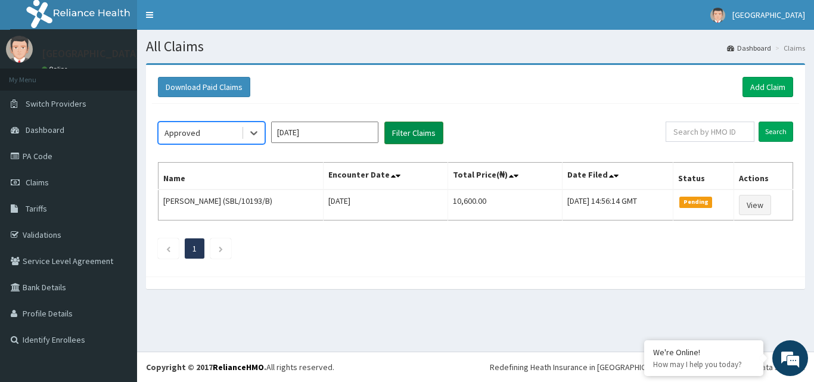
click at [398, 131] on button "Filter Claims" at bounding box center [413, 133] width 59 height 23
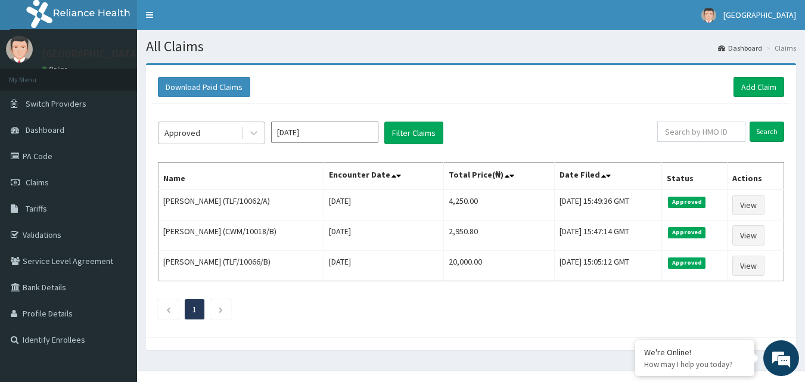
click at [202, 139] on div "Approved" at bounding box center [199, 132] width 83 height 19
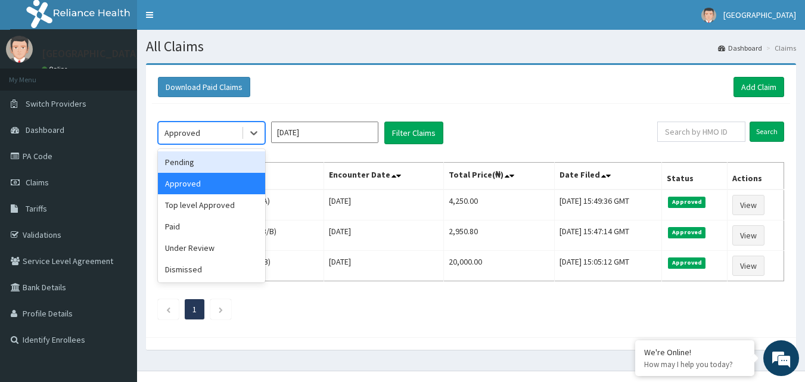
click at [207, 155] on div "Pending" at bounding box center [211, 161] width 107 height 21
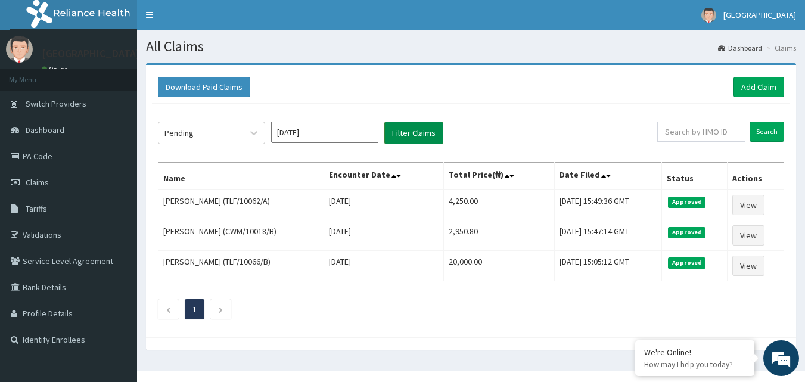
click at [422, 126] on button "Filter Claims" at bounding box center [413, 133] width 59 height 23
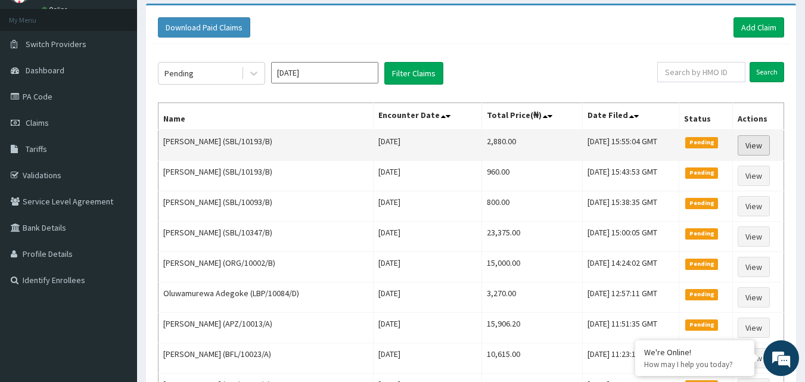
click at [762, 148] on link "View" at bounding box center [753, 145] width 32 height 20
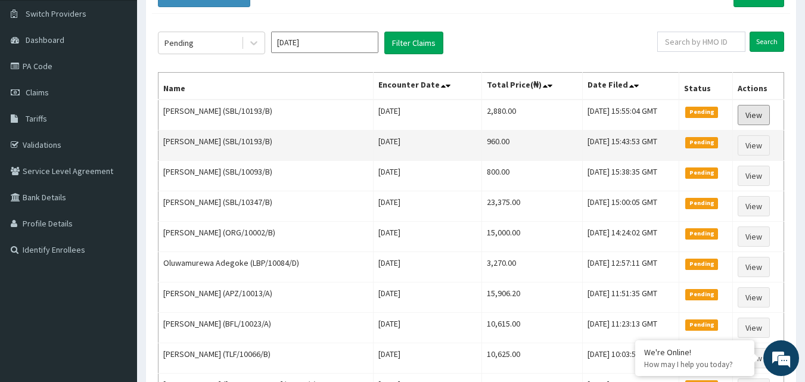
scroll to position [119, 0]
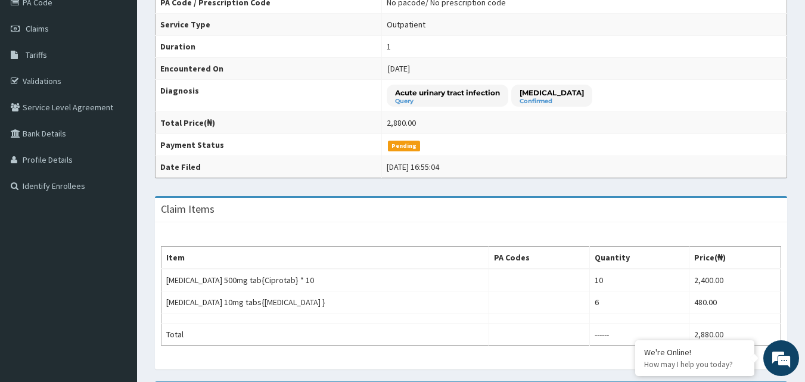
scroll to position [85, 0]
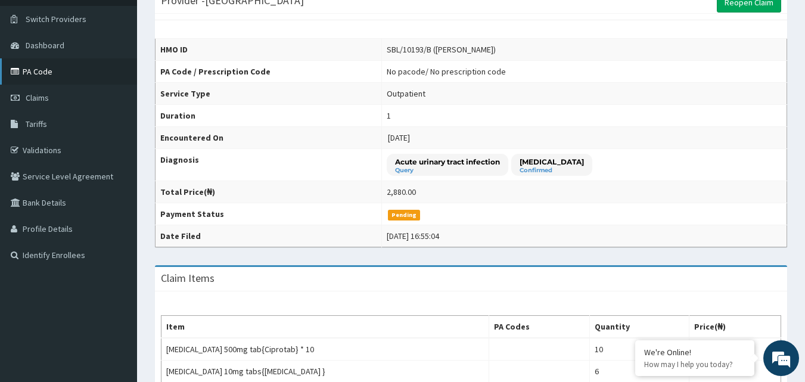
click at [49, 68] on link "PA Code" at bounding box center [68, 71] width 137 height 26
